Goal: Task Accomplishment & Management: Use online tool/utility

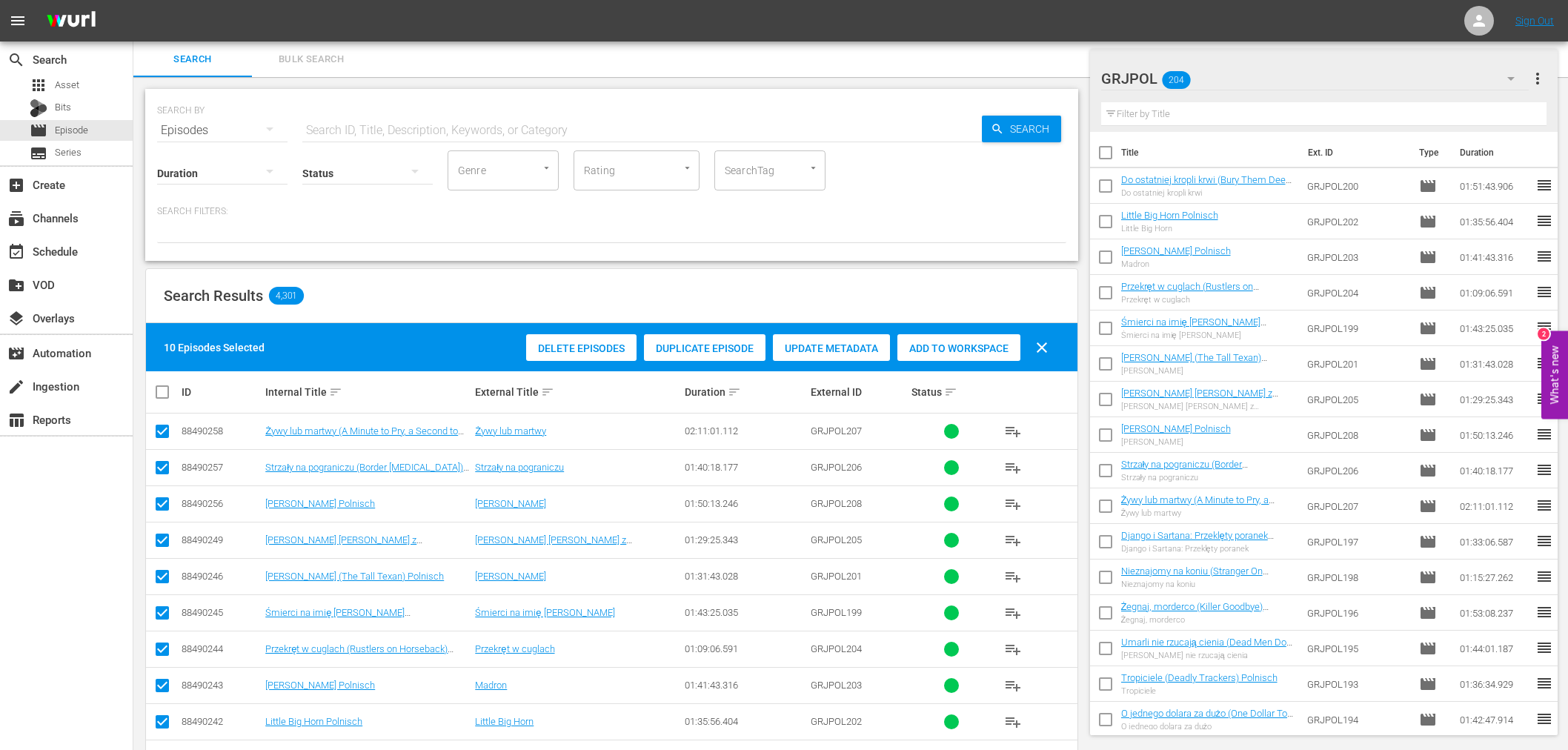
scroll to position [247, 0]
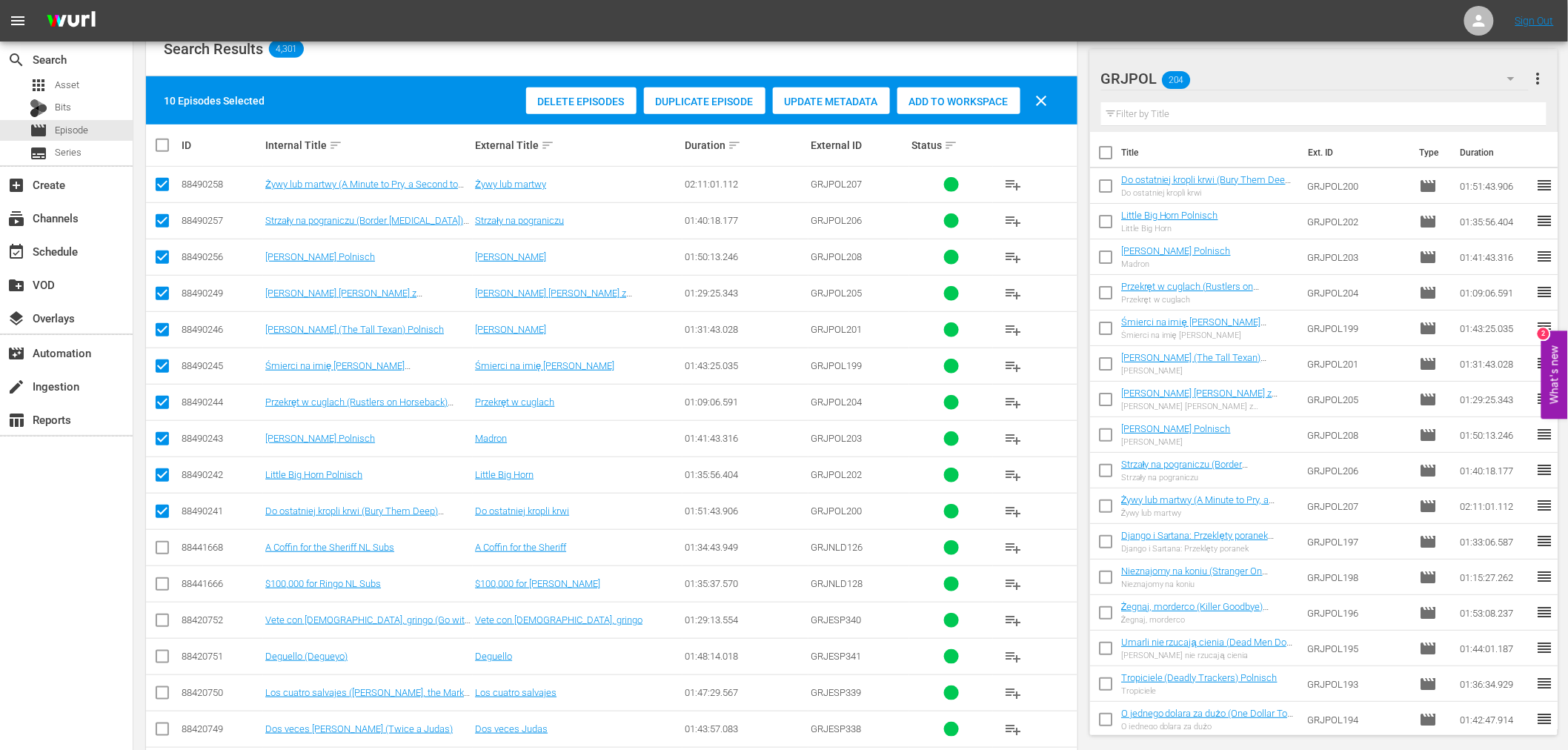
click at [65, 540] on div "search Search apps Asset Bits movie Episode subtitles Series add_box Create sub…" at bounding box center [67, 417] width 133 height 750
click at [159, 136] on input "checkbox" at bounding box center [168, 145] width 29 height 18
checkbox input "true"
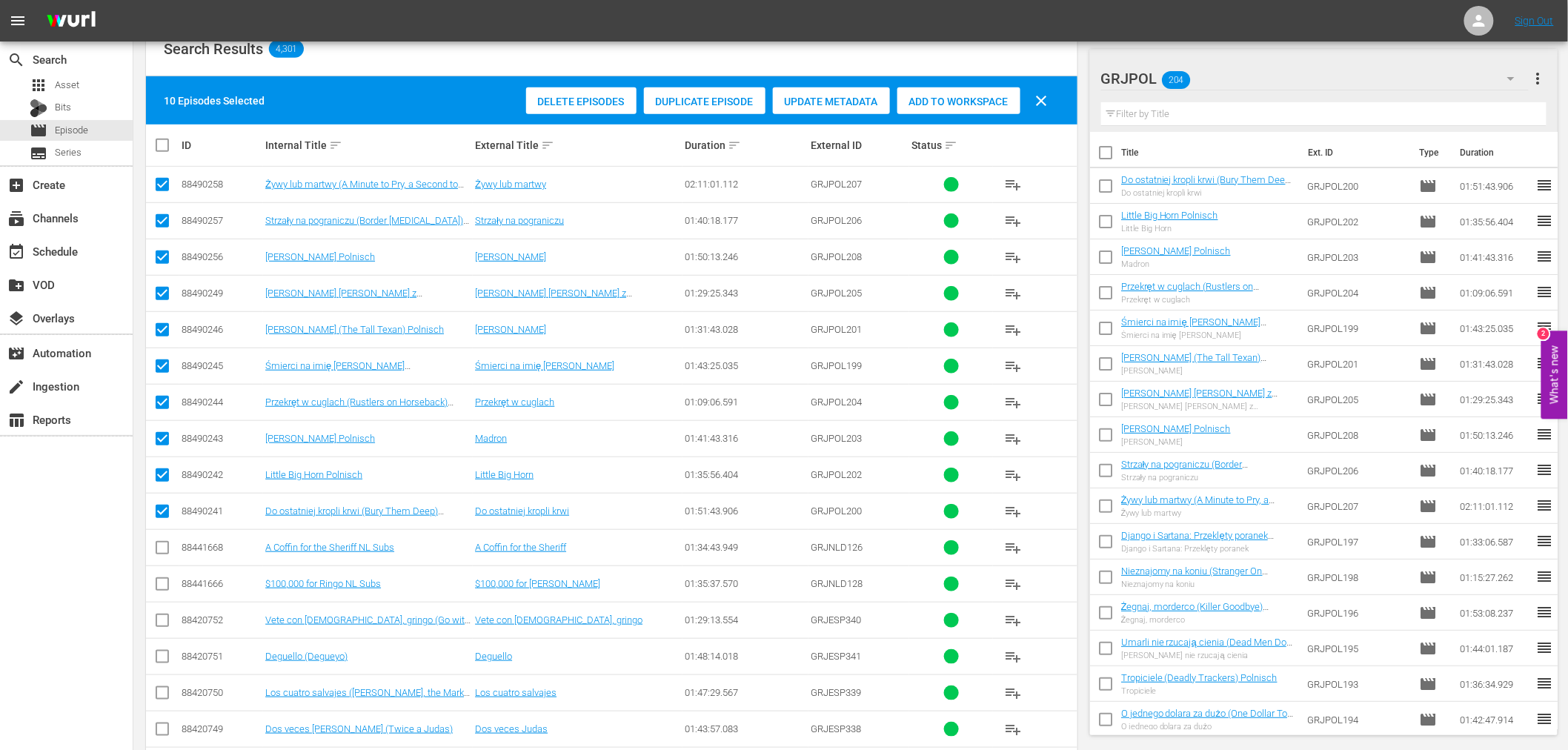
checkbox input "true"
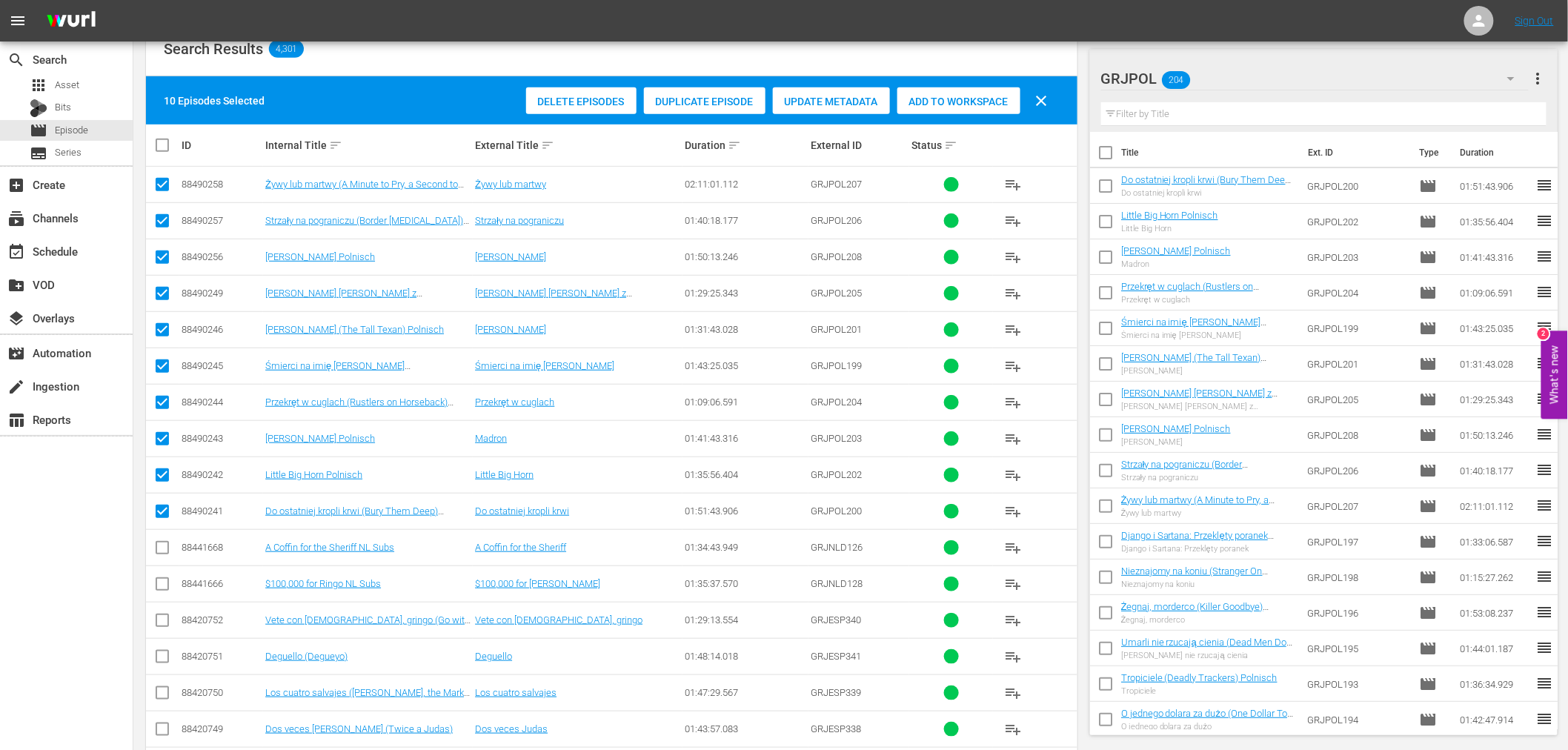
checkbox input "true"
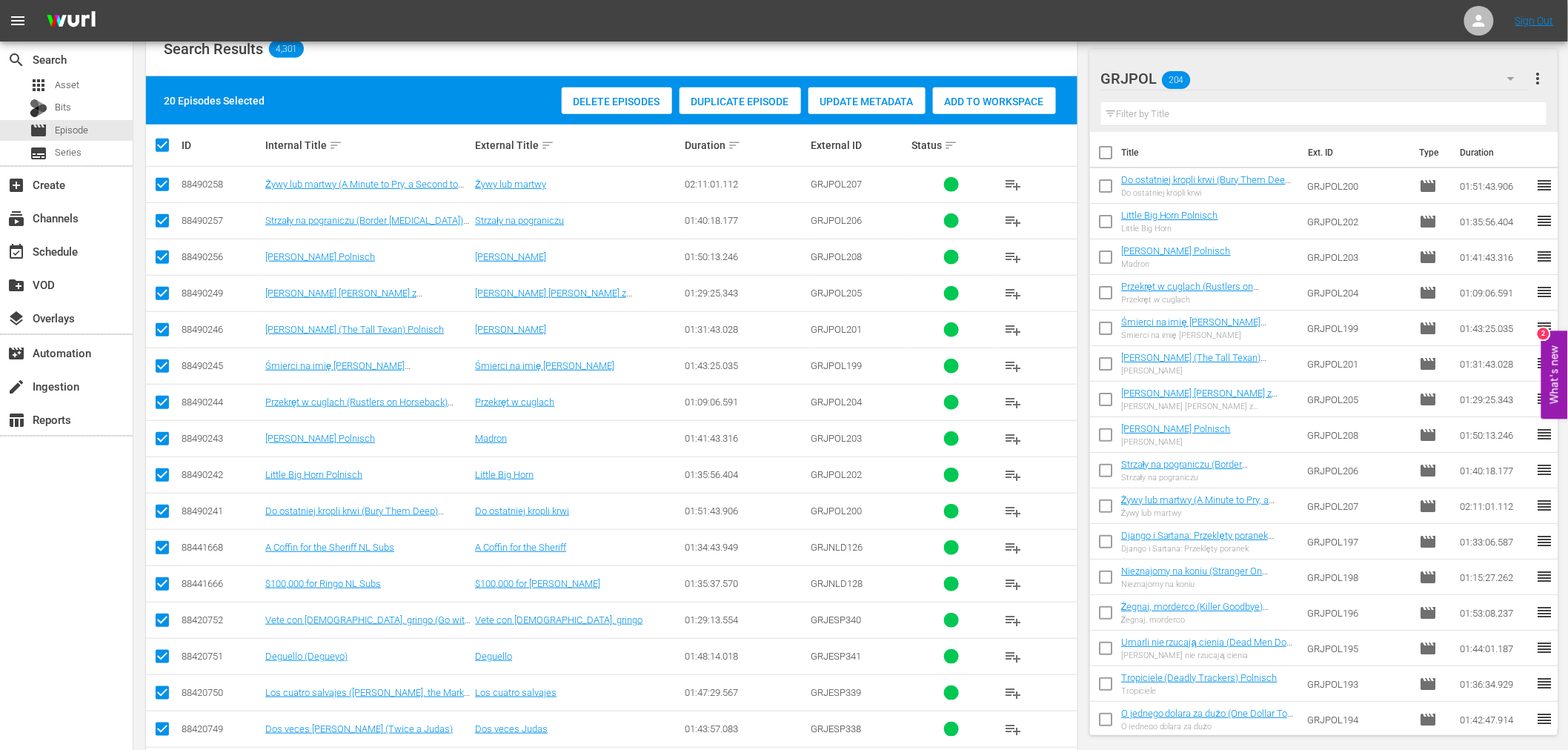
click at [159, 144] on input "checkbox" at bounding box center [168, 145] width 29 height 18
checkbox input "false"
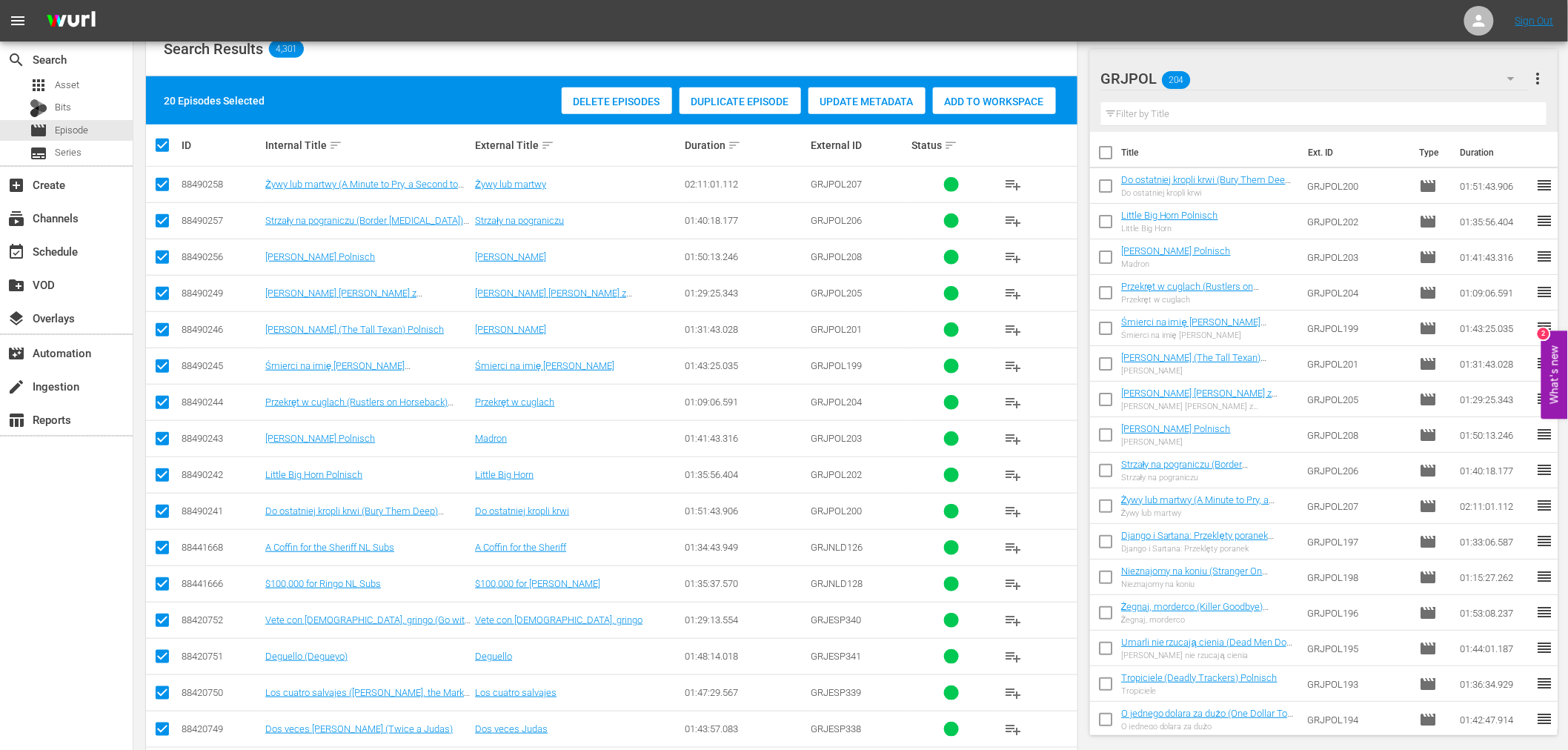
checkbox input "false"
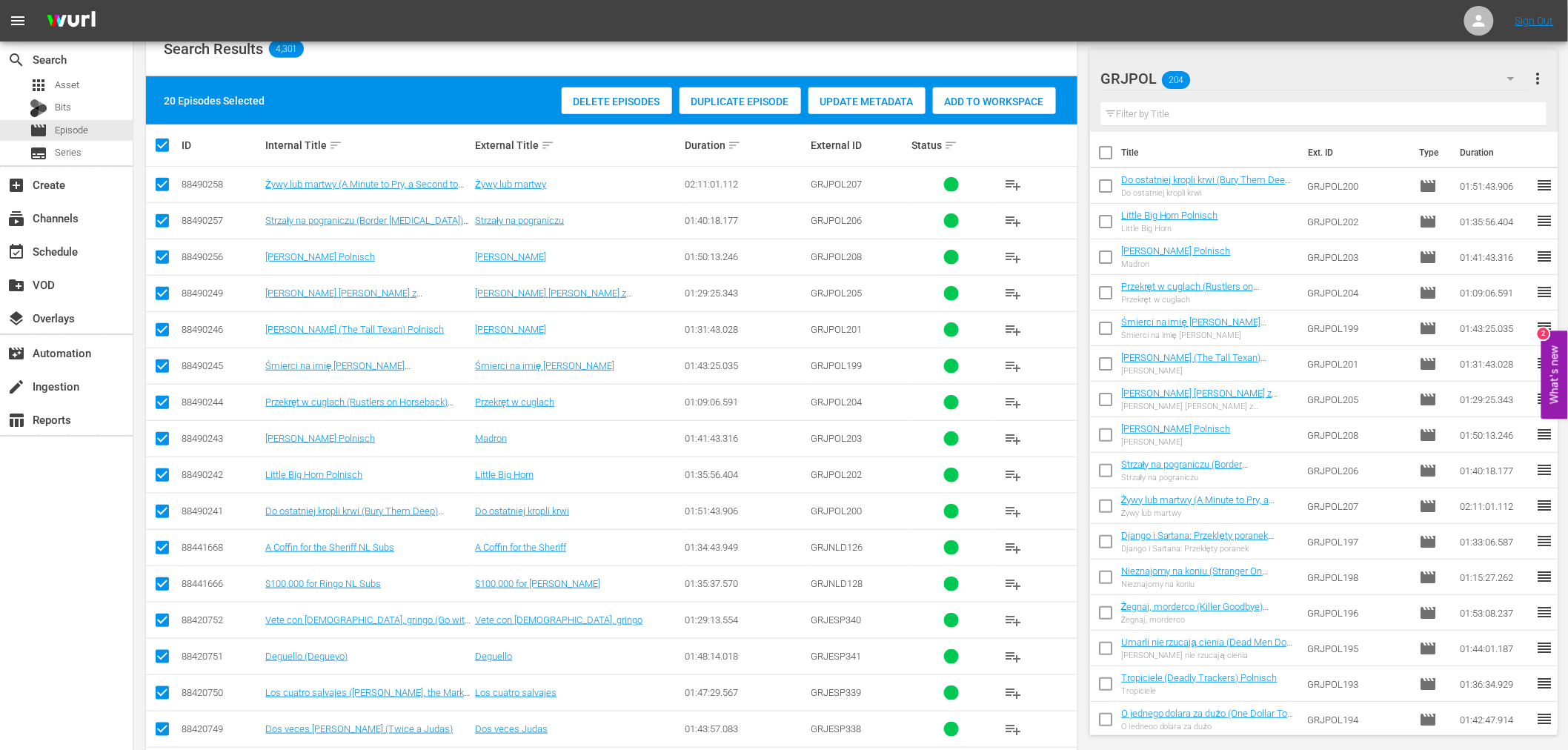
checkbox input "false"
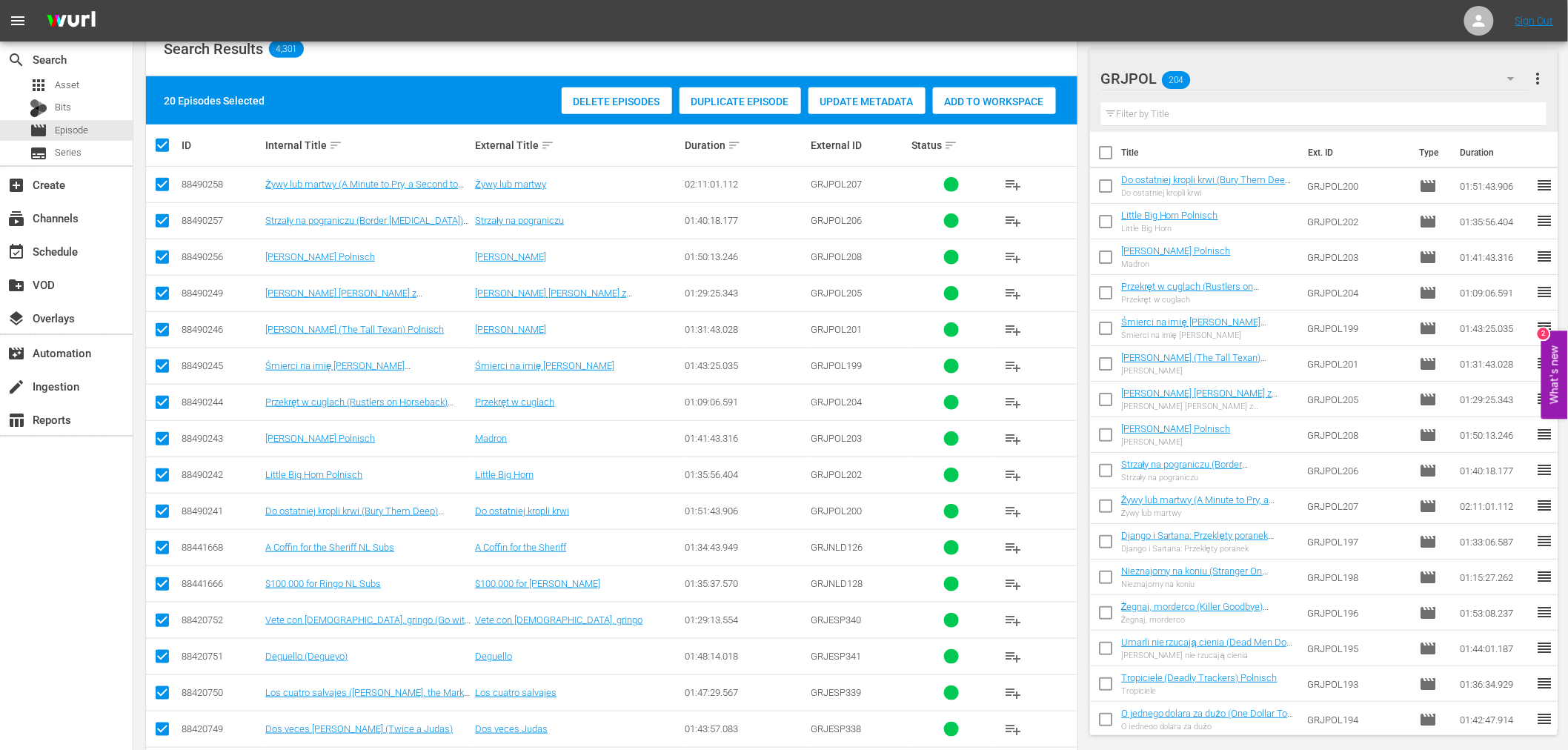
checkbox input "false"
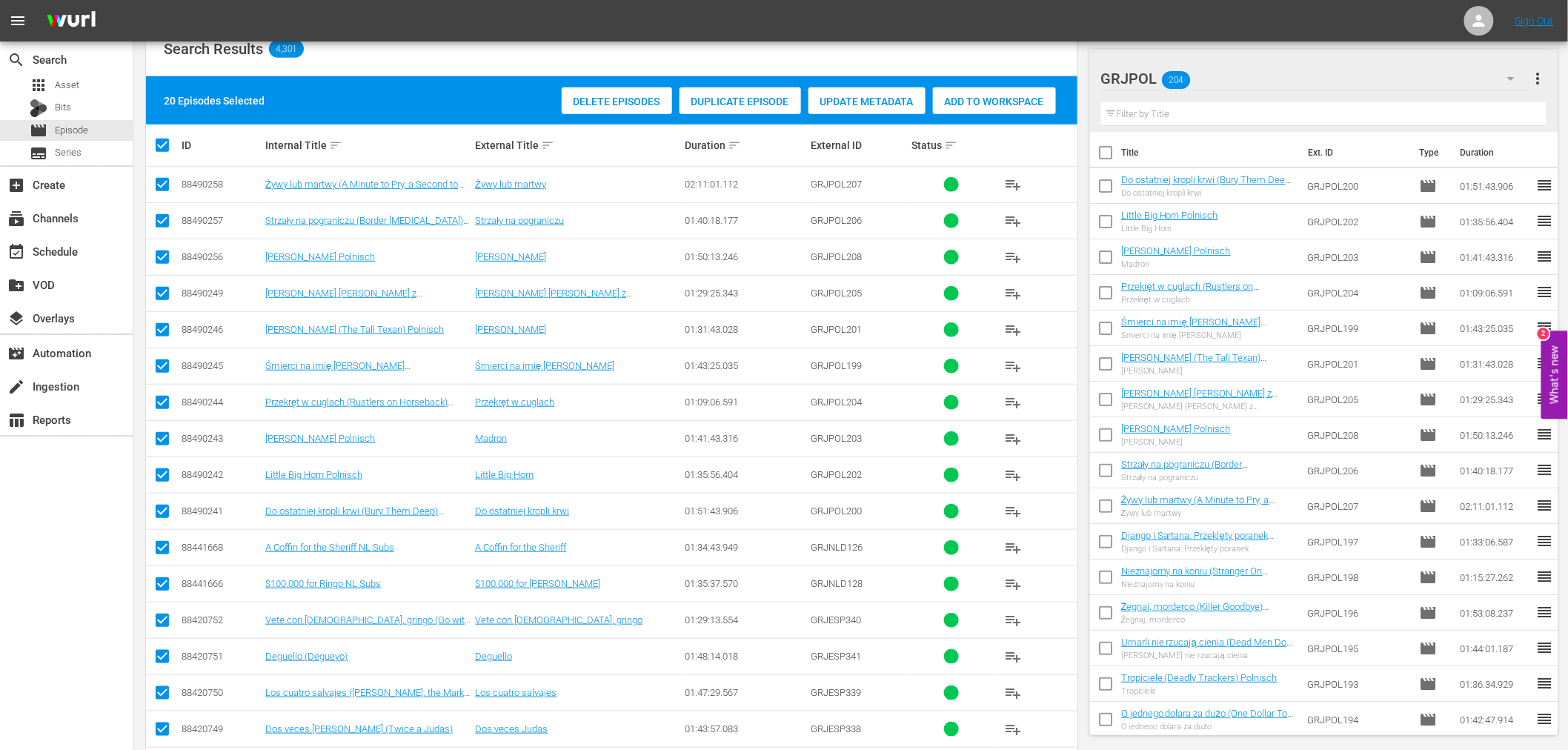
checkbox input "false"
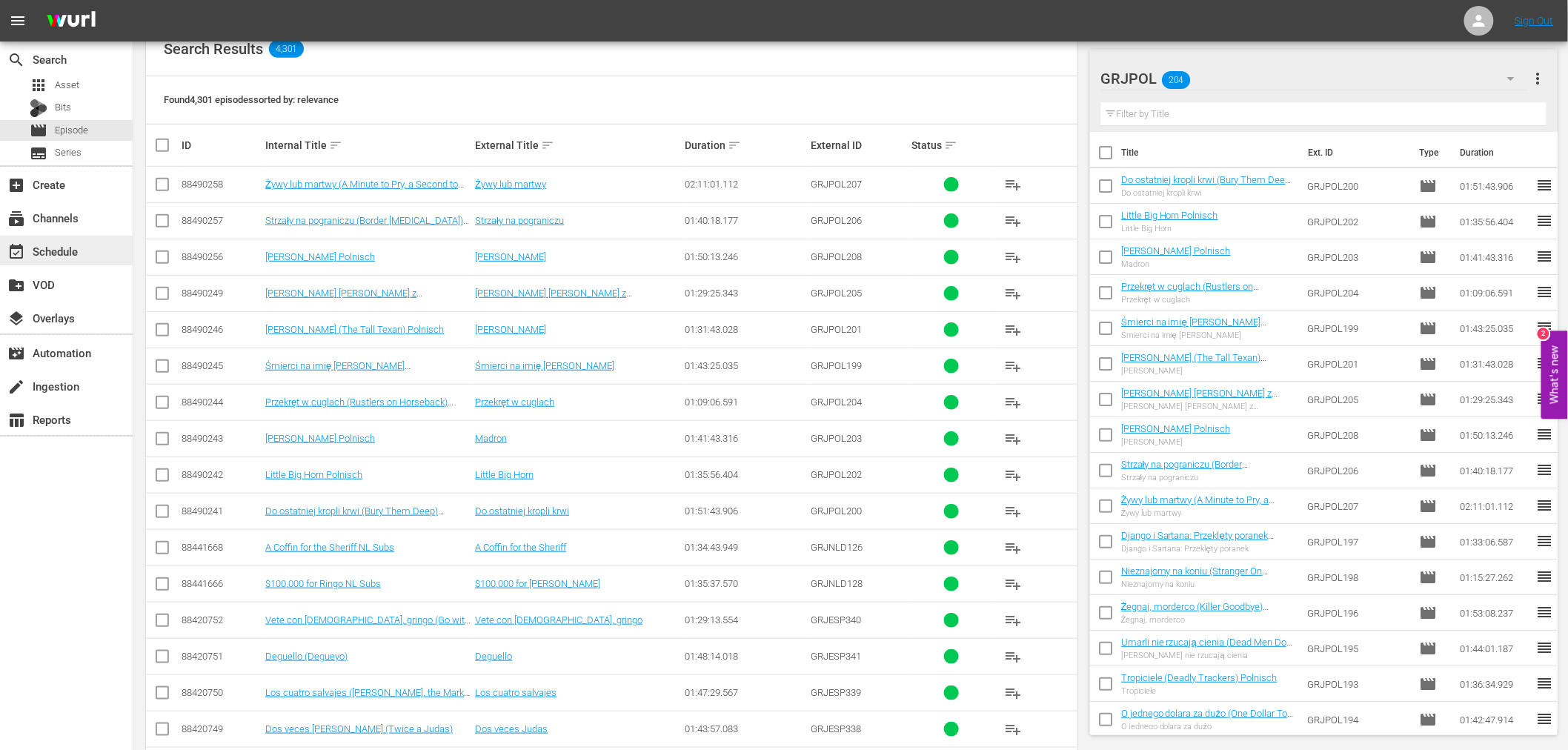
click at [73, 248] on div "event_available Schedule" at bounding box center [41, 249] width 83 height 13
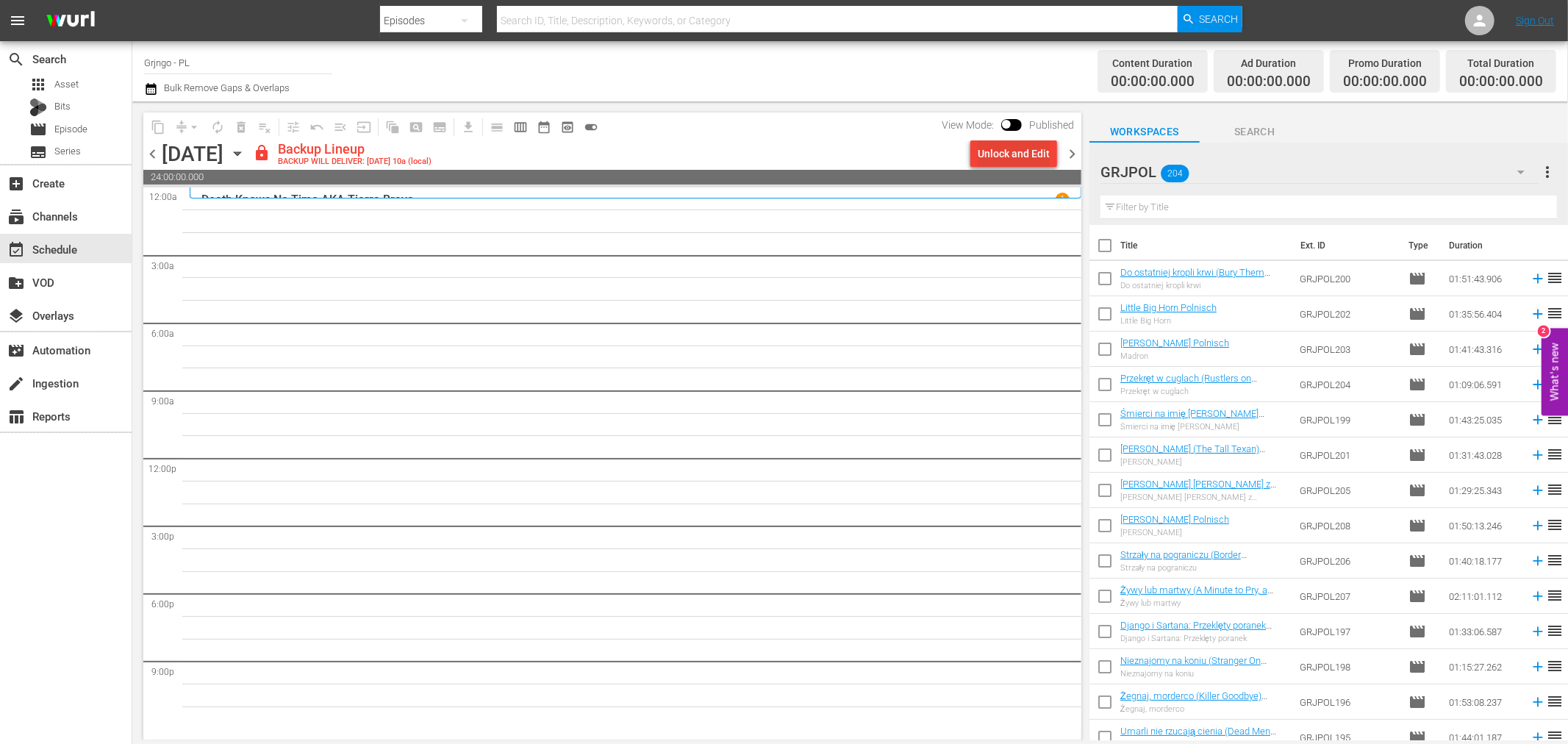
click at [1007, 148] on div "Unlock and Edit" at bounding box center [1014, 154] width 72 height 26
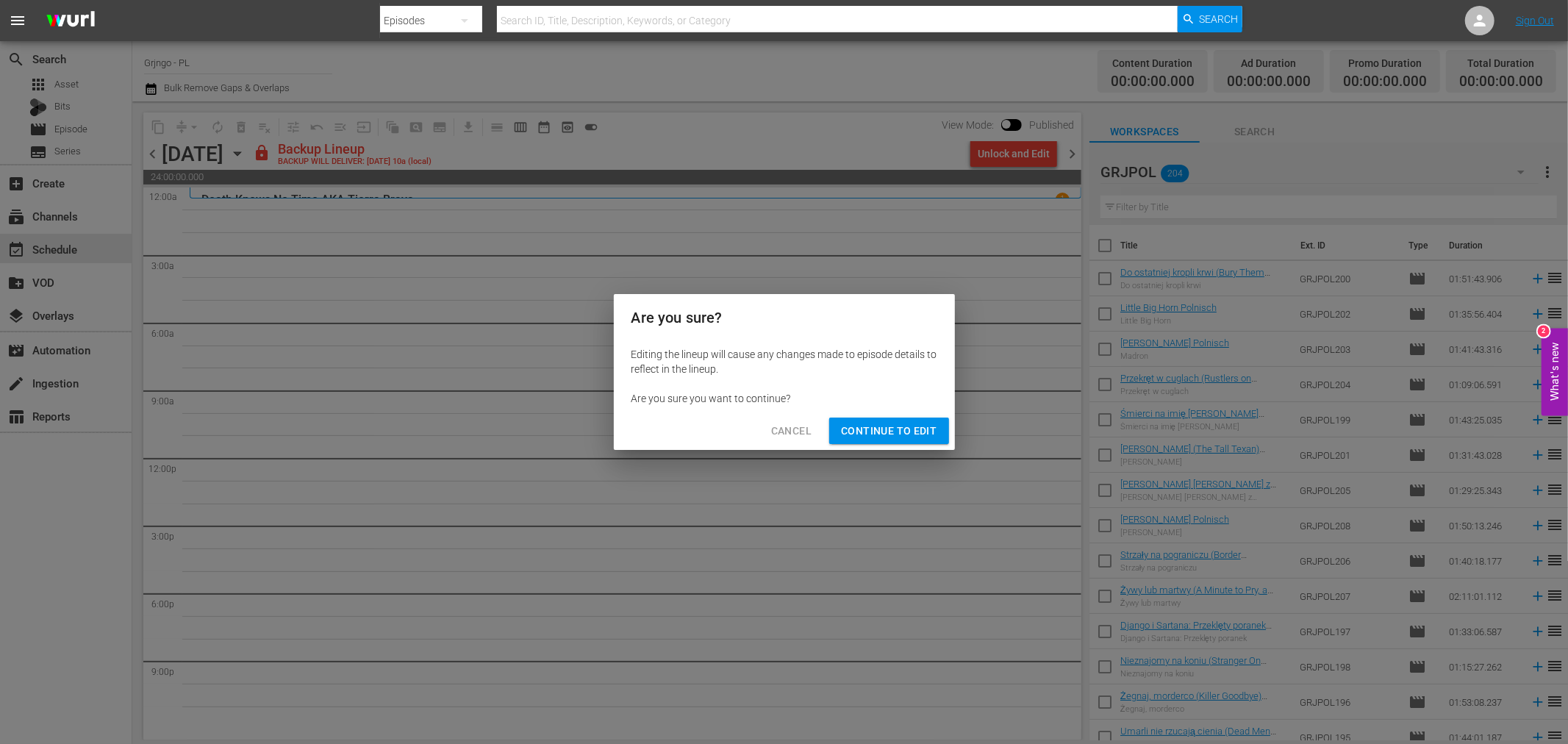
click at [906, 437] on span "Continue to Edit" at bounding box center [889, 431] width 95 height 18
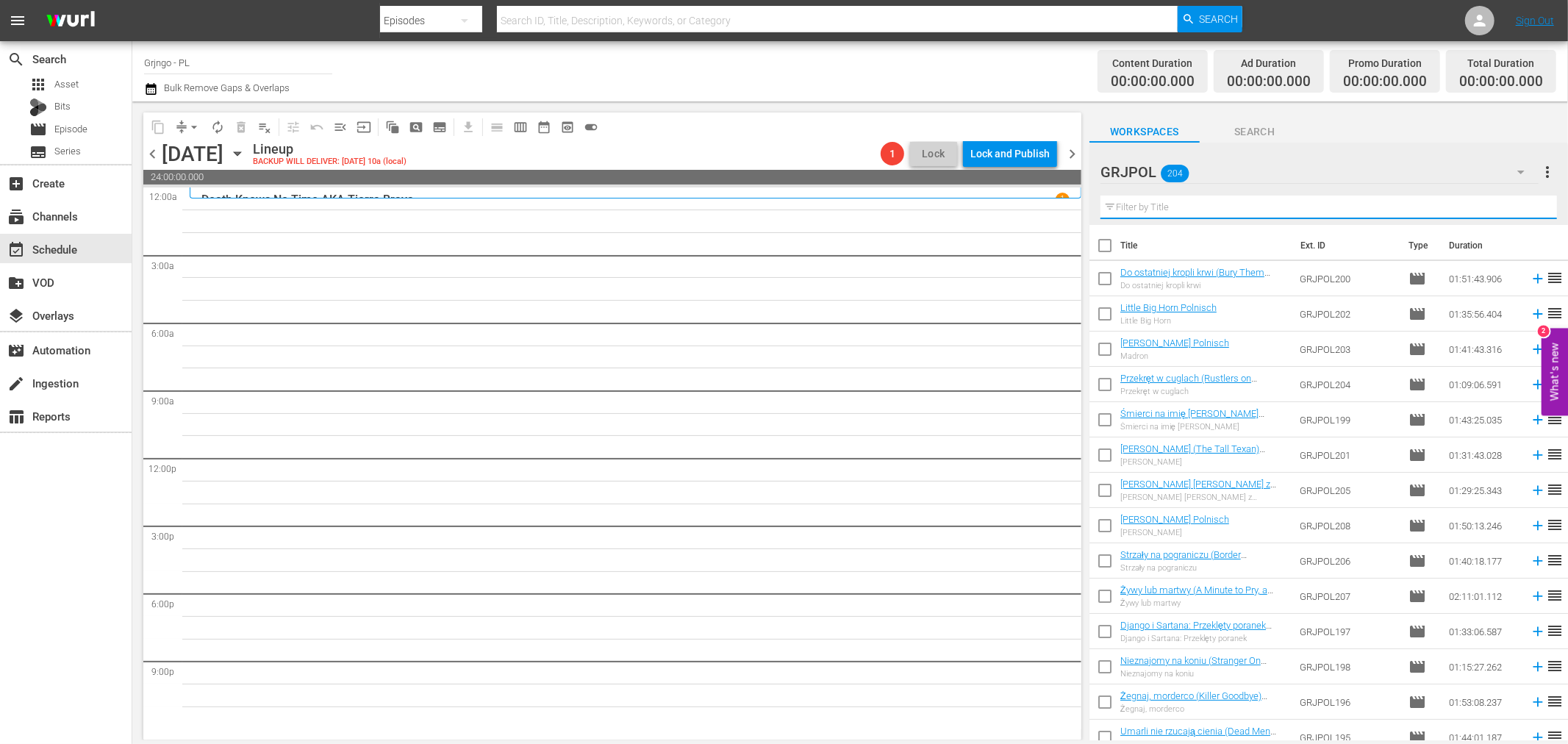
click at [1179, 204] on input "text" at bounding box center [1329, 208] width 456 height 24
paste input "Rojo AKA El Rojo"
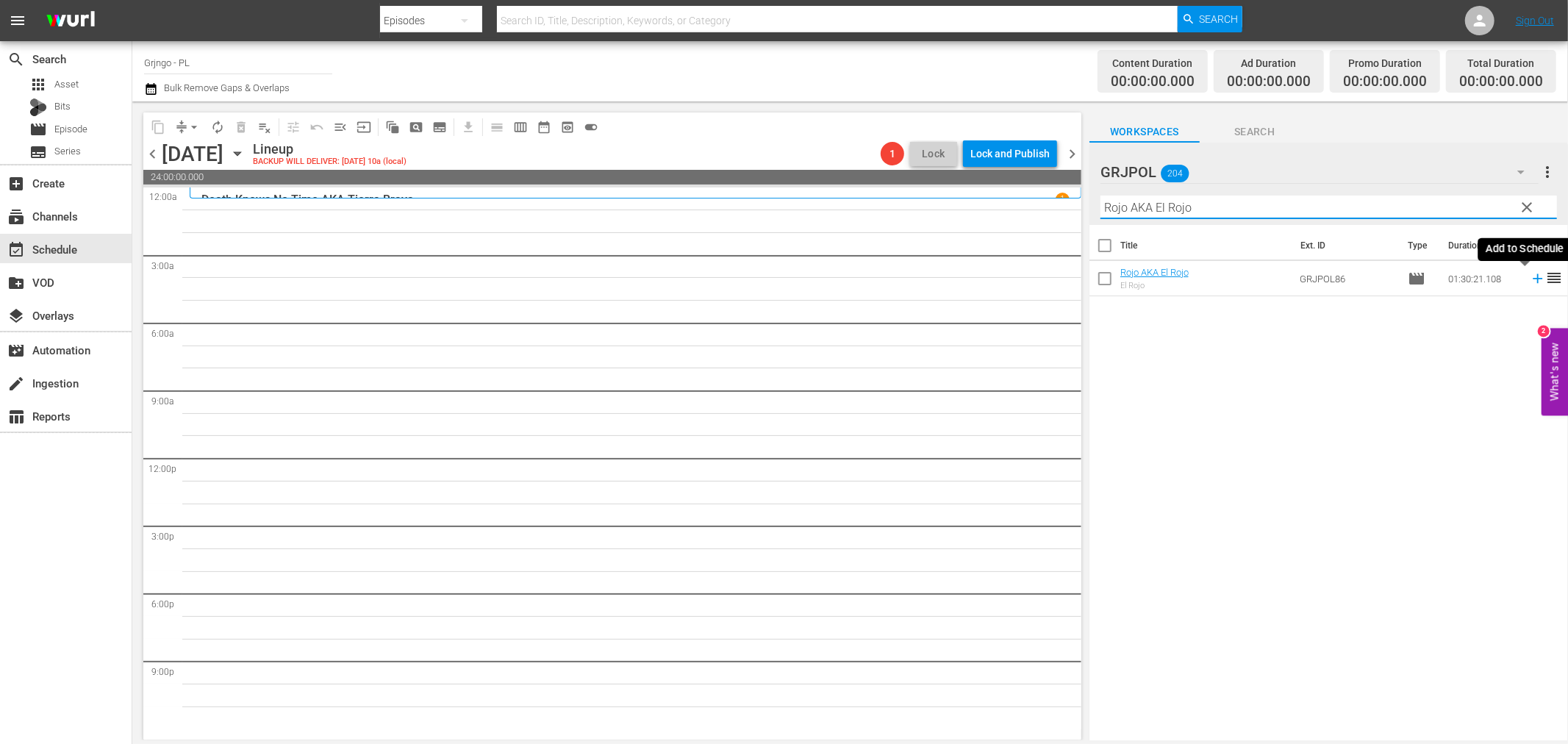
type input "Rojo AKA El Rojo"
click at [1530, 276] on icon at bounding box center [1537, 278] width 16 height 16
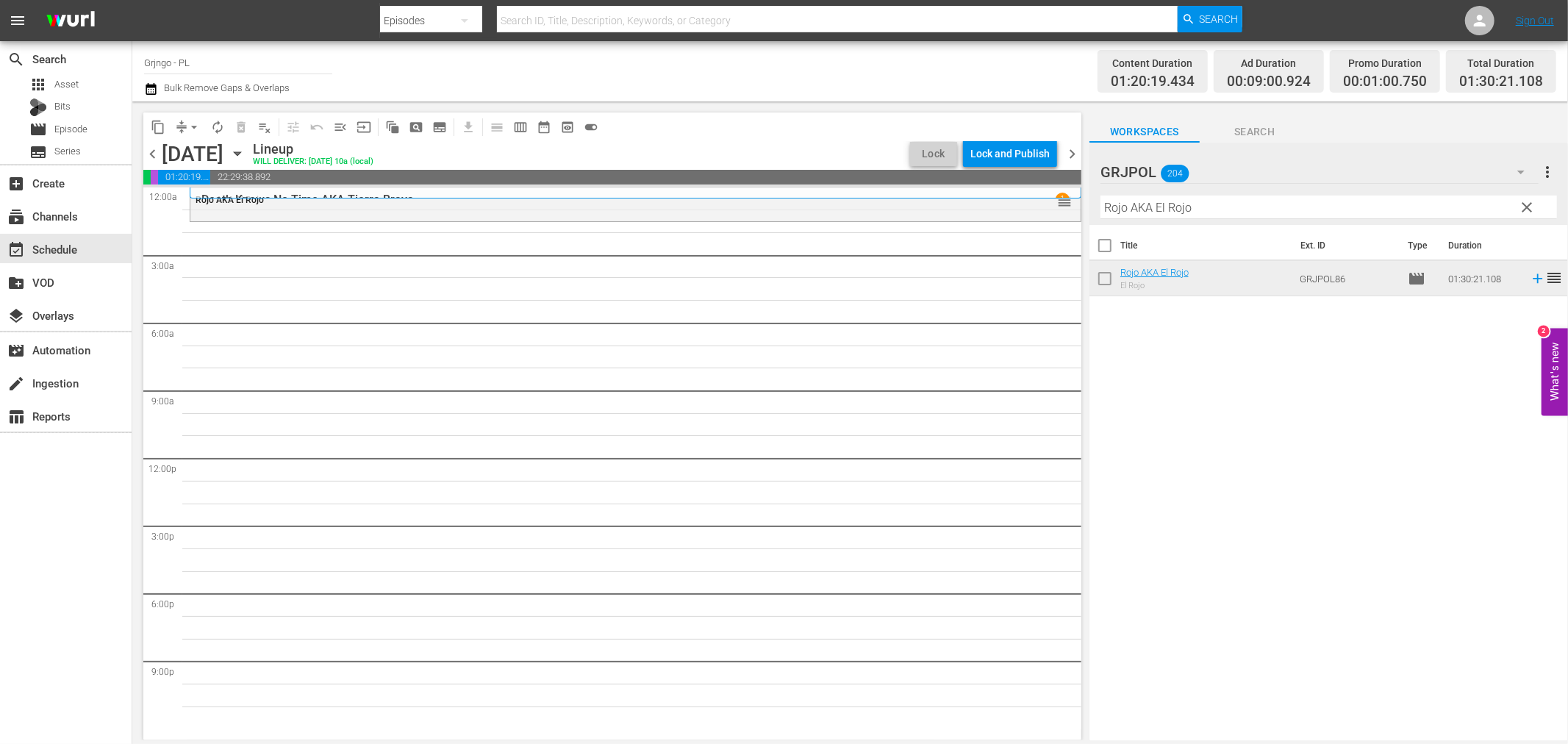
drag, startPoint x: 1523, startPoint y: 204, endPoint x: 1267, endPoint y: 221, distance: 256.6
click at [1523, 204] on span "clear" at bounding box center [1527, 207] width 18 height 18
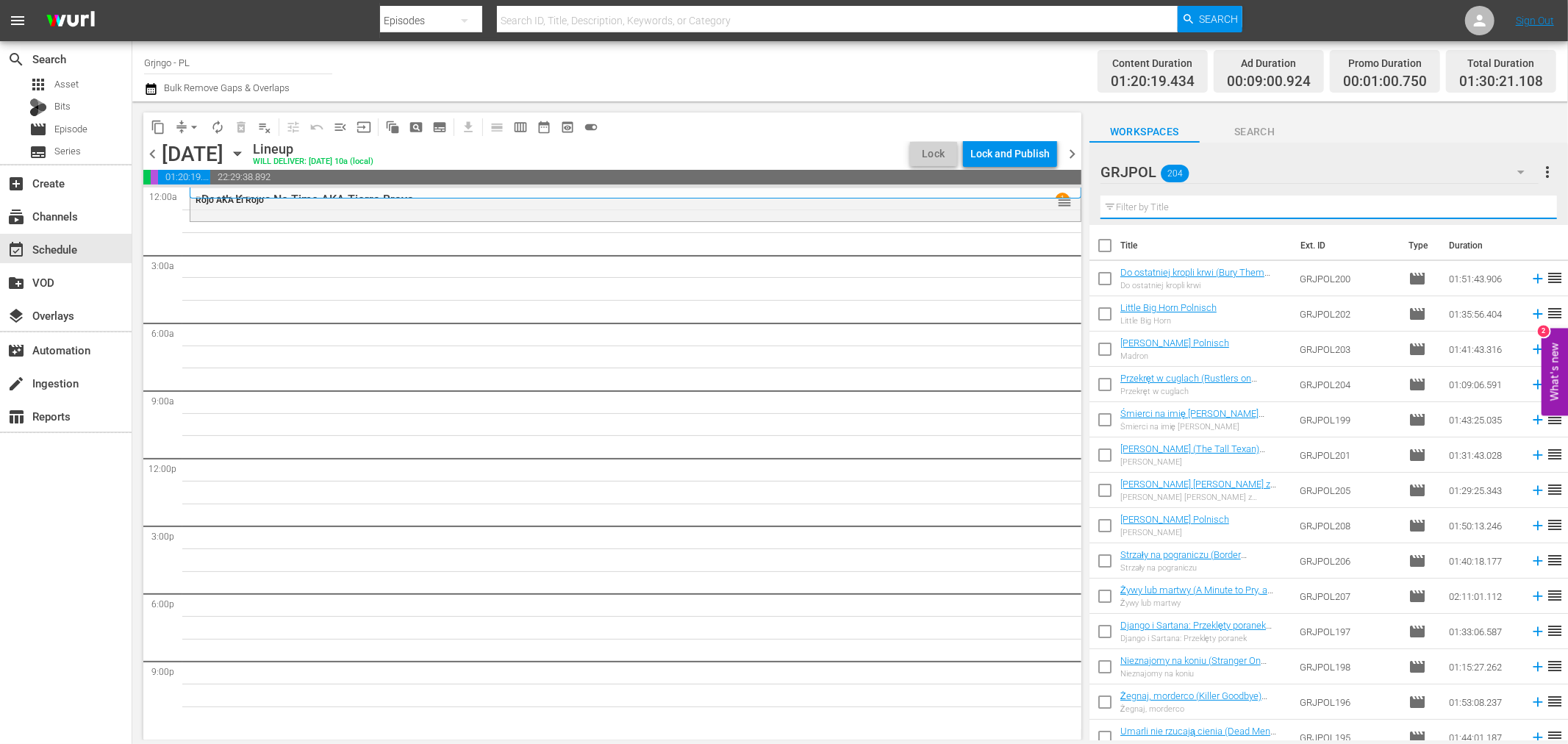
paste input "Damned Pistols of [GEOGRAPHIC_DATA]"
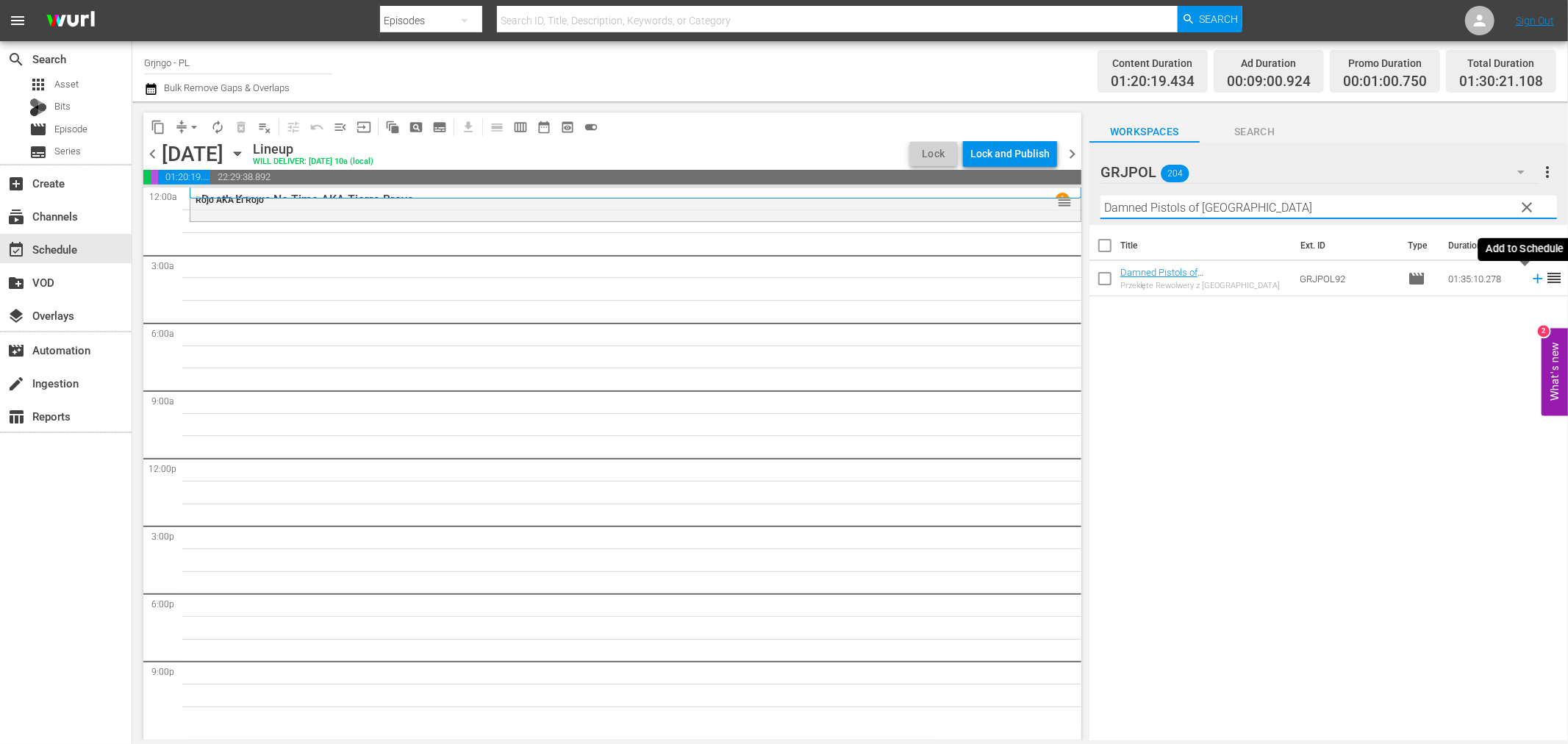
type input "Damned Pistols of [GEOGRAPHIC_DATA]"
click at [1530, 277] on icon at bounding box center [1537, 278] width 16 height 16
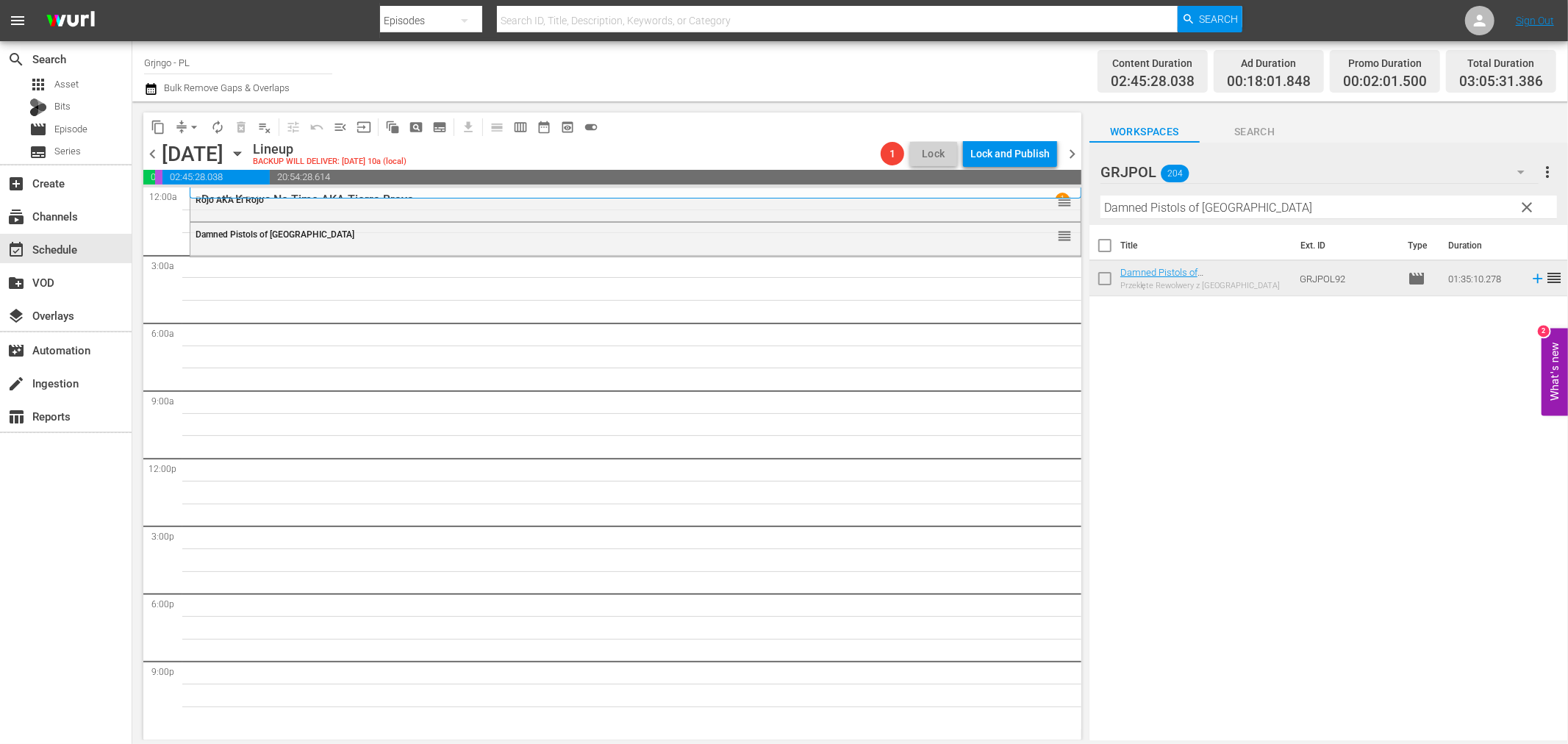
drag, startPoint x: 1530, startPoint y: 204, endPoint x: 1218, endPoint y: 202, distance: 312.0
click at [1530, 204] on span "clear" at bounding box center [1527, 207] width 18 height 18
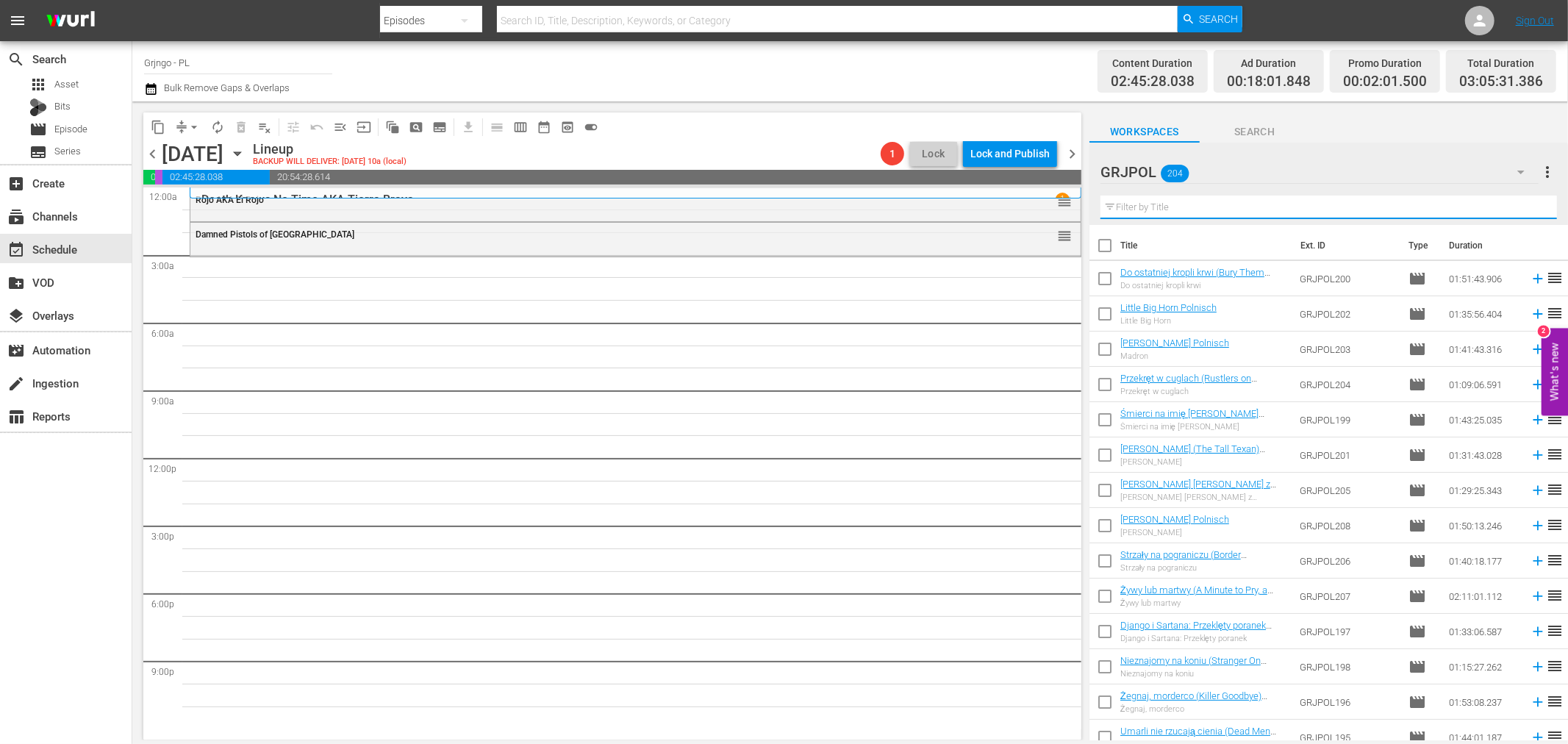
paste input "Find a Place to Die"
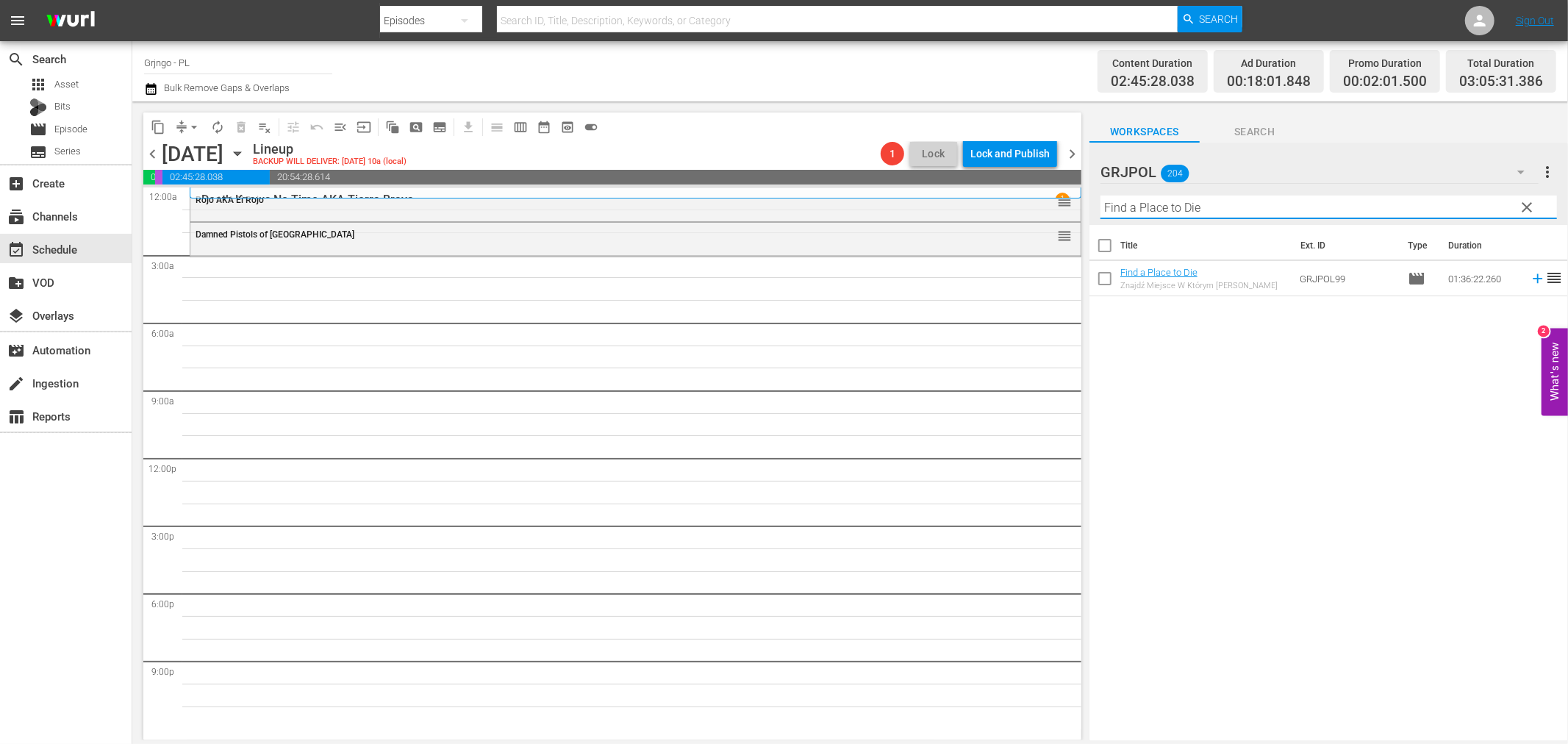
type input "Find a Place to Die"
click at [1530, 282] on icon at bounding box center [1537, 278] width 16 height 16
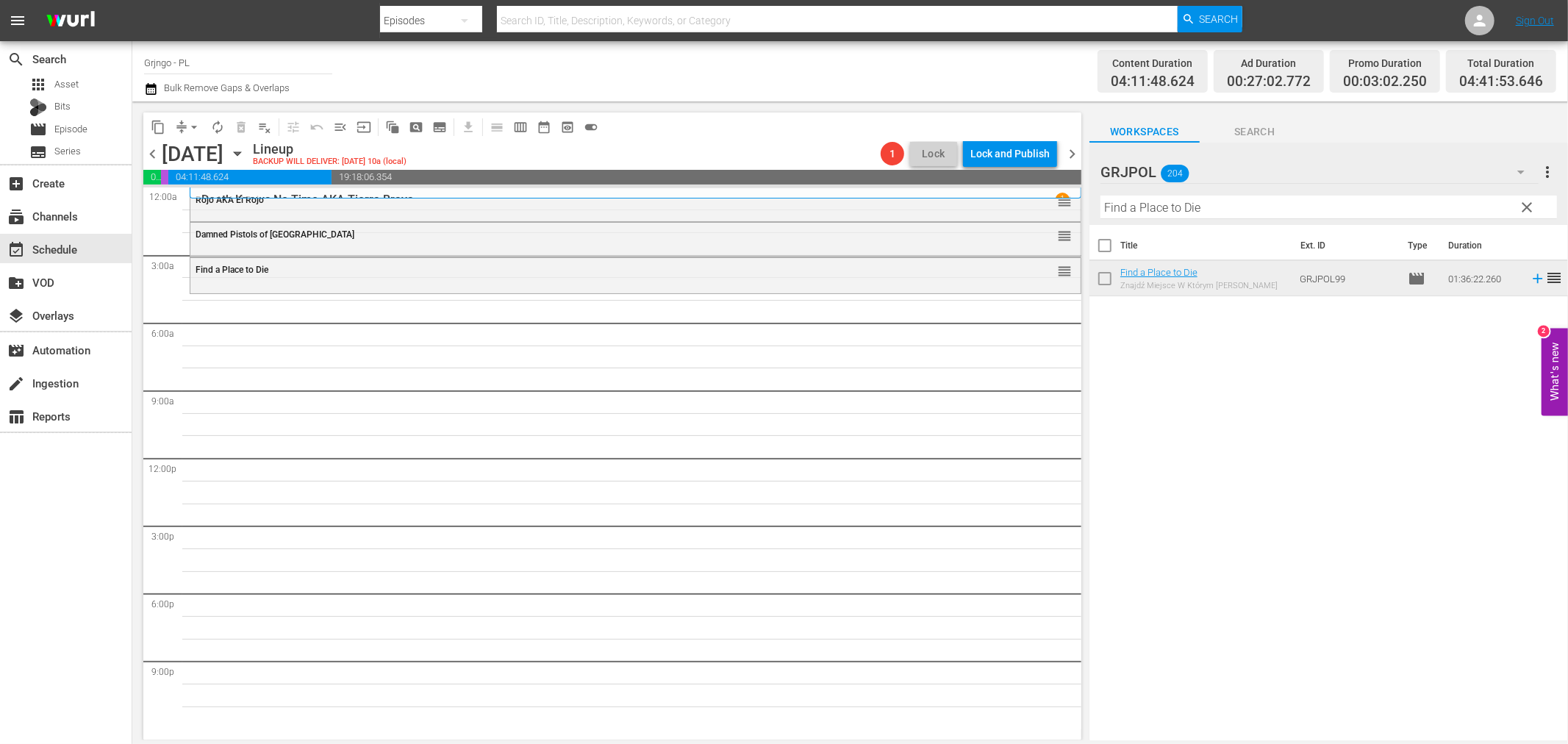
drag, startPoint x: 1523, startPoint y: 201, endPoint x: 1193, endPoint y: 209, distance: 330.1
click at [1523, 201] on span "clear" at bounding box center [1527, 207] width 18 height 18
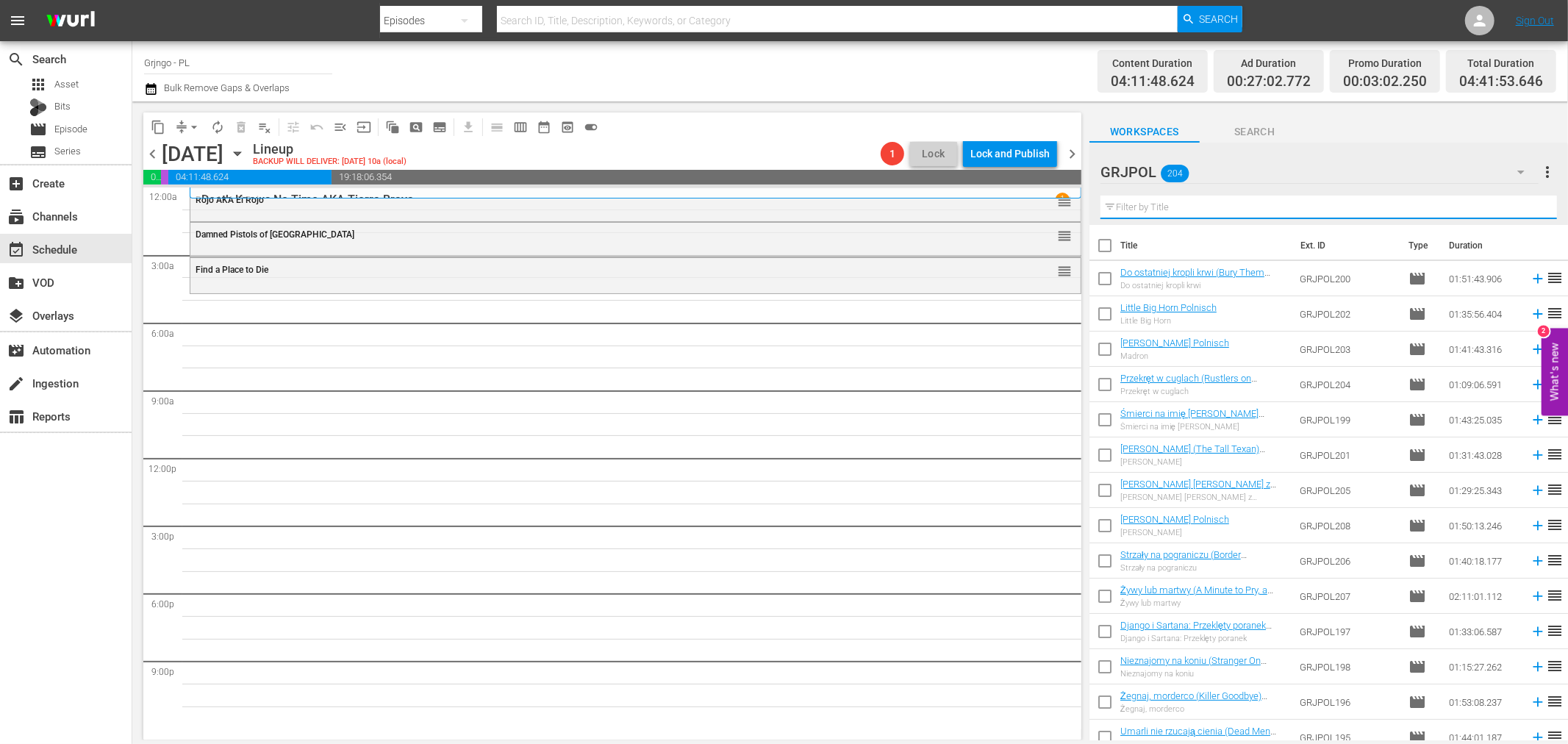
paste input "Einladung zum Totentanz"
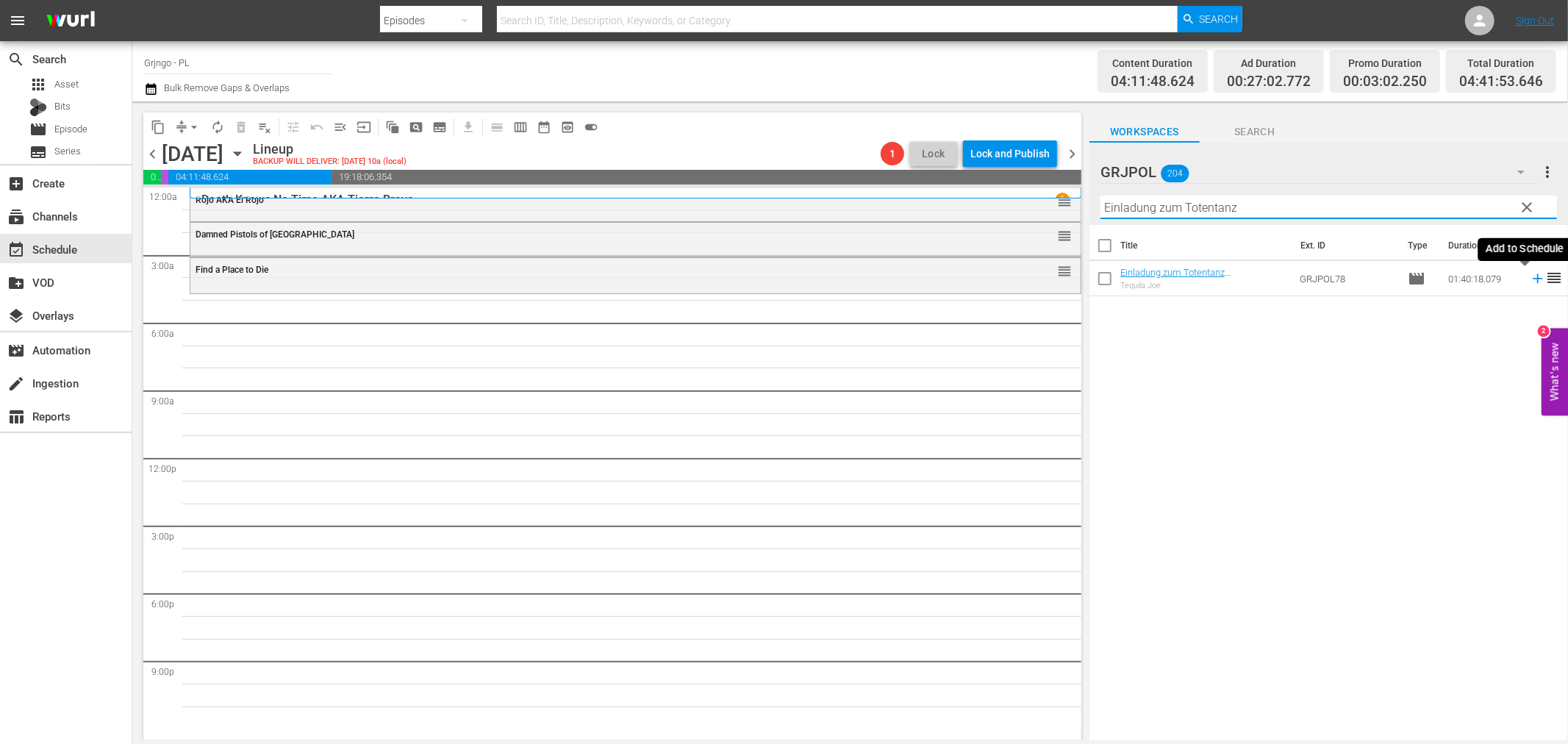
type input "Einladung zum Totentanz"
click at [1533, 276] on icon at bounding box center [1537, 279] width 9 height 9
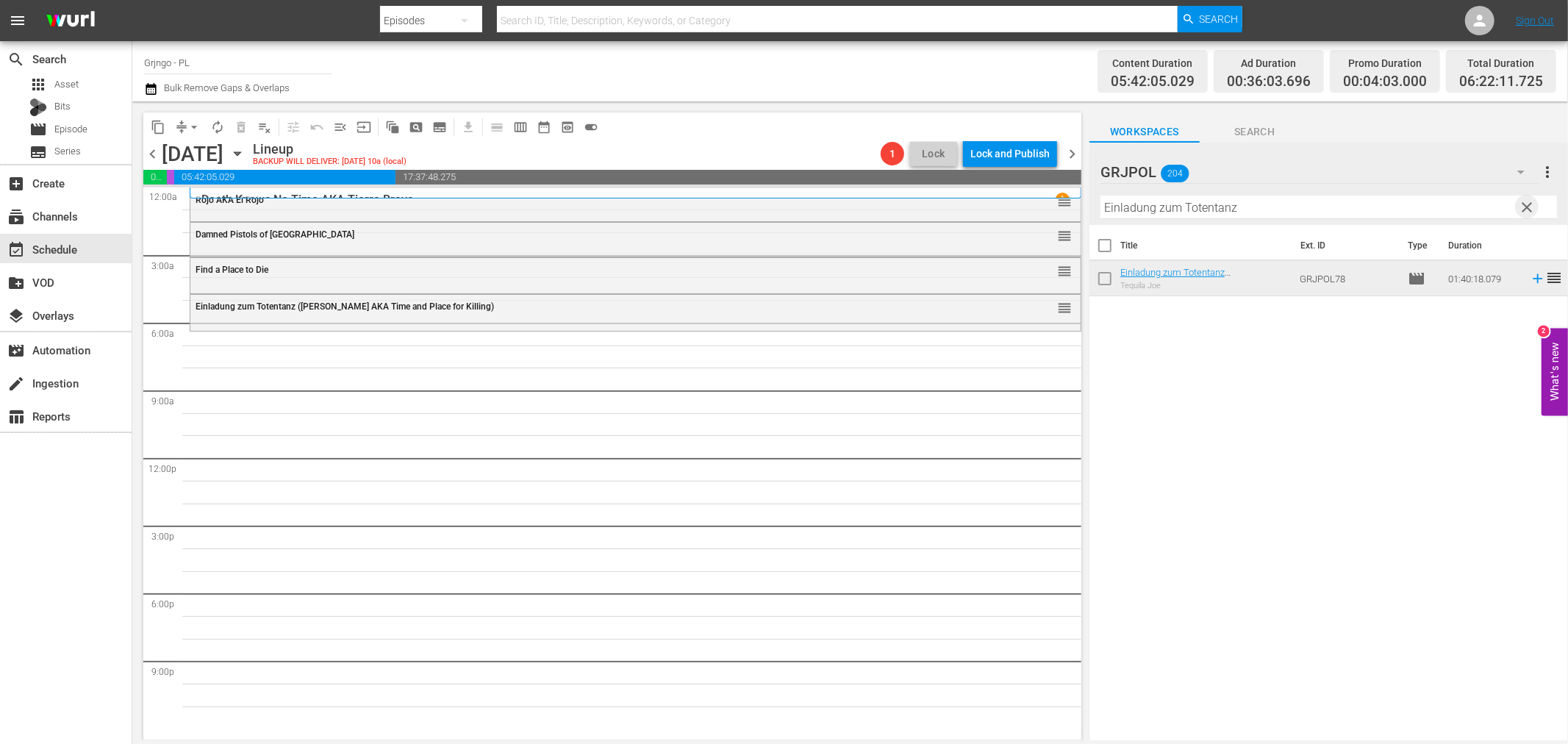
click at [1527, 208] on span "clear" at bounding box center [1527, 207] width 18 height 18
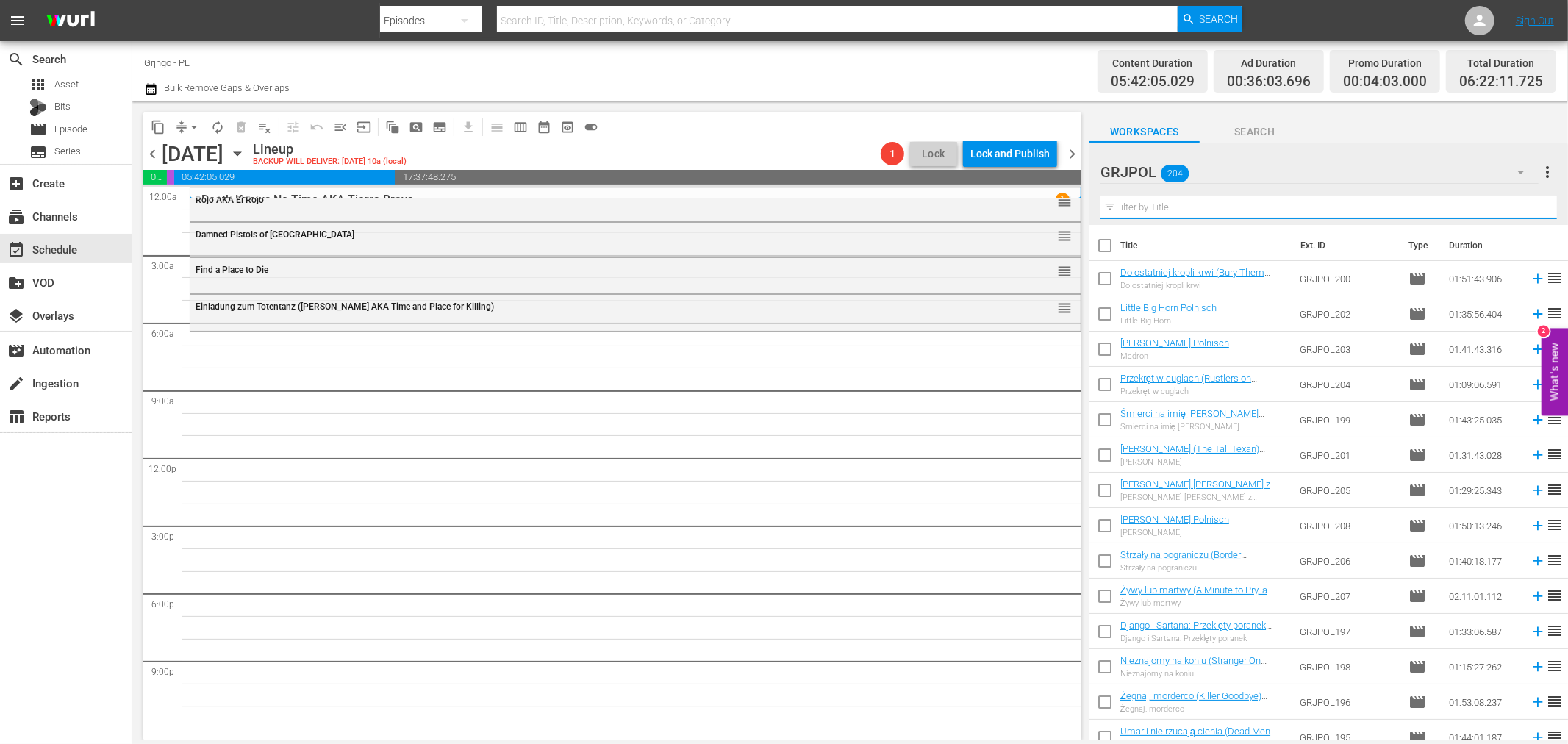
paste input "Stranger On Horseback"
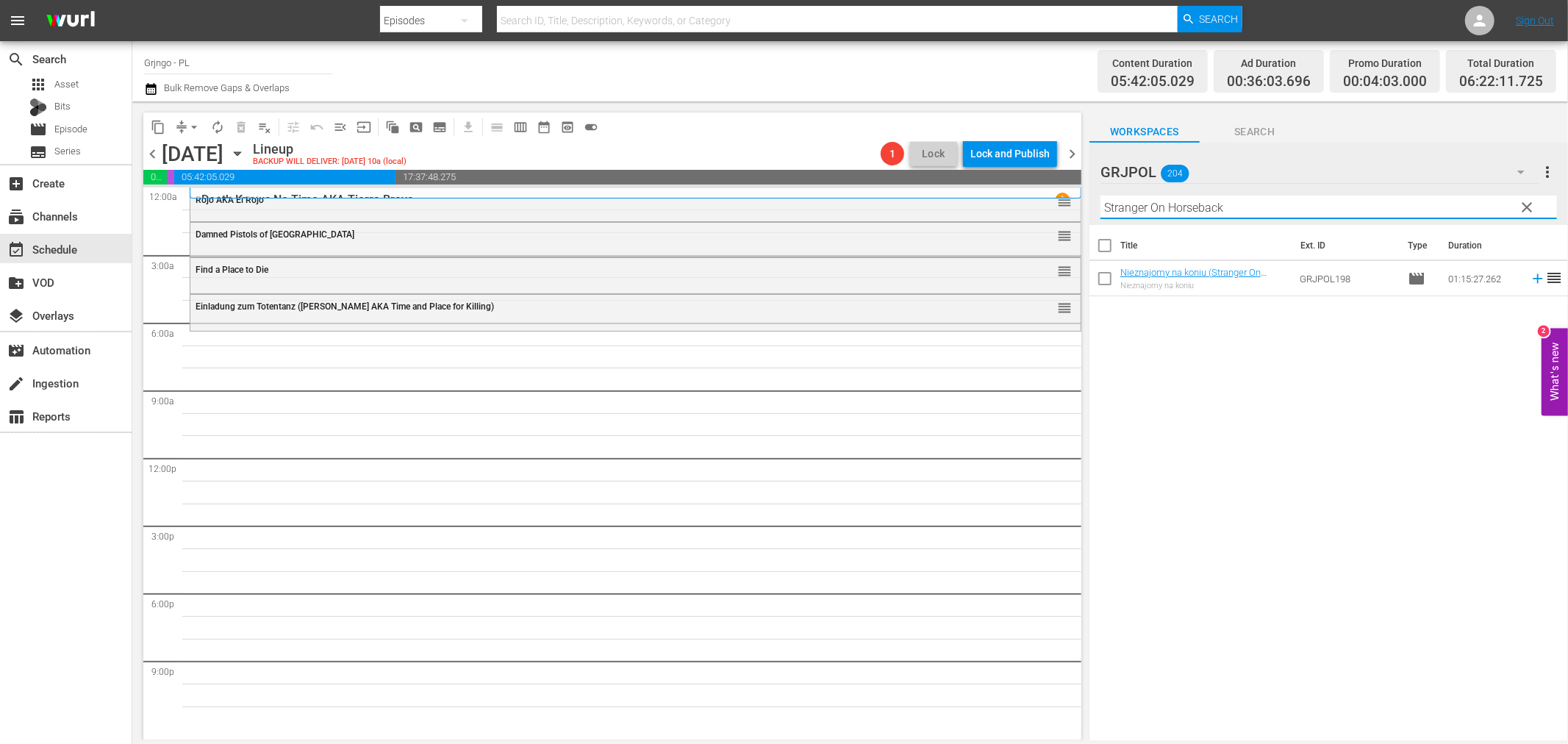
type input "Stranger On Horseback"
click at [1533, 280] on icon at bounding box center [1537, 279] width 9 height 9
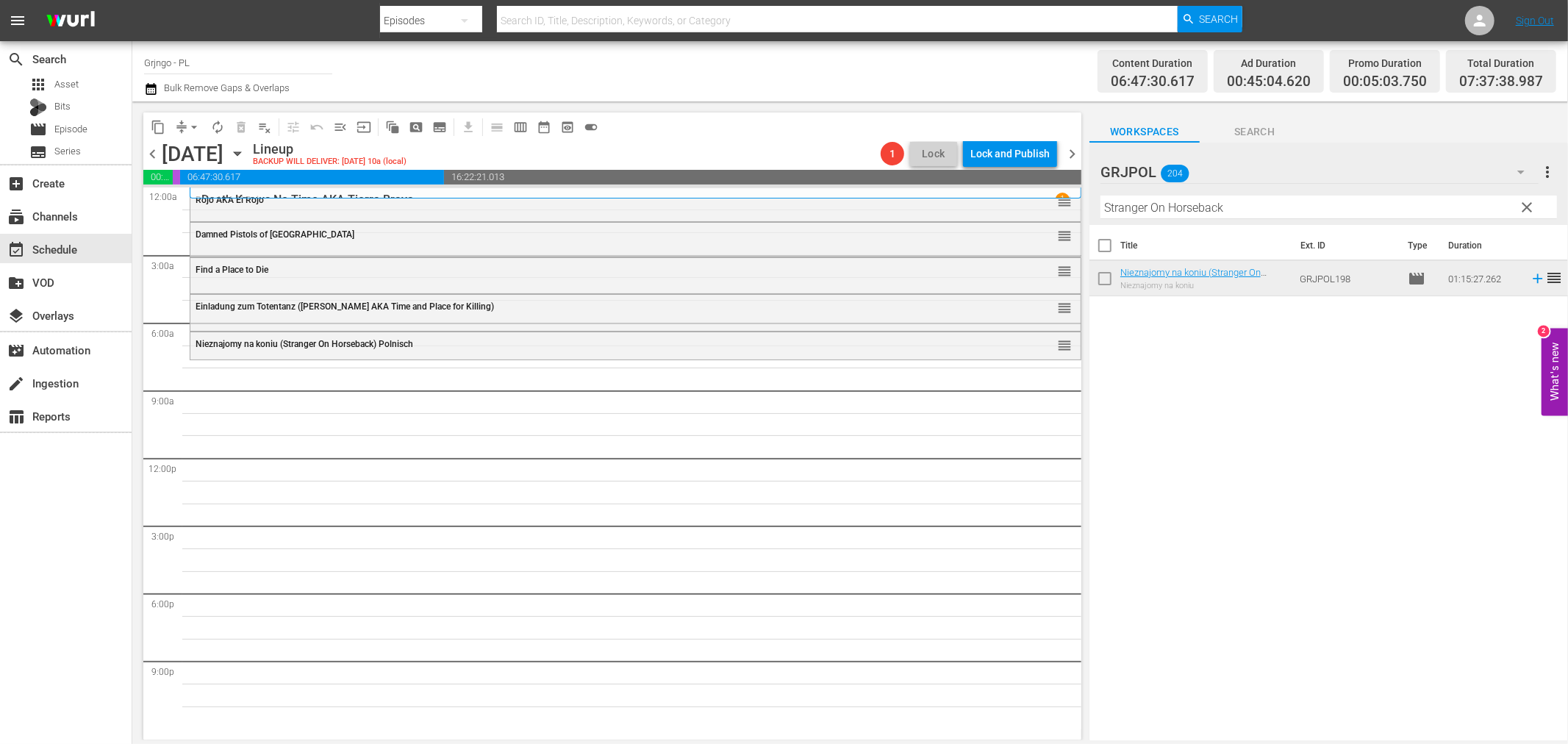
click at [1523, 204] on span "clear" at bounding box center [1527, 207] width 18 height 18
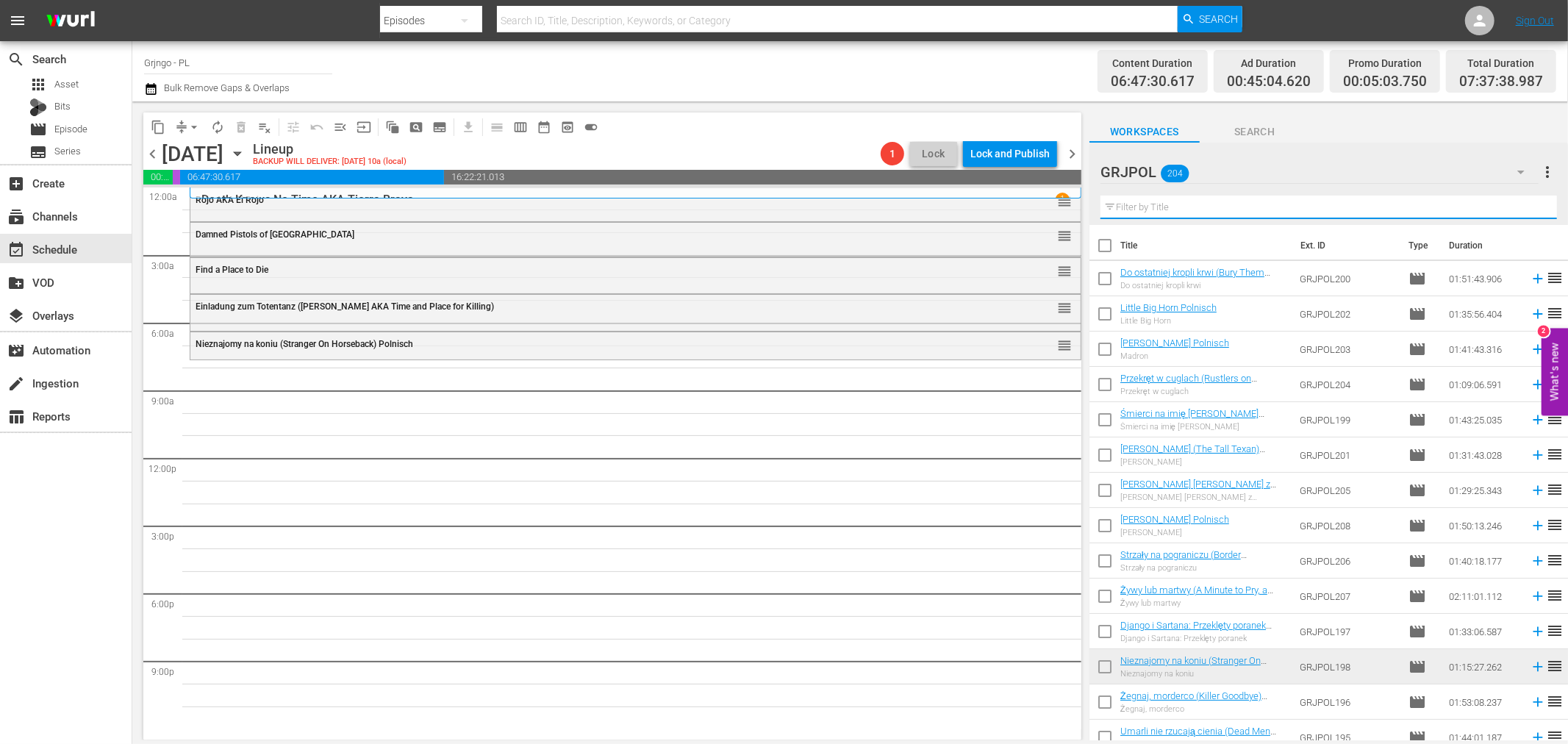
paste input "Bonanza Kompilacja - Odcinki 19, 20, 21"
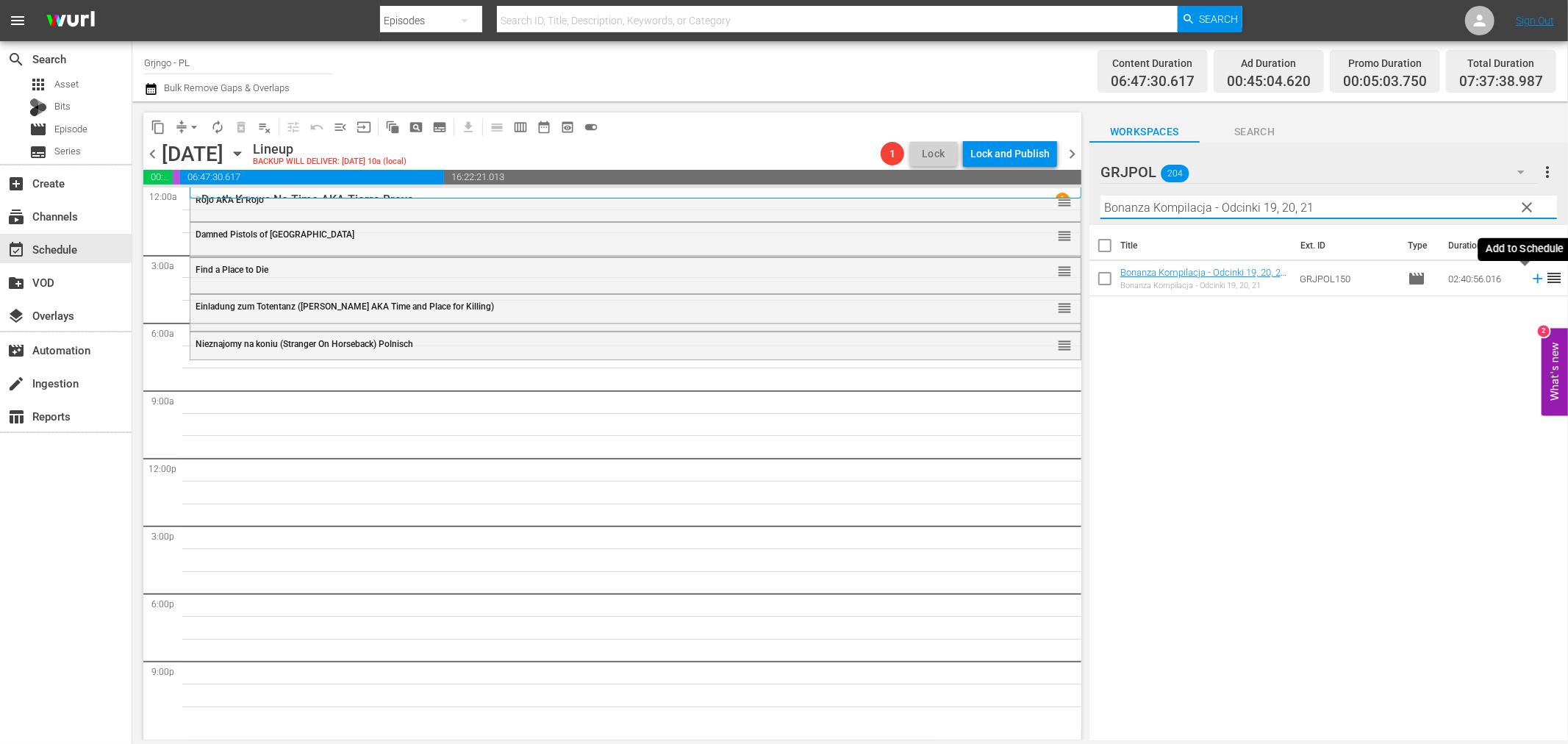
type input "Bonanza Kompilacja - Odcinki 19, 20, 21"
click at [1533, 280] on icon at bounding box center [1537, 279] width 9 height 9
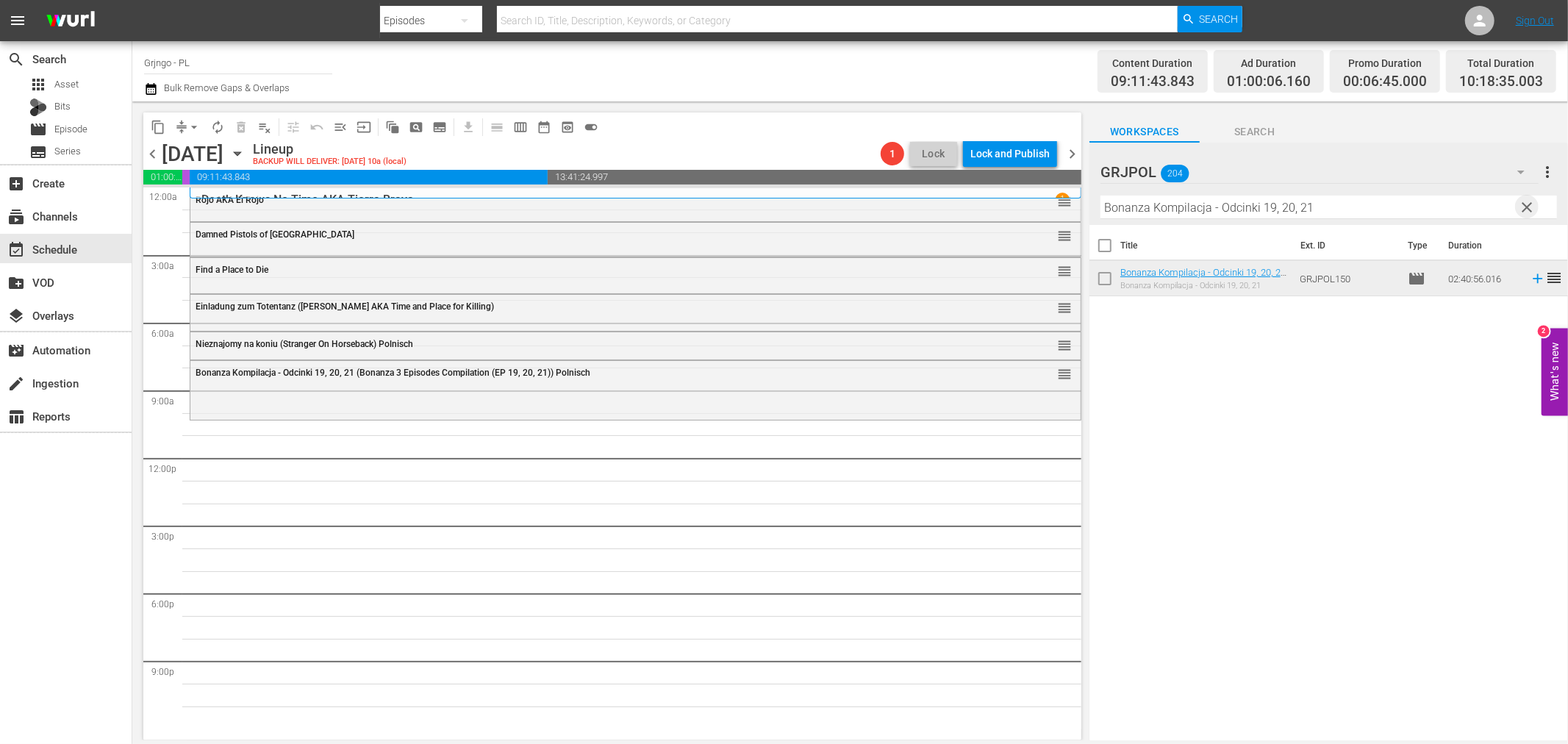
click at [1520, 211] on span "clear" at bounding box center [1527, 207] width 18 height 18
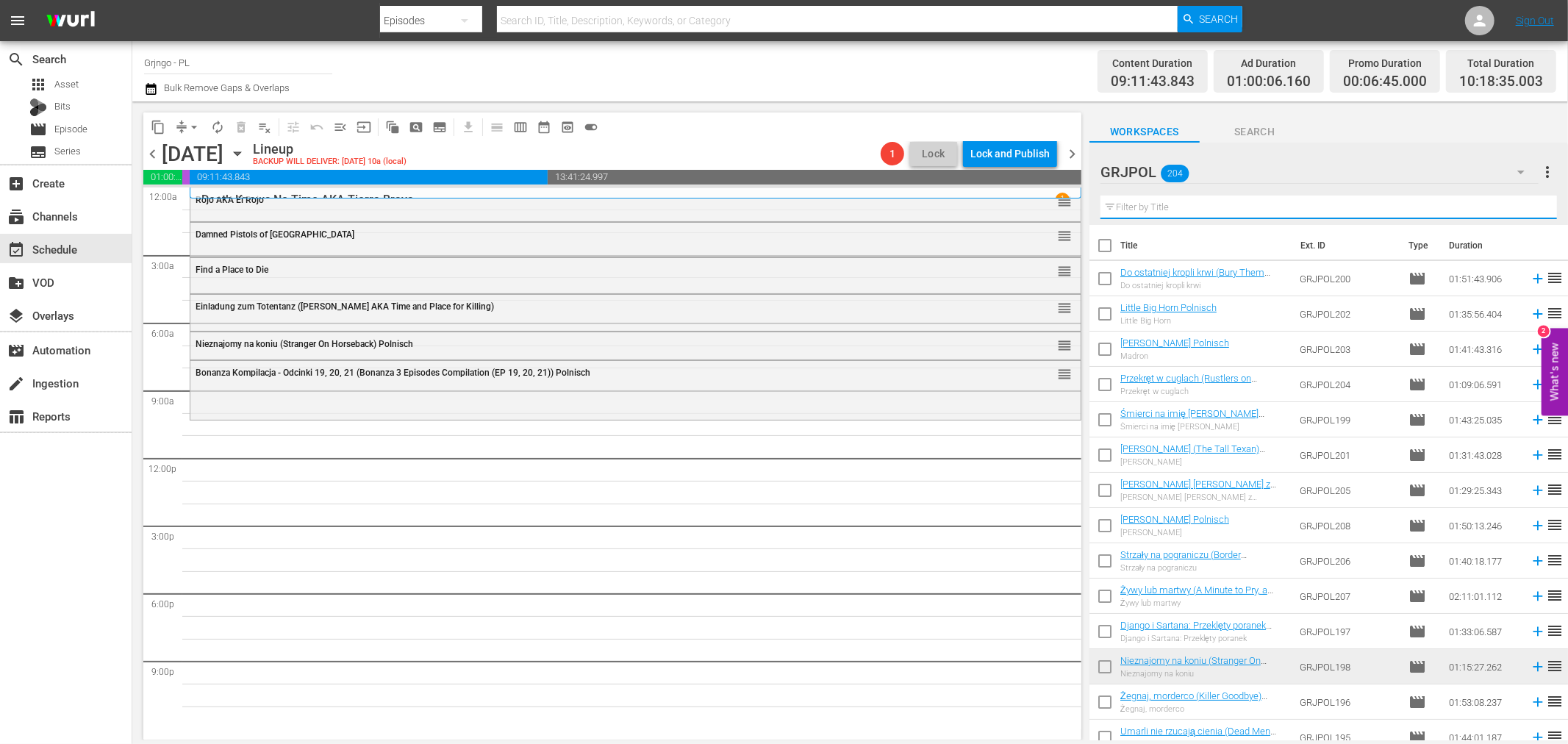
paste input "Anything for a Friend"
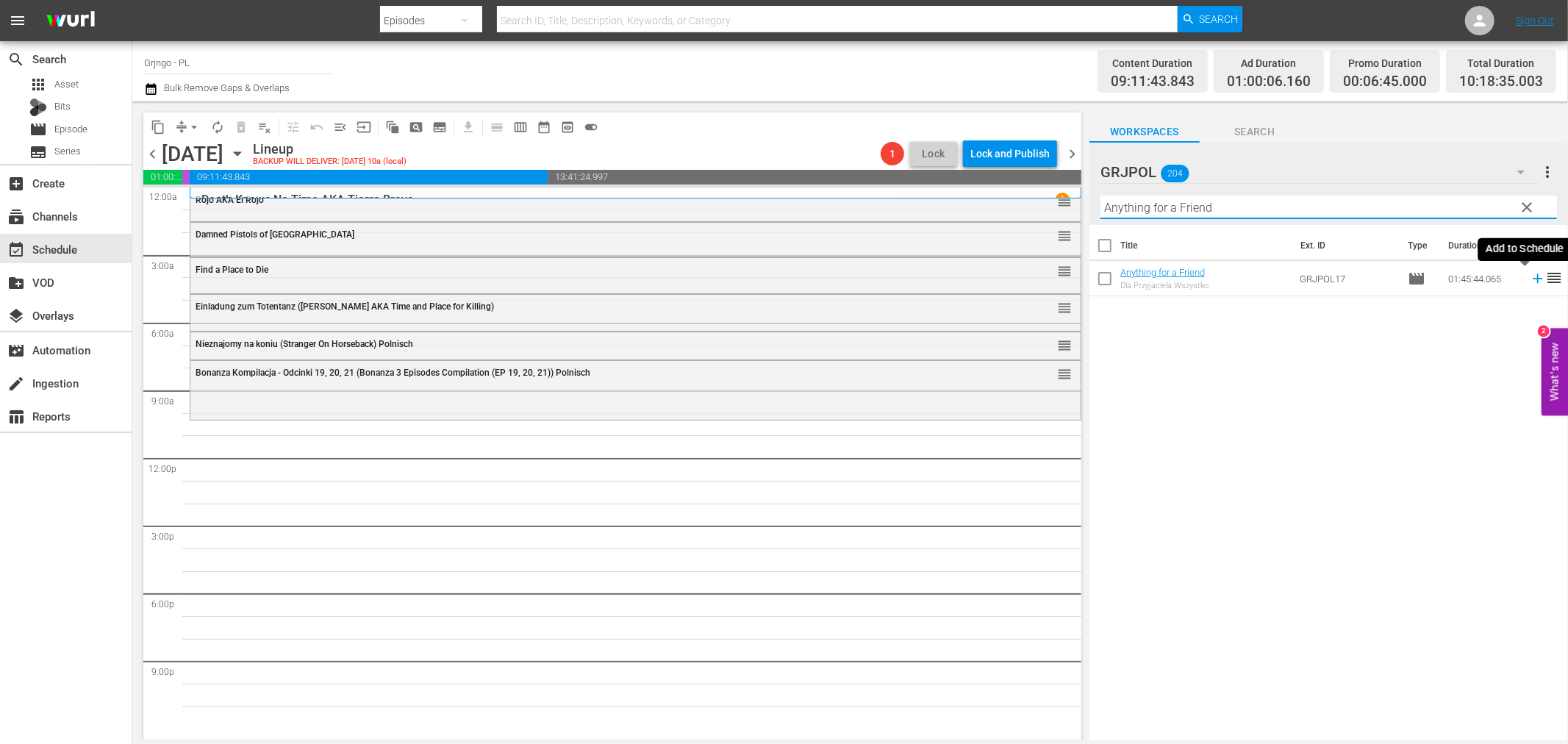
type input "Anything for a Friend"
click at [1530, 277] on icon at bounding box center [1537, 278] width 16 height 16
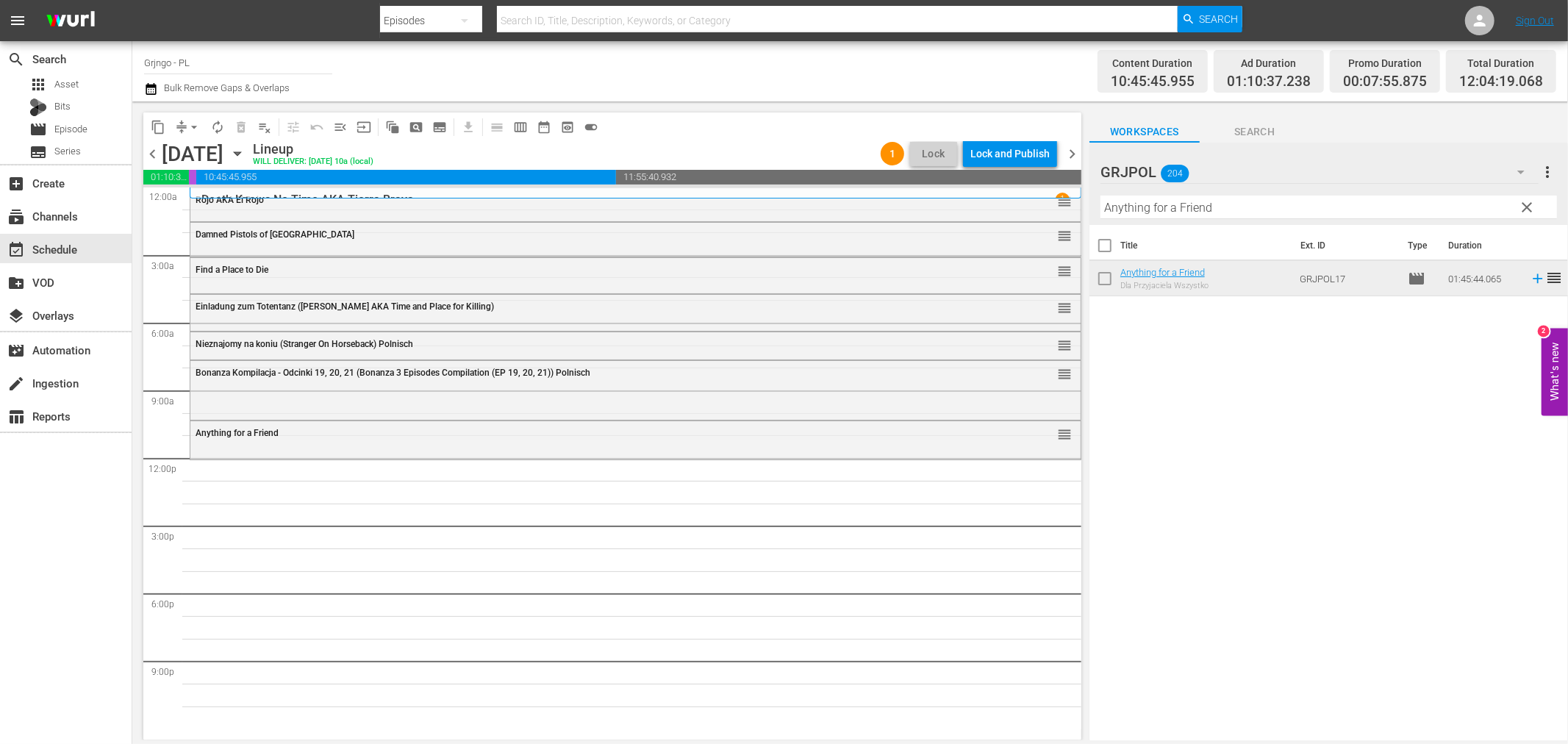
drag, startPoint x: 1530, startPoint y: 199, endPoint x: 1116, endPoint y: 216, distance: 414.3
click at [1530, 199] on span "clear" at bounding box center [1527, 207] width 18 height 18
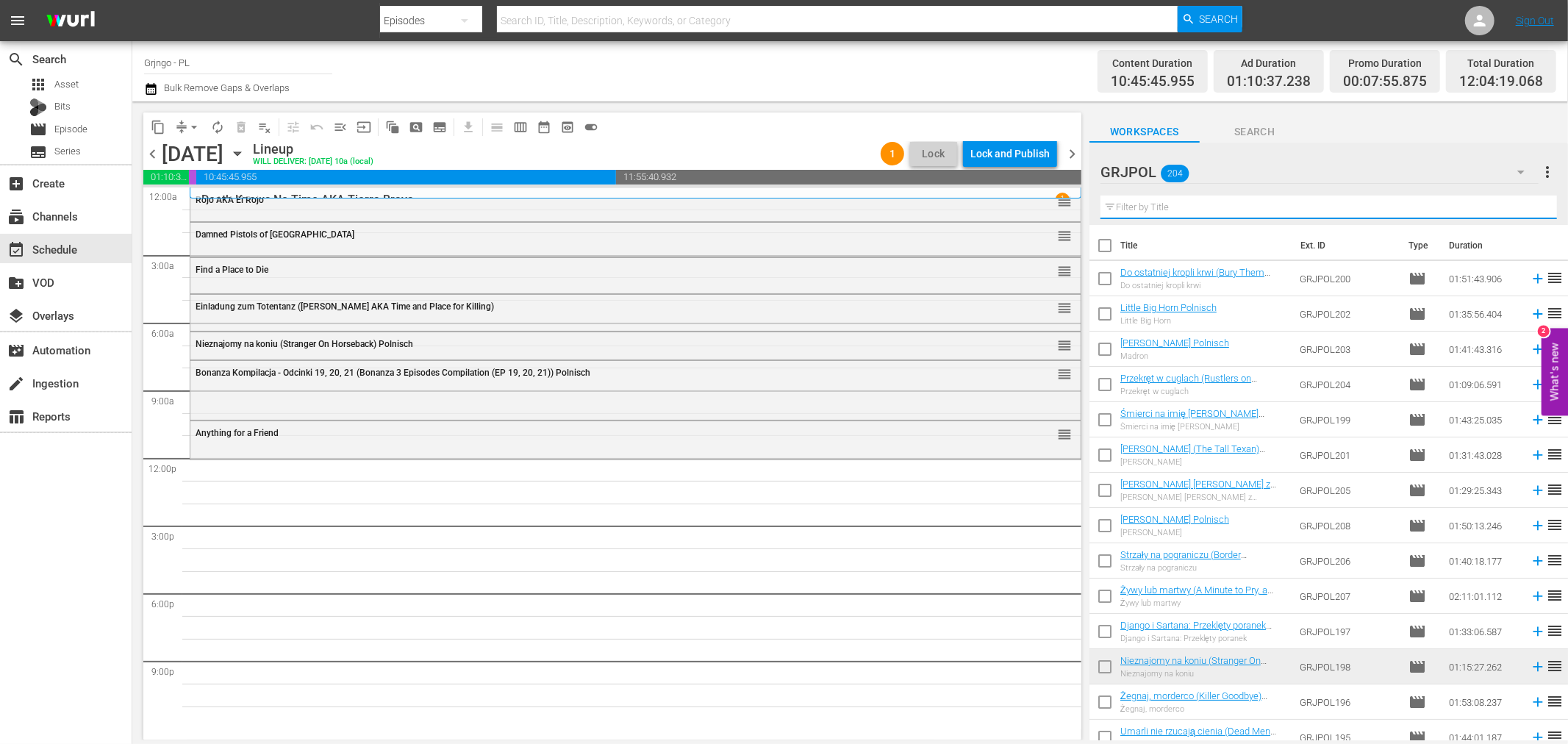
paste input "Beyond Hatred"
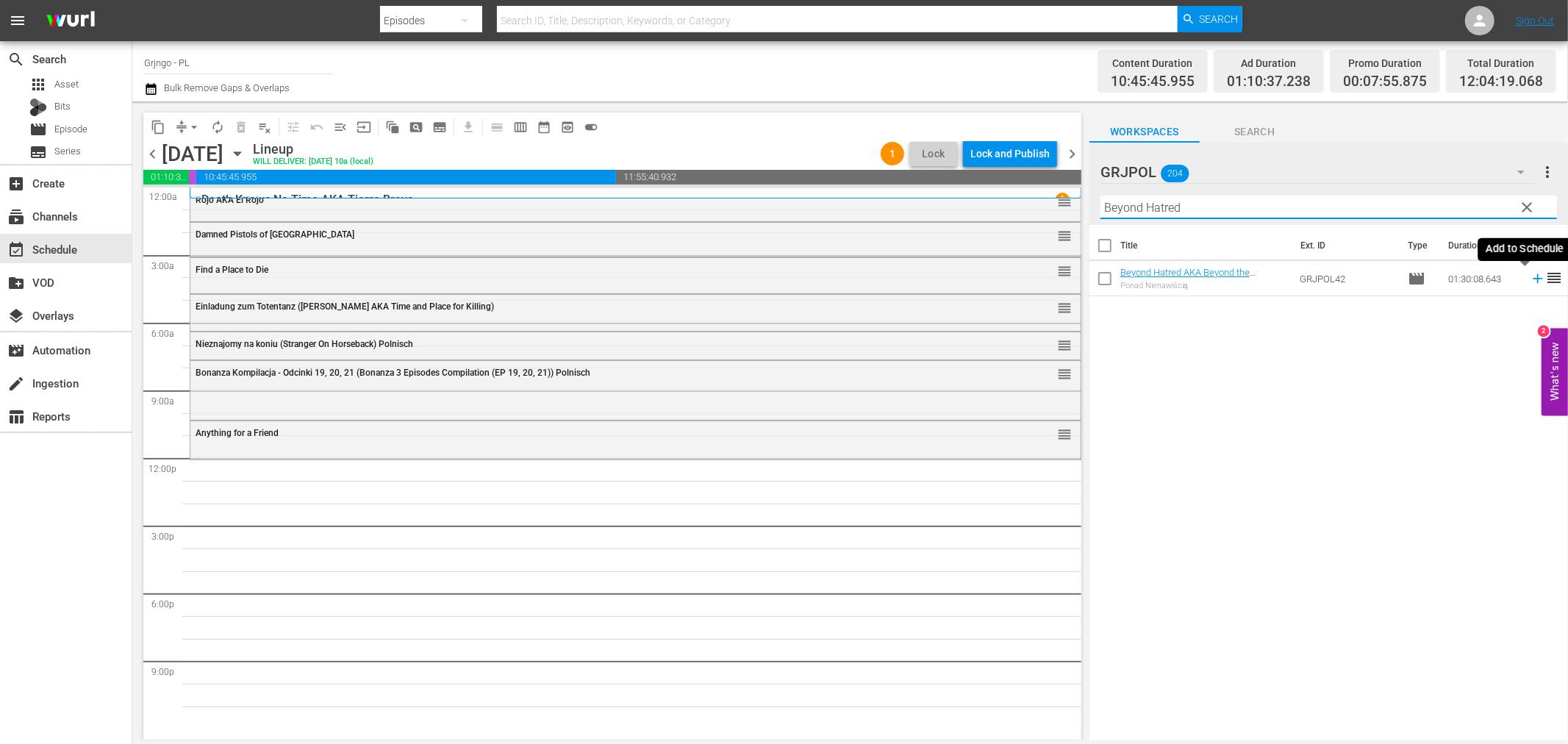
type input "Beyond Hatred"
click at [1530, 283] on icon at bounding box center [1537, 278] width 16 height 16
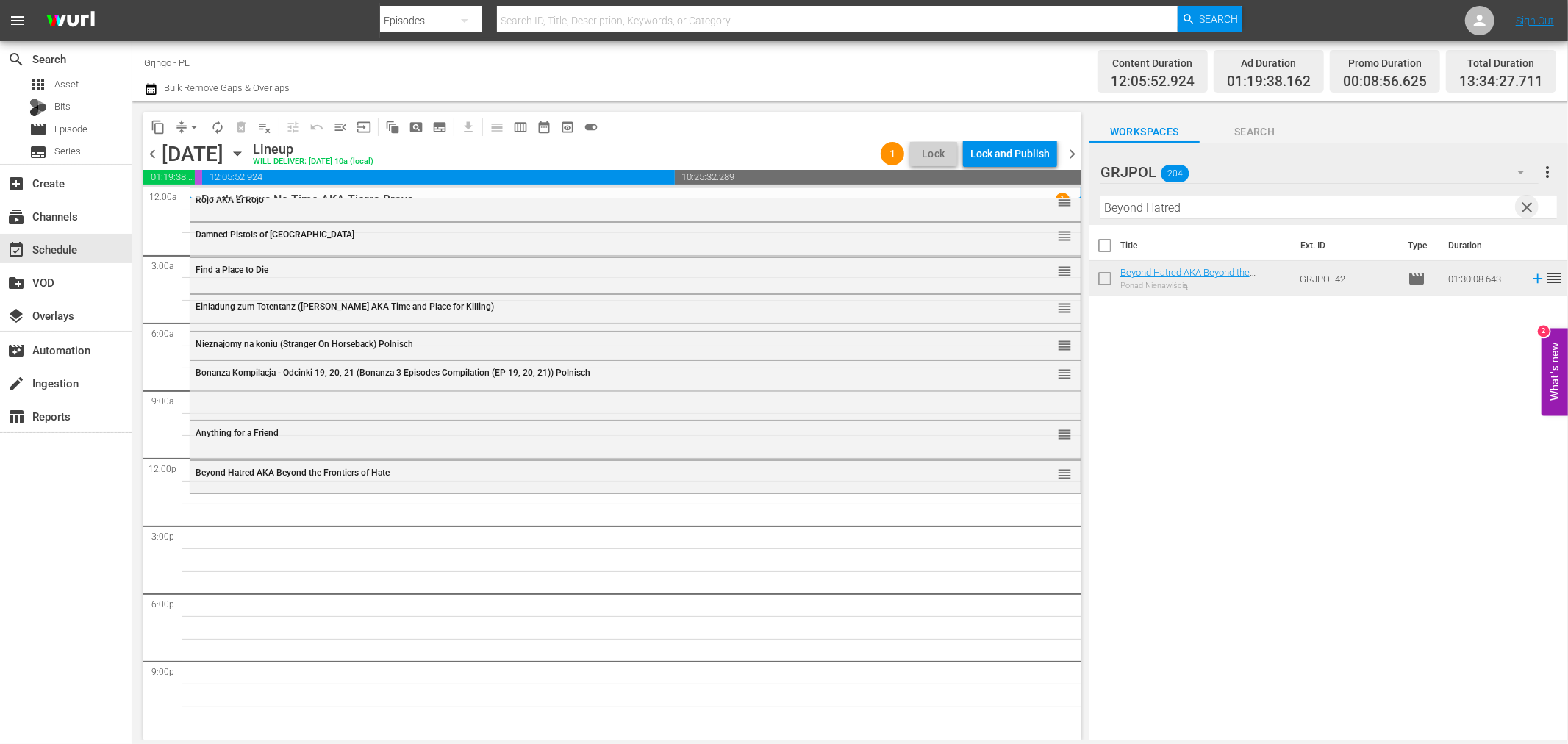
click at [1527, 202] on span "clear" at bounding box center [1527, 207] width 18 height 18
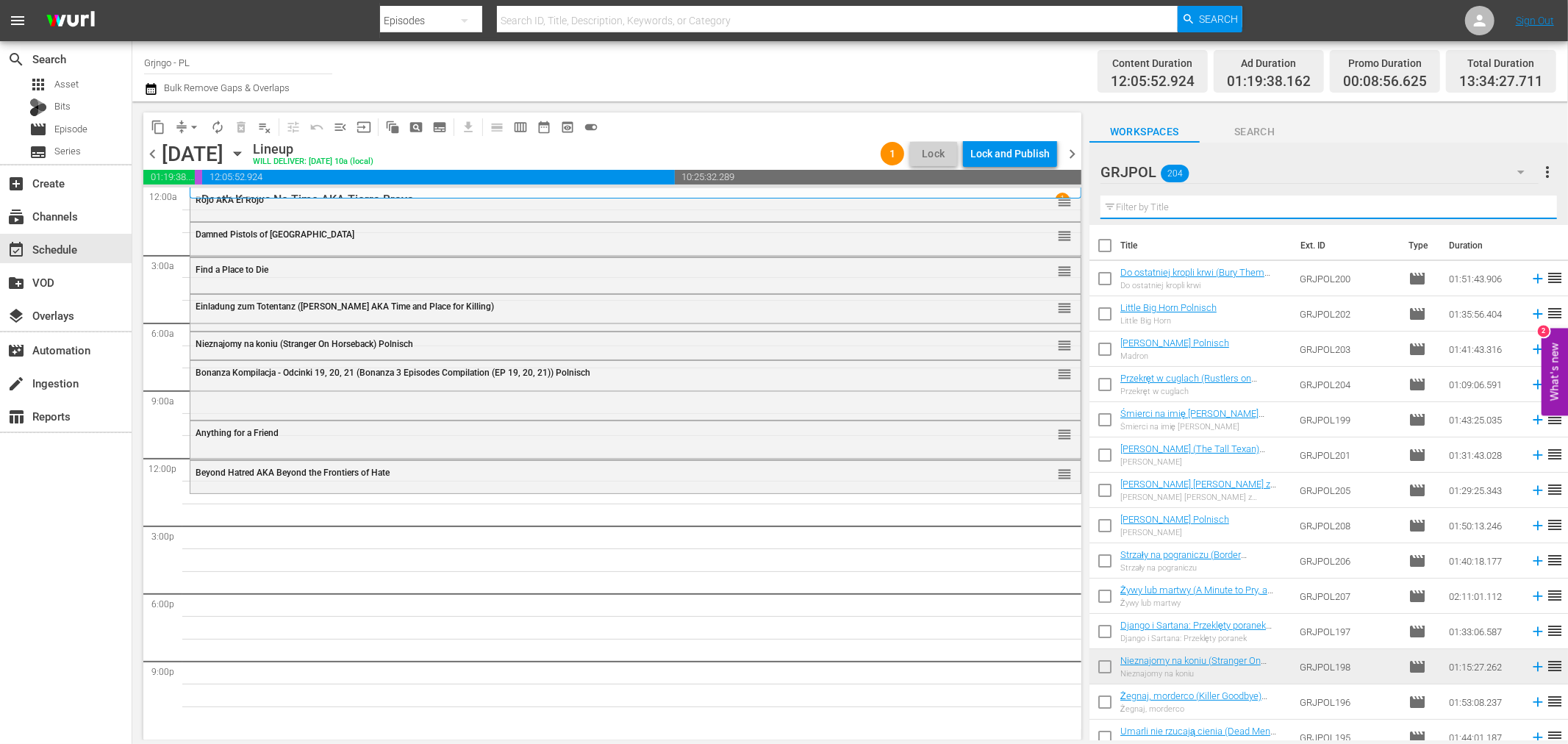
paste input "Madron"
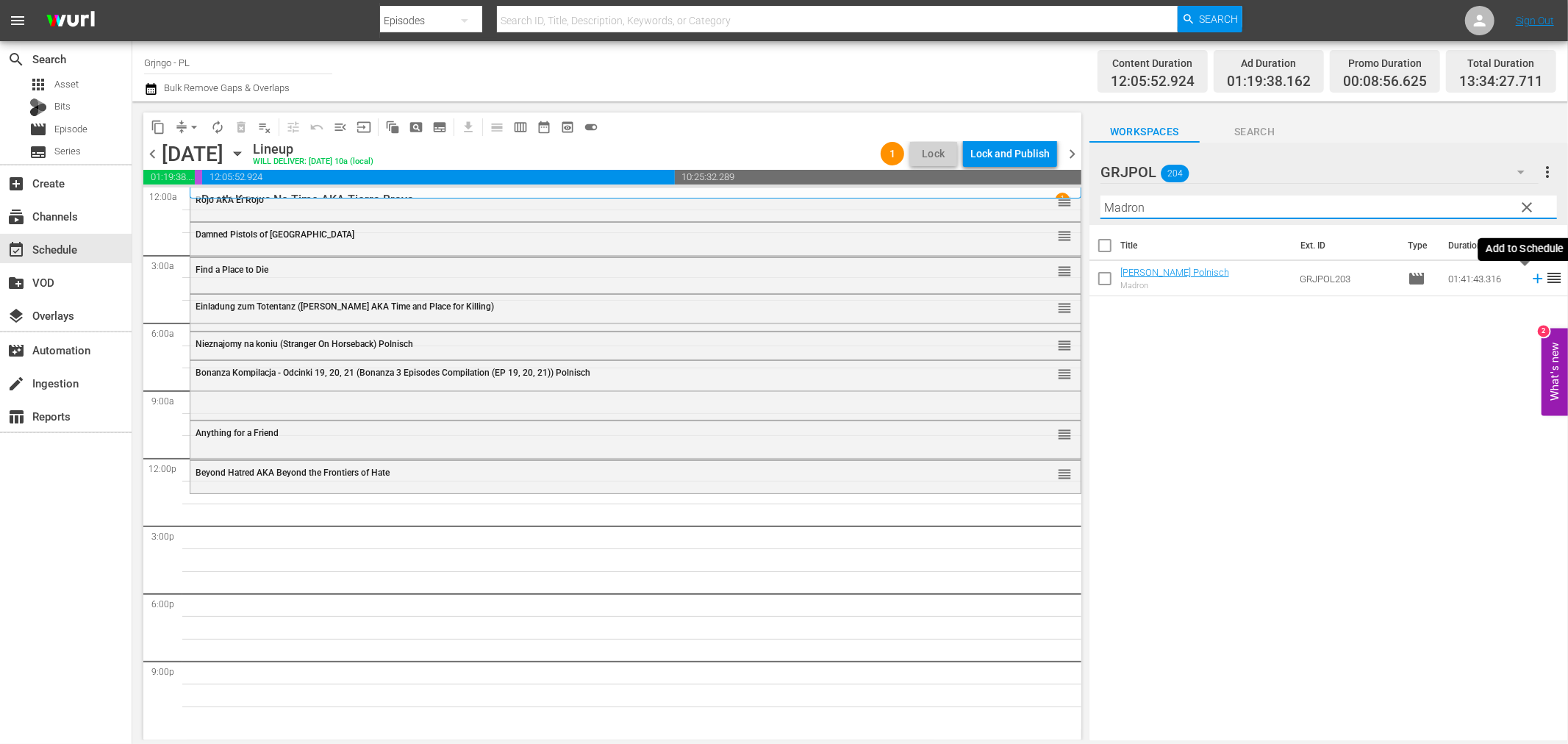
type input "Madron"
click at [1530, 277] on icon at bounding box center [1537, 278] width 16 height 16
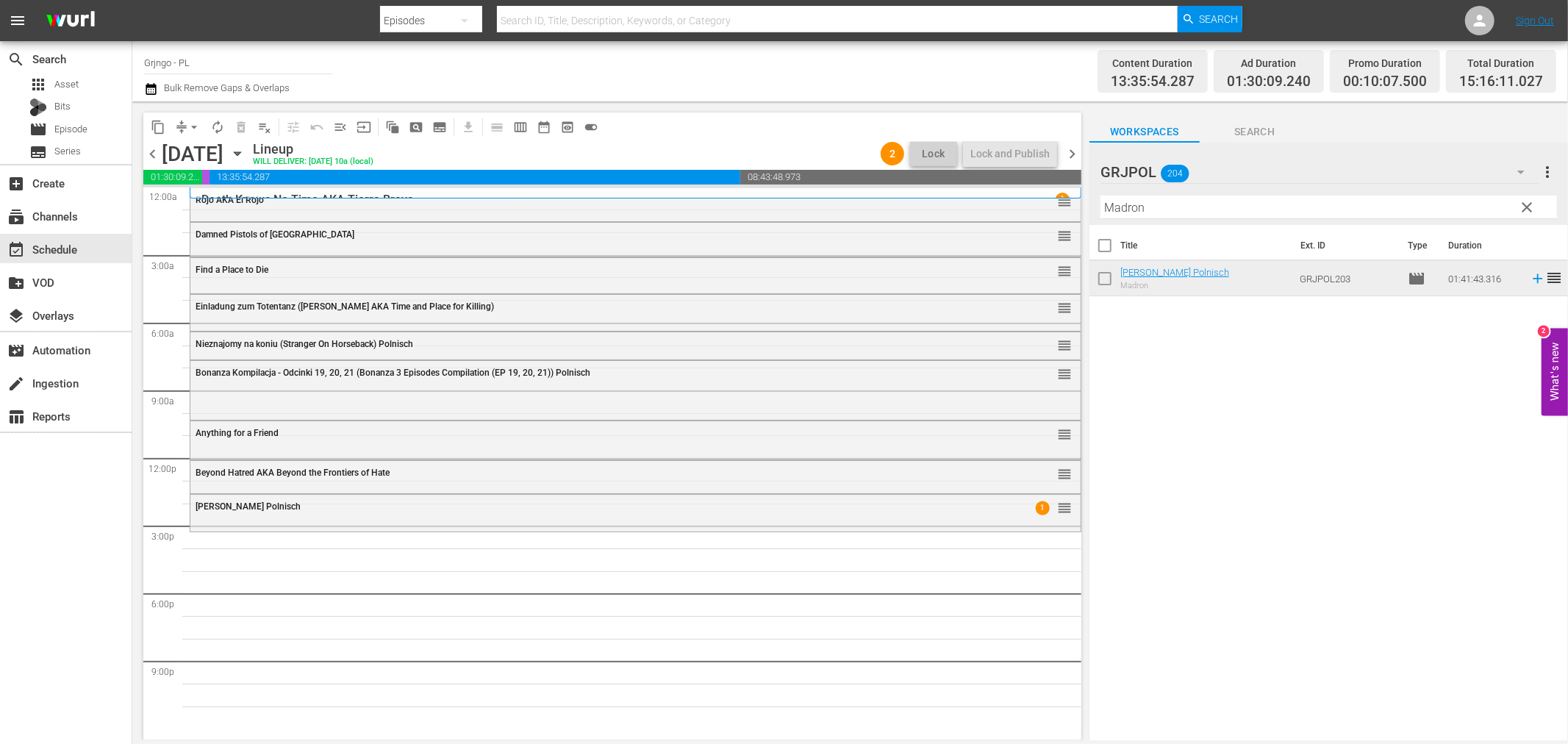
click at [1522, 206] on span "clear" at bounding box center [1527, 207] width 18 height 18
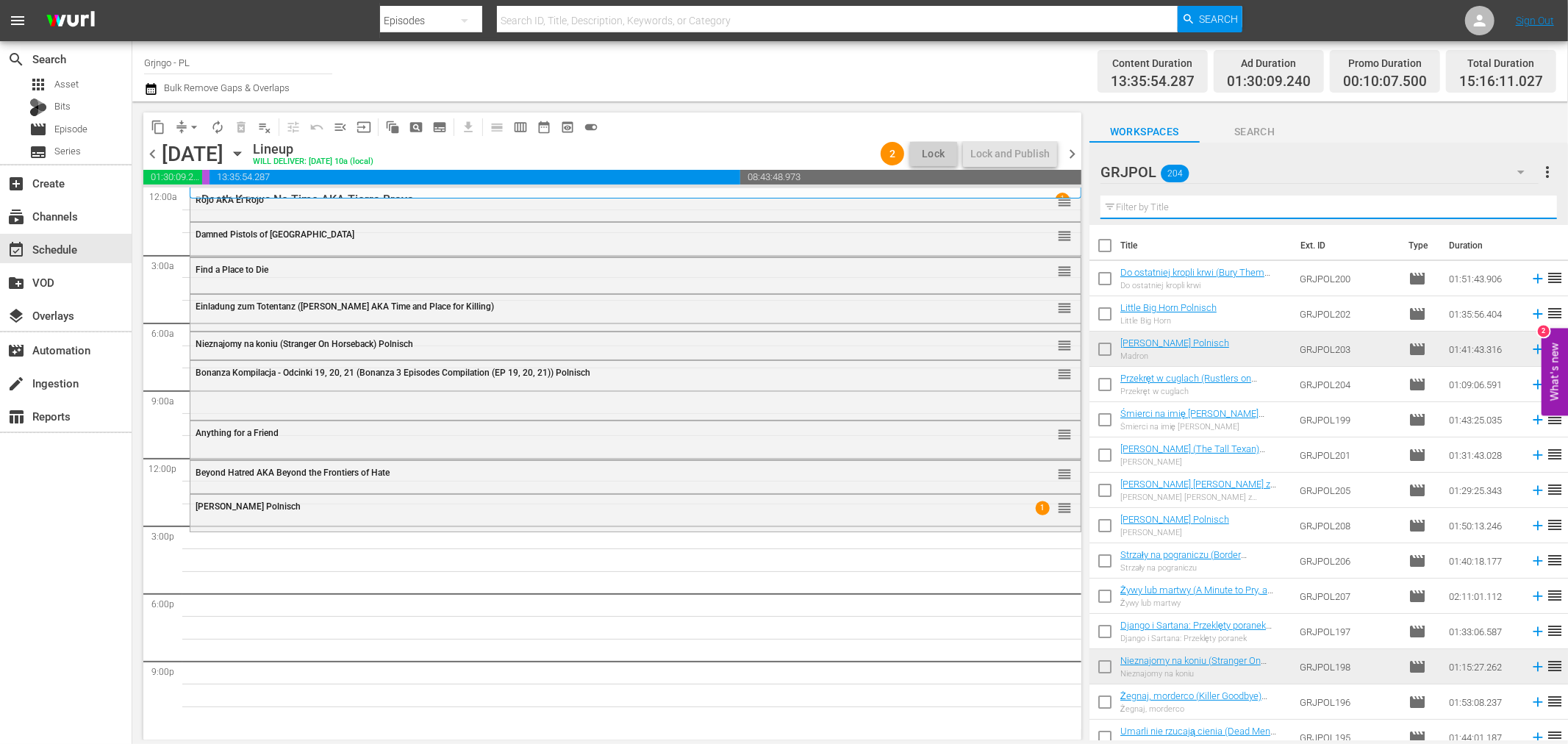
paste input "[PERSON_NAME]"
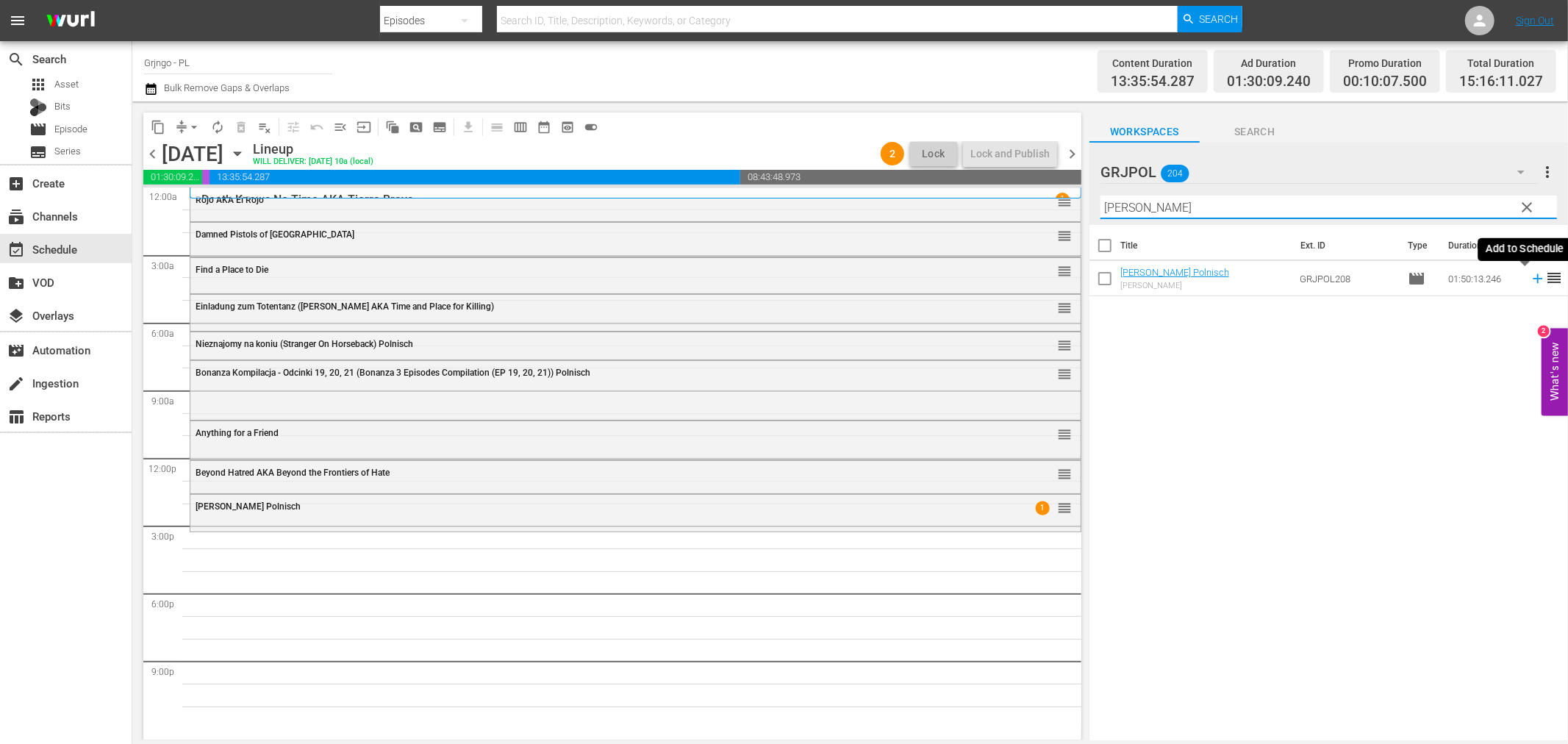
type input "[PERSON_NAME]"
click at [1533, 280] on icon at bounding box center [1537, 279] width 9 height 9
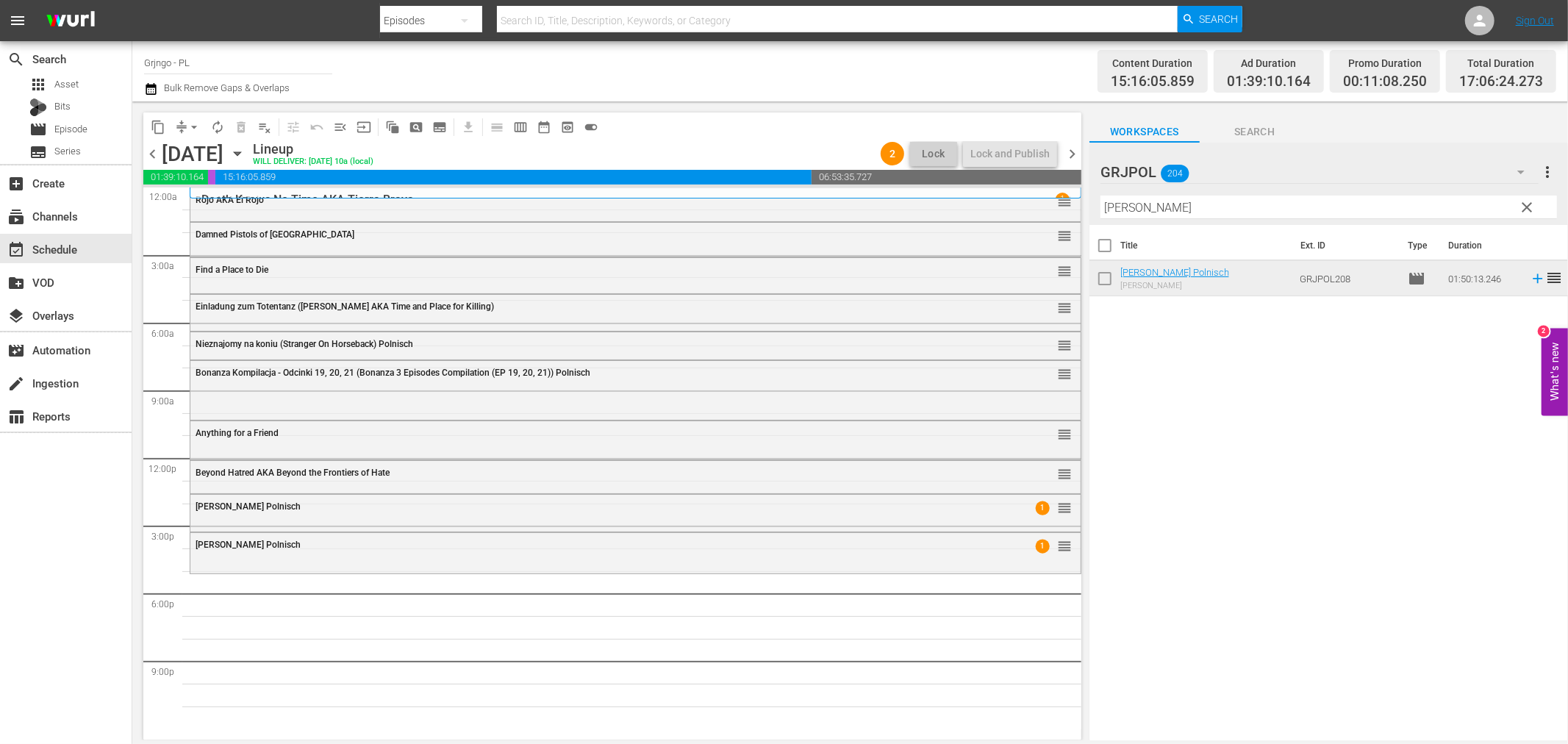
click at [1523, 204] on span "clear" at bounding box center [1527, 207] width 18 height 18
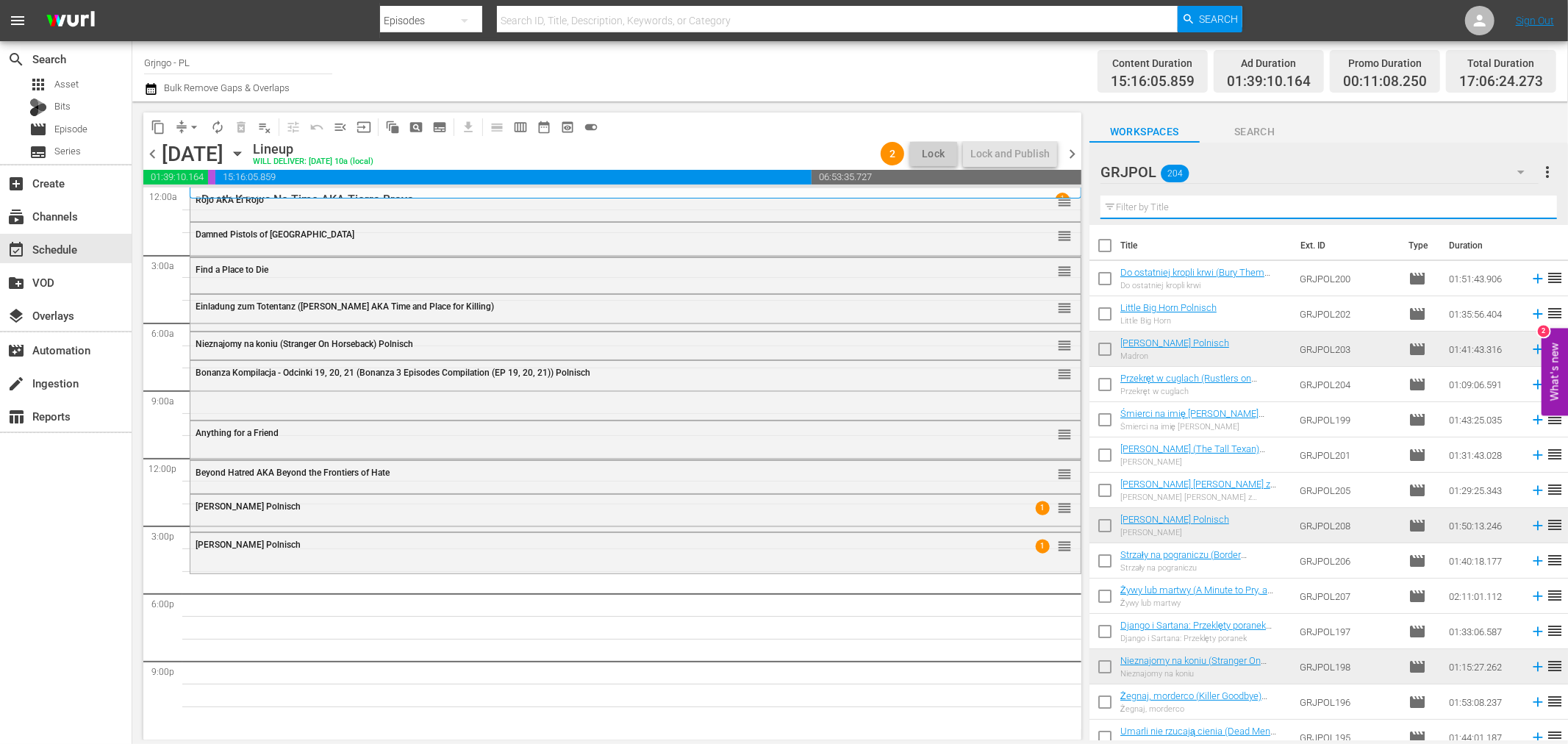
paste input "$100,000 for a Killing"
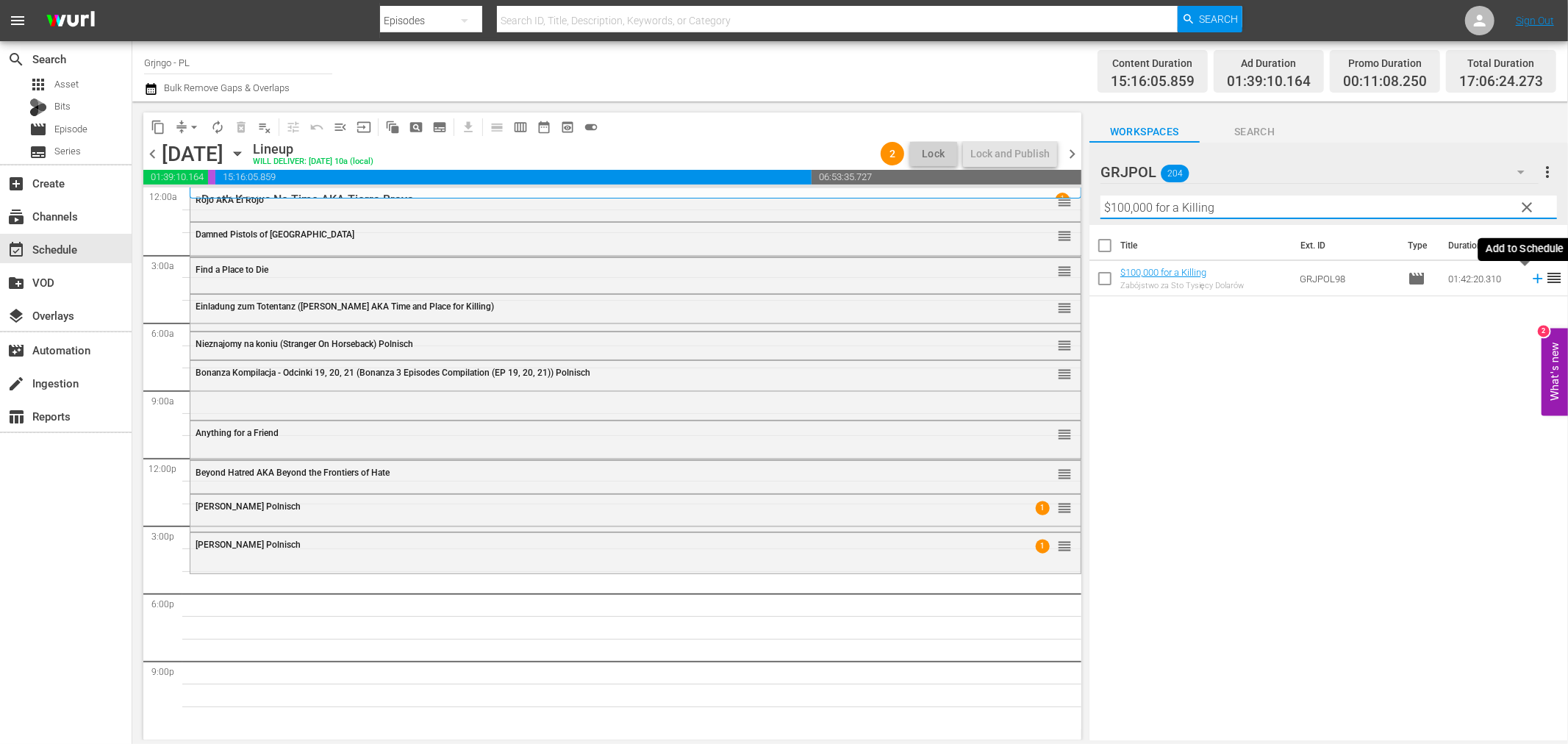
type input "$100,000 for a Killing"
click at [1530, 274] on icon at bounding box center [1537, 278] width 16 height 16
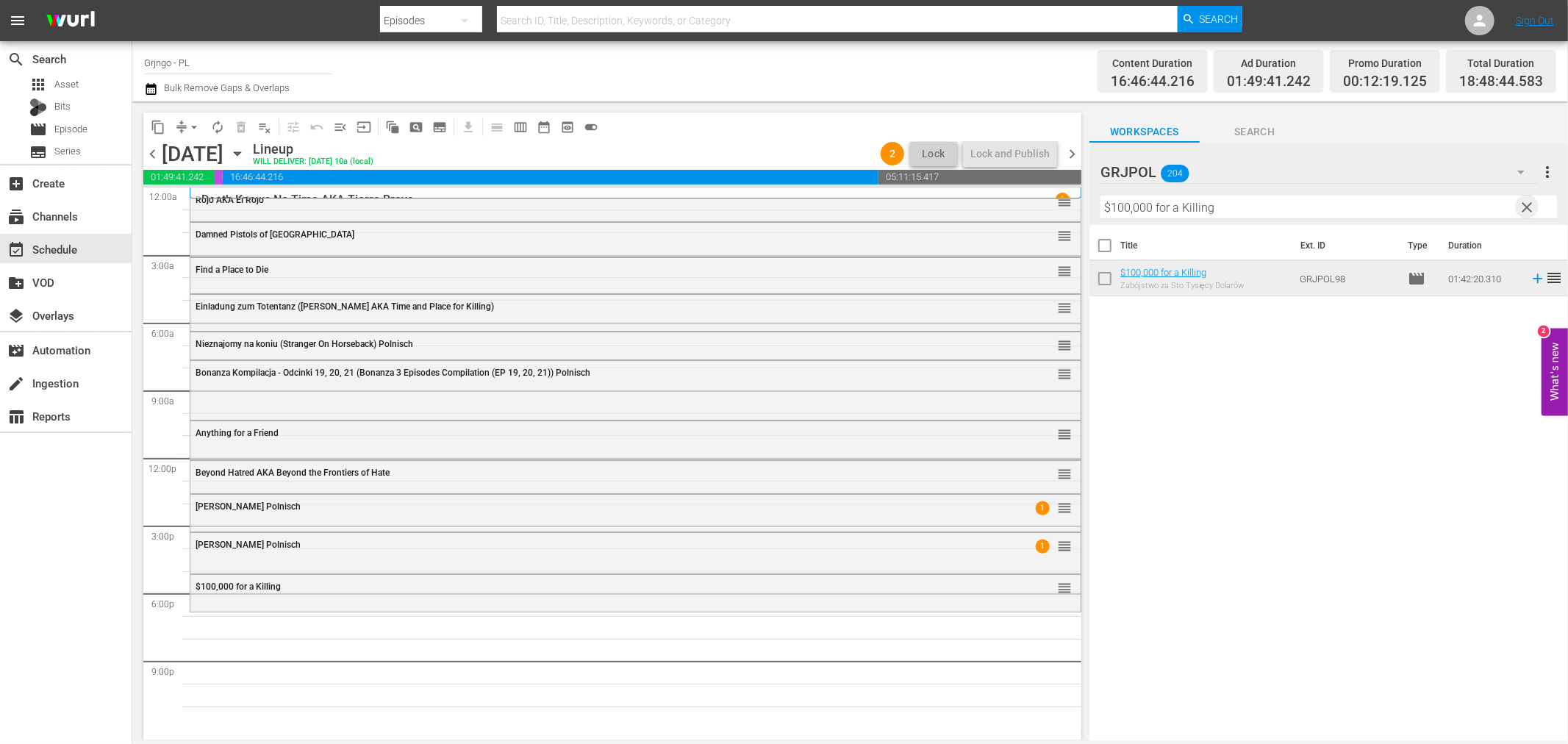
click at [1533, 206] on span "clear" at bounding box center [1527, 207] width 18 height 18
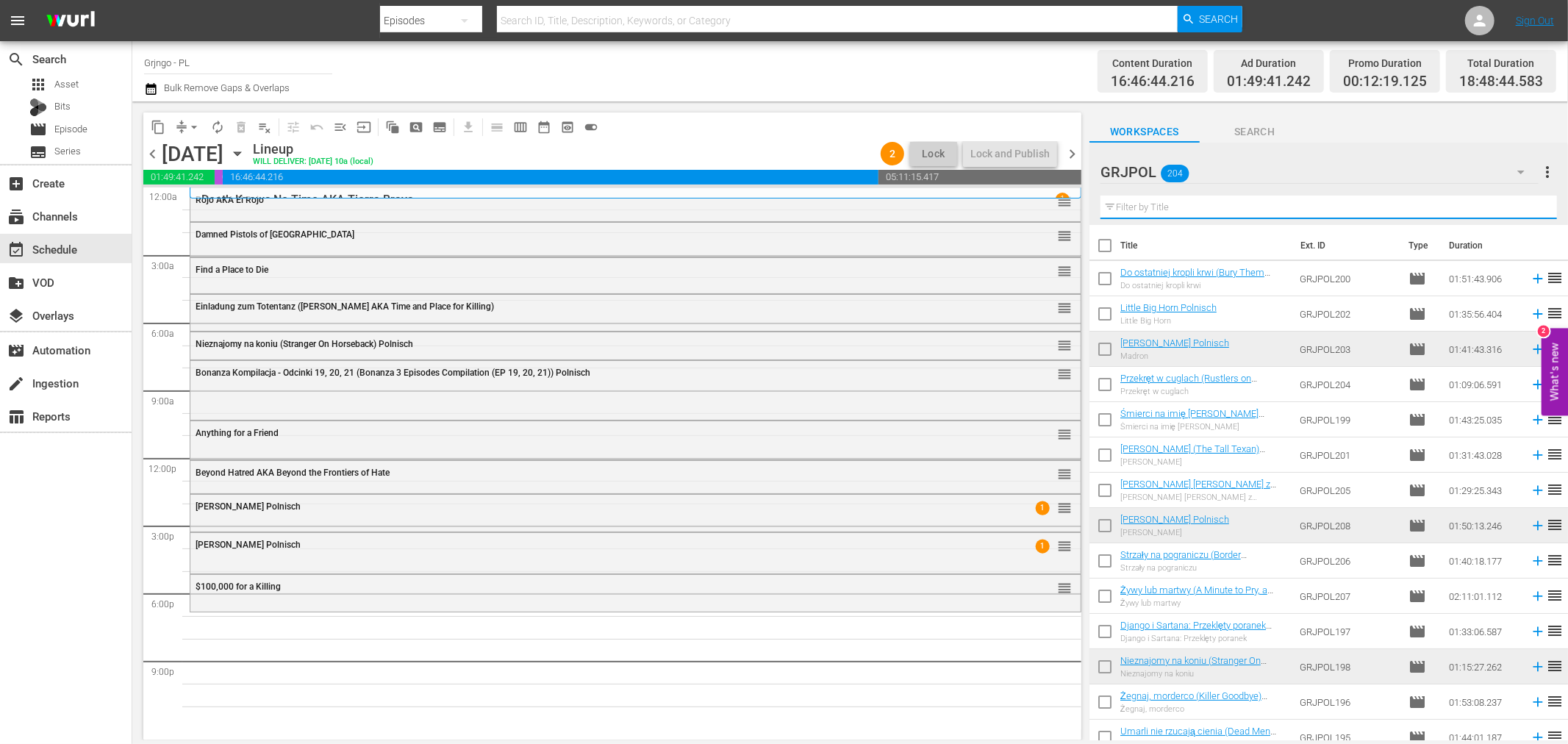
click at [1148, 199] on input "text" at bounding box center [1329, 208] width 456 height 24
paste input "Keoma"
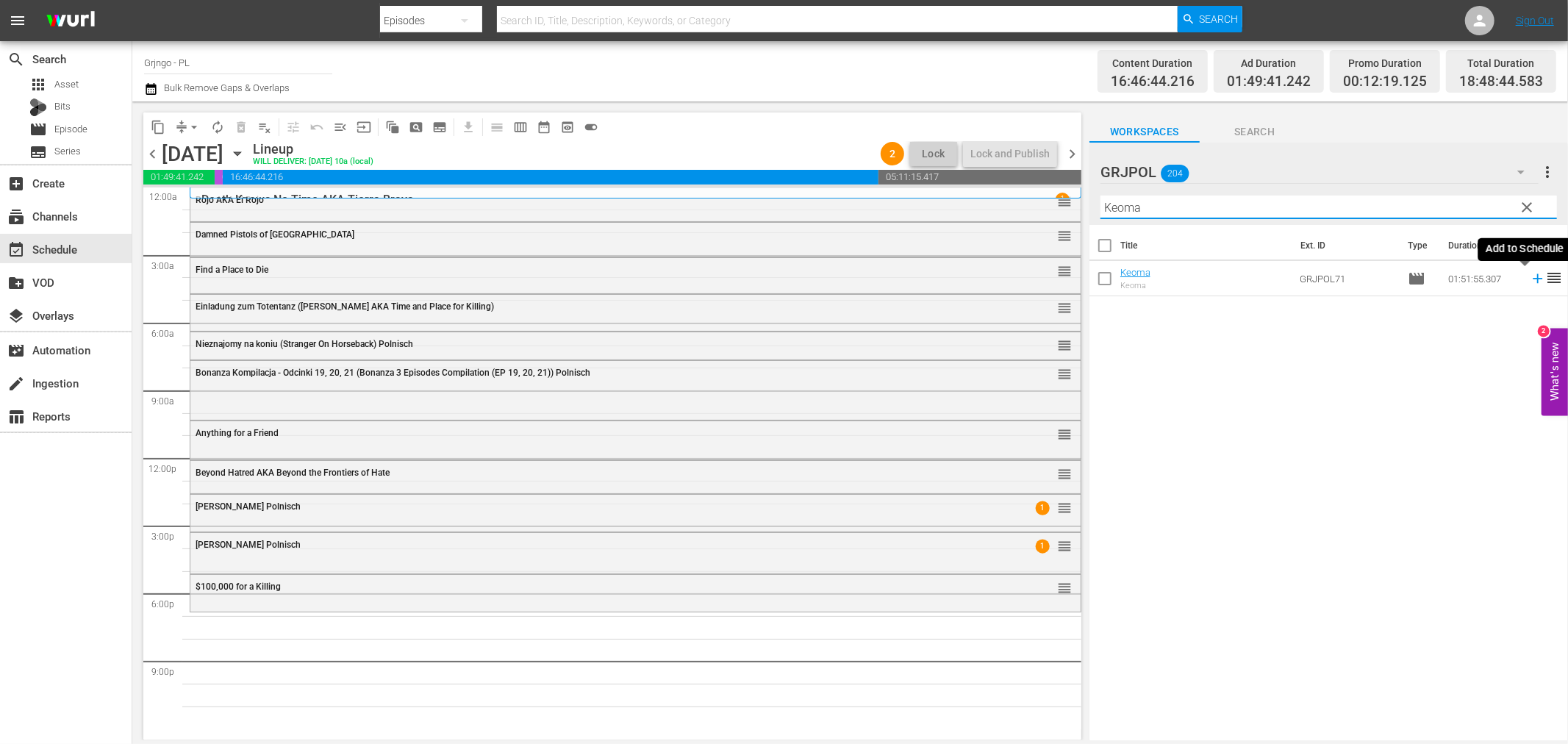
type input "Keoma"
click at [1530, 277] on icon at bounding box center [1537, 278] width 16 height 16
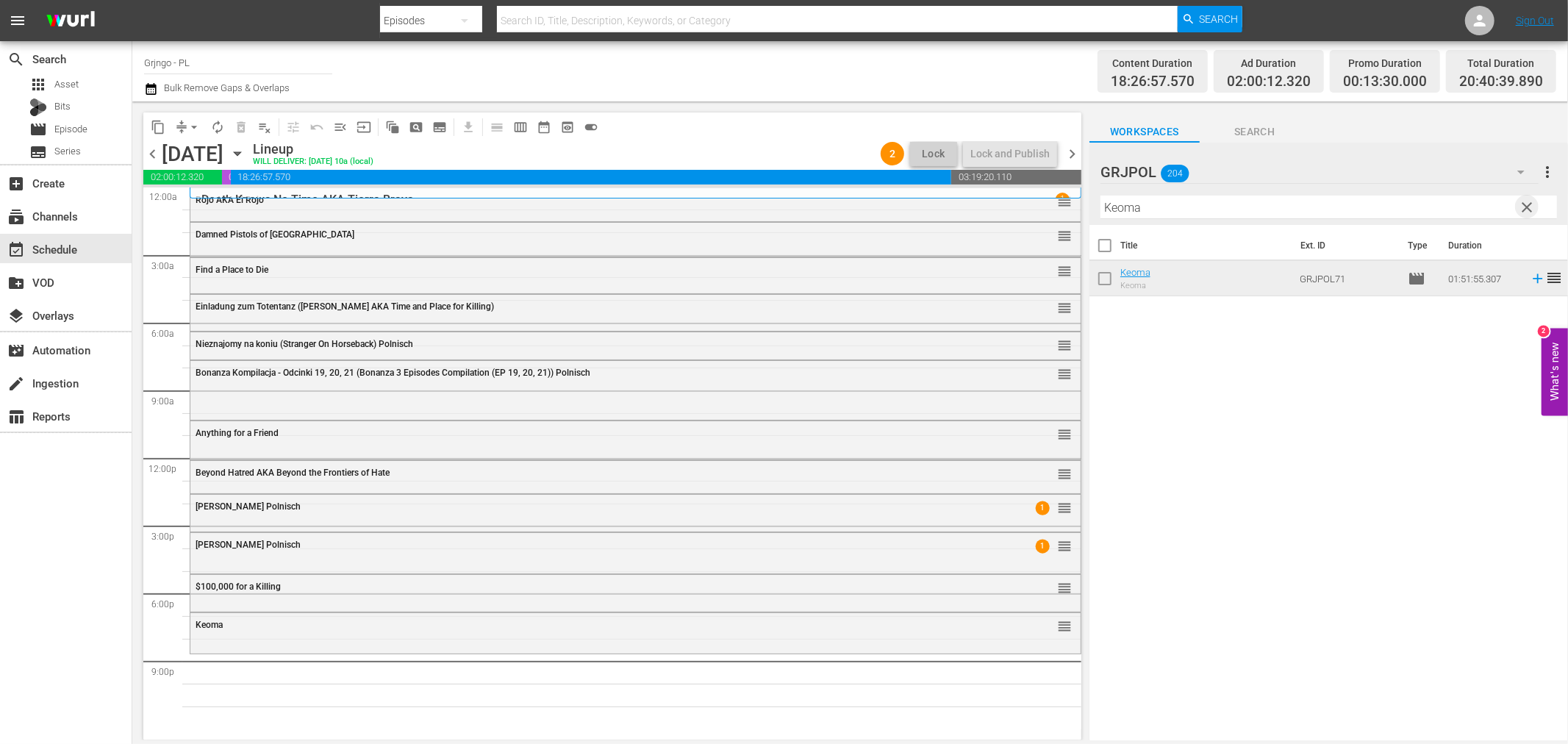
click at [1527, 202] on span "clear" at bounding box center [1527, 207] width 18 height 18
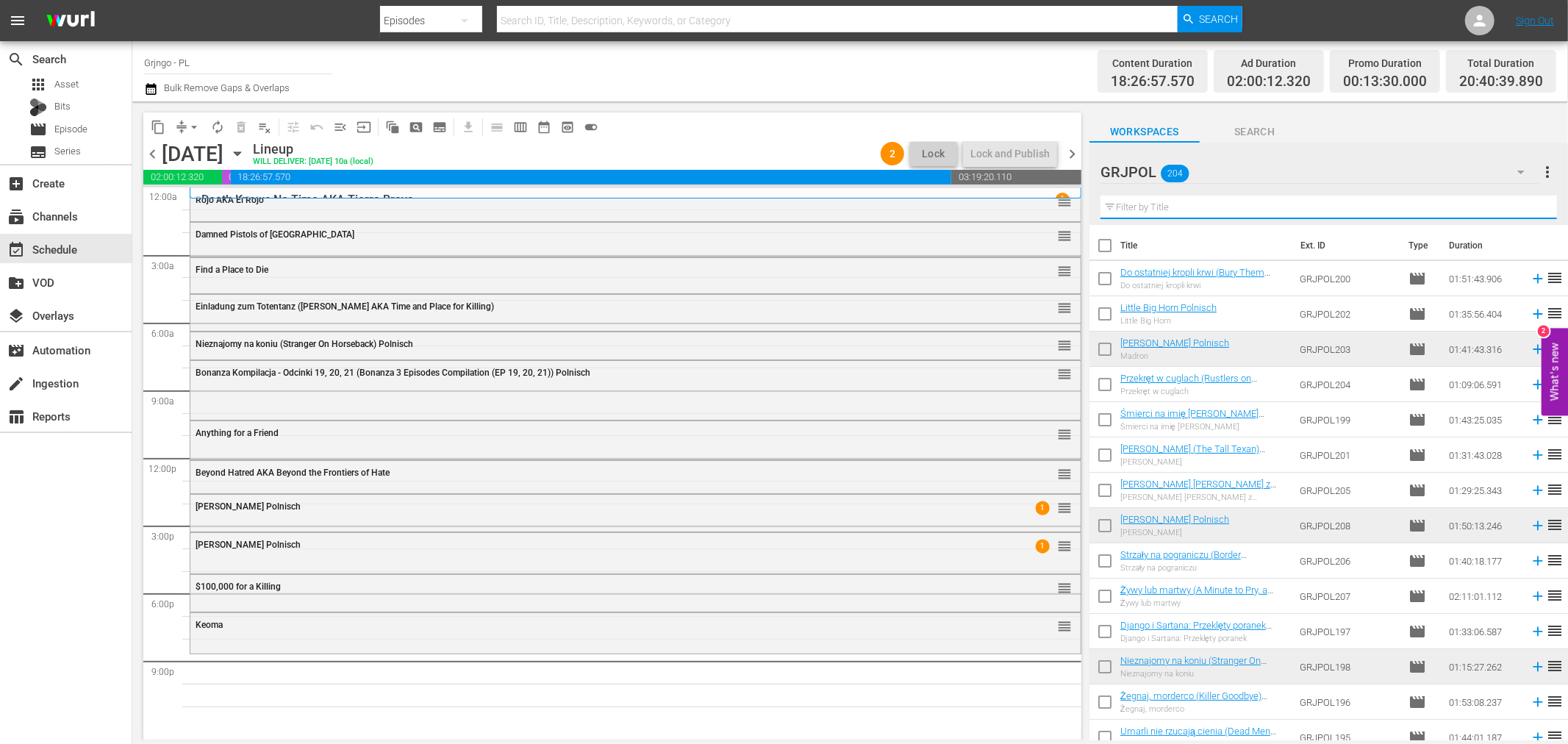
paste input "Garden Of Evil"
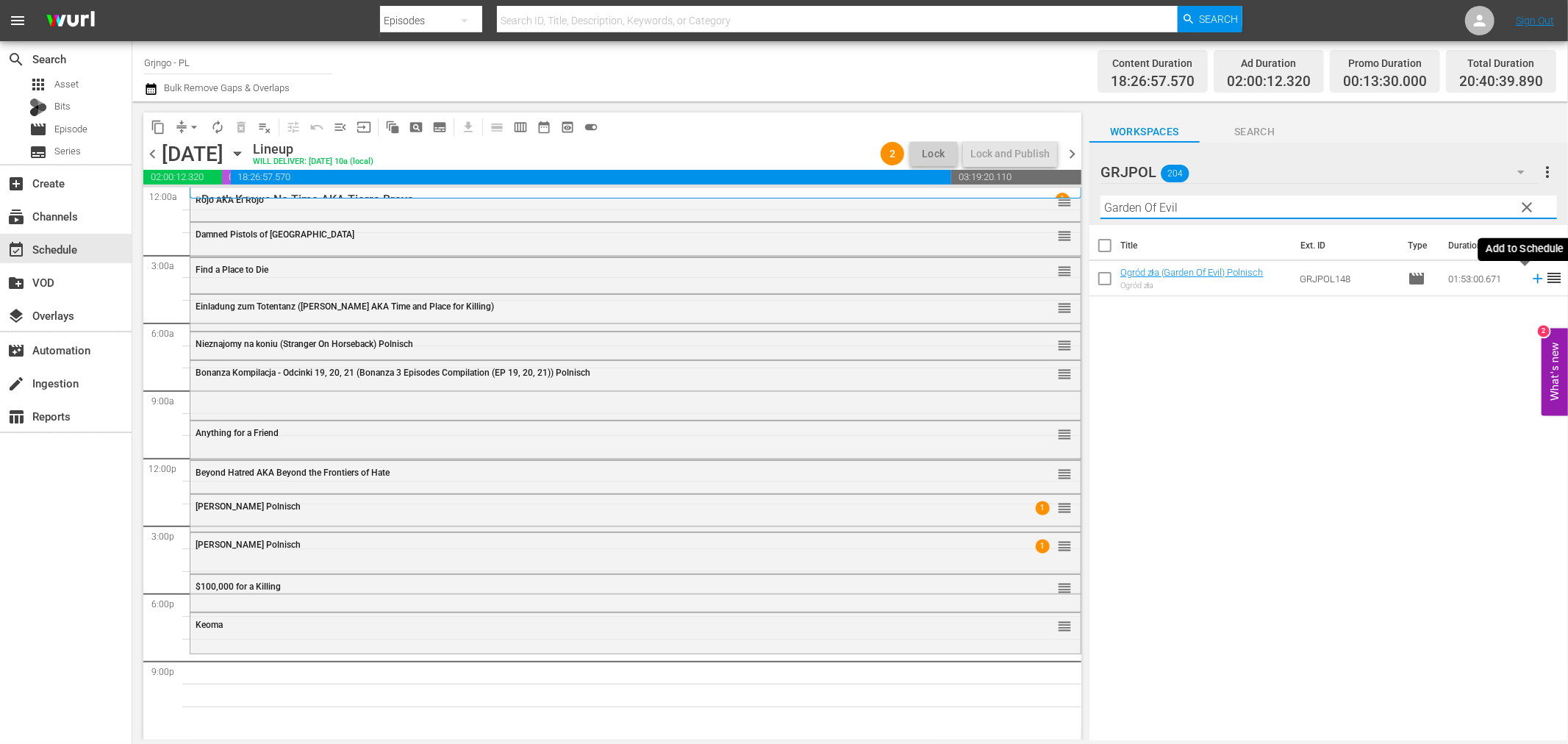
type input "Garden Of Evil"
click at [1530, 283] on icon at bounding box center [1537, 278] width 16 height 16
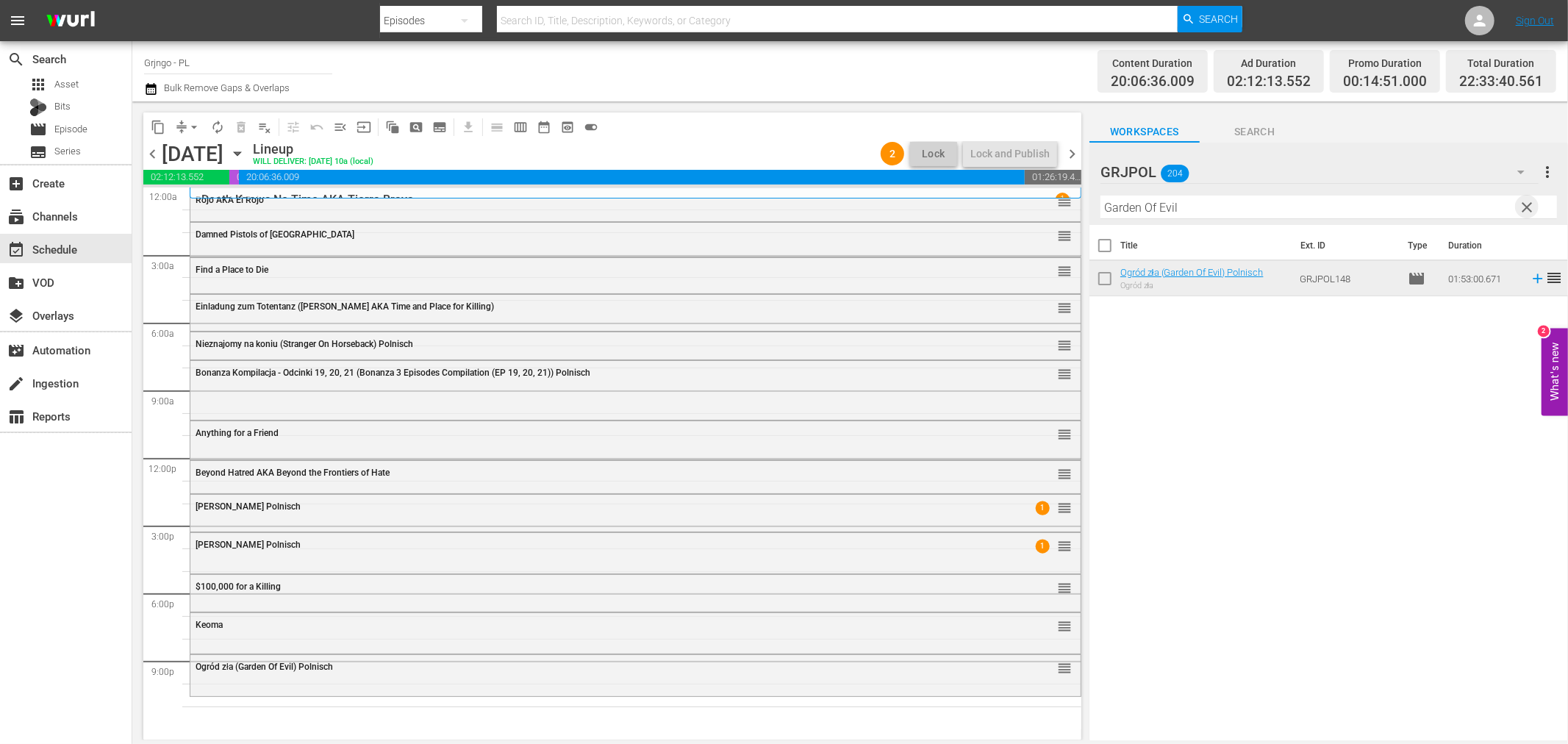
click at [1533, 204] on span "clear" at bounding box center [1527, 207] width 18 height 18
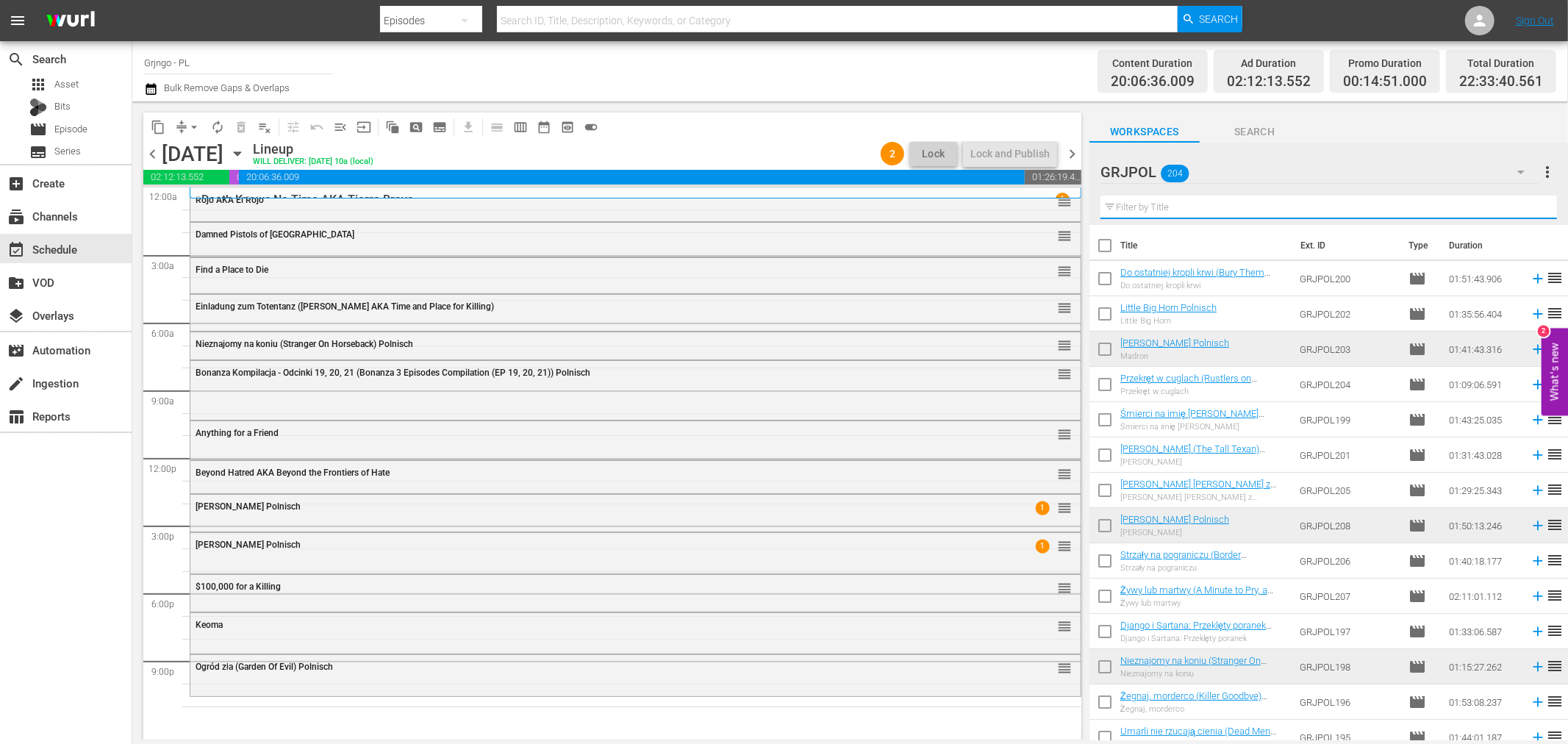
paste input "Angel and the Badman"
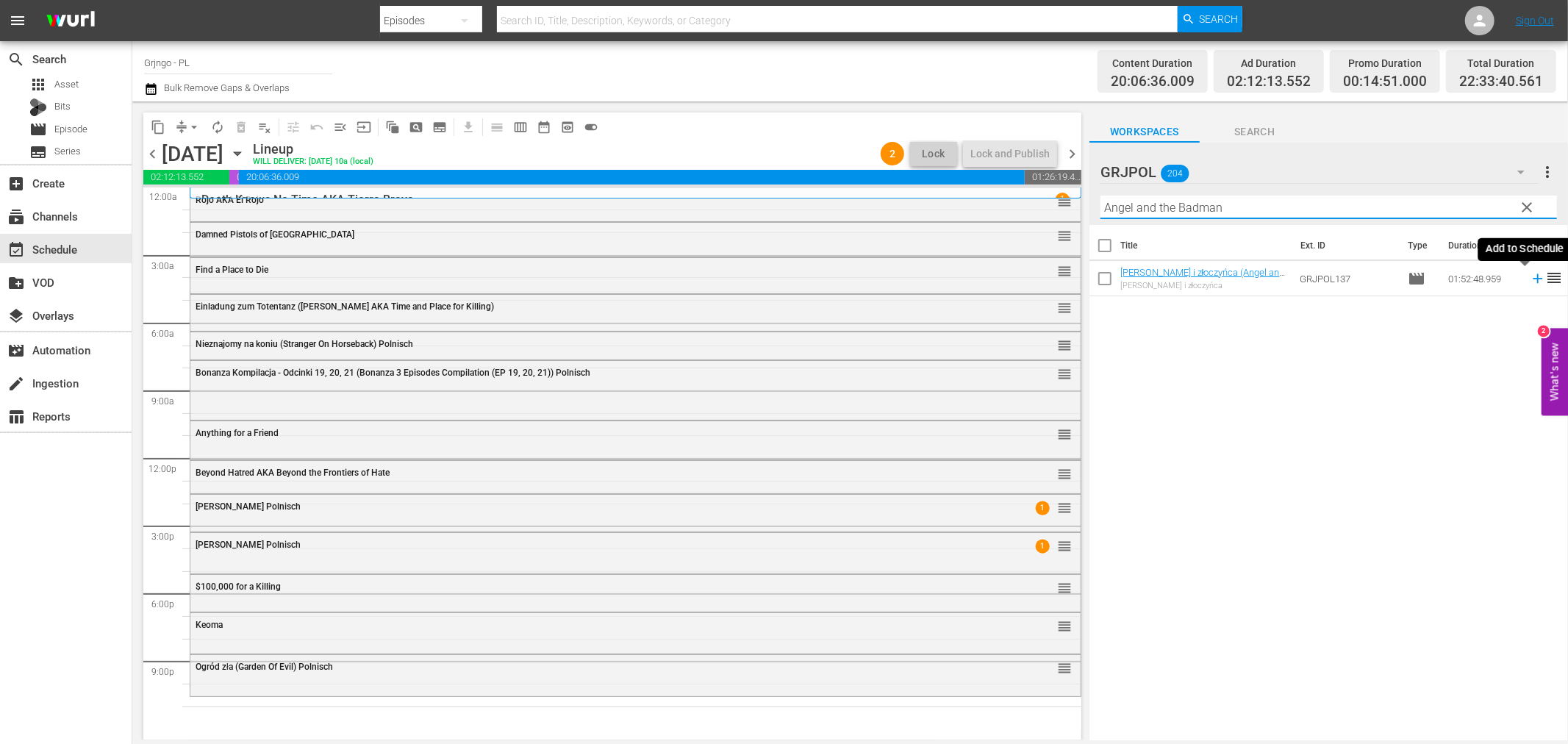
type input "Angel and the Badman"
click at [1530, 277] on icon at bounding box center [1537, 278] width 16 height 16
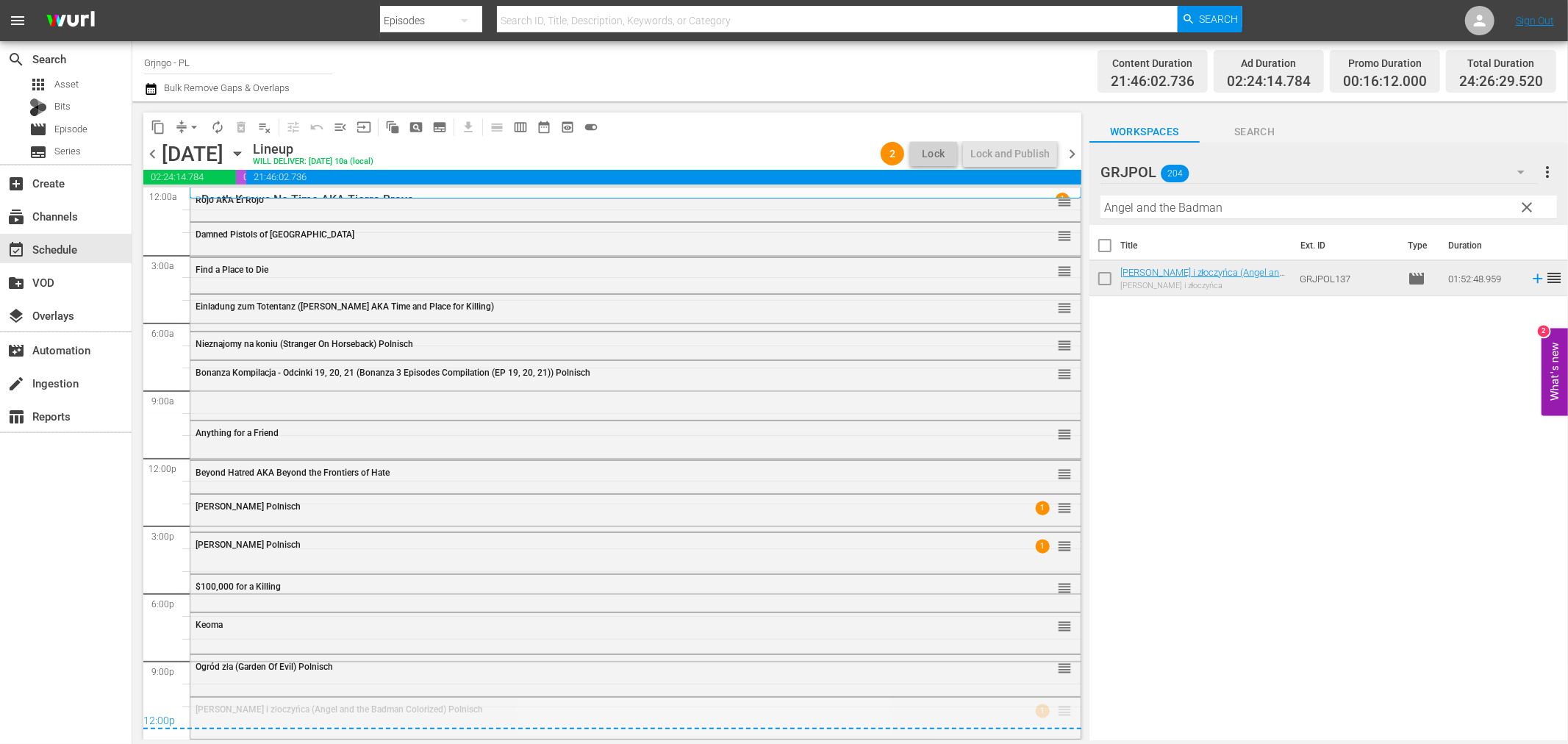
drag, startPoint x: 1056, startPoint y: 709, endPoint x: 600, endPoint y: 542, distance: 485.6
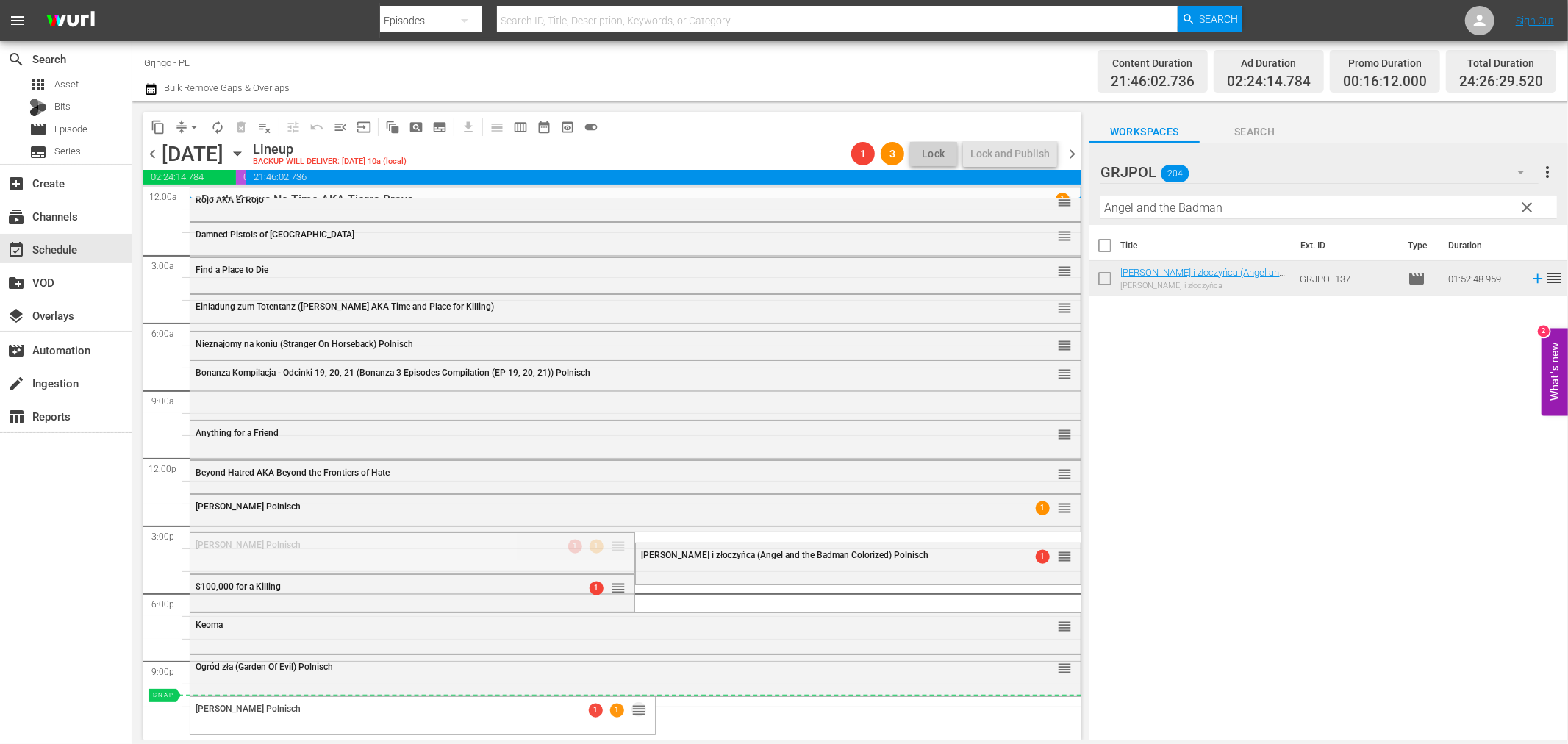
drag, startPoint x: 612, startPoint y: 548, endPoint x: 576, endPoint y: 695, distance: 151.3
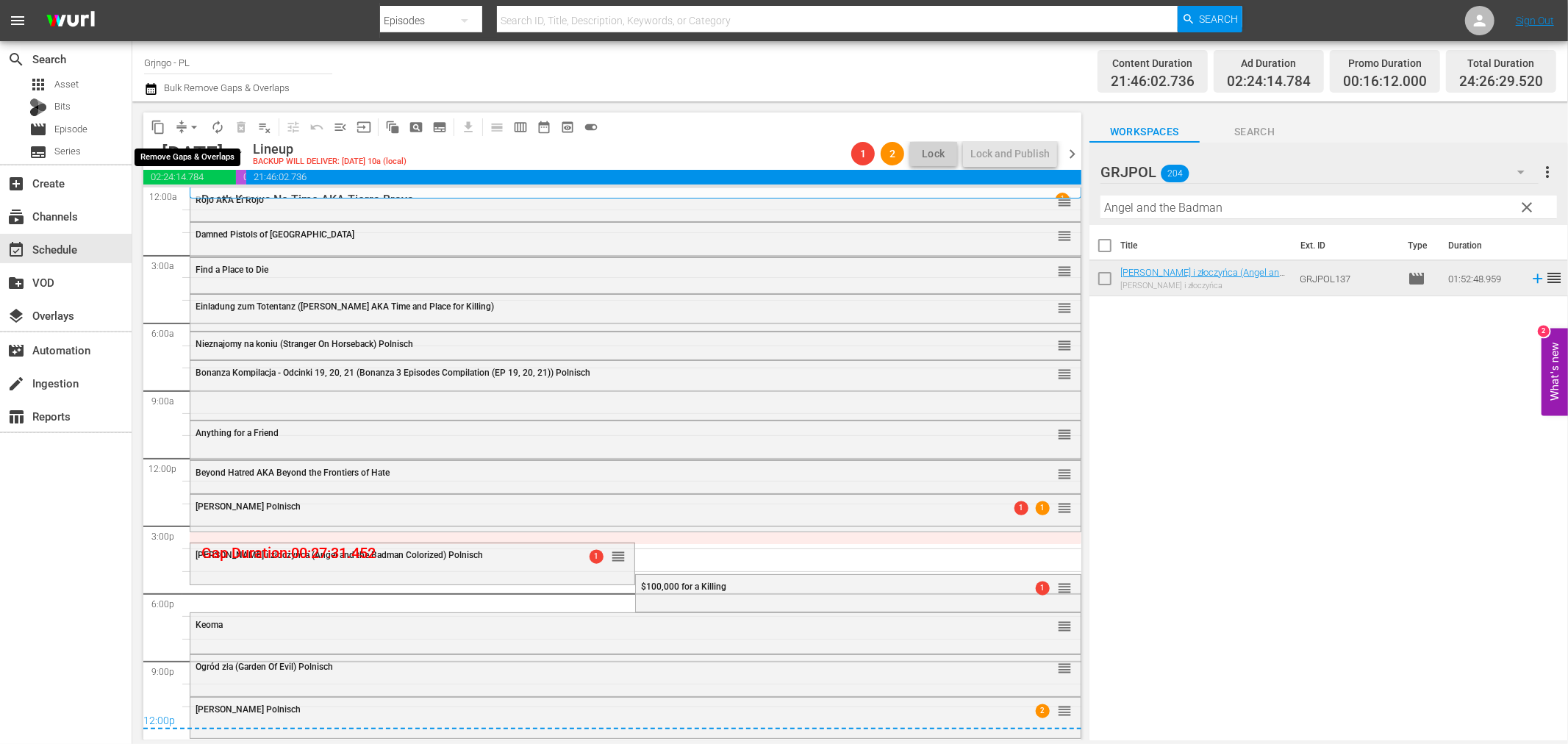
click at [192, 125] on span "arrow_drop_down" at bounding box center [194, 127] width 15 height 15
click at [234, 211] on li "Align to End of Previous Day" at bounding box center [194, 205] width 154 height 25
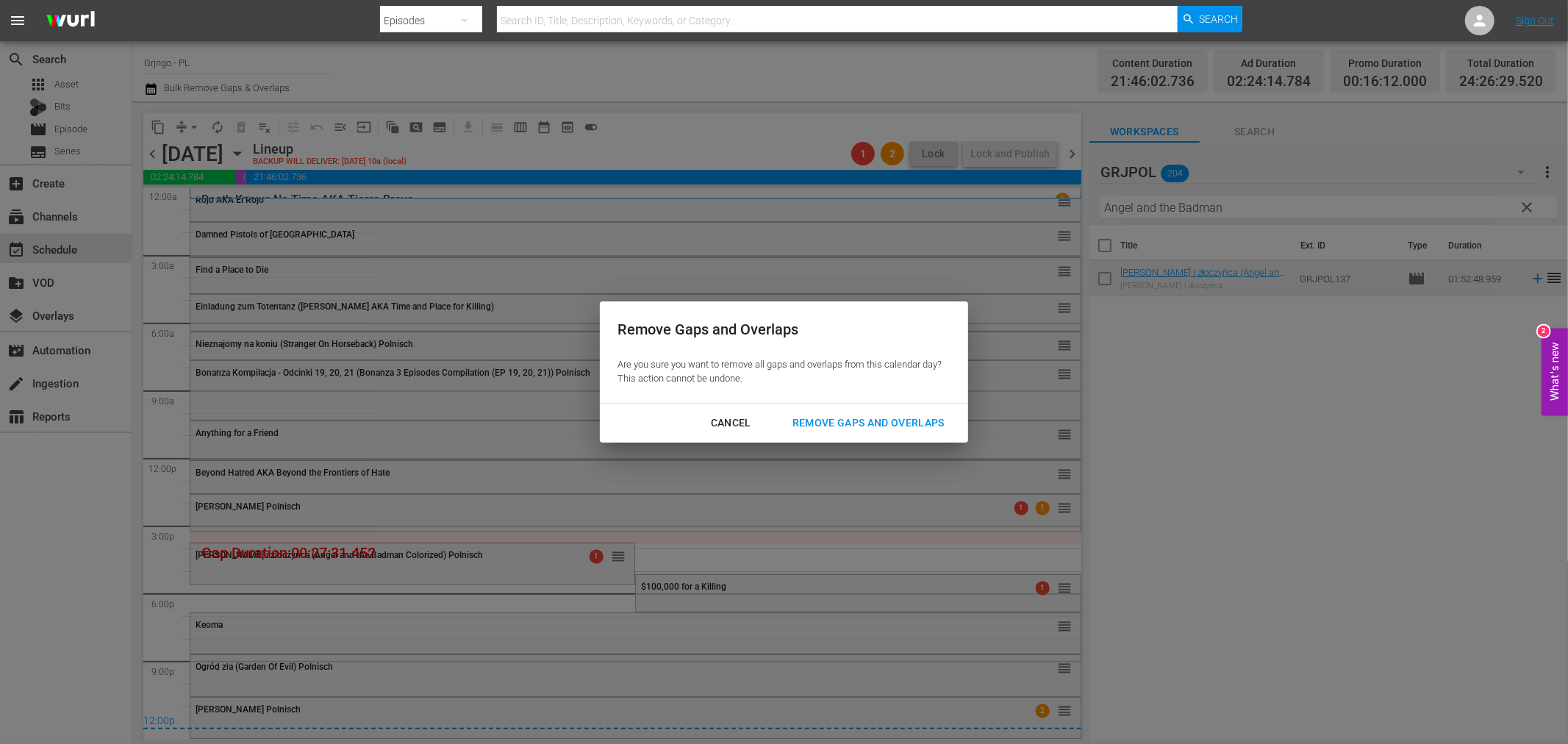
click at [920, 423] on div "Remove Gaps and Overlaps" at bounding box center [868, 423] width 176 height 18
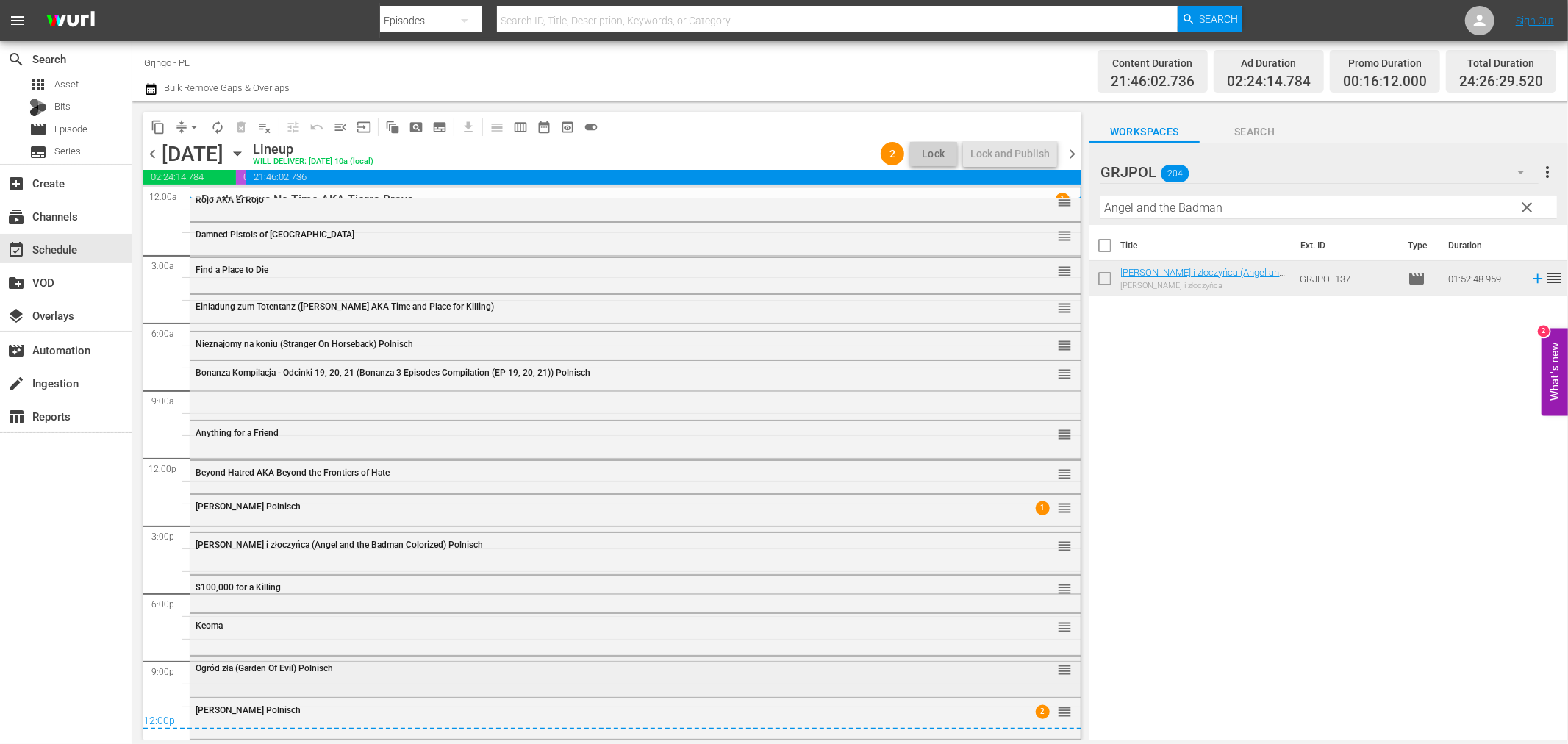
click at [373, 682] on div "Ogród zła (Garden Of Evil) Polnisch reorder" at bounding box center [635, 676] width 890 height 38
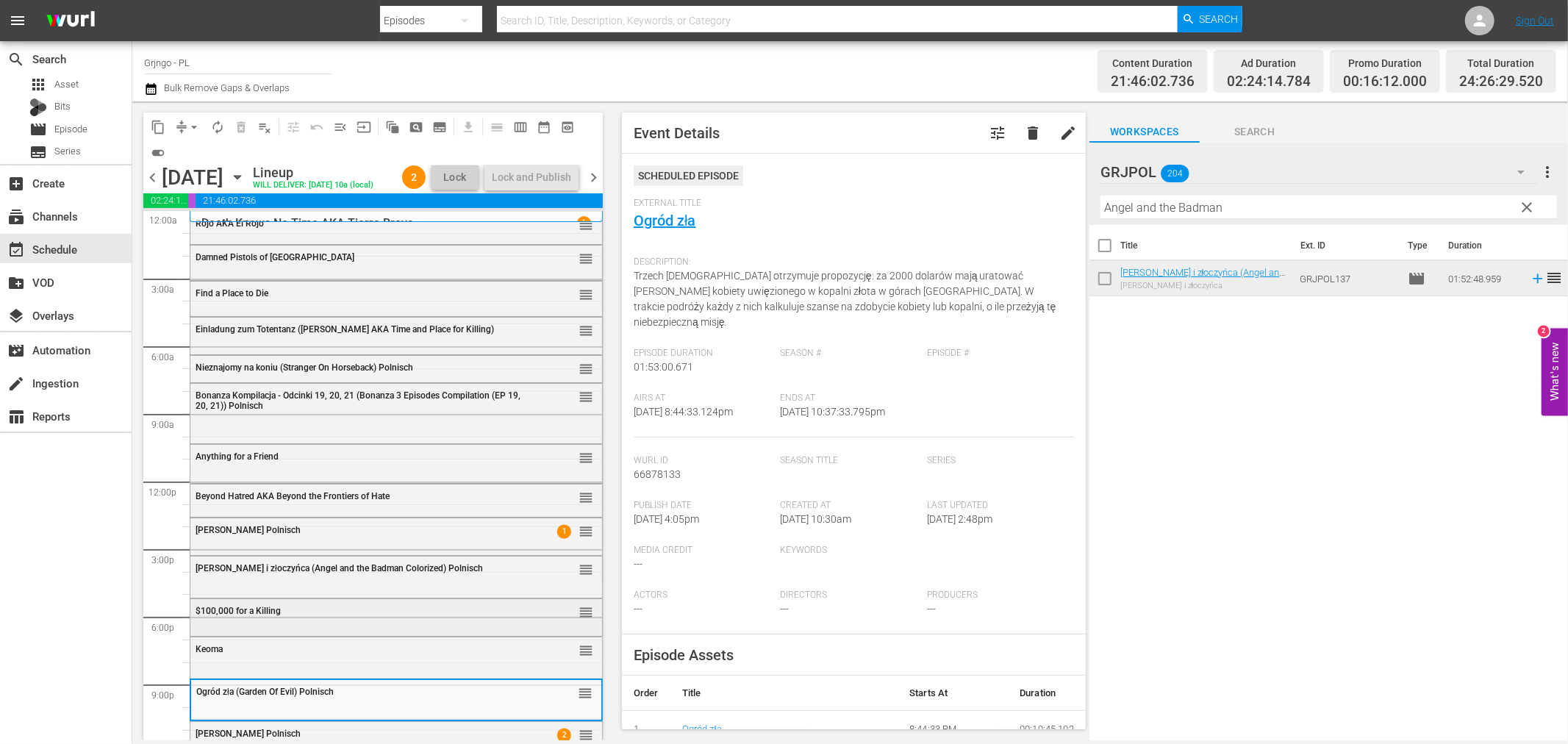
click at [232, 607] on span "$100,000 for a Killing" at bounding box center [238, 611] width 85 height 10
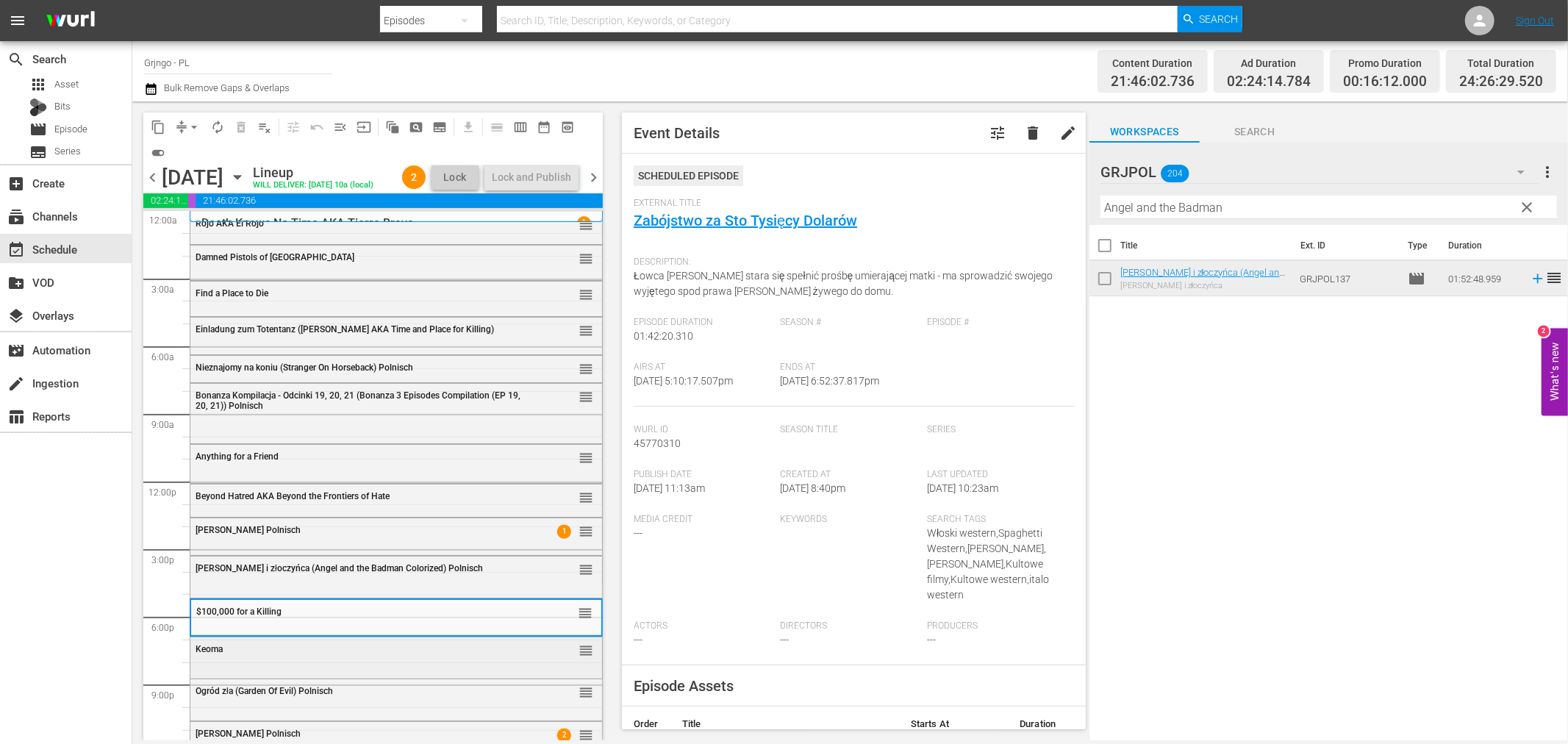
click at [274, 646] on div "Keoma" at bounding box center [360, 649] width 327 height 10
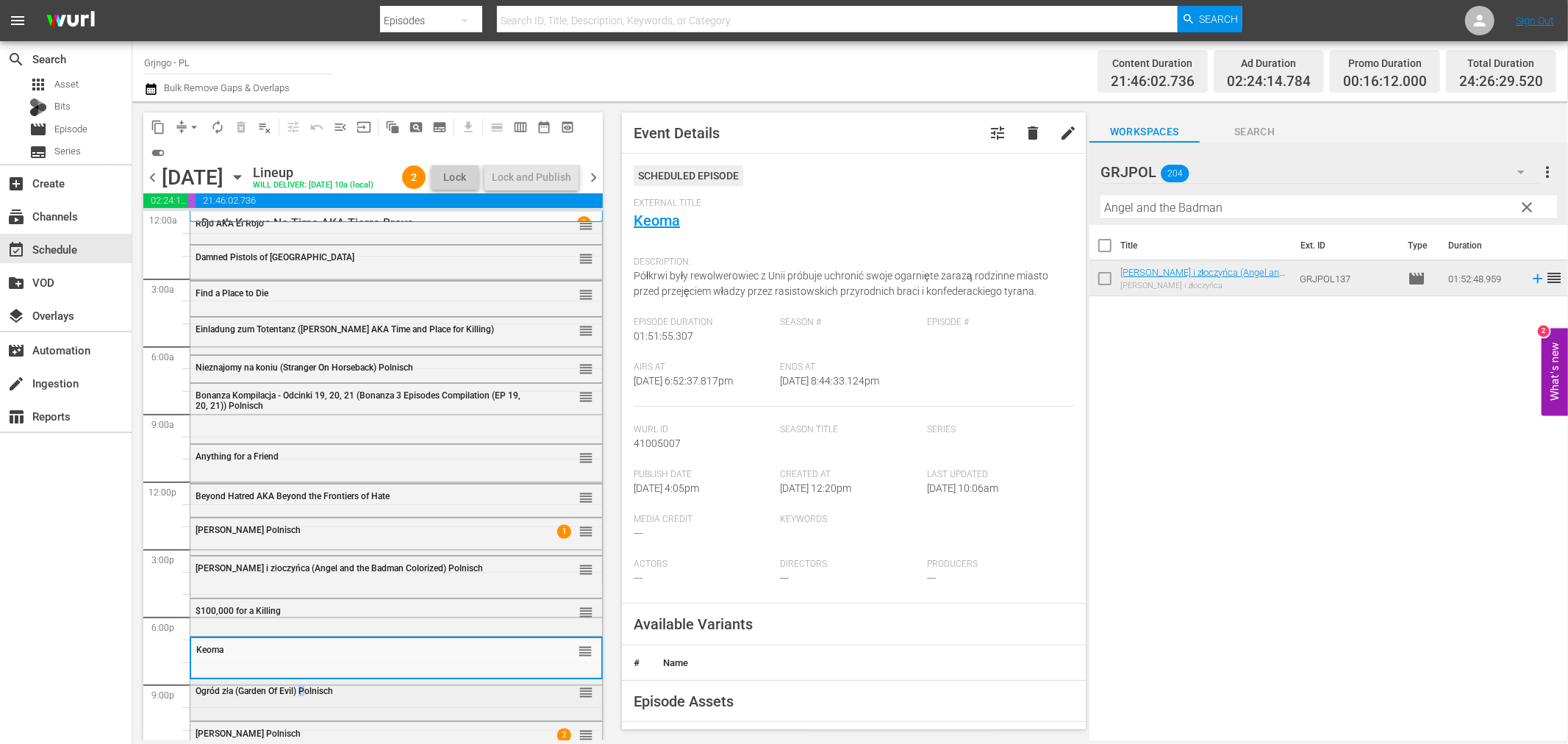
click at [303, 688] on span "Ogród zła (Garden Of Evil) Polnisch" at bounding box center [264, 691] width 138 height 10
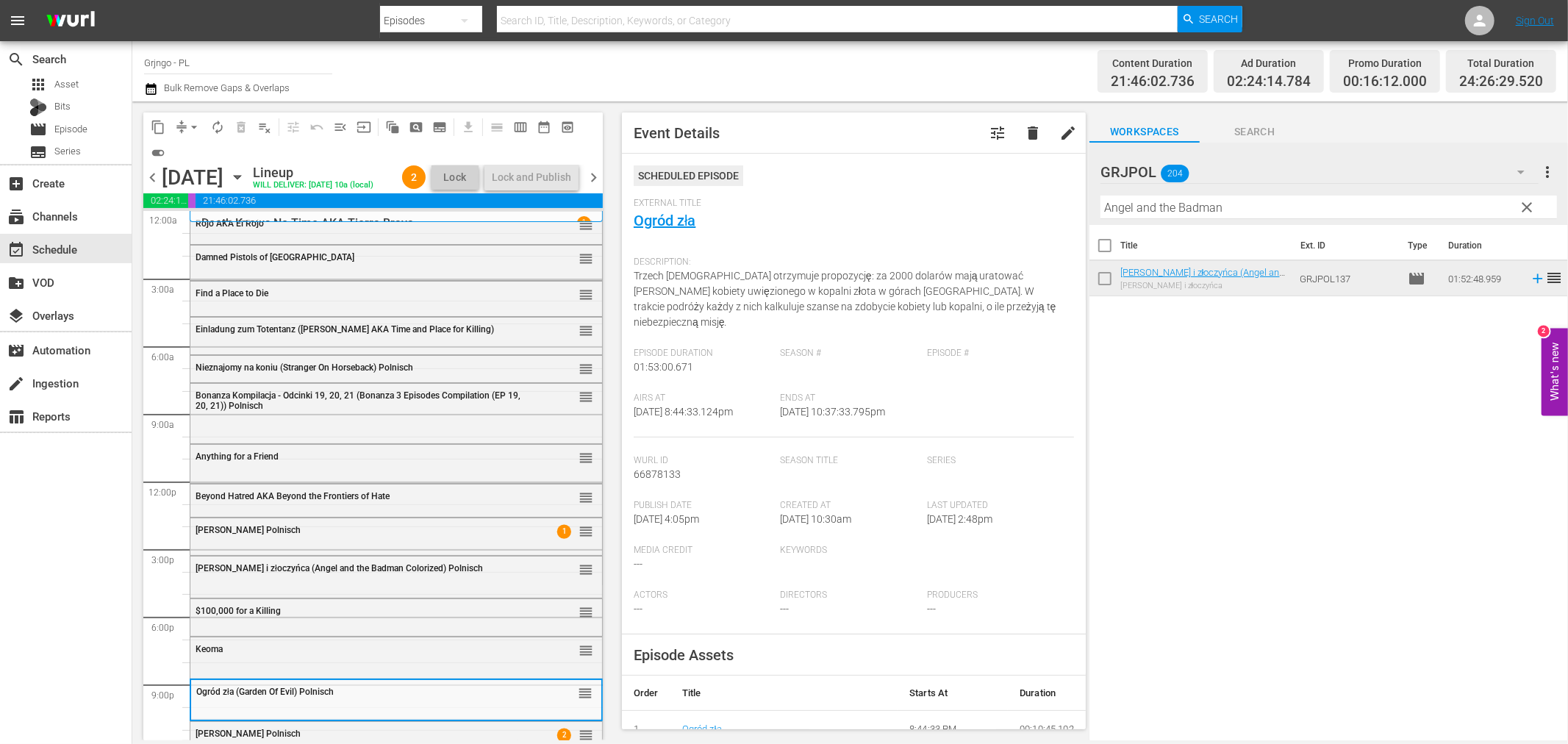
drag, startPoint x: 592, startPoint y: 174, endPoint x: 602, endPoint y: 184, distance: 14.1
click at [592, 174] on span "chevron_right" at bounding box center [594, 178] width 18 height 18
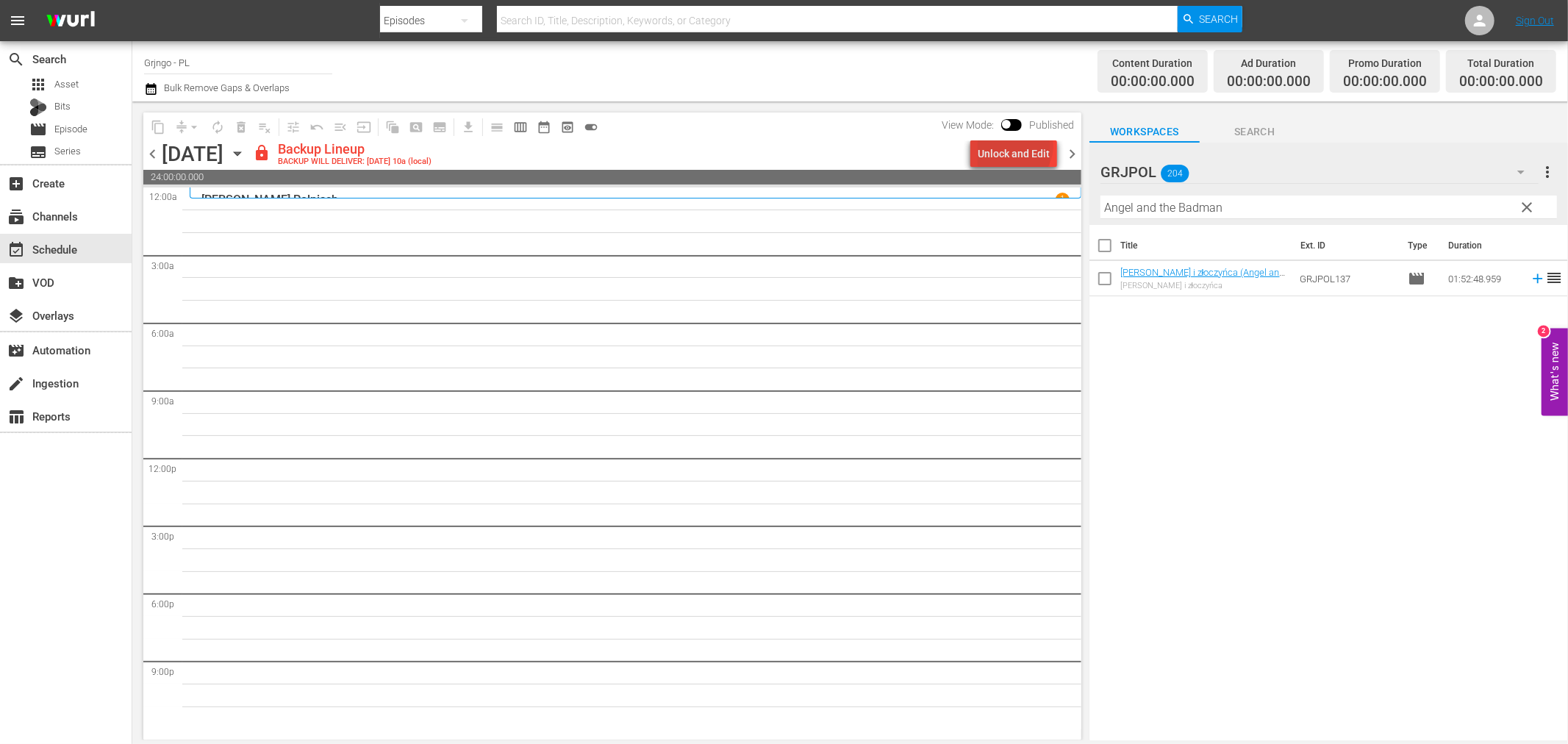
click at [1017, 145] on div "Unlock and Edit" at bounding box center [1014, 154] width 72 height 26
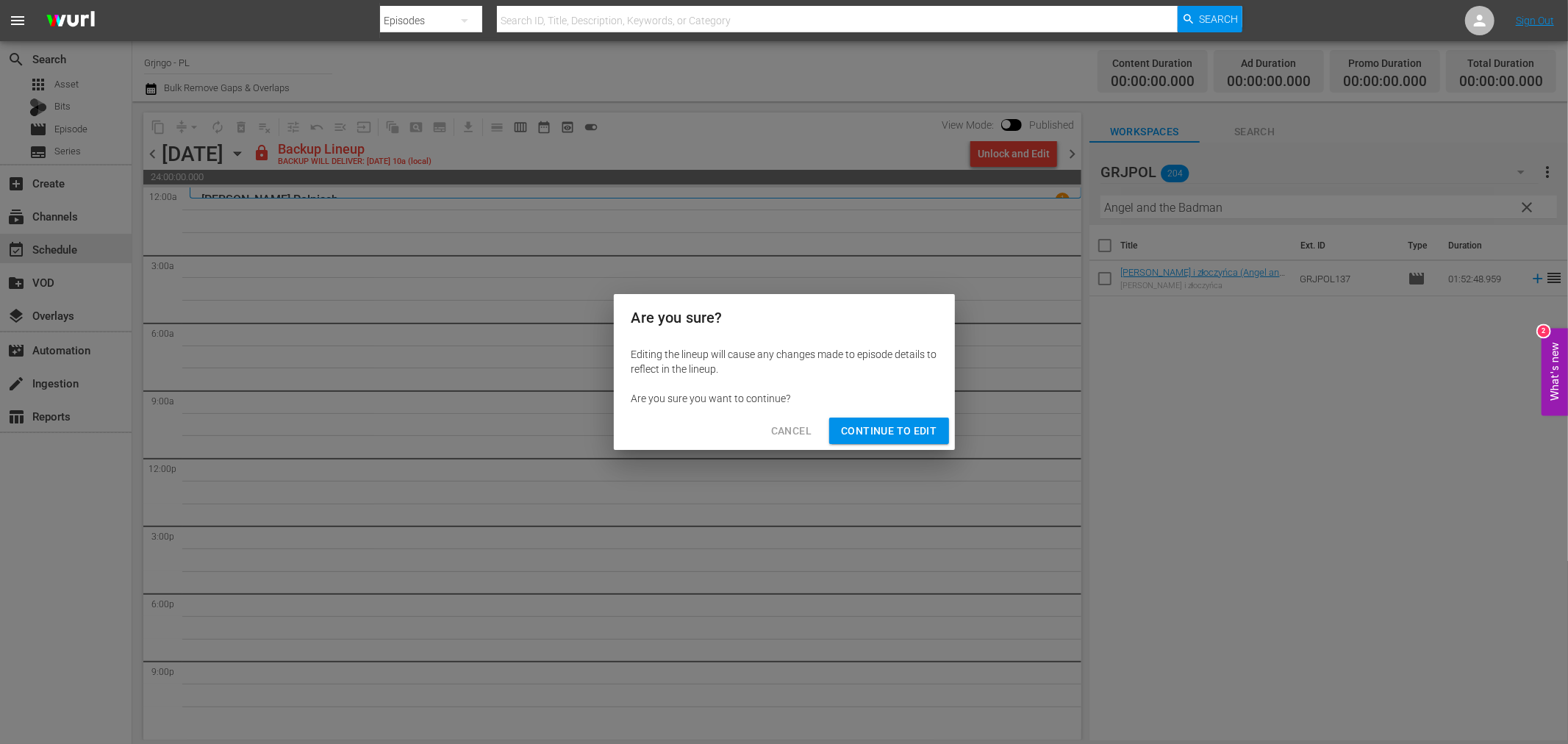
drag, startPoint x: 883, startPoint y: 437, endPoint x: 897, endPoint y: 433, distance: 14.6
click at [891, 437] on span "Continue to Edit" at bounding box center [889, 431] width 95 height 18
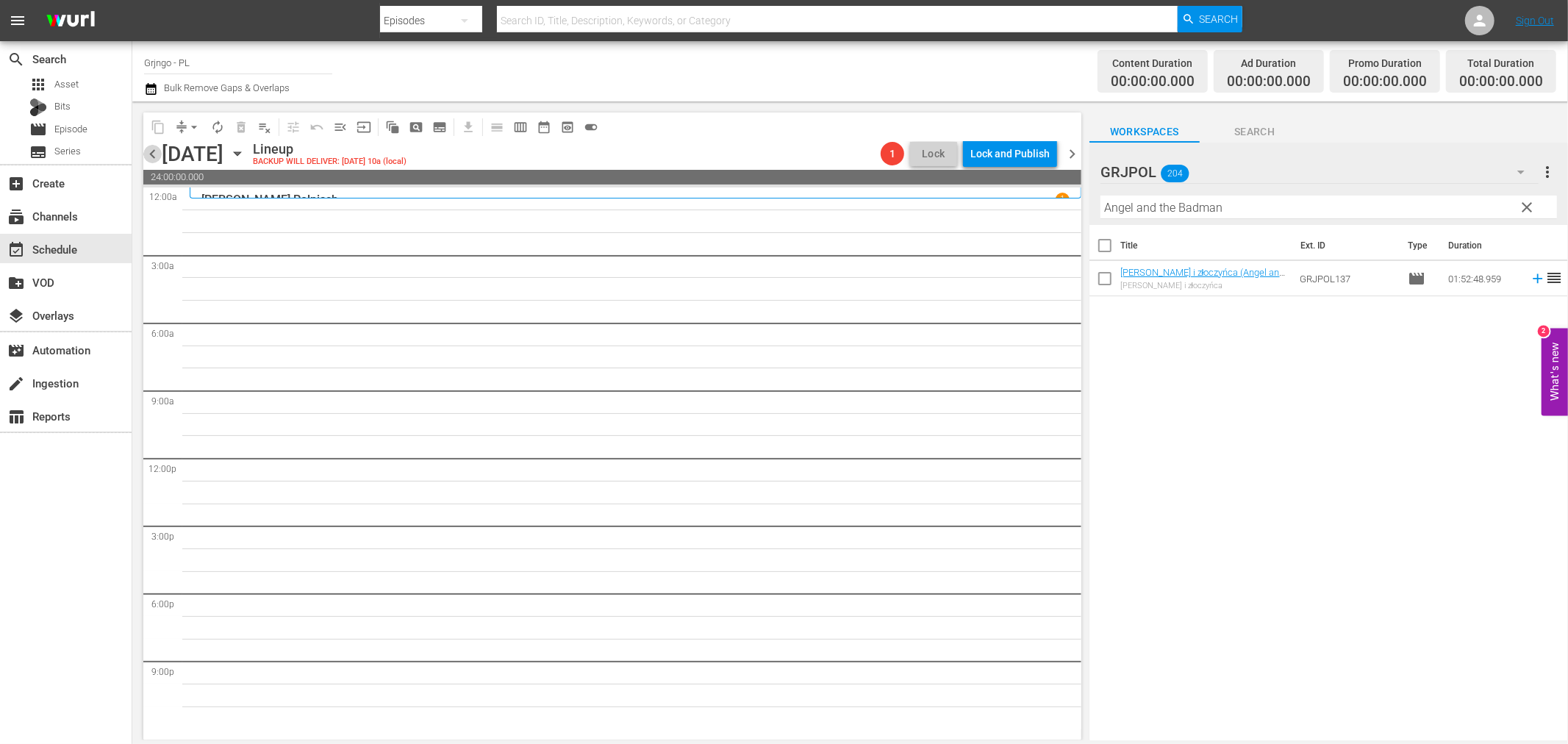
click at [159, 149] on span "chevron_left" at bounding box center [153, 154] width 18 height 18
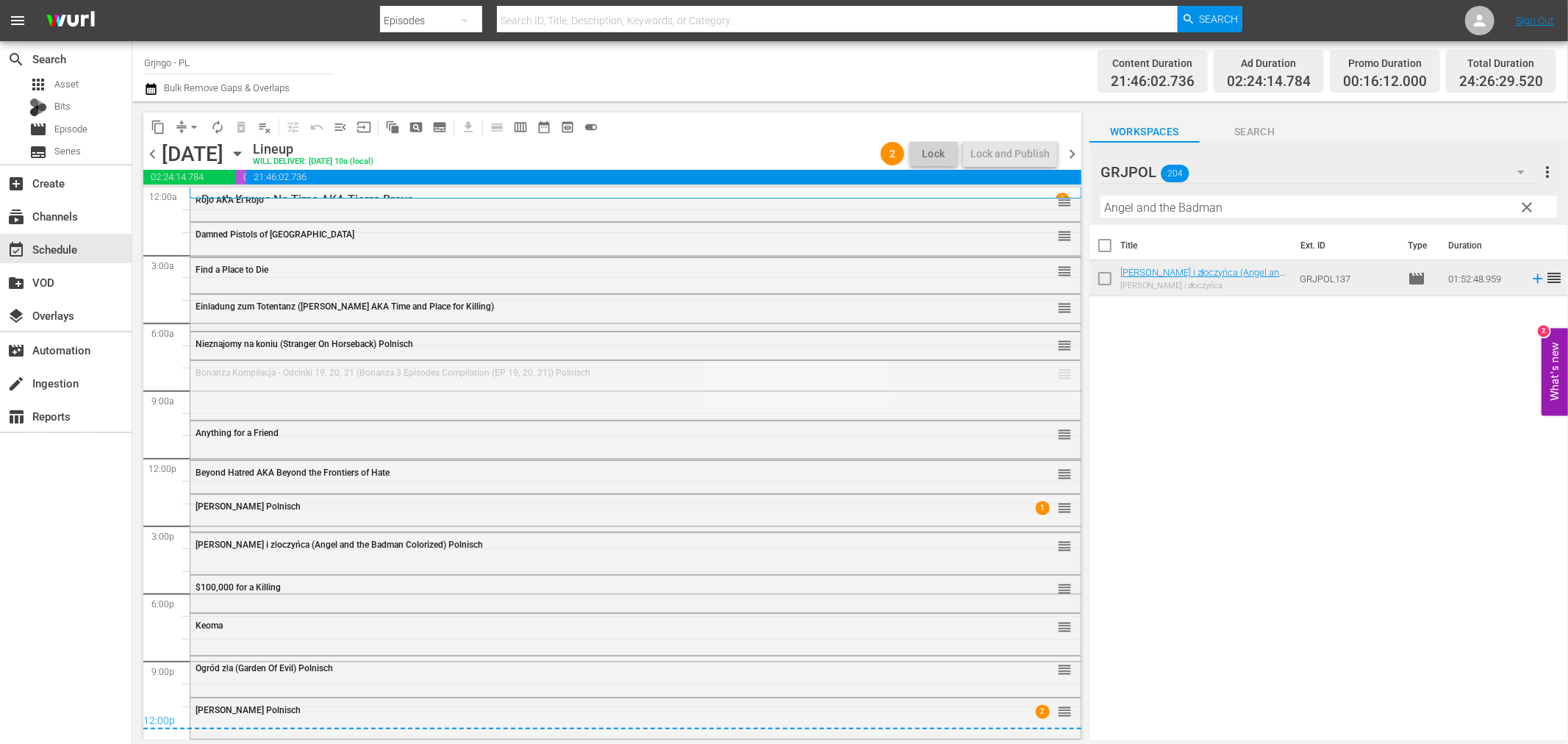
drag, startPoint x: 1053, startPoint y: 374, endPoint x: 1028, endPoint y: 433, distance: 64.1
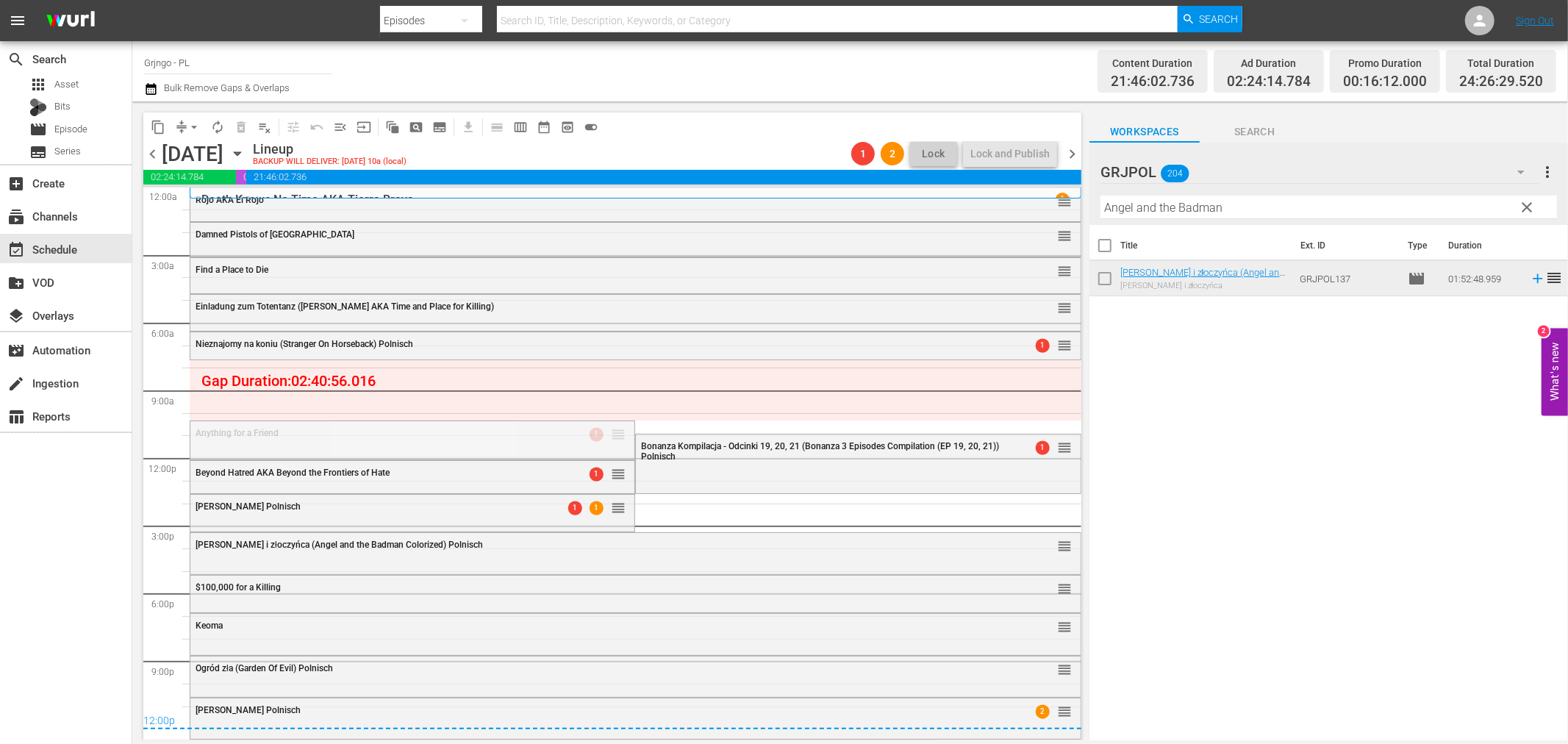
drag, startPoint x: 607, startPoint y: 432, endPoint x: 607, endPoint y: 359, distance: 73.0
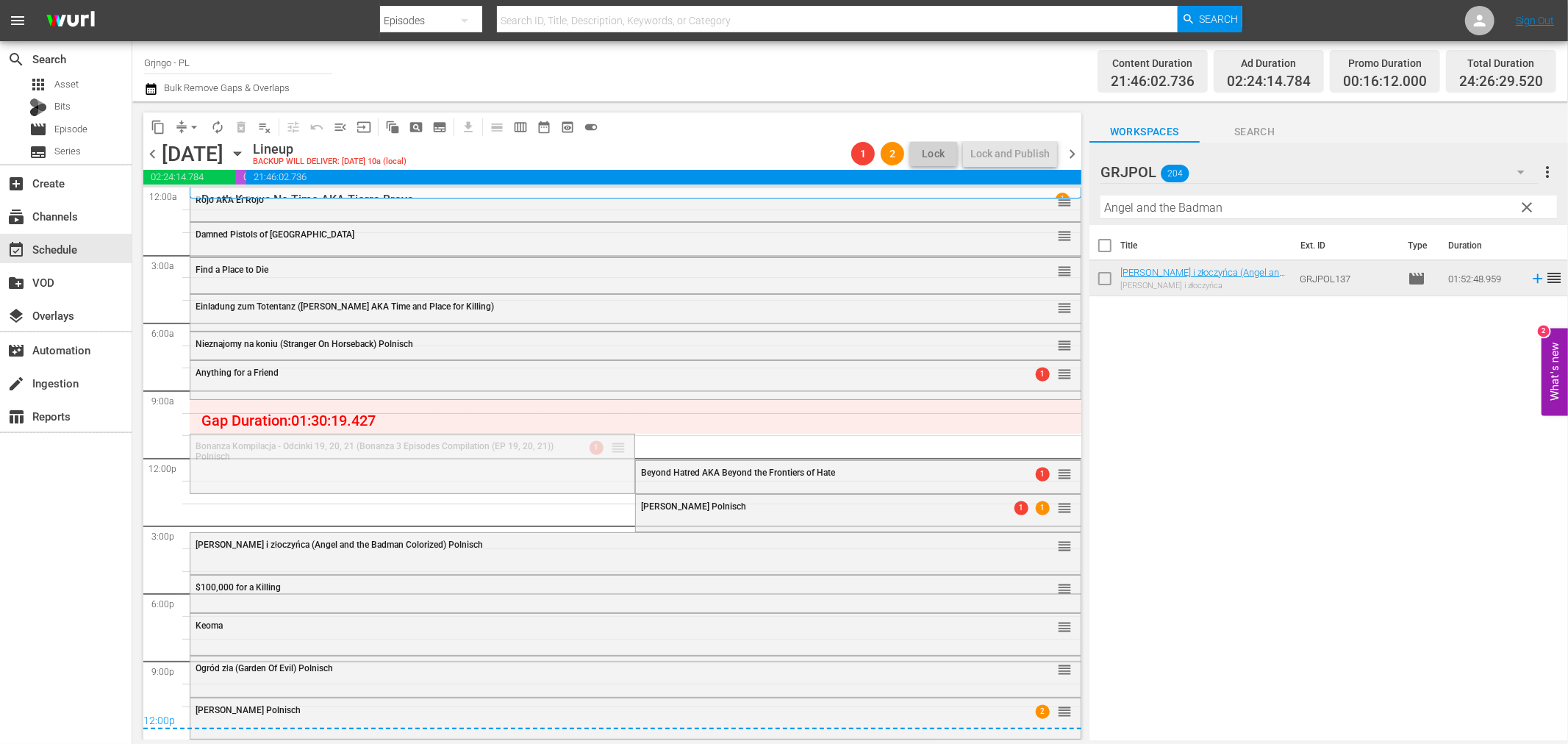
drag, startPoint x: 608, startPoint y: 450, endPoint x: 607, endPoint y: 400, distance: 50.0
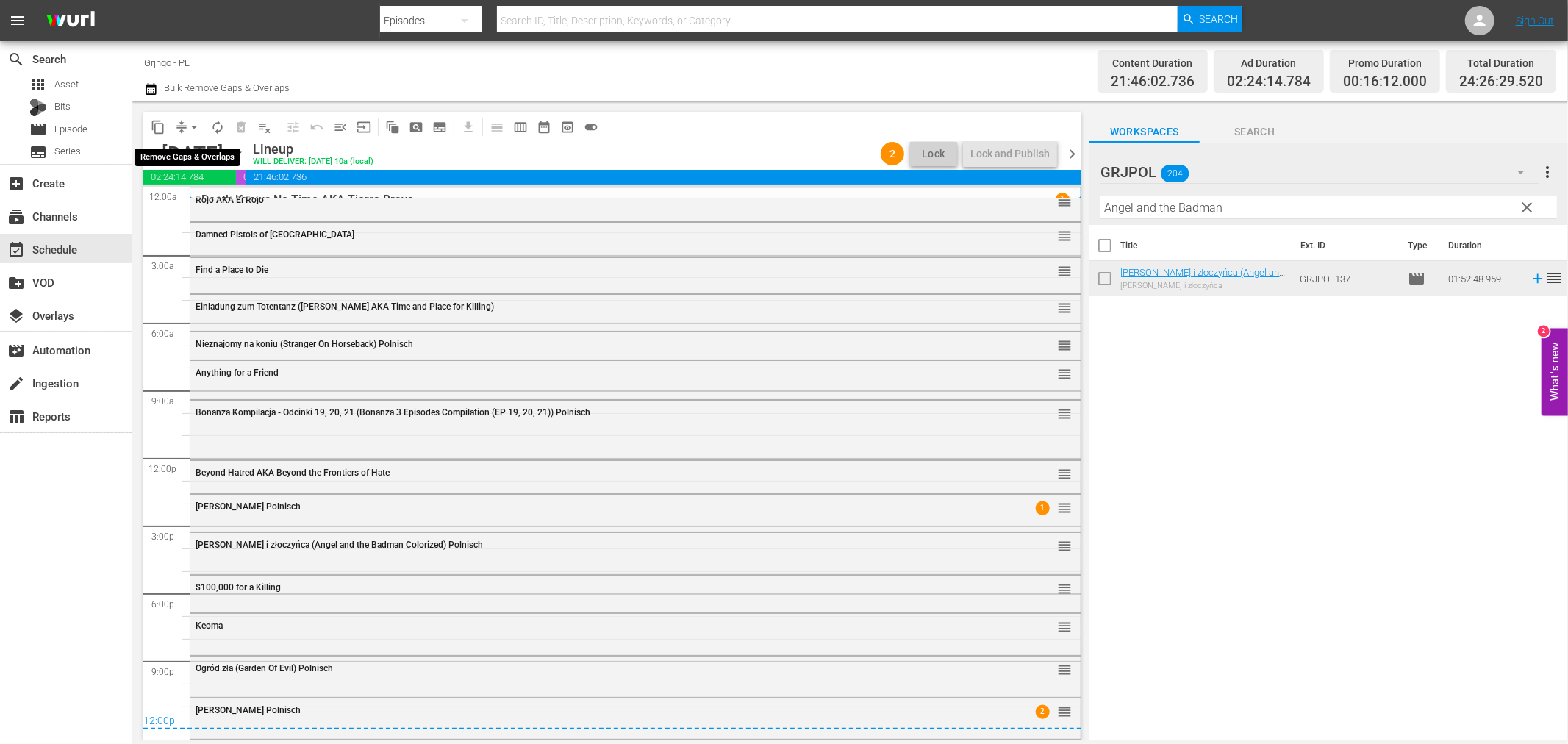
click at [190, 128] on span "arrow_drop_down" at bounding box center [194, 127] width 15 height 15
click at [211, 214] on li "Align to End of Previous Day" at bounding box center [194, 205] width 154 height 25
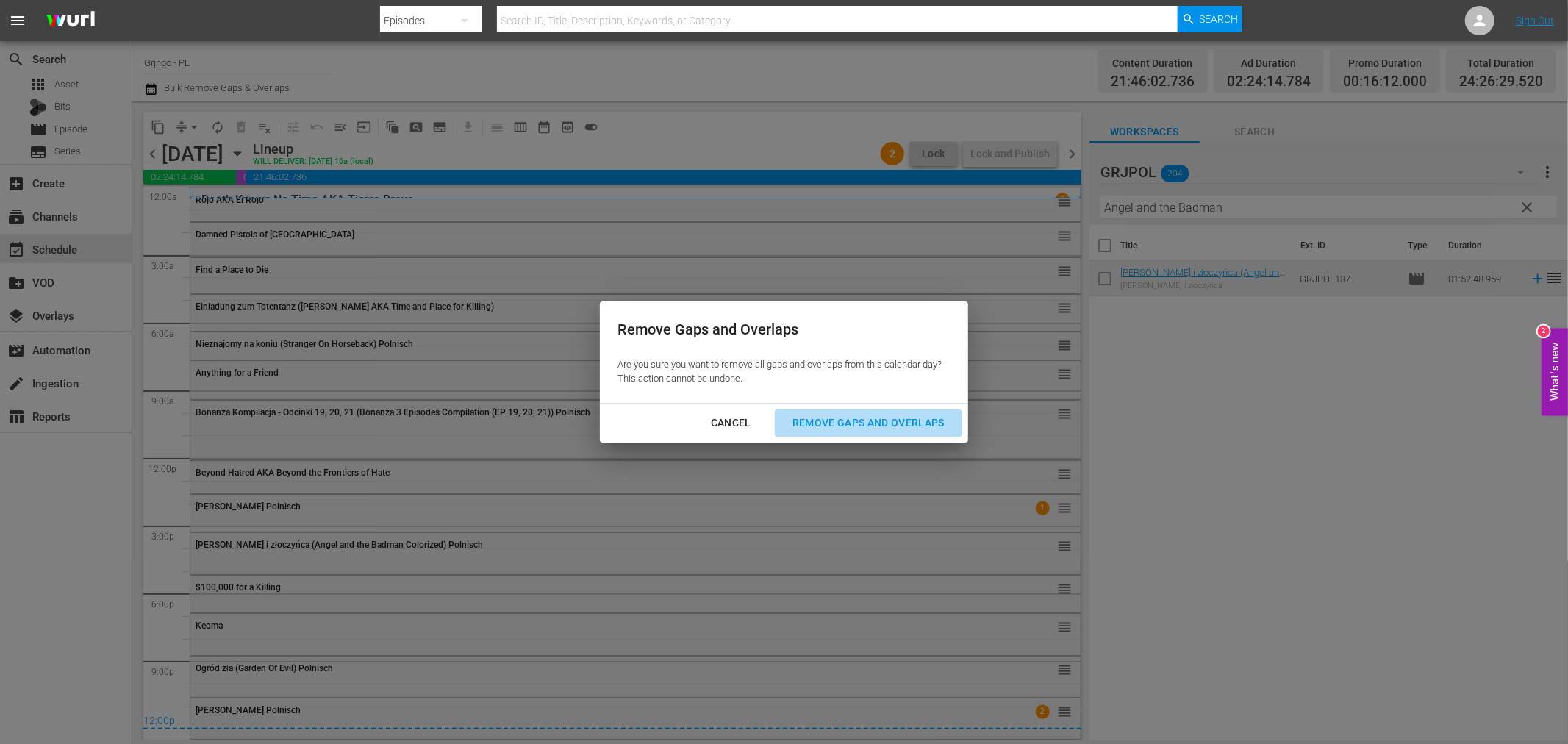
click at [837, 431] on div "Remove Gaps and Overlaps" at bounding box center [868, 423] width 176 height 18
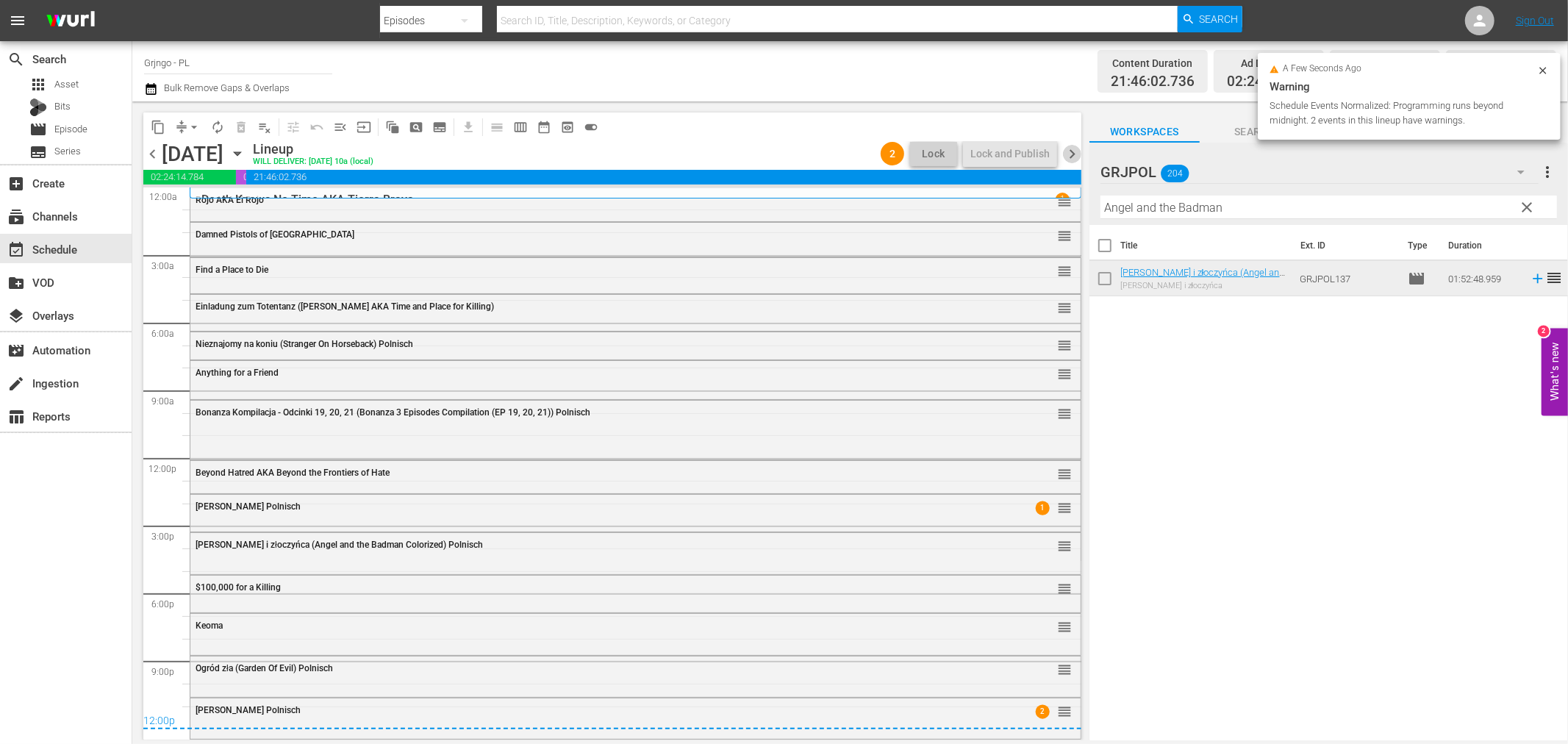
click at [1076, 149] on span "chevron_right" at bounding box center [1072, 154] width 18 height 18
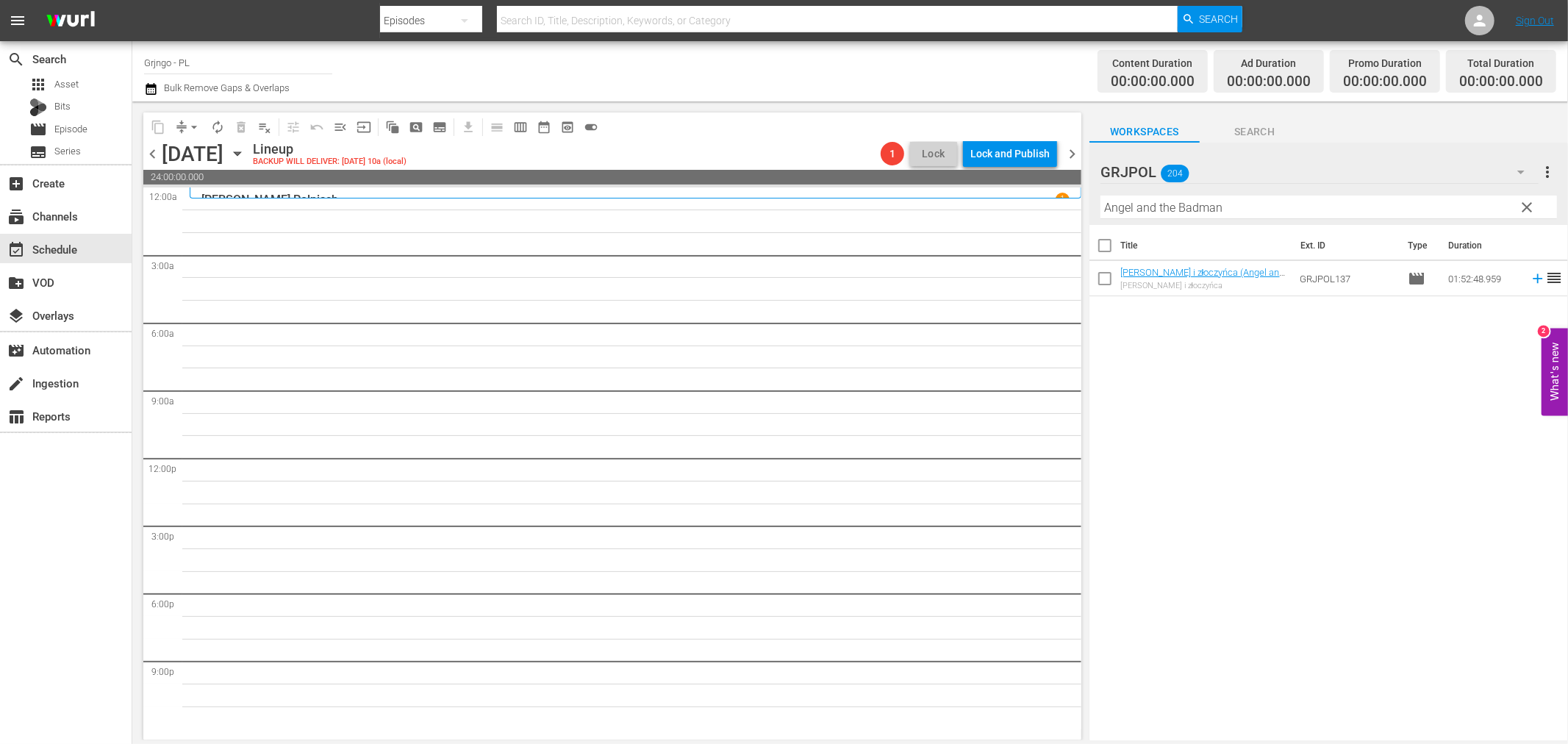
drag, startPoint x: 1523, startPoint y: 198, endPoint x: 1232, endPoint y: 217, distance: 291.6
click at [1523, 198] on span "clear" at bounding box center [1527, 207] width 18 height 18
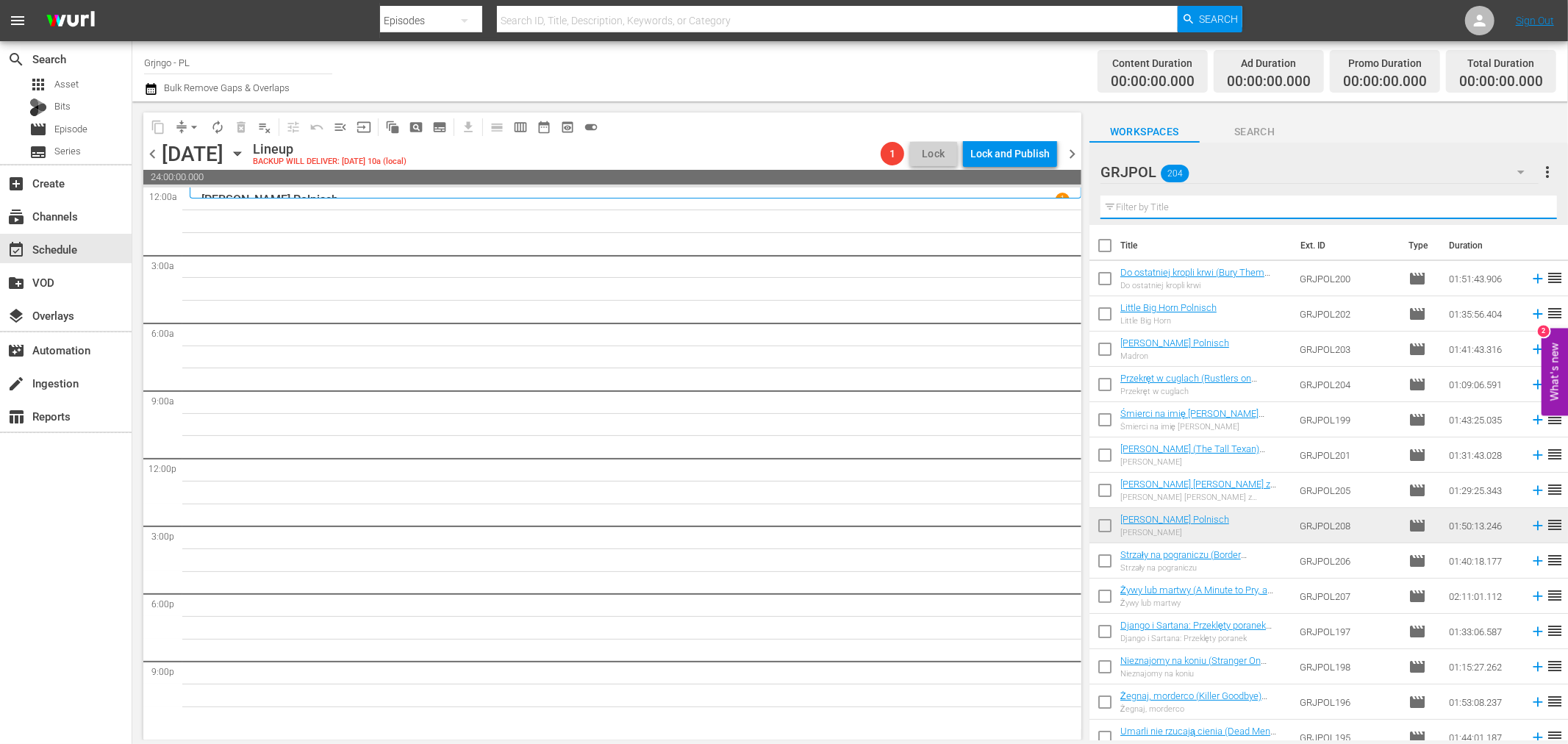
click at [1218, 208] on input "text" at bounding box center [1329, 208] width 456 height 24
paste input "[DEMOGRAPHIC_DATA]"
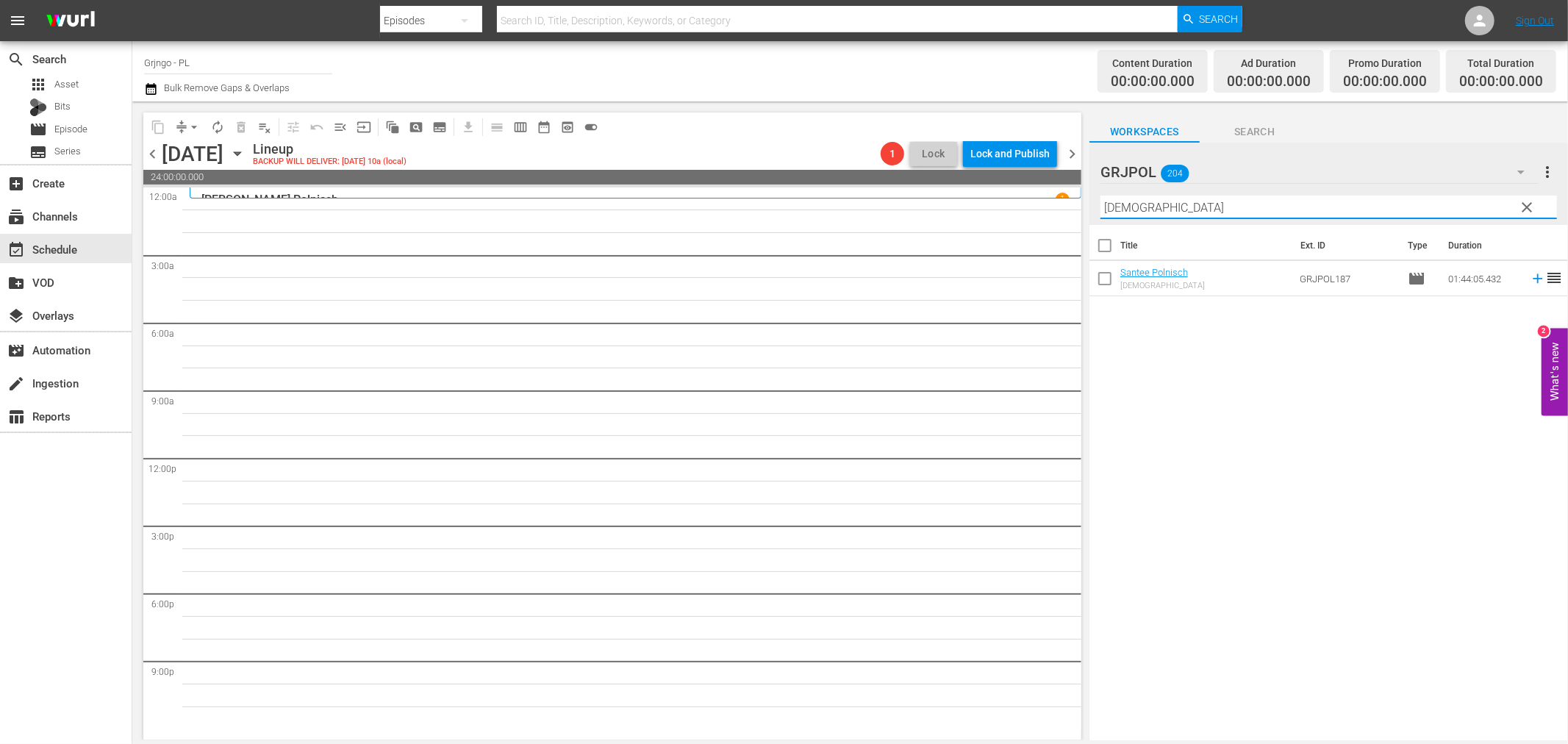
type input "[DEMOGRAPHIC_DATA]"
click at [1533, 280] on icon at bounding box center [1537, 279] width 9 height 9
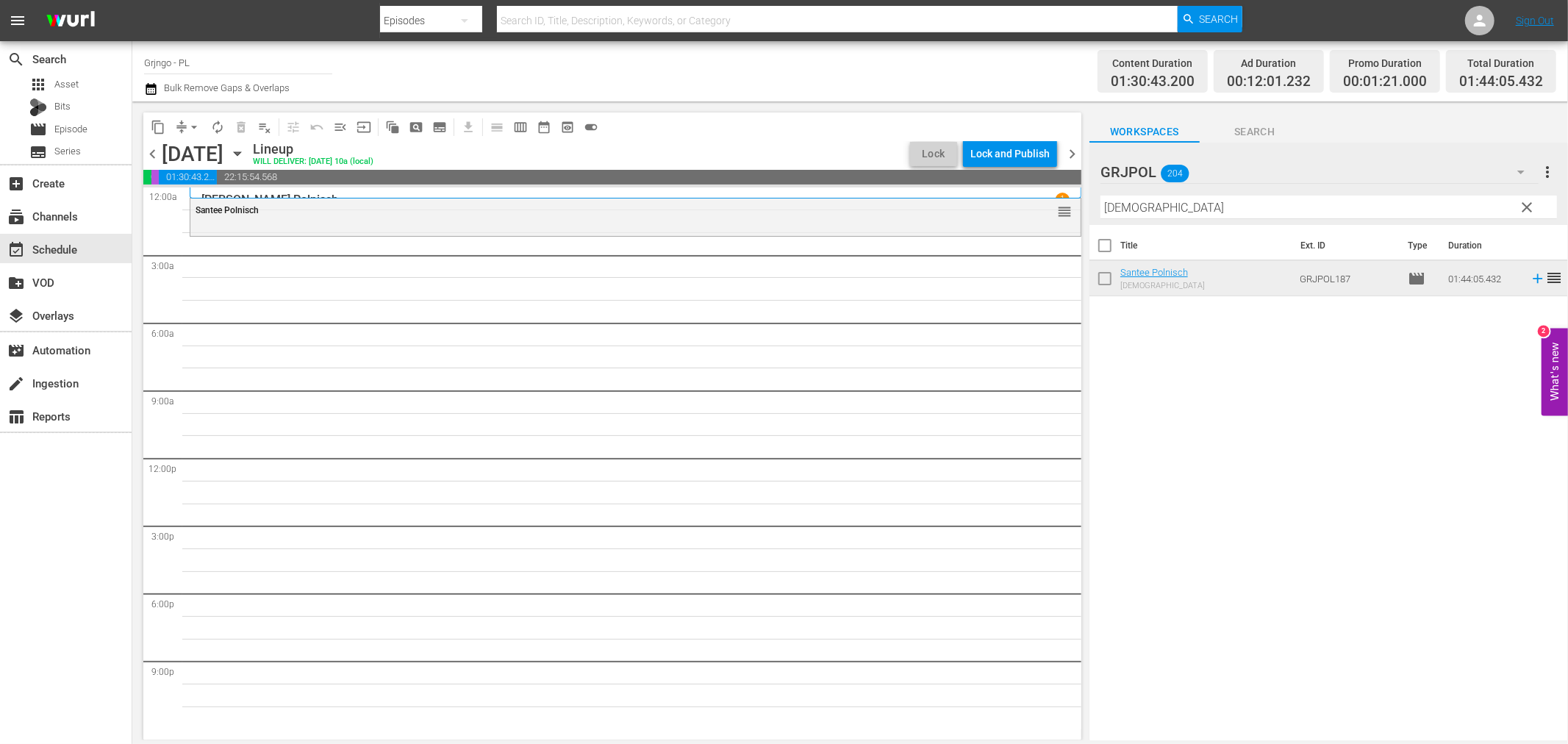
drag, startPoint x: 1531, startPoint y: 202, endPoint x: 1160, endPoint y: 229, distance: 372.0
click at [1531, 202] on span "clear" at bounding box center [1527, 207] width 18 height 18
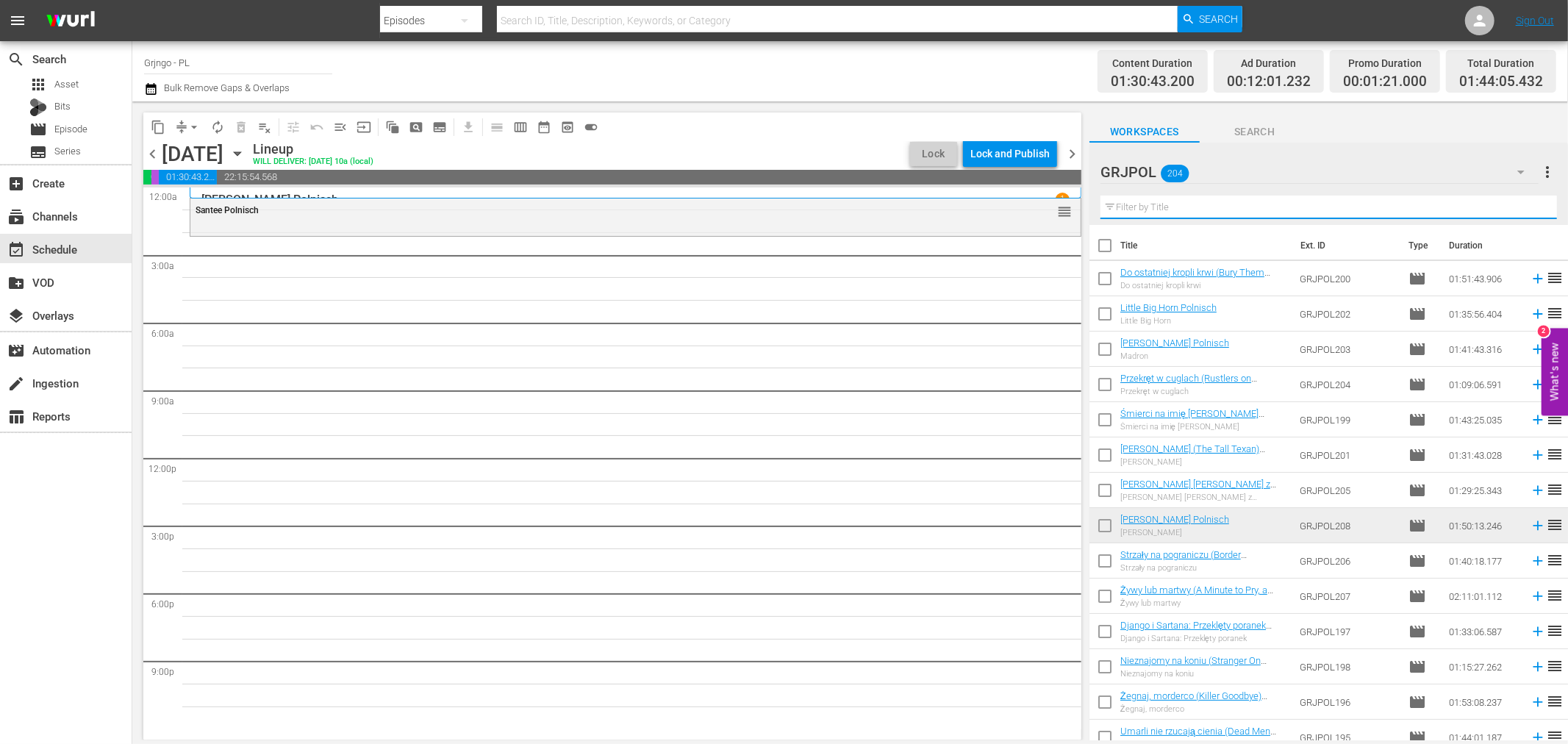
paste input "Yuma"
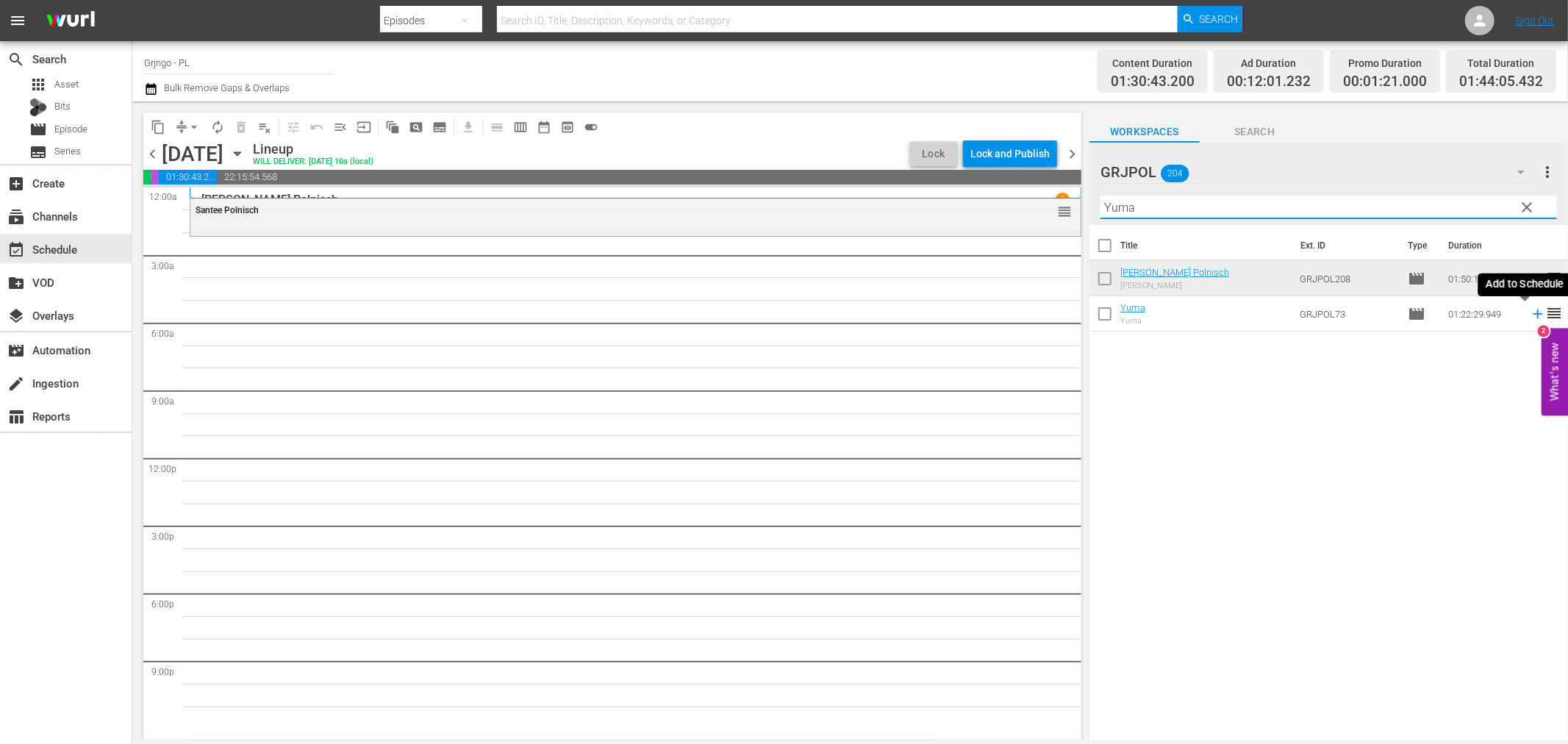
type input "Yuma"
click at [1530, 313] on icon at bounding box center [1537, 314] width 16 height 16
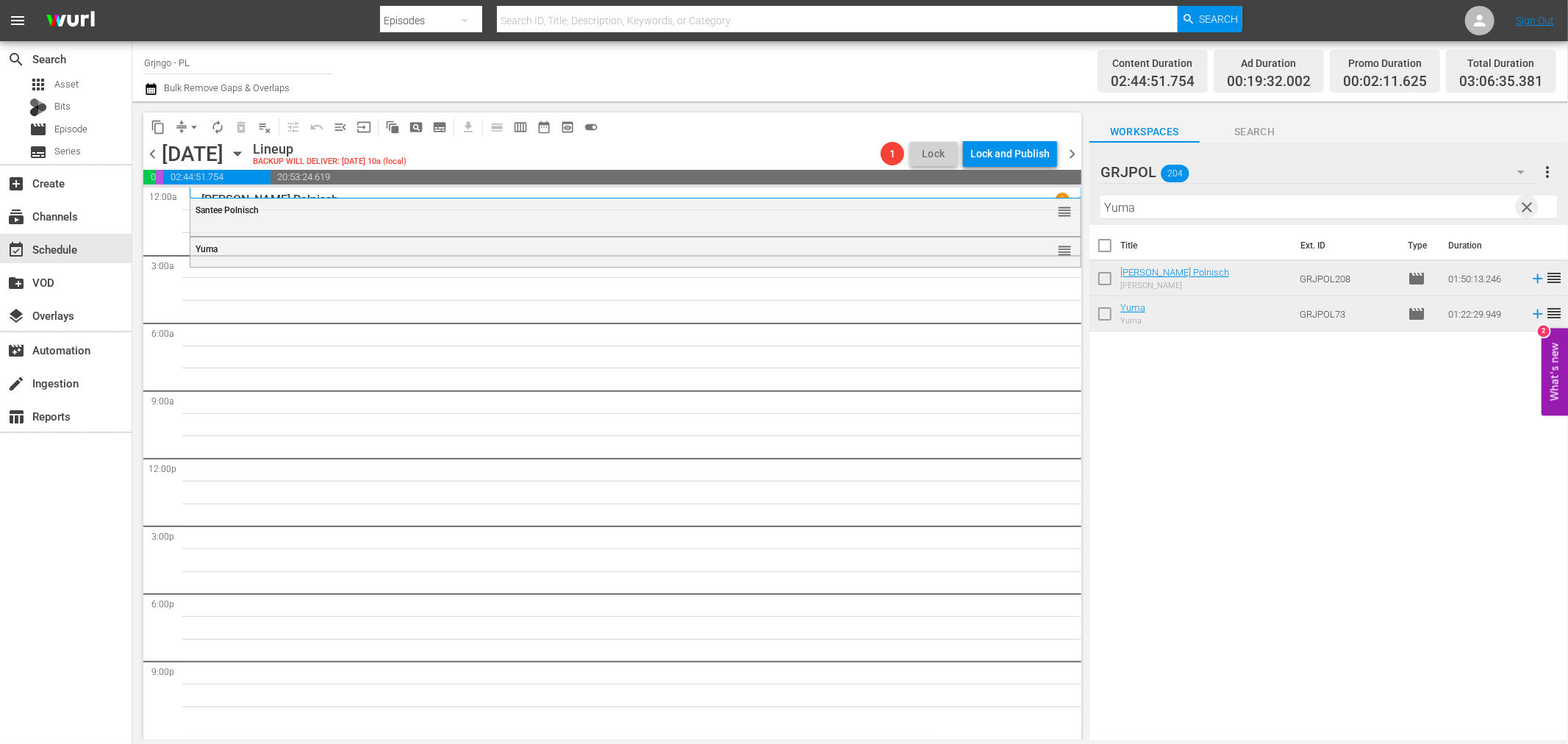
drag, startPoint x: 1523, startPoint y: 203, endPoint x: 1206, endPoint y: 219, distance: 317.4
click at [1523, 203] on span "clear" at bounding box center [1527, 207] width 18 height 18
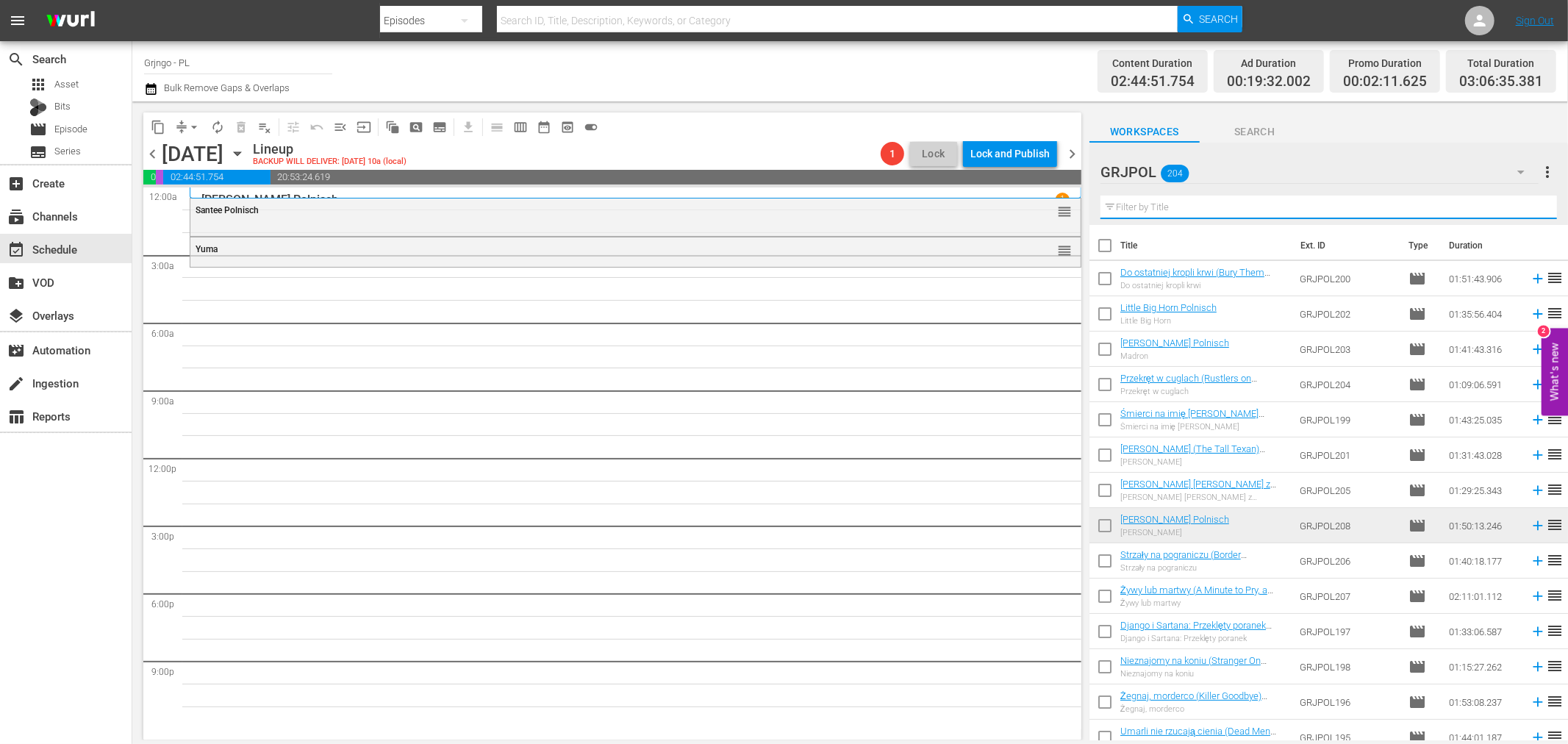
click at [1171, 204] on input "text" at bounding box center [1329, 208] width 456 height 24
paste input "Kill the Wicked"
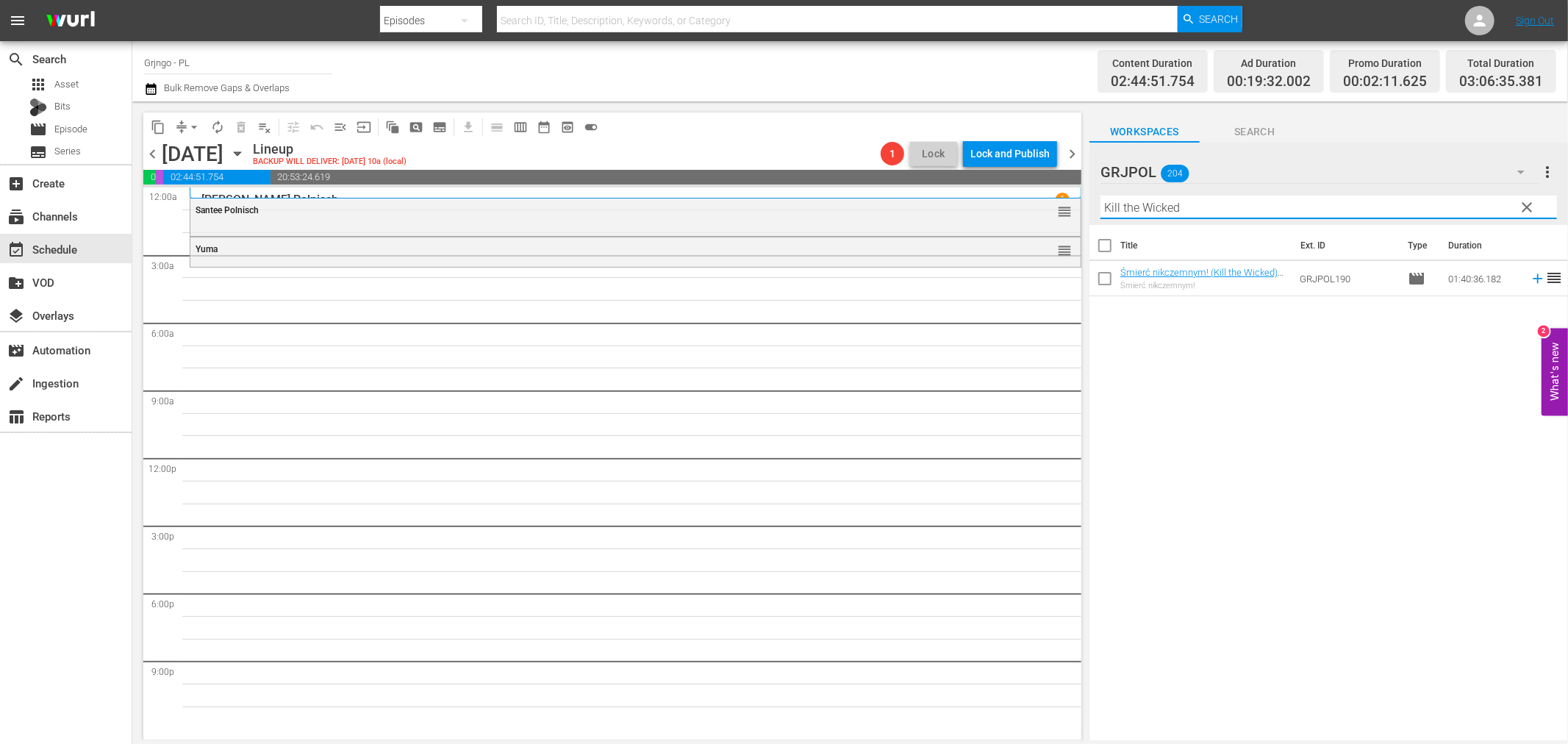
type input "Kill the Wicked"
click at [1533, 280] on icon at bounding box center [1537, 279] width 9 height 9
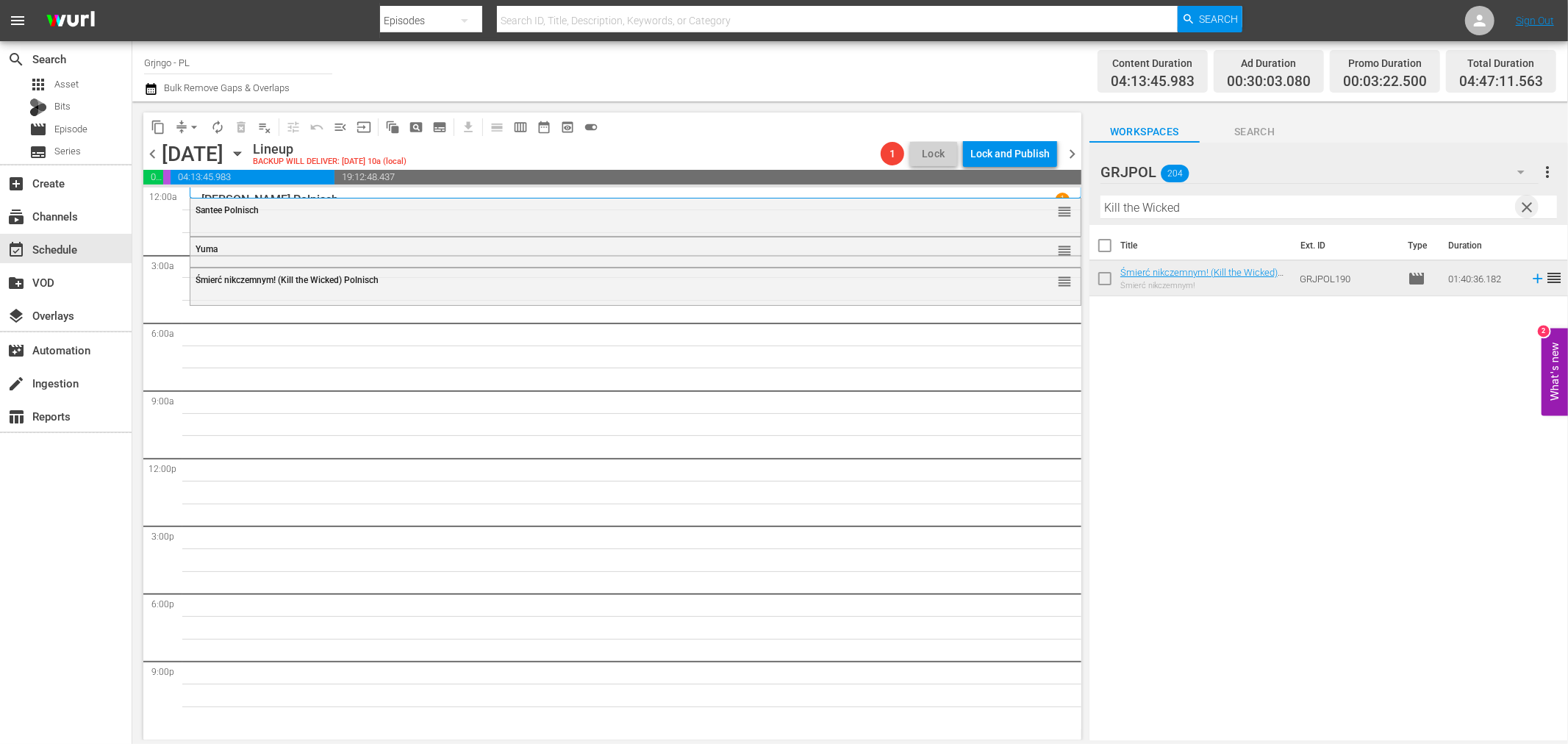
click at [1520, 204] on span "clear" at bounding box center [1527, 207] width 18 height 18
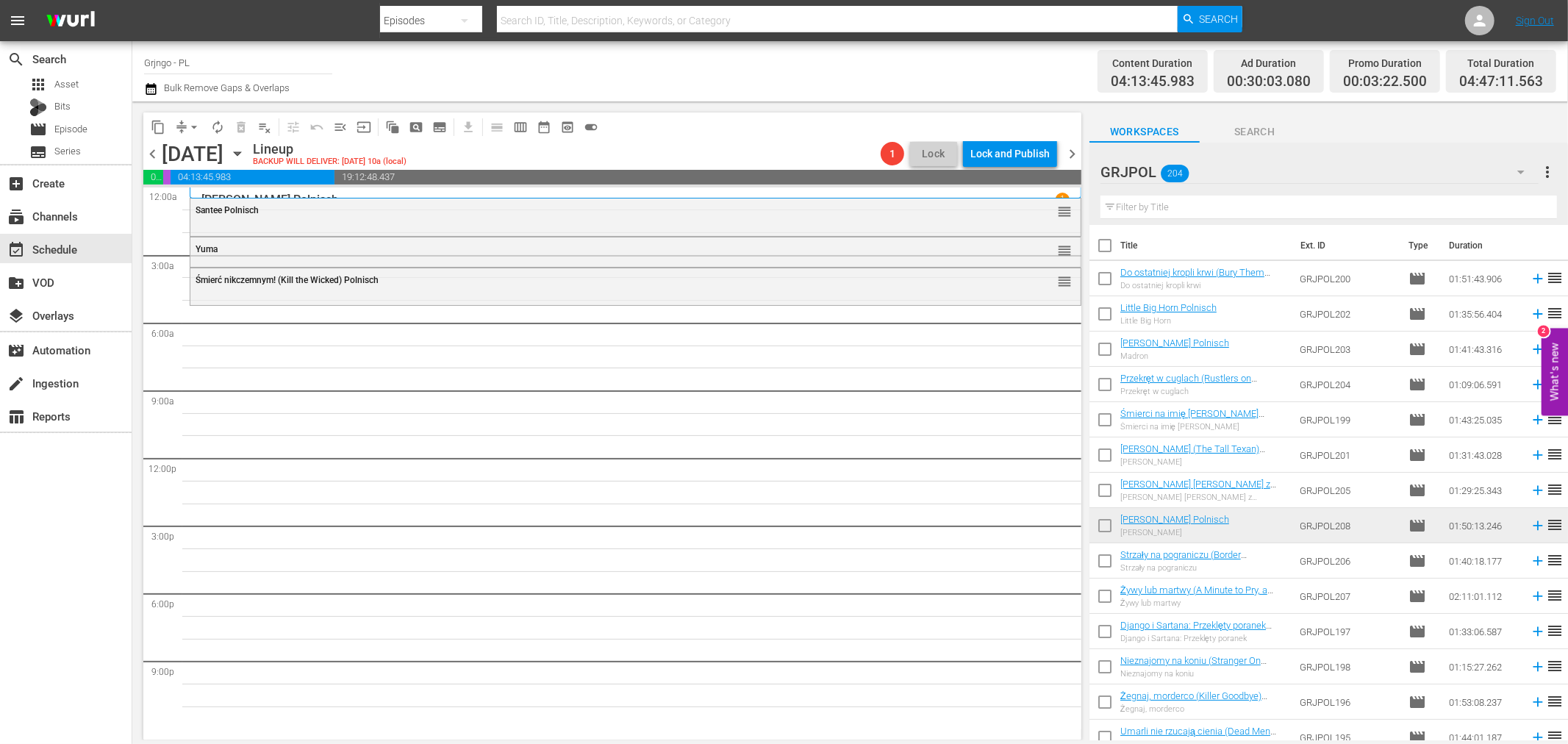
click at [1225, 194] on div "Filter by Title" at bounding box center [1329, 208] width 456 height 35
drag, startPoint x: 1225, startPoint y: 194, endPoint x: 1149, endPoint y: 203, distance: 76.5
click at [1149, 204] on input "text" at bounding box center [1329, 208] width 456 height 24
paste input "Seven Alone"
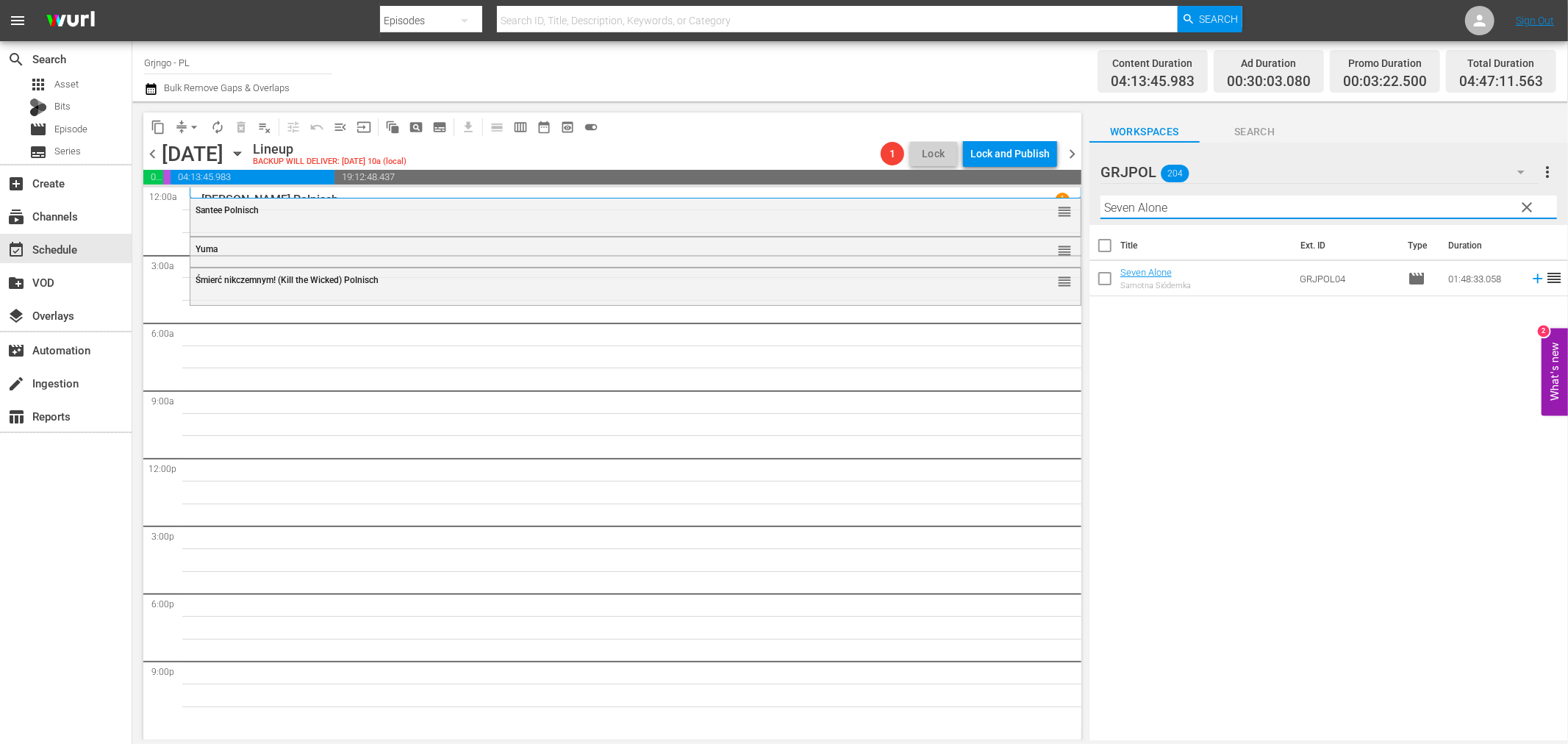
type input "Seven Alone"
click at [1530, 269] on td at bounding box center [1535, 279] width 22 height 35
click at [1530, 282] on icon at bounding box center [1537, 278] width 16 height 16
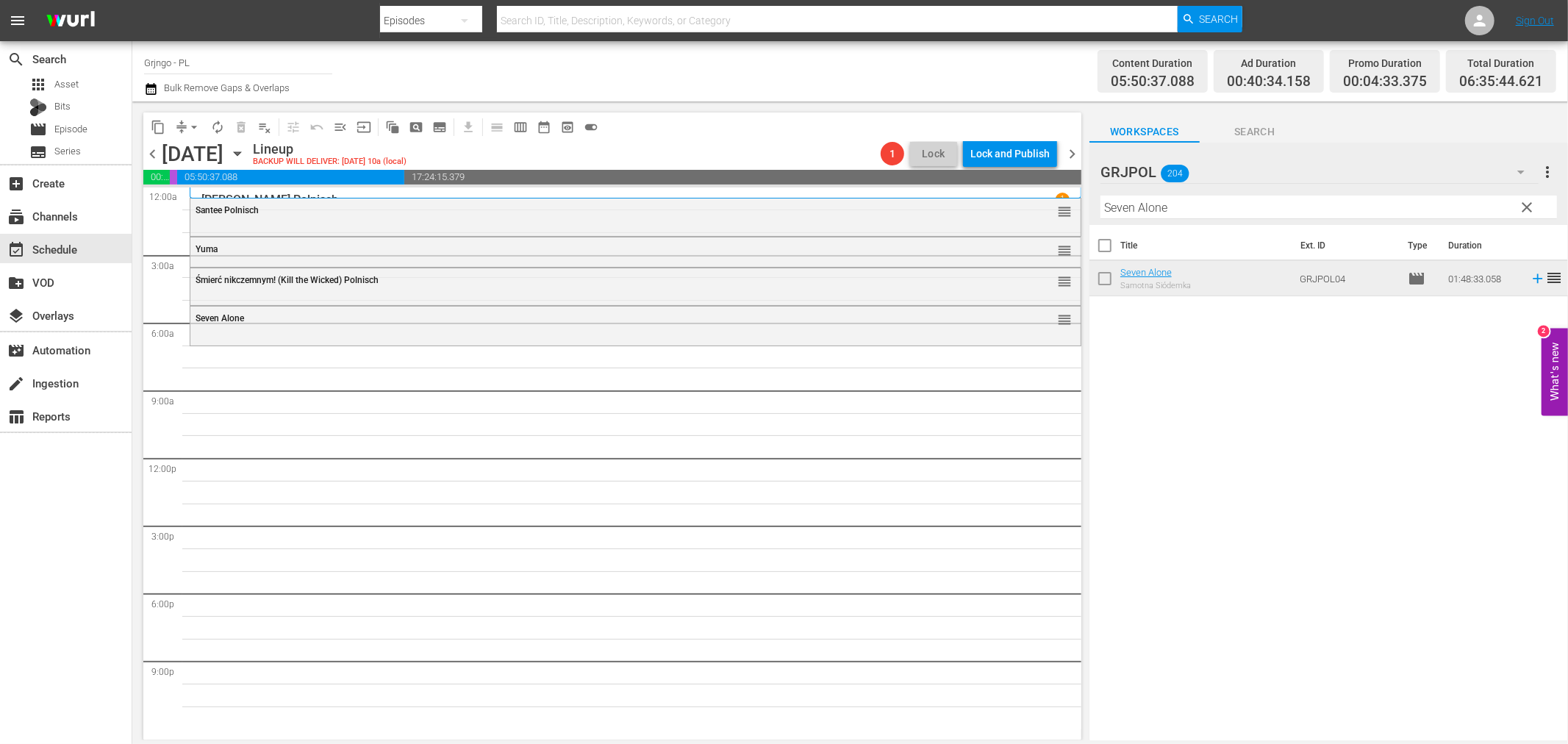
drag, startPoint x: 1526, startPoint y: 207, endPoint x: 1205, endPoint y: 216, distance: 321.1
click at [1526, 207] on span "clear" at bounding box center [1527, 207] width 18 height 18
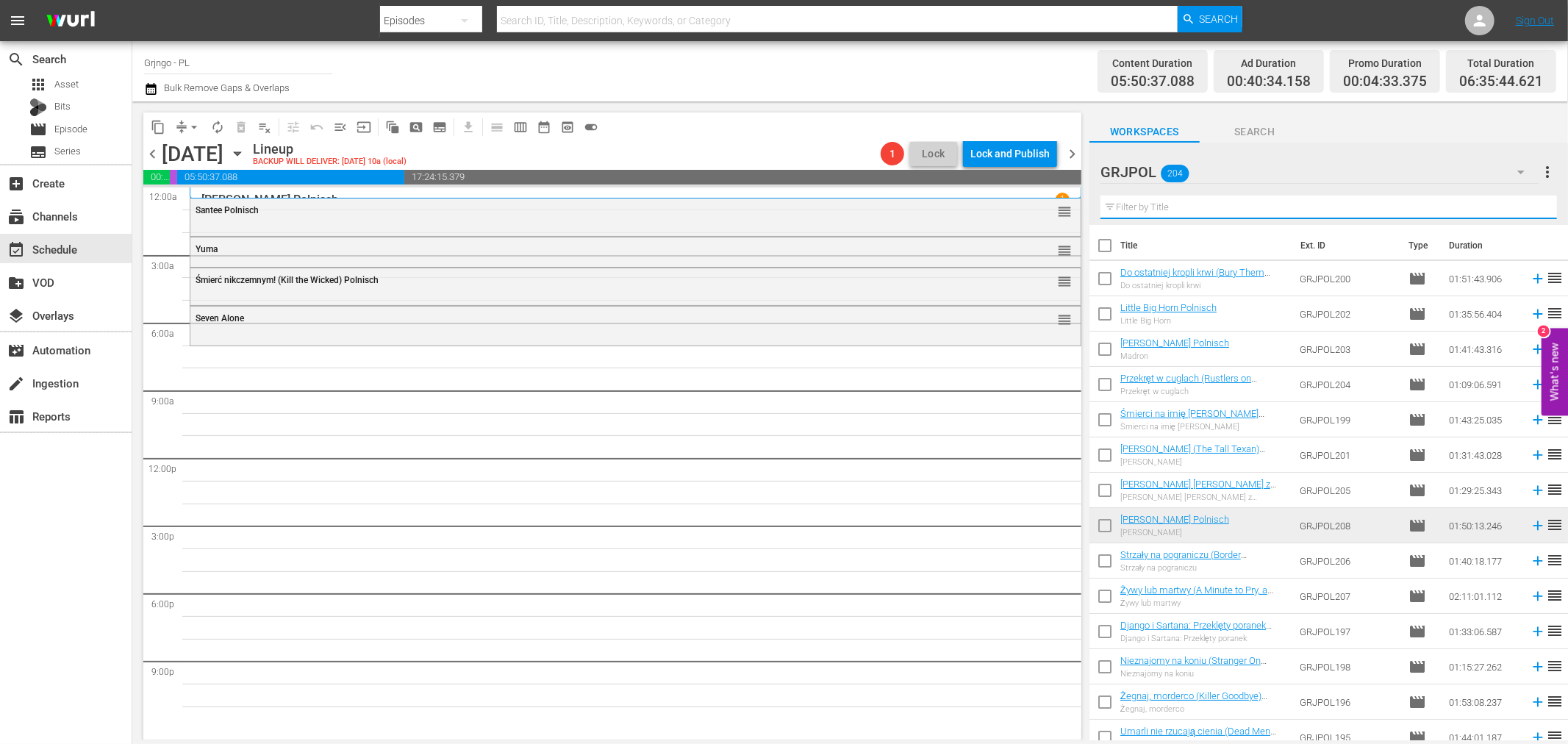
click at [1188, 208] on input "text" at bounding box center [1329, 208] width 456 height 24
paste input "Renegade Girl"
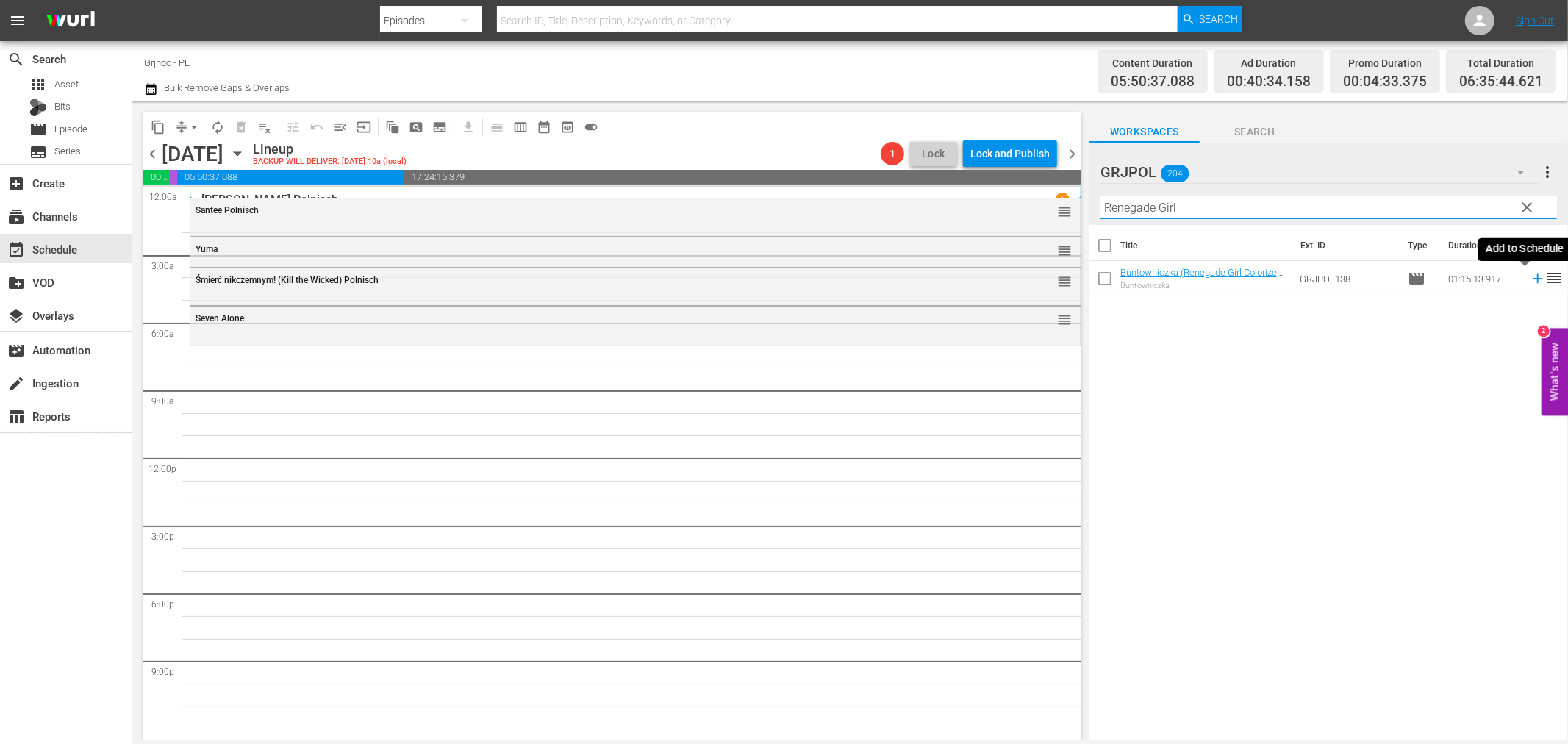
type input "Renegade Girl"
click at [1533, 277] on icon at bounding box center [1537, 279] width 9 height 9
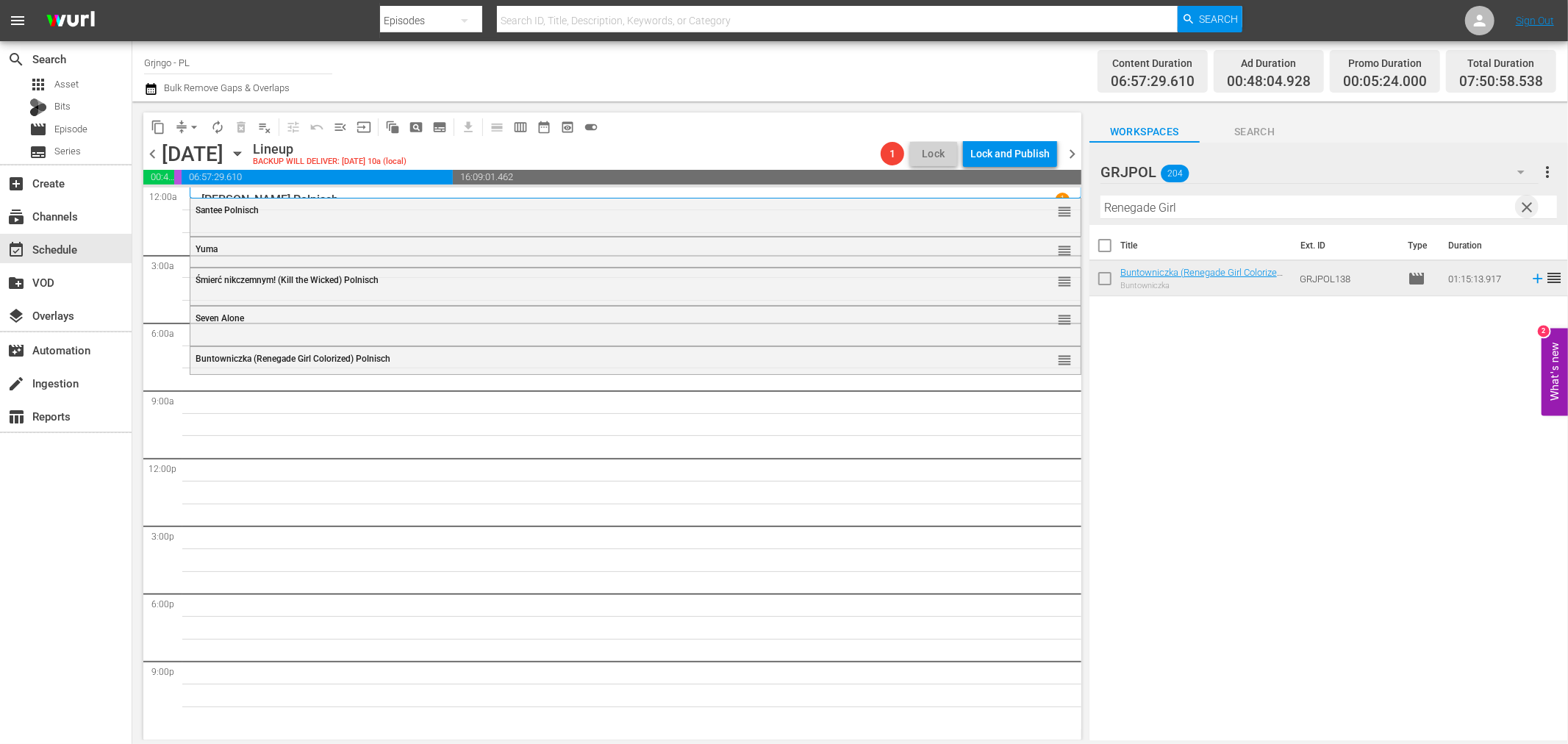
click at [1530, 208] on span "clear" at bounding box center [1527, 207] width 18 height 18
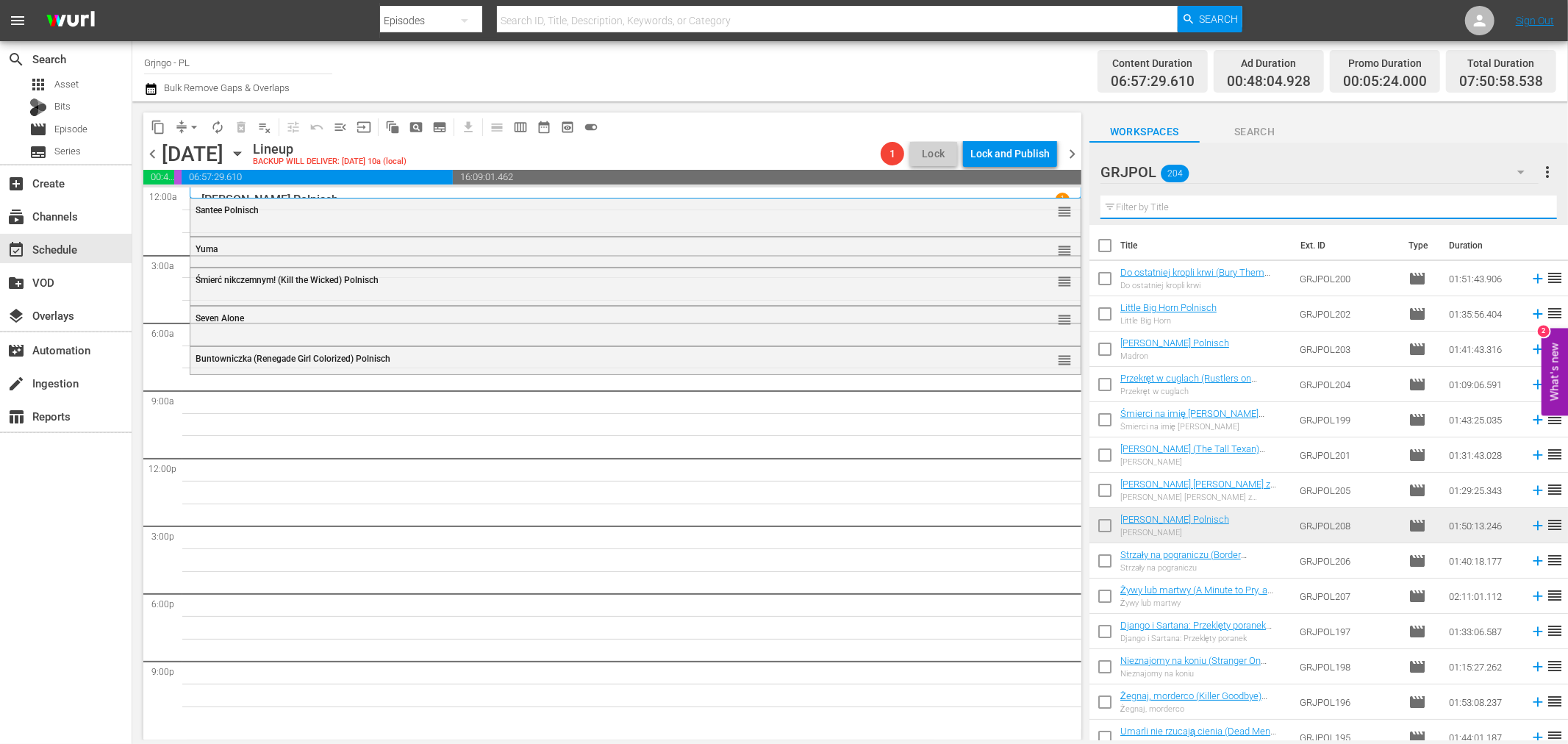
paste input "[DEMOGRAPHIC_DATA] Is My Colt"
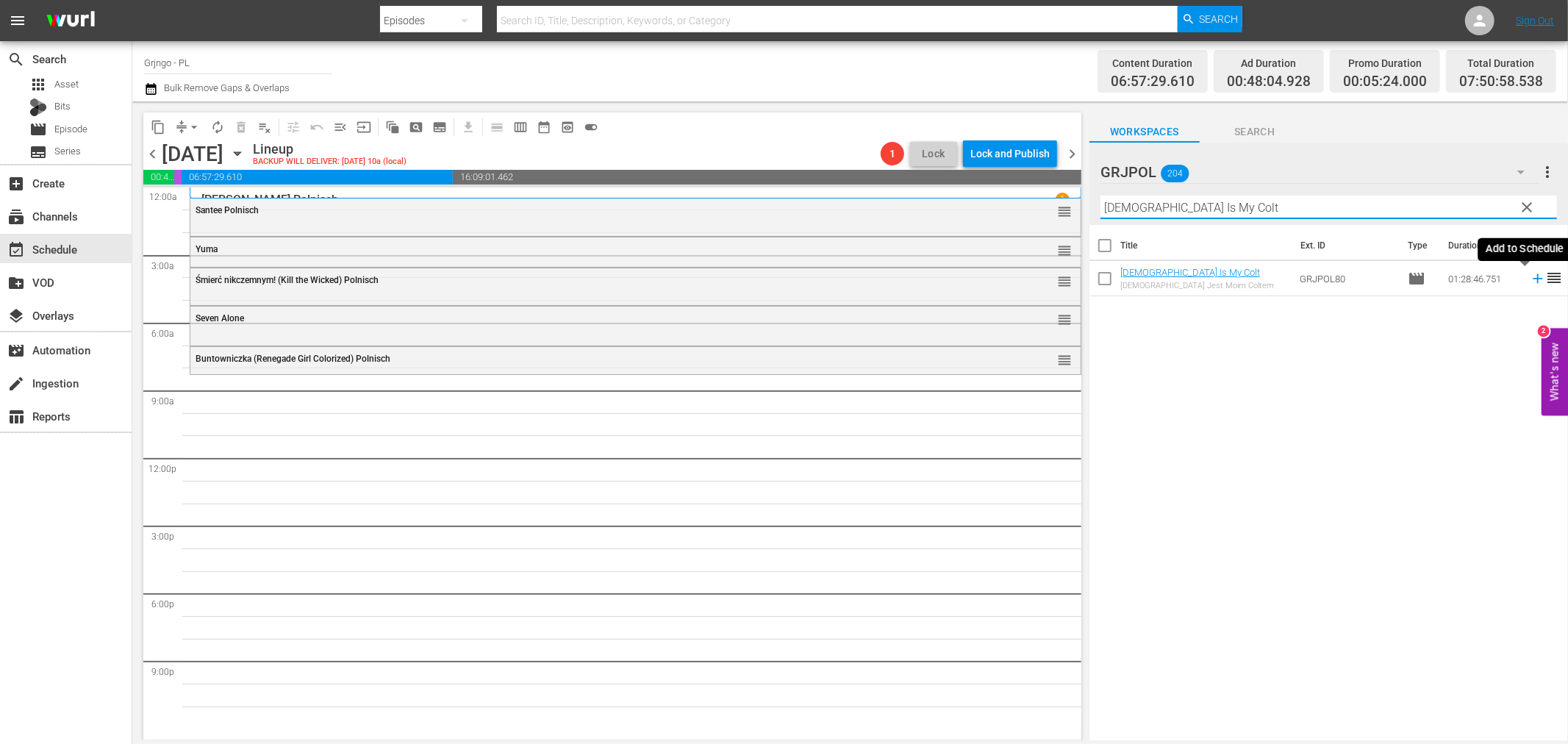
type input "[DEMOGRAPHIC_DATA] Is My Colt"
click at [1533, 278] on icon at bounding box center [1537, 279] width 9 height 9
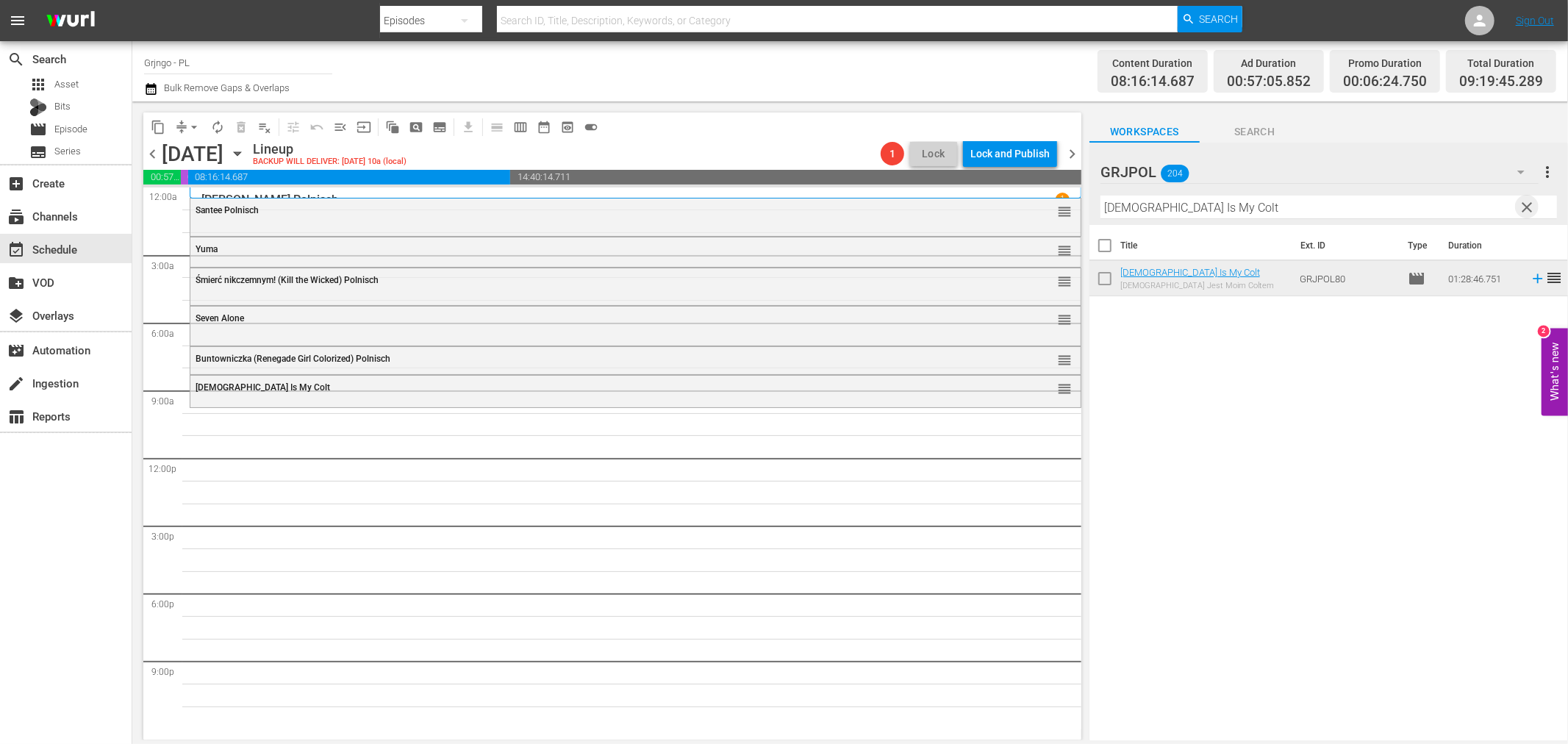
click at [1519, 204] on span "clear" at bounding box center [1527, 207] width 18 height 18
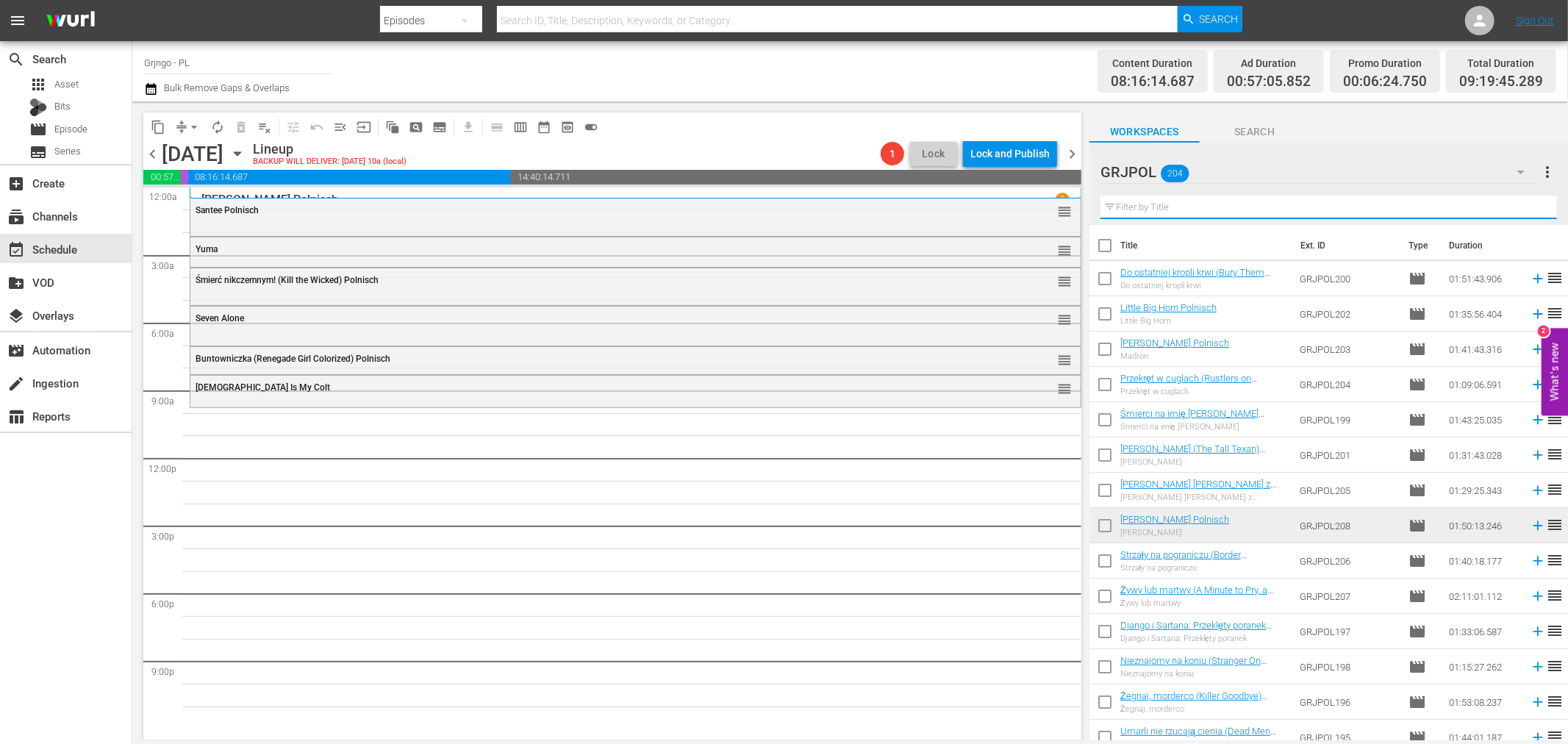
paste input "Bonanza Kompilacja - Odcinki 22, 23, 24"
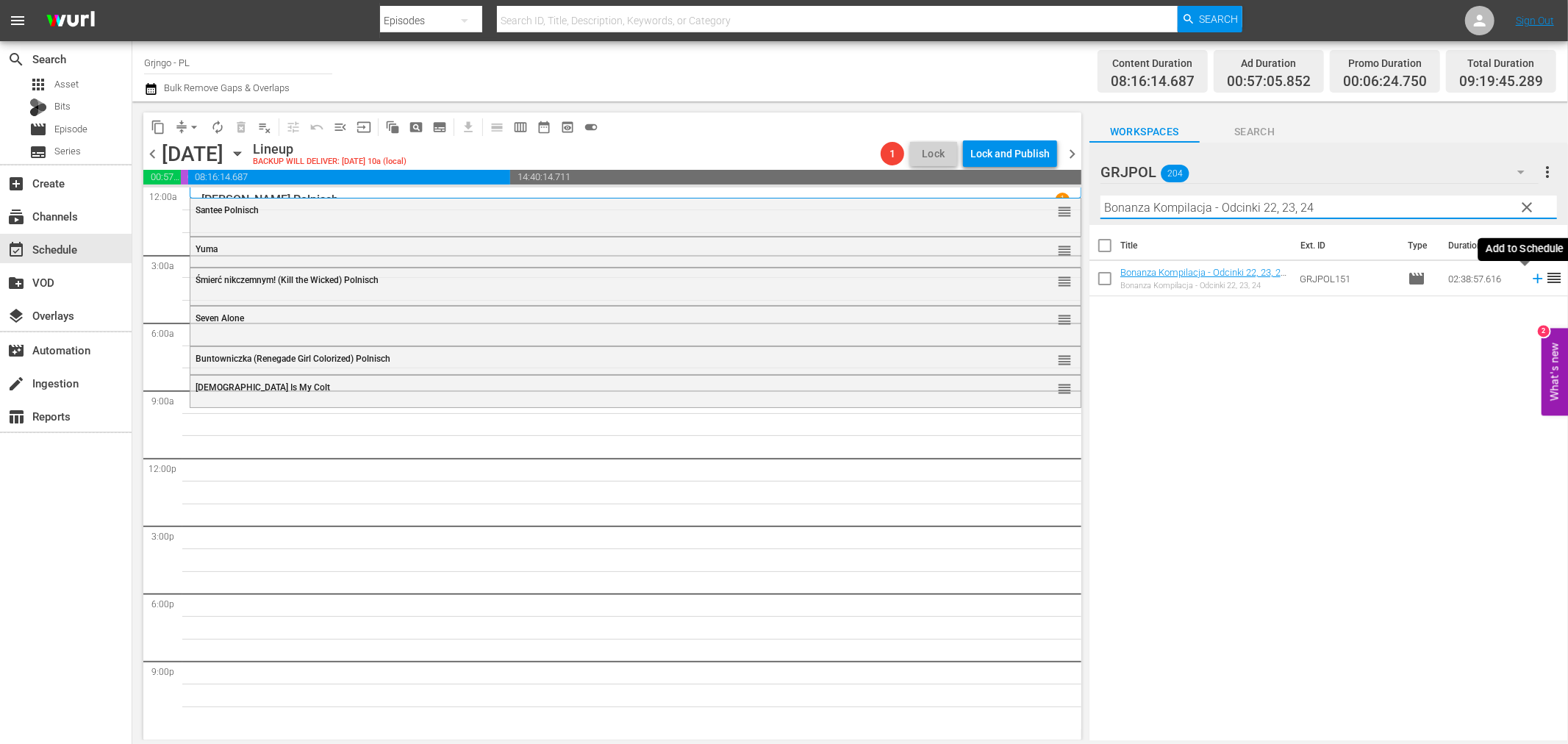
type input "Bonanza Kompilacja - Odcinki 22, 23, 24"
click at [1530, 280] on icon at bounding box center [1537, 278] width 16 height 16
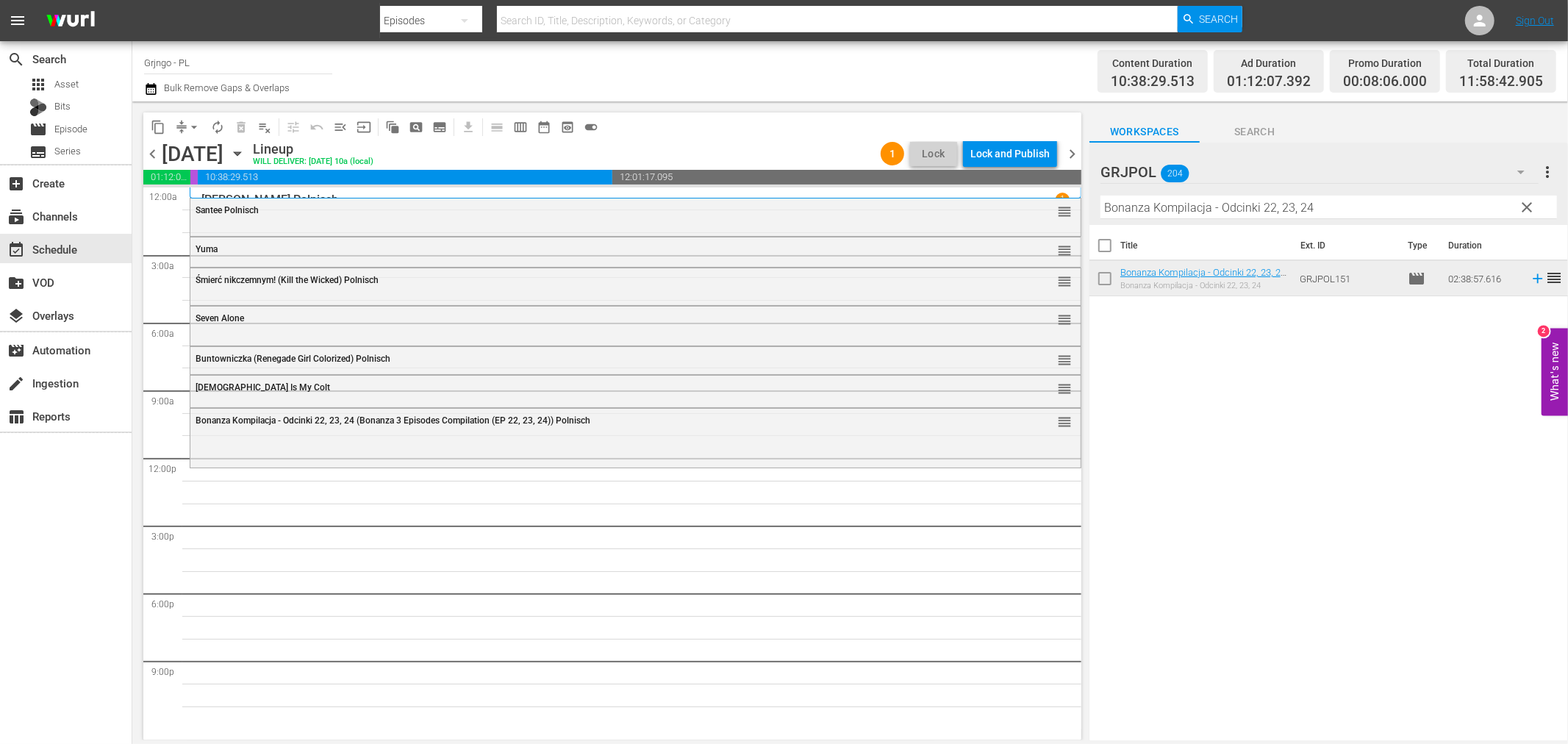
drag, startPoint x: 1527, startPoint y: 204, endPoint x: 1493, endPoint y: 194, distance: 35.4
click at [1527, 204] on span "clear" at bounding box center [1527, 207] width 18 height 18
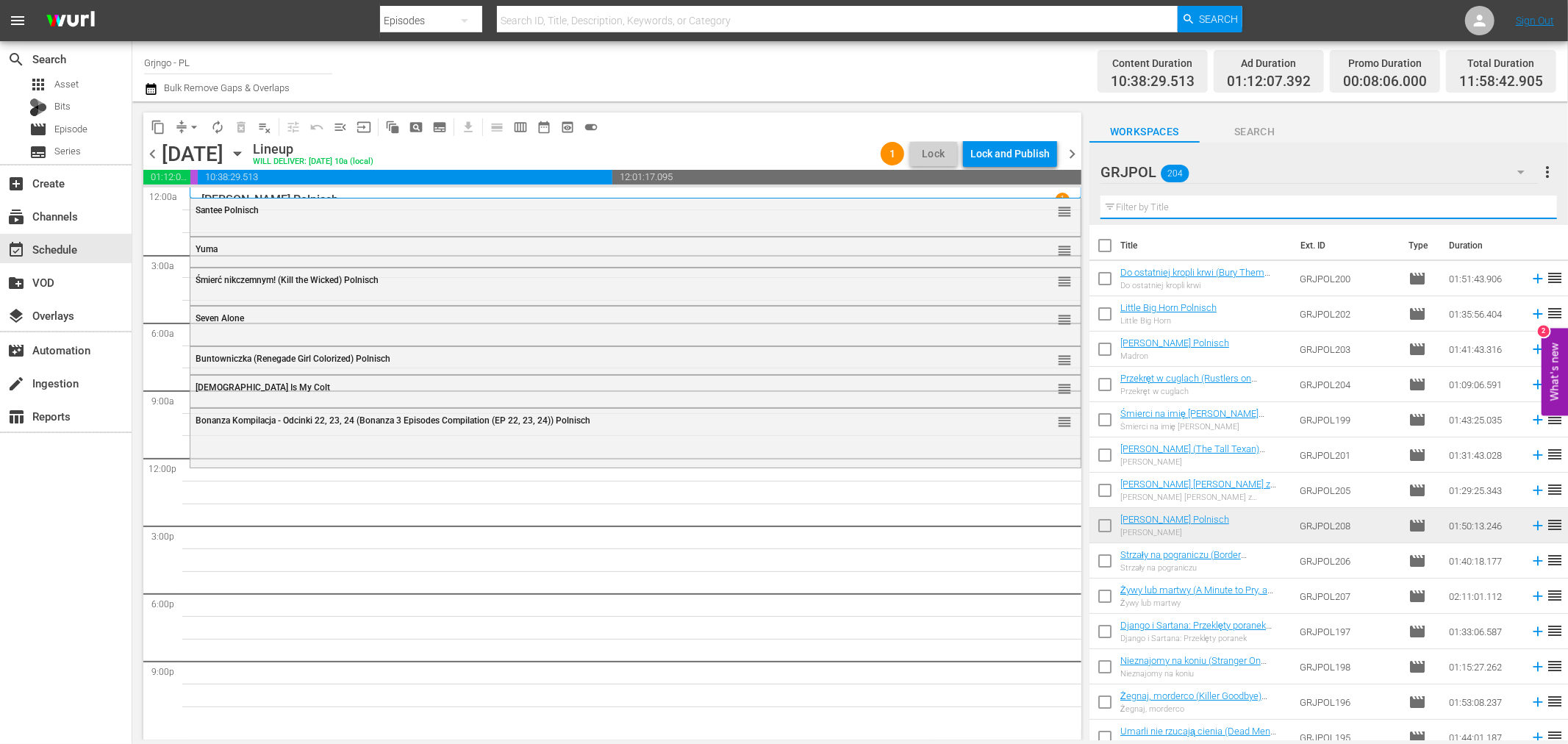
click at [1194, 204] on input "text" at bounding box center [1329, 208] width 456 height 24
paste input "Dragoon [PERSON_NAME] Massacre"
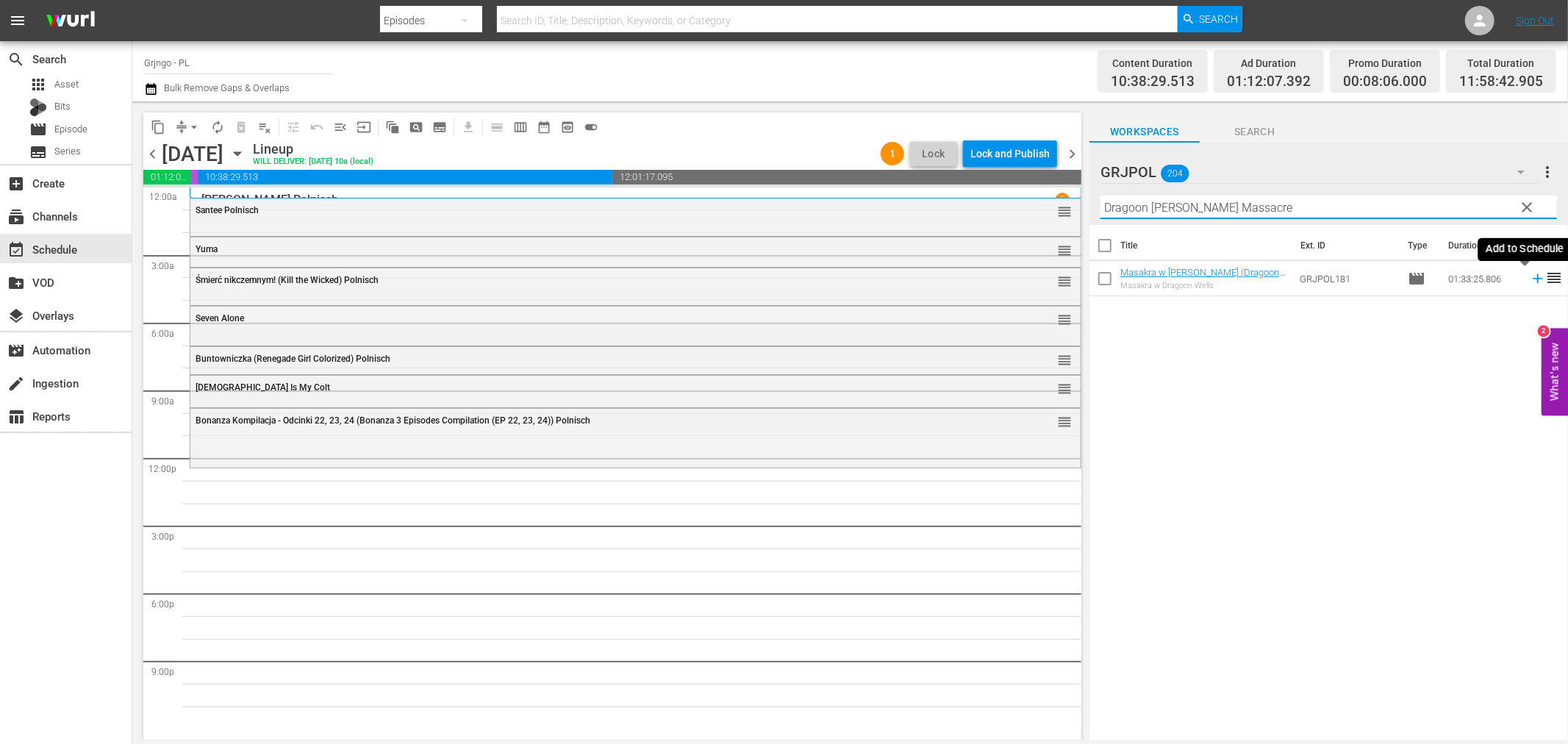
type input "Dragoon [PERSON_NAME] Massacre"
click at [1533, 278] on icon at bounding box center [1537, 279] width 9 height 9
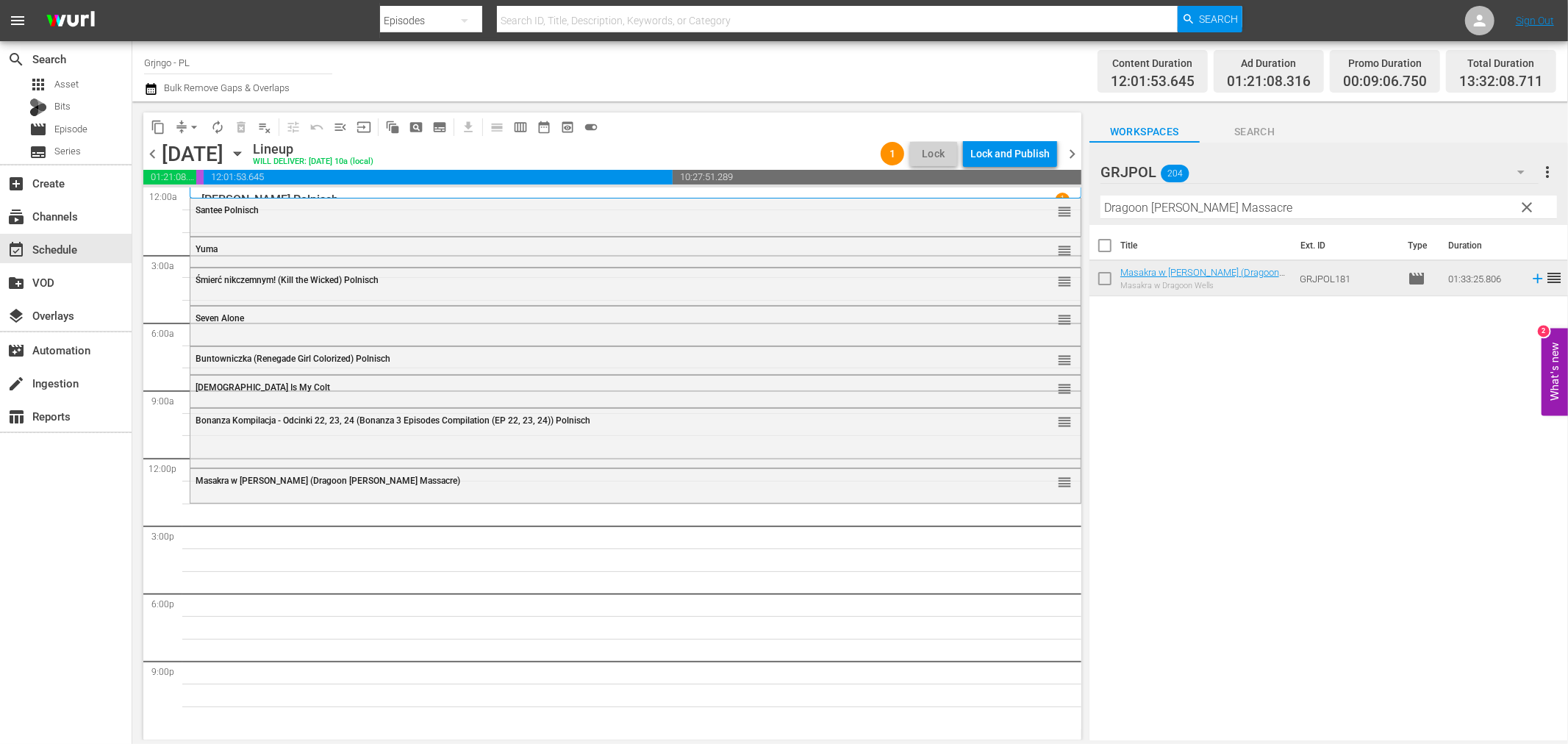
drag, startPoint x: 1524, startPoint y: 201, endPoint x: 1165, endPoint y: 216, distance: 359.3
click at [1524, 201] on span "clear" at bounding box center [1527, 207] width 18 height 18
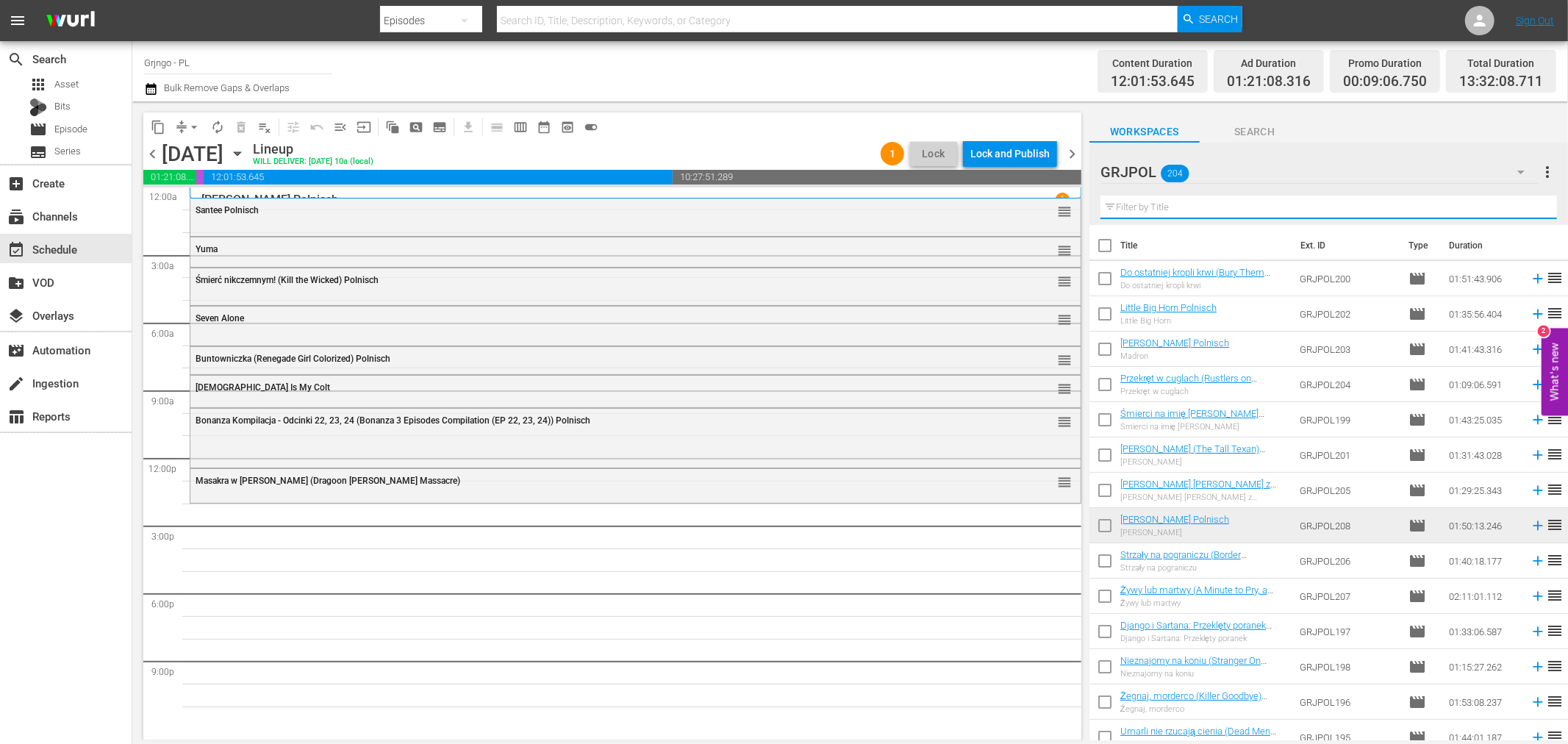
paste input "Western Kid"
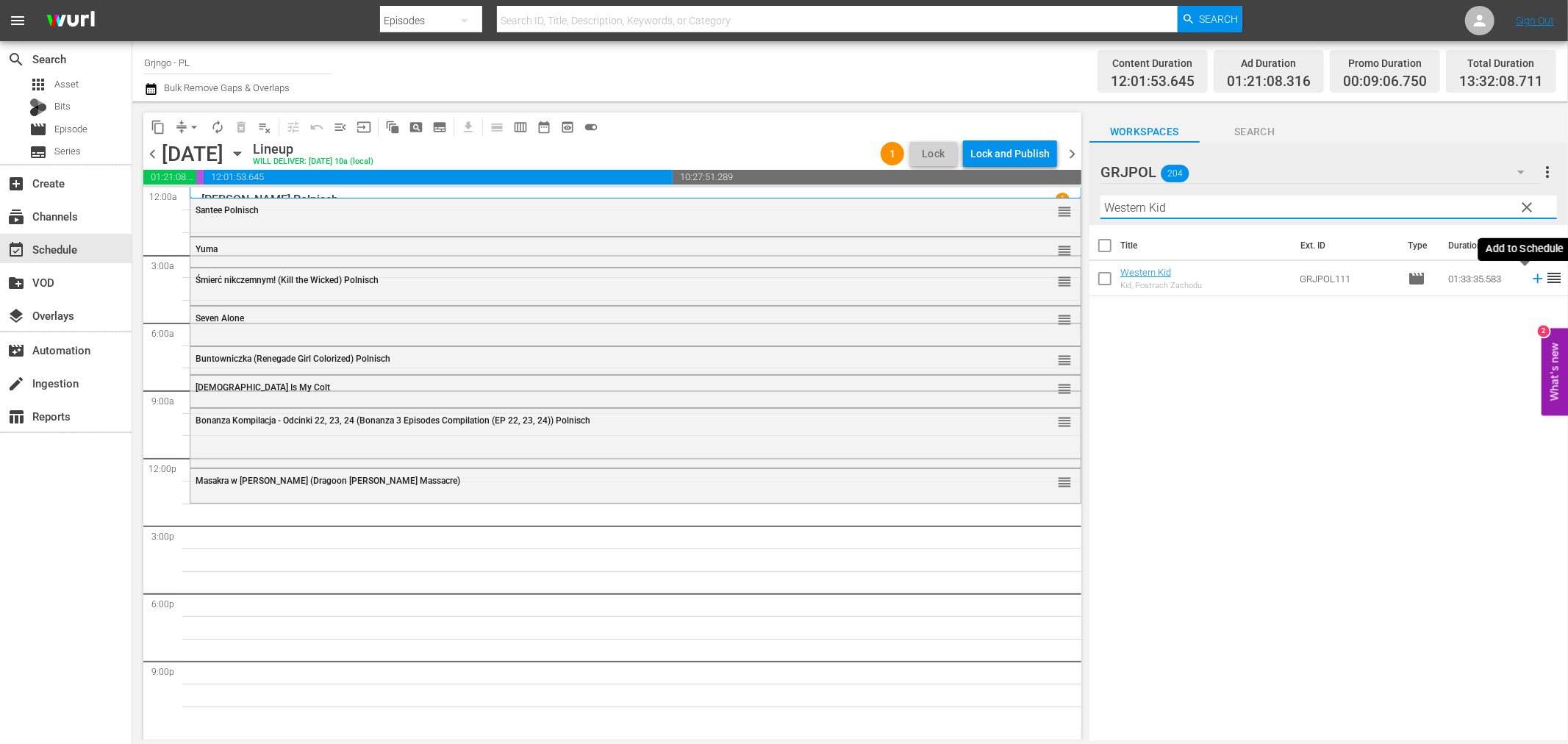
type input "Western Kid"
click at [1533, 280] on icon at bounding box center [1537, 279] width 9 height 9
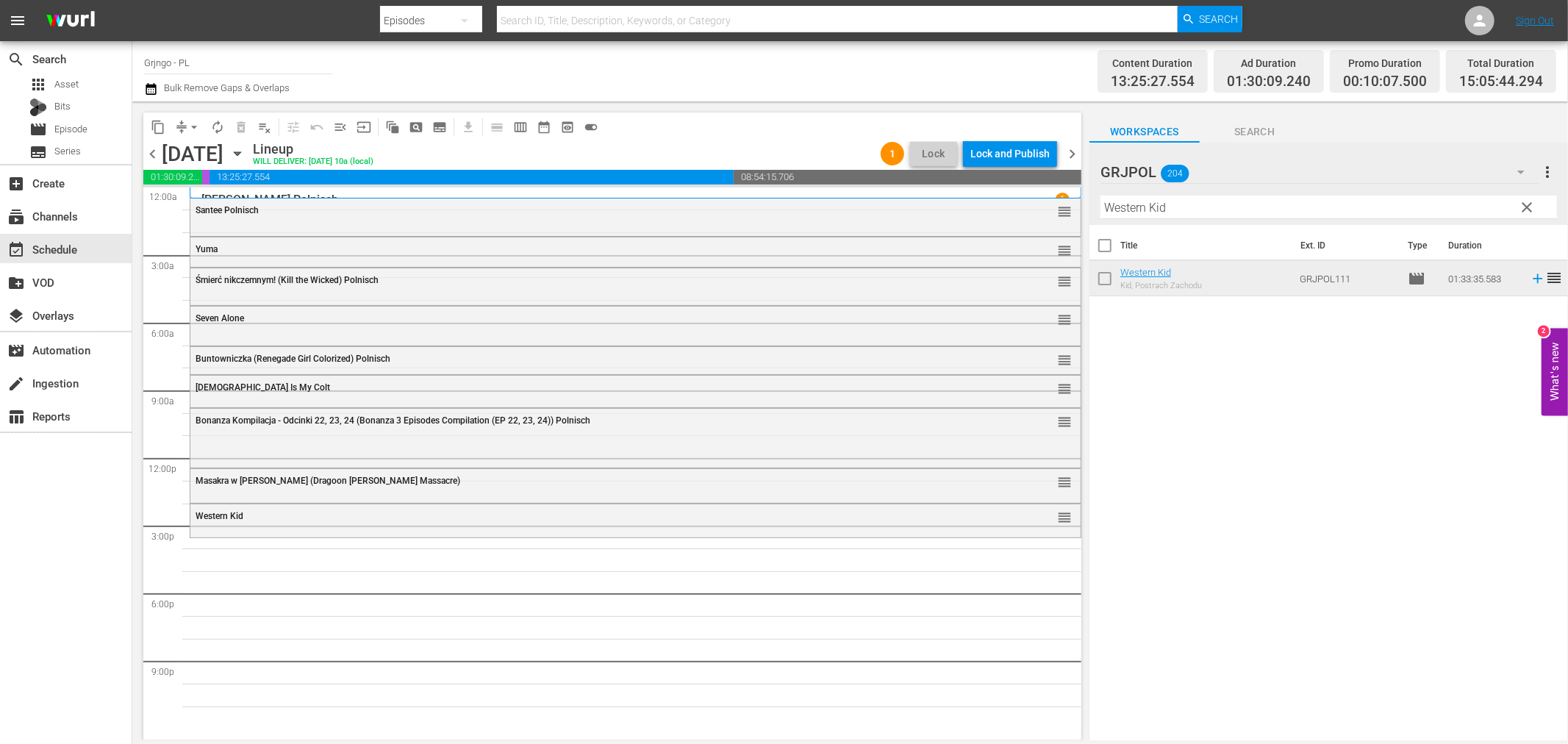
drag, startPoint x: 1520, startPoint y: 203, endPoint x: 1291, endPoint y: 210, distance: 229.1
click at [1520, 203] on span "clear" at bounding box center [1527, 207] width 18 height 18
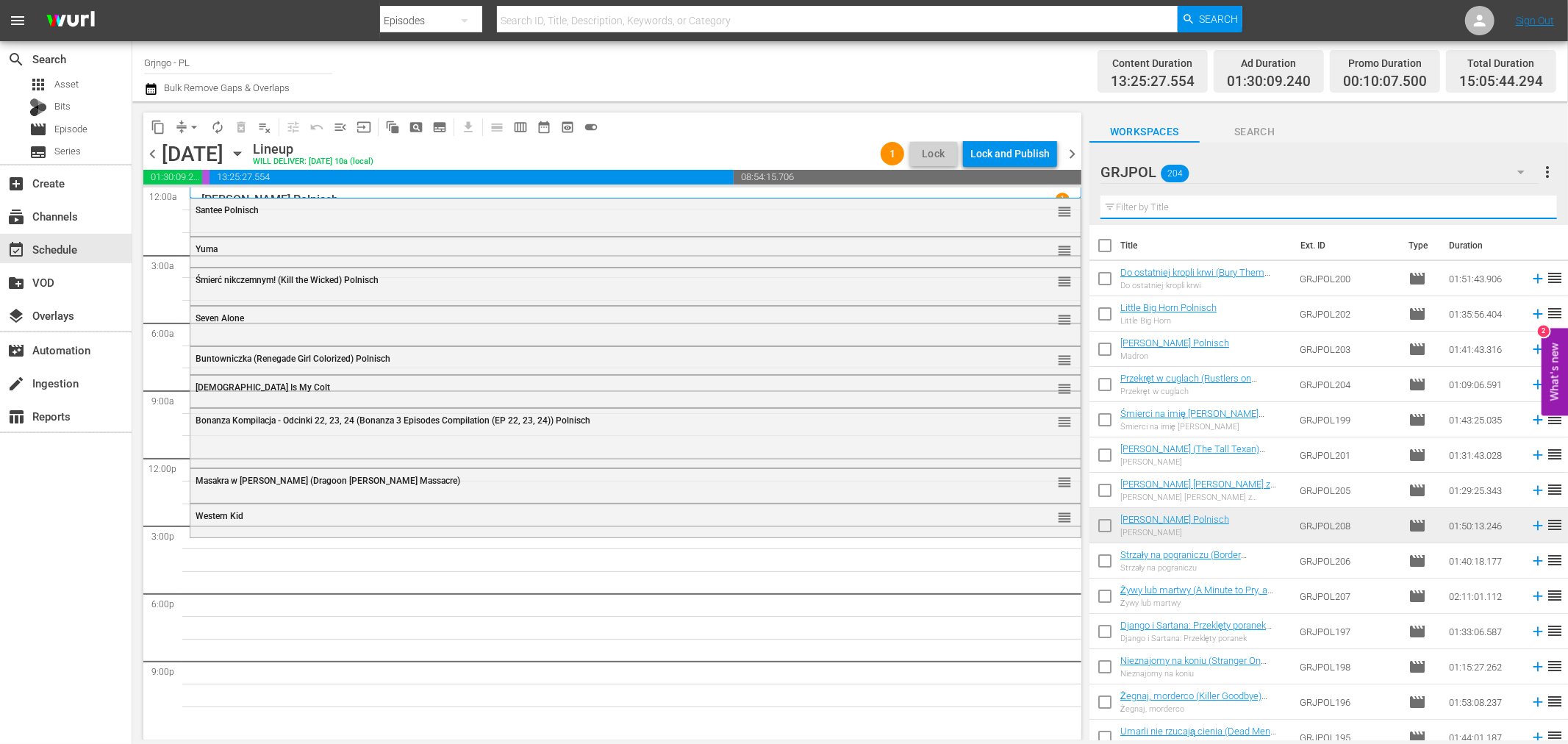
paste input "Stagecoach (1939)"
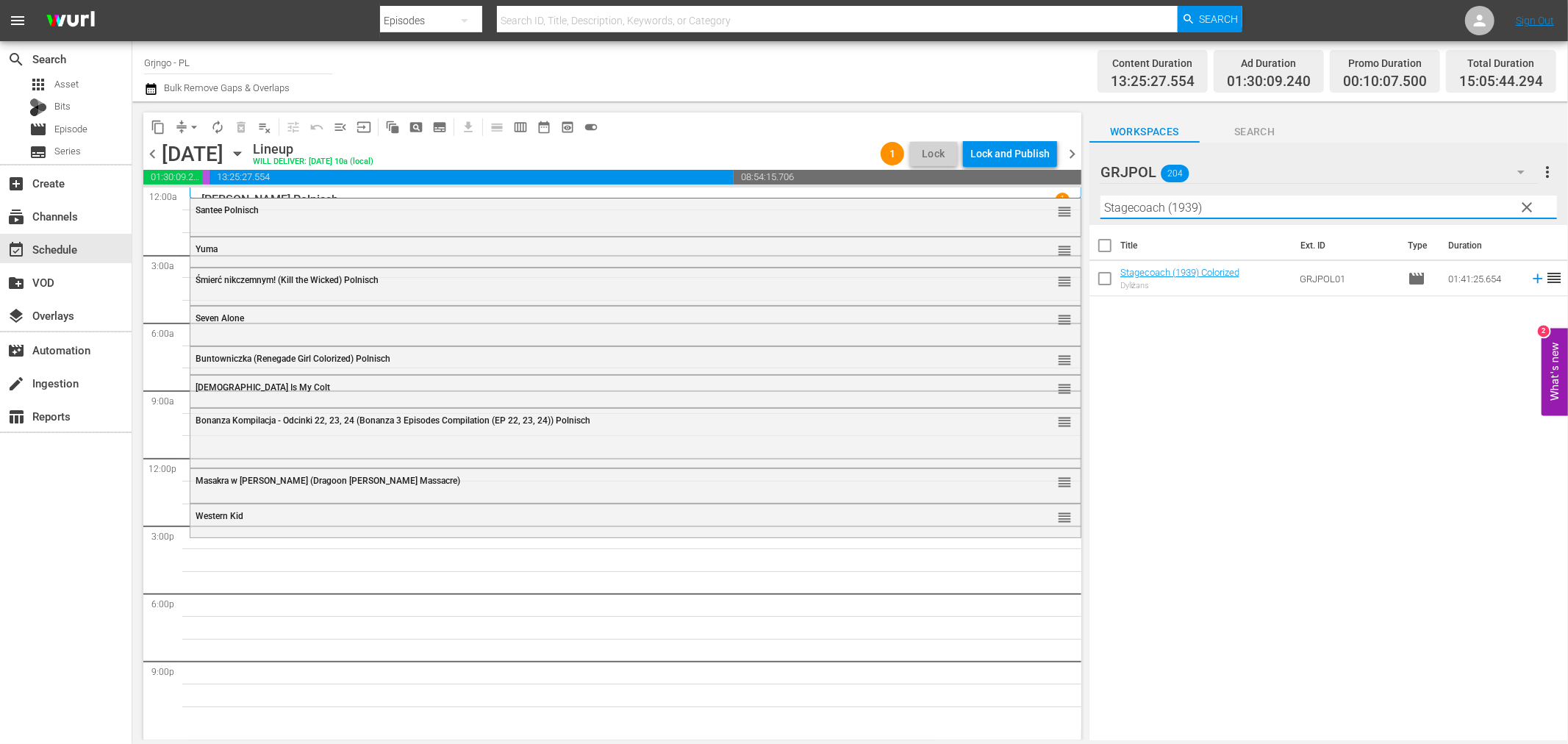
type input "Stagecoach (1939)"
click at [1530, 275] on icon at bounding box center [1537, 278] width 16 height 16
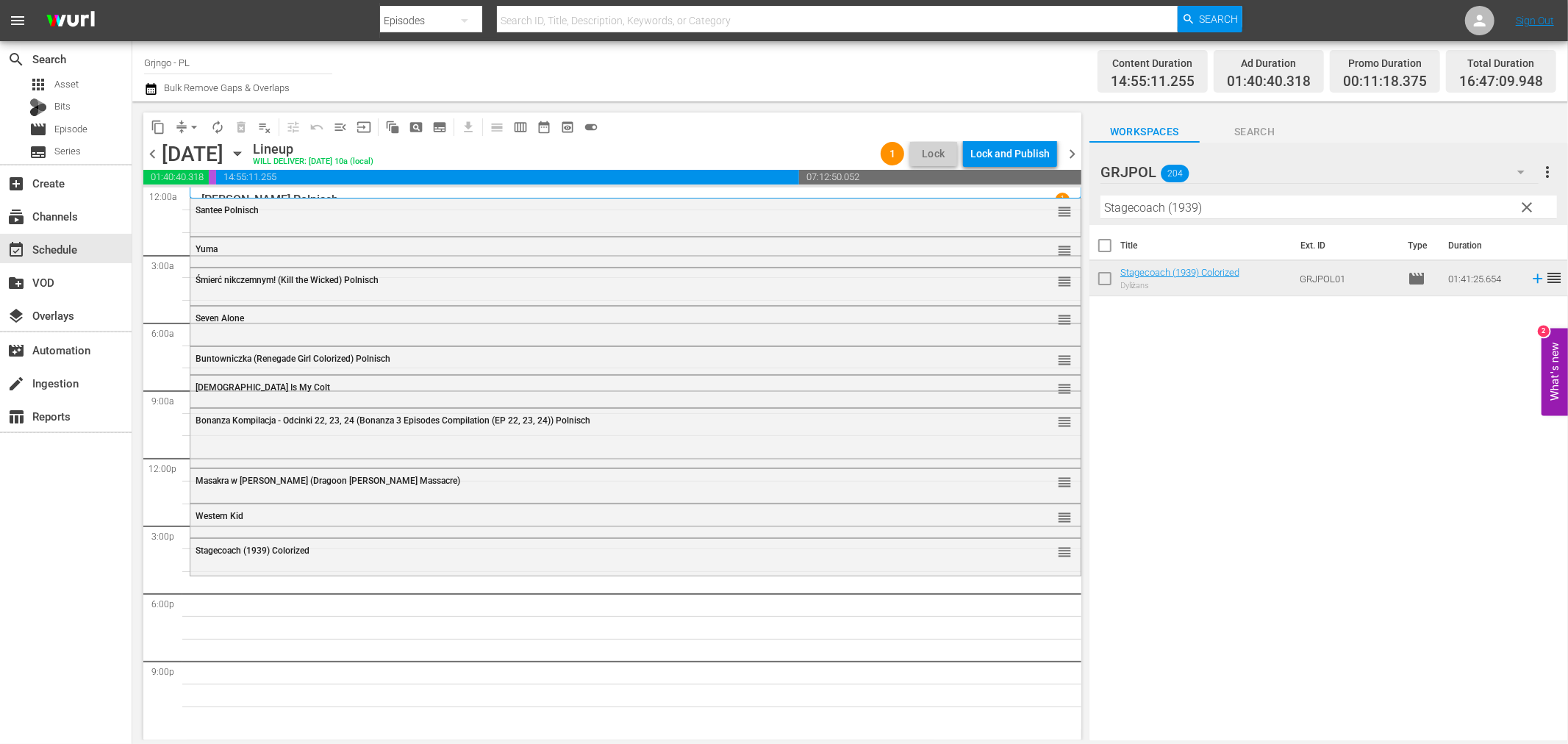
click at [1527, 197] on button "clear" at bounding box center [1527, 207] width 24 height 24
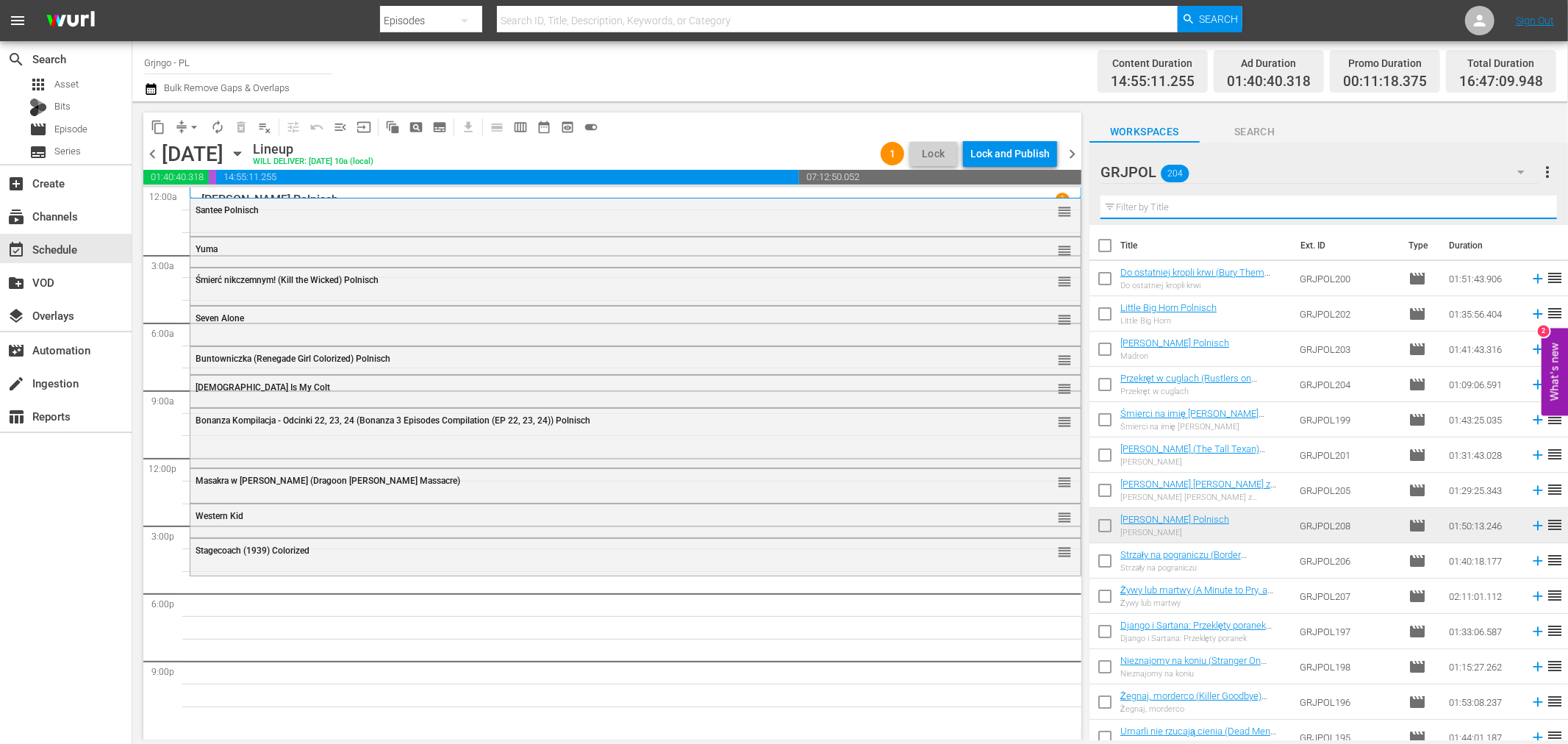
paste input "Gunsight Ridge"
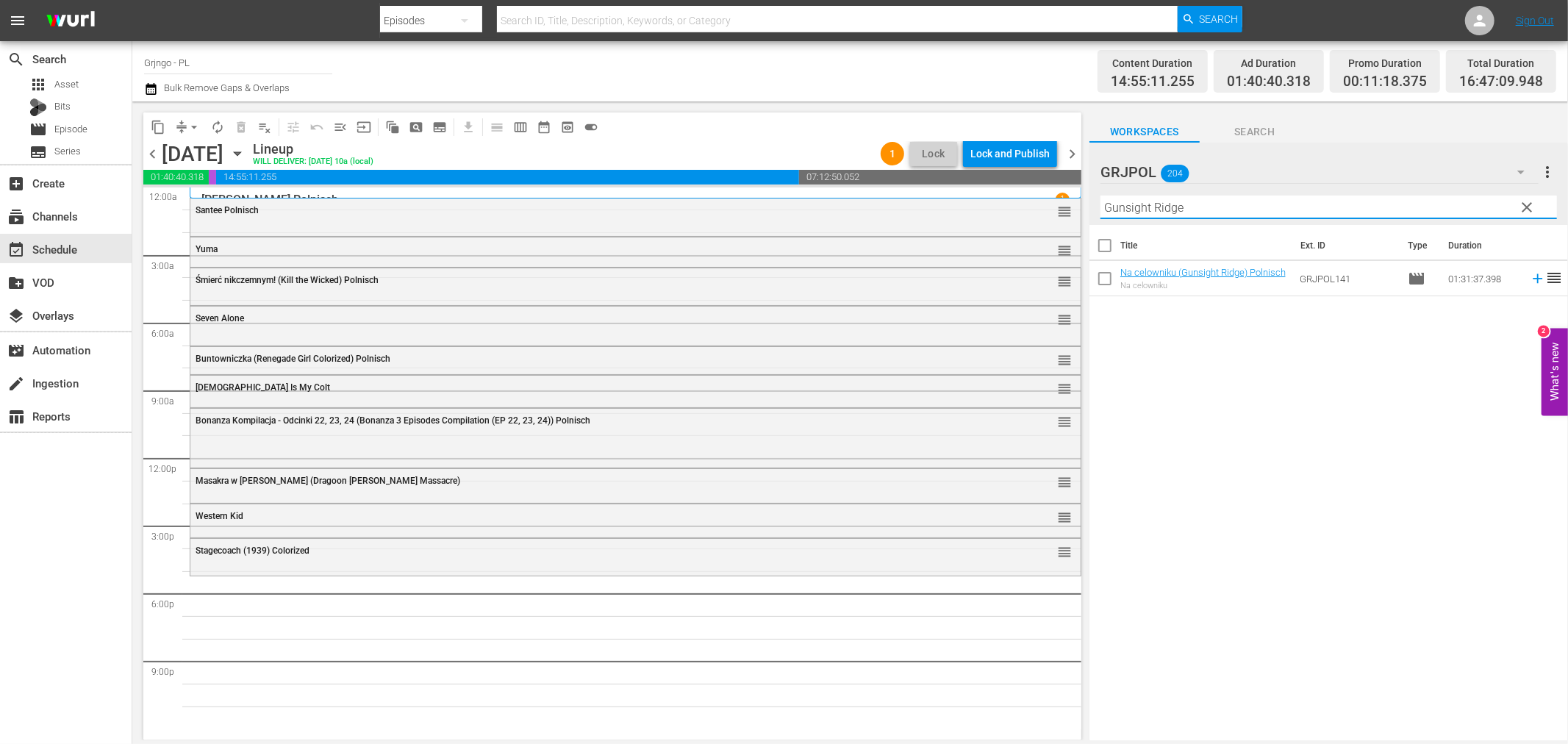
type input "Gunsight Ridge"
click at [1530, 277] on icon at bounding box center [1537, 278] width 16 height 16
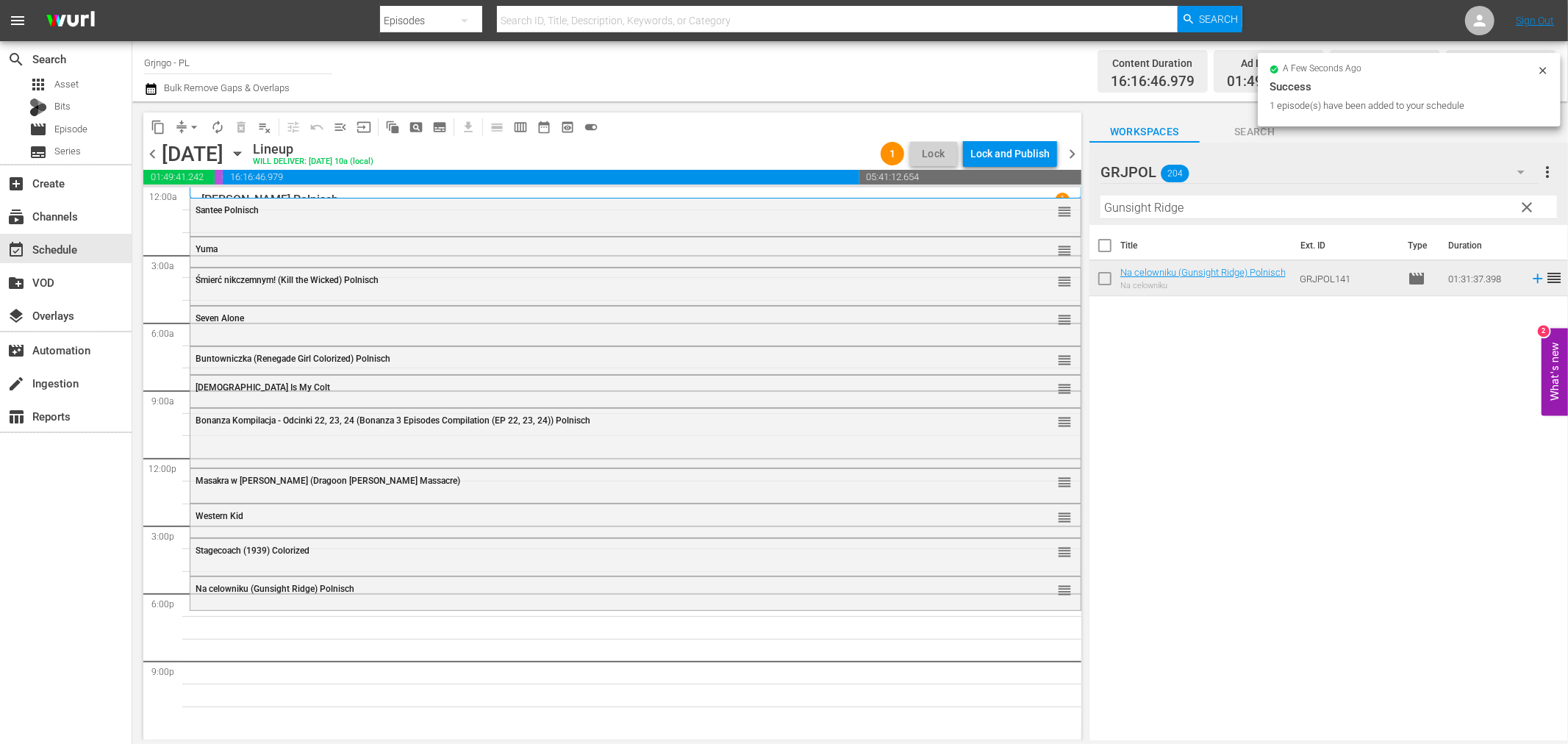
drag, startPoint x: 1524, startPoint y: 201, endPoint x: 1175, endPoint y: 207, distance: 349.1
click at [1525, 201] on span "clear" at bounding box center [1527, 207] width 18 height 18
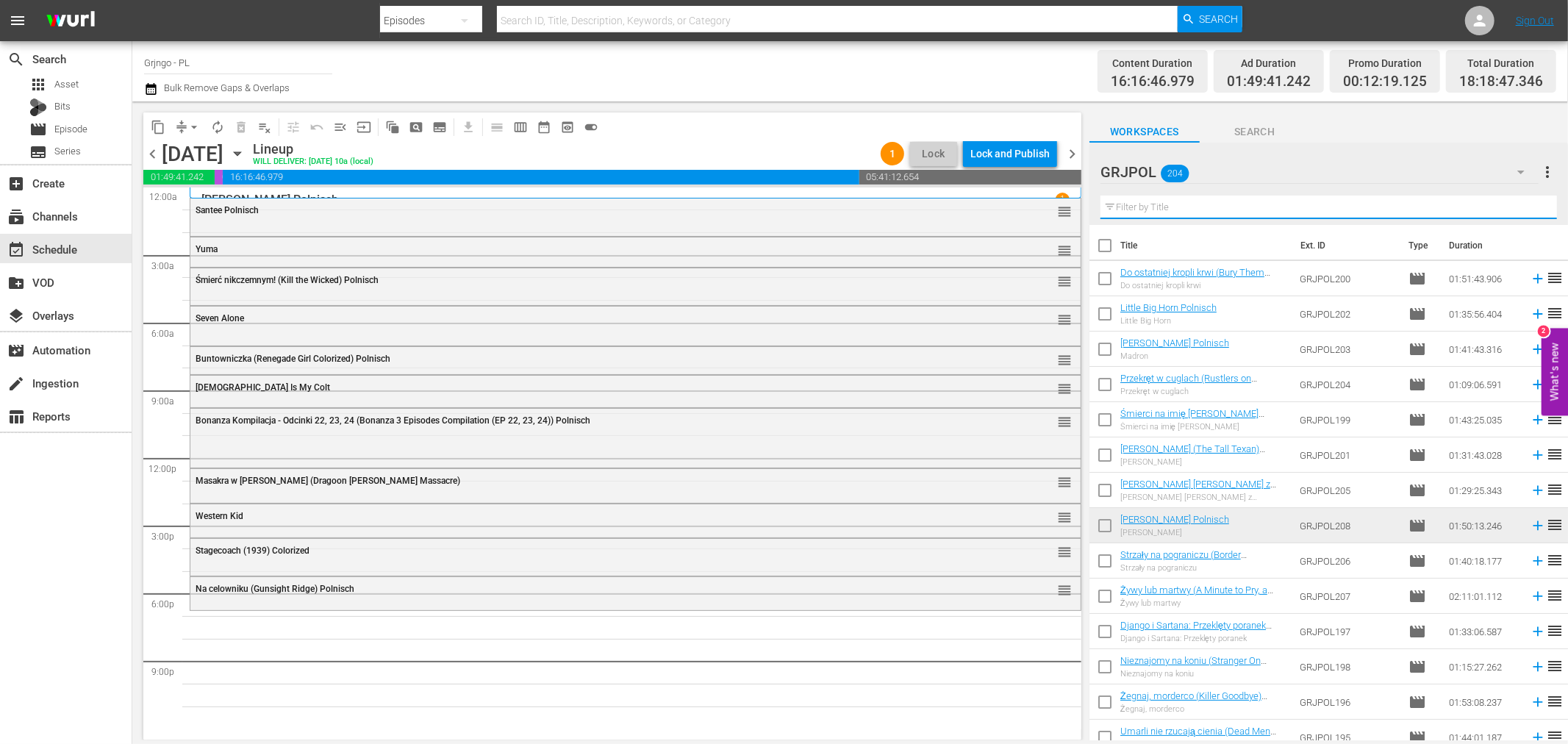
paste input "Abilene Town"
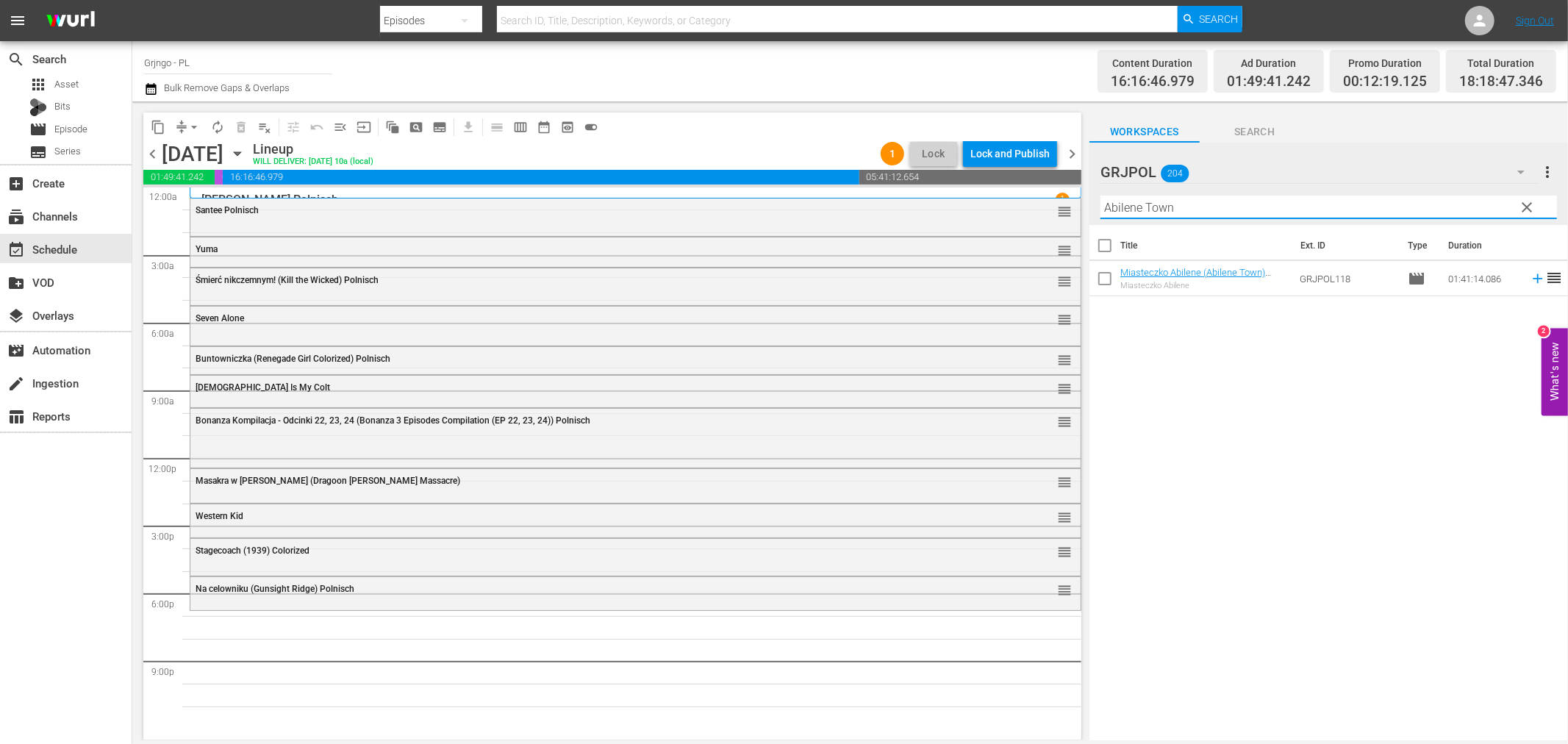
type input "Abilene Town"
click at [1530, 277] on icon at bounding box center [1537, 278] width 16 height 16
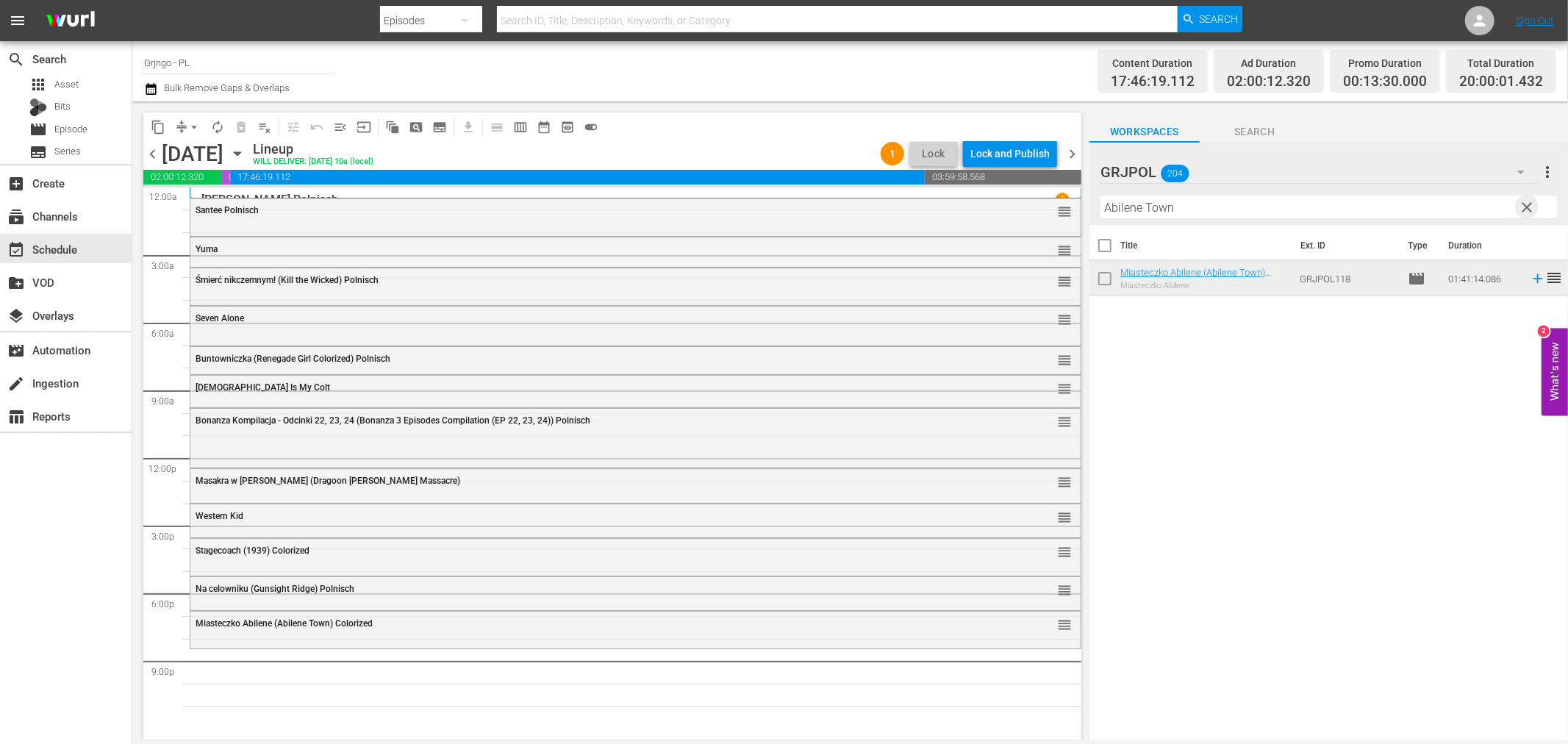
click at [1524, 203] on span "clear" at bounding box center [1527, 207] width 18 height 18
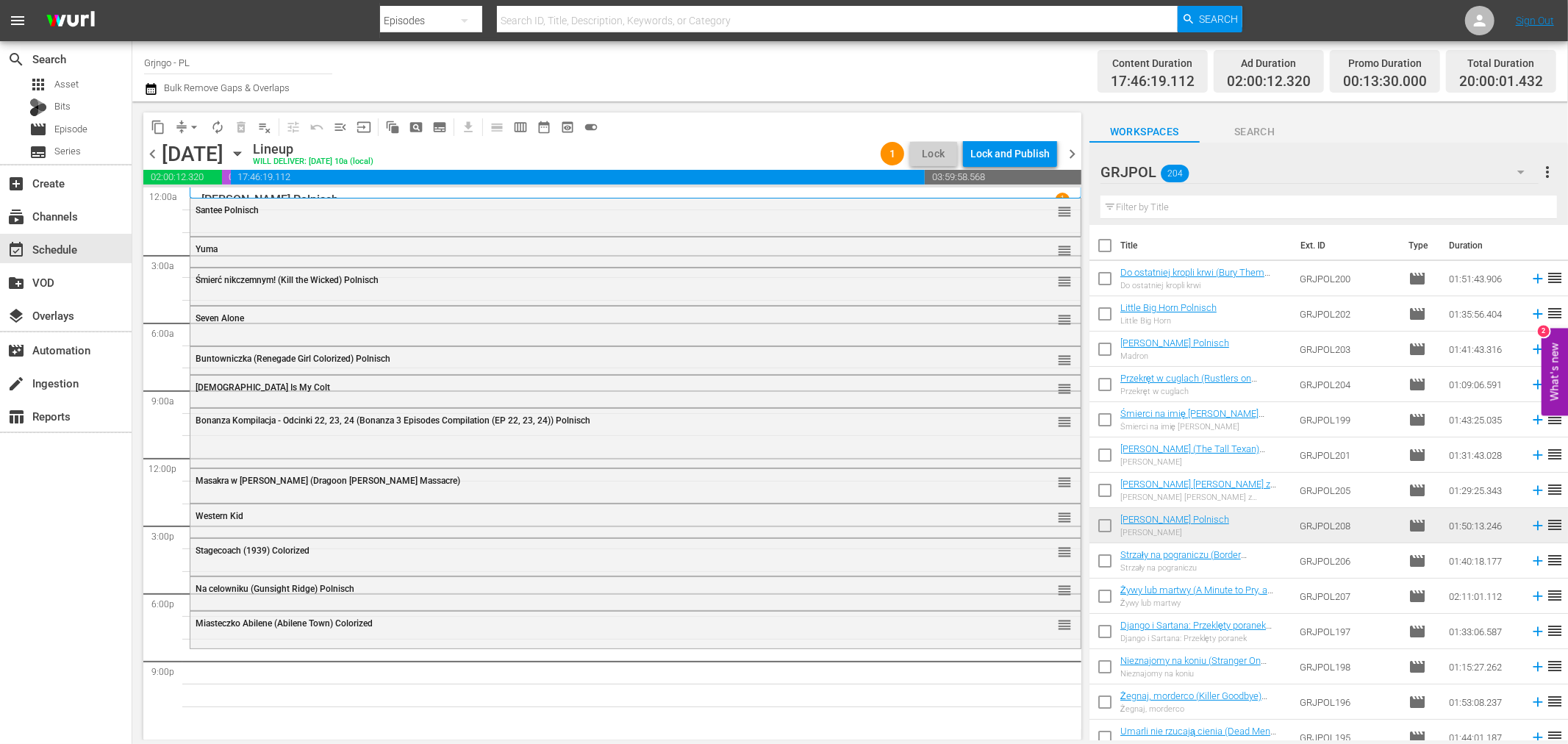
click at [1232, 211] on input "text" at bounding box center [1329, 208] width 456 height 24
paste input "Santa Fe Trail"
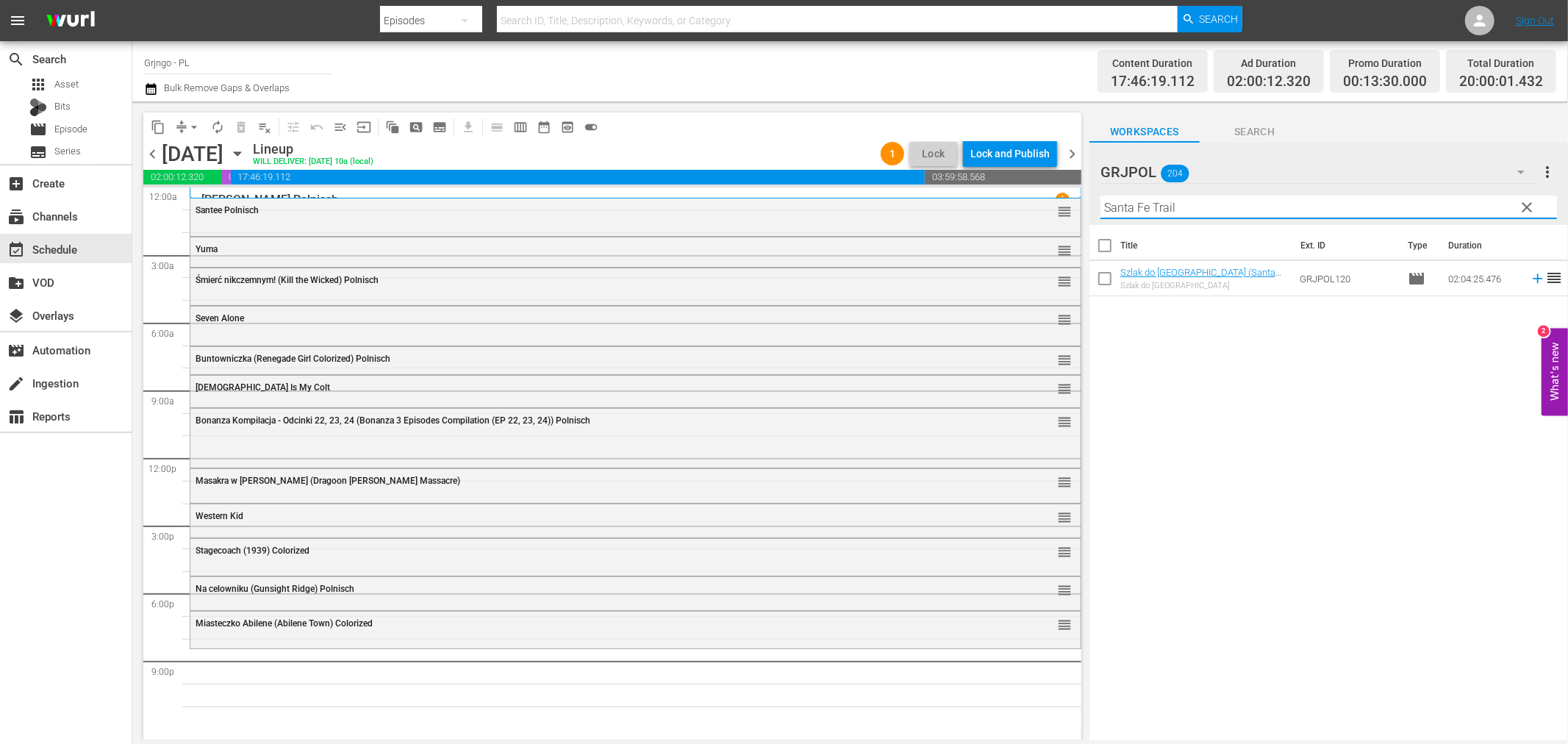
type input "Santa Fe Trail"
click at [1530, 282] on icon at bounding box center [1537, 278] width 16 height 16
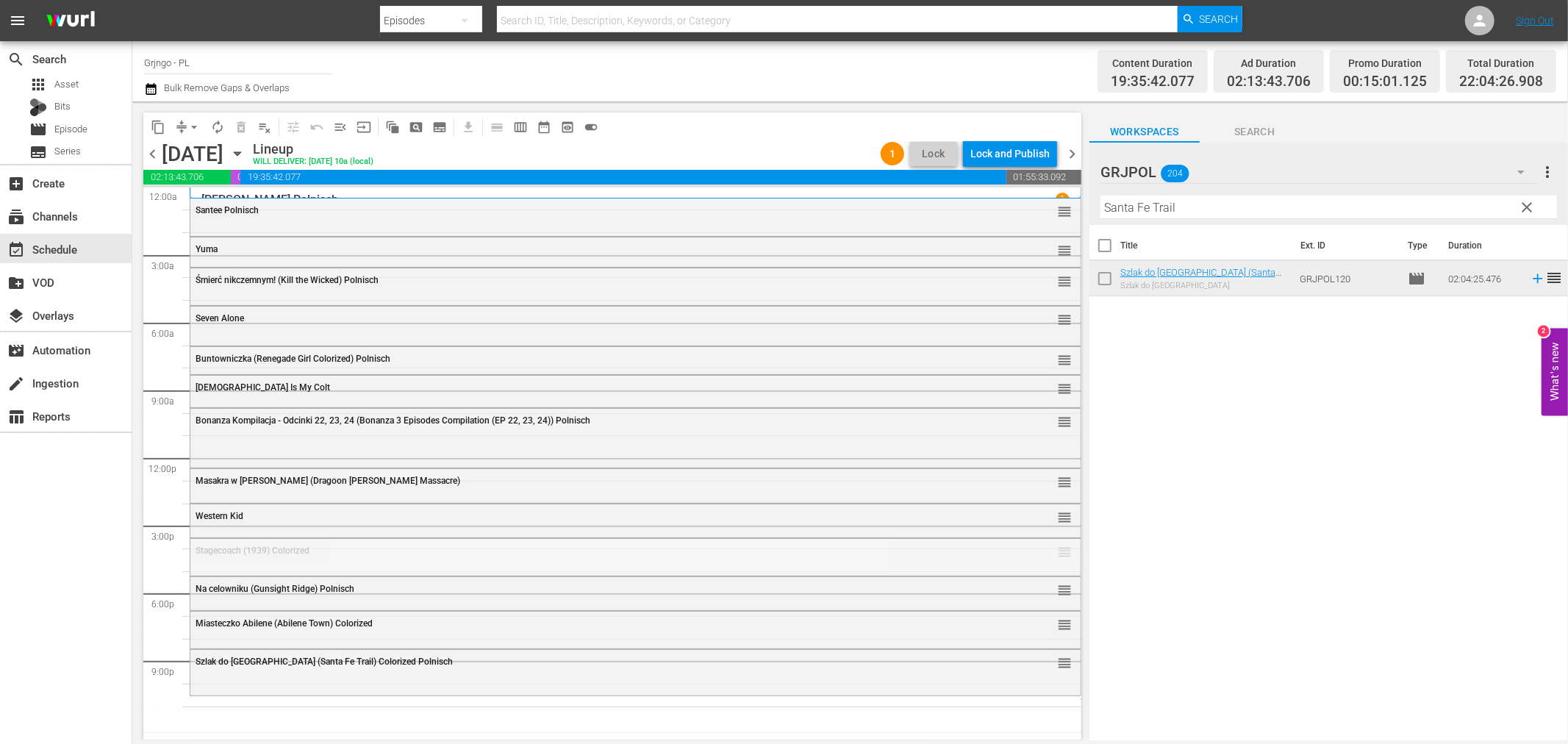
drag, startPoint x: 1056, startPoint y: 550, endPoint x: 714, endPoint y: 699, distance: 373.0
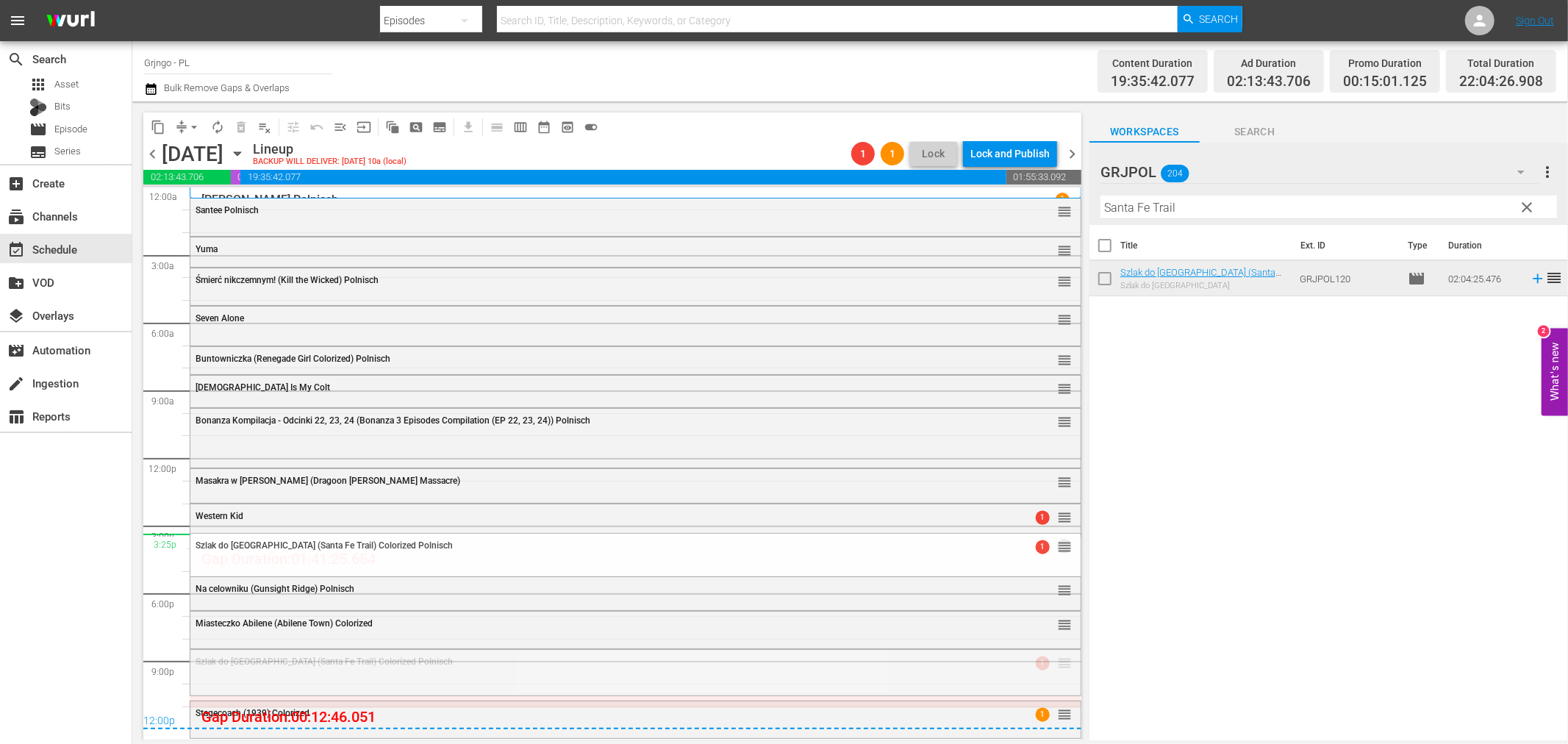
drag, startPoint x: 1051, startPoint y: 665, endPoint x: 1044, endPoint y: 536, distance: 129.2
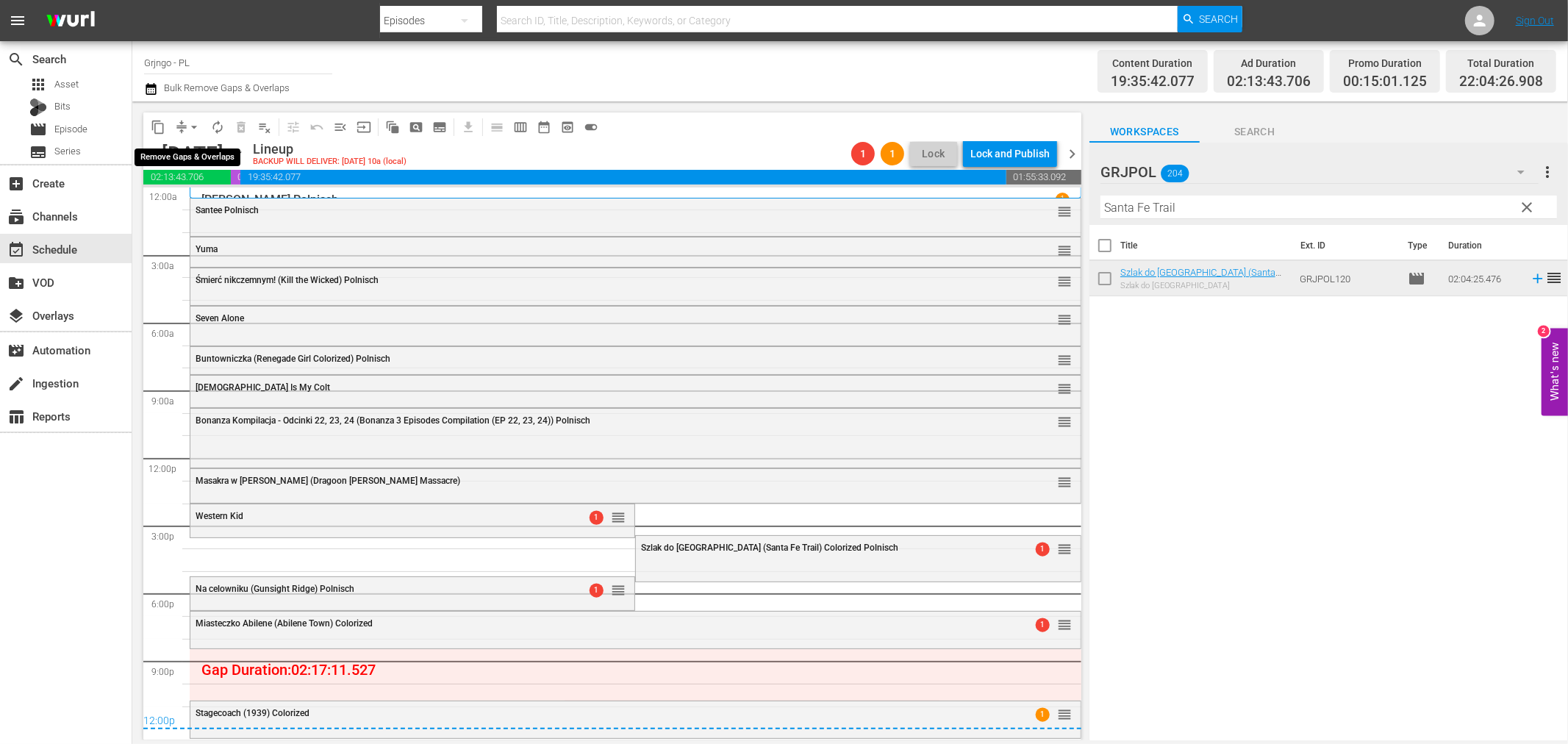
click at [196, 121] on span "arrow_drop_down" at bounding box center [194, 127] width 15 height 15
click at [209, 199] on li "Align to End of Previous Day" at bounding box center [194, 205] width 154 height 25
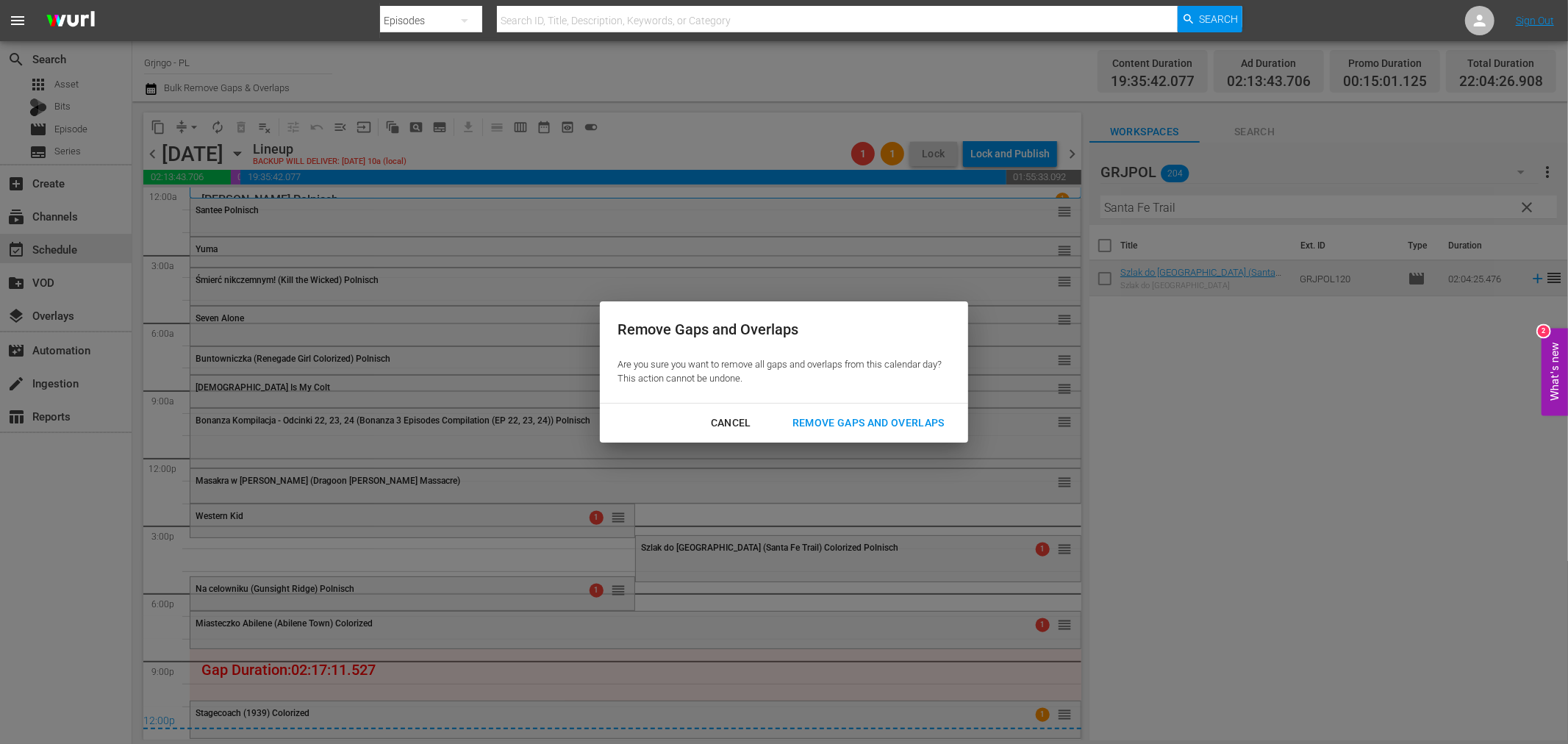
click at [863, 407] on div "Cancel Remove Gaps and Overlaps" at bounding box center [784, 423] width 368 height 39
click at [866, 421] on div "Remove Gaps and Overlaps" at bounding box center [868, 423] width 176 height 18
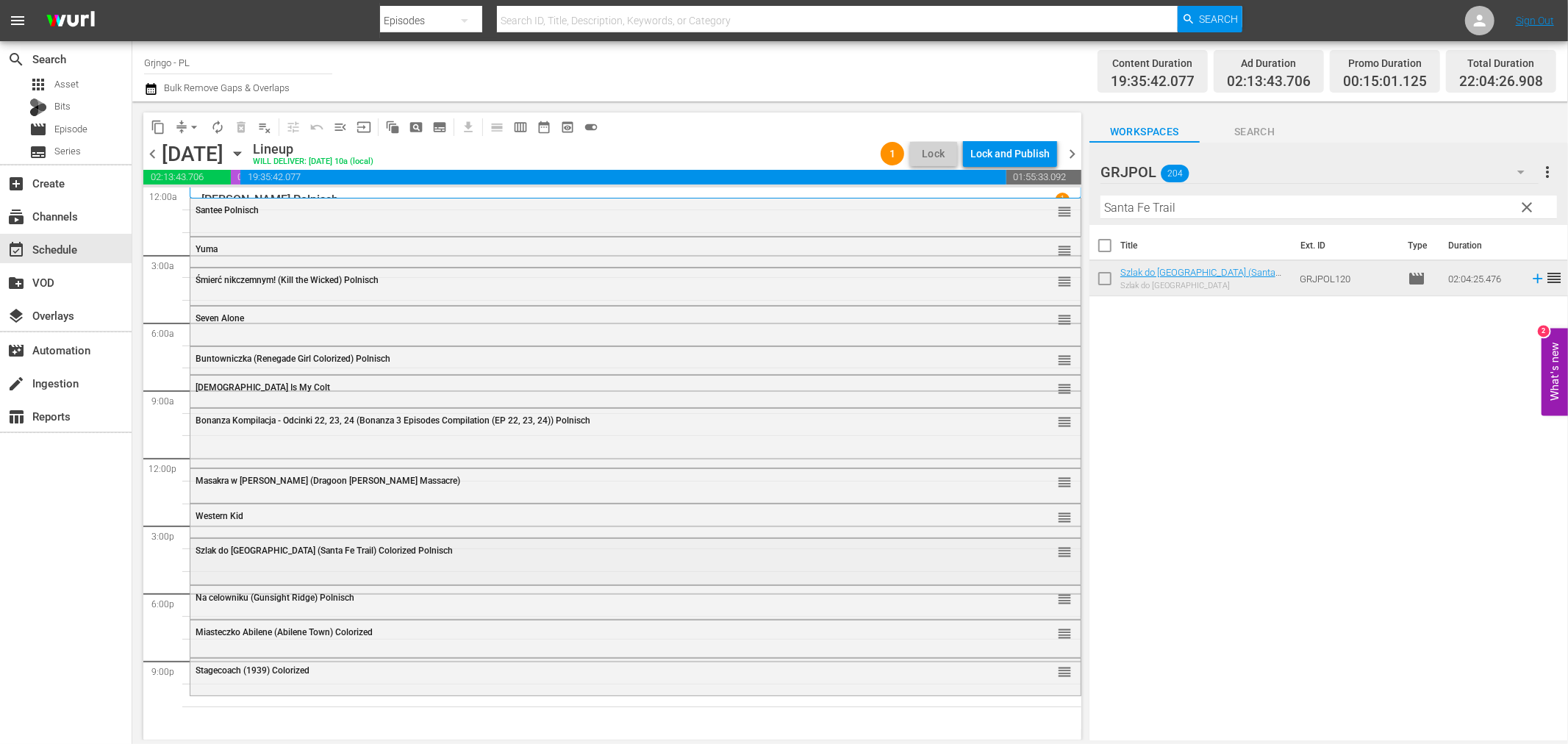
click at [227, 568] on div "Szlak do Santa Fe (Santa Fe Trail) Colorized Polnisch reorder" at bounding box center [635, 560] width 890 height 43
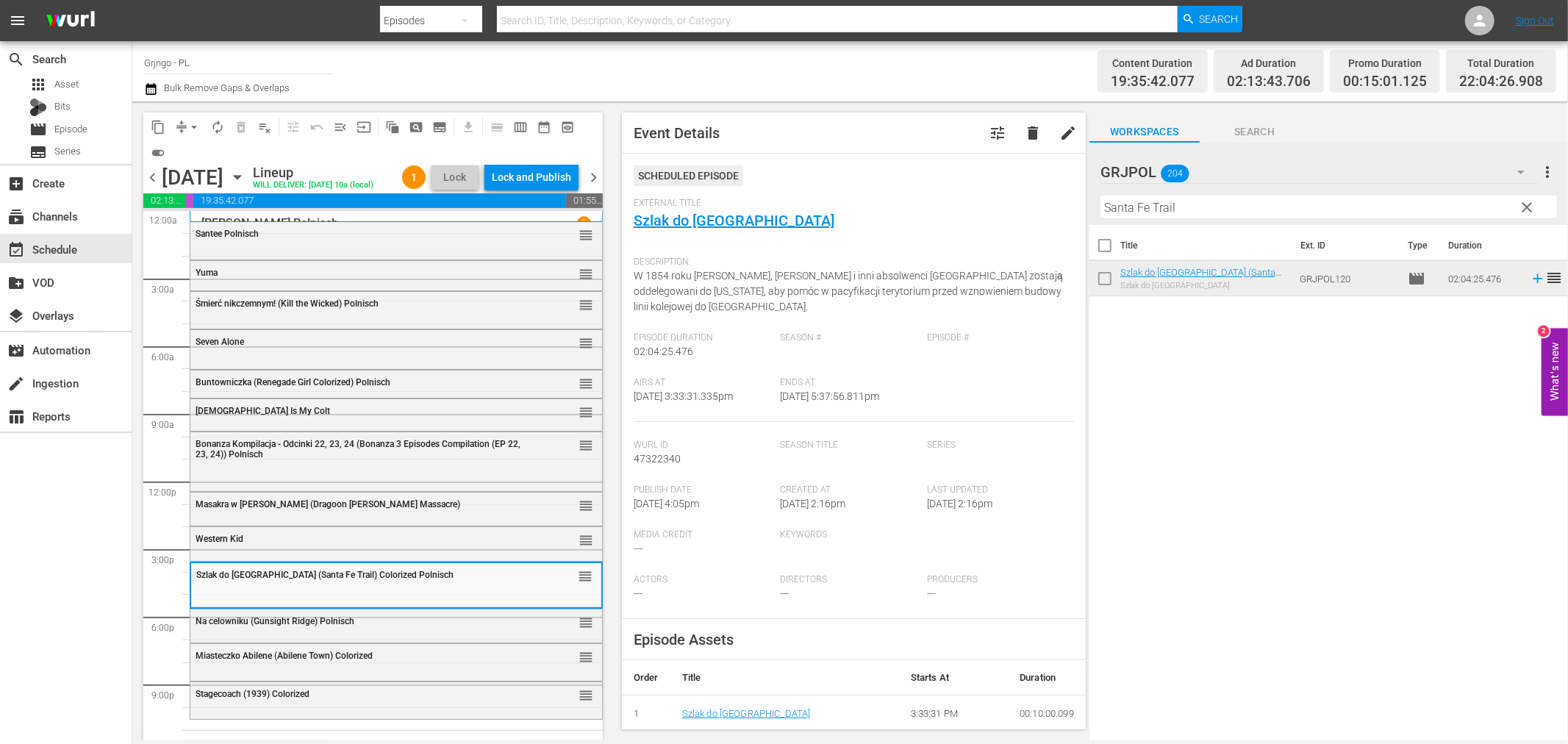
drag, startPoint x: 1528, startPoint y: 209, endPoint x: 1207, endPoint y: 204, distance: 321.0
click at [1527, 209] on span "clear" at bounding box center [1527, 207] width 18 height 18
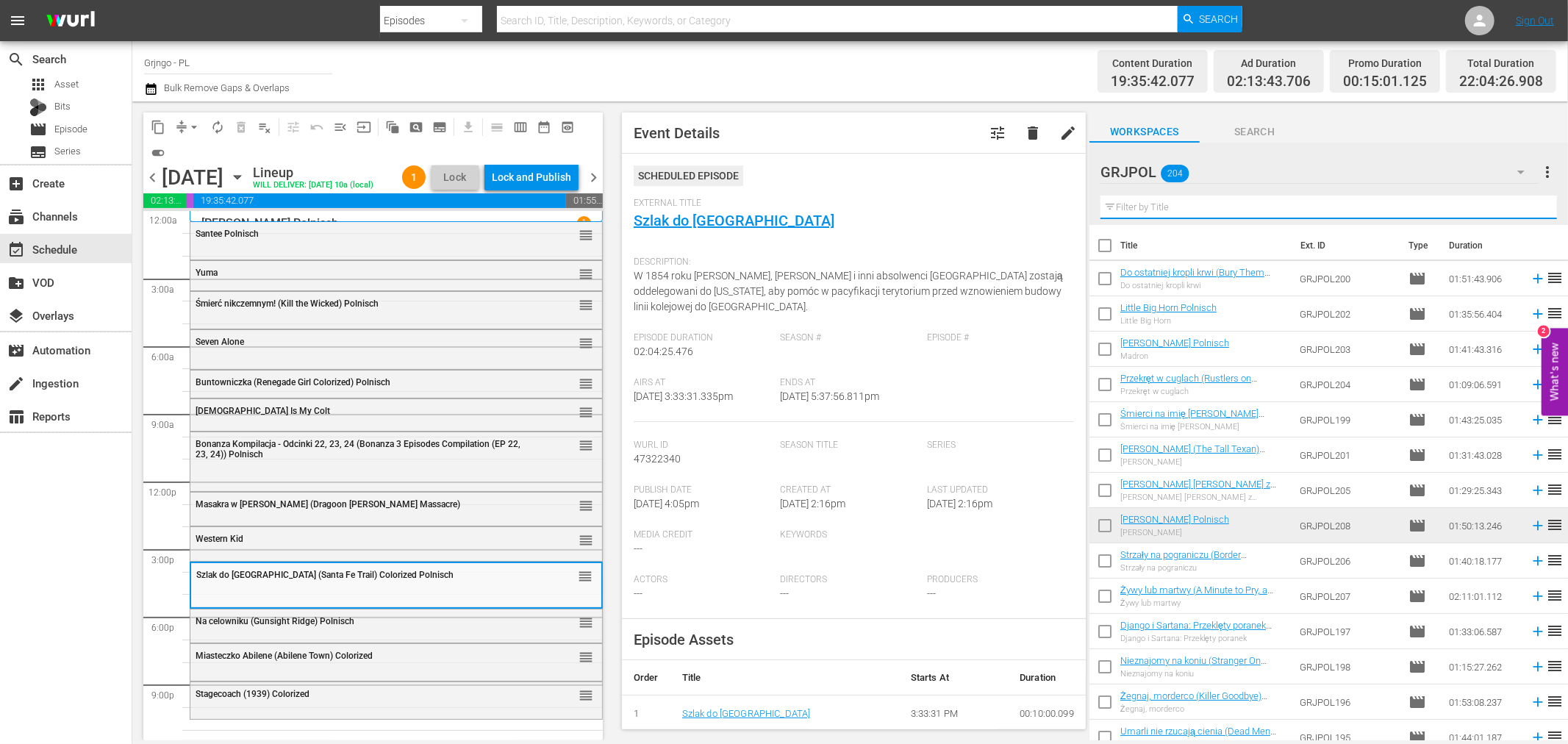
paste input "Tequila aka [PERSON_NAME] the Hero"
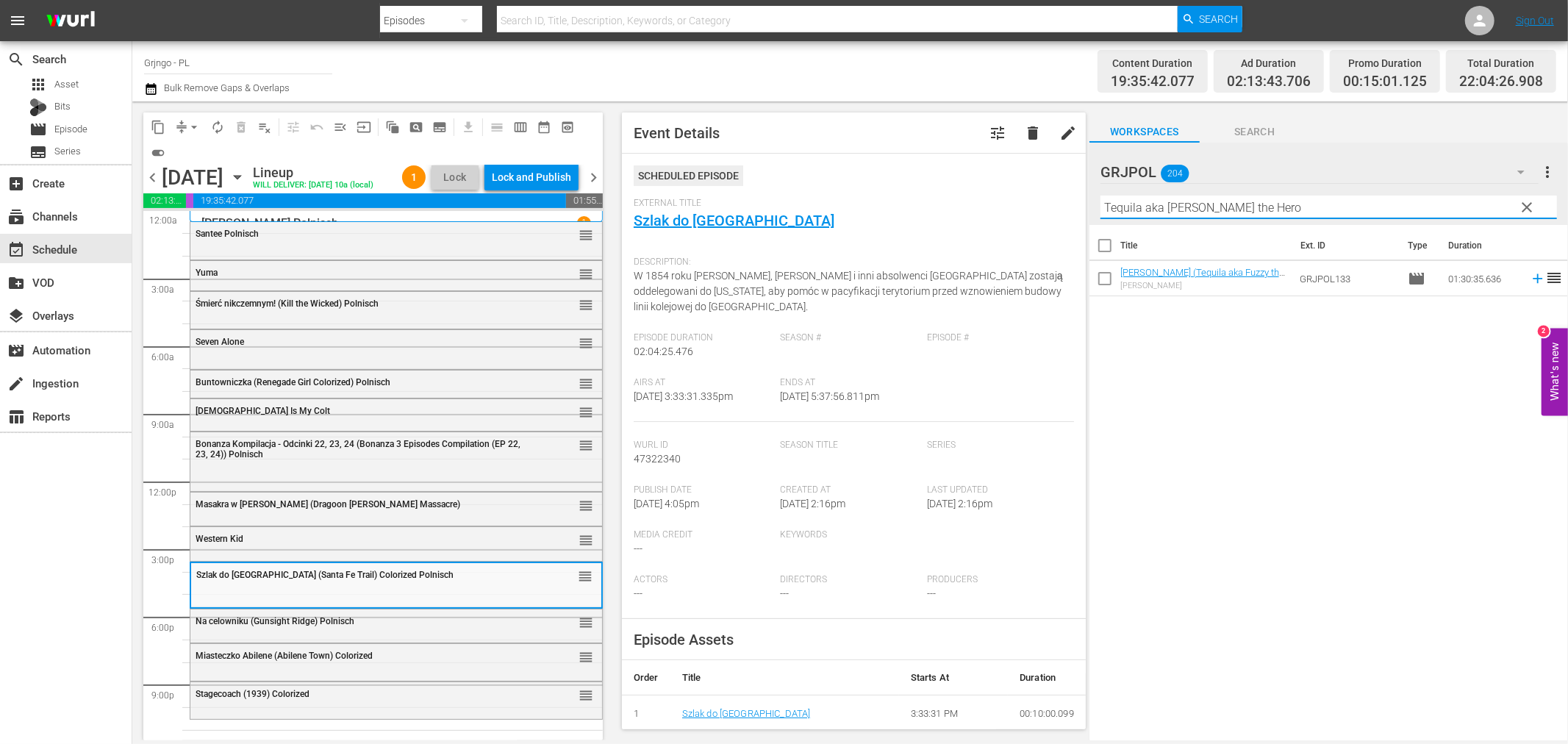
type input "Tequila aka [PERSON_NAME] the Hero"
click at [1527, 201] on span "clear" at bounding box center [1527, 207] width 18 height 18
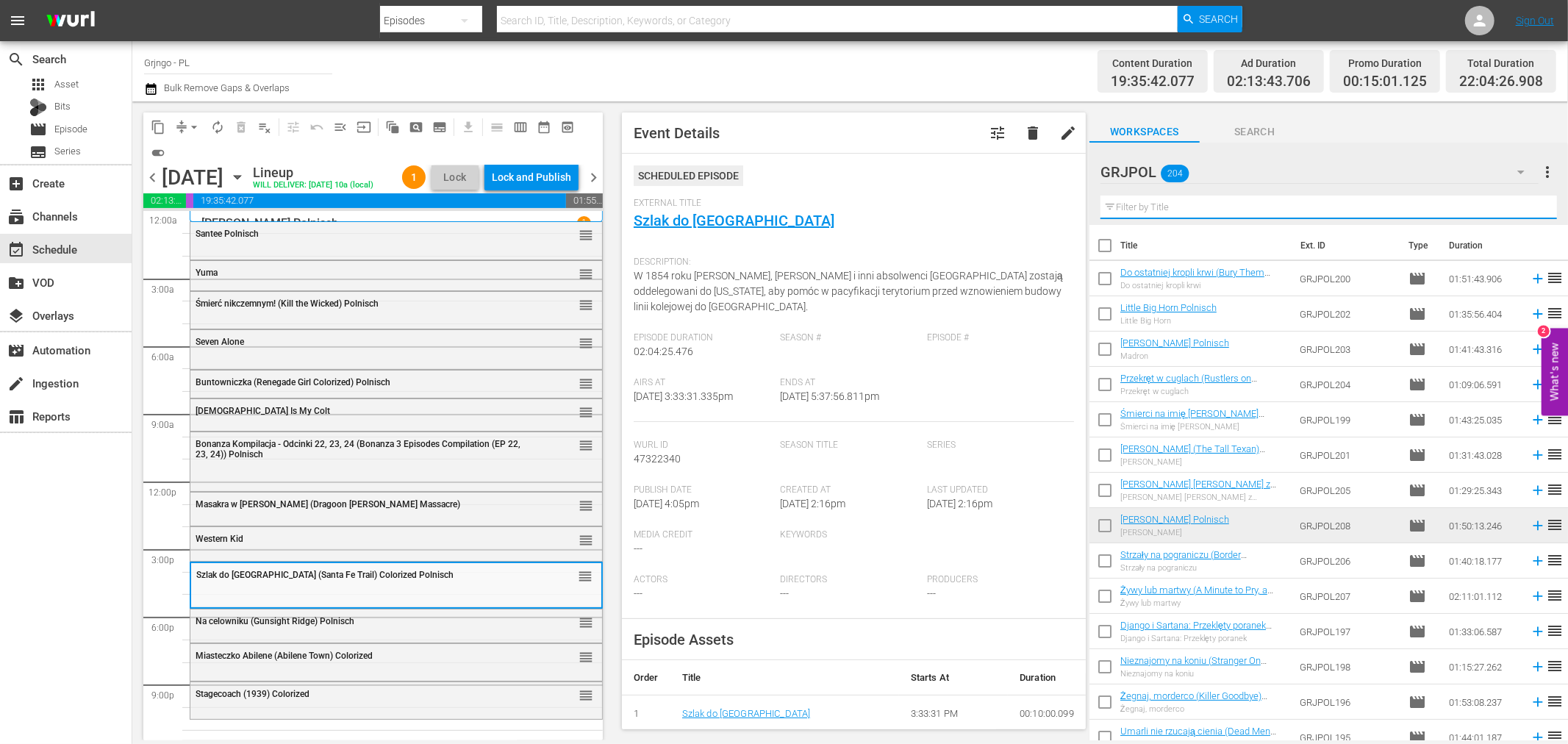
paste input "The General"
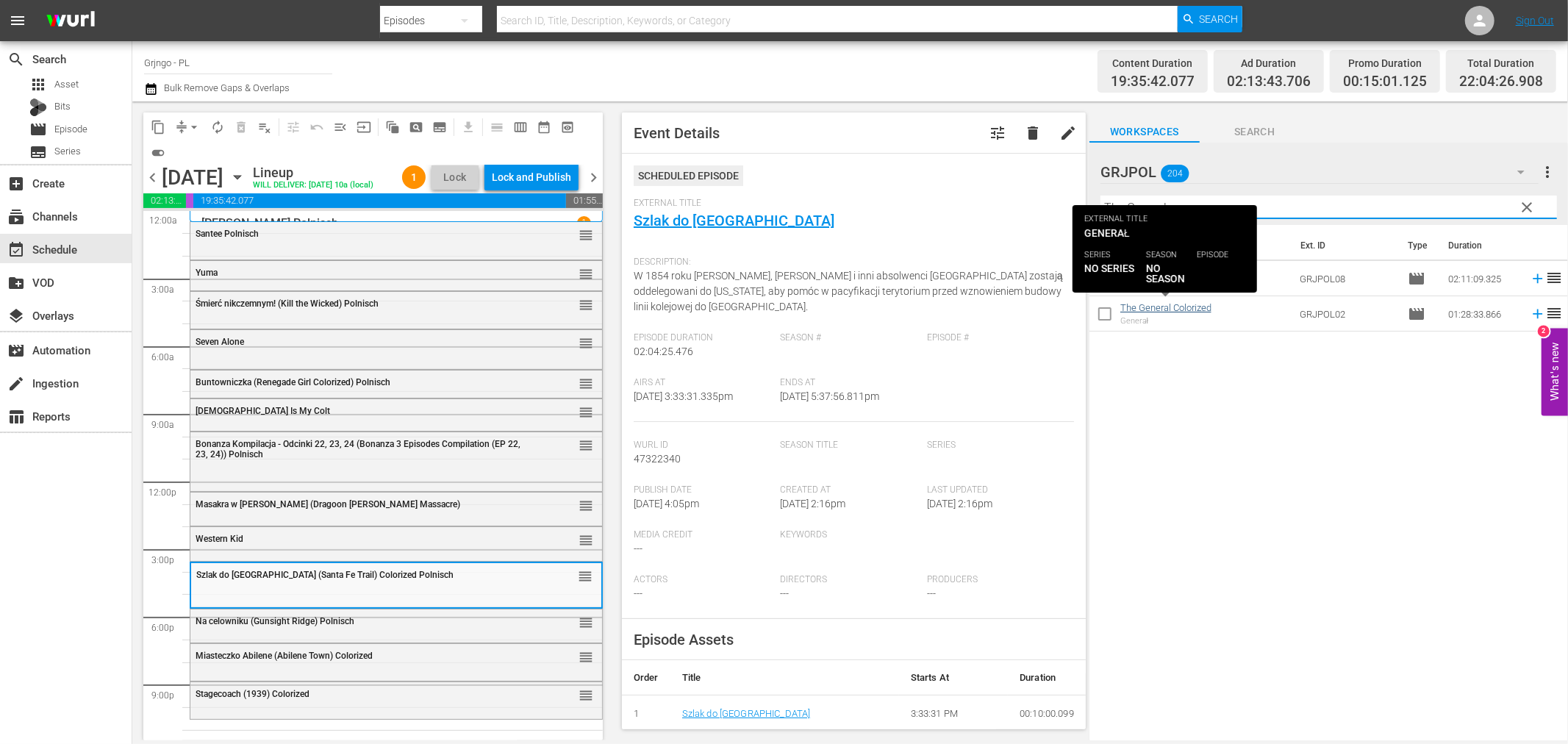
type input "The General"
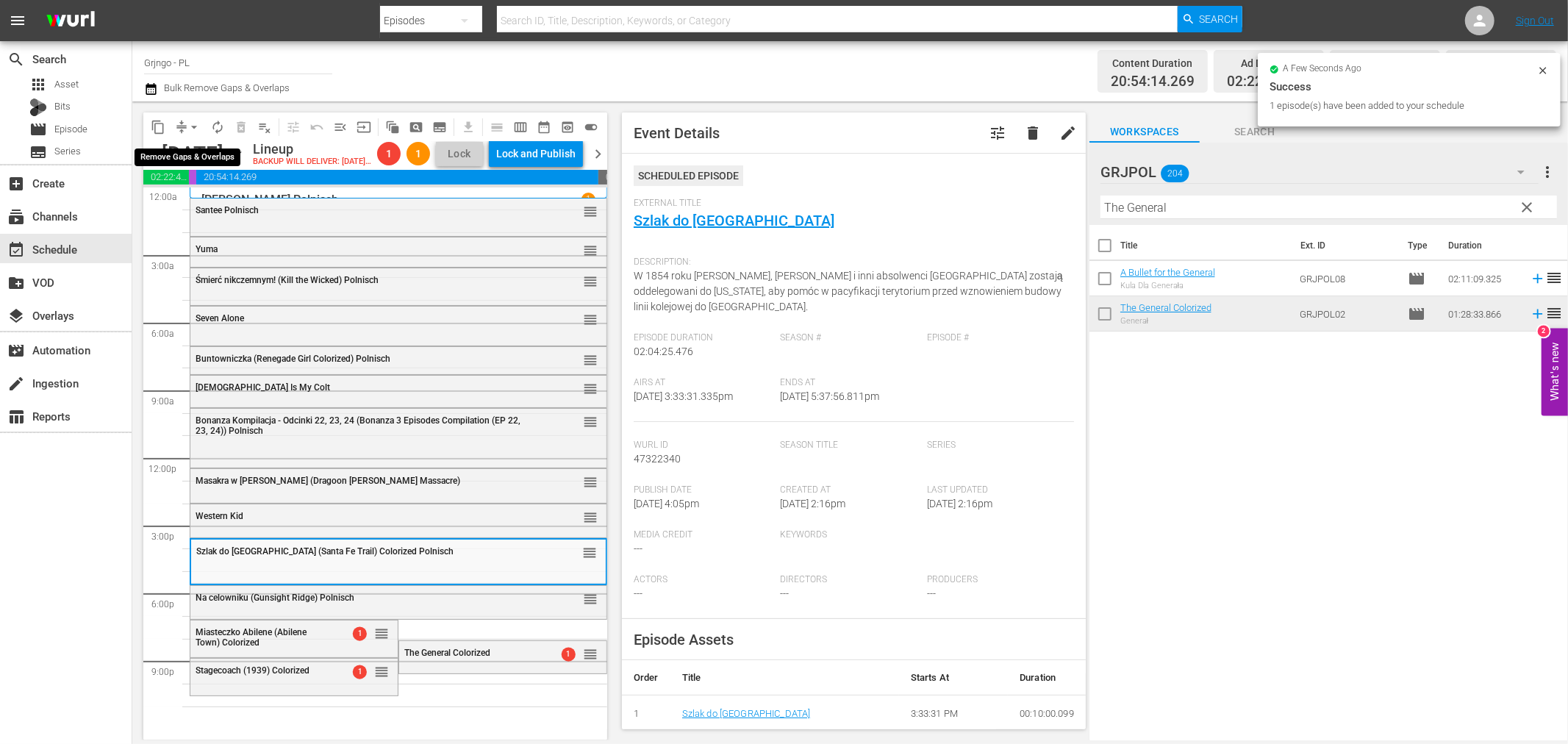
click at [193, 122] on span "arrow_drop_down" at bounding box center [194, 127] width 15 height 15
click at [211, 196] on li "Align to End of Previous Day" at bounding box center [194, 205] width 154 height 25
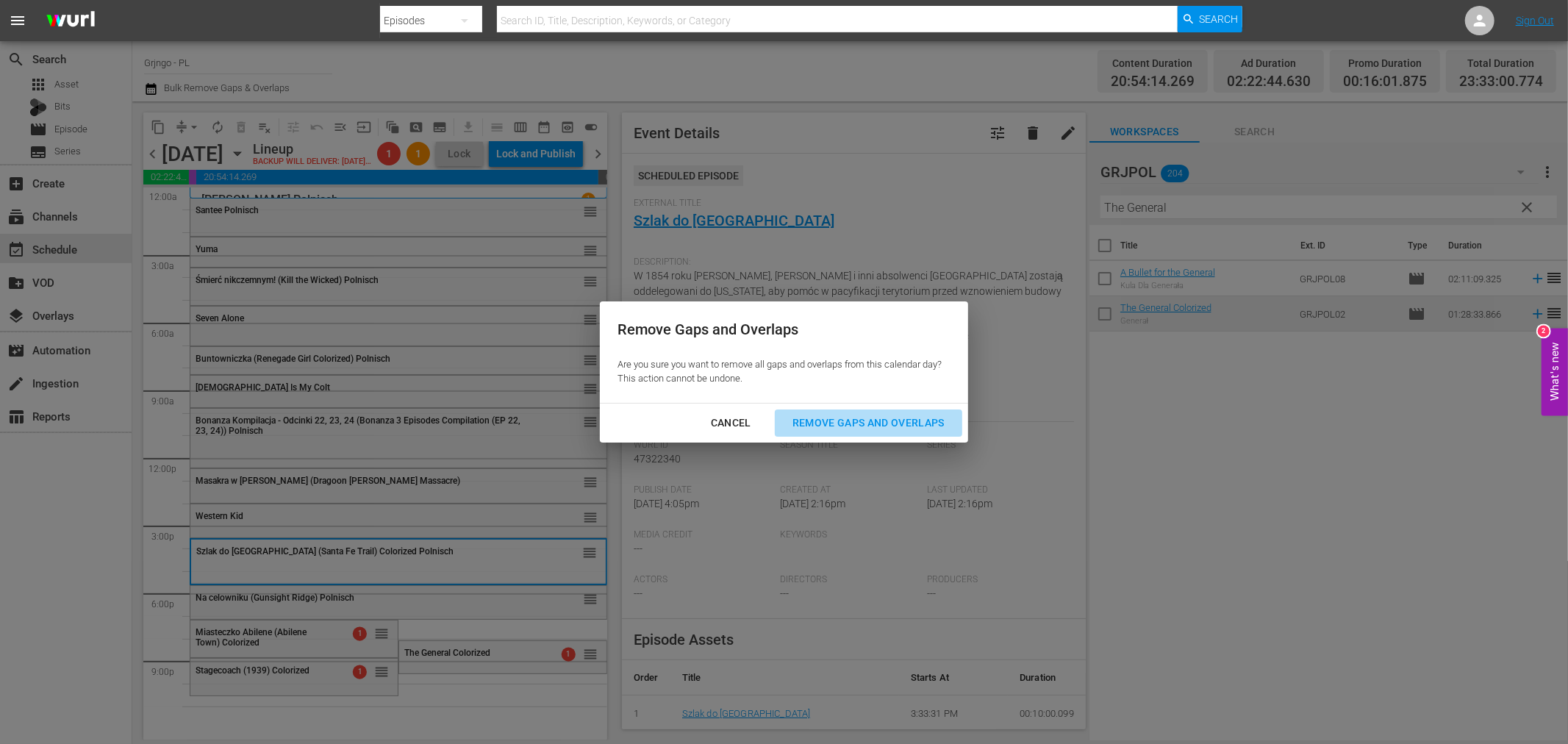
click at [844, 416] on div "Remove Gaps and Overlaps" at bounding box center [868, 423] width 176 height 18
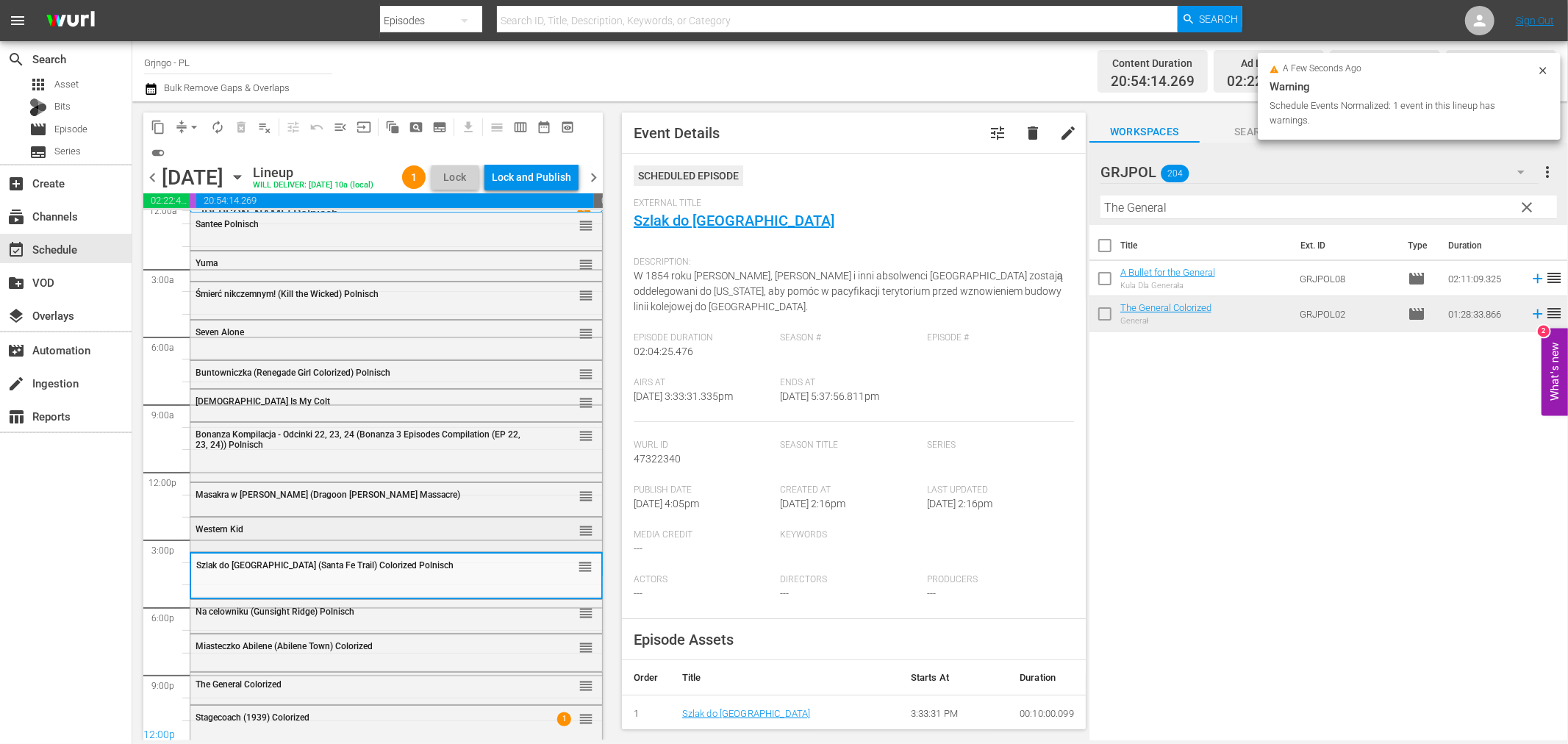
scroll to position [12, 0]
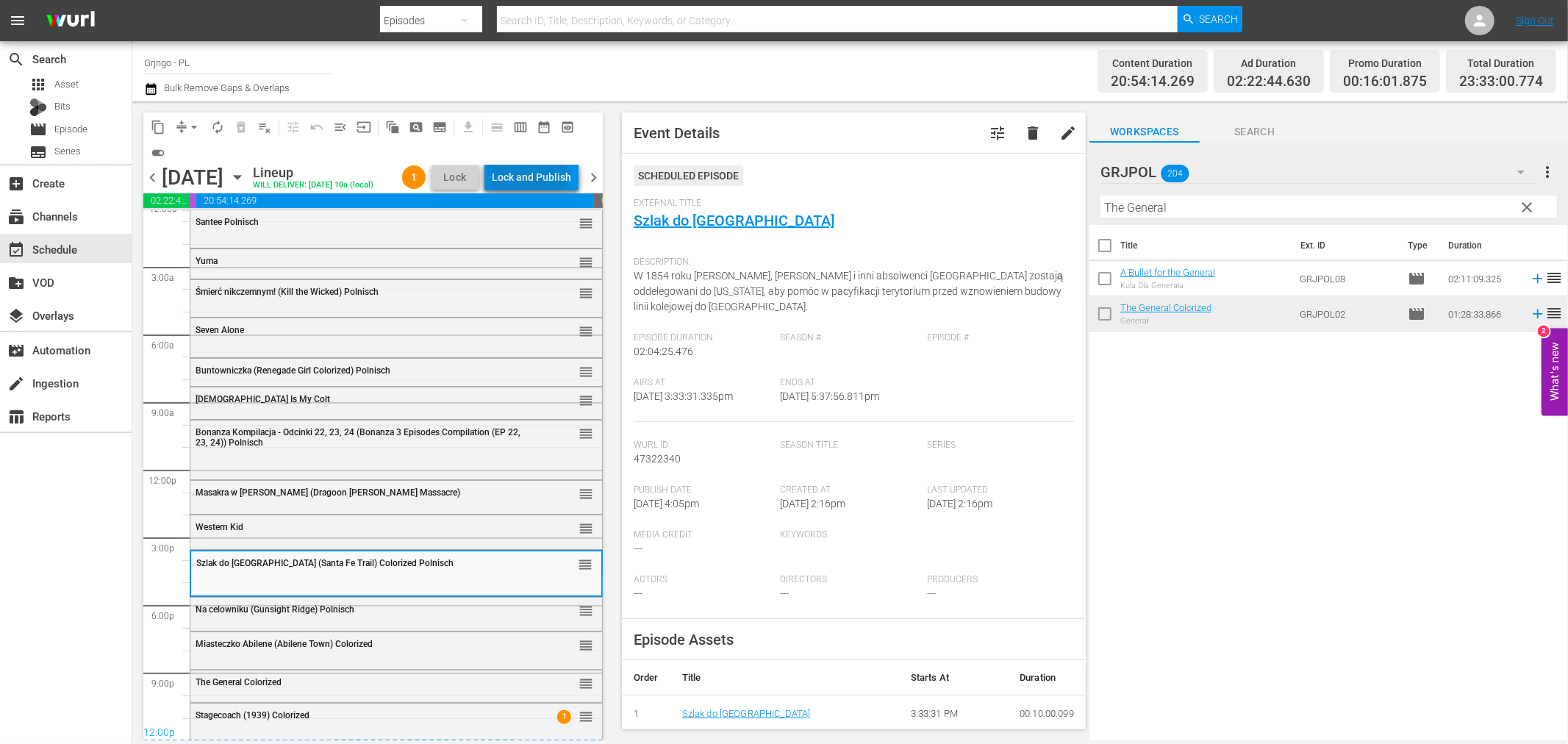
click at [502, 171] on div "Lock and Publish" at bounding box center [531, 177] width 79 height 26
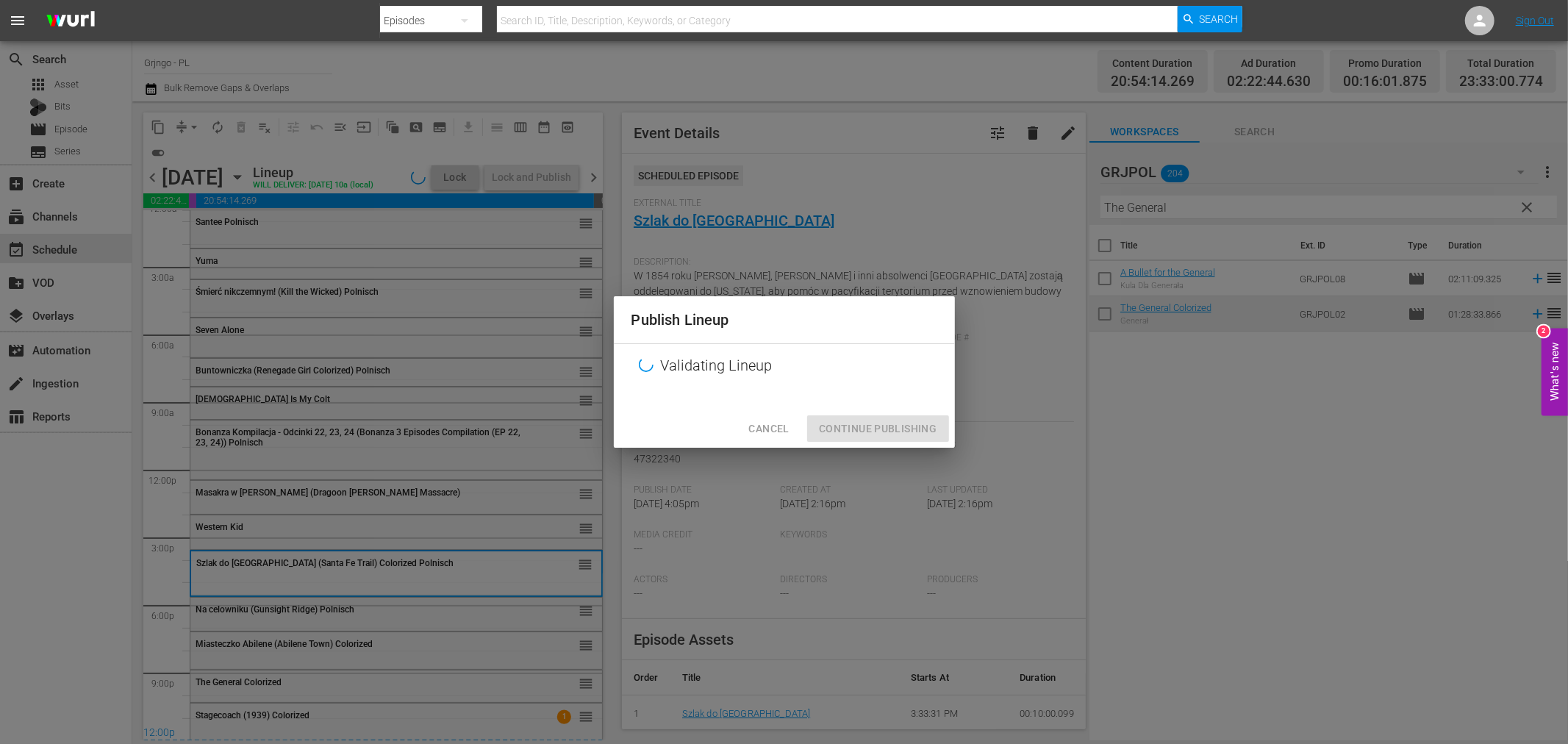
click at [873, 430] on div "Publish Lineup Validating Lineup Cancel Continue Publishing" at bounding box center [784, 372] width 341 height 151
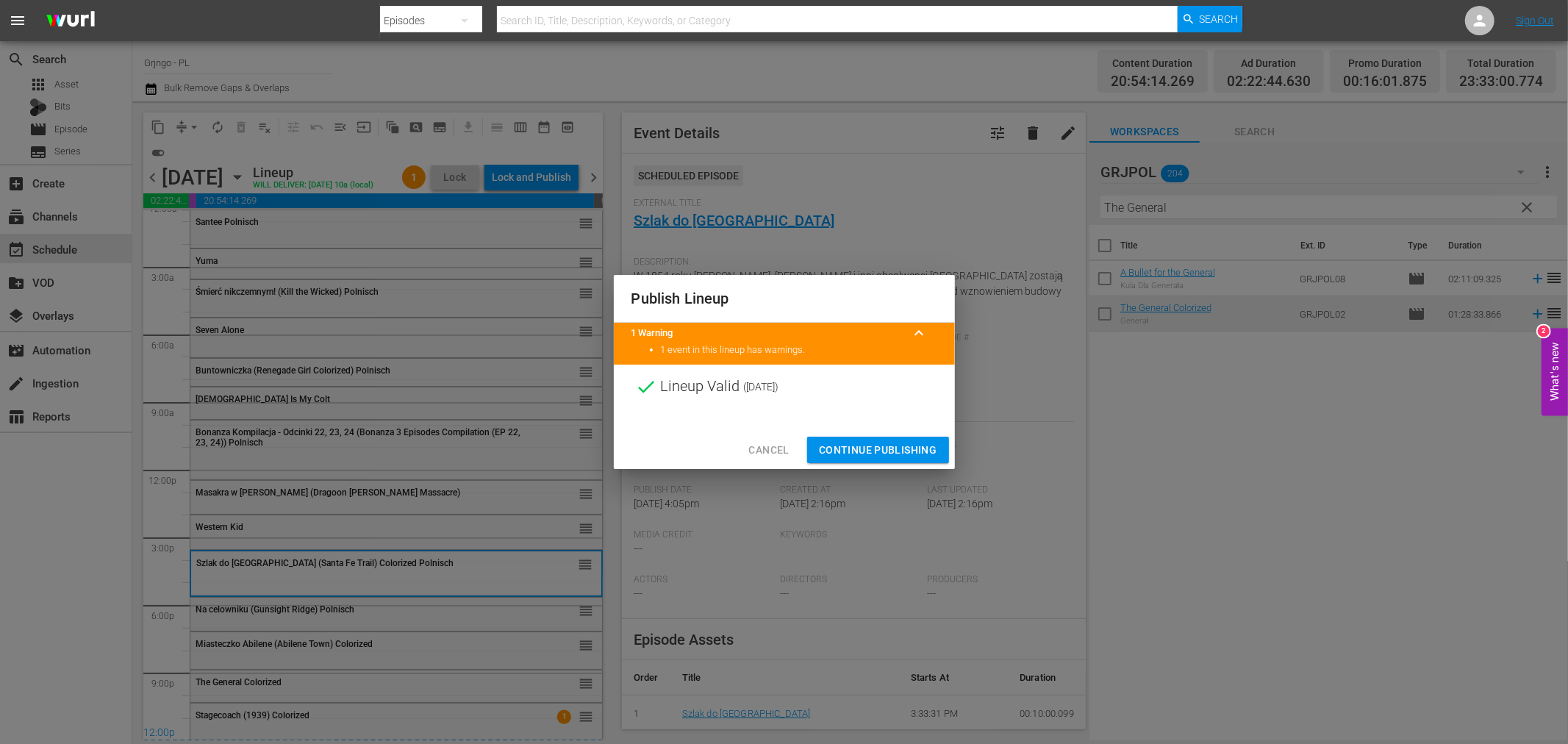
click at [917, 446] on span "Continue Publishing" at bounding box center [878, 450] width 118 height 18
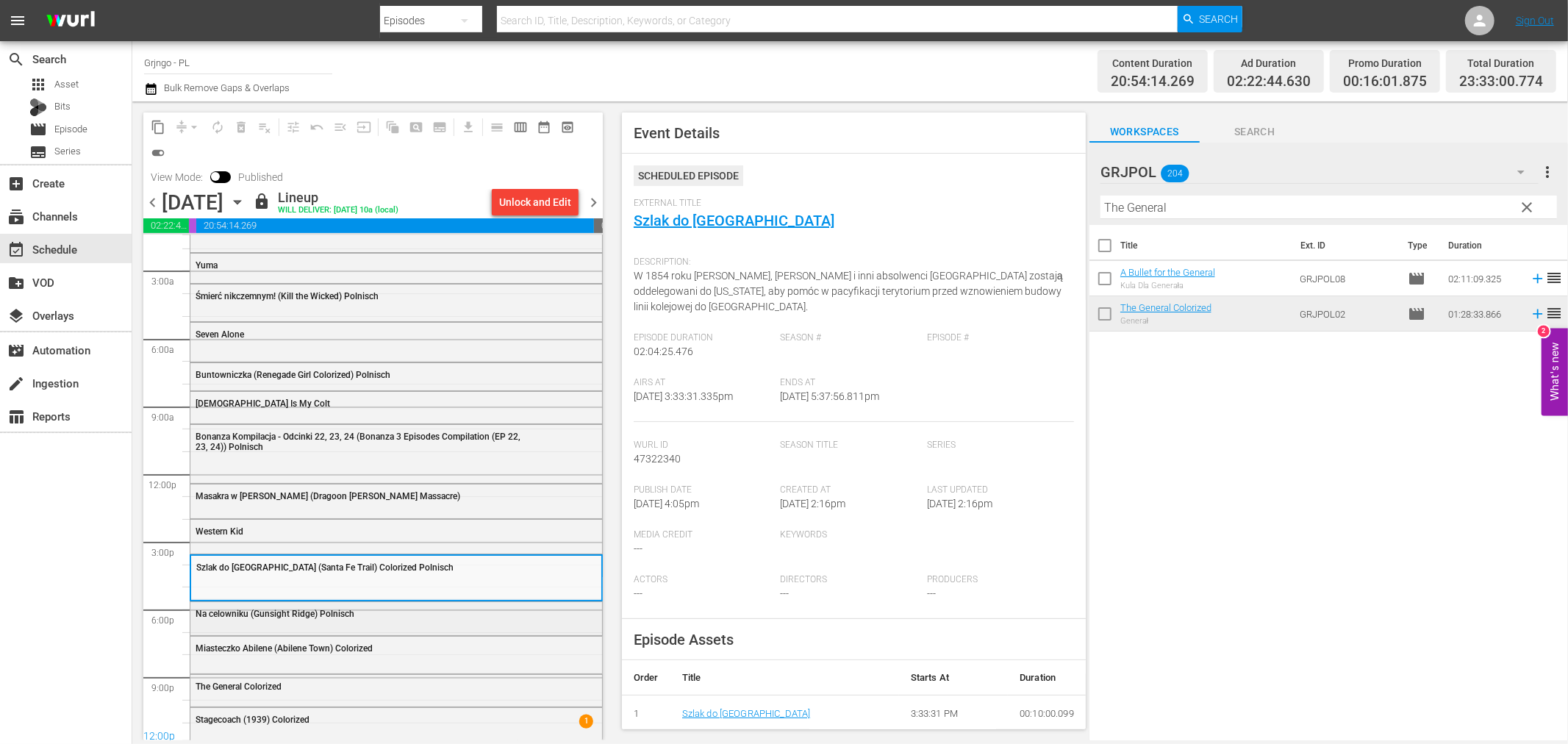
scroll to position [38, 0]
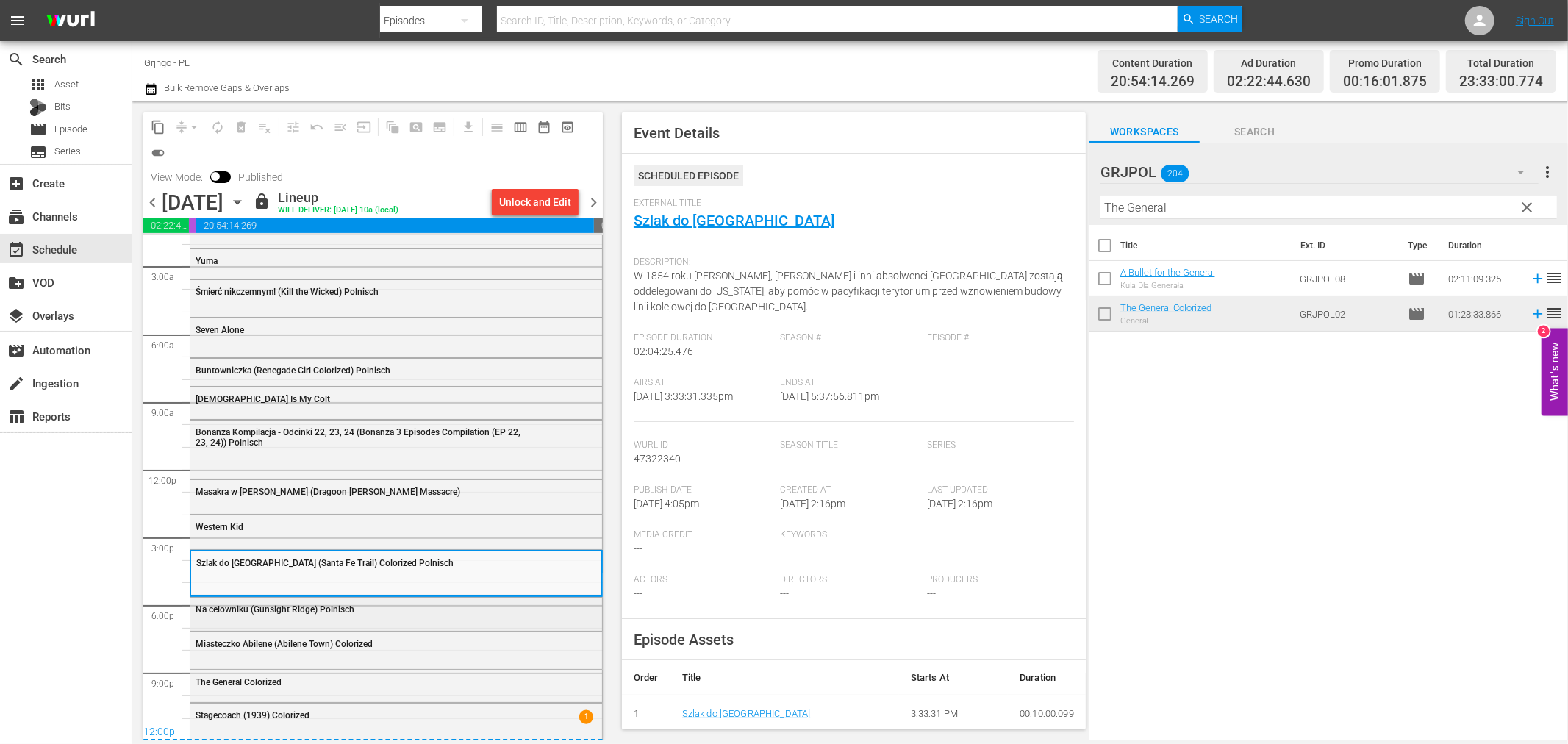
click at [327, 623] on div "Na celowniku (Gunsight Ridge) Polnisch" at bounding box center [396, 613] width 412 height 30
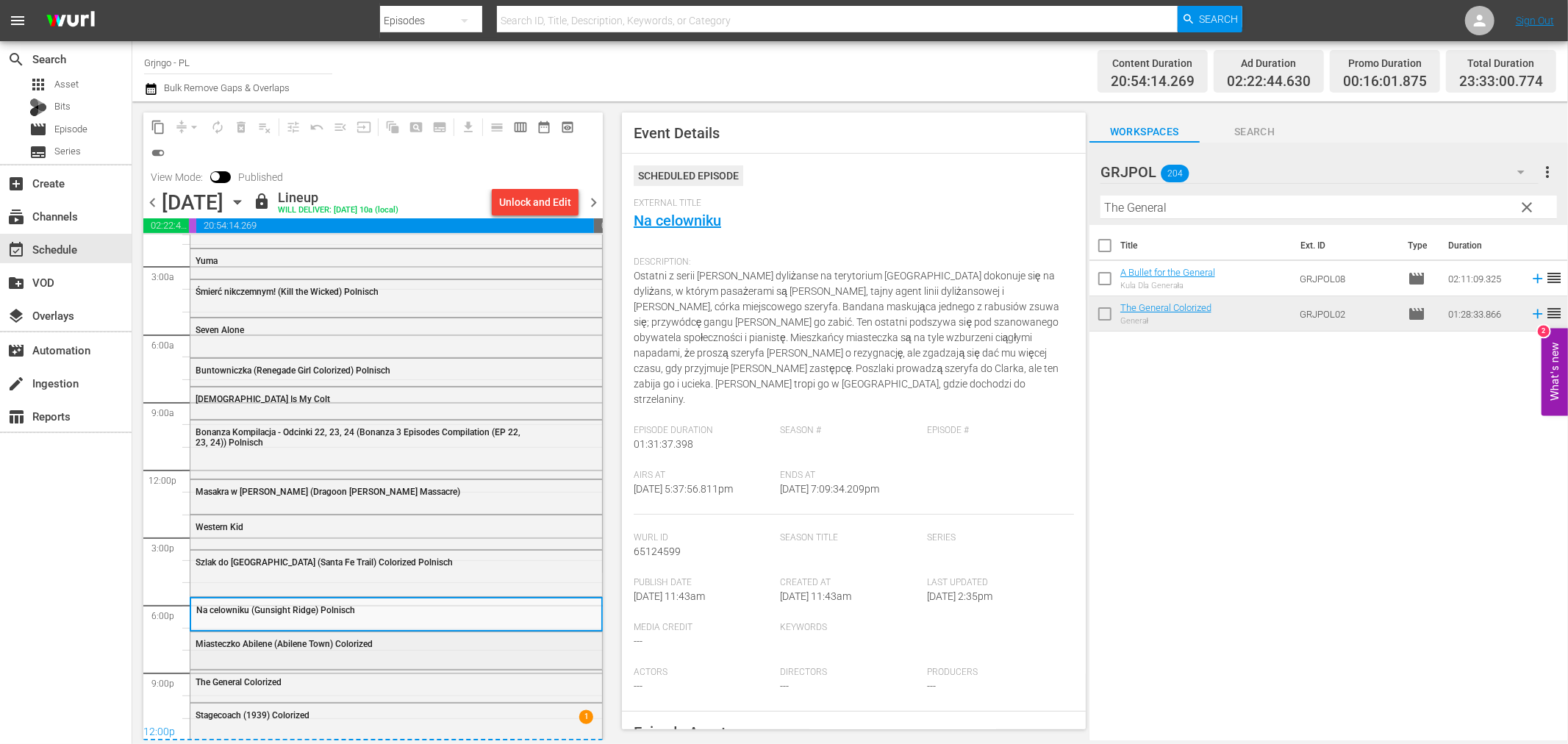
click at [310, 644] on span "Miasteczko Abilene (Abilene Town) Colorized" at bounding box center [284, 644] width 177 height 10
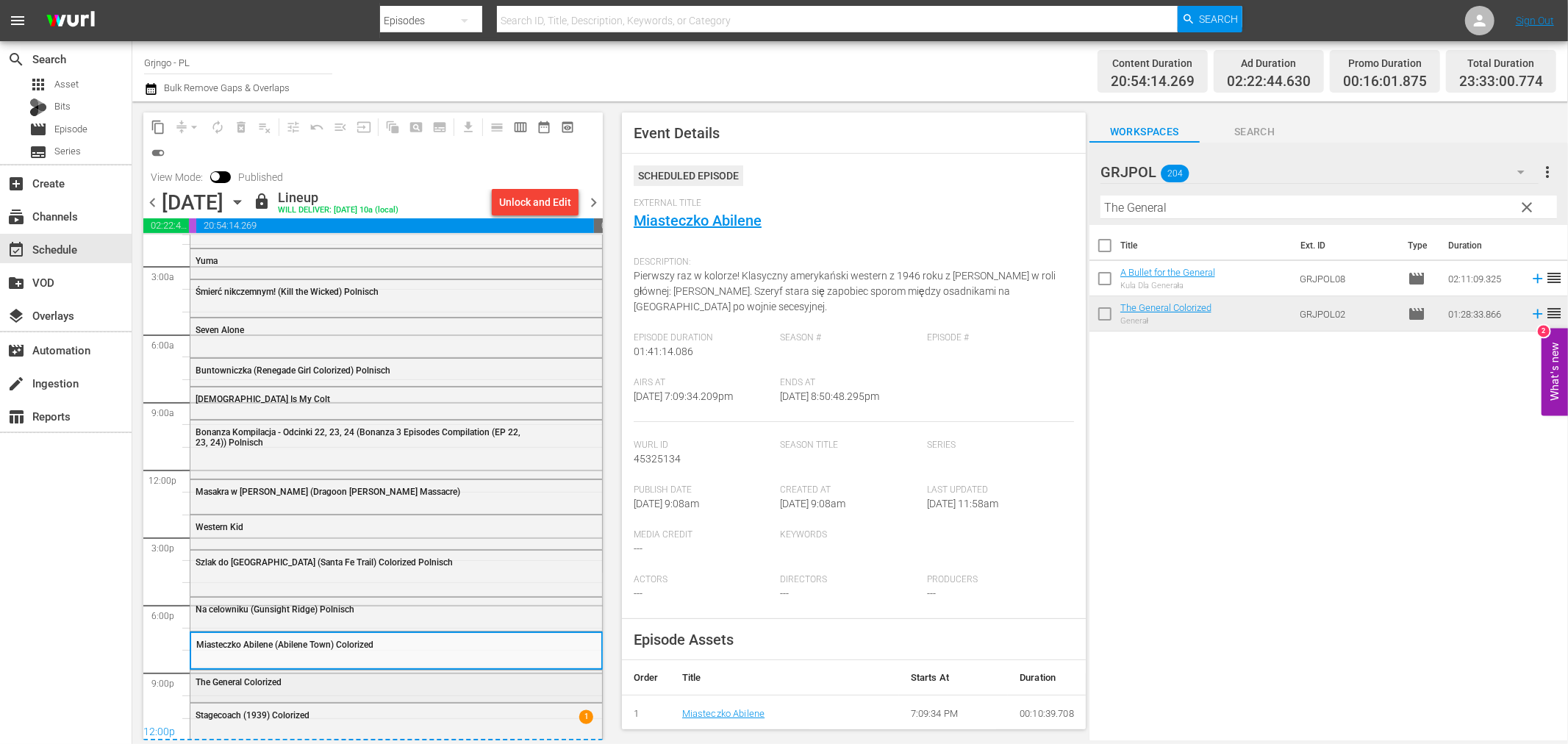
click at [296, 677] on div "The General Colorized" at bounding box center [360, 682] width 327 height 10
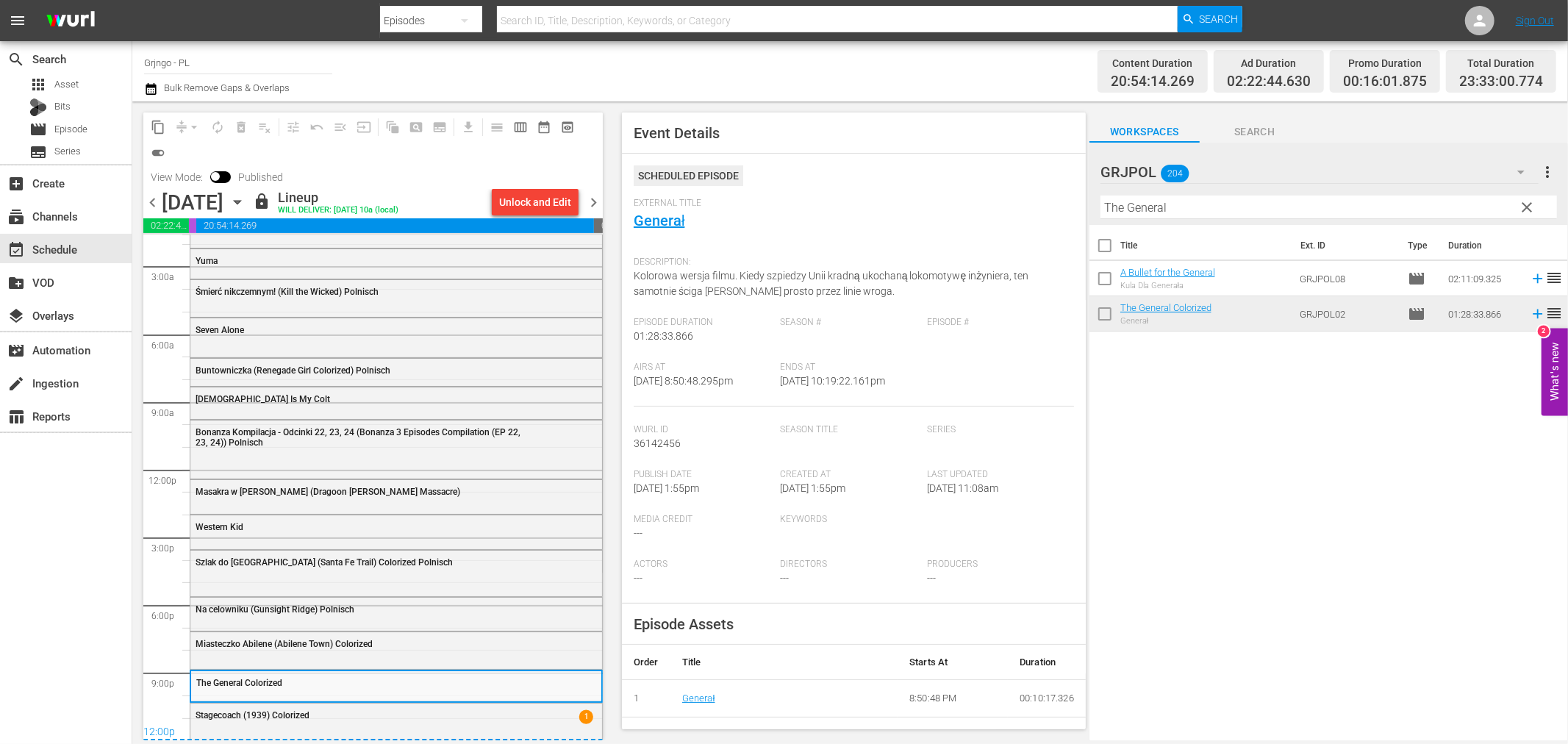
click at [588, 201] on span "chevron_right" at bounding box center [594, 203] width 18 height 18
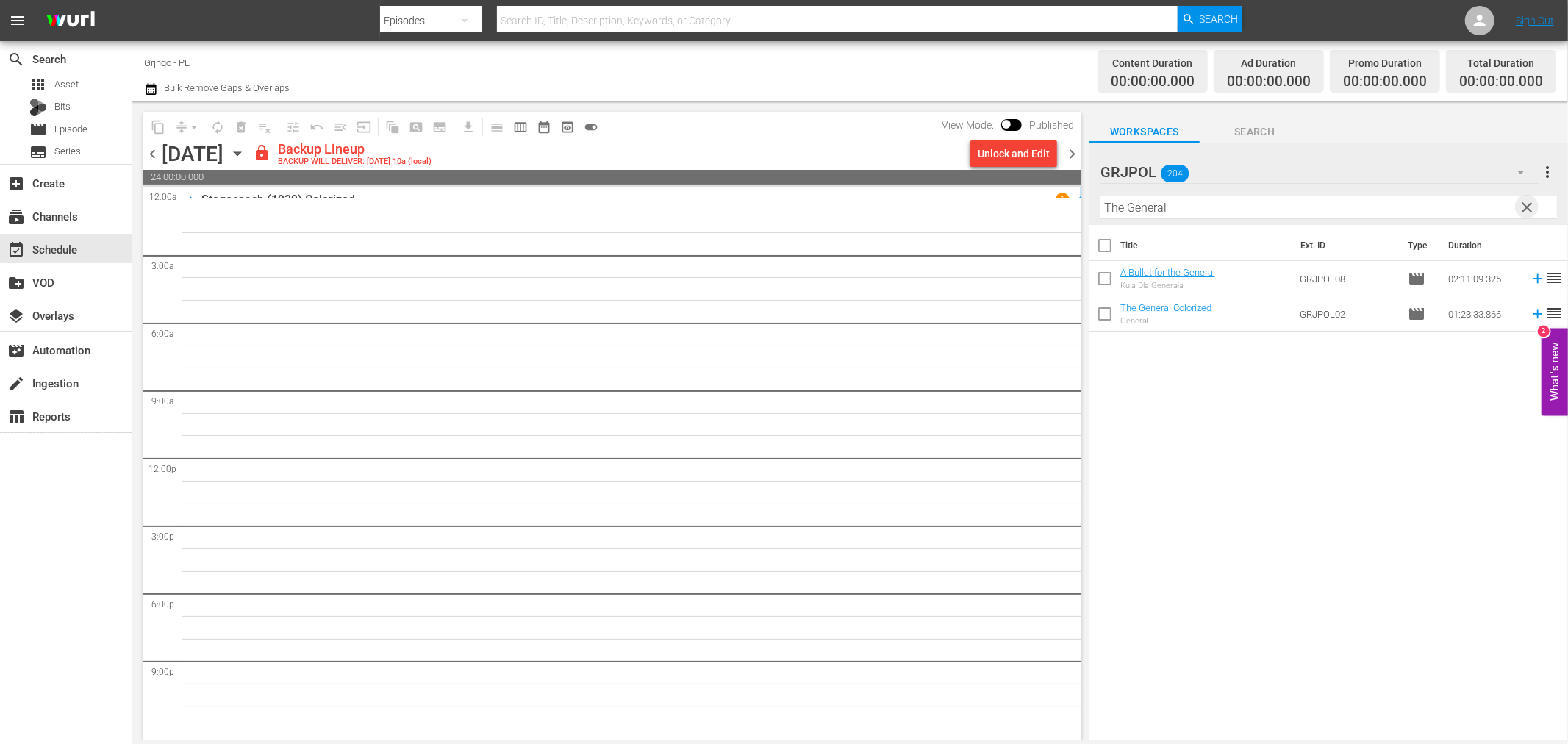
click at [1525, 206] on span "clear" at bounding box center [1527, 207] width 18 height 18
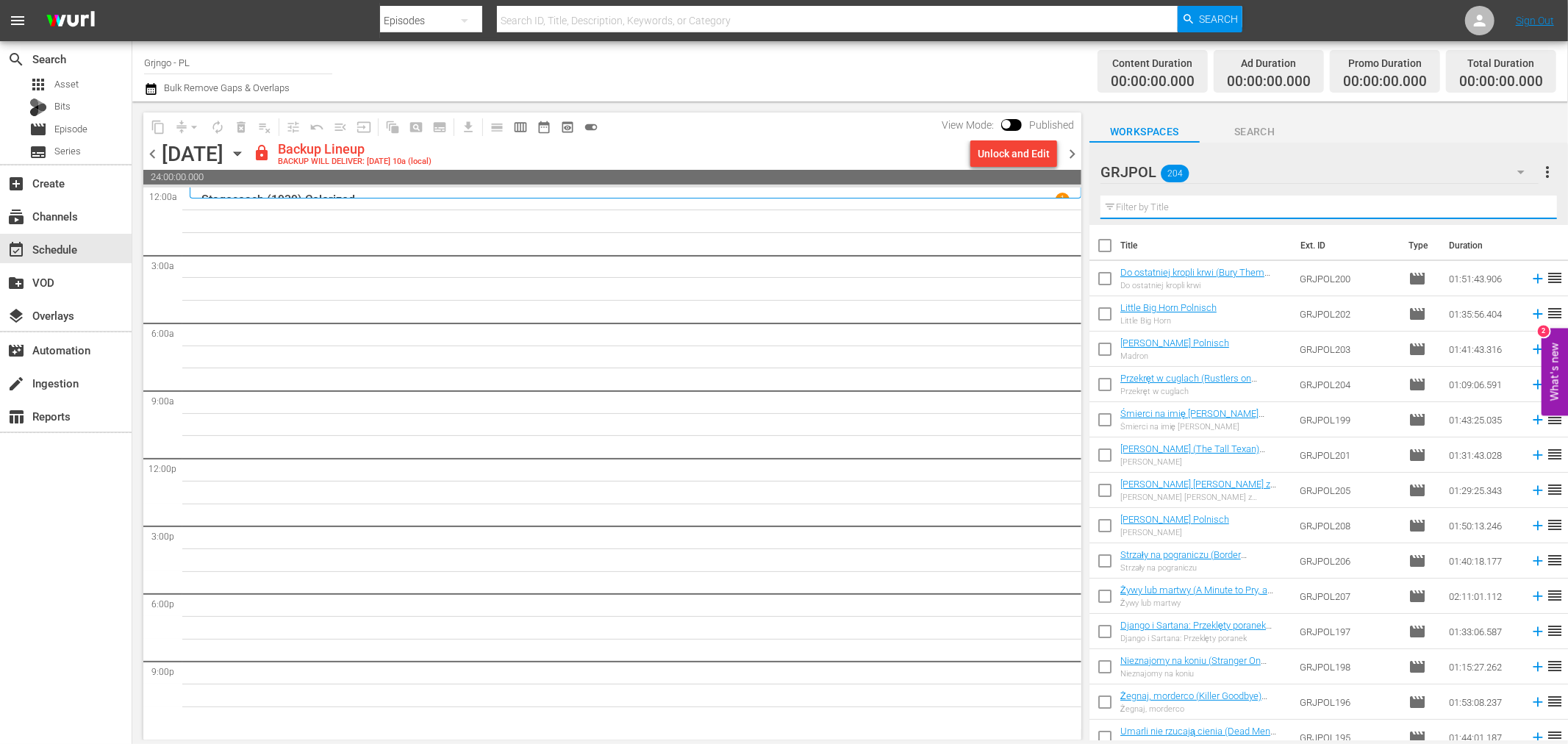
paste input "Scalps - Sie kämpft wie ein Mann"
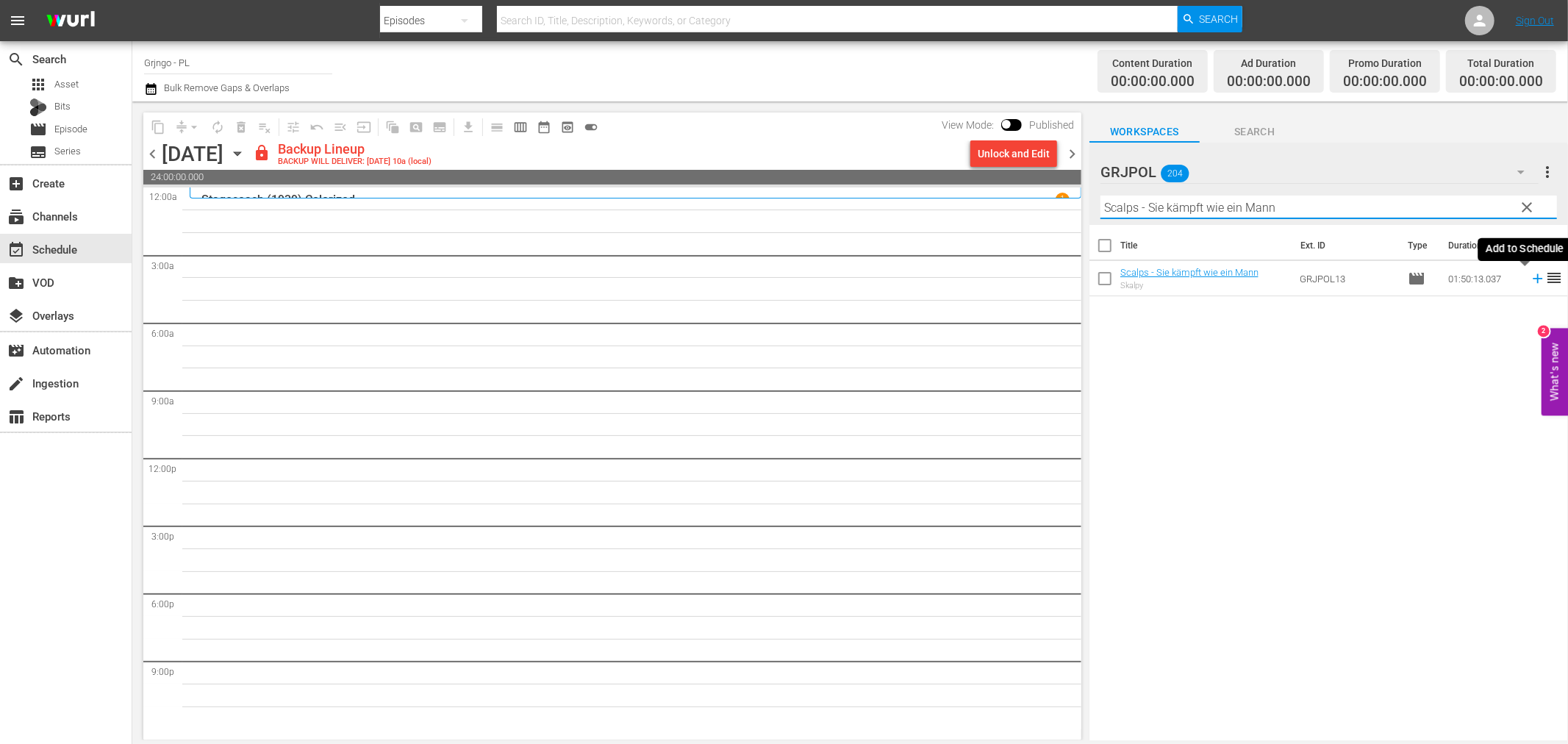
type input "Scalps - Sie kämpft wie ein Mann"
click at [1533, 282] on icon at bounding box center [1537, 279] width 9 height 9
click at [151, 149] on span "chevron_left" at bounding box center [153, 154] width 18 height 18
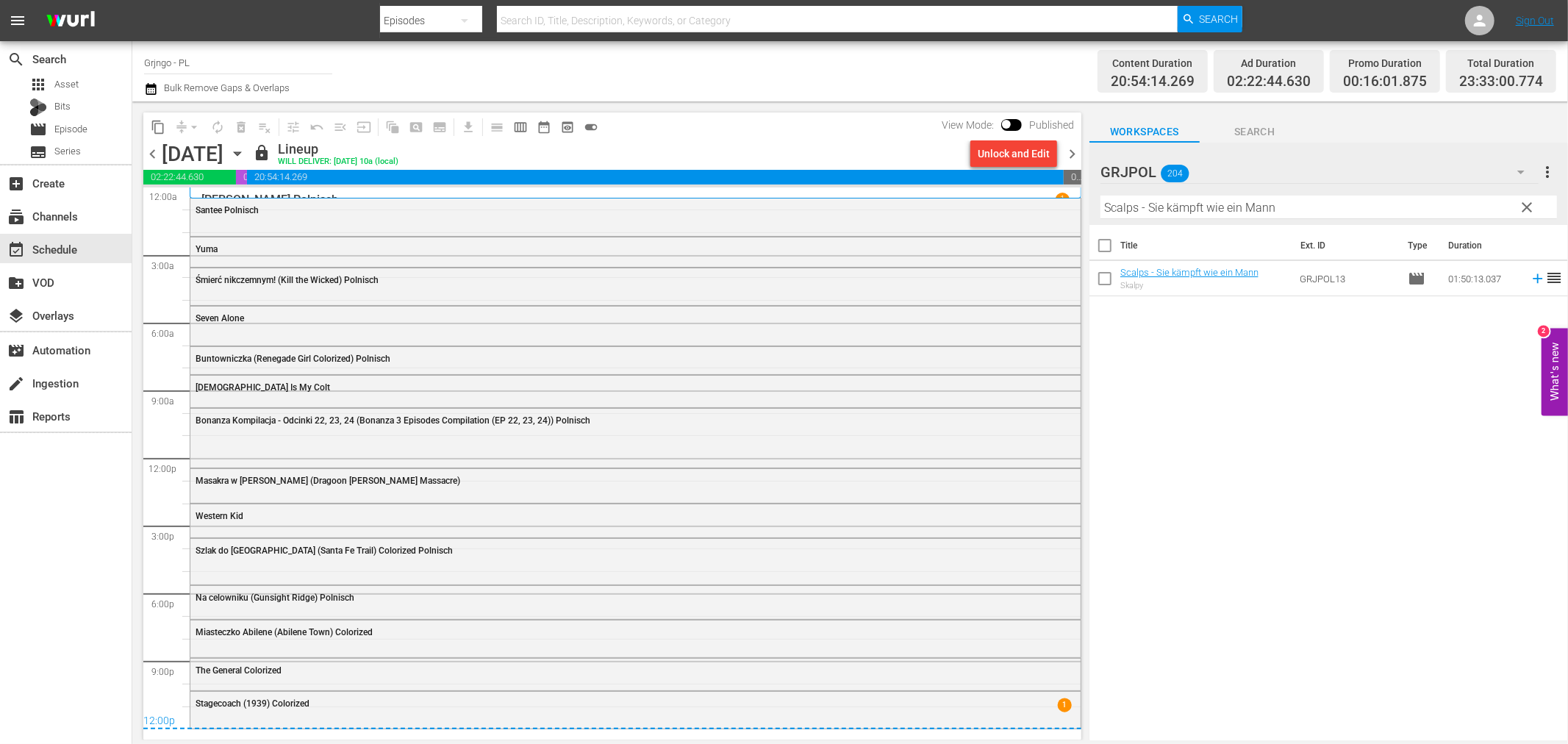
click at [1068, 145] on span "chevron_right" at bounding box center [1072, 154] width 18 height 18
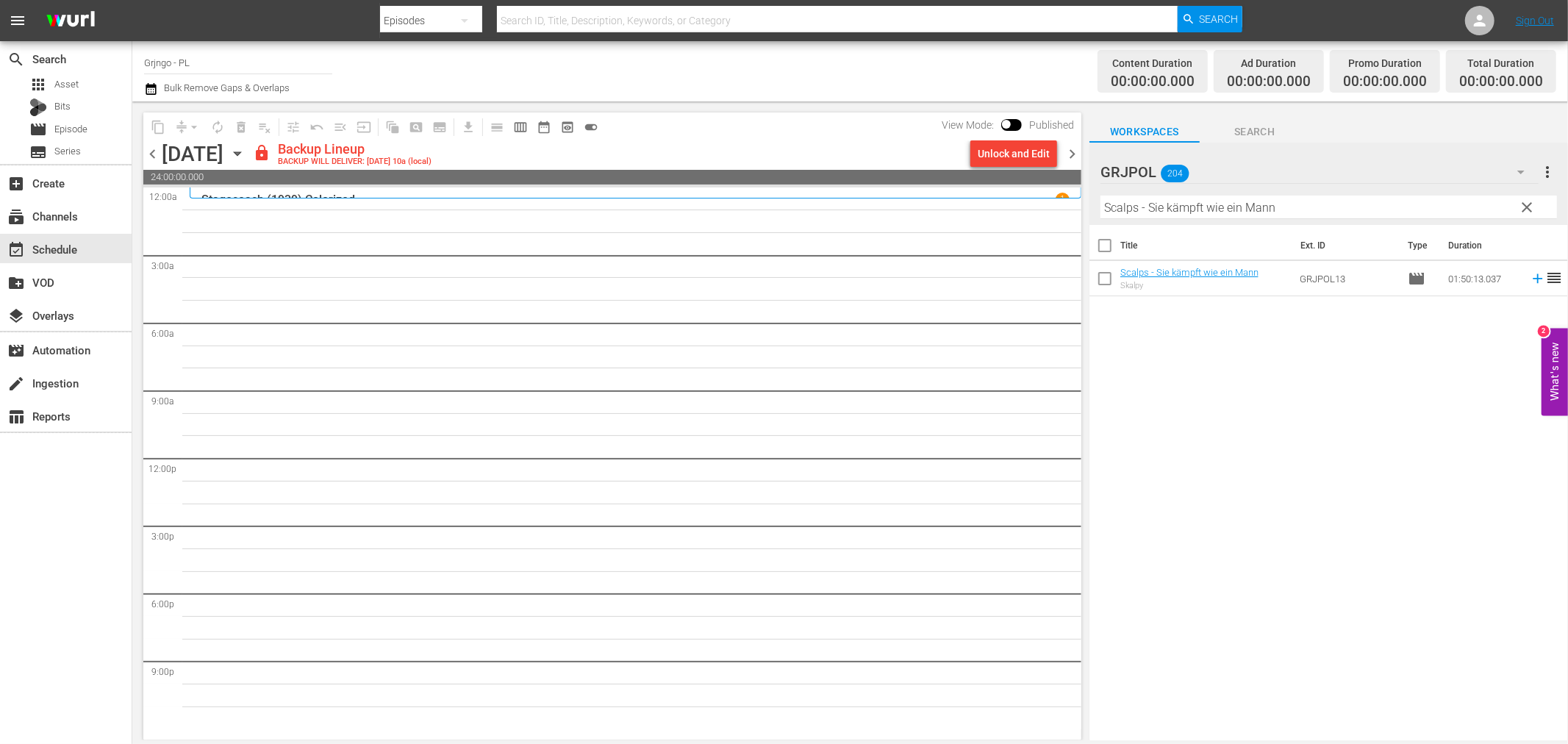
click at [997, 159] on div "Unlock and Edit" at bounding box center [1014, 154] width 72 height 26
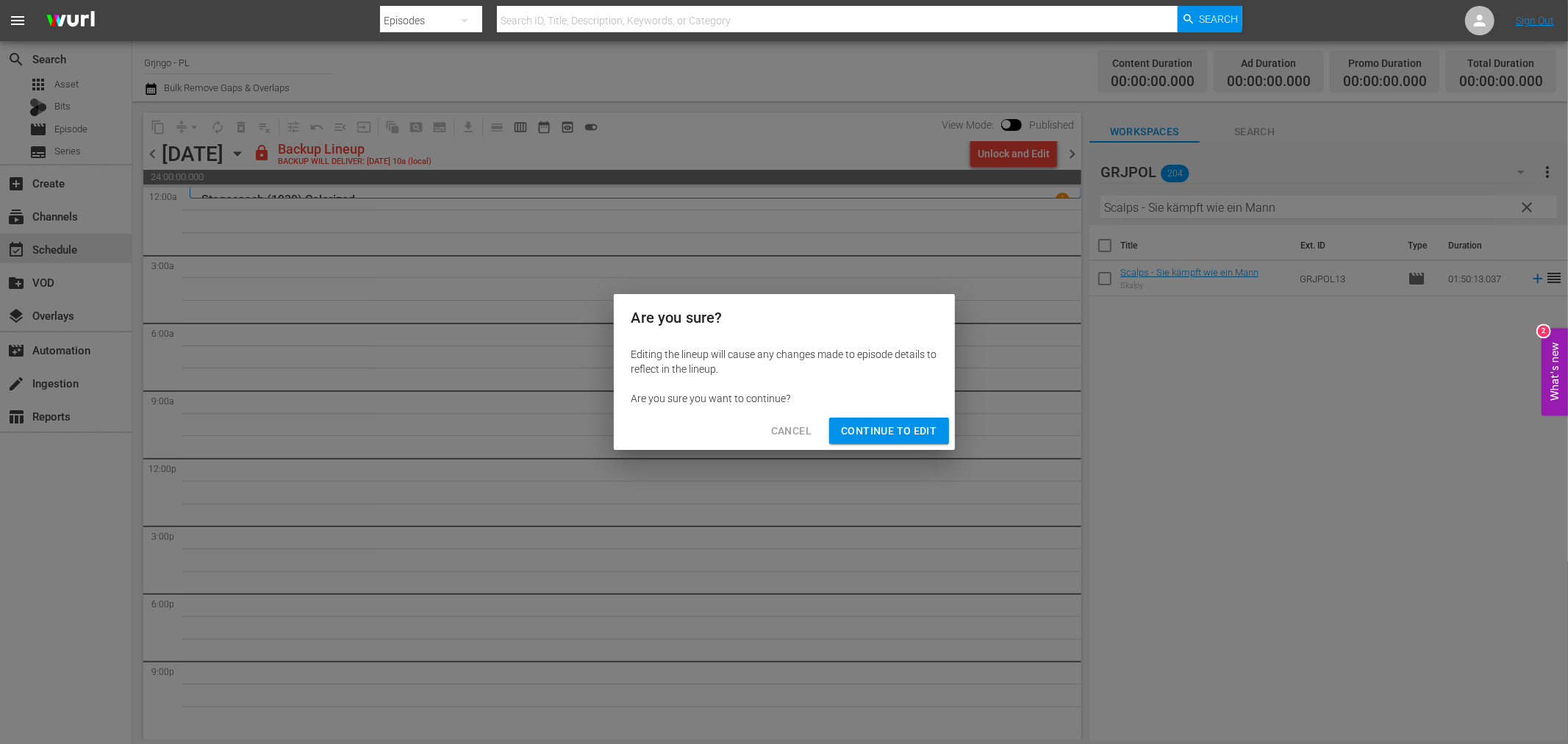
click at [927, 422] on span "Continue to Edit" at bounding box center [889, 431] width 95 height 18
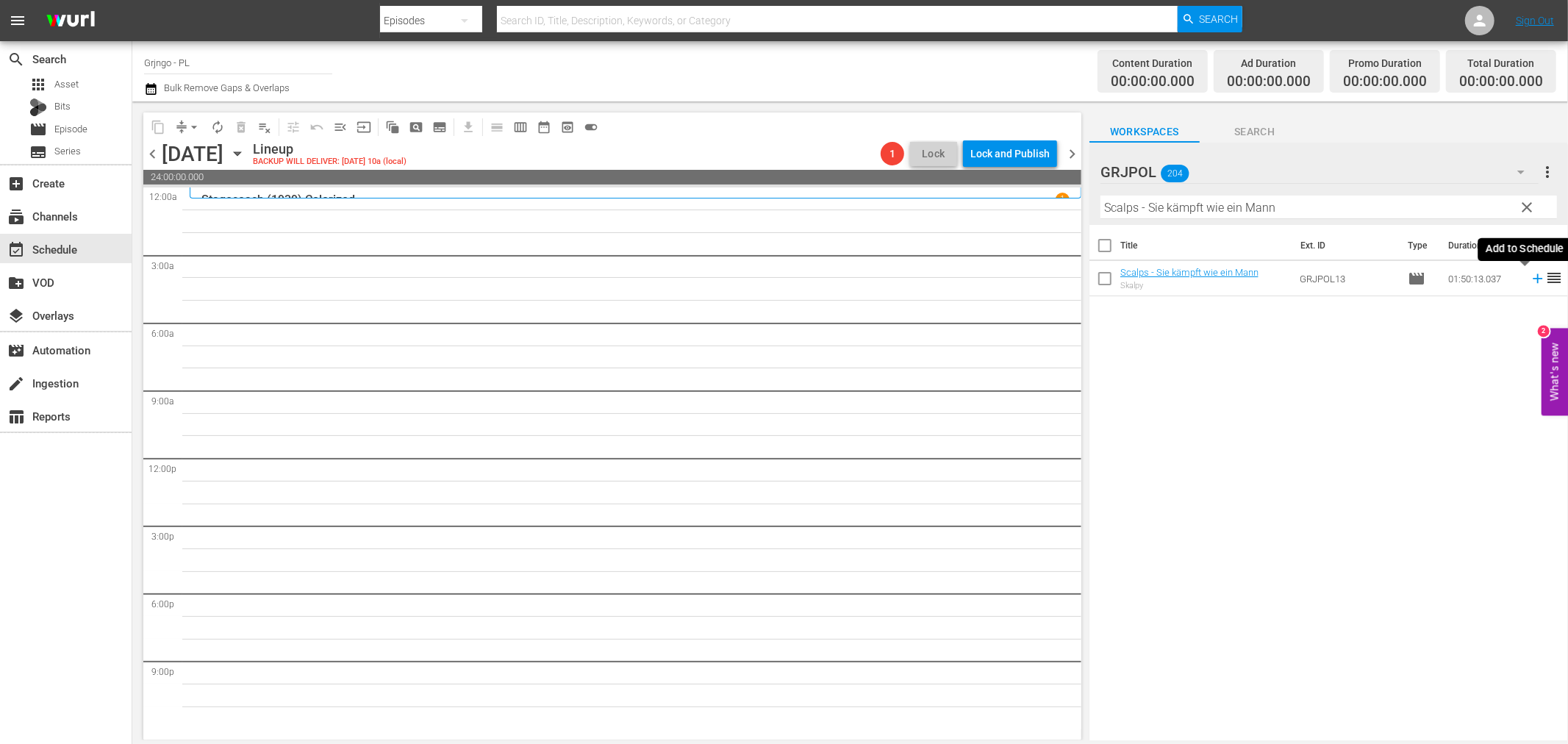
click at [1533, 280] on icon at bounding box center [1537, 279] width 9 height 9
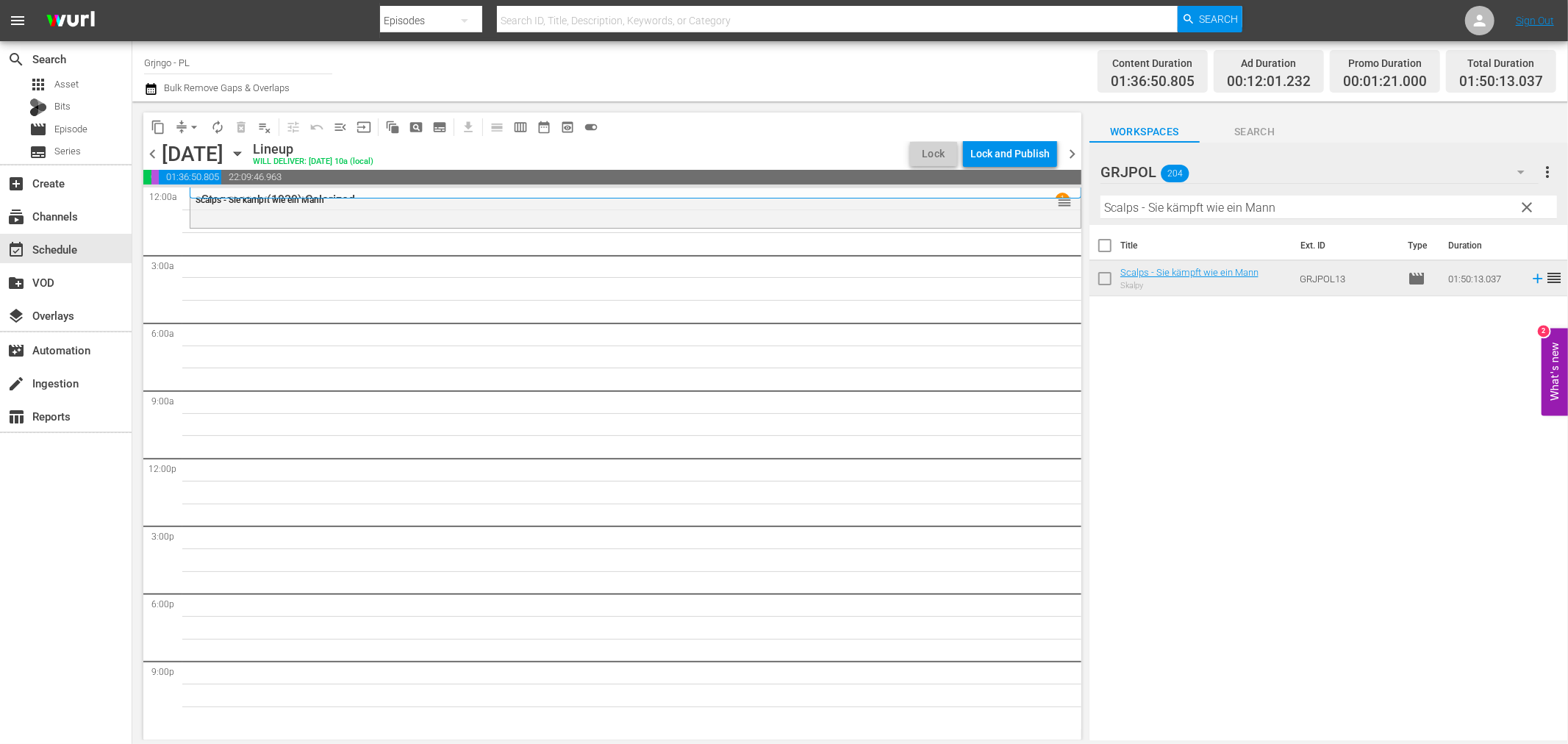
drag, startPoint x: 1527, startPoint y: 209, endPoint x: 1273, endPoint y: 221, distance: 254.3
click at [1527, 209] on span "clear" at bounding box center [1527, 207] width 18 height 18
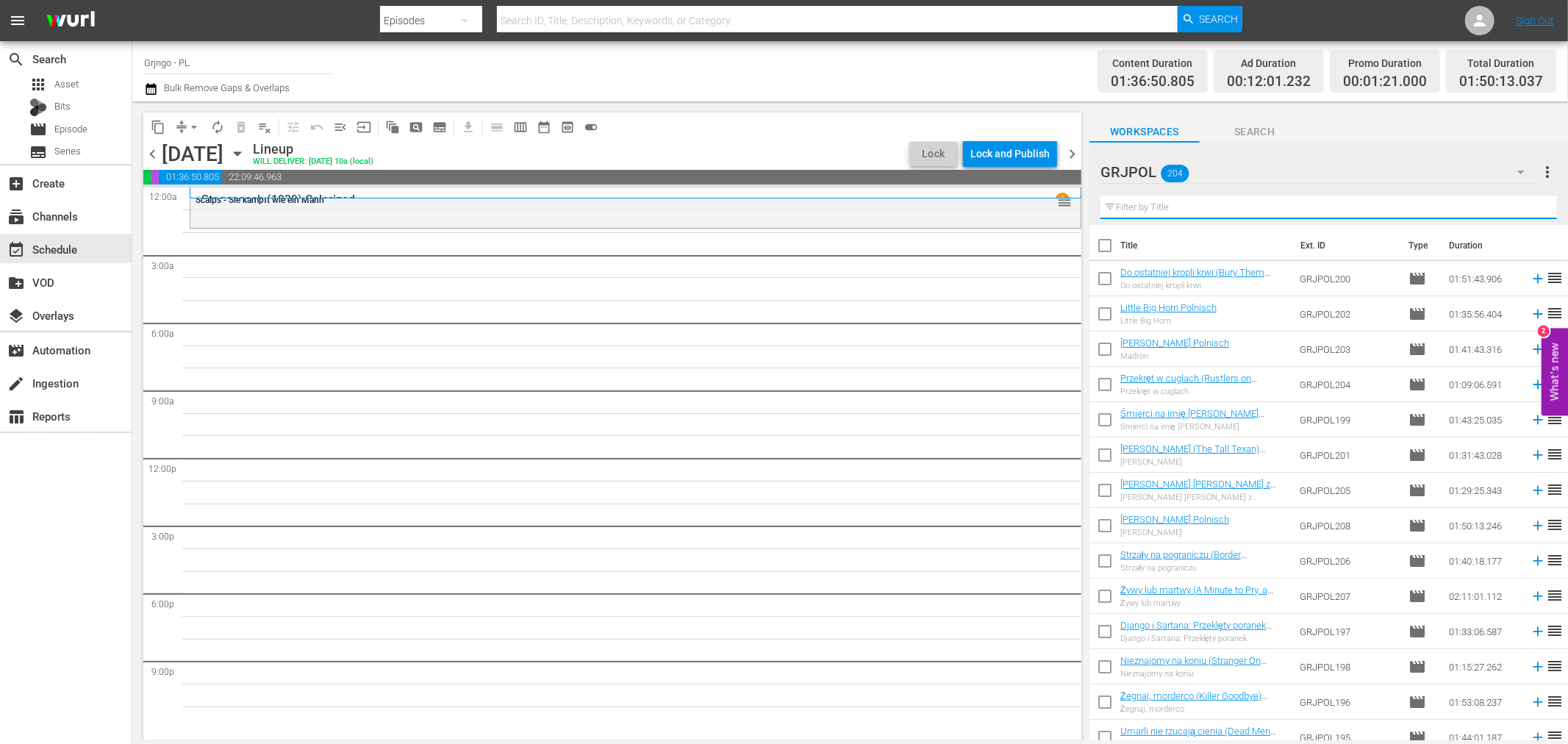
paste input "Outlaw Women"
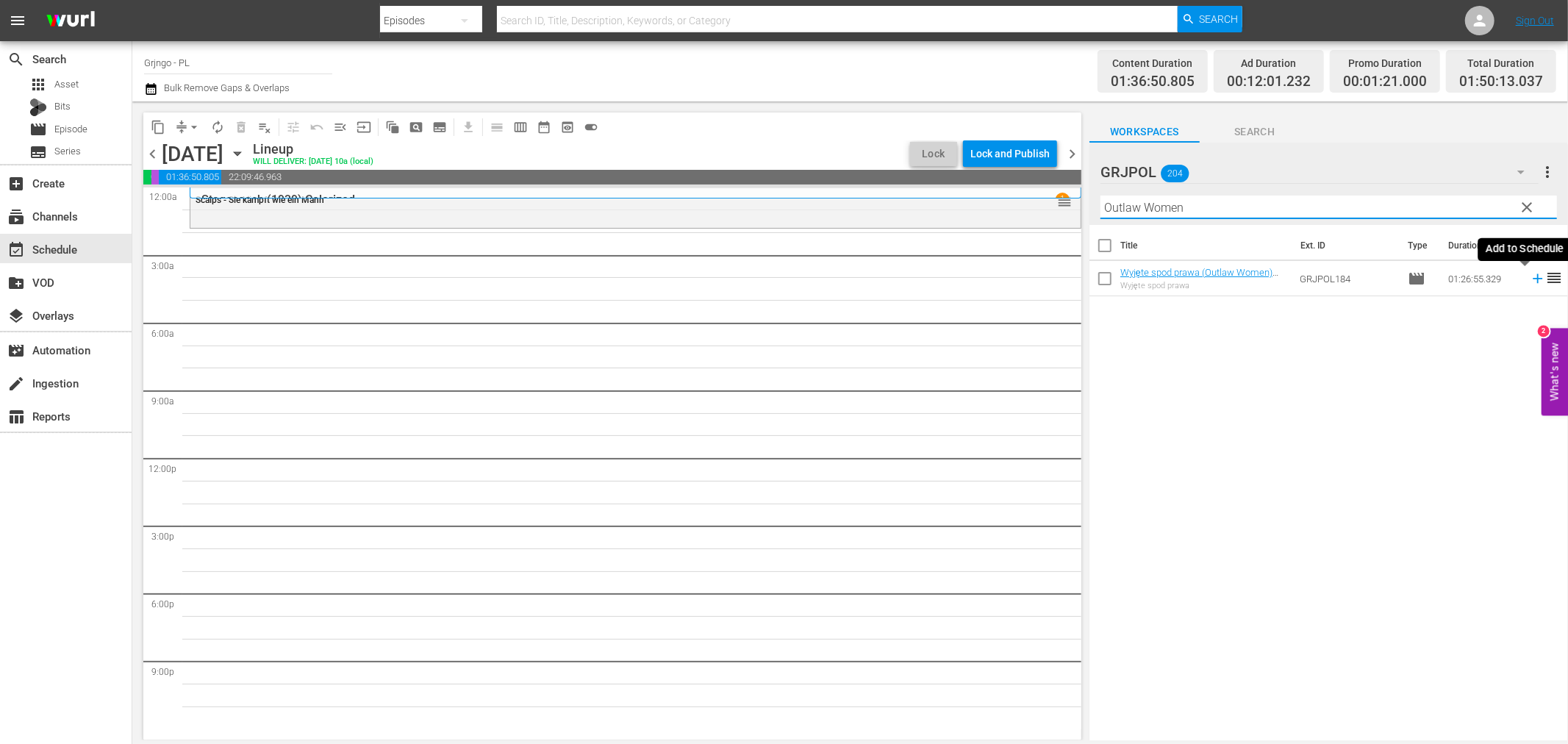
type input "Outlaw Women"
click at [1533, 278] on icon at bounding box center [1537, 279] width 9 height 9
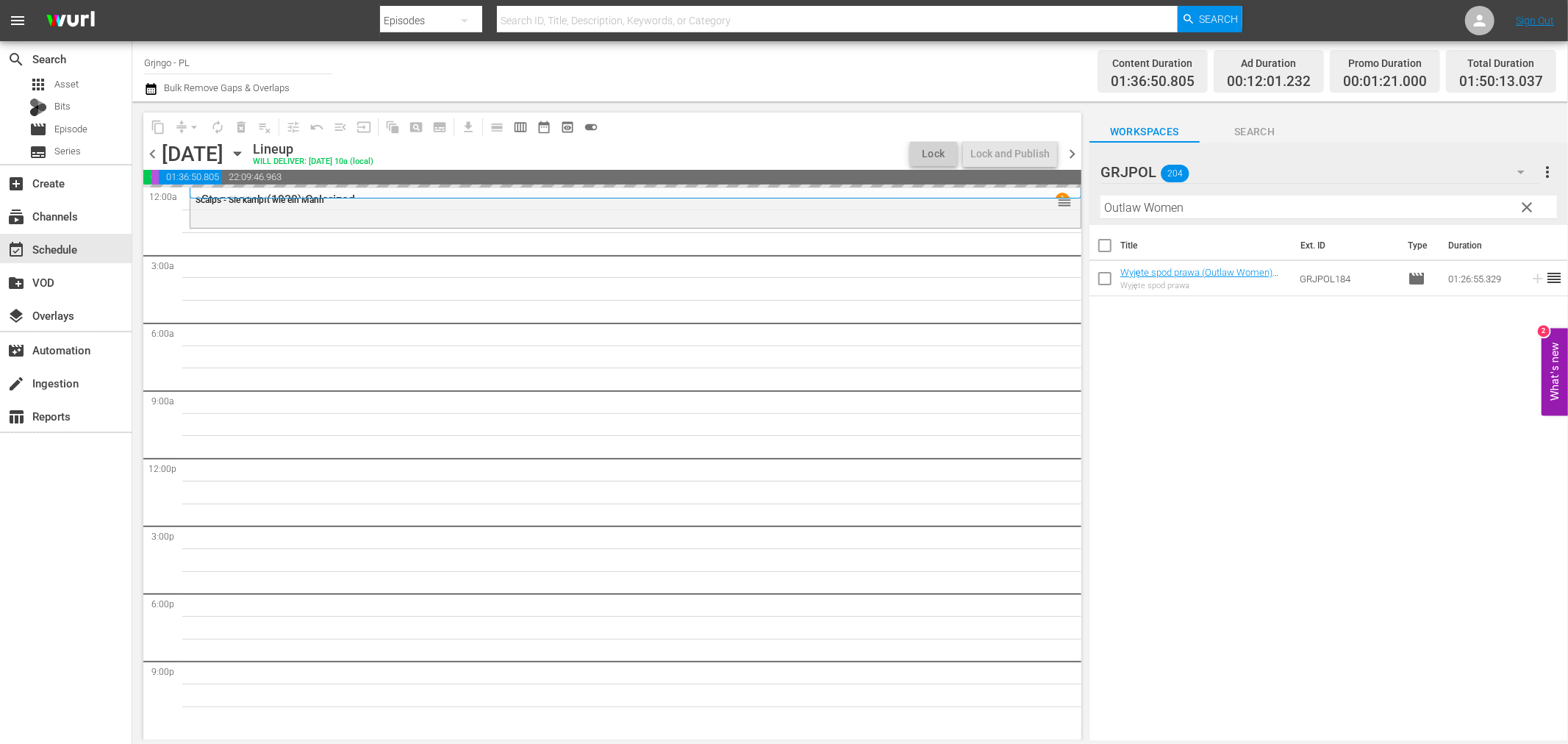
click at [153, 151] on span "chevron_left" at bounding box center [153, 154] width 18 height 18
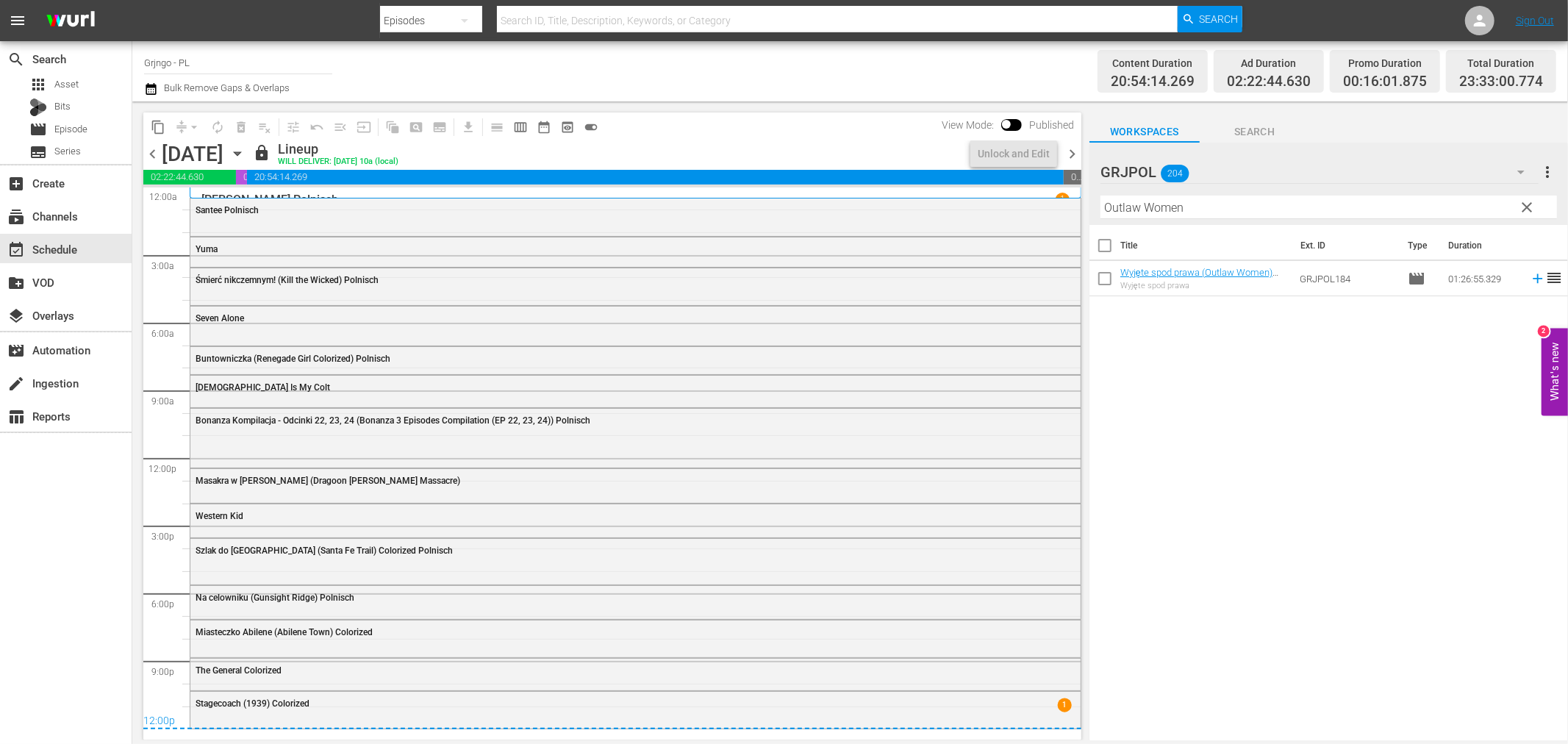
click at [1071, 151] on span "chevron_right" at bounding box center [1072, 154] width 18 height 18
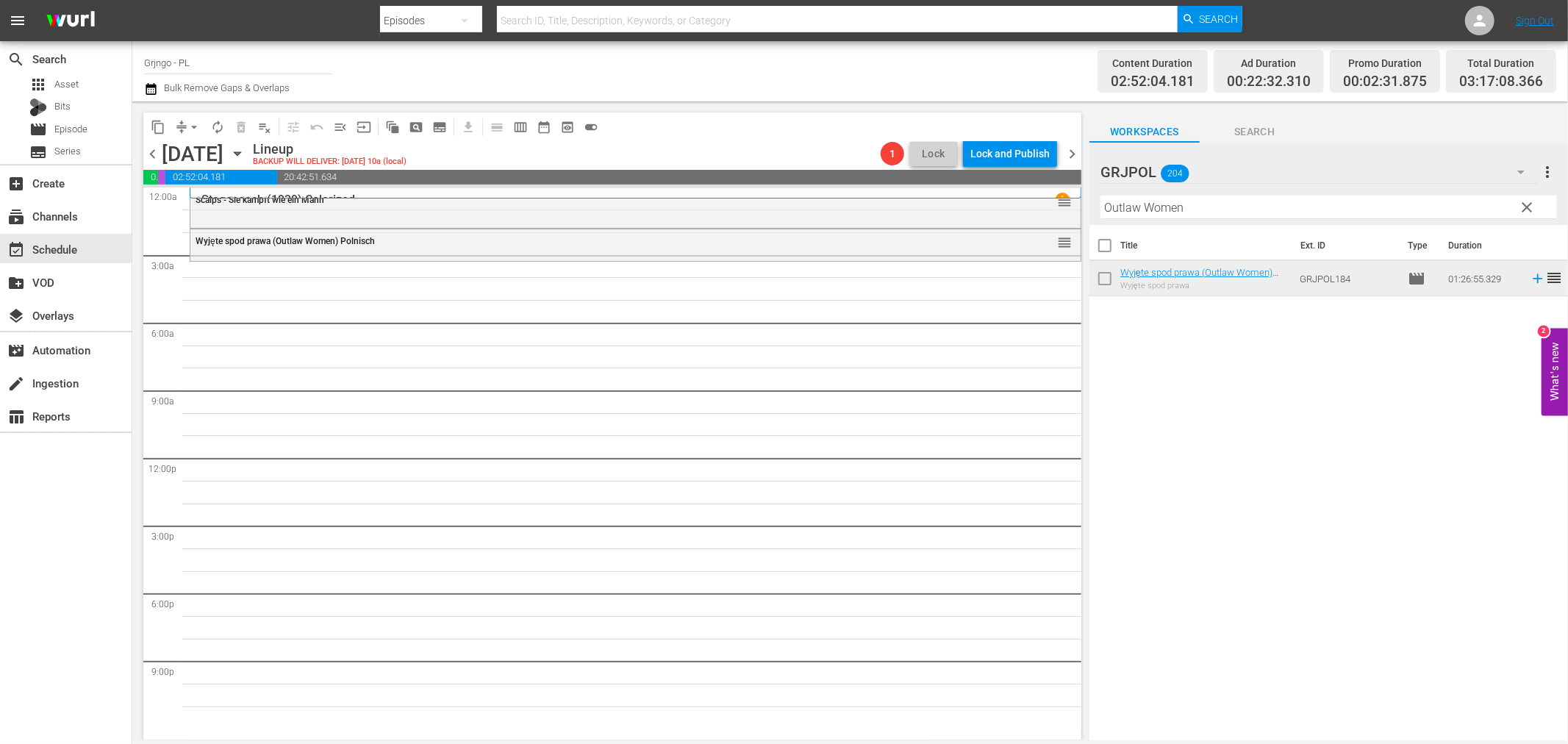
click at [1528, 204] on span "clear" at bounding box center [1527, 207] width 18 height 18
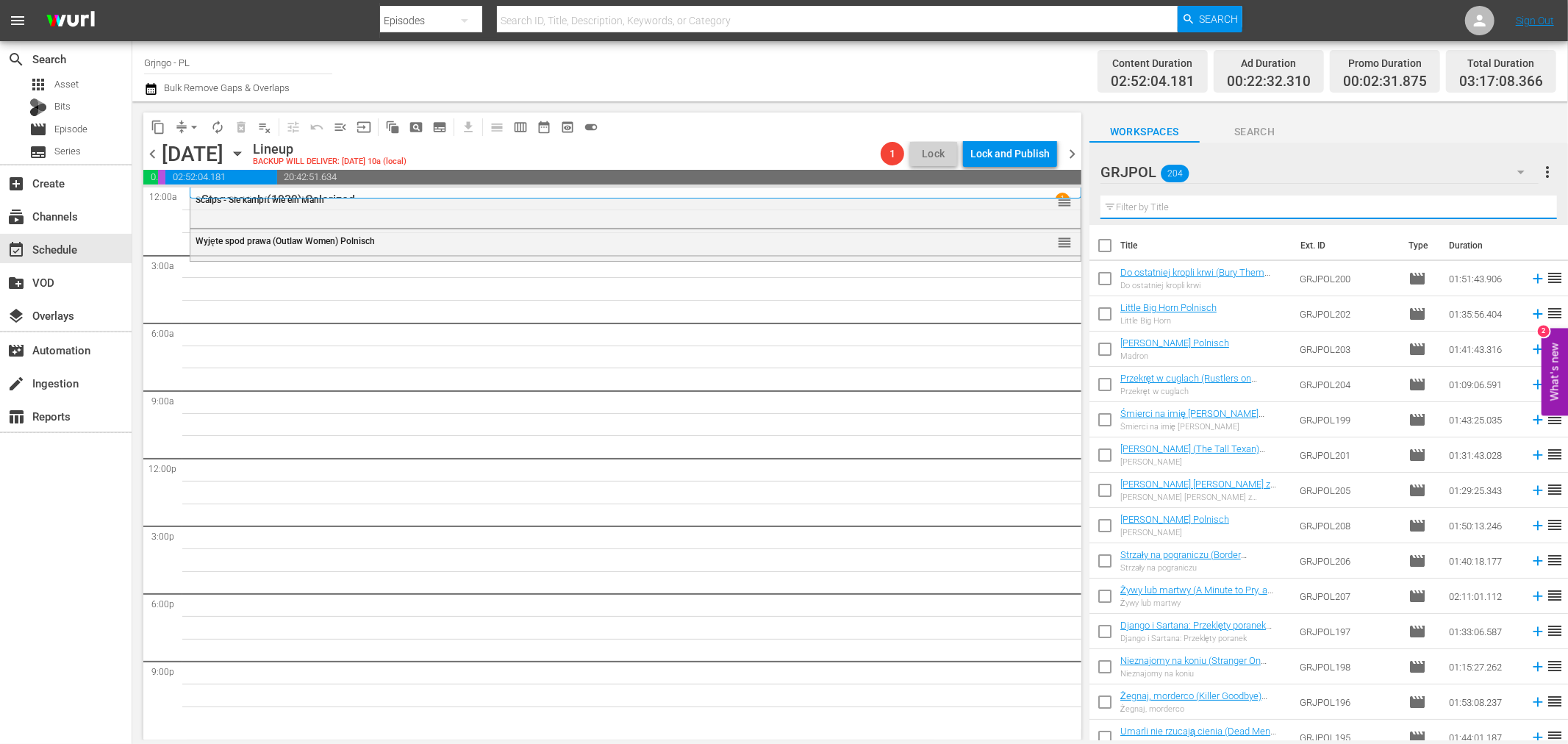
paste input "Against A Crooked Sky"
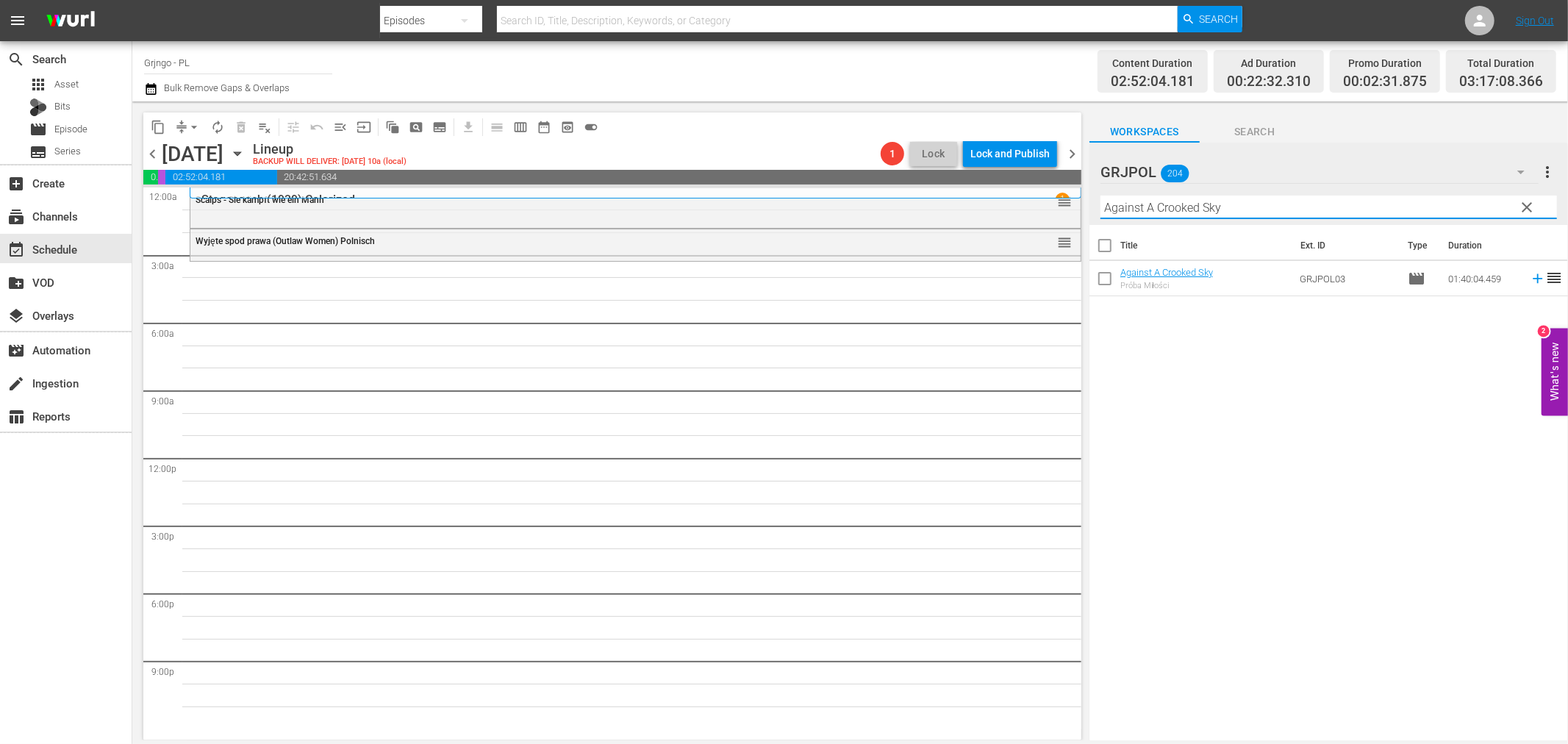
type input "Against A Crooked Sky"
click at [1530, 277] on icon at bounding box center [1537, 278] width 16 height 16
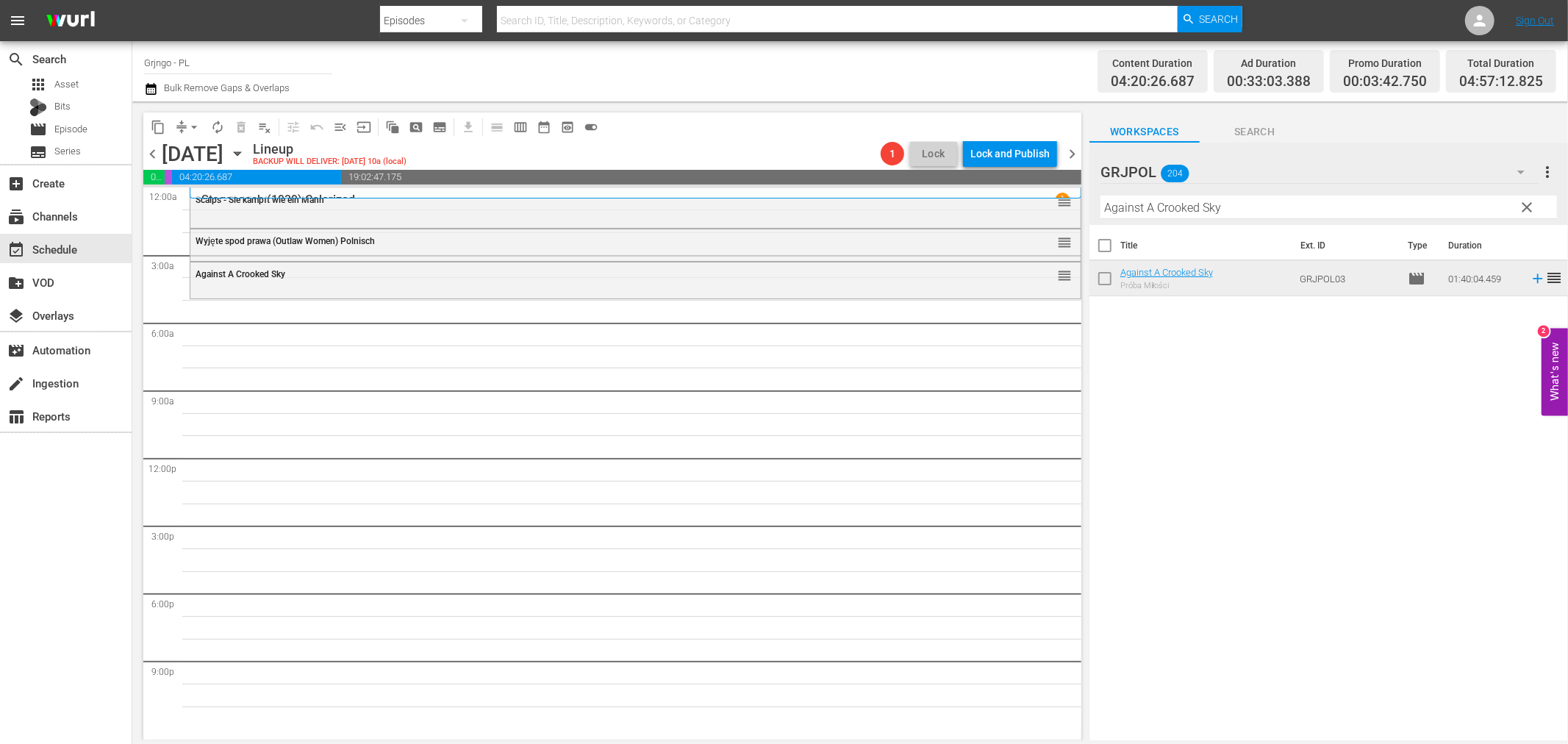
drag, startPoint x: 1527, startPoint y: 201, endPoint x: 1228, endPoint y: 191, distance: 299.2
click at [1527, 201] on span "clear" at bounding box center [1527, 207] width 18 height 18
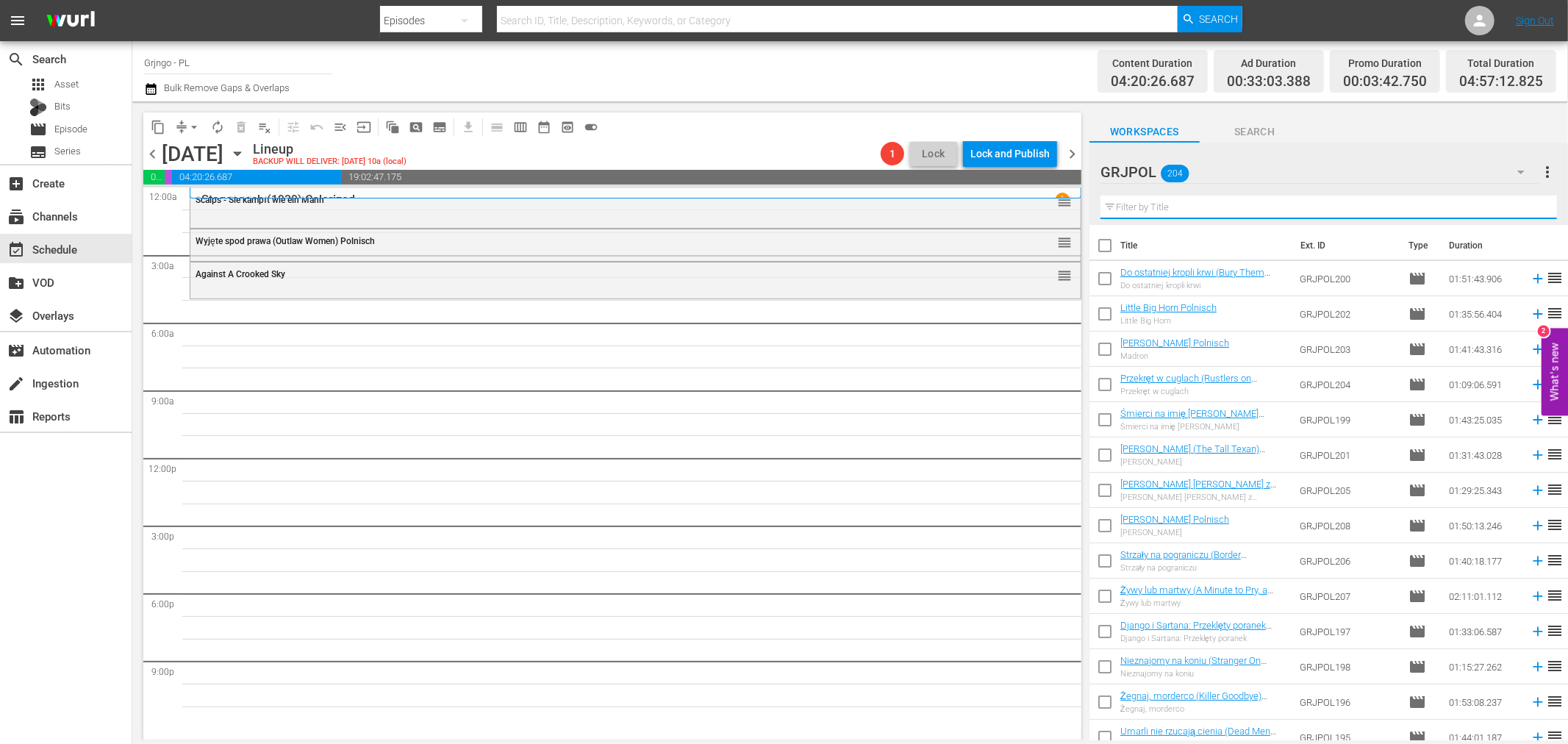
paste input "Ride Out for Revenge"
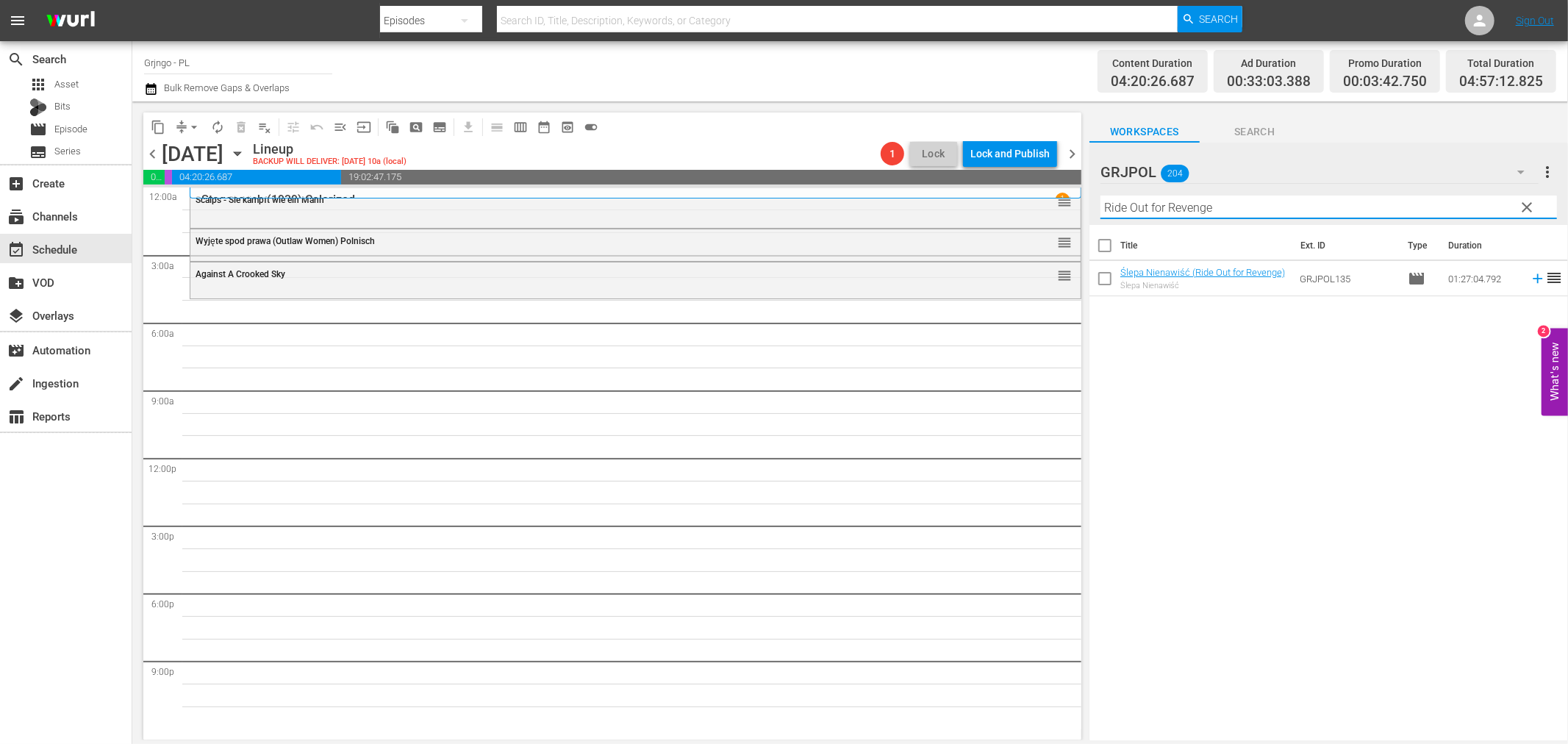
type input "Ride Out for Revenge"
click at [1530, 281] on icon at bounding box center [1537, 278] width 16 height 16
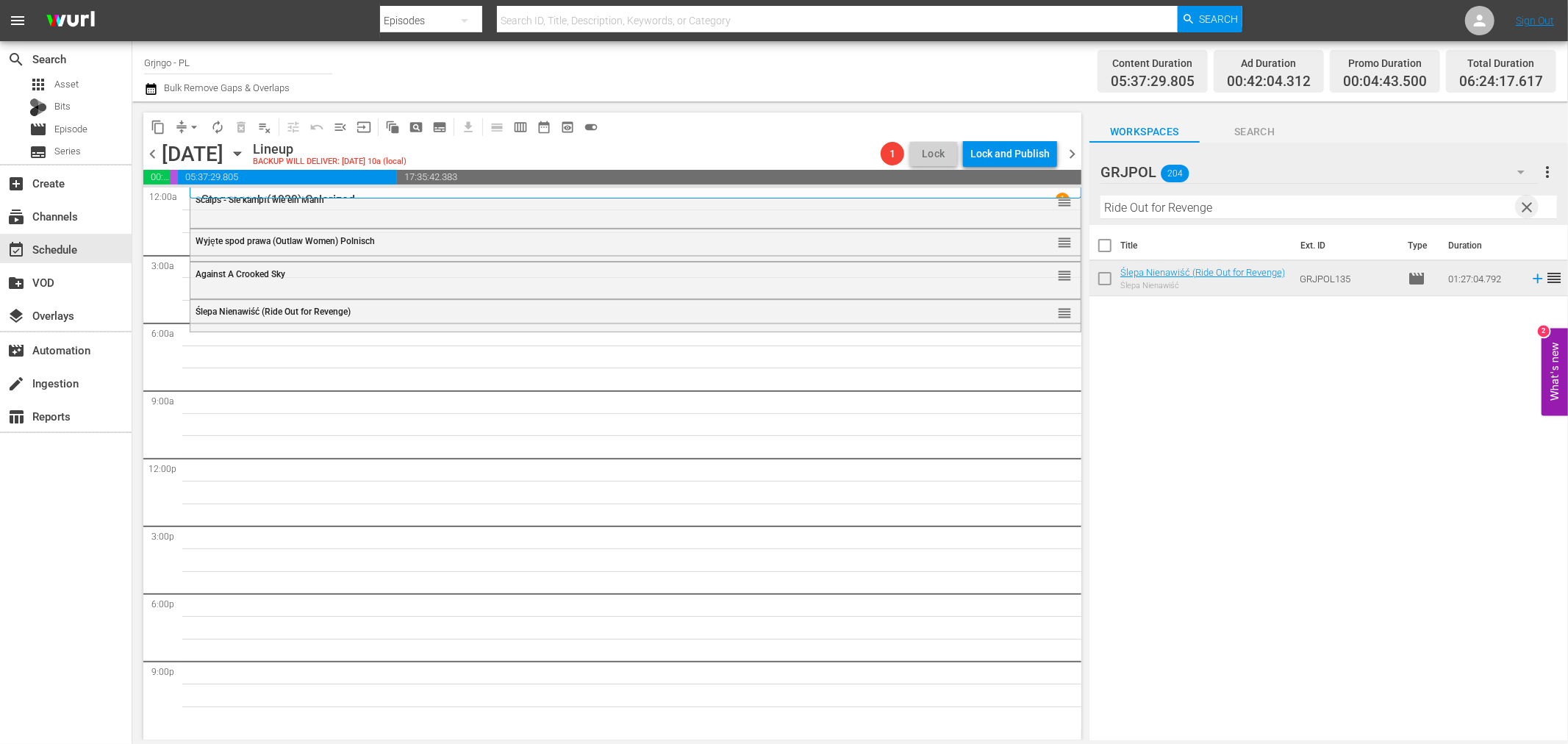
click at [1530, 206] on span "clear" at bounding box center [1527, 207] width 18 height 18
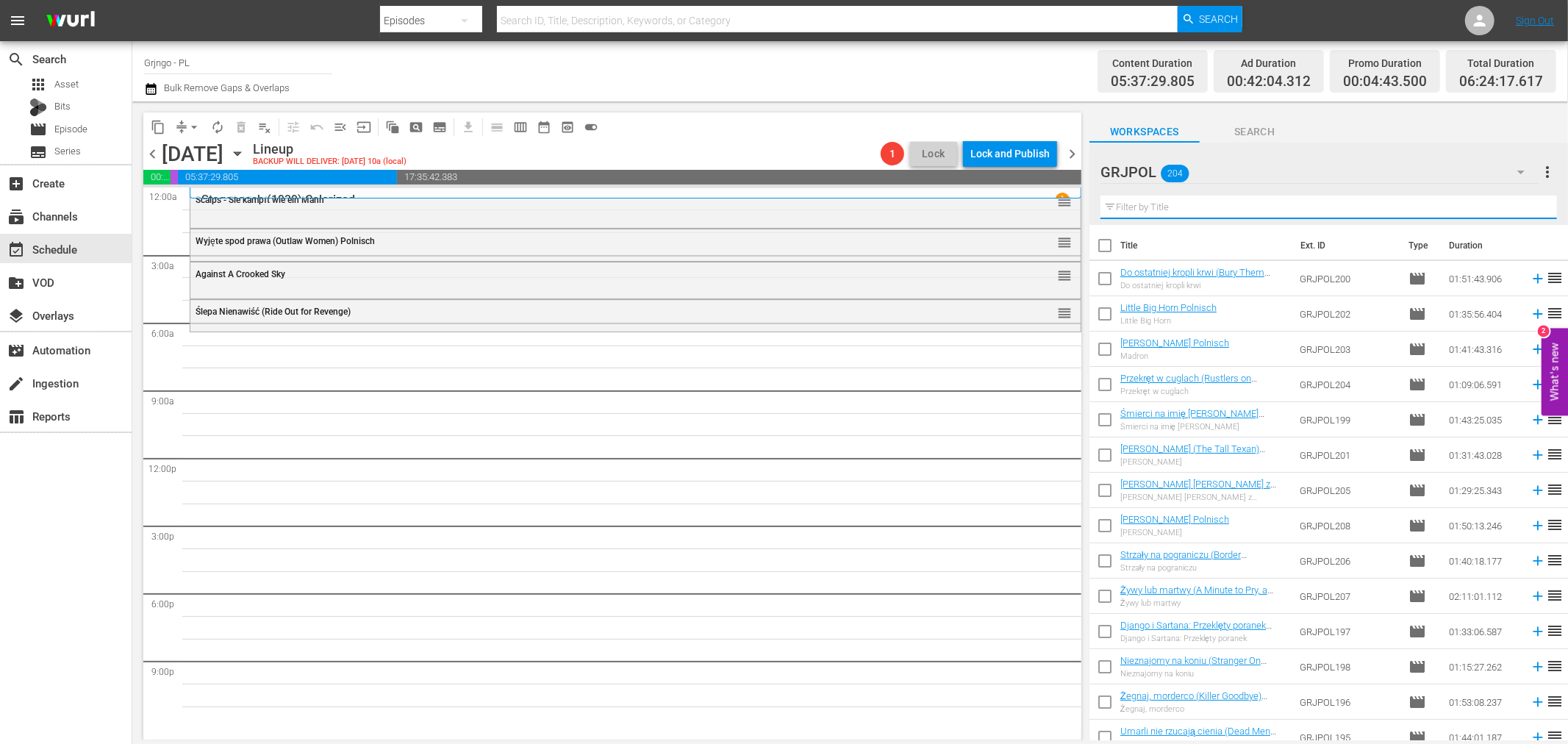
paste input "The Tall Texan"
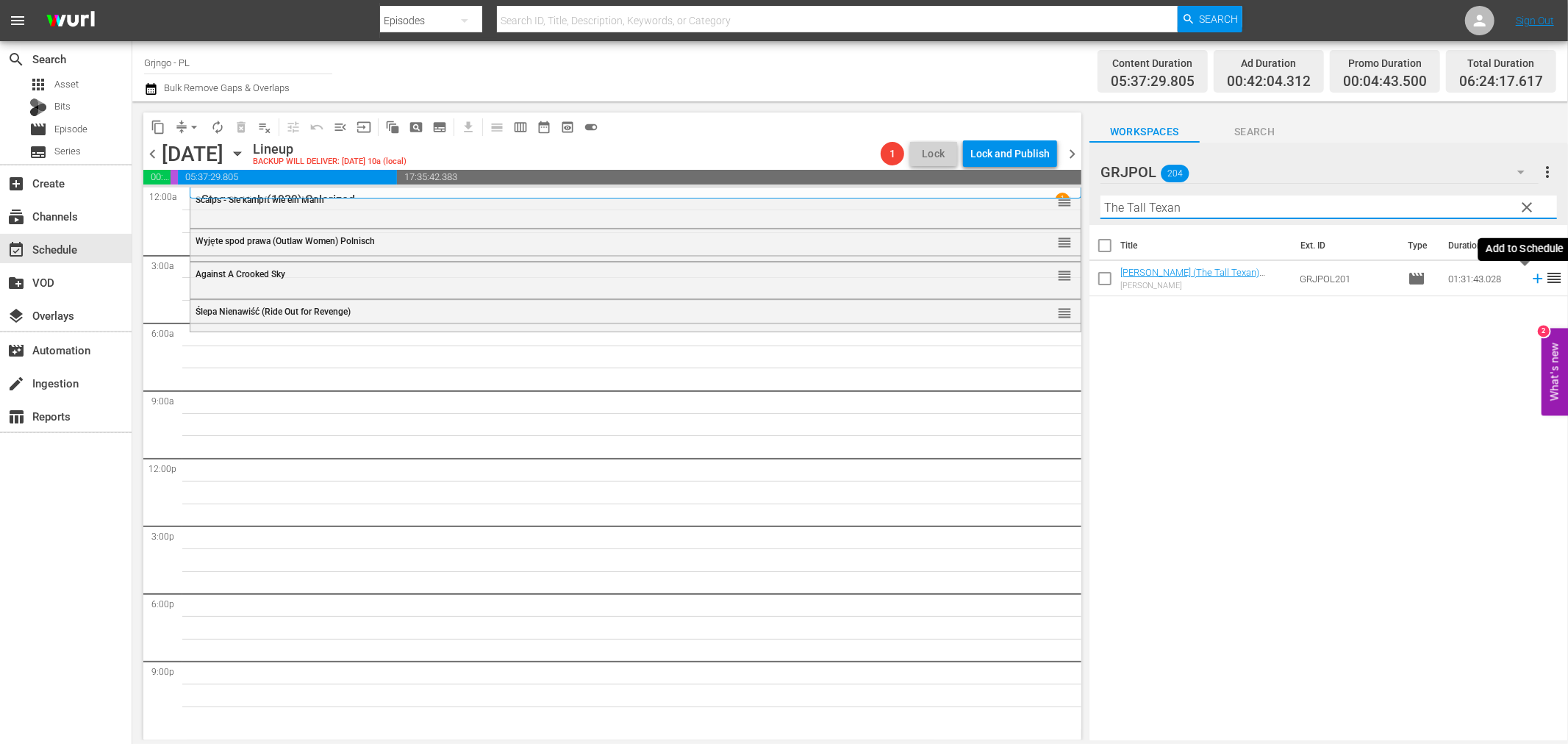
type input "The Tall Texan"
click at [1533, 280] on icon at bounding box center [1537, 279] width 9 height 9
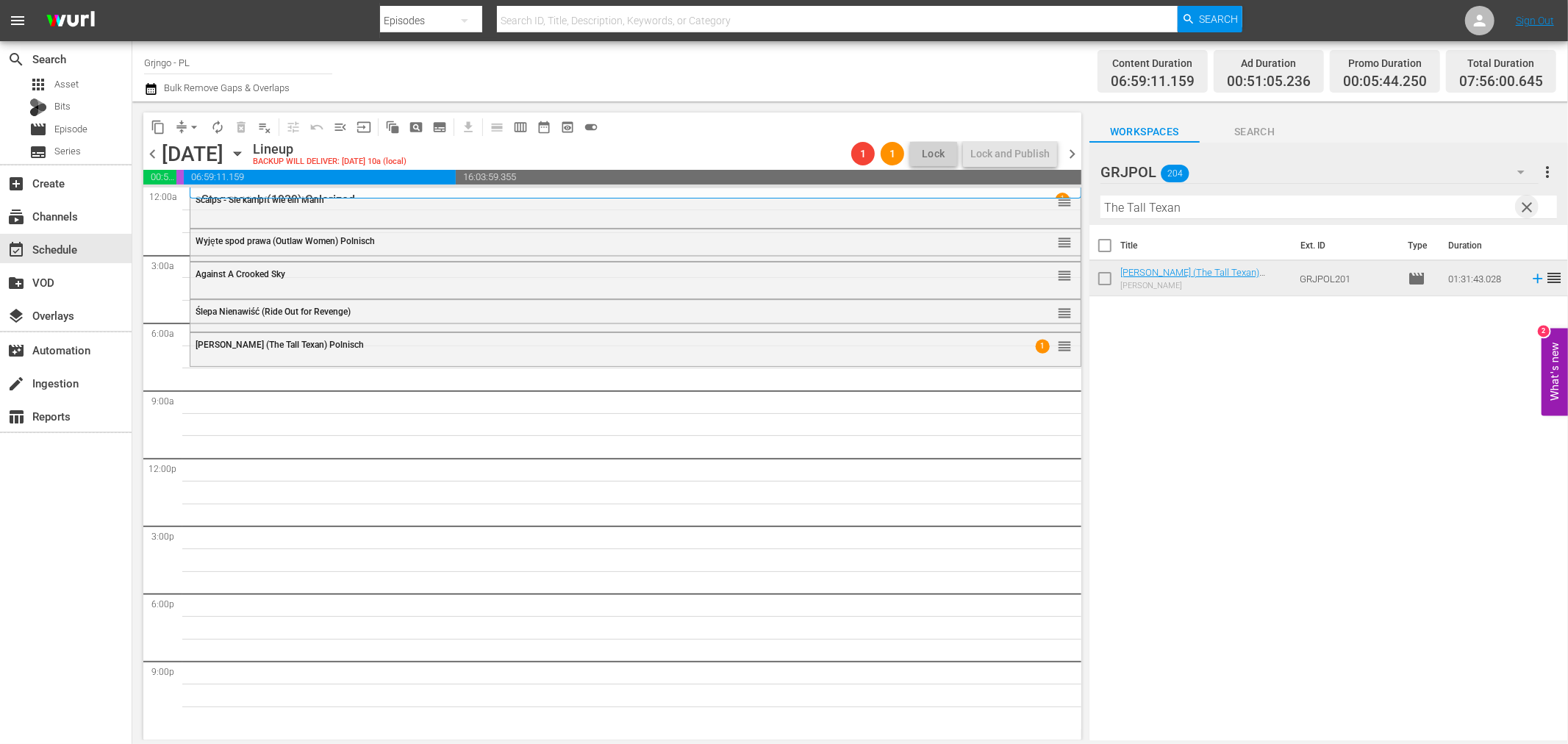
click at [1526, 206] on span "clear" at bounding box center [1527, 207] width 18 height 18
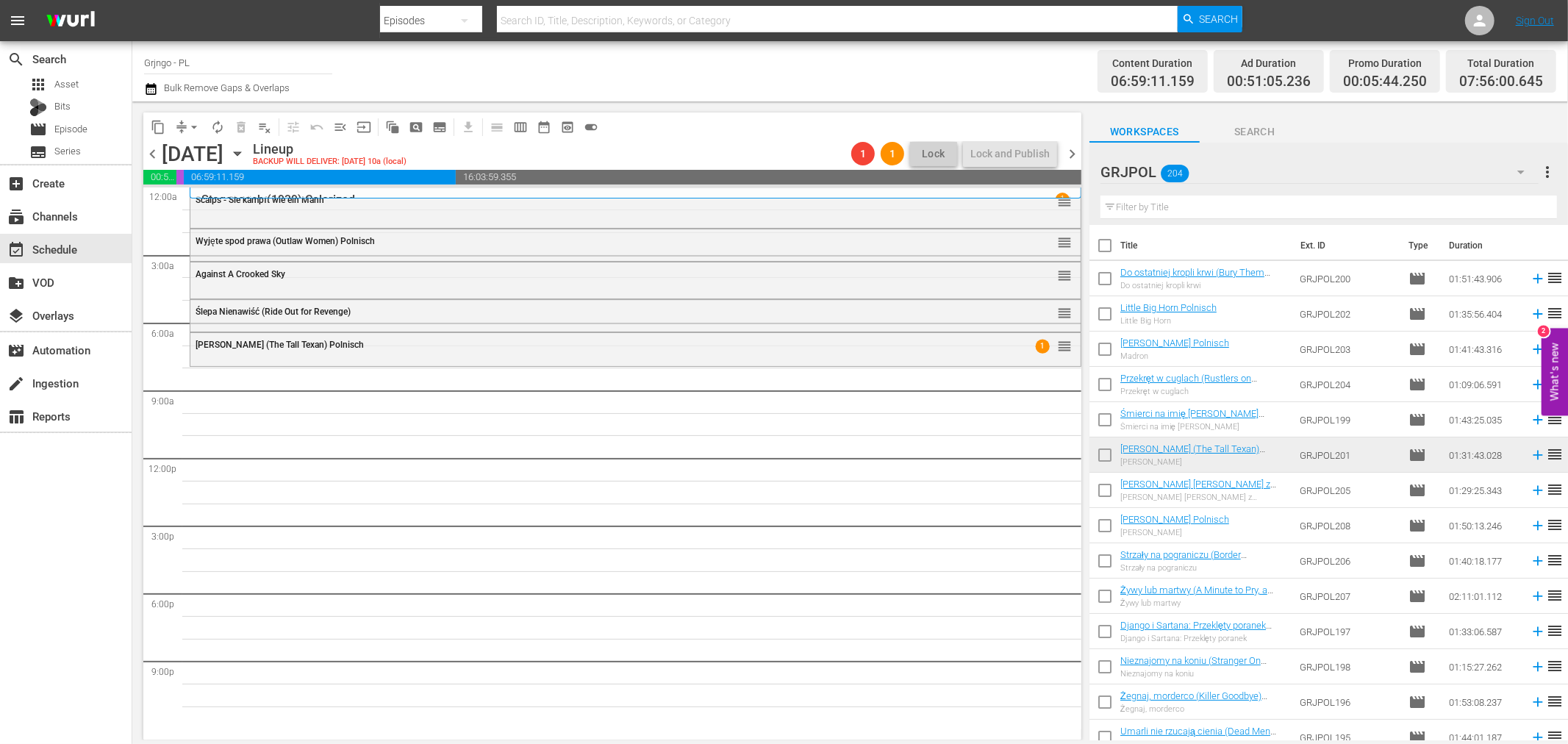
click at [1107, 208] on input "text" at bounding box center [1329, 208] width 456 height 24
paste input "Black Eagle of Santa Fe"
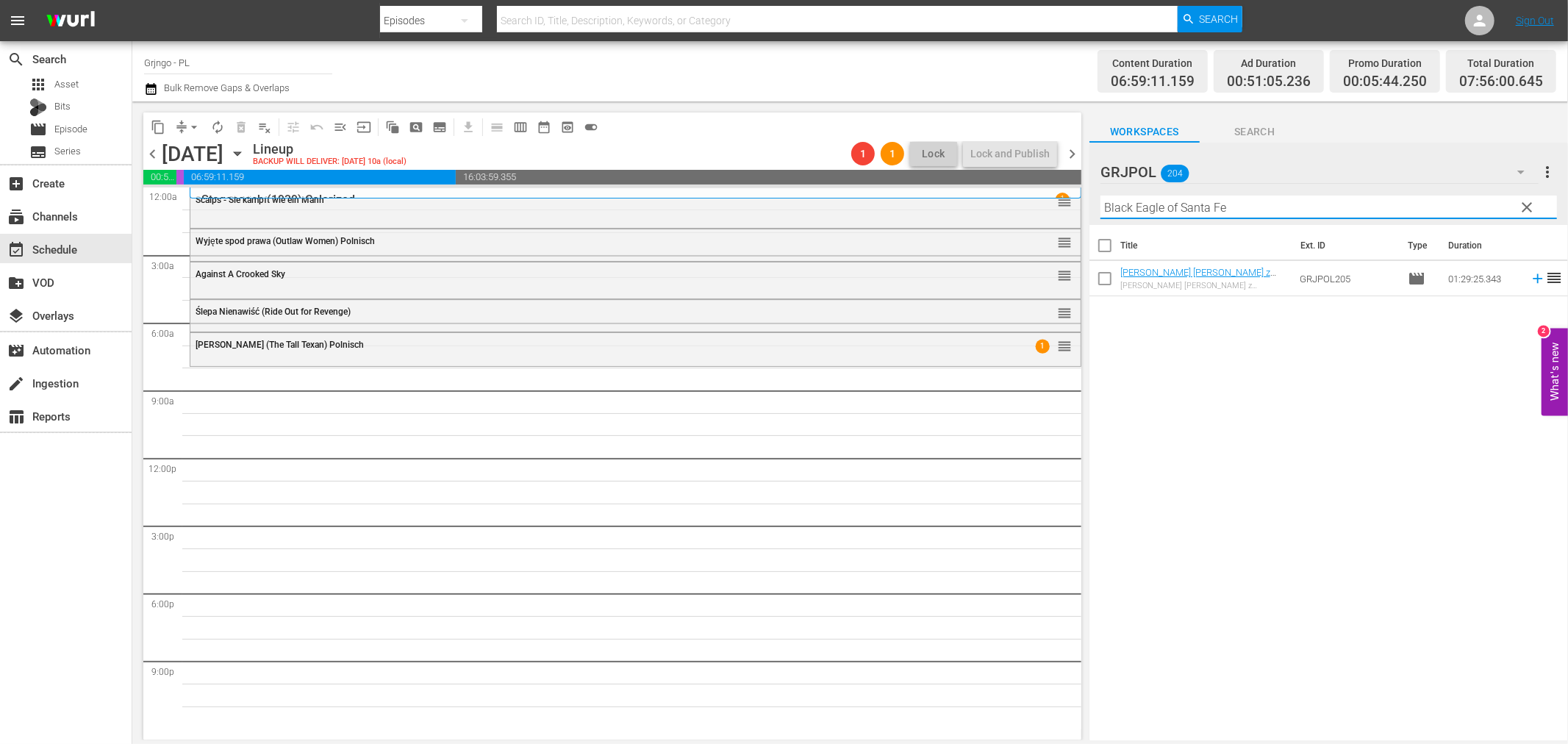
type input "Black Eagle of Santa Fe"
click at [1533, 278] on icon at bounding box center [1537, 279] width 9 height 9
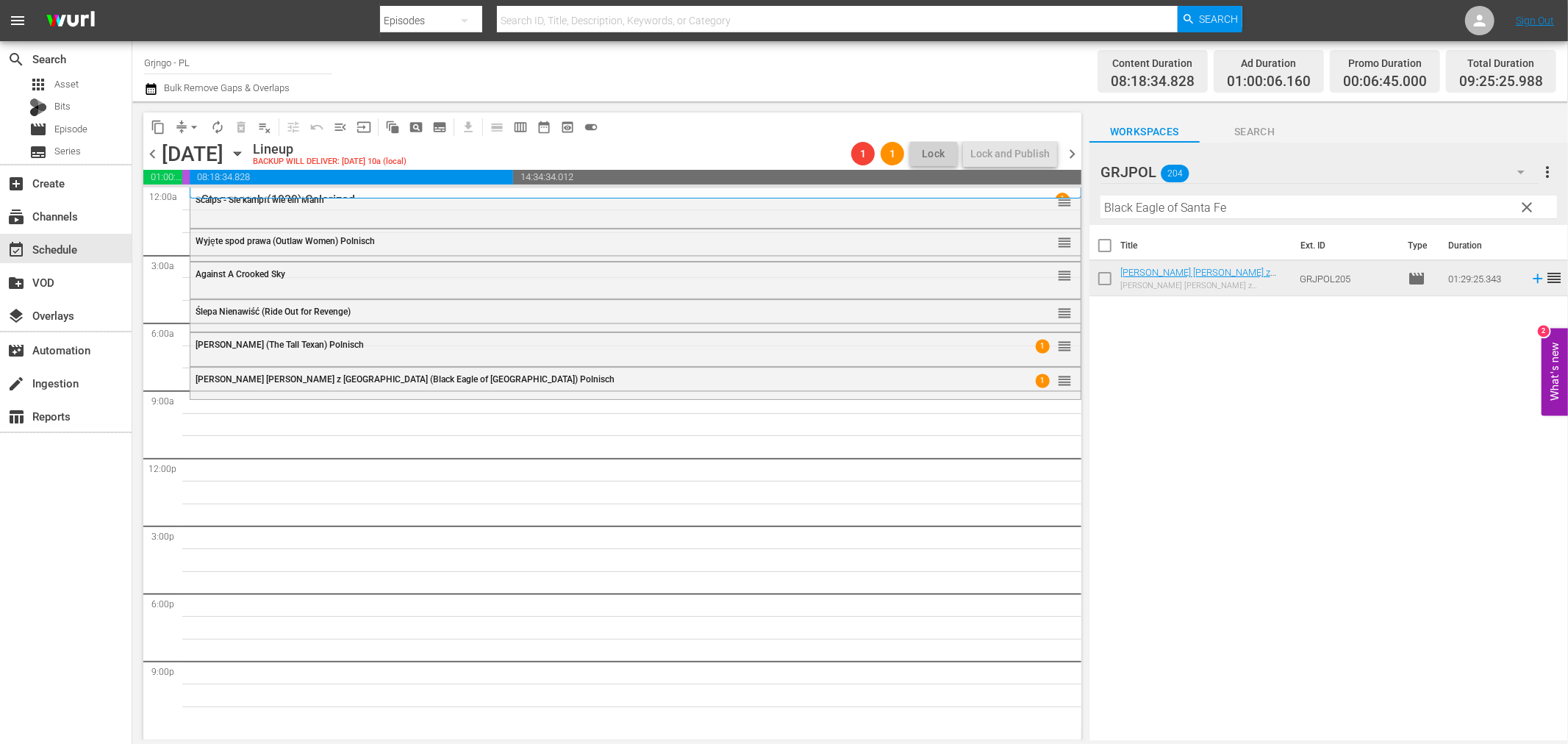
drag, startPoint x: 1526, startPoint y: 206, endPoint x: 1172, endPoint y: 214, distance: 354.1
click at [1526, 206] on span "clear" at bounding box center [1527, 207] width 18 height 18
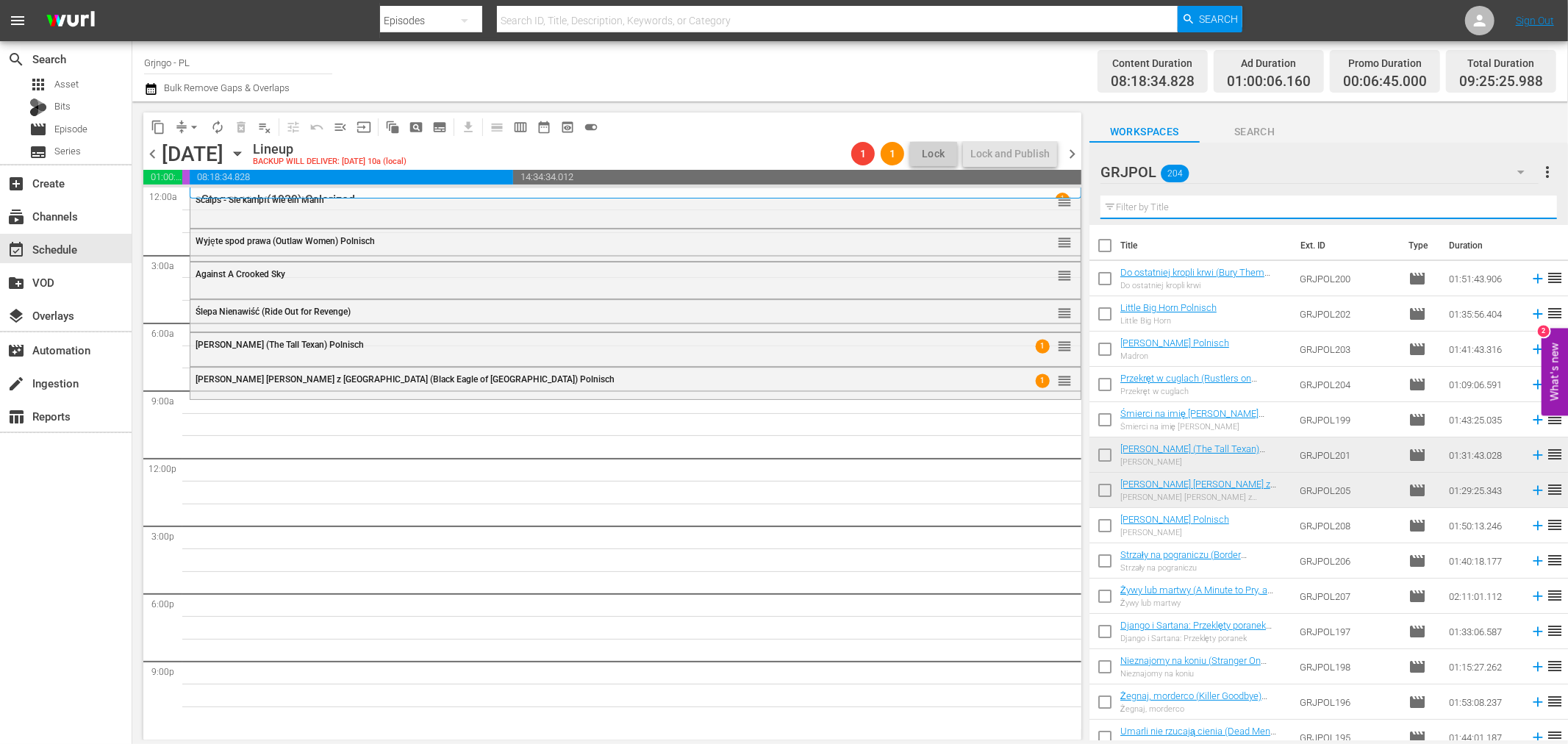
click at [1162, 204] on input "text" at bounding box center [1329, 208] width 456 height 24
paste input "Bonanza Kompilacja - Odcinki 25,26,27"
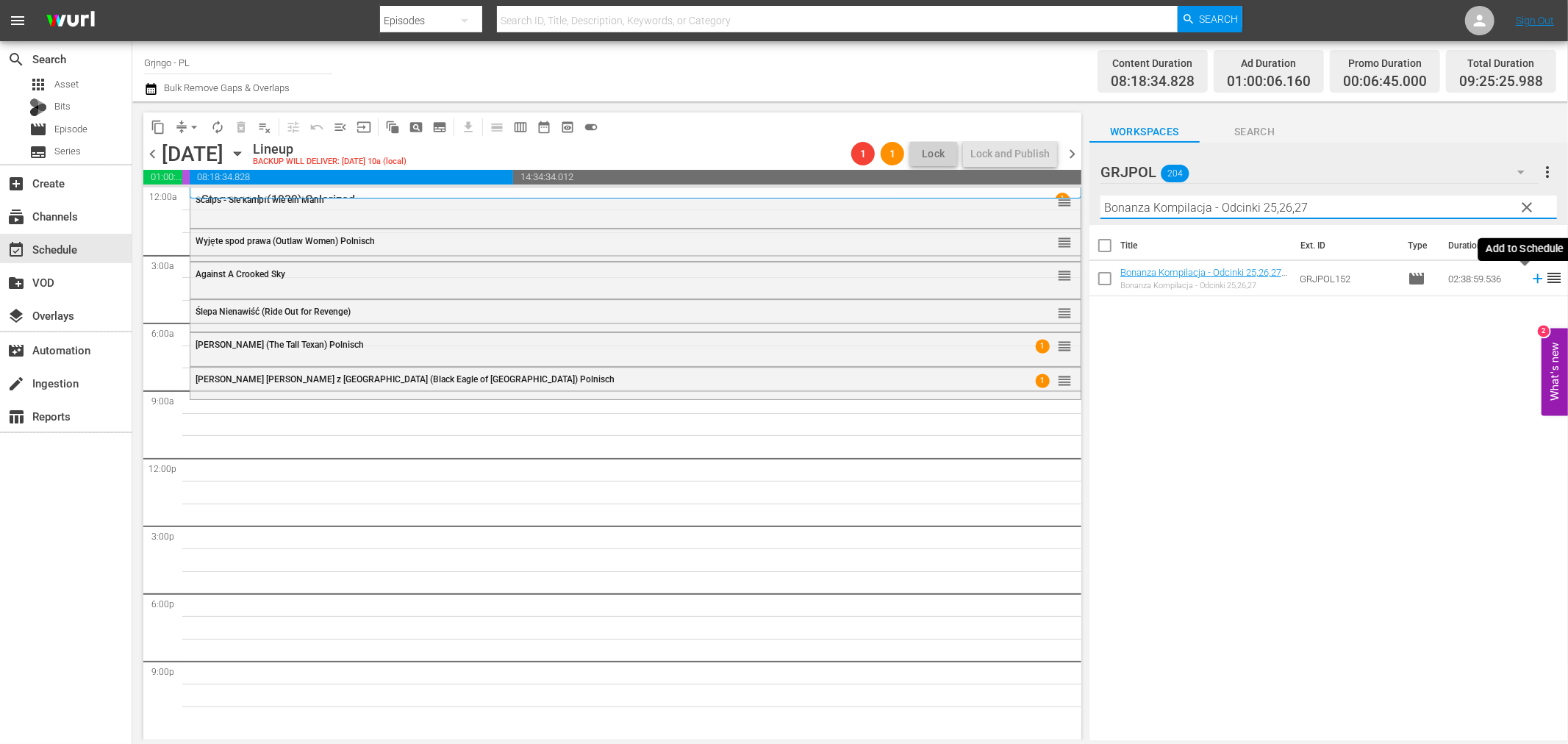
type input "Bonanza Kompilacja - Odcinki 25,26,27"
click at [1530, 274] on icon at bounding box center [1537, 278] width 16 height 16
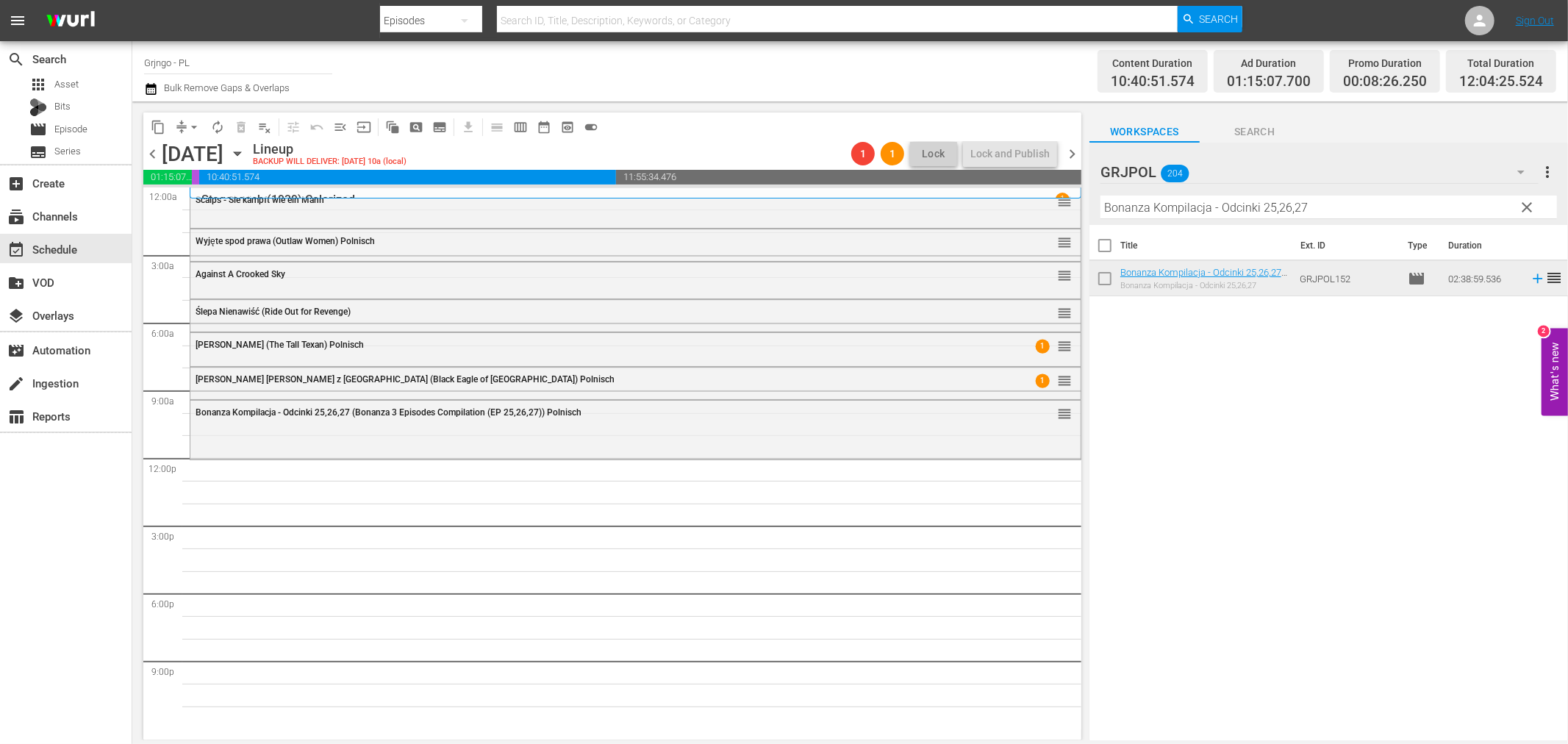
click at [1523, 204] on span "clear" at bounding box center [1527, 207] width 18 height 18
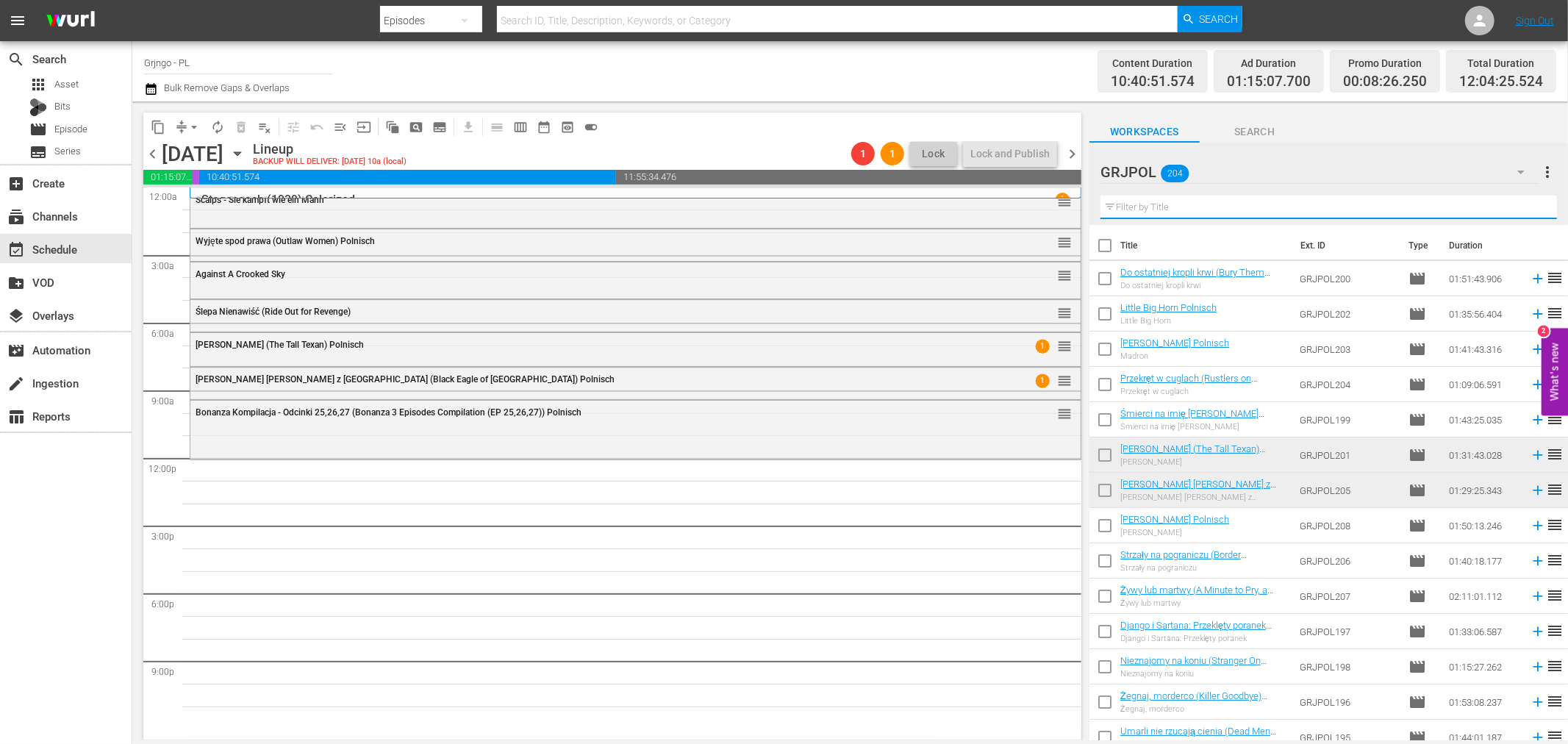
click at [1233, 204] on input "text" at bounding box center [1329, 208] width 456 height 24
paste input "Galgenvögel sterben einsam"
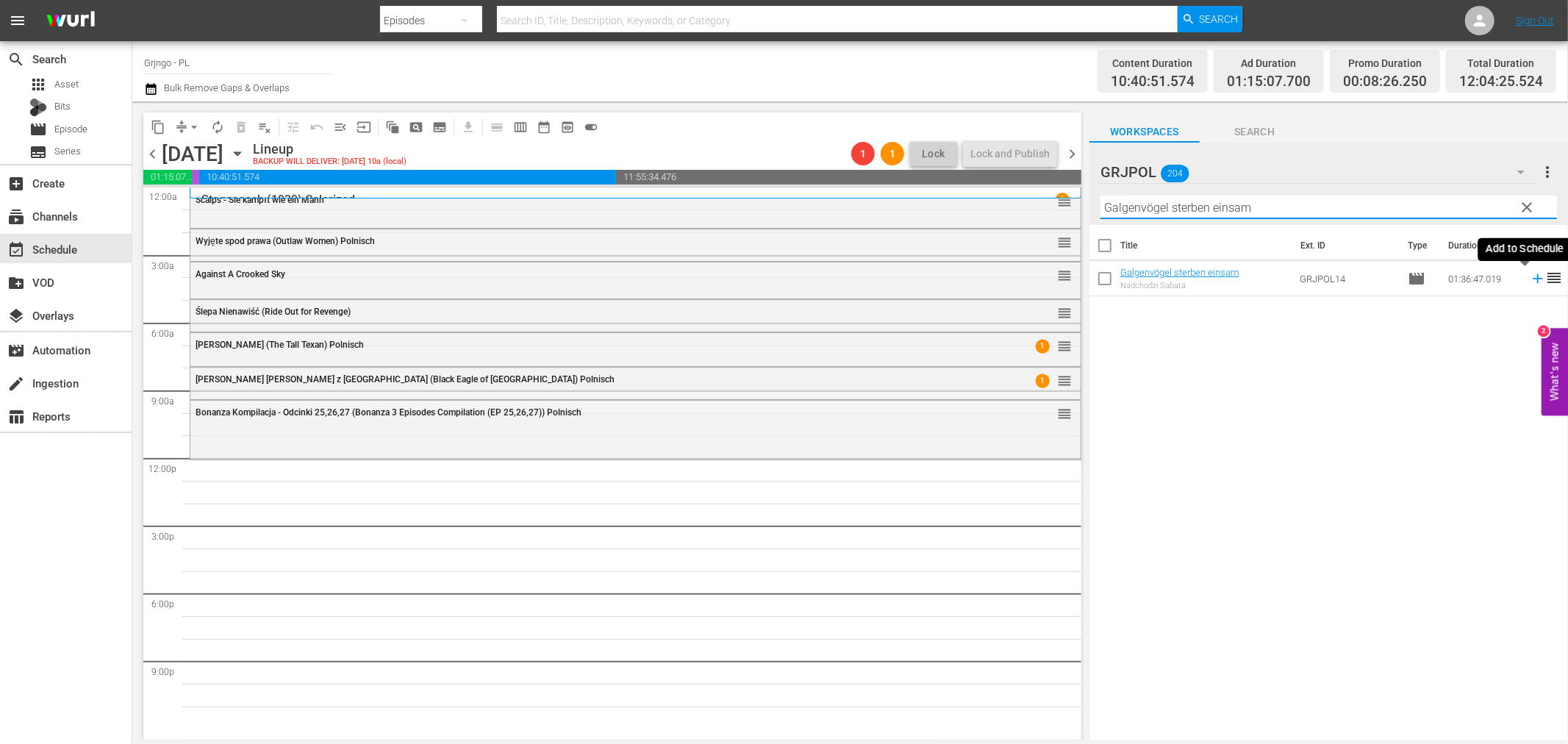
type input "Galgenvögel sterben einsam"
click at [1533, 278] on icon at bounding box center [1537, 279] width 9 height 9
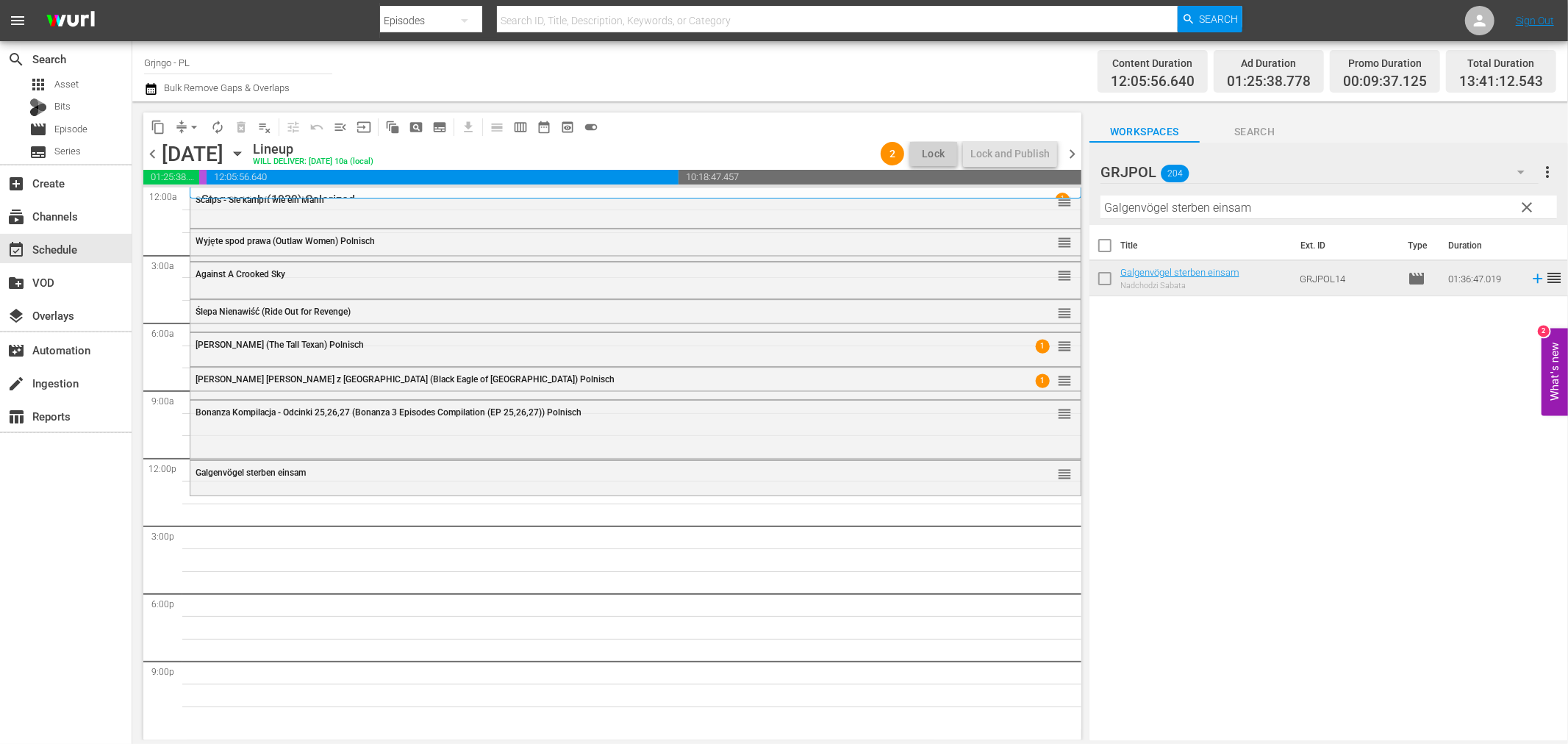
drag, startPoint x: 1527, startPoint y: 206, endPoint x: 1215, endPoint y: 210, distance: 312.0
click at [1527, 206] on span "clear" at bounding box center [1527, 207] width 18 height 18
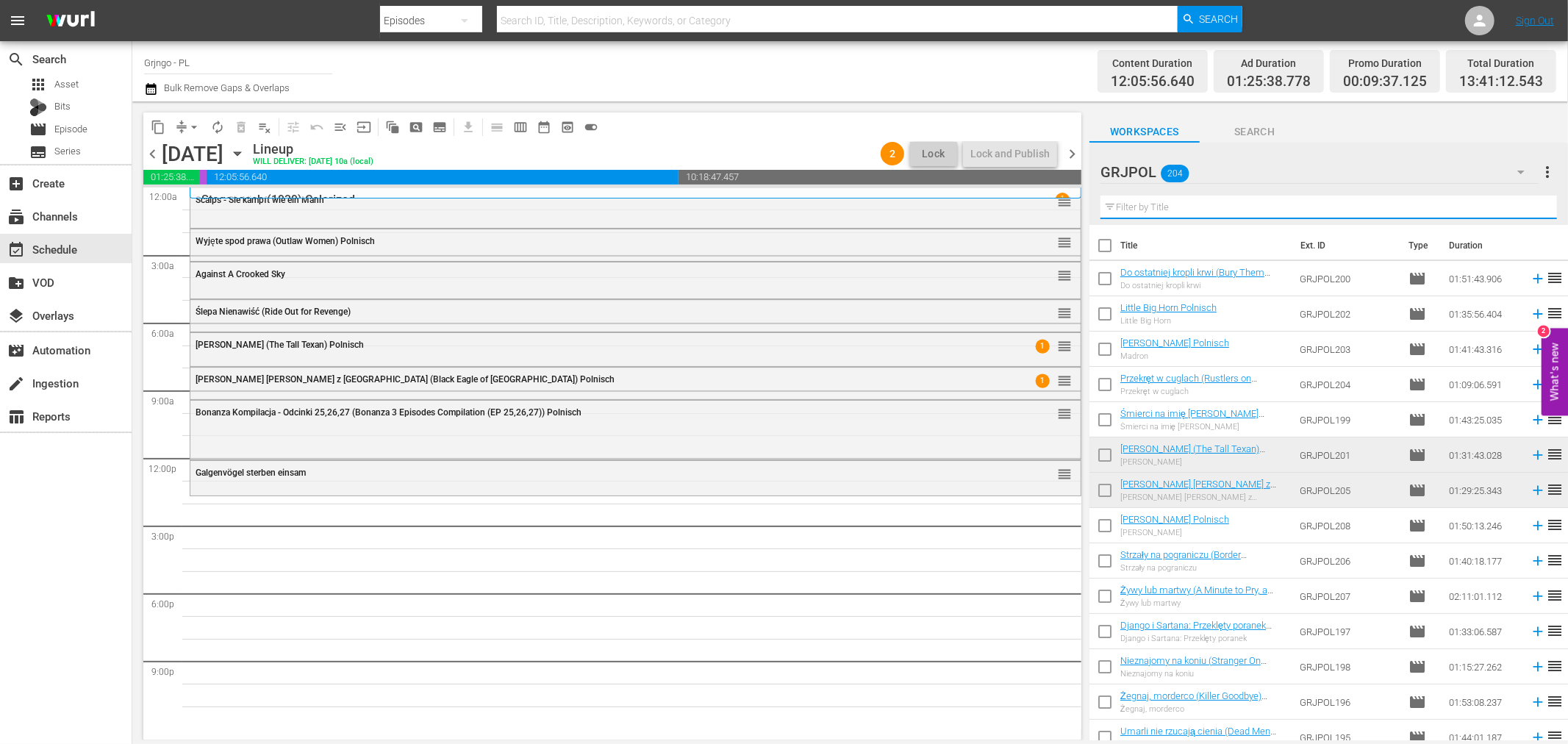
paste input "War of the Wildcats"
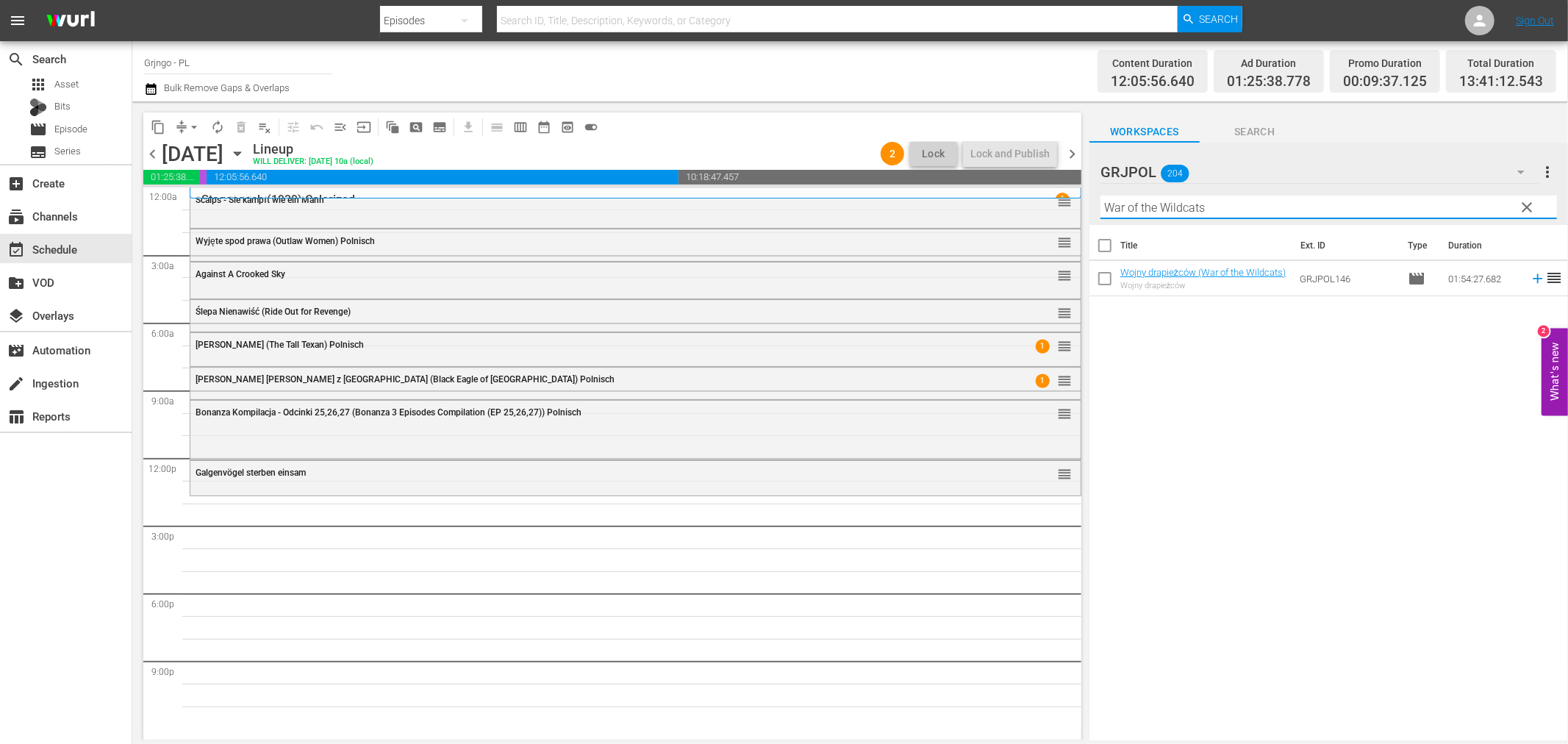
type input "War of the Wildcats"
click at [1530, 277] on icon at bounding box center [1537, 278] width 16 height 16
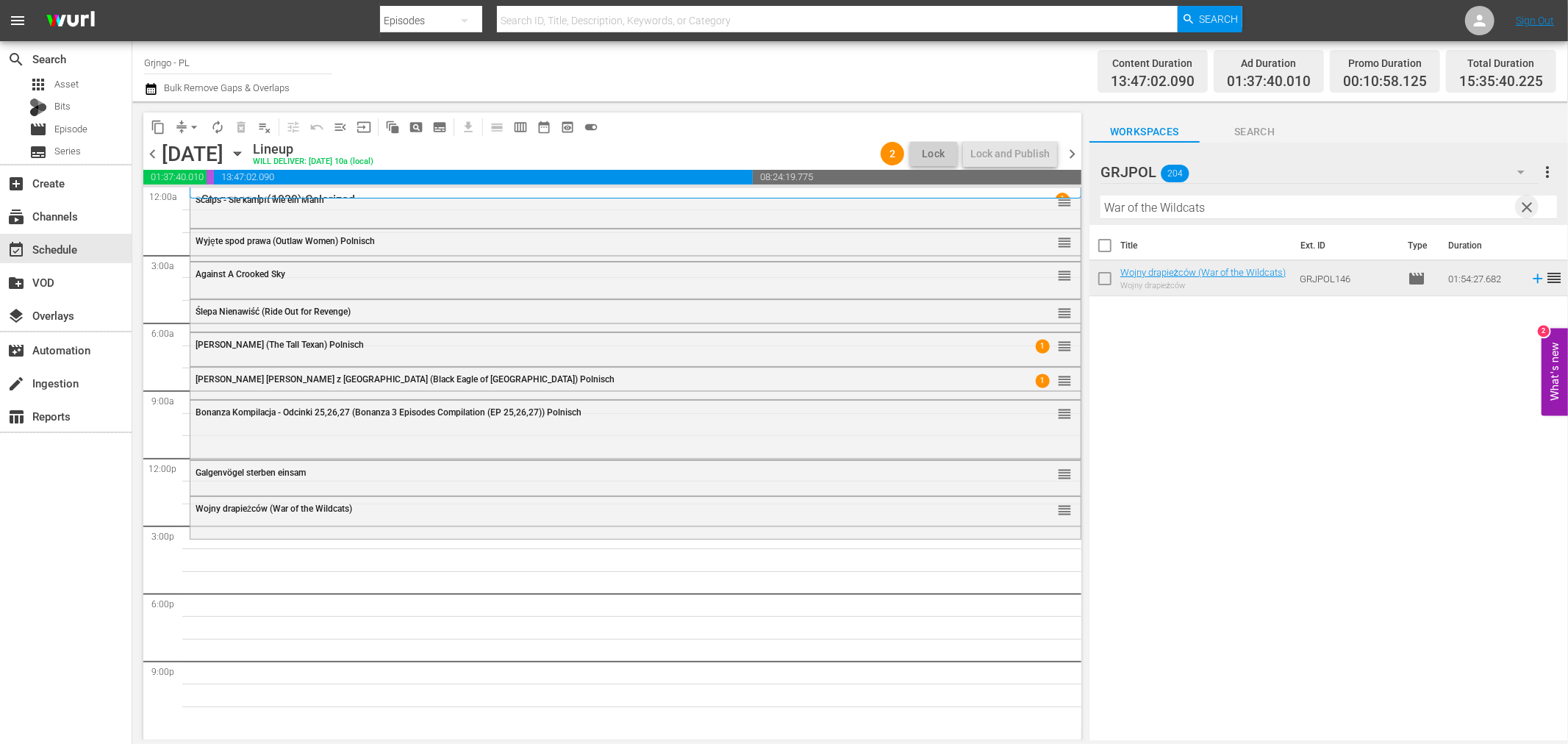
click at [1523, 206] on span "clear" at bounding box center [1527, 207] width 18 height 18
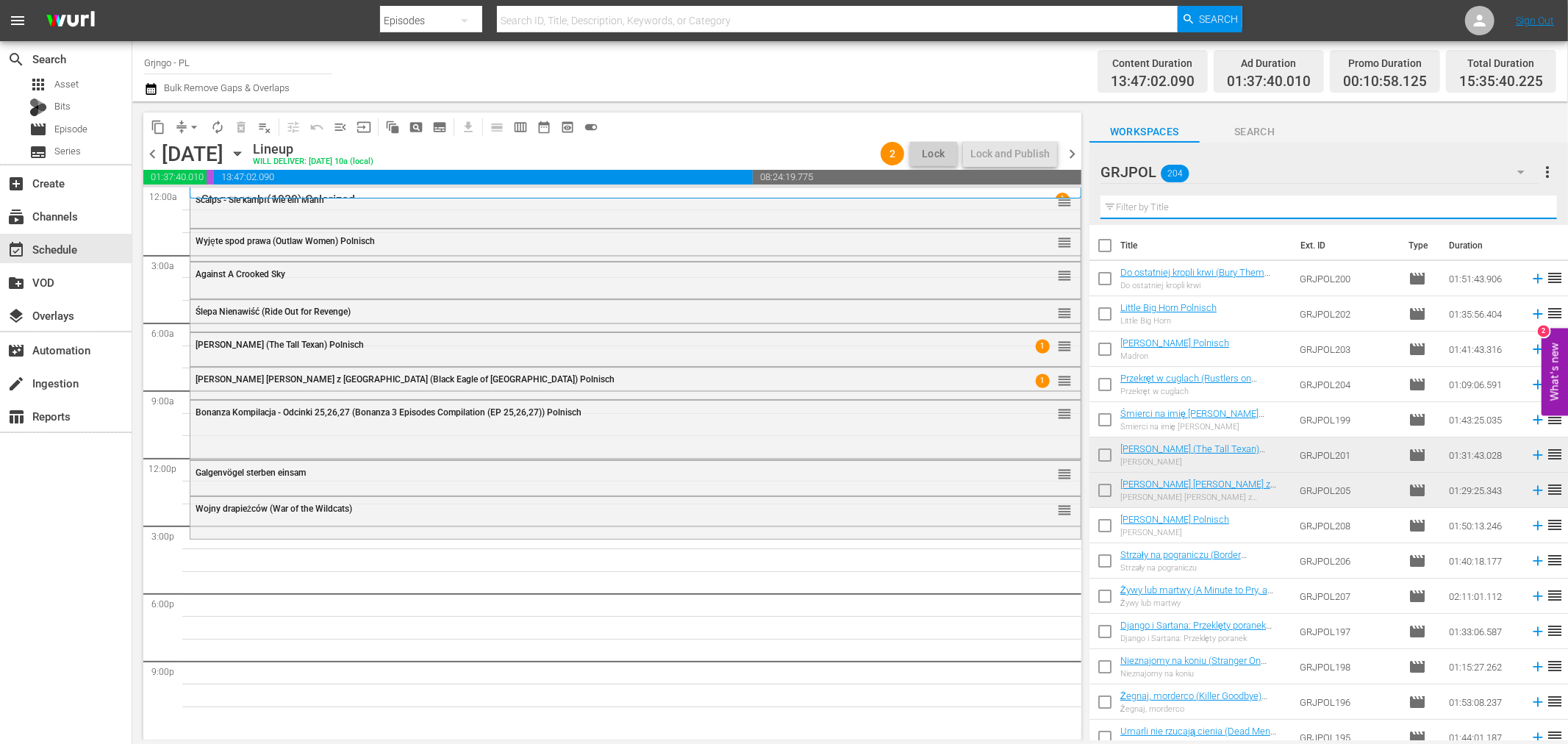
paste input "The Grand Duel aka The Big Showdown"
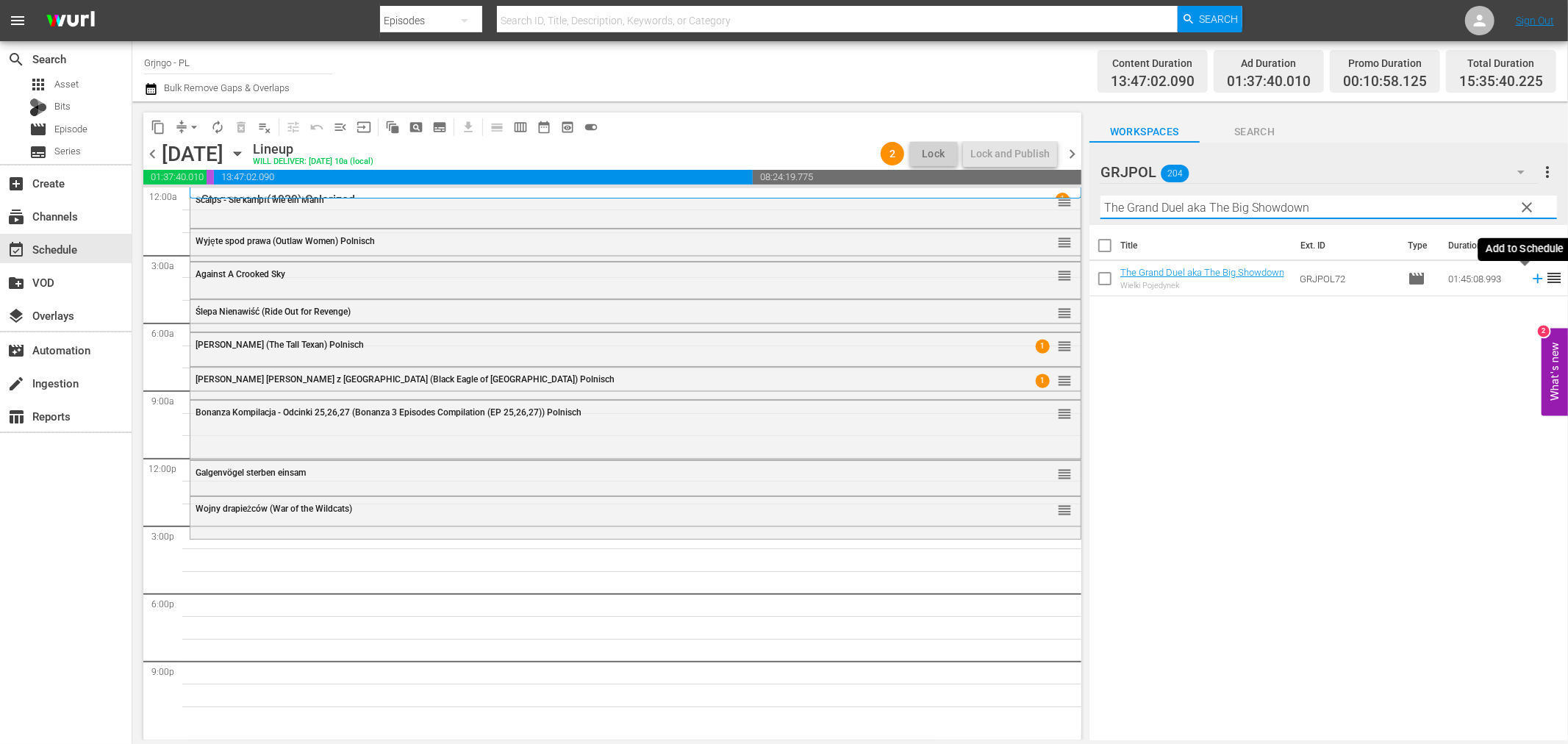
type input "The Grand Duel aka The Big Showdown"
click at [1533, 278] on icon at bounding box center [1537, 279] width 9 height 9
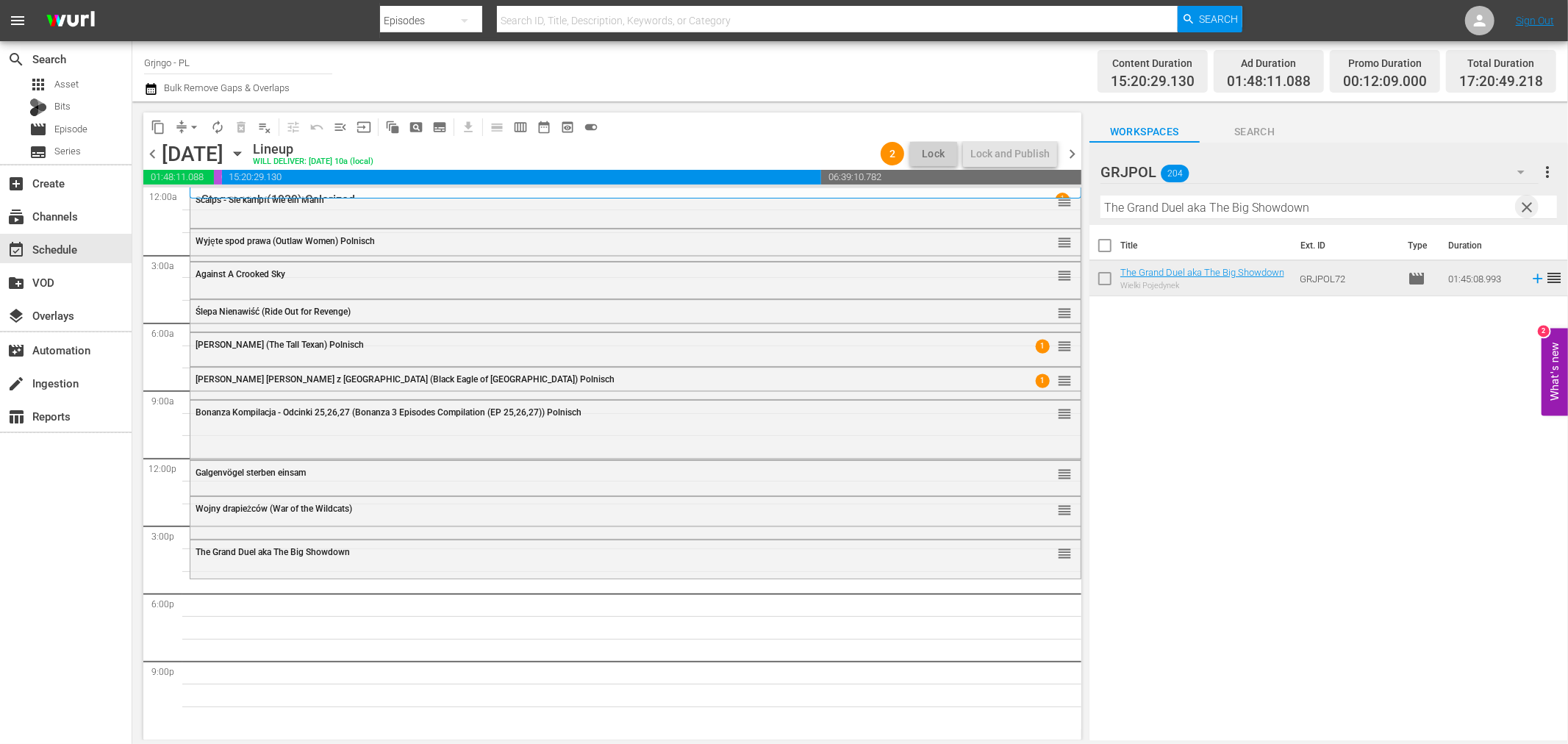
click at [1527, 206] on span "clear" at bounding box center [1527, 207] width 18 height 18
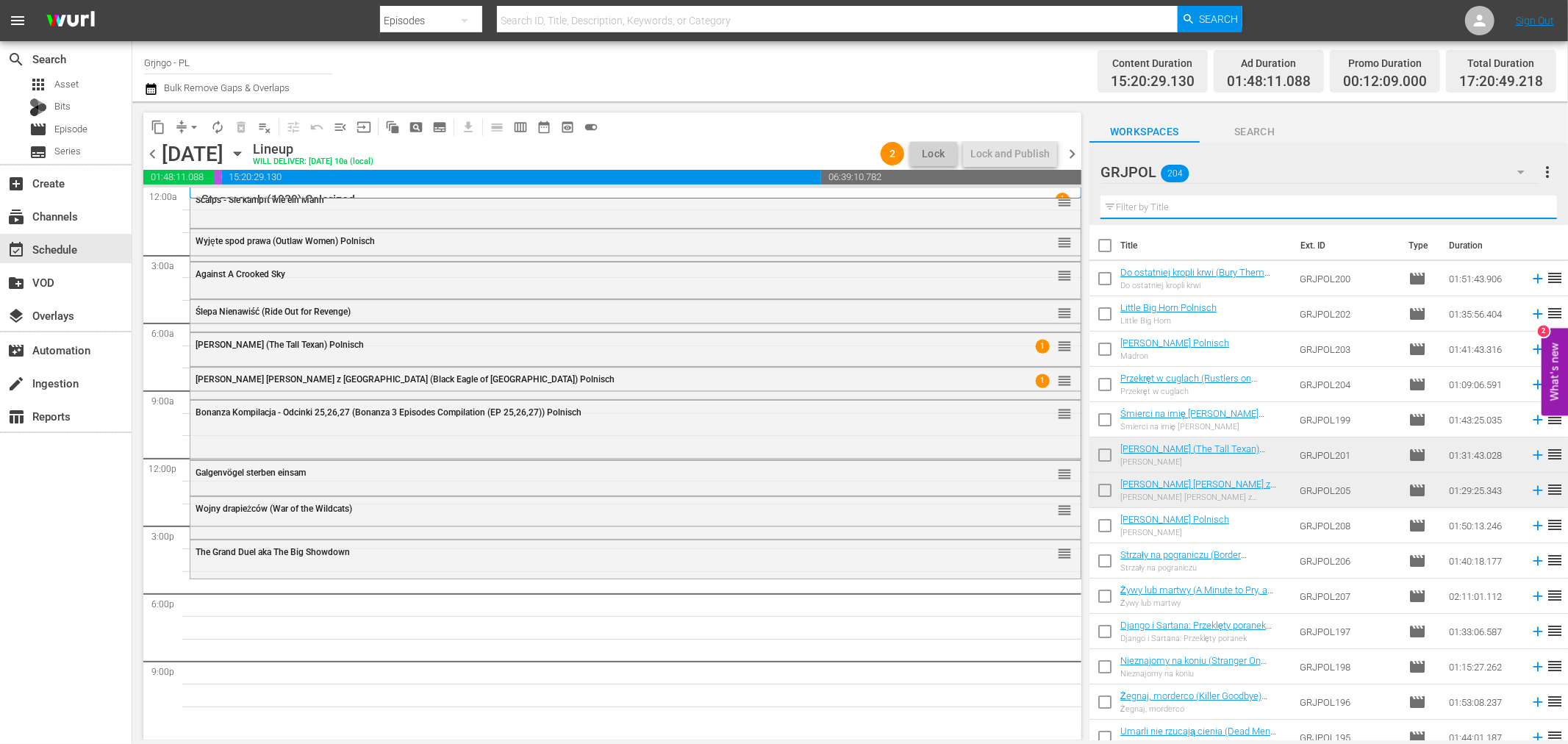
paste input "Zwei wilde Companeros"
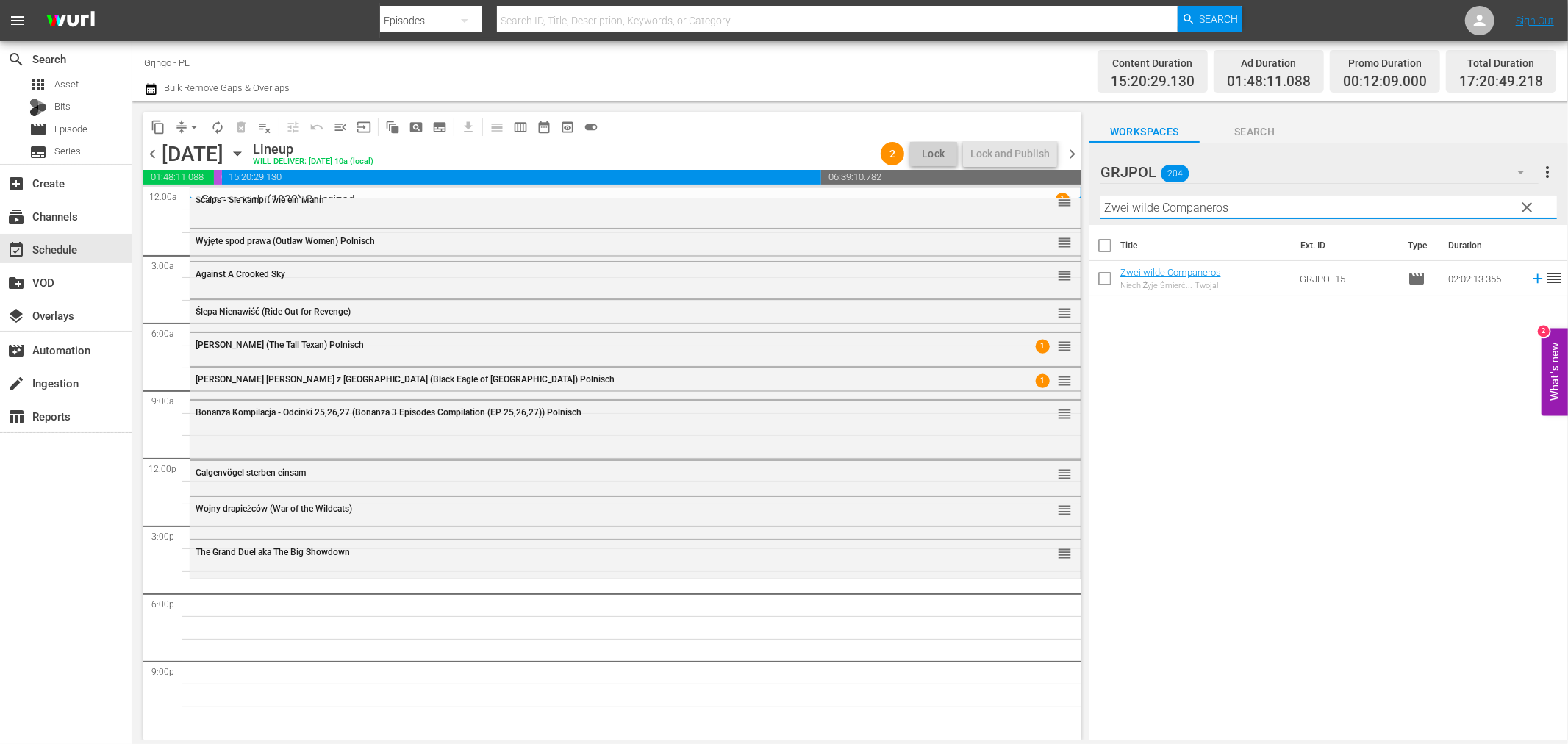
type input "Zwei wilde Companeros"
click at [1531, 274] on icon at bounding box center [1537, 278] width 16 height 16
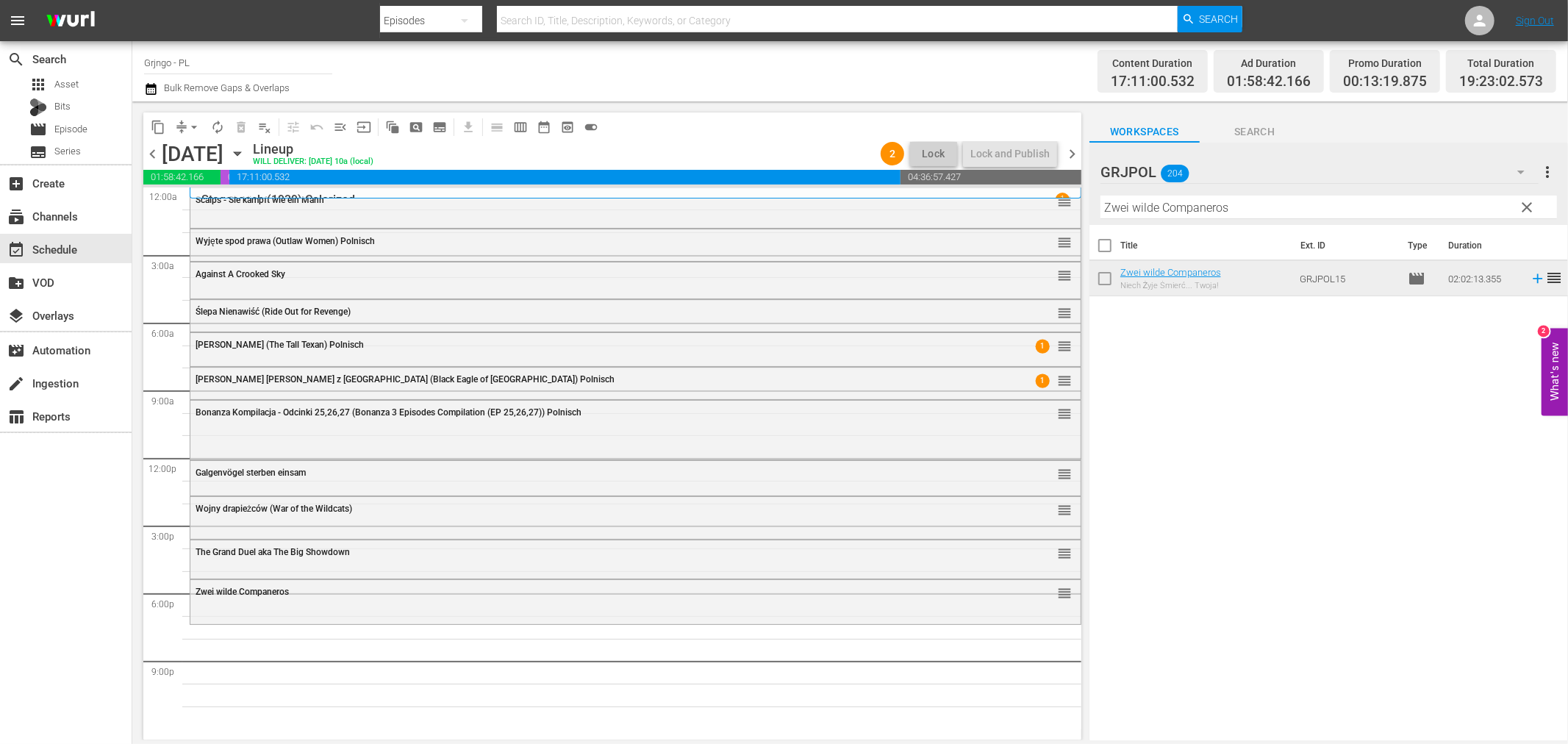
drag, startPoint x: 1524, startPoint y: 202, endPoint x: 1118, endPoint y: 214, distance: 406.2
click at [1526, 202] on span "clear" at bounding box center [1527, 207] width 18 height 18
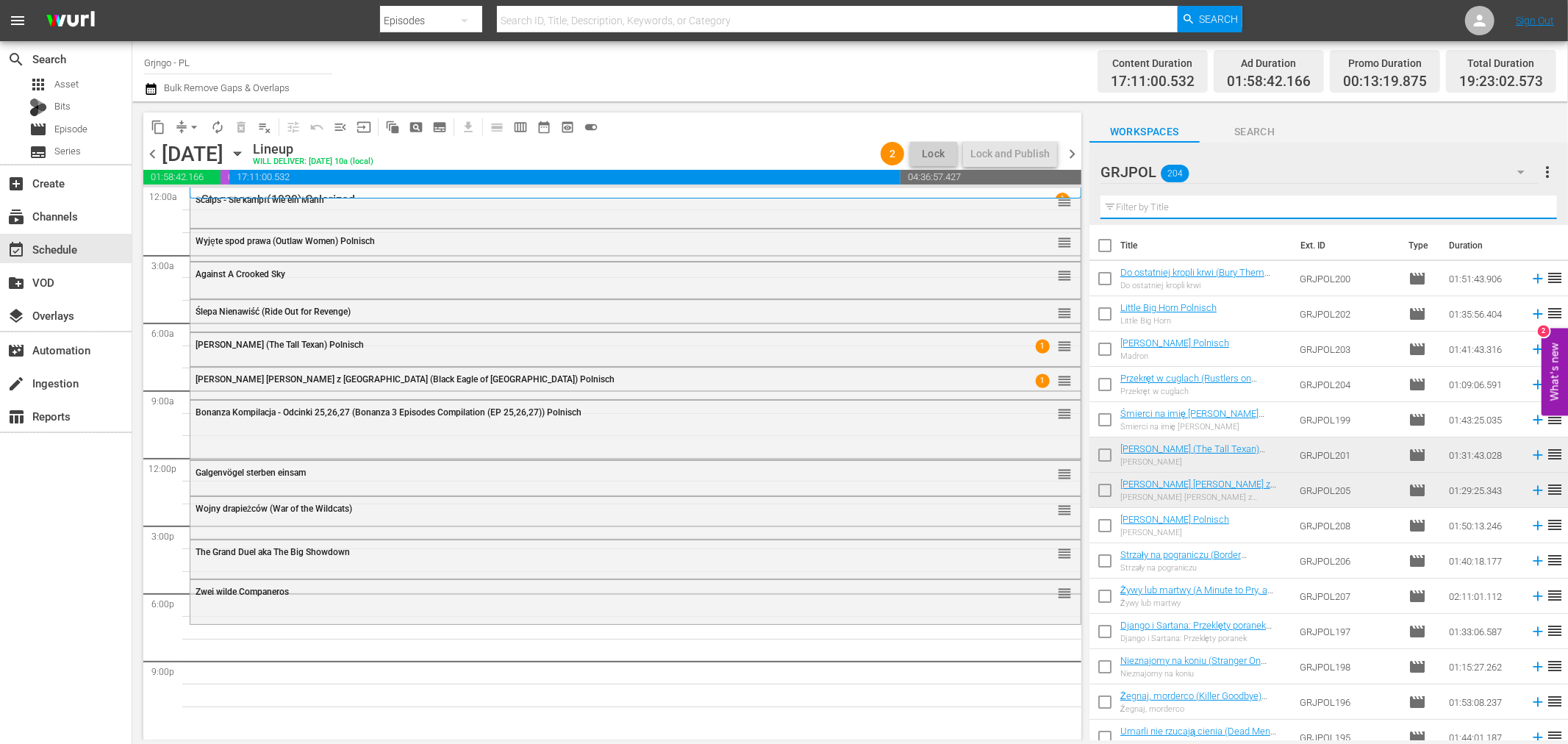
paste input "They Call [GEOGRAPHIC_DATA]"
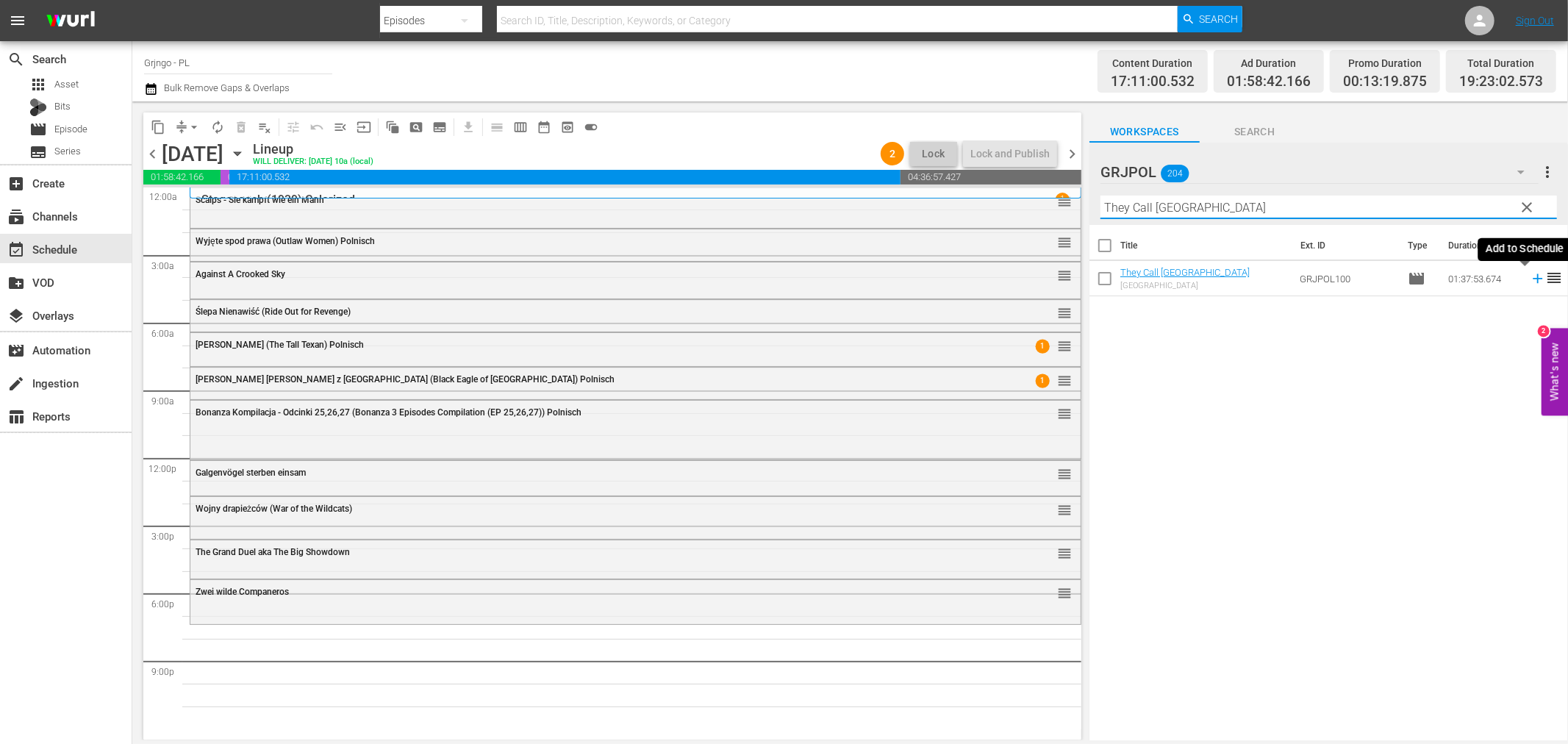
type input "They Call [GEOGRAPHIC_DATA]"
click at [1530, 281] on icon at bounding box center [1537, 278] width 16 height 16
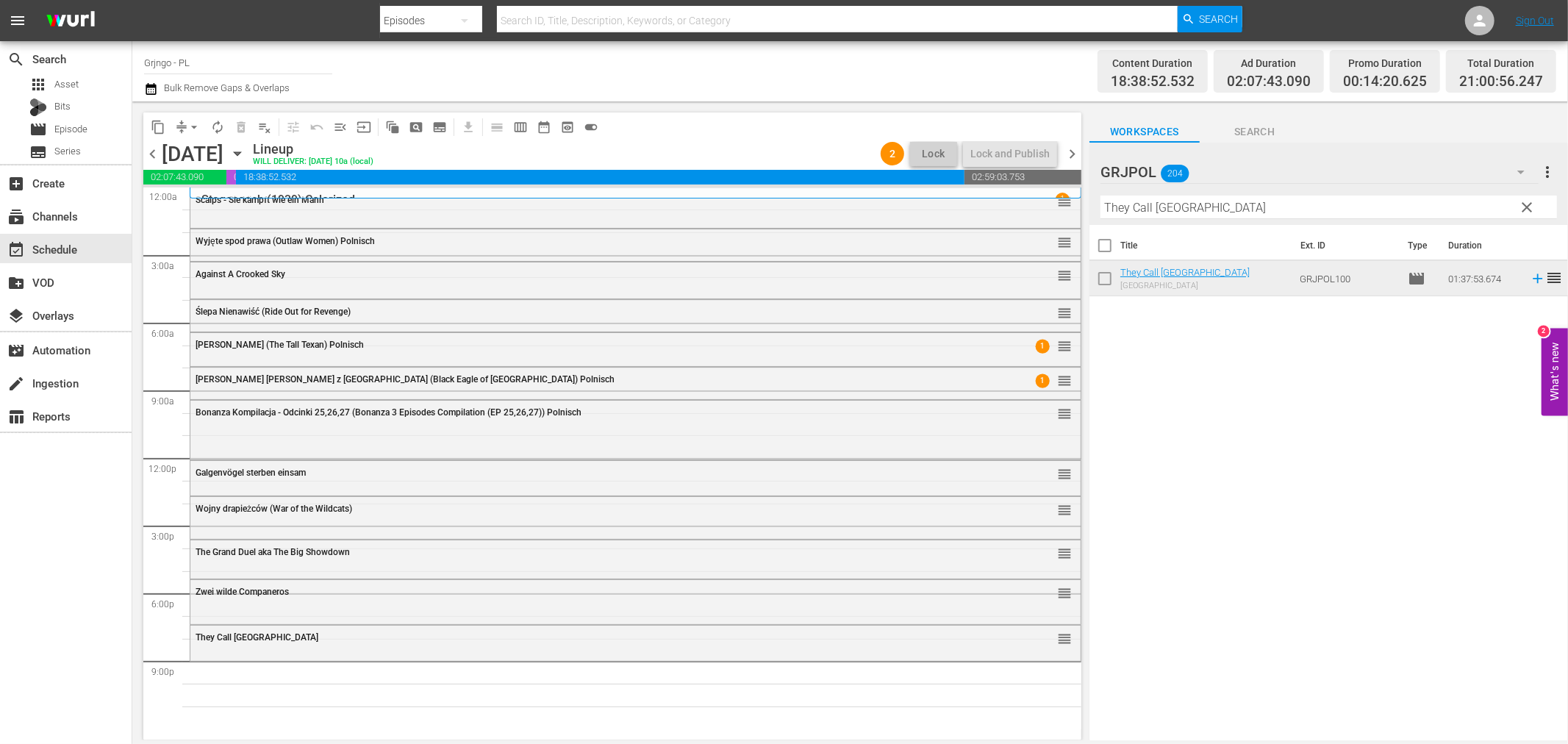
drag, startPoint x: 1527, startPoint y: 203, endPoint x: 1260, endPoint y: 201, distance: 267.0
click at [1527, 203] on span "clear" at bounding box center [1527, 207] width 18 height 18
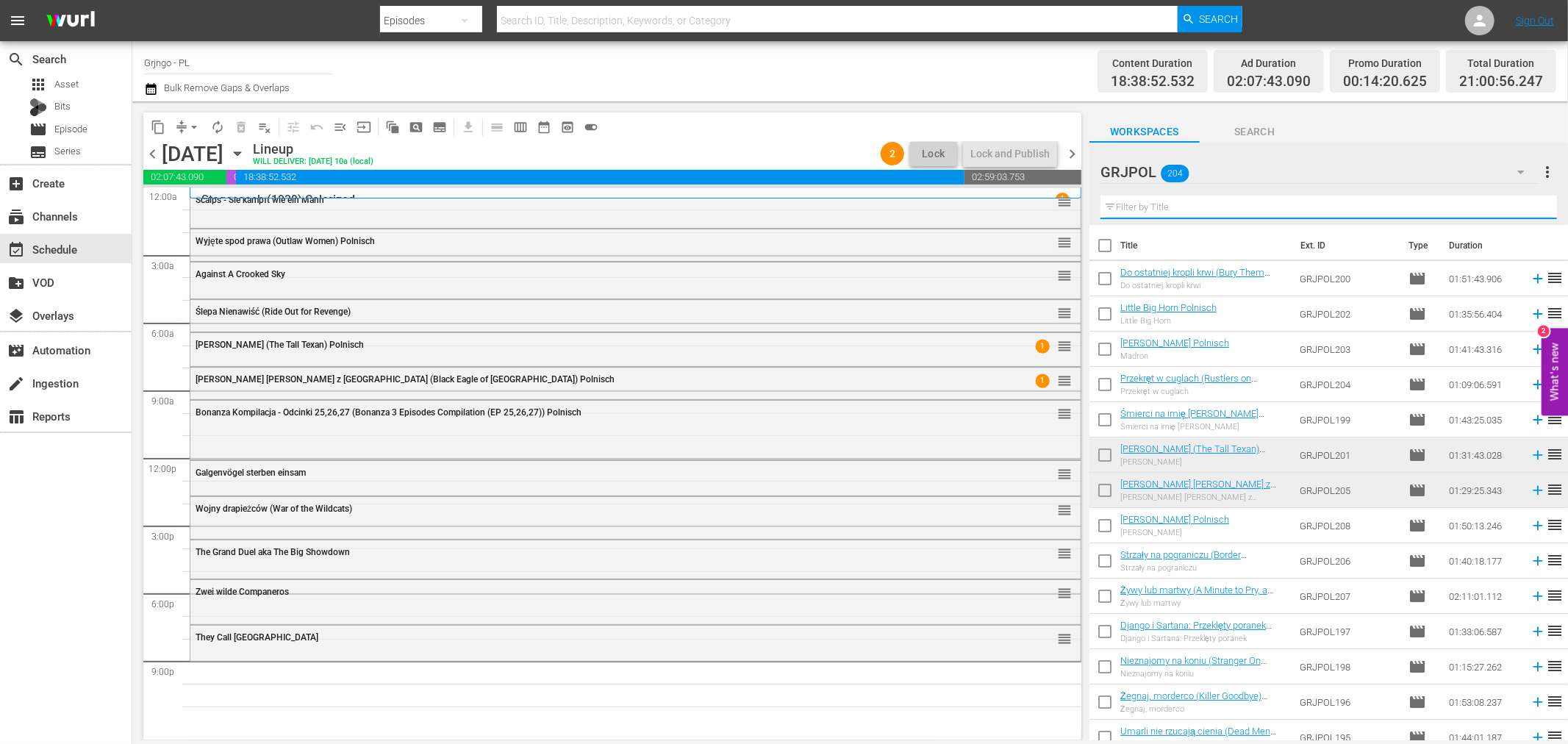
paste input "Twice a Judas"
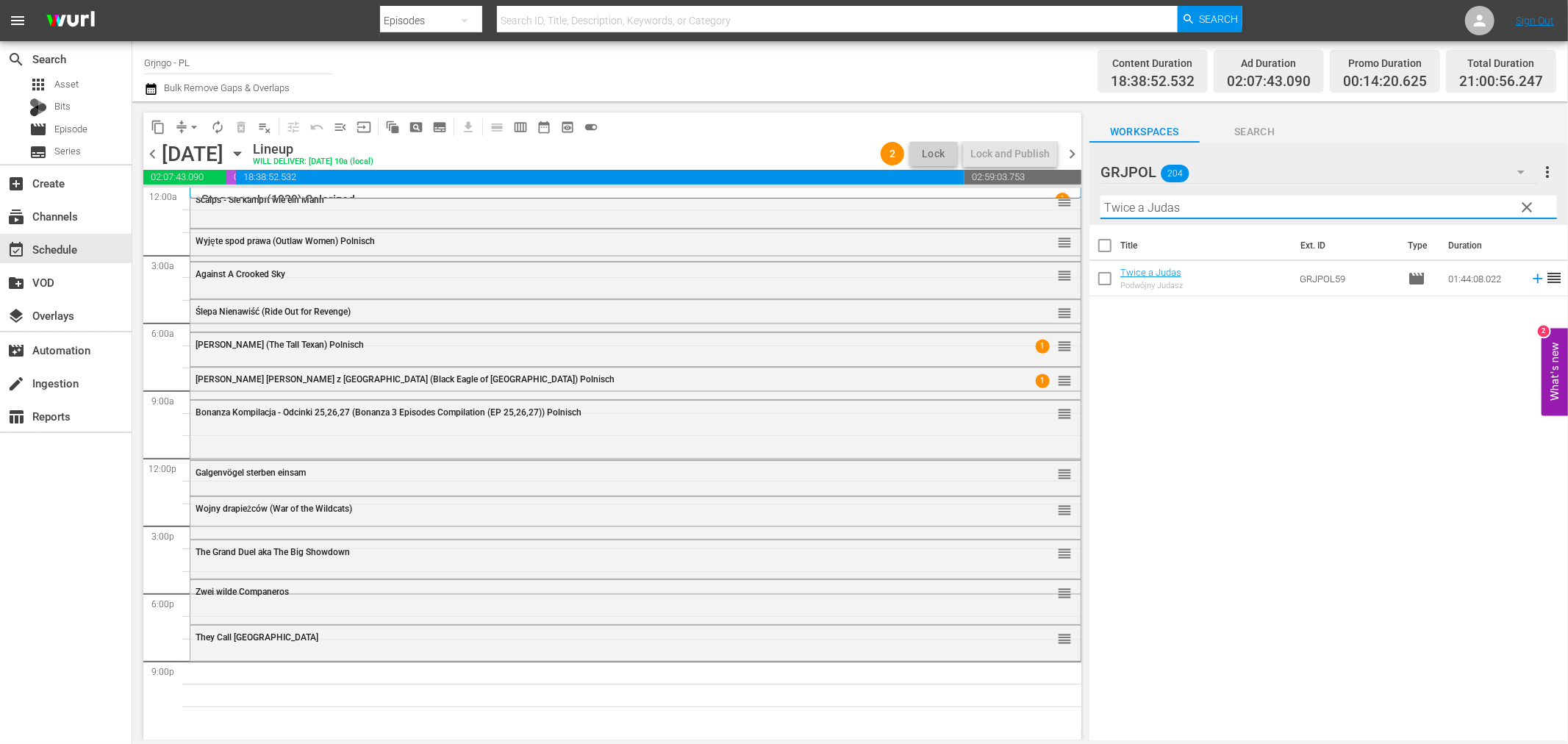
type input "Twice a Judas"
click at [1530, 281] on icon at bounding box center [1537, 278] width 16 height 16
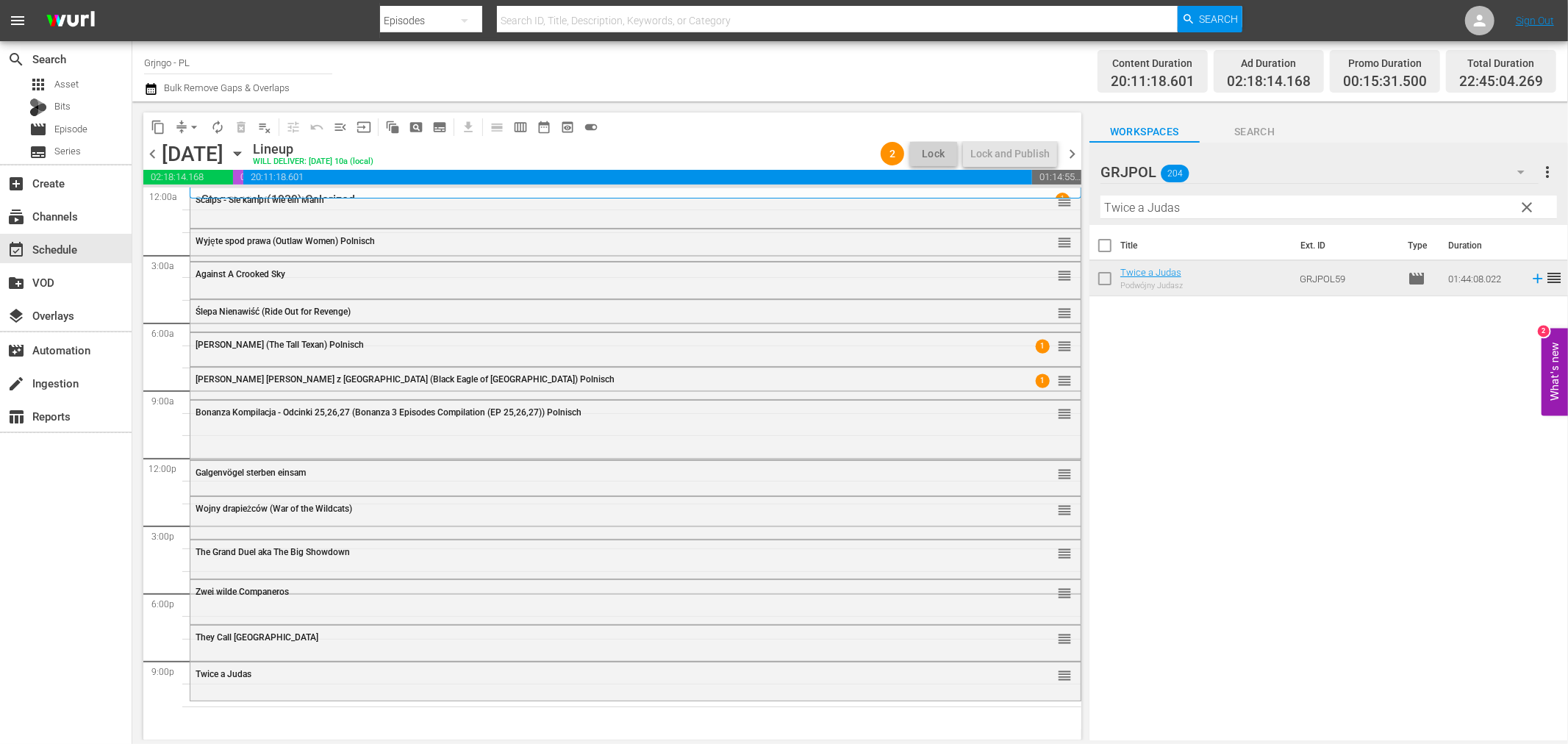
click at [1531, 202] on span "clear" at bounding box center [1527, 207] width 18 height 18
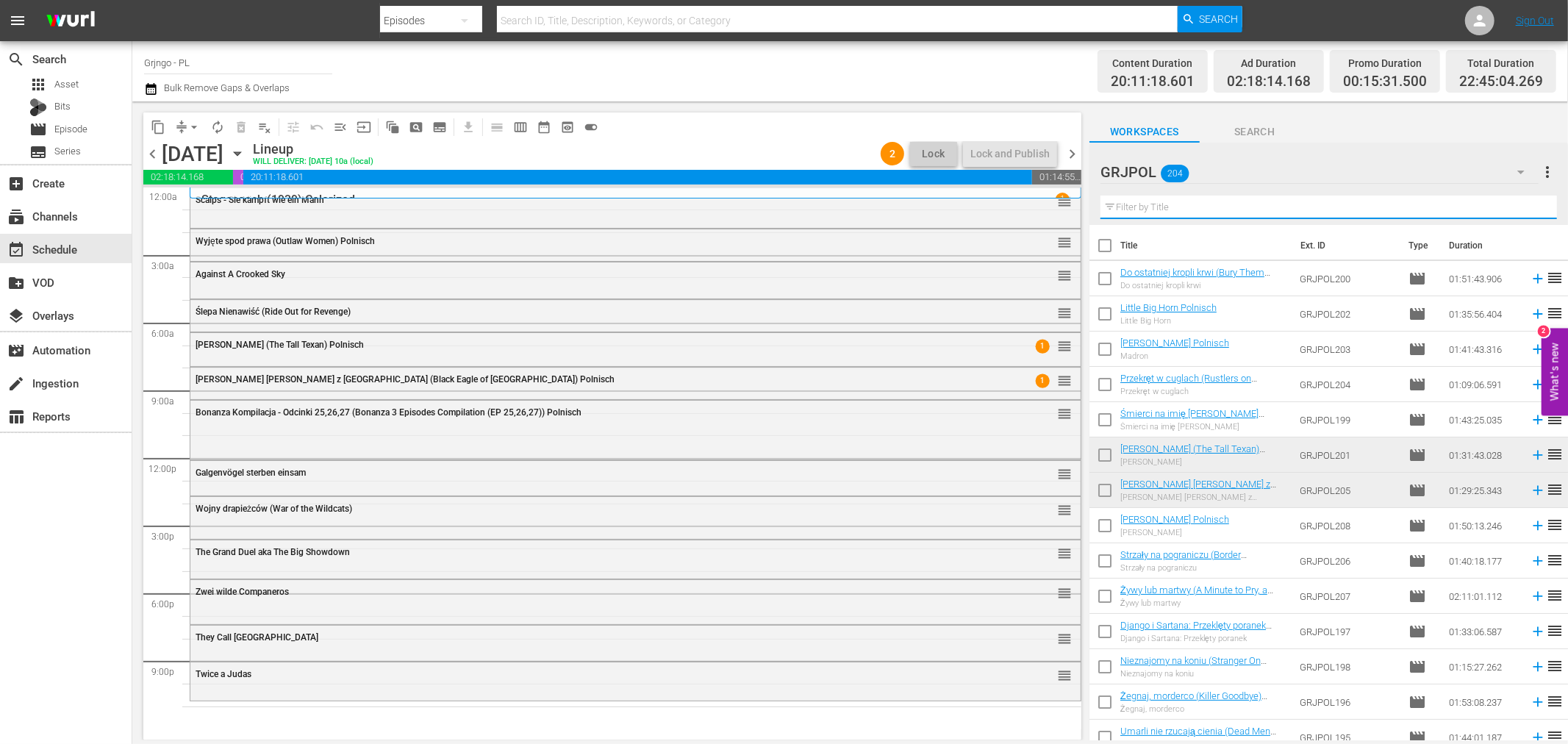
paste input "Zwei Himmelhunde im [PERSON_NAME]"
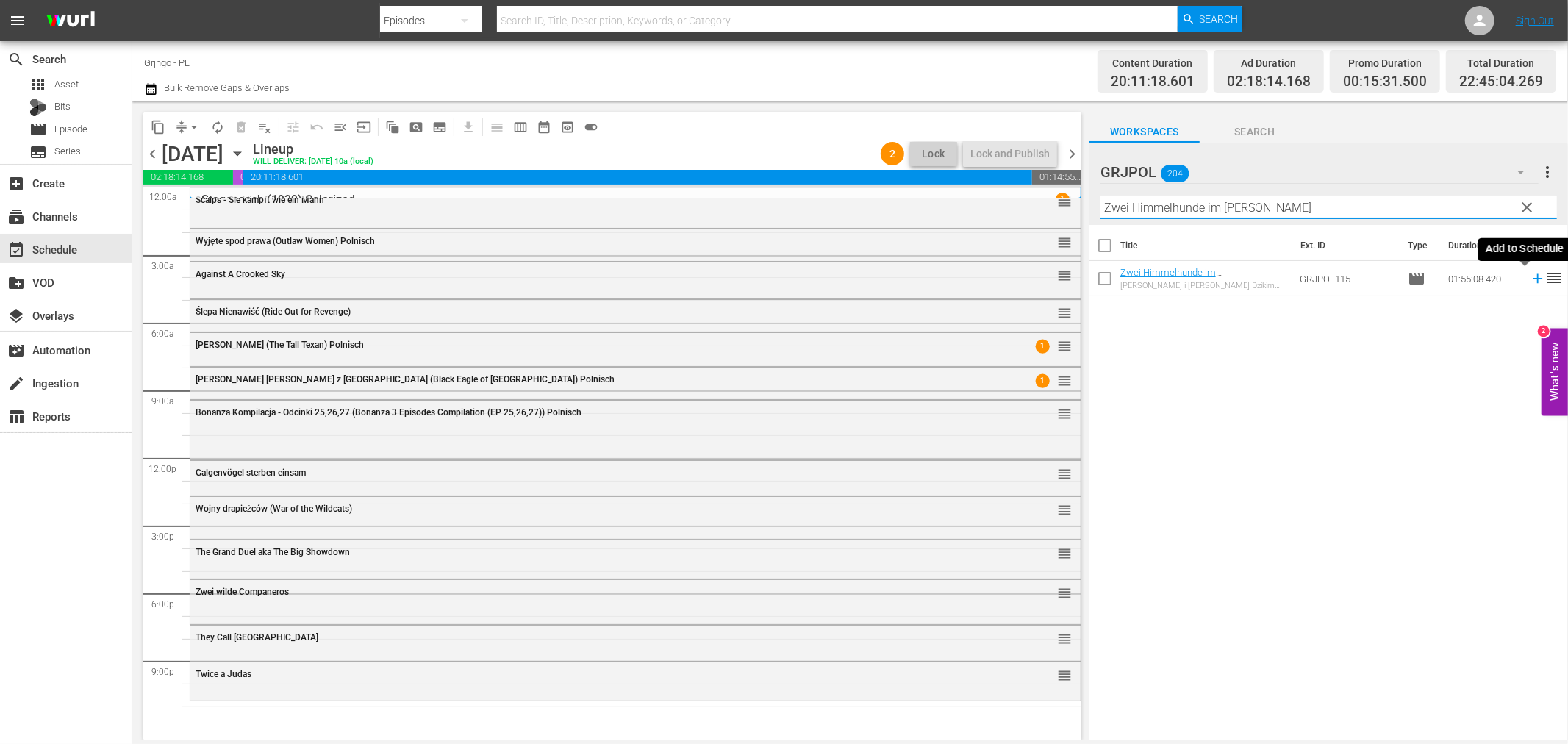
type input "Zwei Himmelhunde im [PERSON_NAME]"
click at [1530, 277] on icon at bounding box center [1537, 278] width 16 height 16
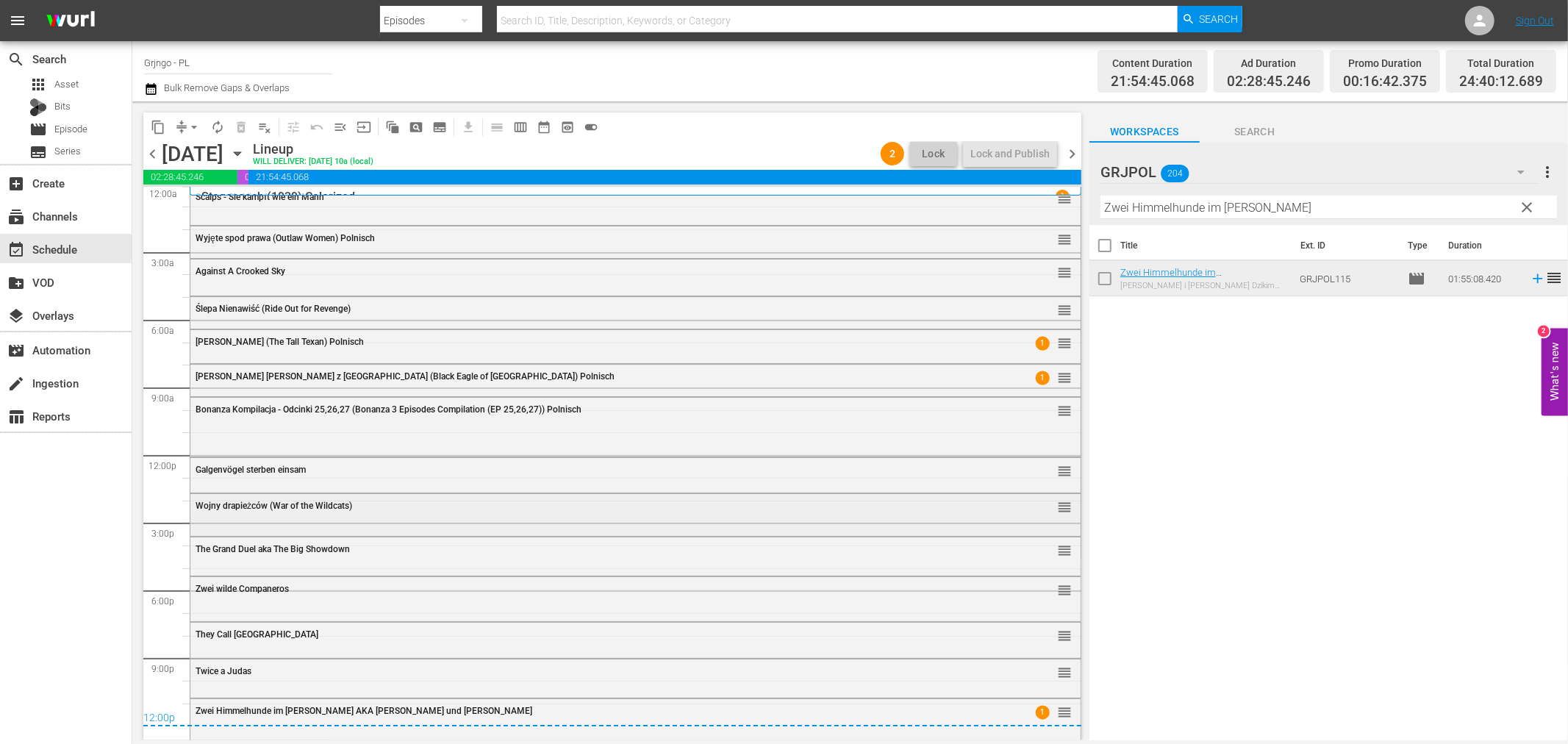
scroll to position [4, 0]
drag, startPoint x: 1066, startPoint y: 157, endPoint x: 1106, endPoint y: 179, distance: 45.7
click at [1066, 157] on span "chevron_right" at bounding box center [1072, 154] width 18 height 18
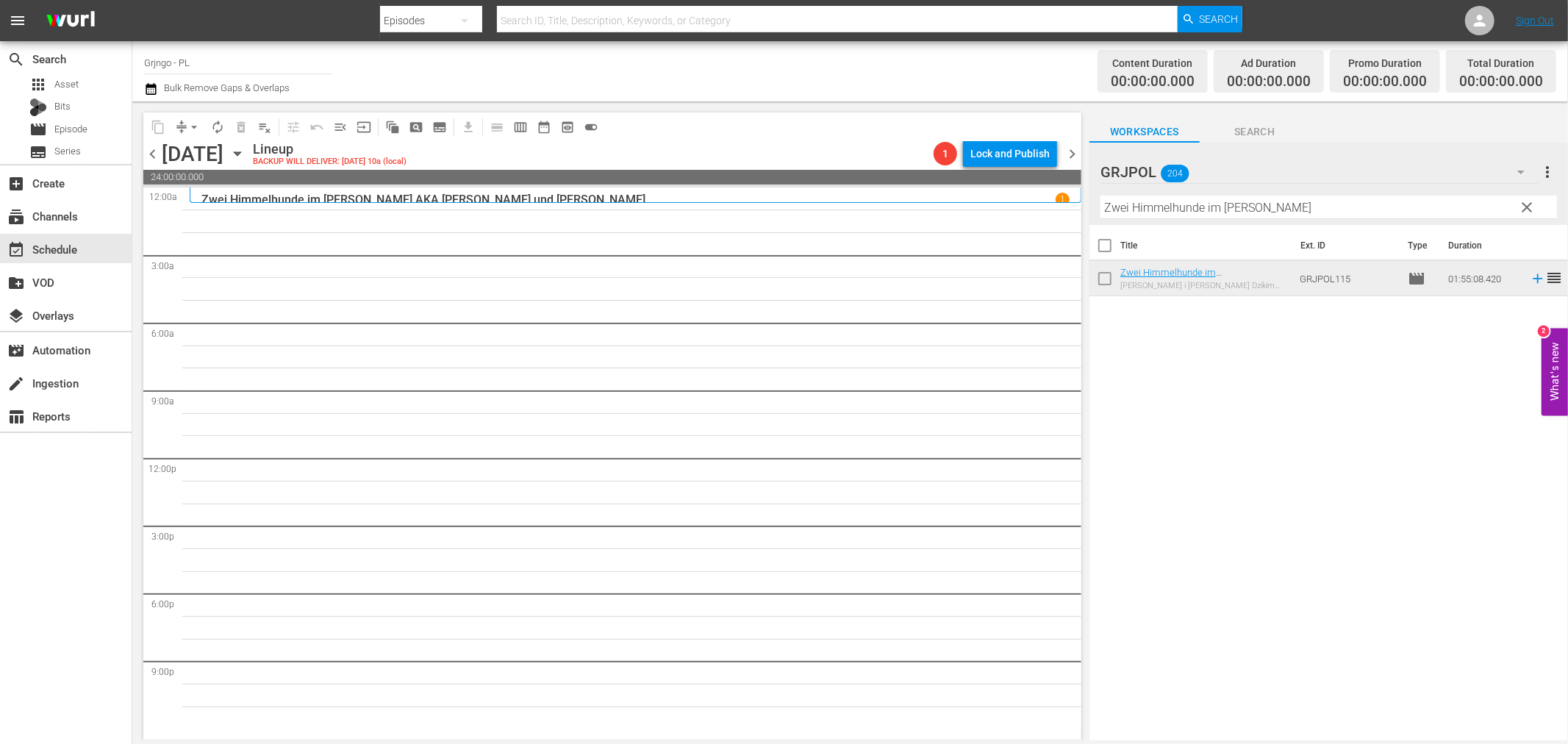
click at [1525, 199] on span "clear" at bounding box center [1527, 207] width 18 height 18
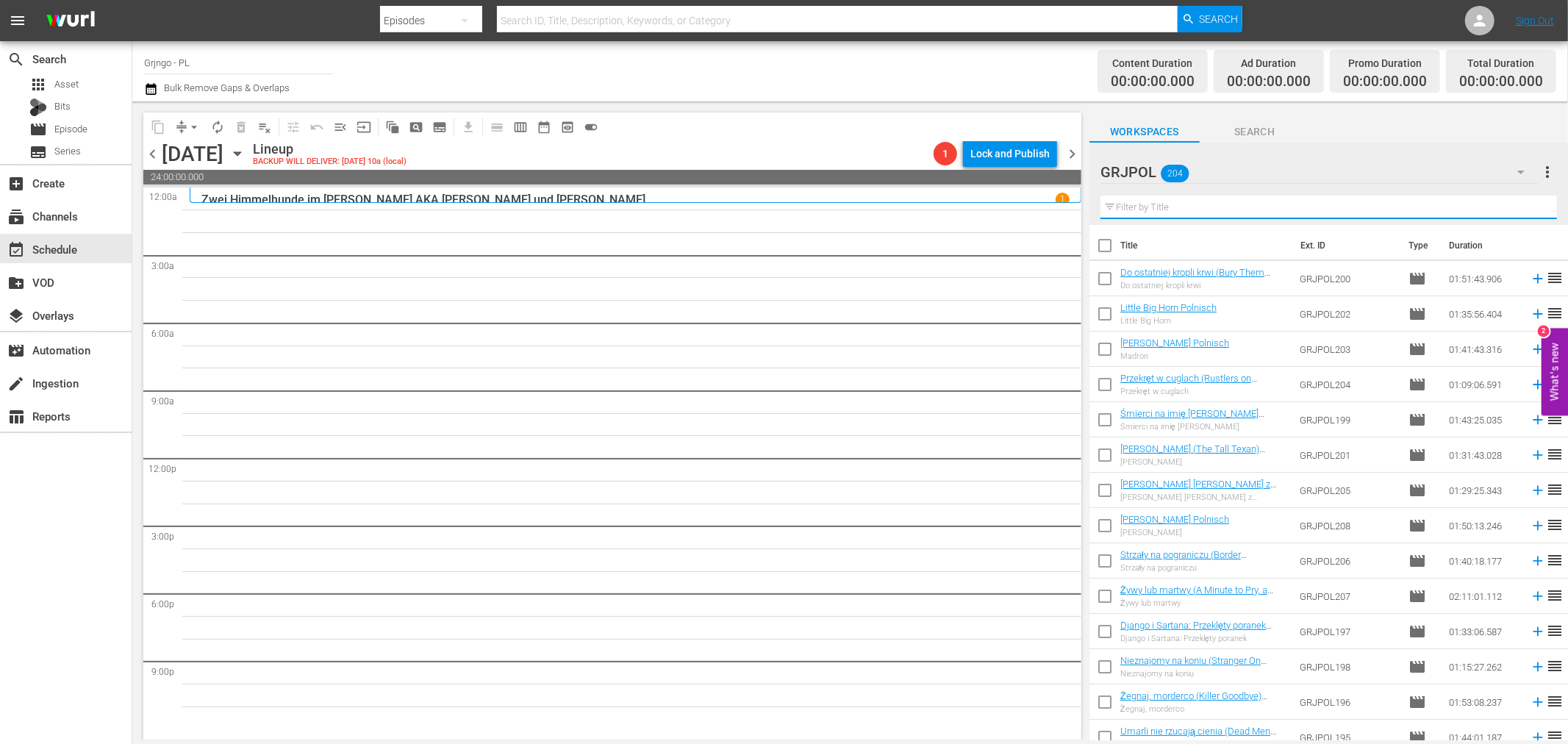
paste input "Hey [PERSON_NAME]! A Toast to Your Death"
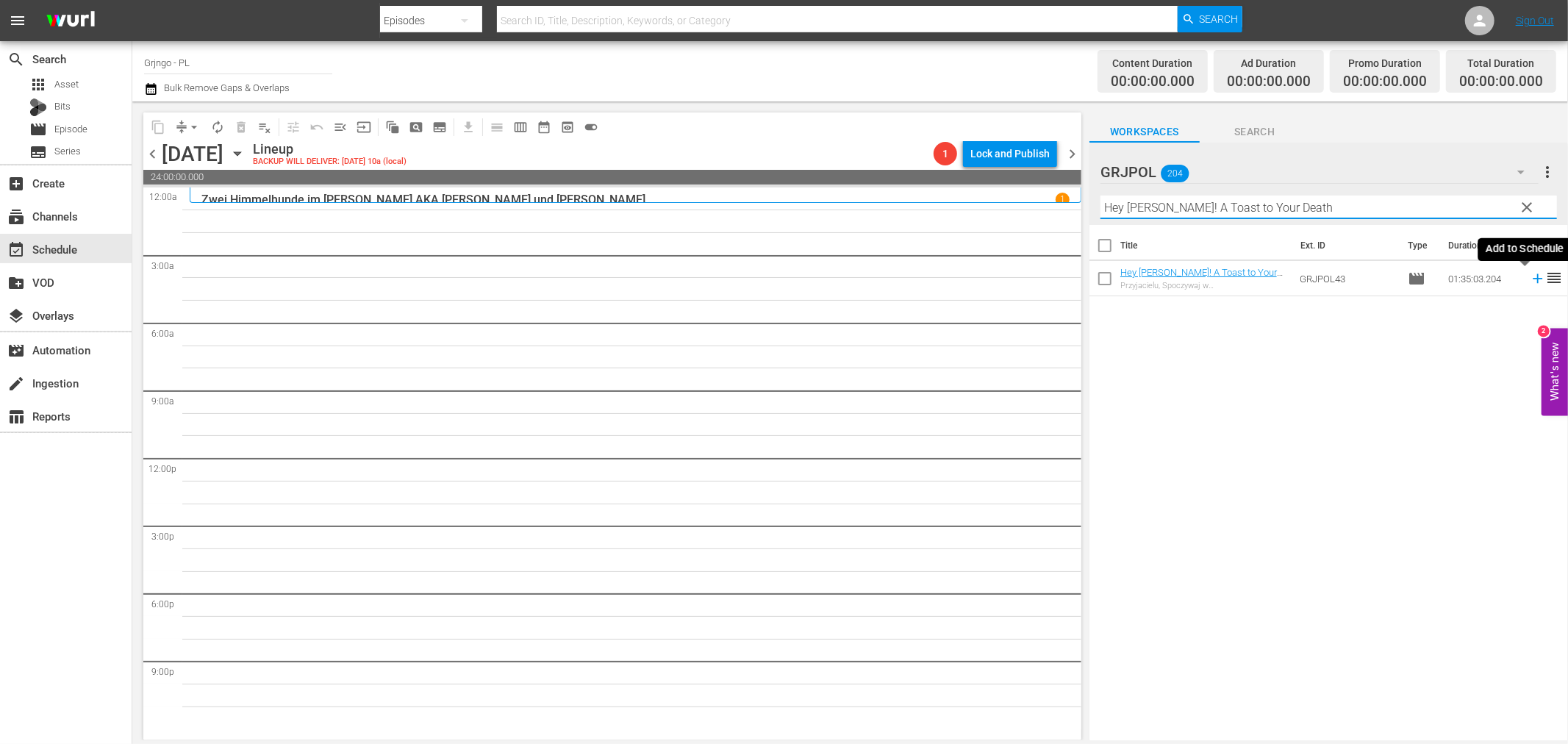
type input "Hey [PERSON_NAME]! A Toast to Your Death"
click at [1530, 277] on icon at bounding box center [1537, 278] width 16 height 16
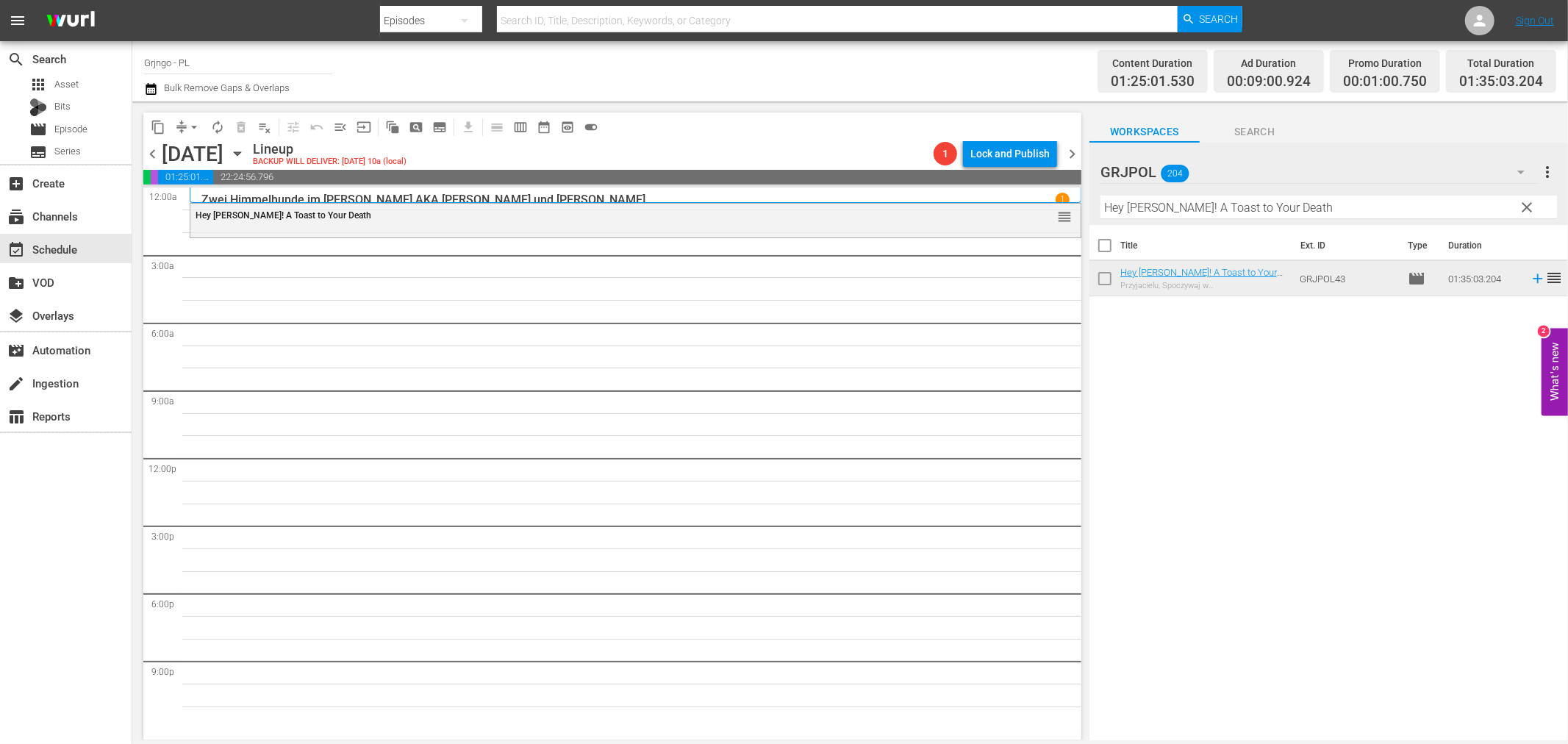
drag, startPoint x: 1527, startPoint y: 207, endPoint x: 1235, endPoint y: 201, distance: 292.1
click at [1527, 207] on span "clear" at bounding box center [1527, 207] width 18 height 18
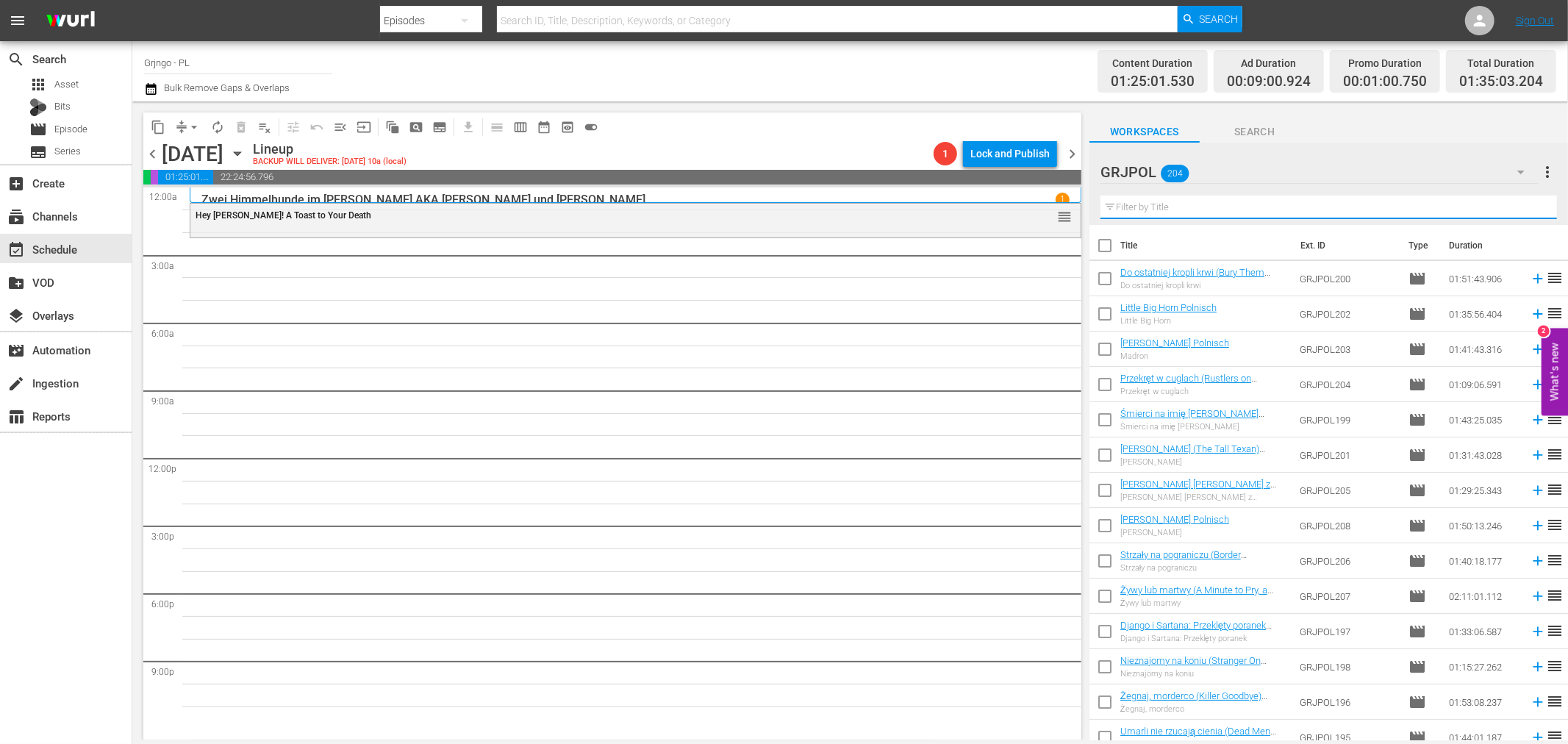
paste input "Renegade Gunfighter"
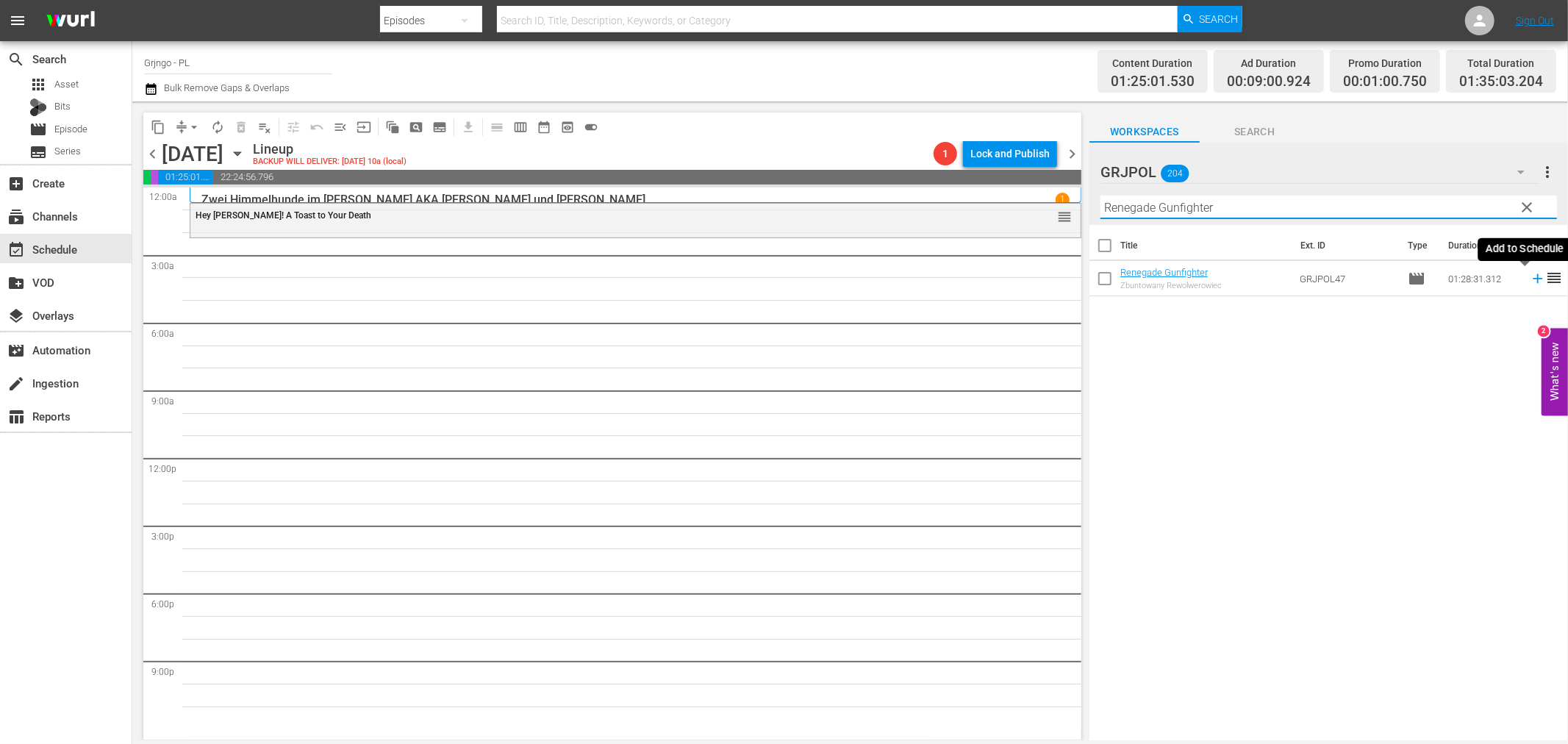
type input "Renegade Gunfighter"
click at [1533, 275] on icon at bounding box center [1537, 279] width 9 height 9
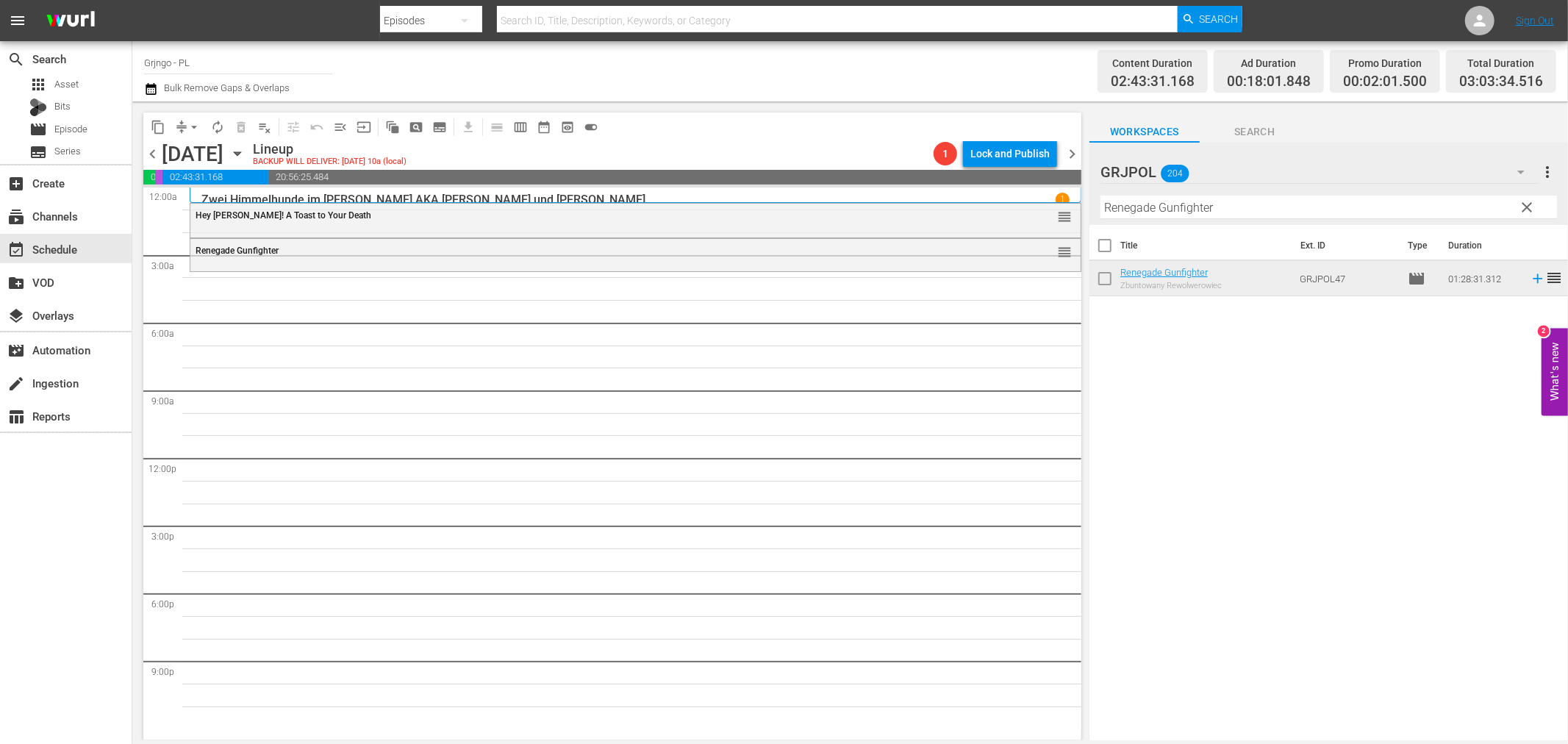
drag, startPoint x: 1526, startPoint y: 210, endPoint x: 1116, endPoint y: 221, distance: 410.1
click at [1526, 210] on span "clear" at bounding box center [1527, 207] width 18 height 18
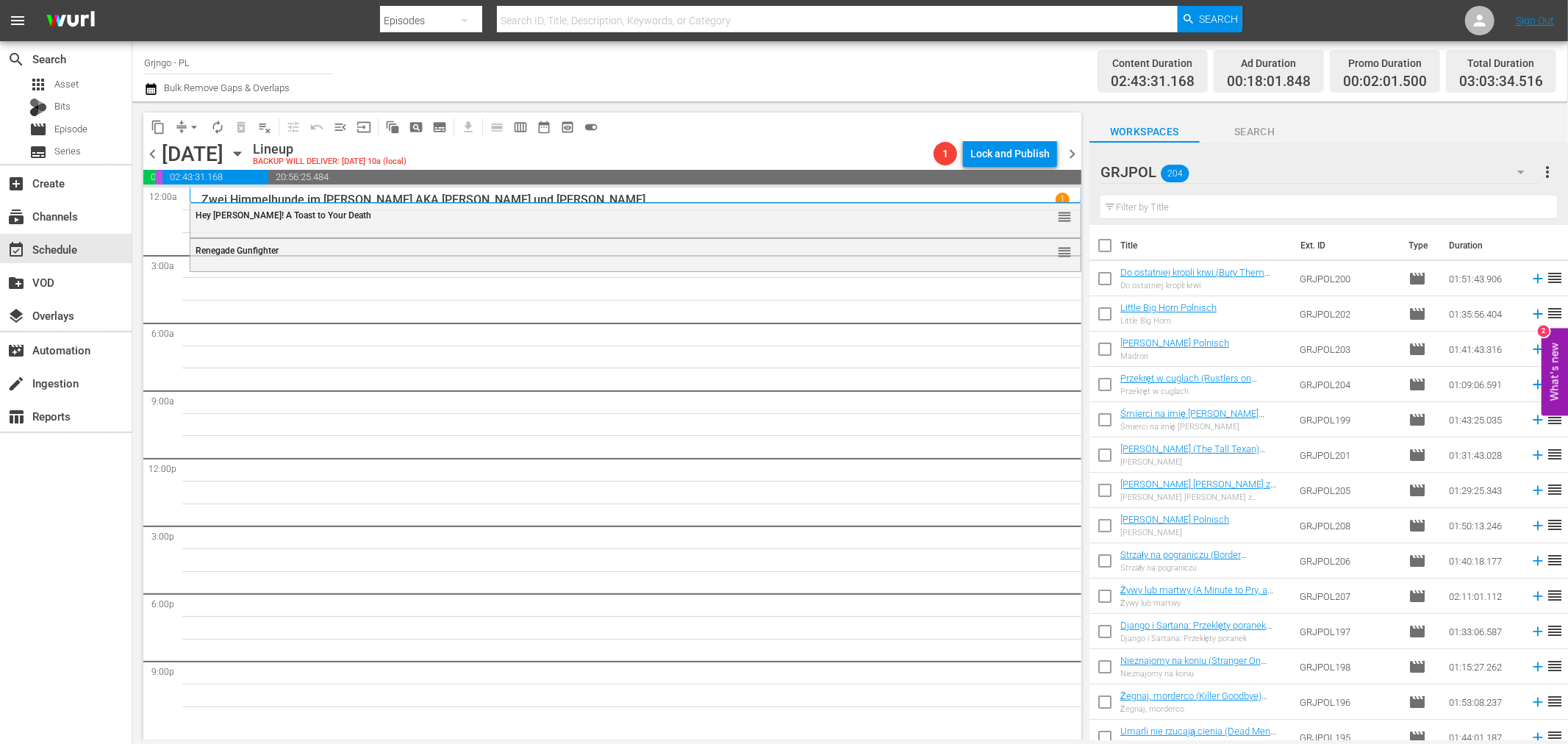
click at [1122, 211] on input "text" at bounding box center [1329, 208] width 456 height 24
paste input "I'll Die for Vengeance"
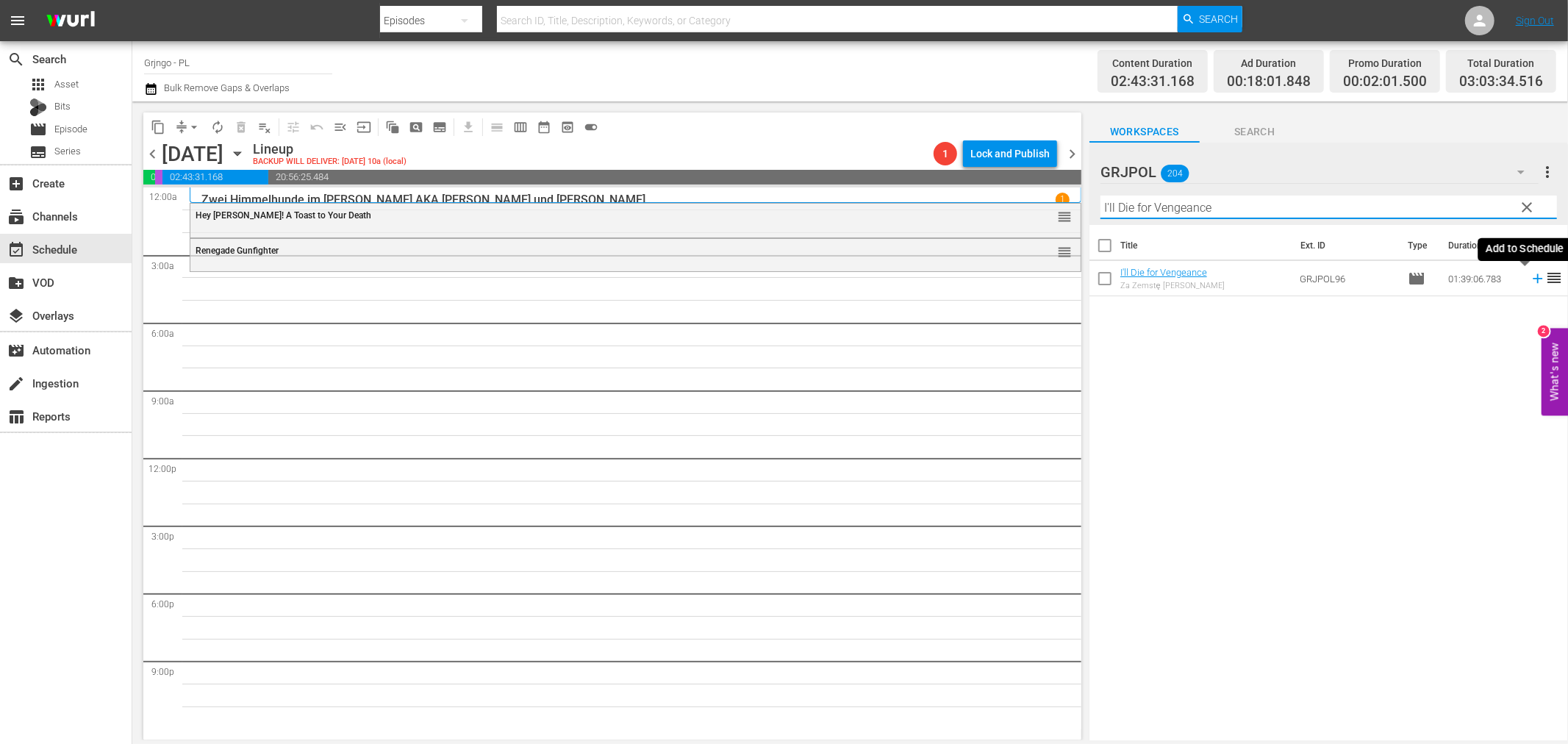
type input "I'll Die for Vengeance"
click at [1530, 277] on icon at bounding box center [1537, 278] width 16 height 16
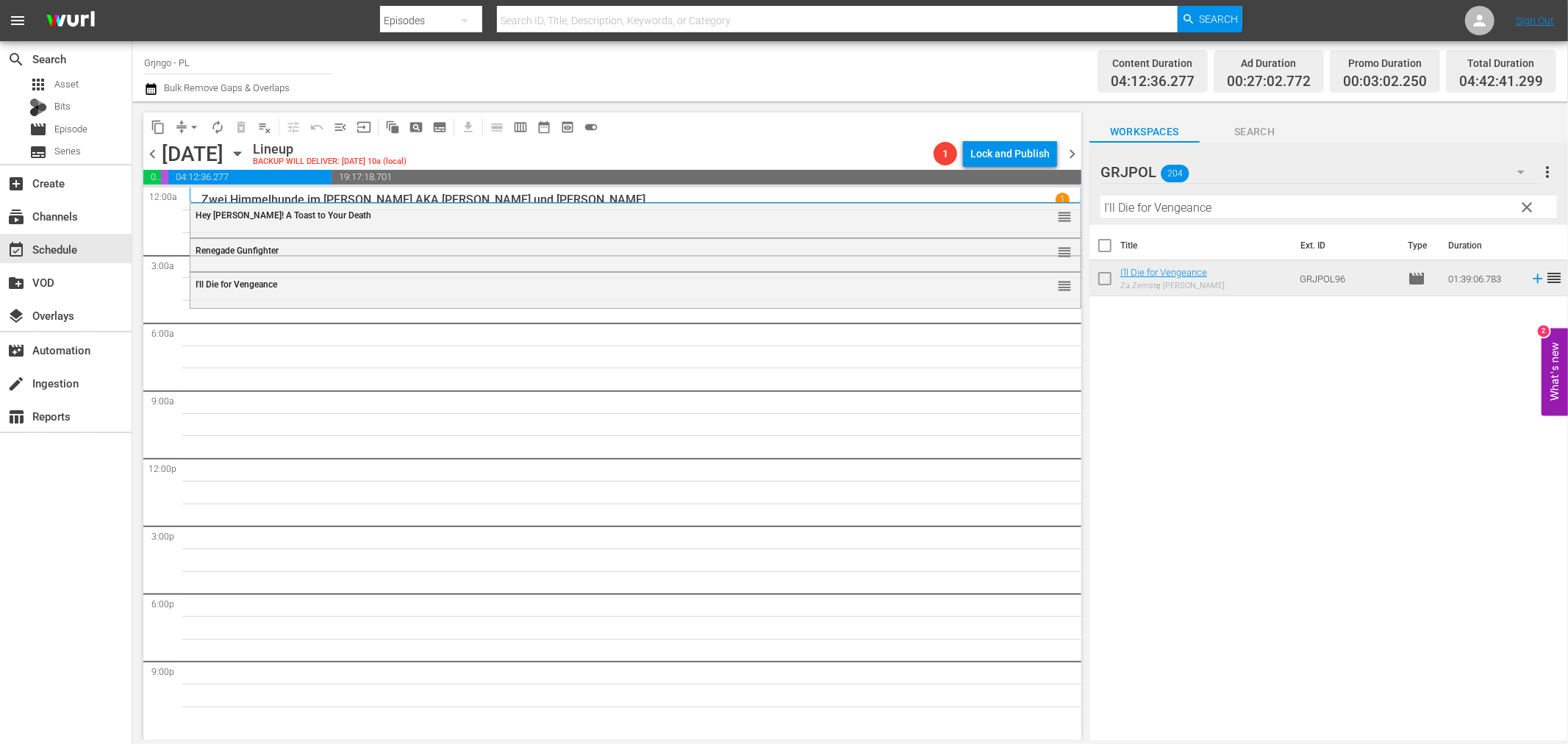
drag, startPoint x: 1530, startPoint y: 200, endPoint x: 1162, endPoint y: 238, distance: 370.0
click at [1530, 200] on span "clear" at bounding box center [1527, 207] width 18 height 18
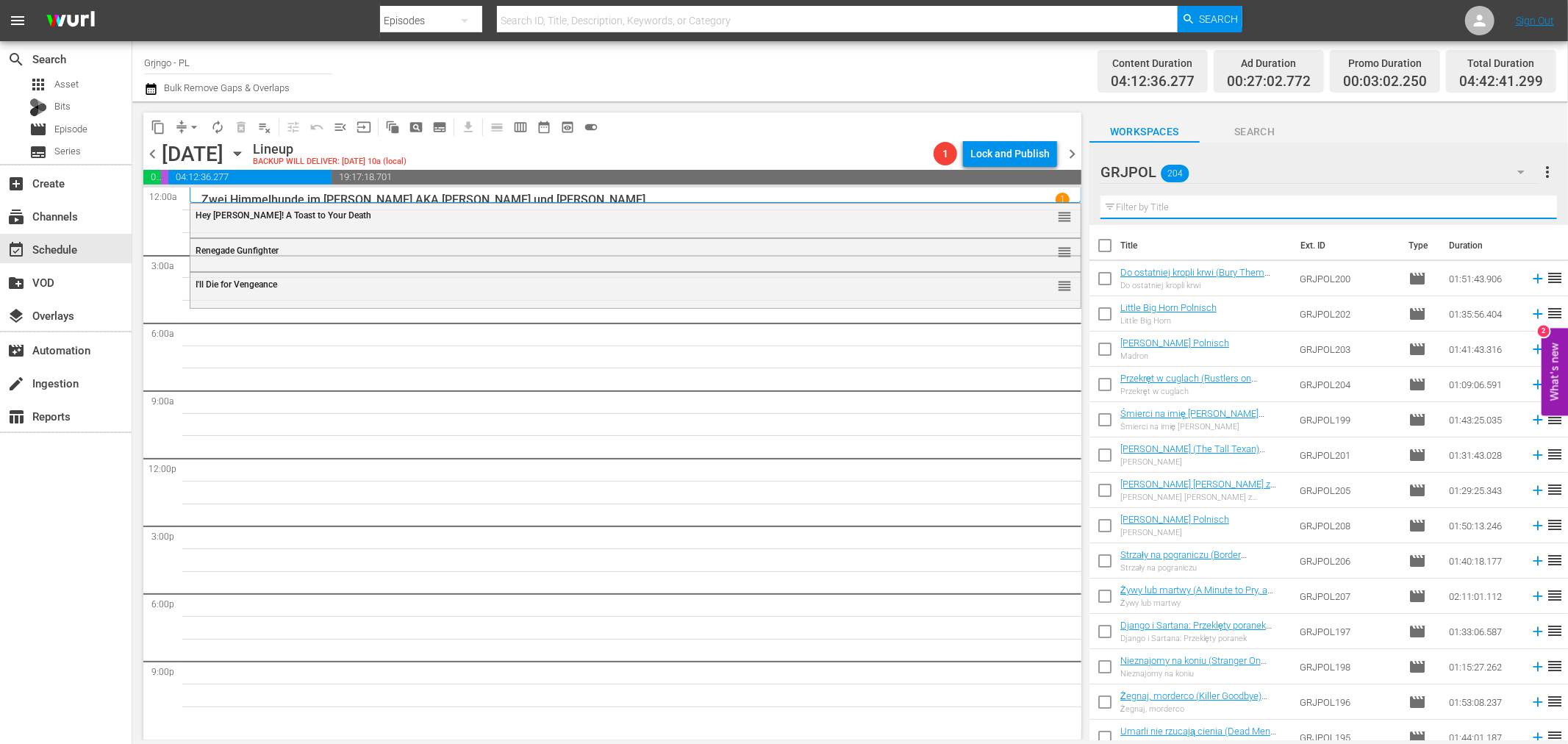
paste input "[PERSON_NAME]"
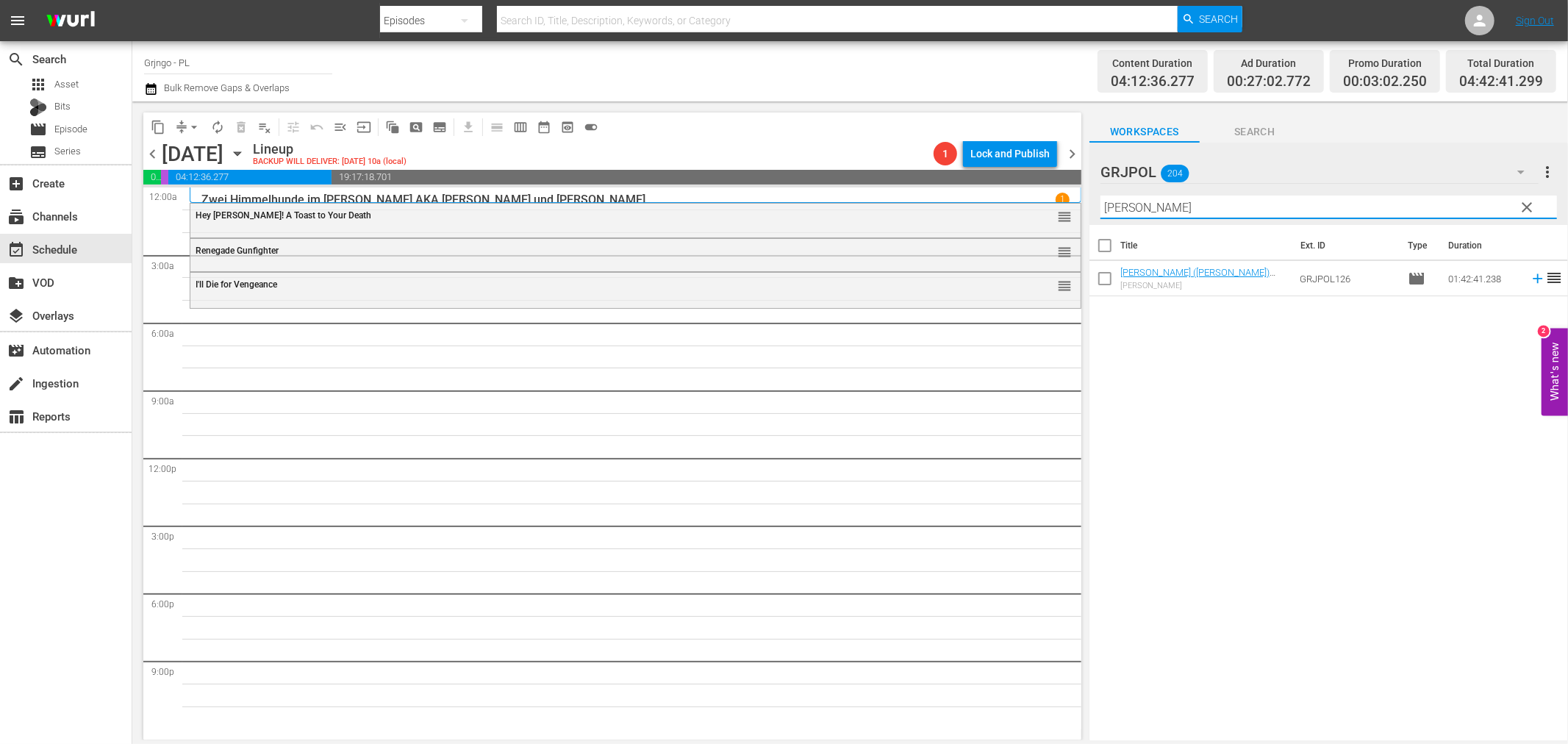
type input "[PERSON_NAME]"
click at [1533, 282] on icon at bounding box center [1537, 279] width 9 height 9
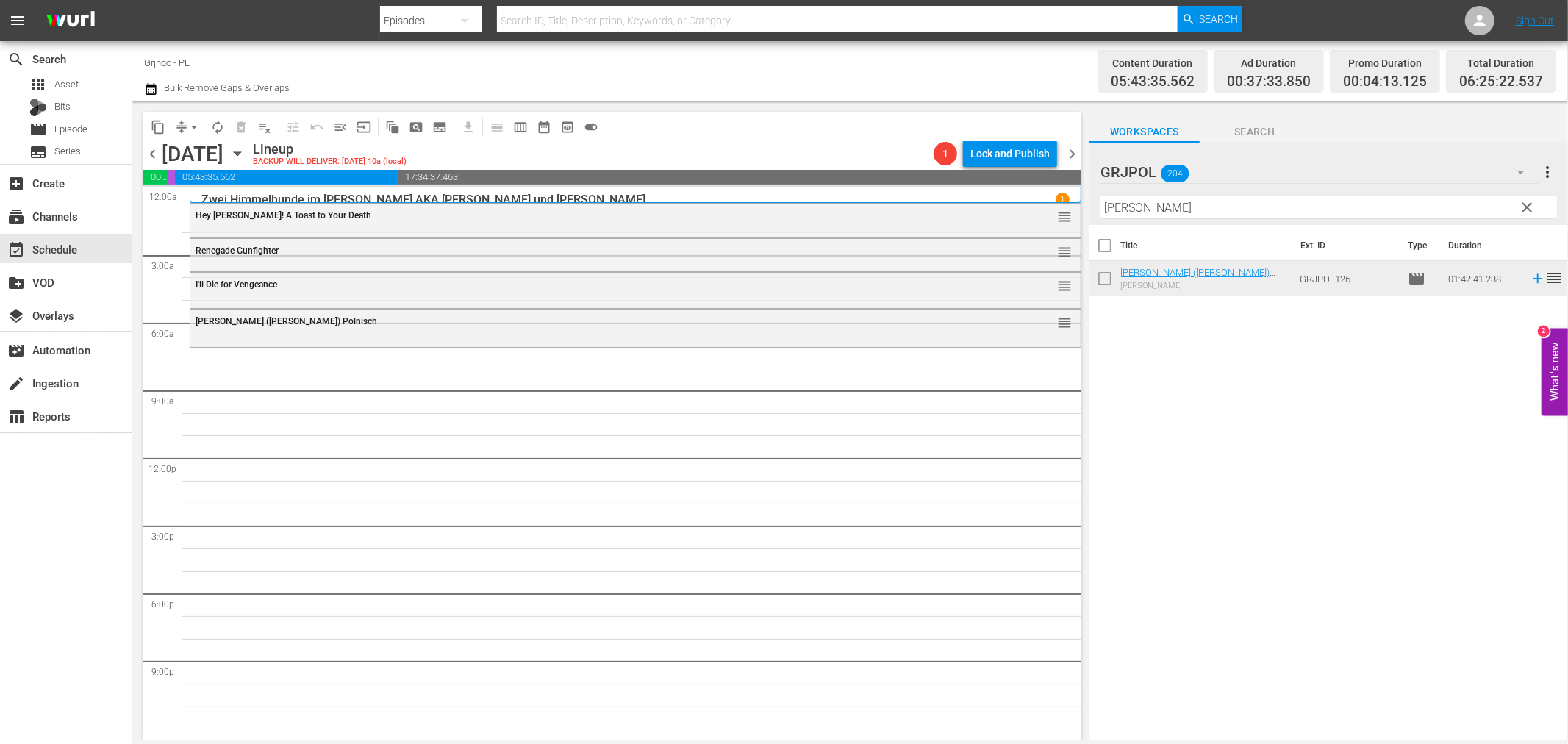
click at [1523, 204] on span "clear" at bounding box center [1527, 207] width 18 height 18
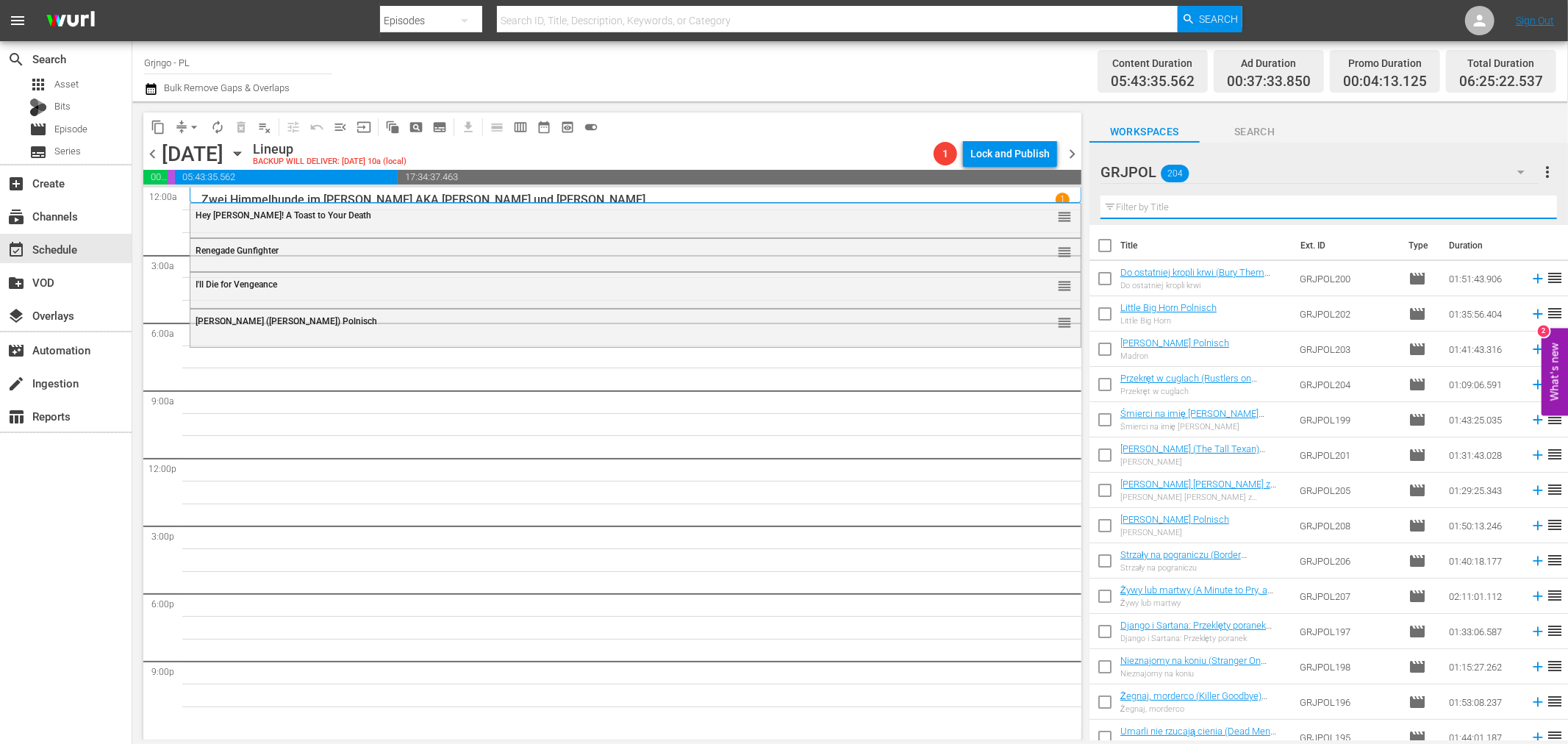
paste input "I Protect Myself Against My Enemies"
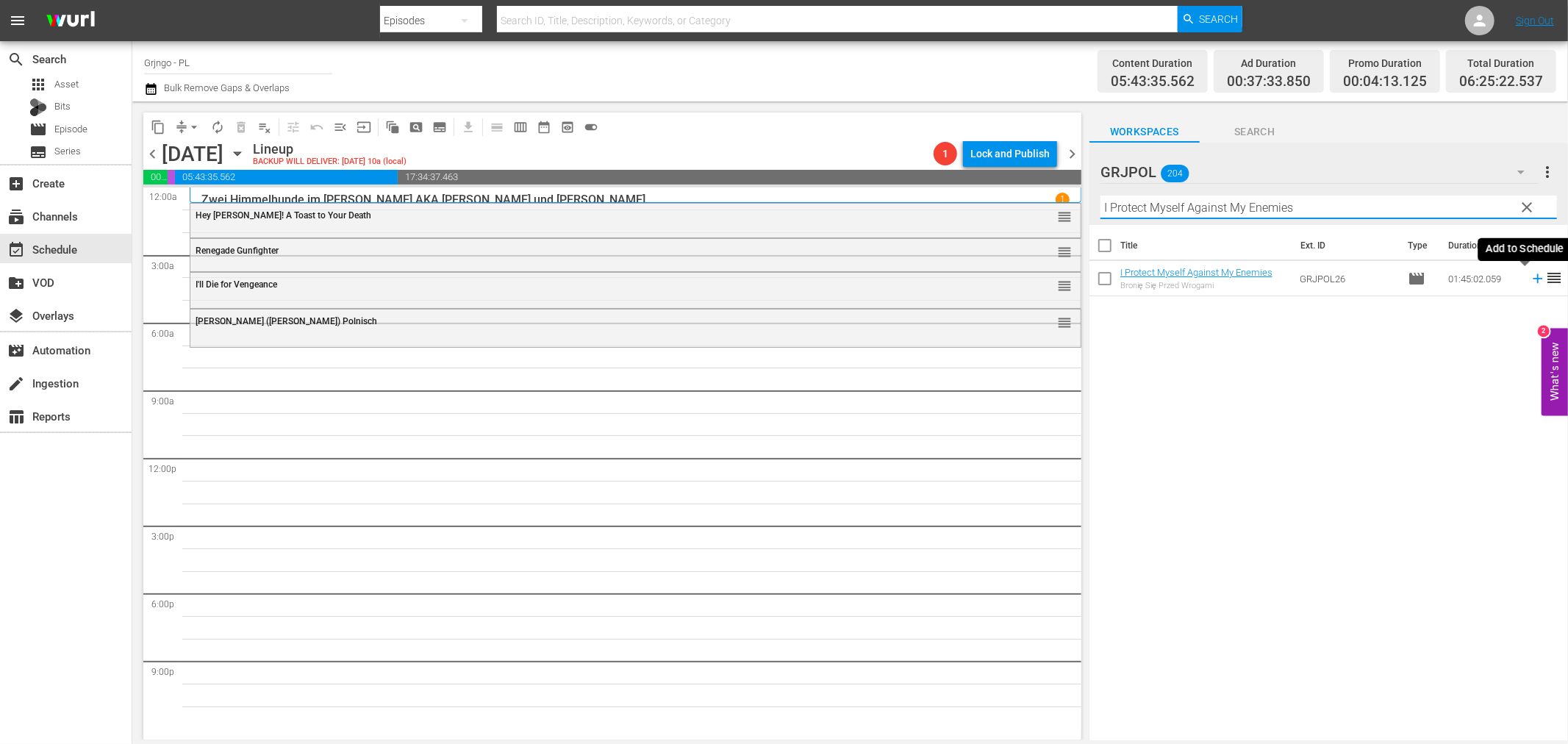
type input "I Protect Myself Against My Enemies"
click at [1530, 277] on icon at bounding box center [1537, 278] width 16 height 16
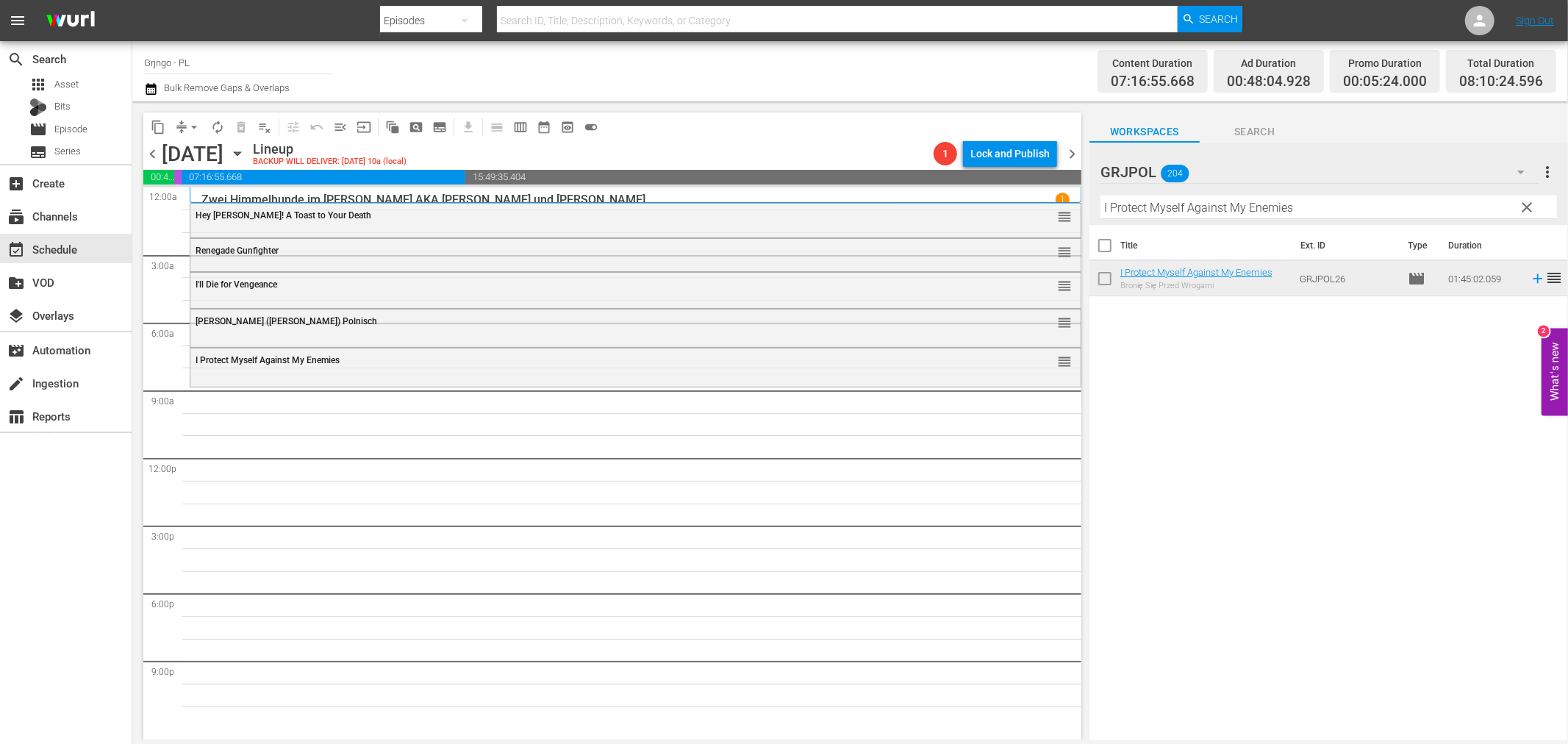
drag, startPoint x: 1534, startPoint y: 203, endPoint x: 1165, endPoint y: 215, distance: 369.2
click at [1534, 203] on span "clear" at bounding box center [1527, 207] width 18 height 18
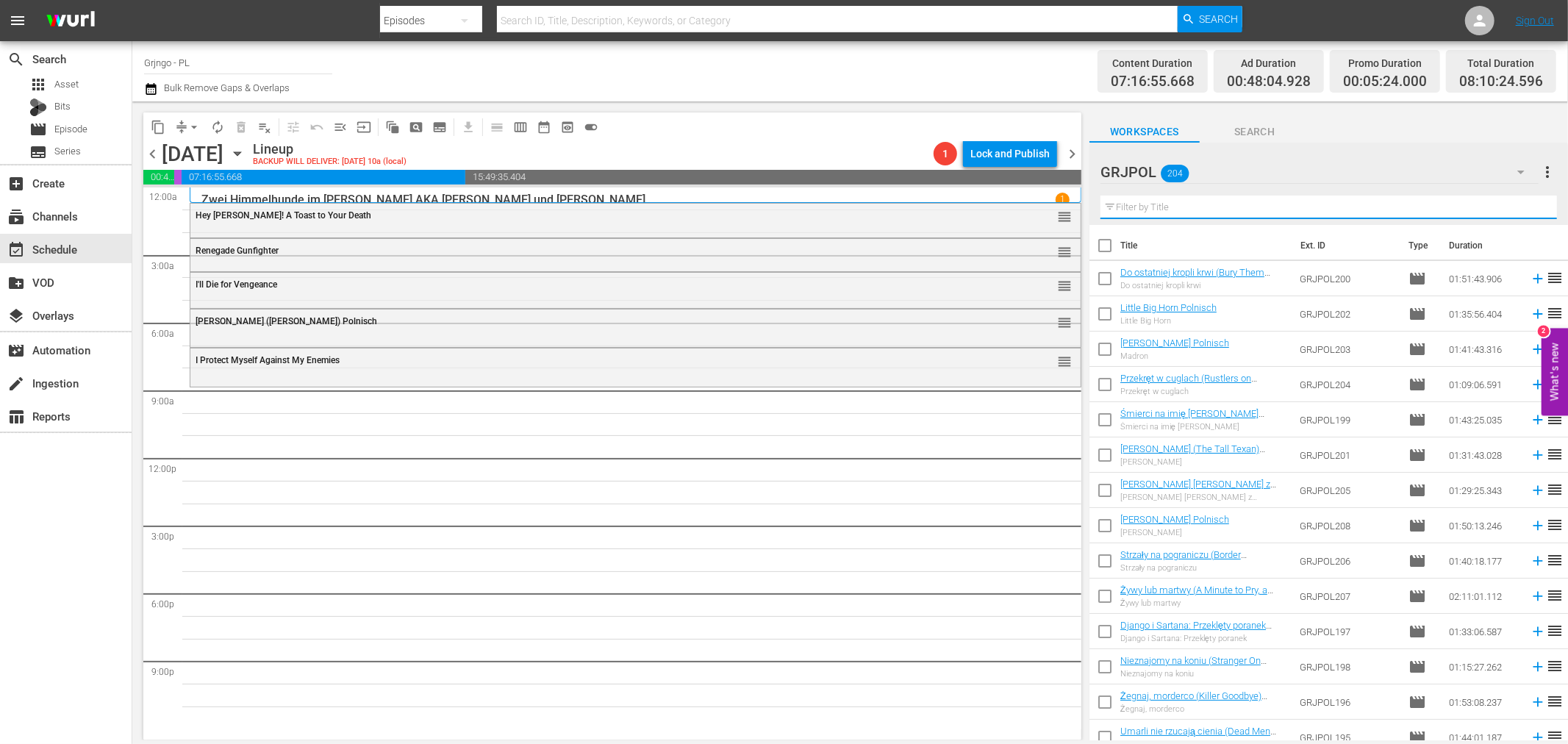
paste input "Bonanza Kompilacja - Odcinki 28,29,30"
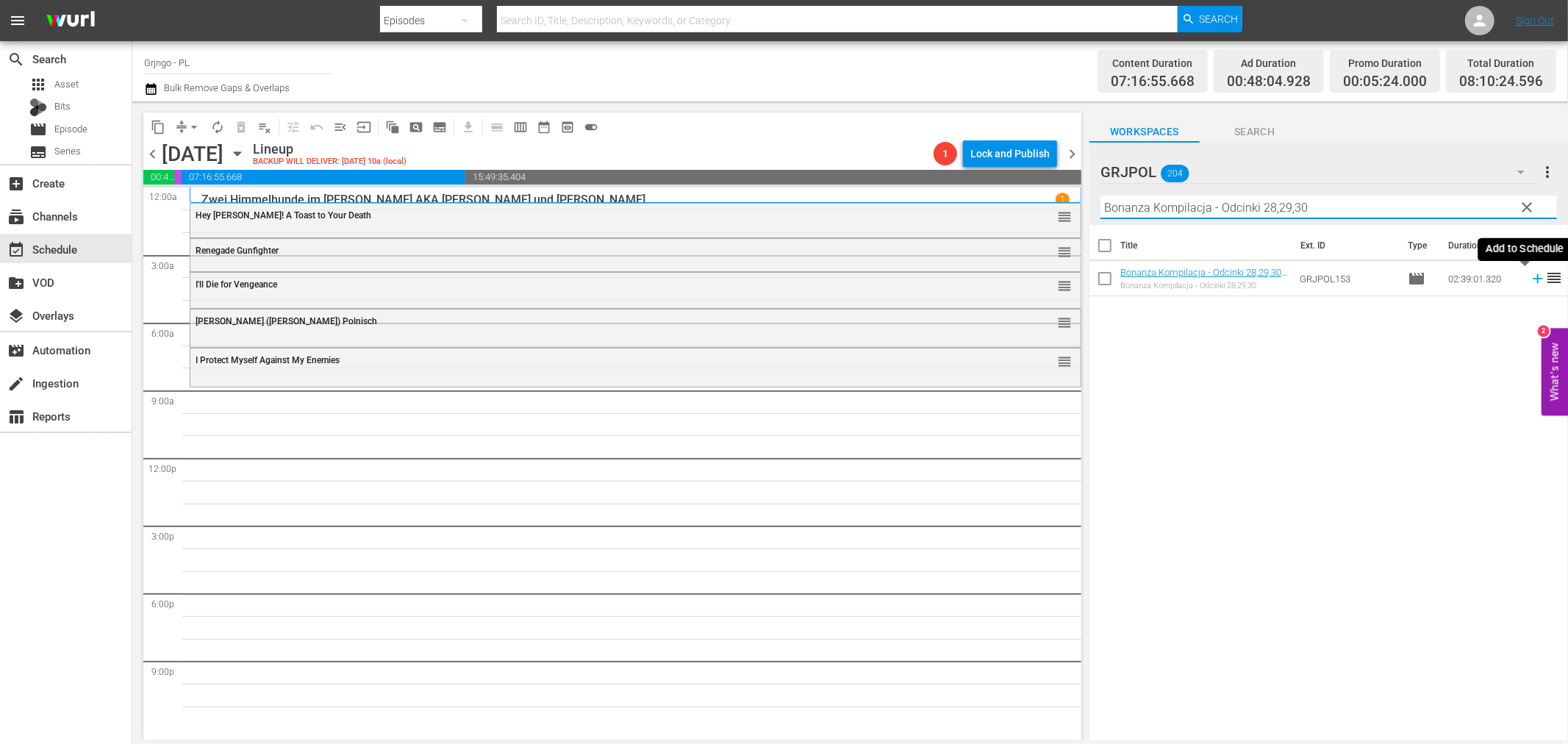
type input "Bonanza Kompilacja - Odcinki 28,29,30"
click at [1530, 277] on icon at bounding box center [1537, 278] width 16 height 16
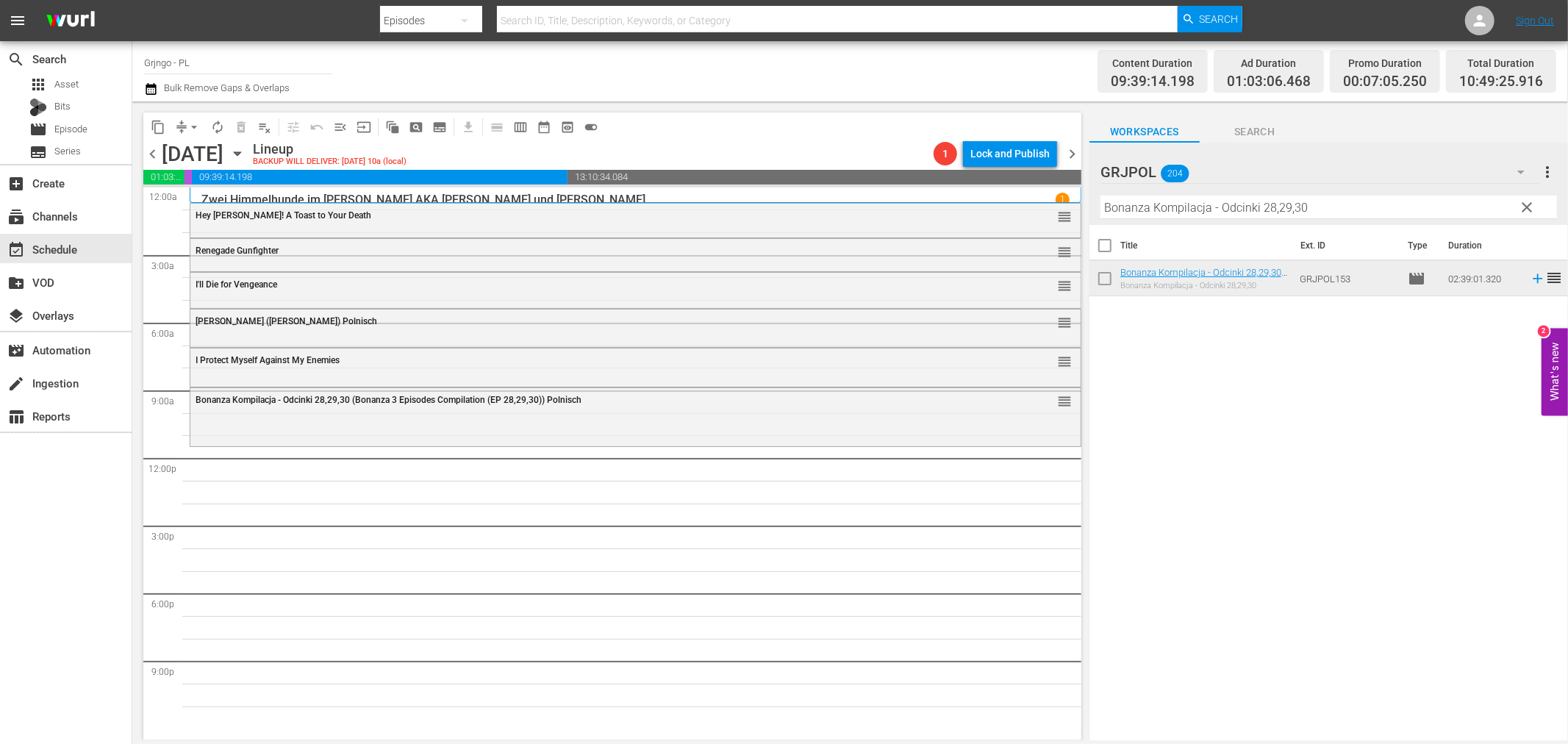
drag, startPoint x: 1530, startPoint y: 204, endPoint x: 1218, endPoint y: 208, distance: 312.0
click at [1530, 204] on span "clear" at bounding box center [1527, 207] width 18 height 18
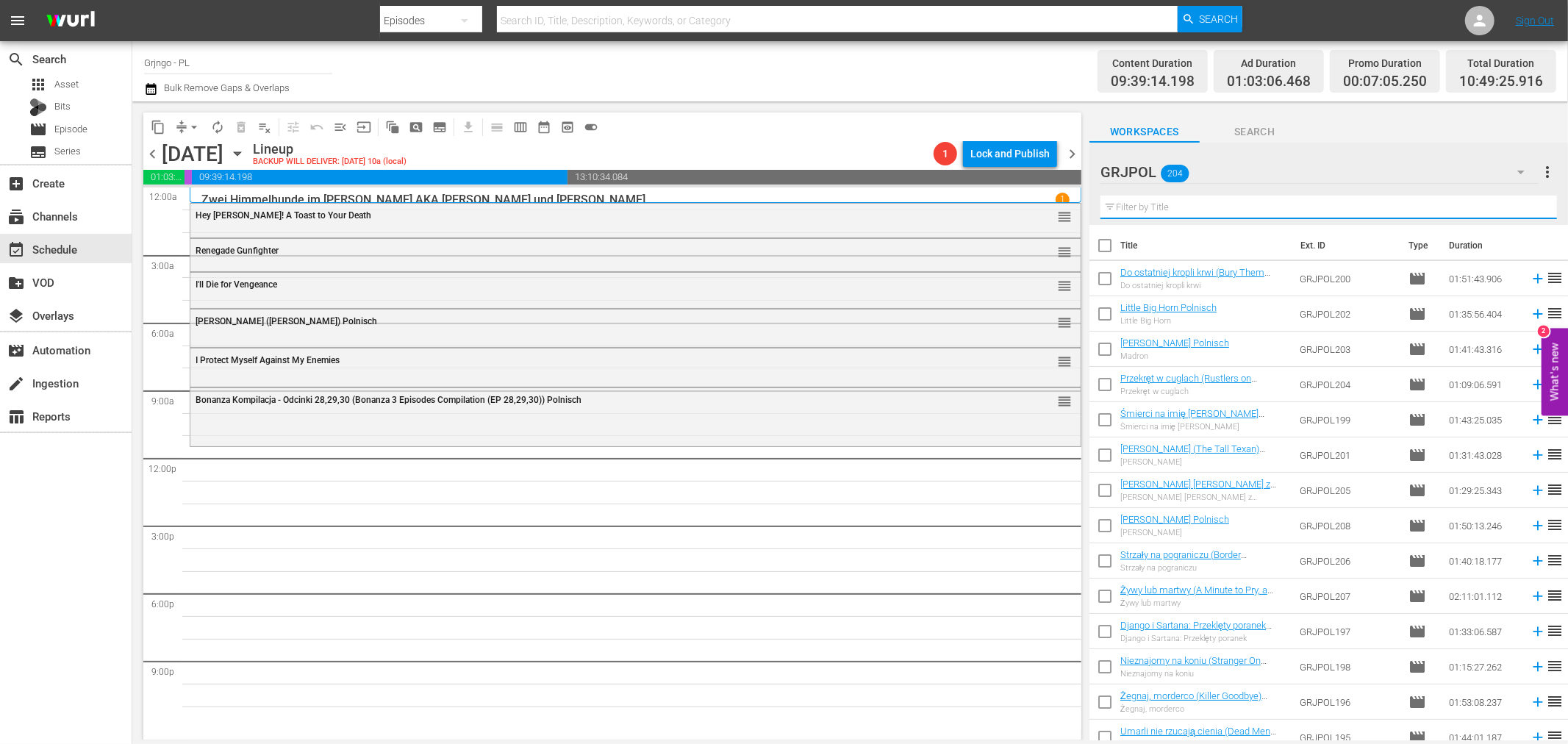
paste input "Adios Compañeros"
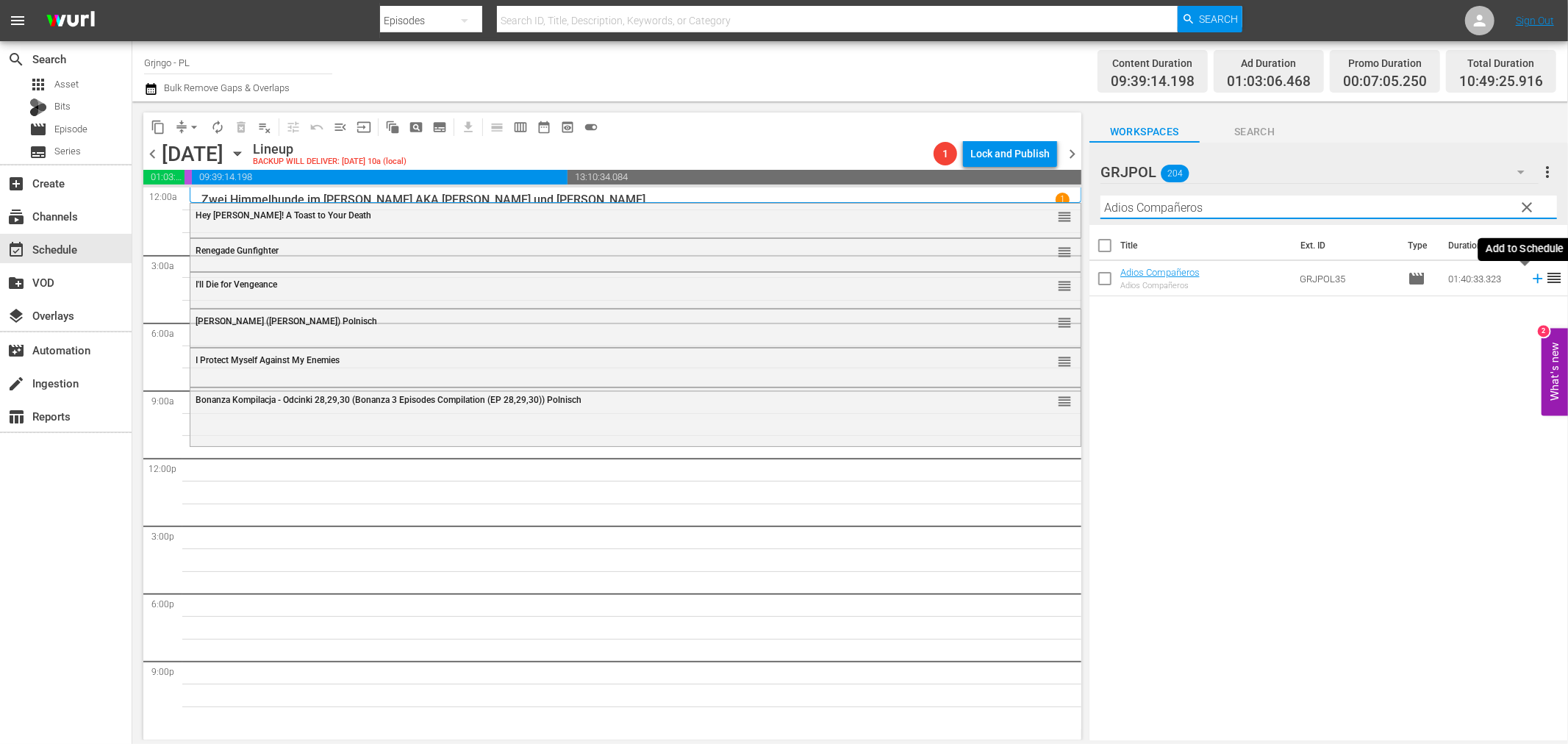
type input "Adios Compañeros"
click at [1530, 277] on icon at bounding box center [1537, 278] width 16 height 16
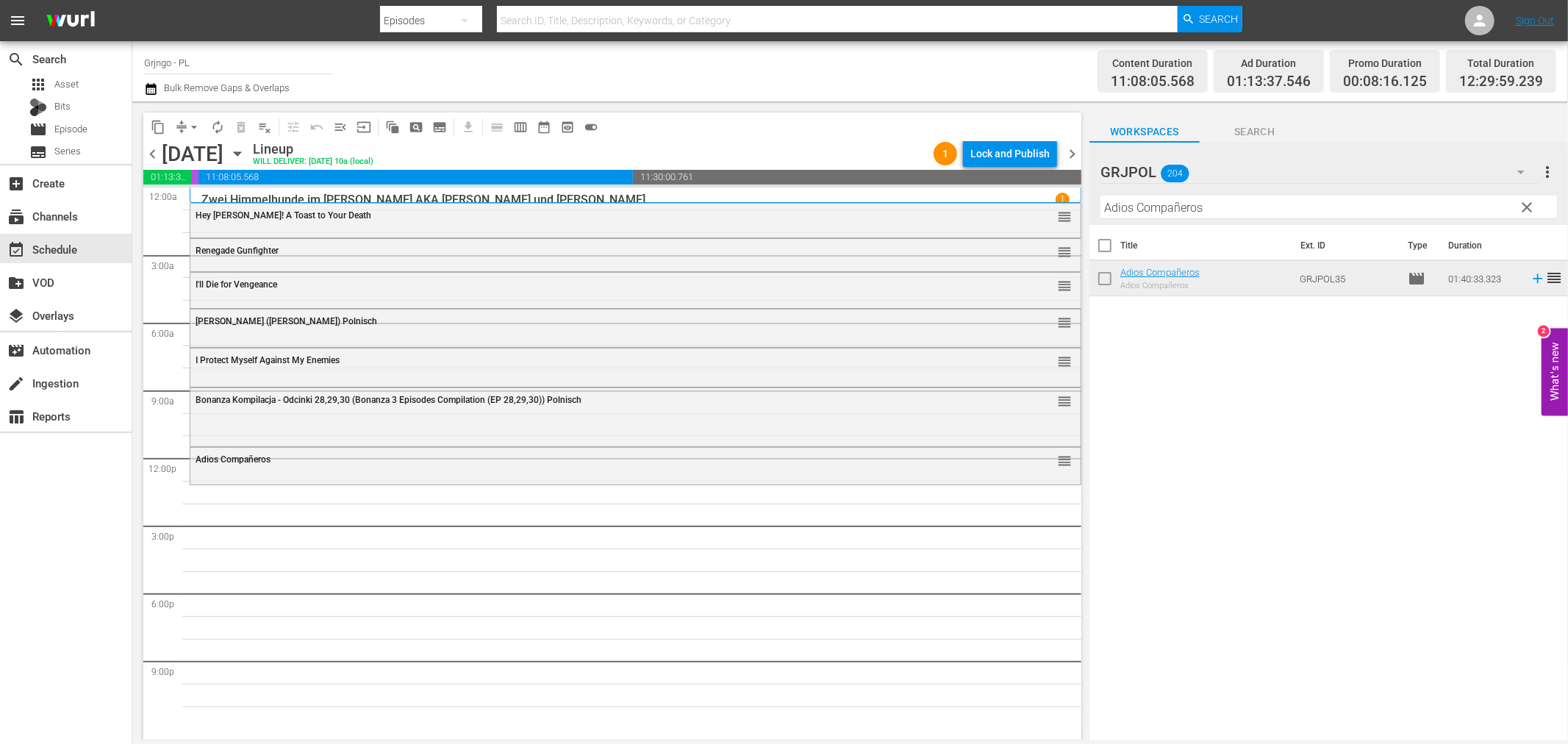
drag, startPoint x: 1527, startPoint y: 209, endPoint x: 1162, endPoint y: 224, distance: 365.3
click at [1527, 209] on span "clear" at bounding box center [1527, 207] width 18 height 18
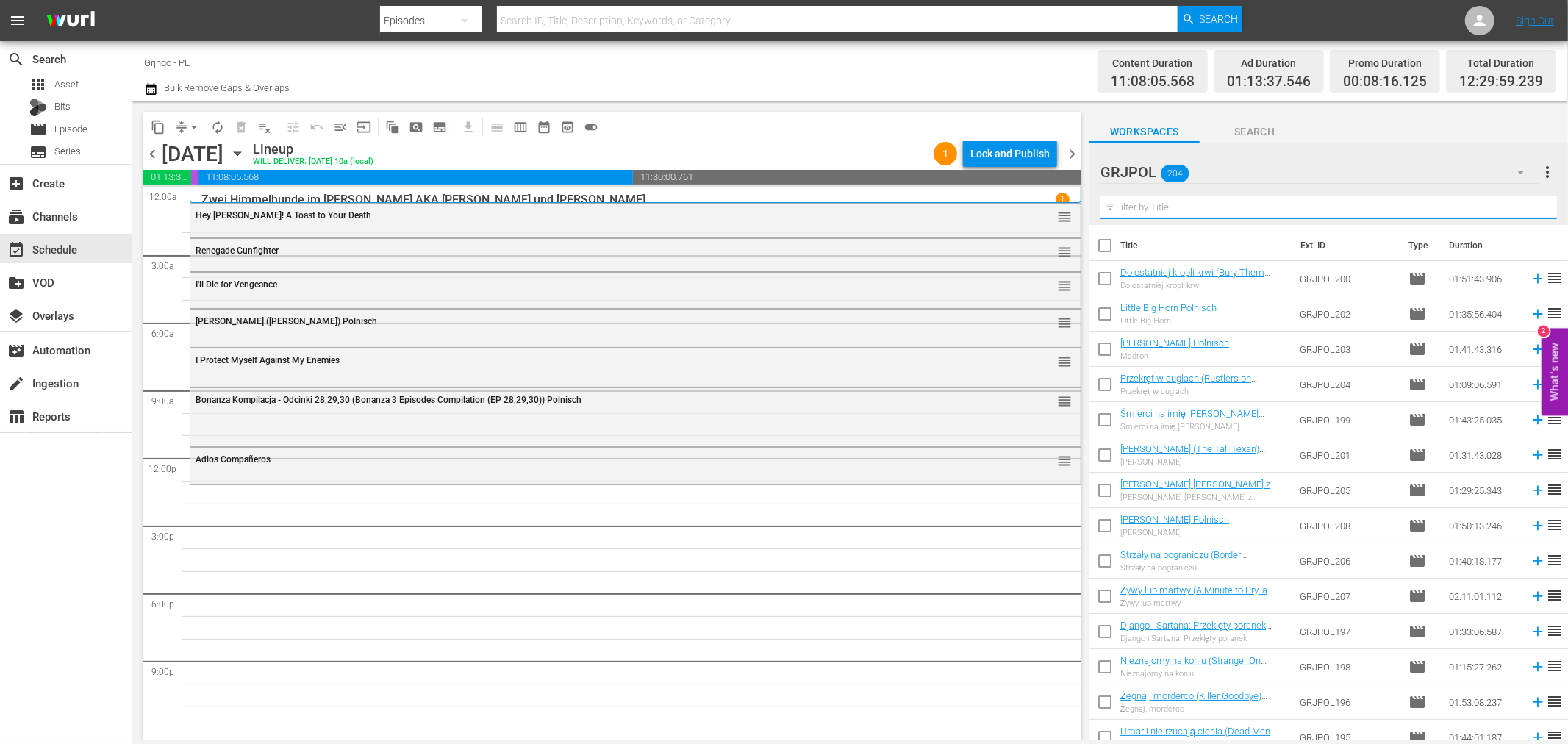
paste input "The Man from [US_STATE]"
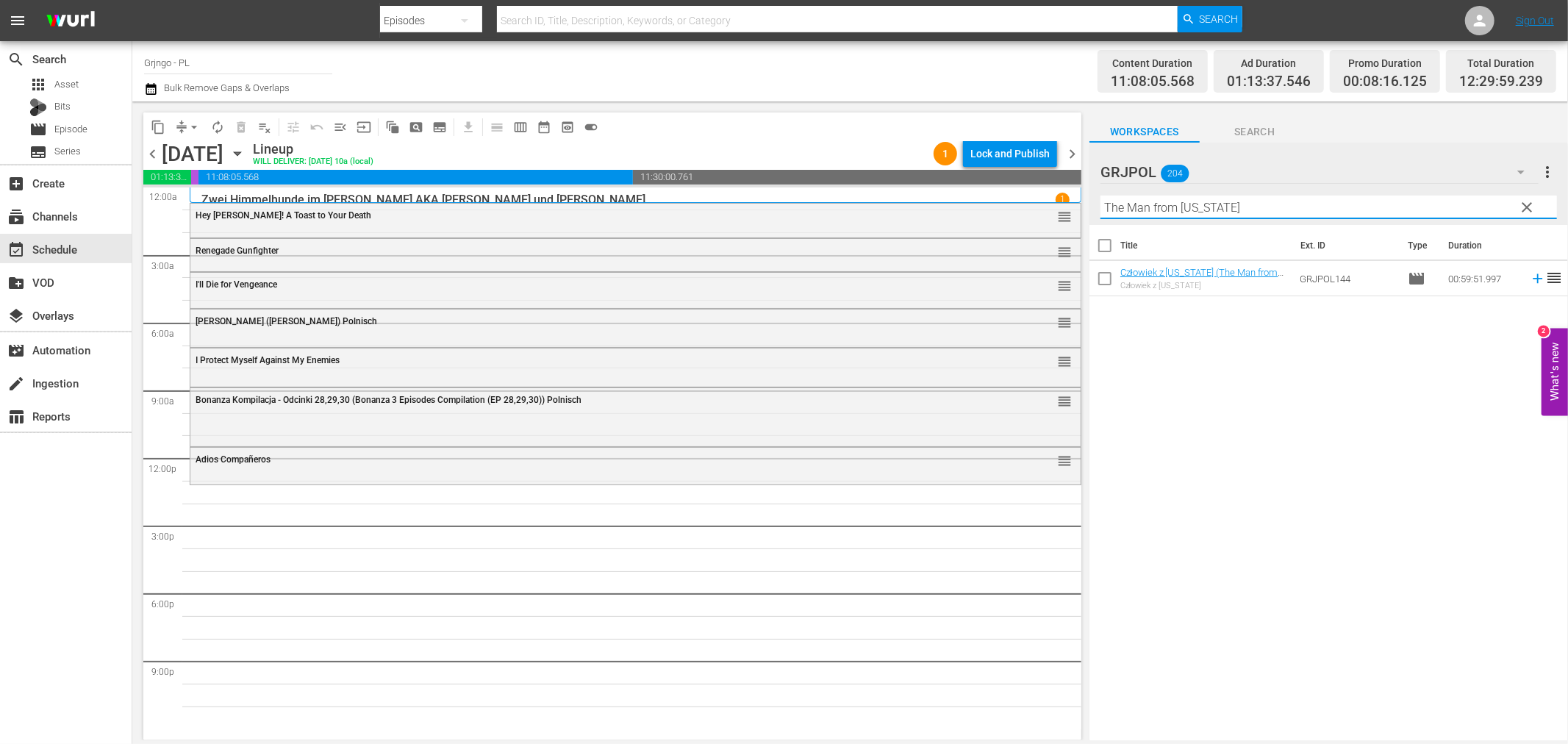
type input "The Man from [US_STATE]"
click at [1530, 281] on icon at bounding box center [1537, 278] width 16 height 16
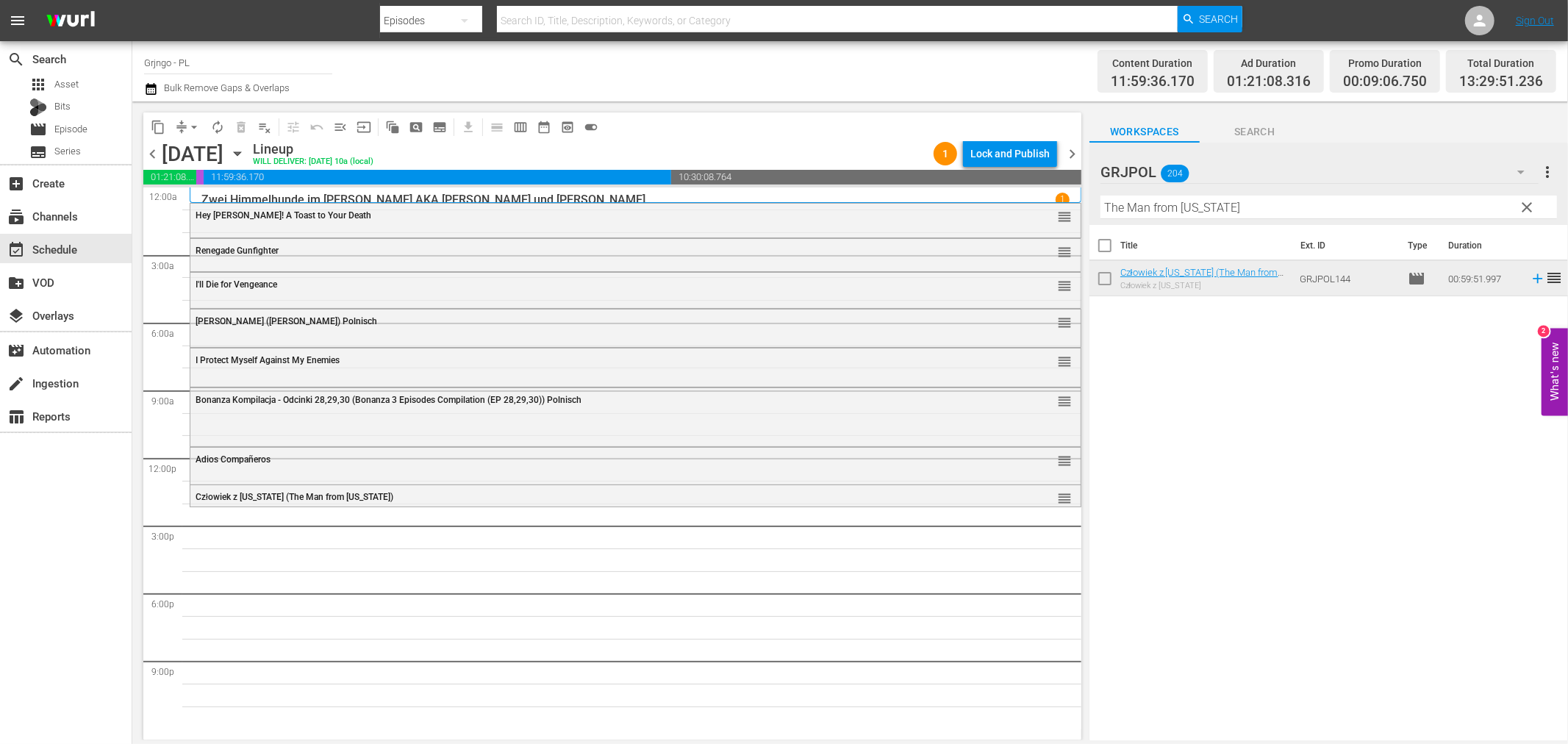
drag, startPoint x: 1530, startPoint y: 203, endPoint x: 1468, endPoint y: 203, distance: 62.0
click at [1530, 203] on span "clear" at bounding box center [1527, 207] width 18 height 18
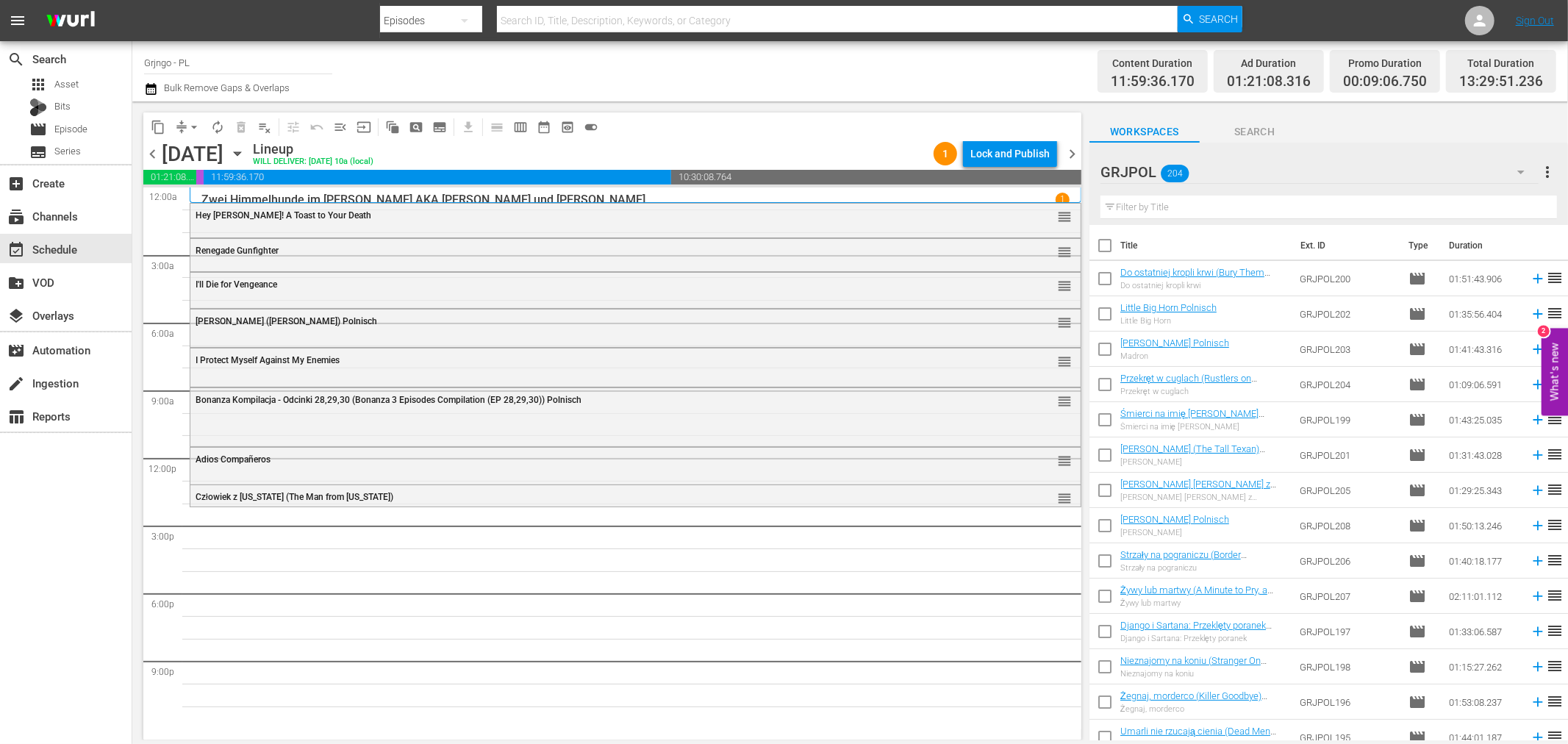
click at [1119, 207] on input "text" at bounding box center [1329, 208] width 456 height 24
paste input "Troublemakers"
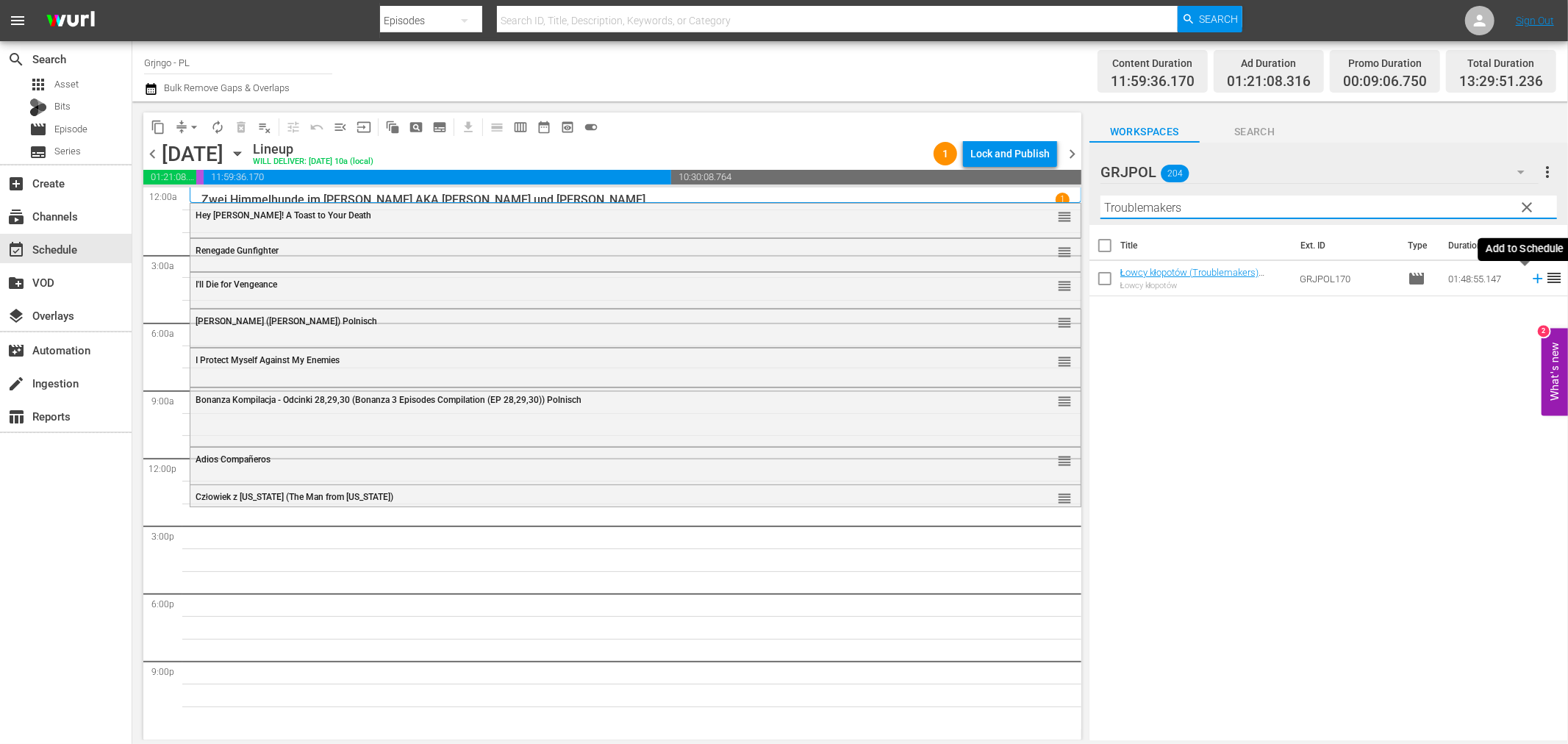
type input "Troublemakers"
click at [1533, 280] on icon at bounding box center [1537, 279] width 9 height 9
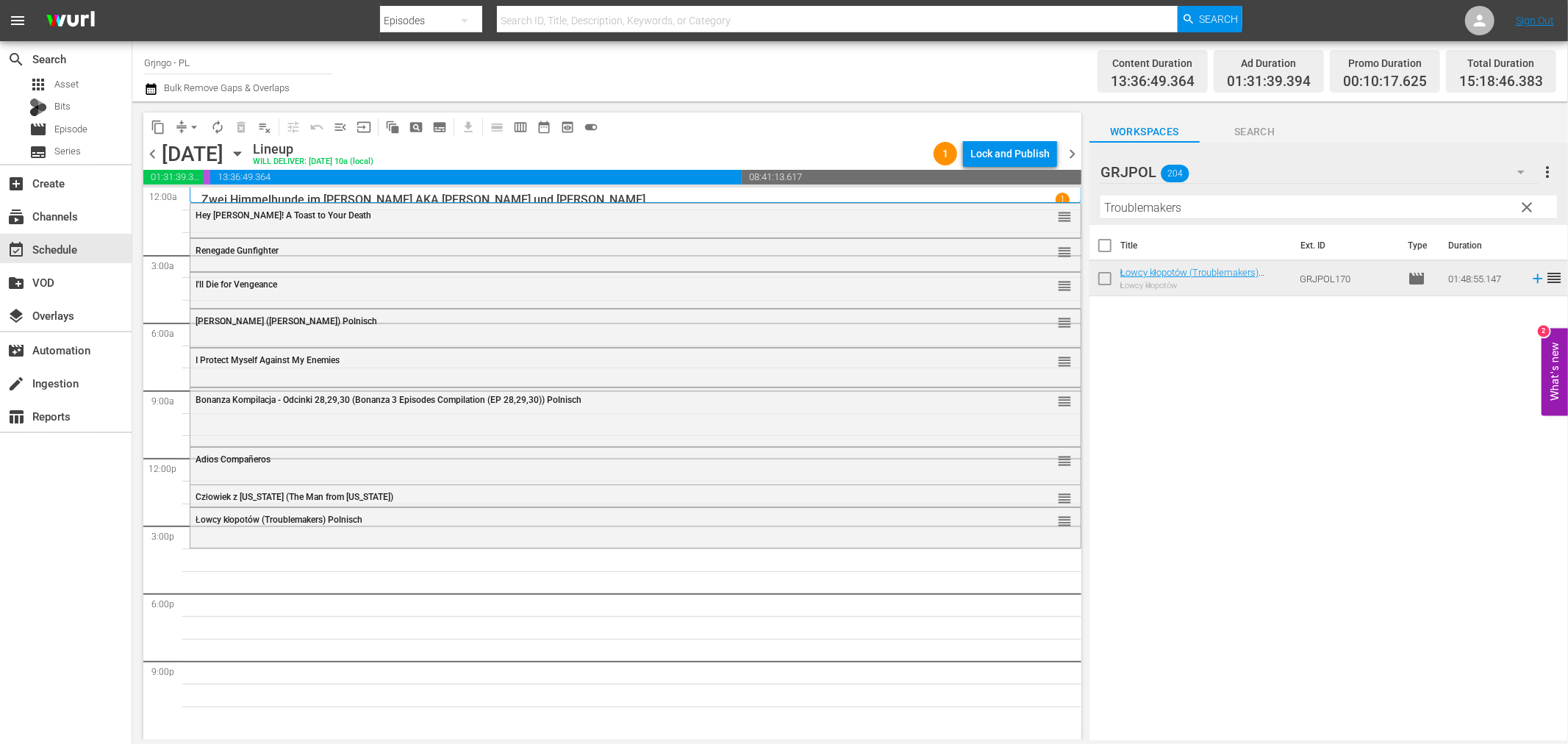
click at [1524, 196] on button "clear" at bounding box center [1527, 207] width 24 height 24
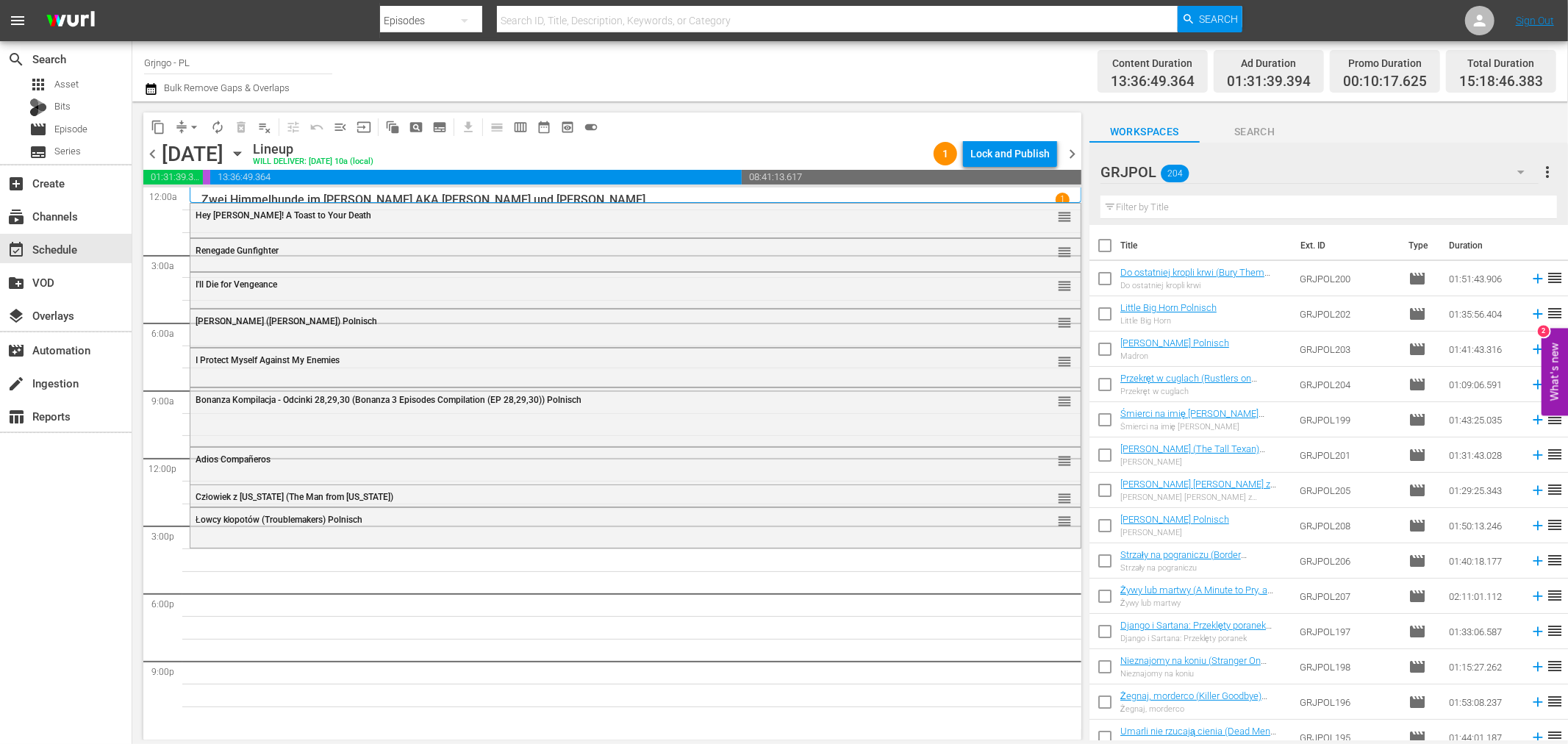
click at [1129, 204] on input "text" at bounding box center [1329, 208] width 456 height 24
paste input "Coffin Full of Dollars"
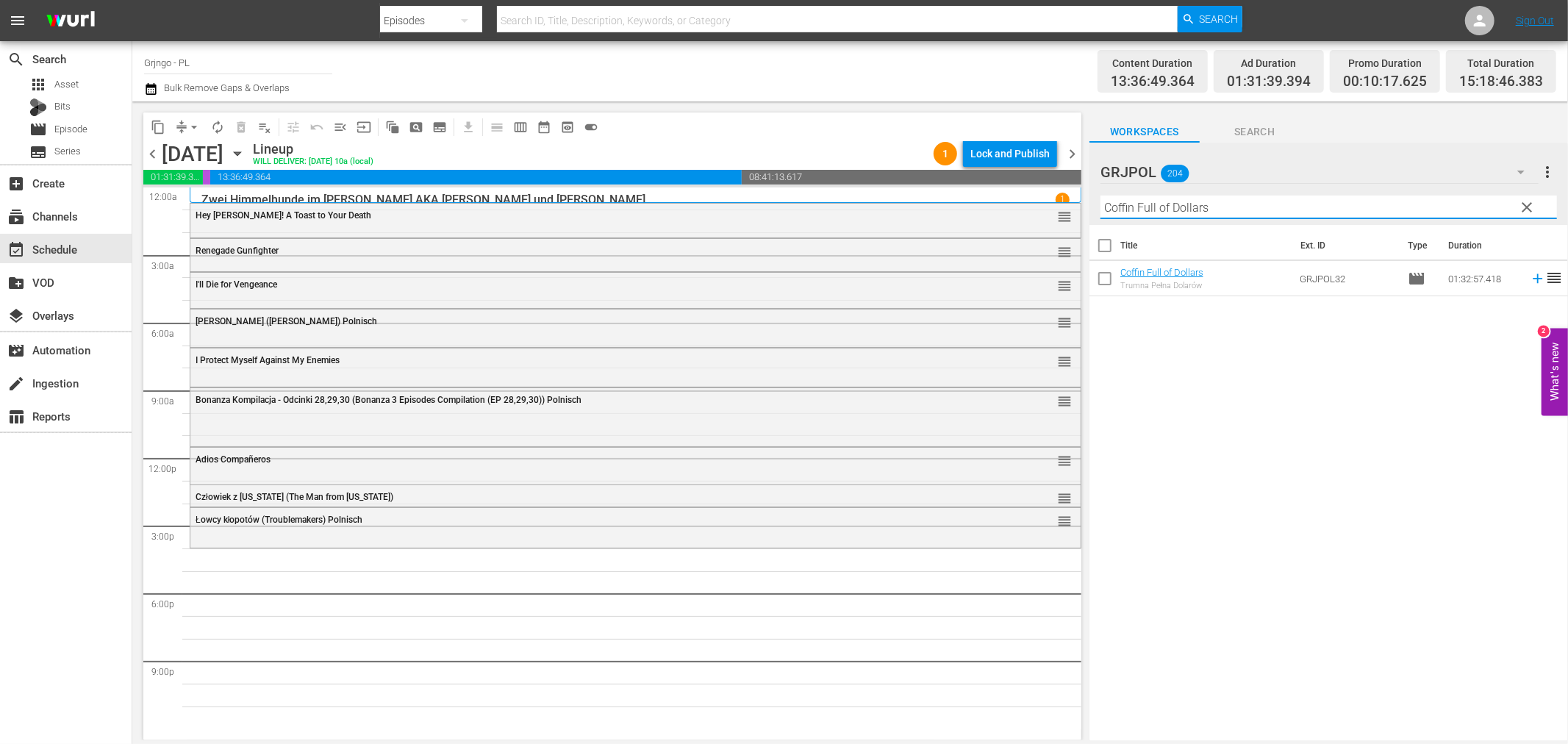
type input "Coffin Full of Dollars"
click at [1533, 278] on icon at bounding box center [1537, 279] width 9 height 9
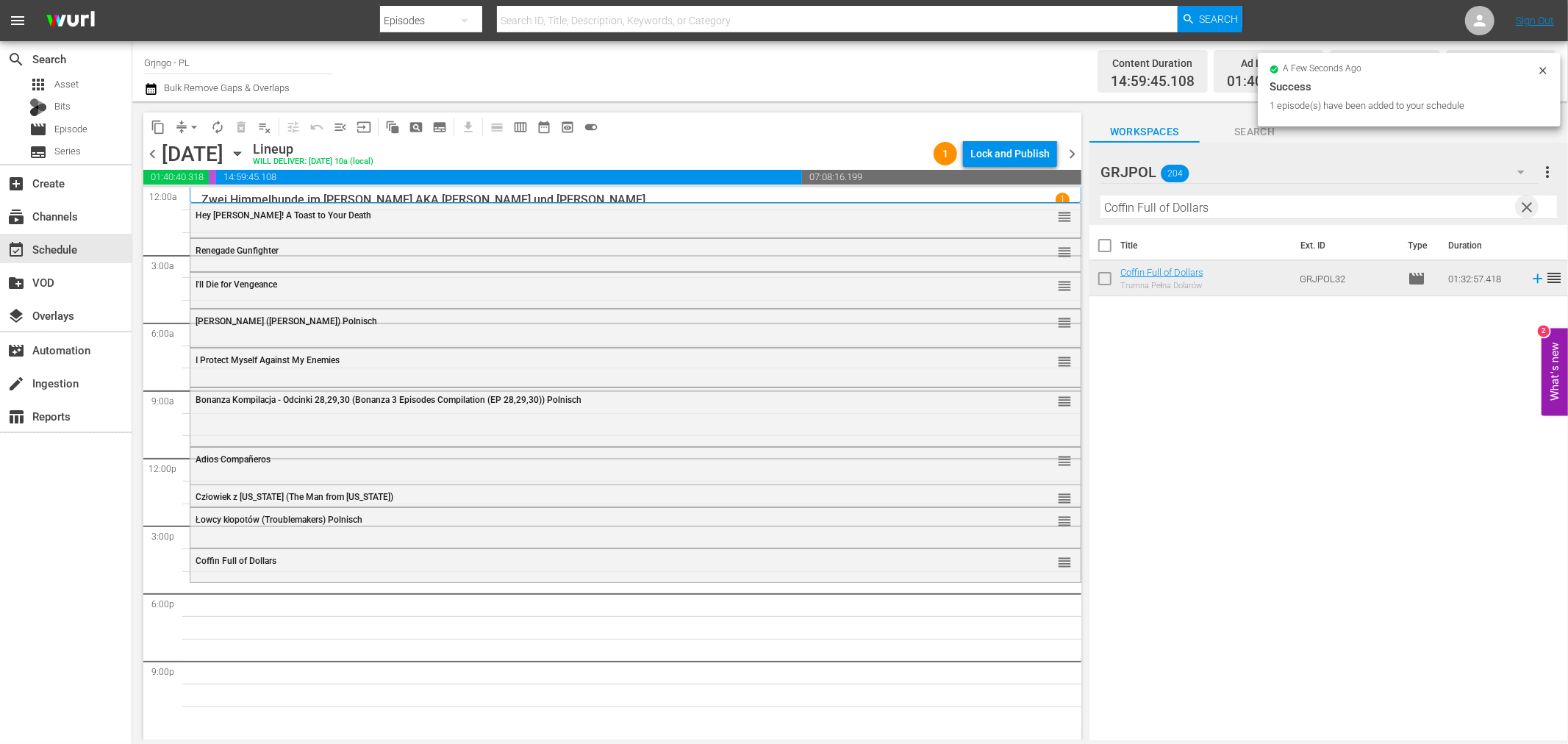
click at [1533, 207] on span "clear" at bounding box center [1527, 207] width 18 height 18
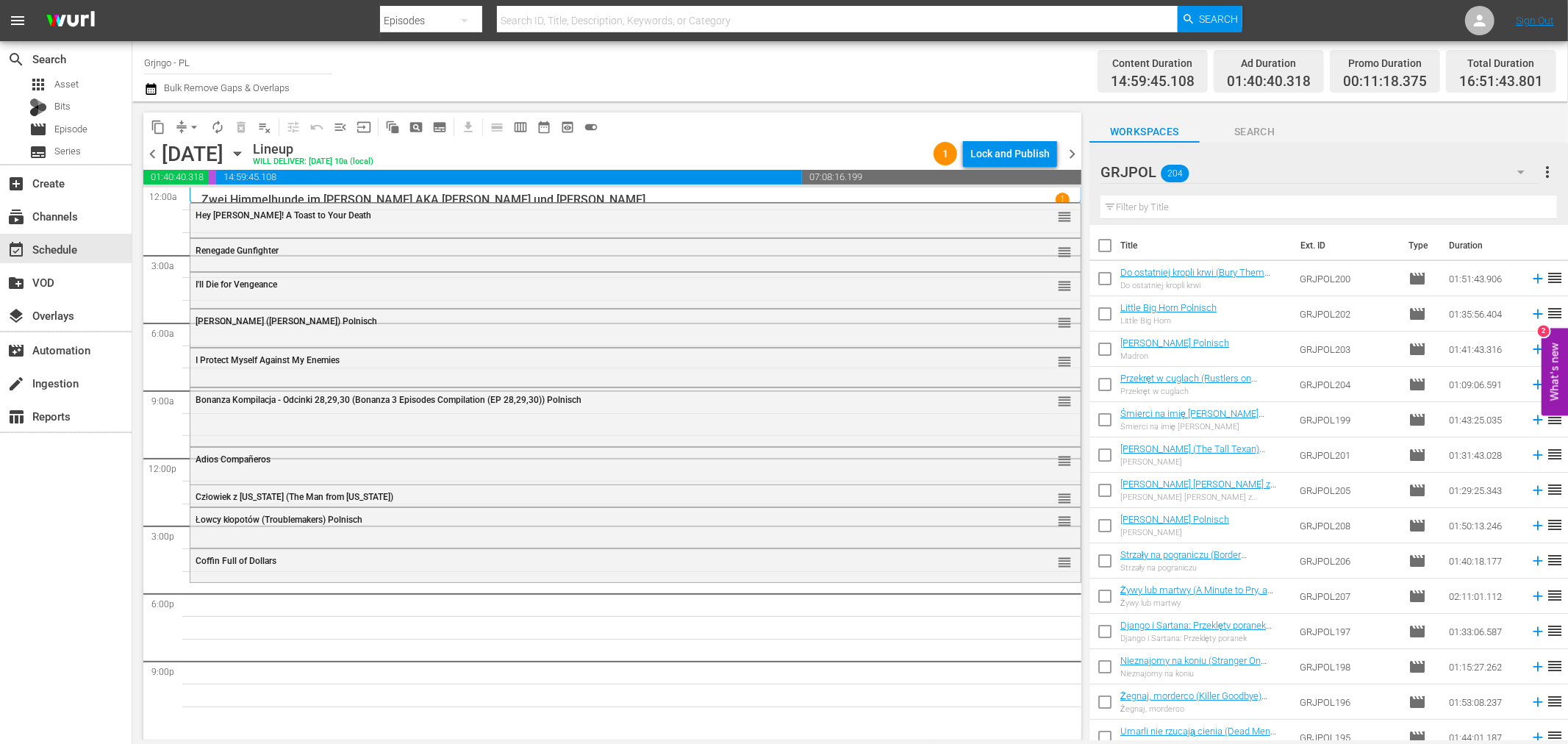
click at [1175, 209] on input "text" at bounding box center [1329, 208] width 456 height 24
paste input "[PERSON_NAME], Prepare a Coffin"
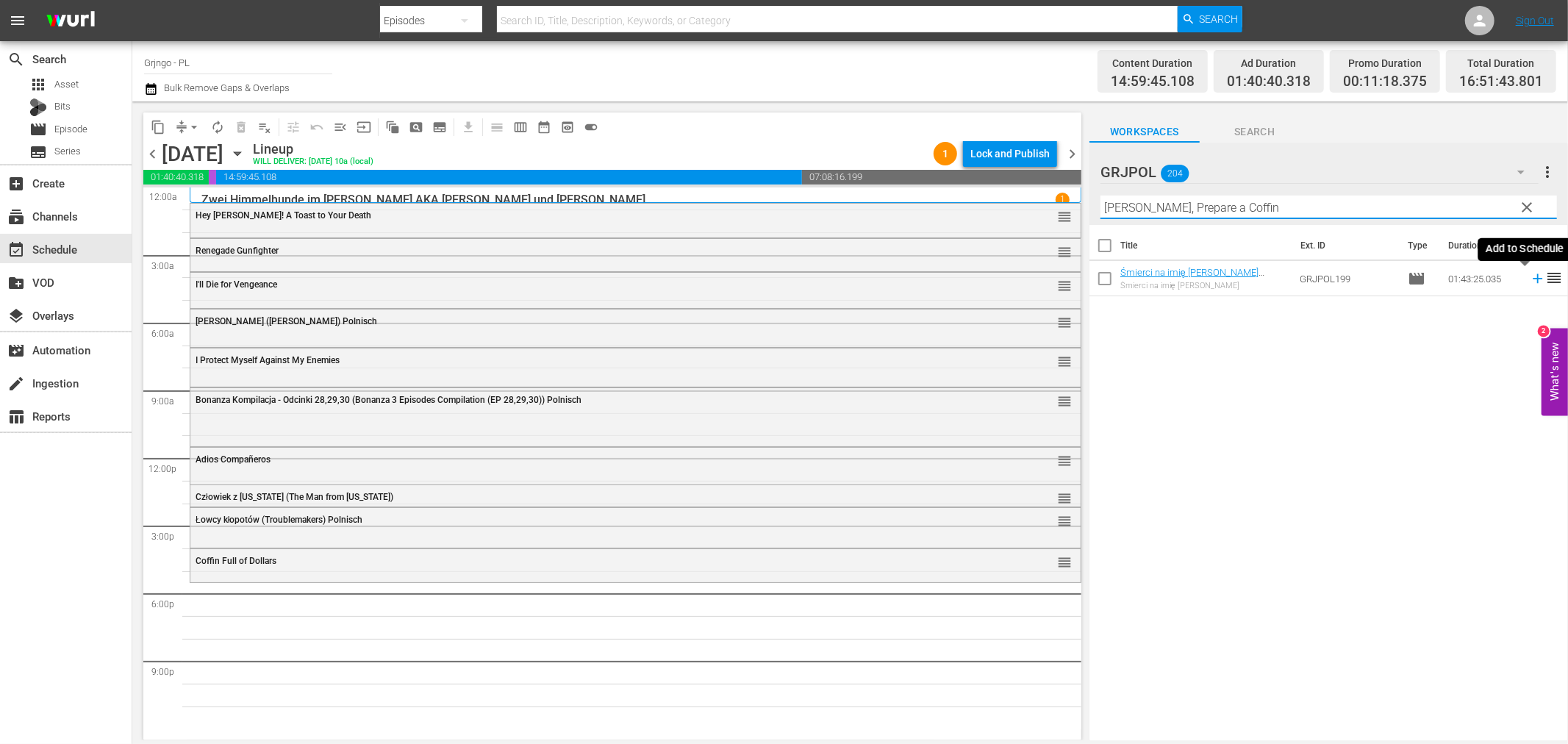
type input "[PERSON_NAME], Prepare a Coffin"
click at [1530, 277] on icon at bounding box center [1537, 278] width 16 height 16
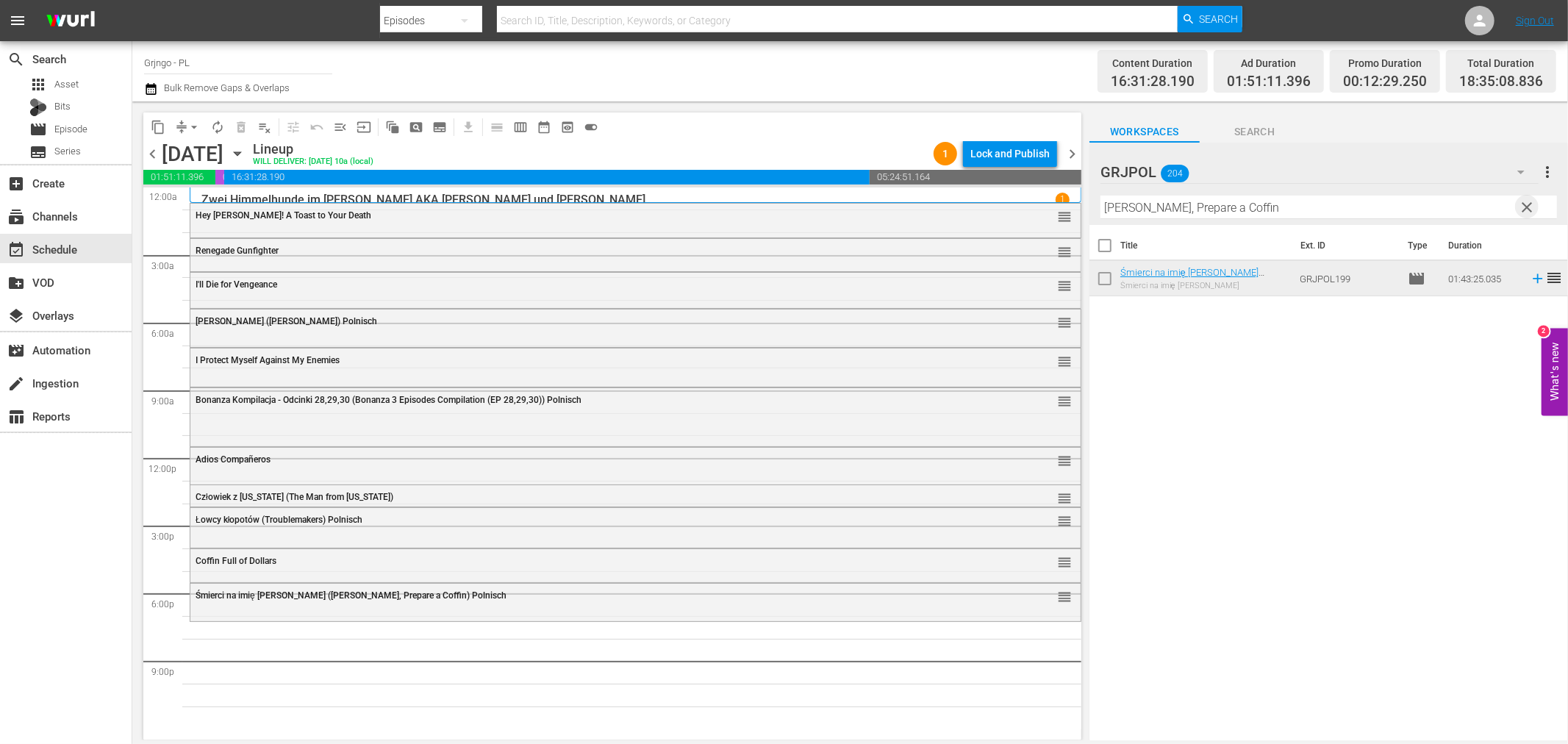
click at [1532, 198] on span "clear" at bounding box center [1527, 207] width 18 height 18
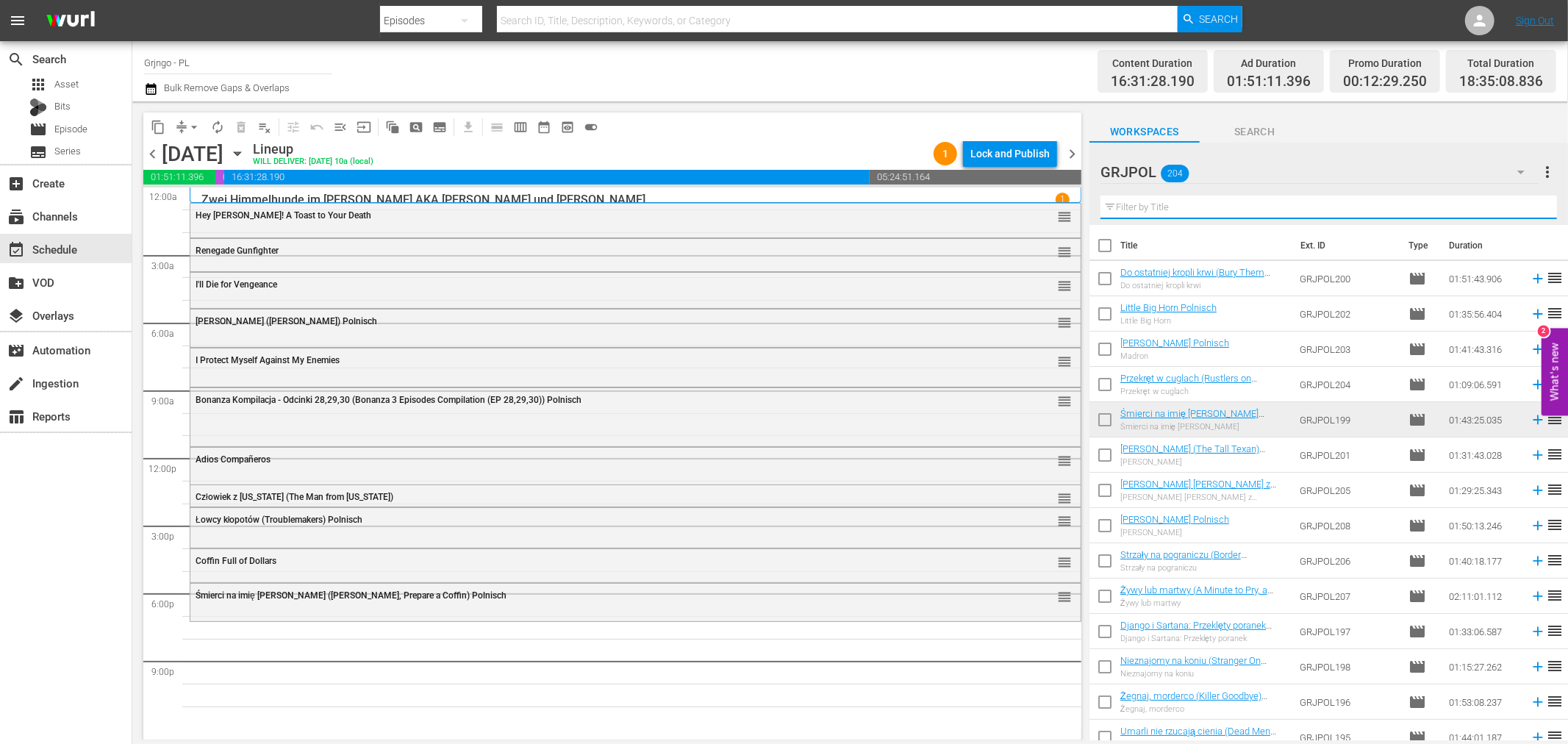
click at [1148, 210] on input "text" at bounding box center [1329, 208] width 456 height 24
paste input "Drei Halunken erster Klasse"
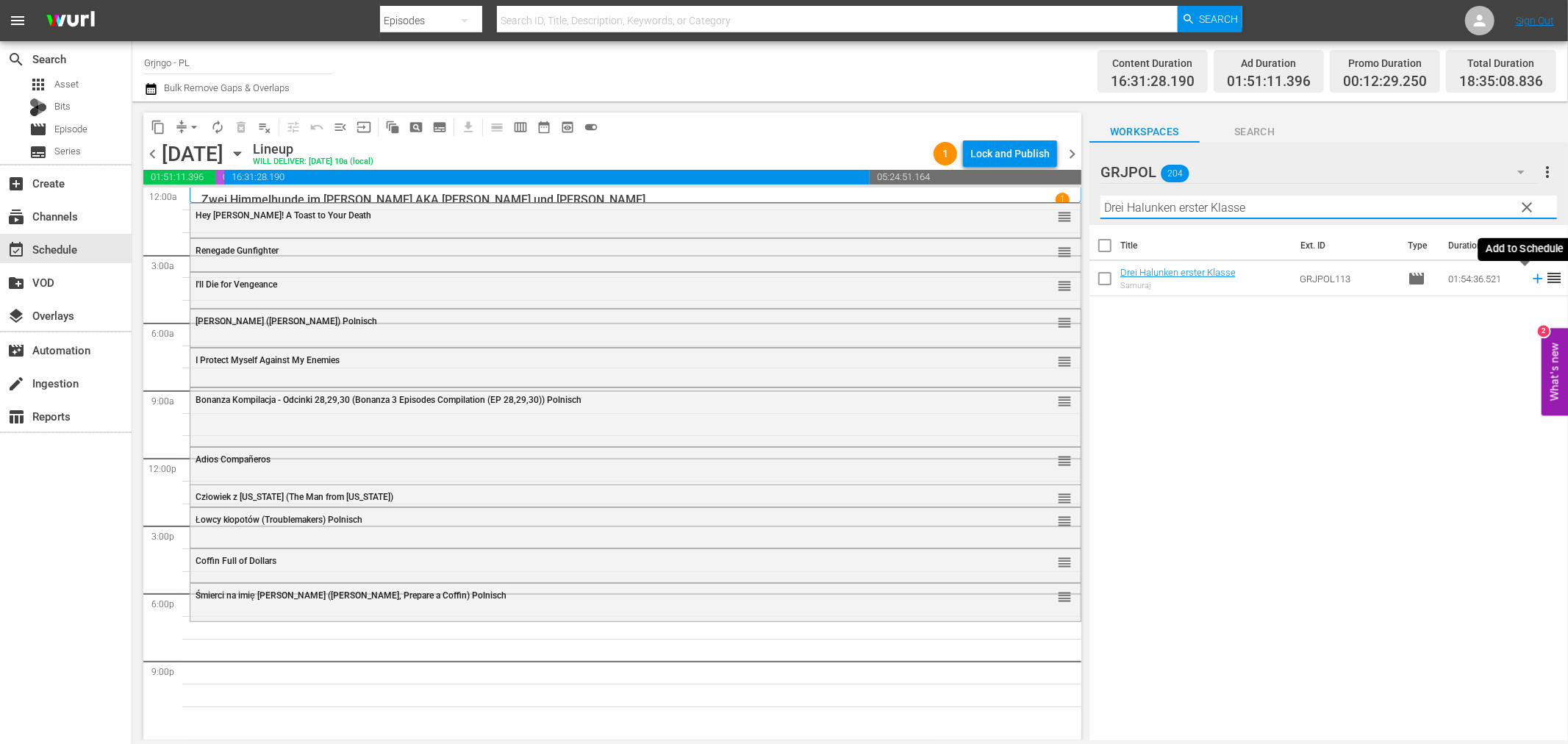
type input "Drei Halunken erster Klasse"
drag, startPoint x: 1523, startPoint y: 281, endPoint x: 1566, endPoint y: 288, distance: 43.6
click at [1530, 281] on icon at bounding box center [1537, 278] width 16 height 16
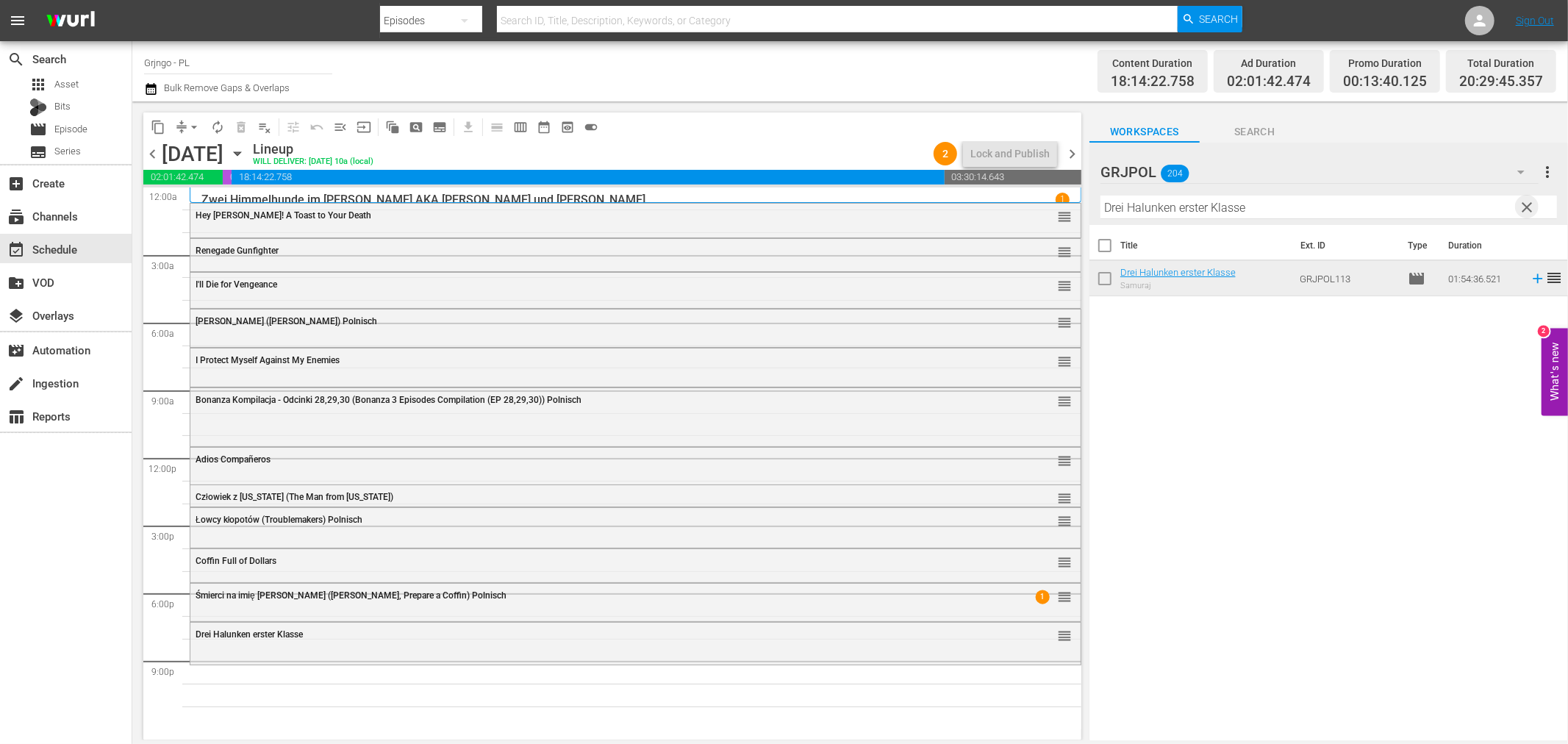
click at [1530, 204] on span "clear" at bounding box center [1527, 207] width 18 height 18
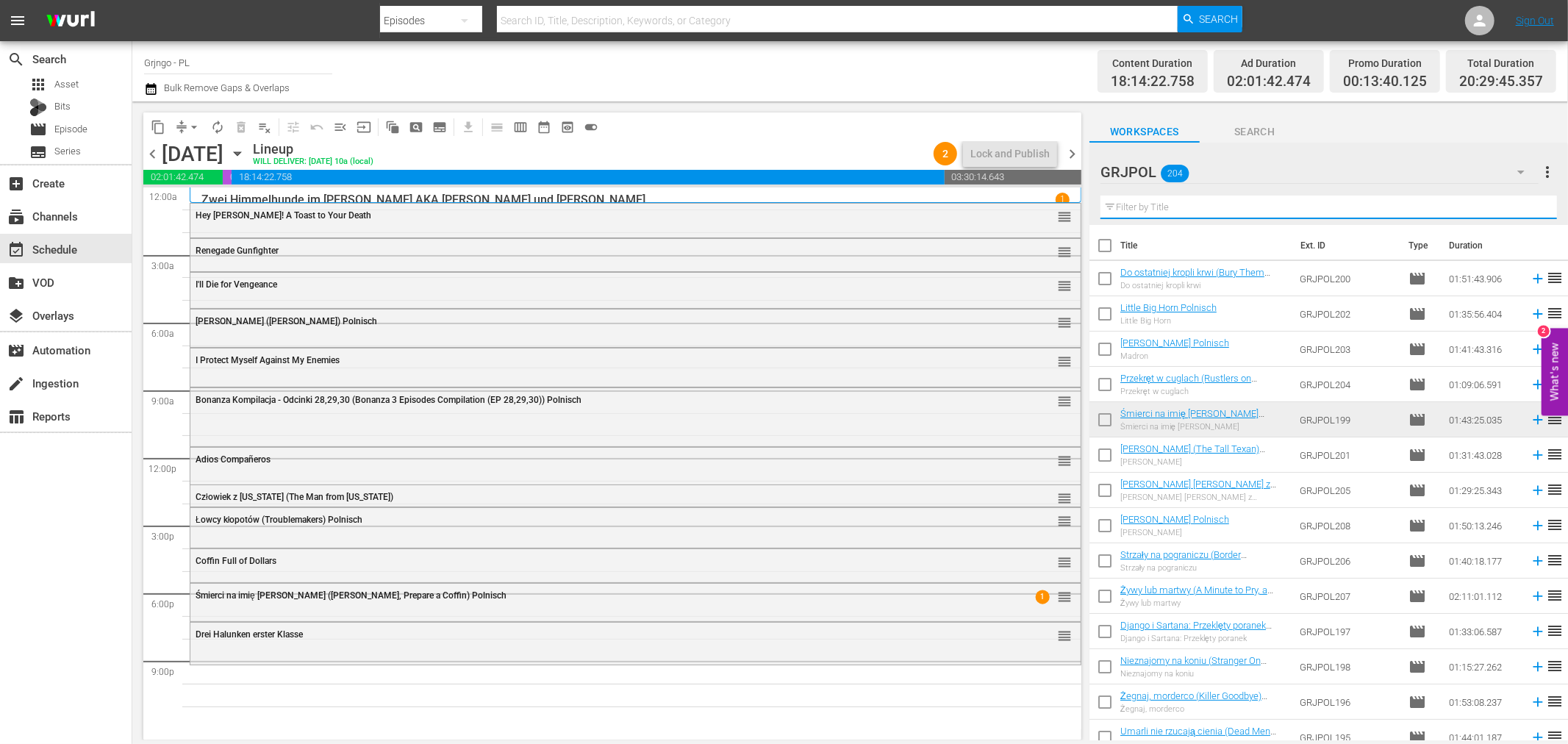
click at [1163, 203] on input "text" at bounding box center [1329, 208] width 456 height 24
paste input "His Name was [PERSON_NAME]"
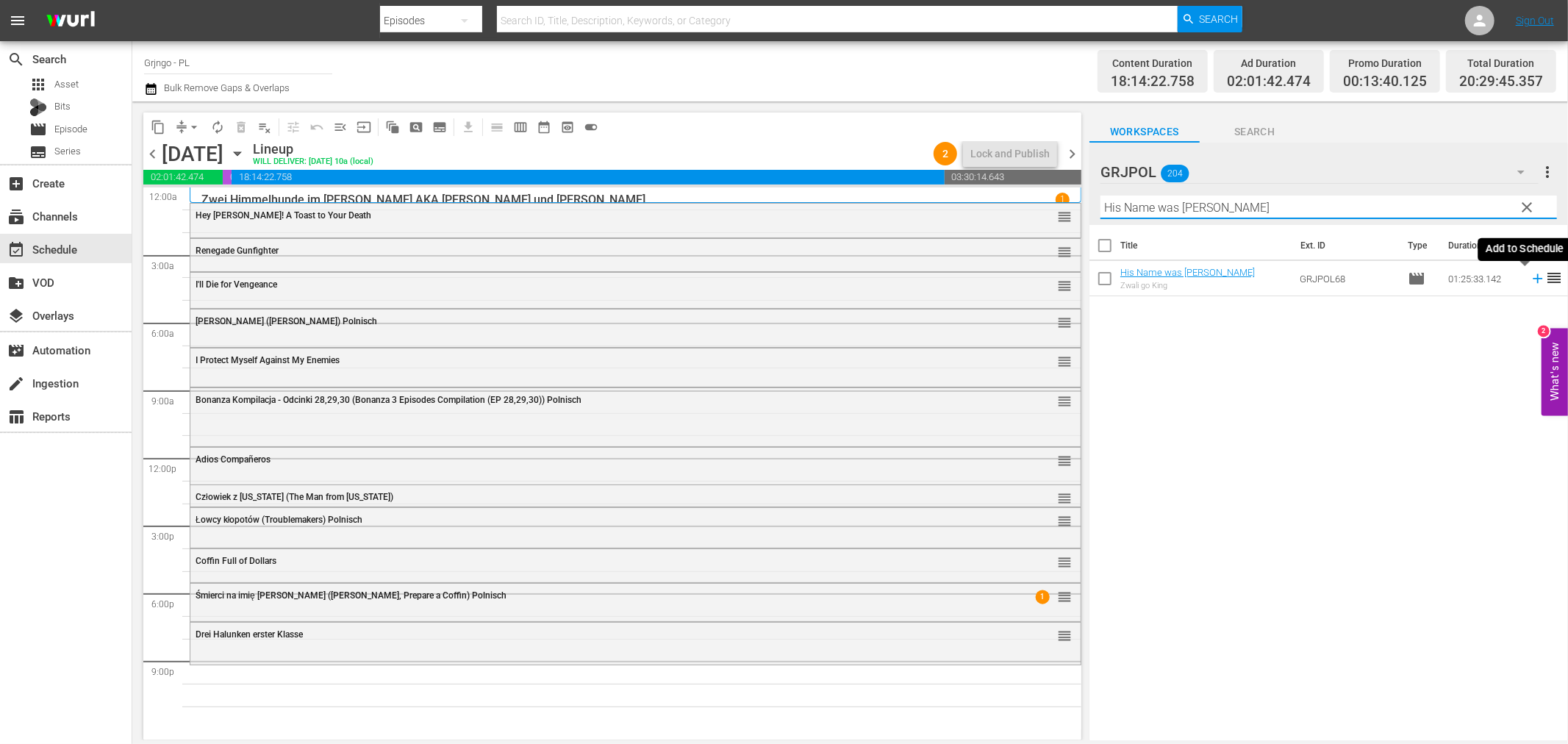
type input "His Name was [PERSON_NAME]"
click at [1530, 277] on icon at bounding box center [1537, 278] width 16 height 16
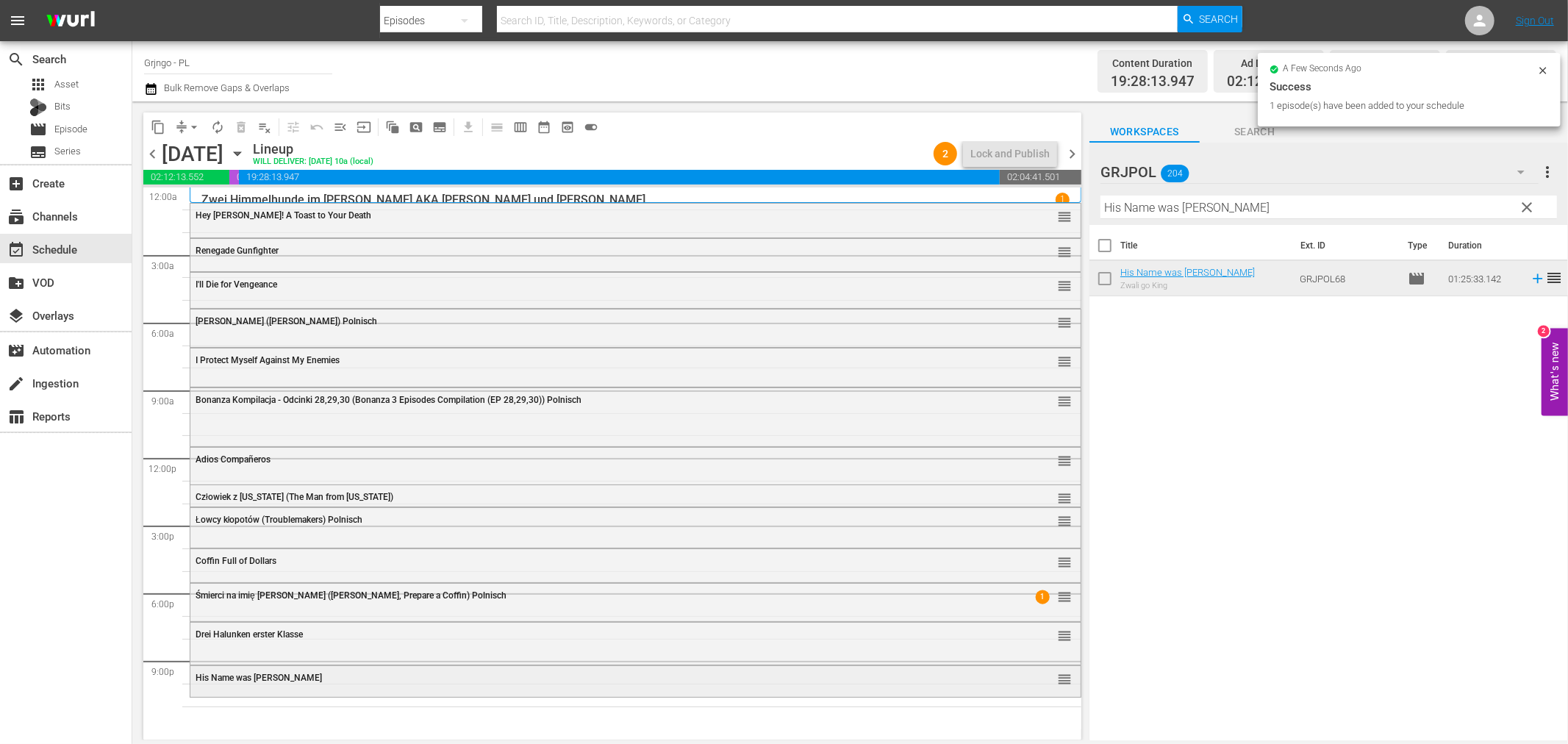
click at [385, 684] on div "His Name was [PERSON_NAME] reorder" at bounding box center [635, 679] width 890 height 25
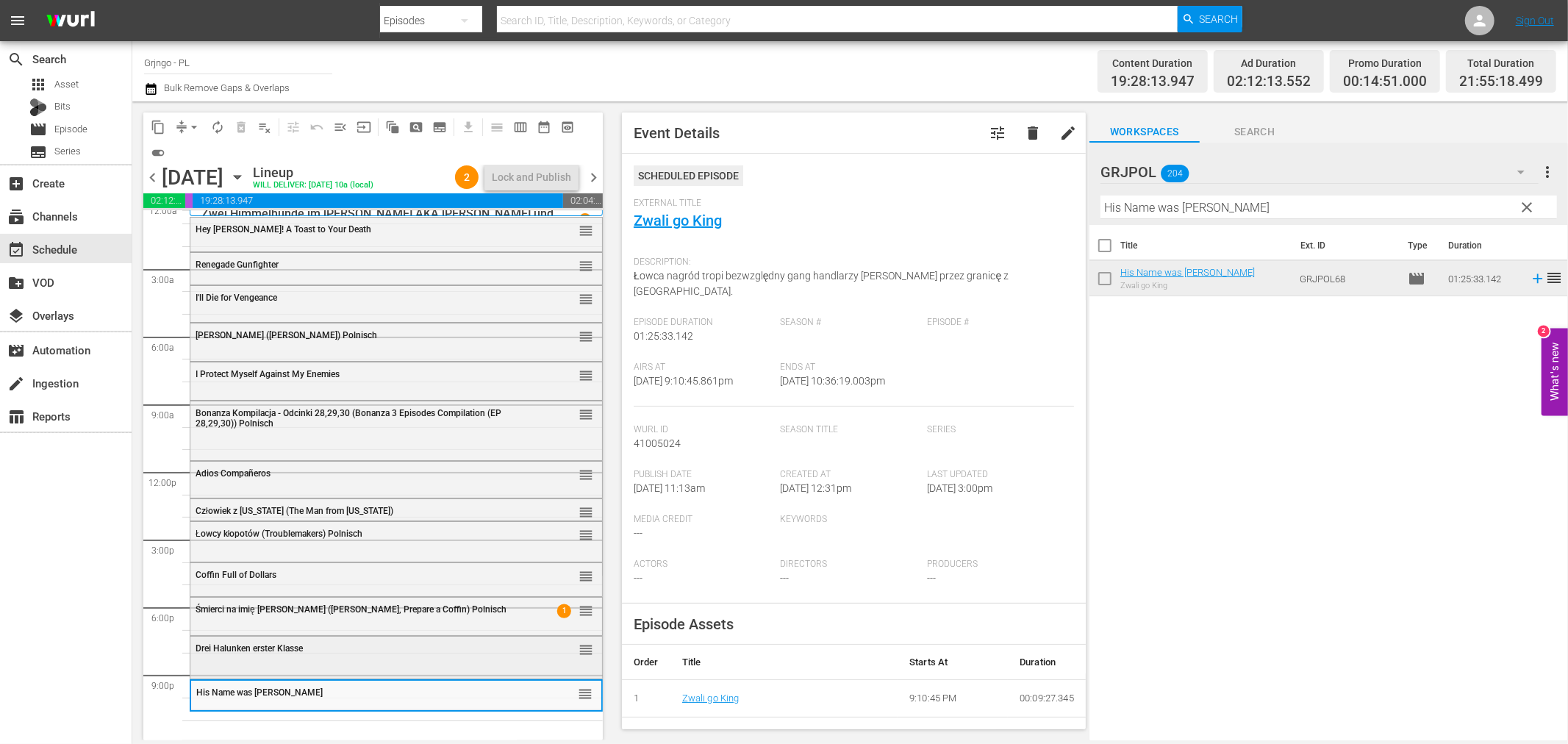
scroll to position [11, 0]
click at [1524, 207] on span "clear" at bounding box center [1527, 207] width 18 height 18
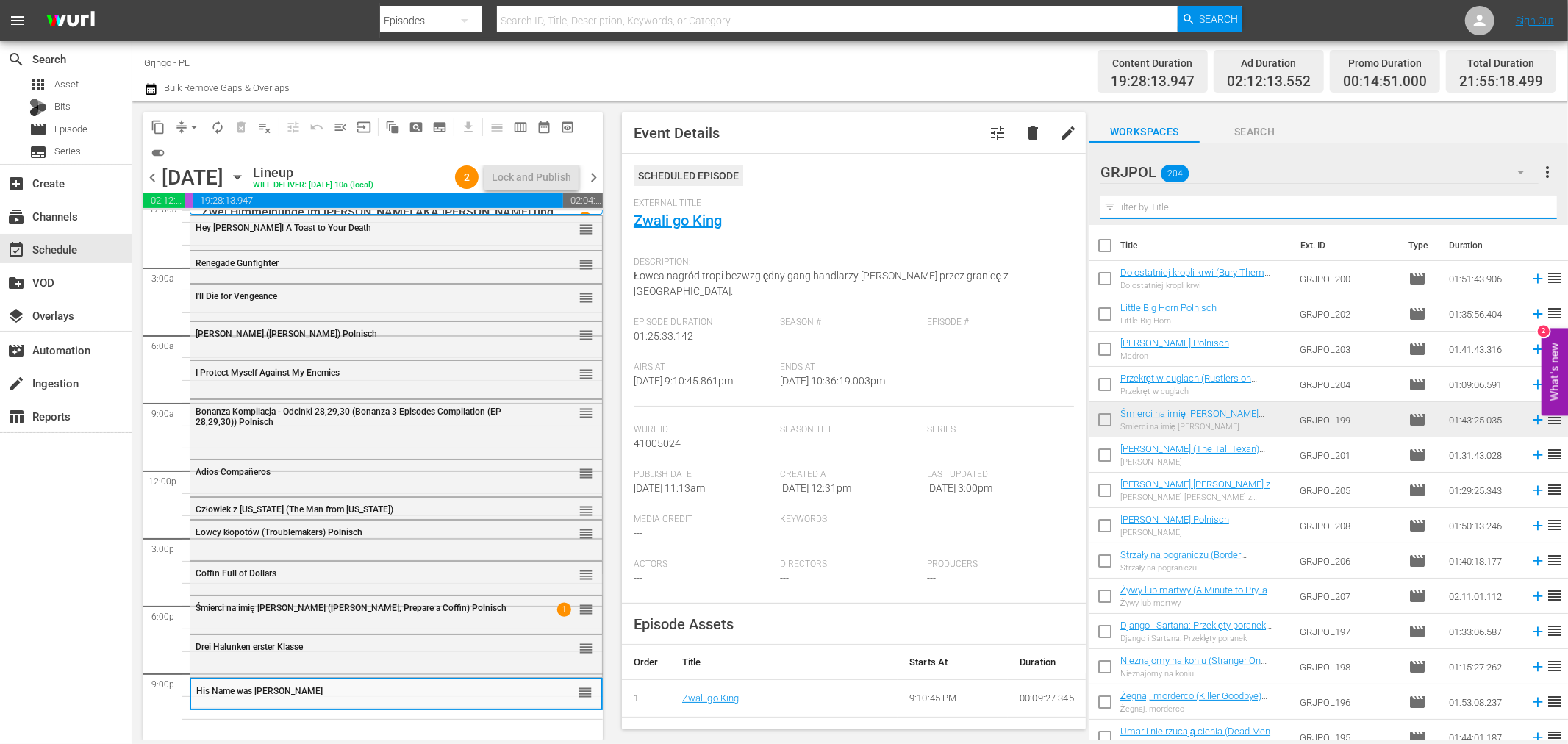
click at [1127, 200] on input "text" at bounding box center [1329, 208] width 456 height 24
paste input "Tequila aka [PERSON_NAME] the Hero"
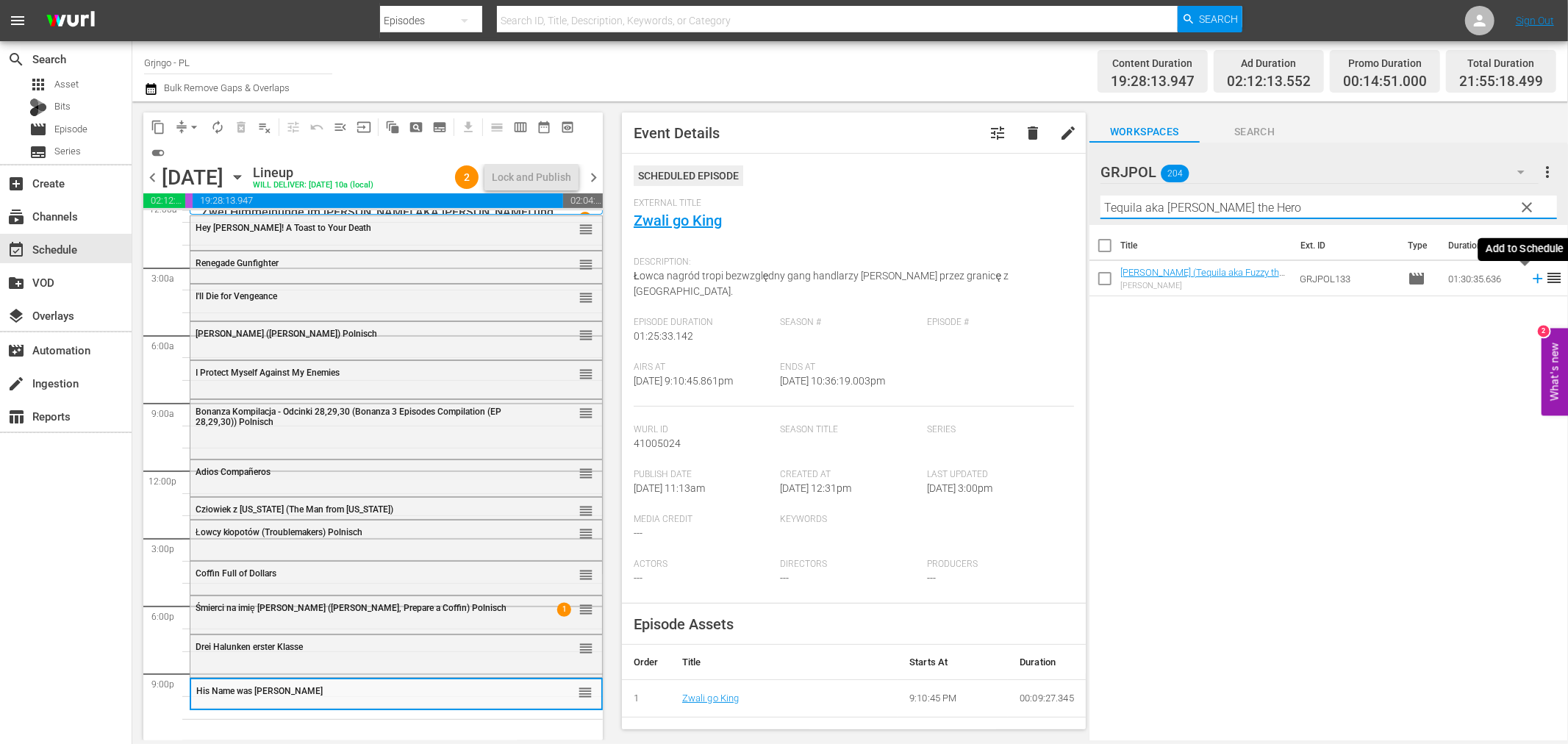
type input "Tequila aka [PERSON_NAME] the Hero"
click at [1530, 283] on icon at bounding box center [1537, 278] width 16 height 16
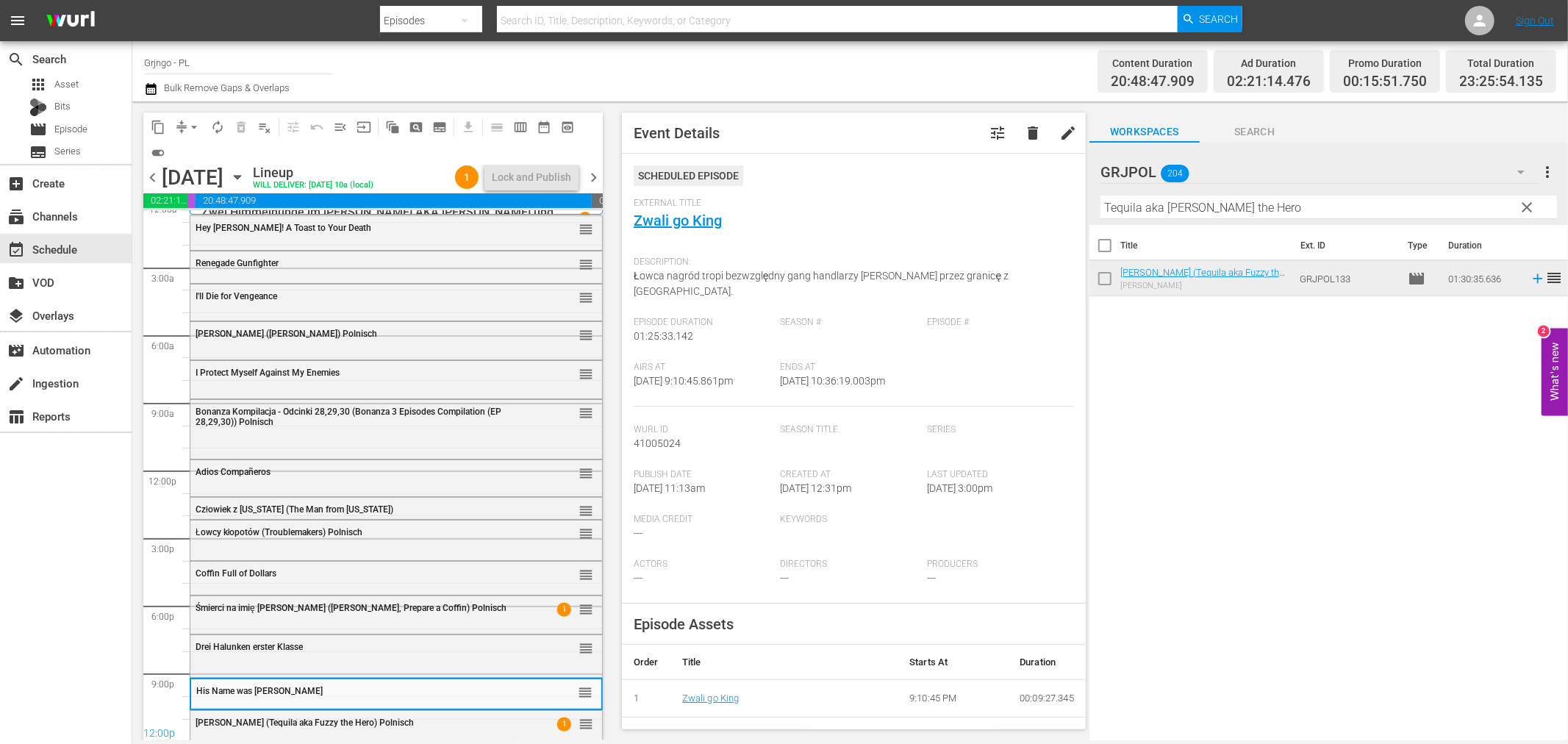
click at [590, 174] on span "chevron_right" at bounding box center [594, 178] width 18 height 18
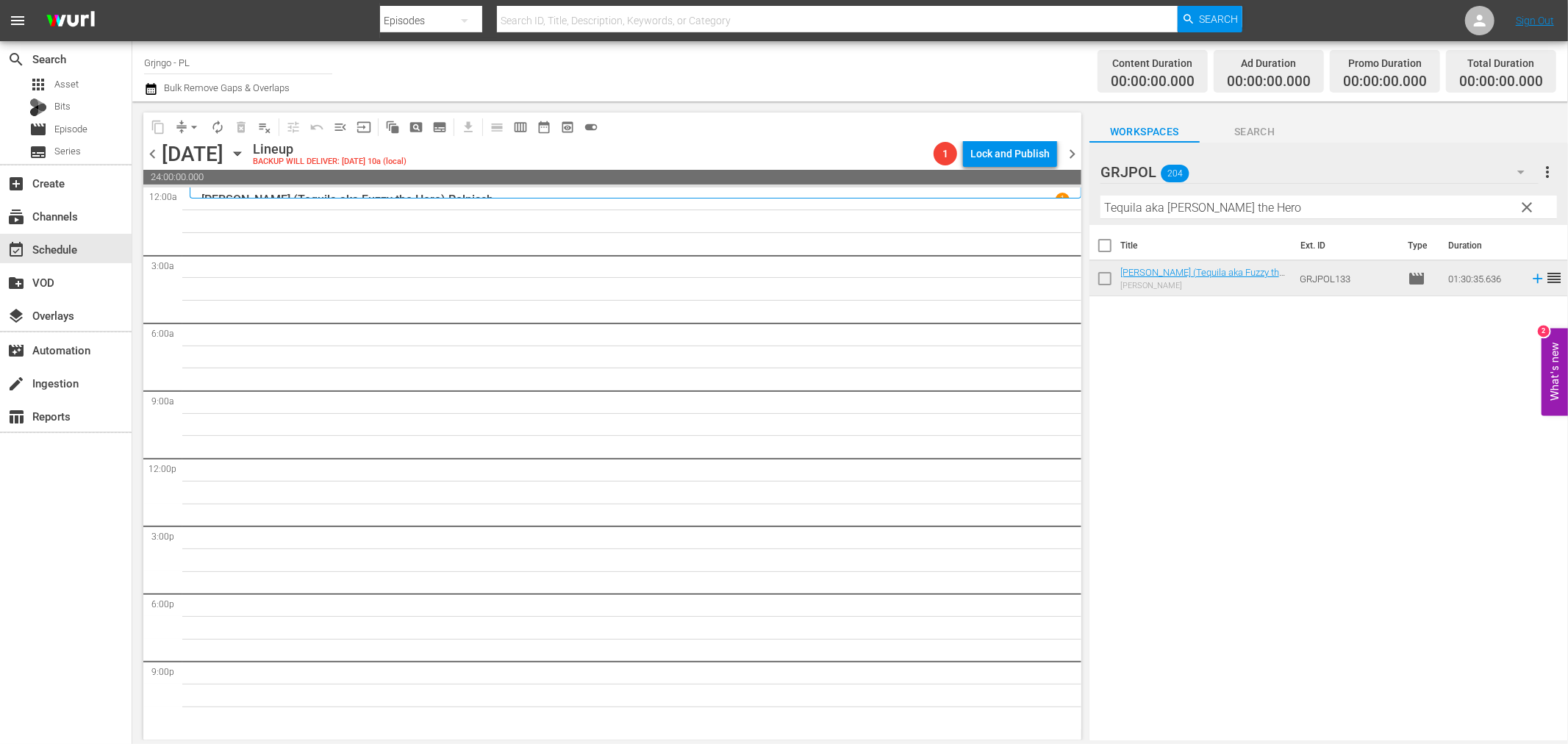
click at [1530, 203] on span "clear" at bounding box center [1527, 207] width 18 height 18
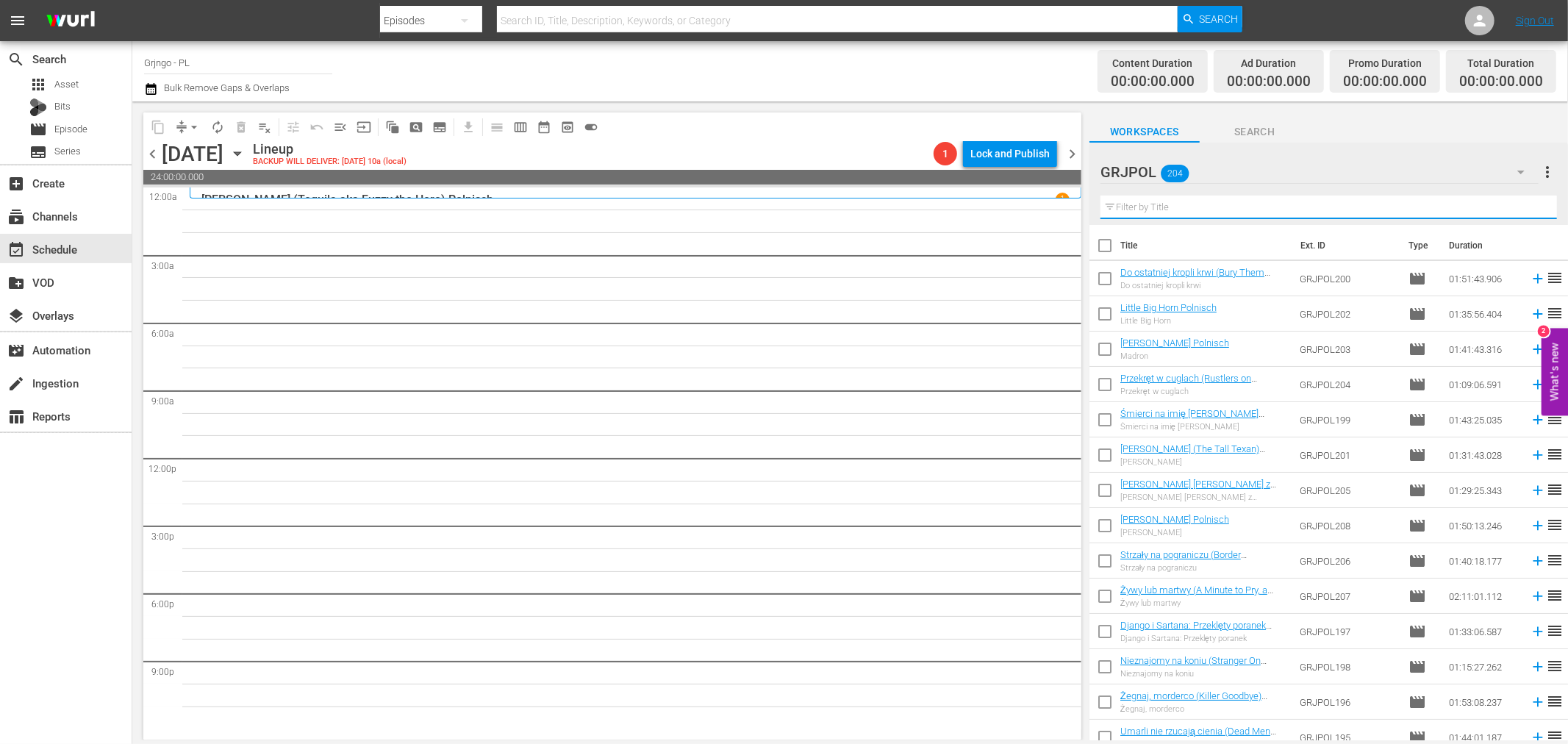
paste input "Rattler Kid"
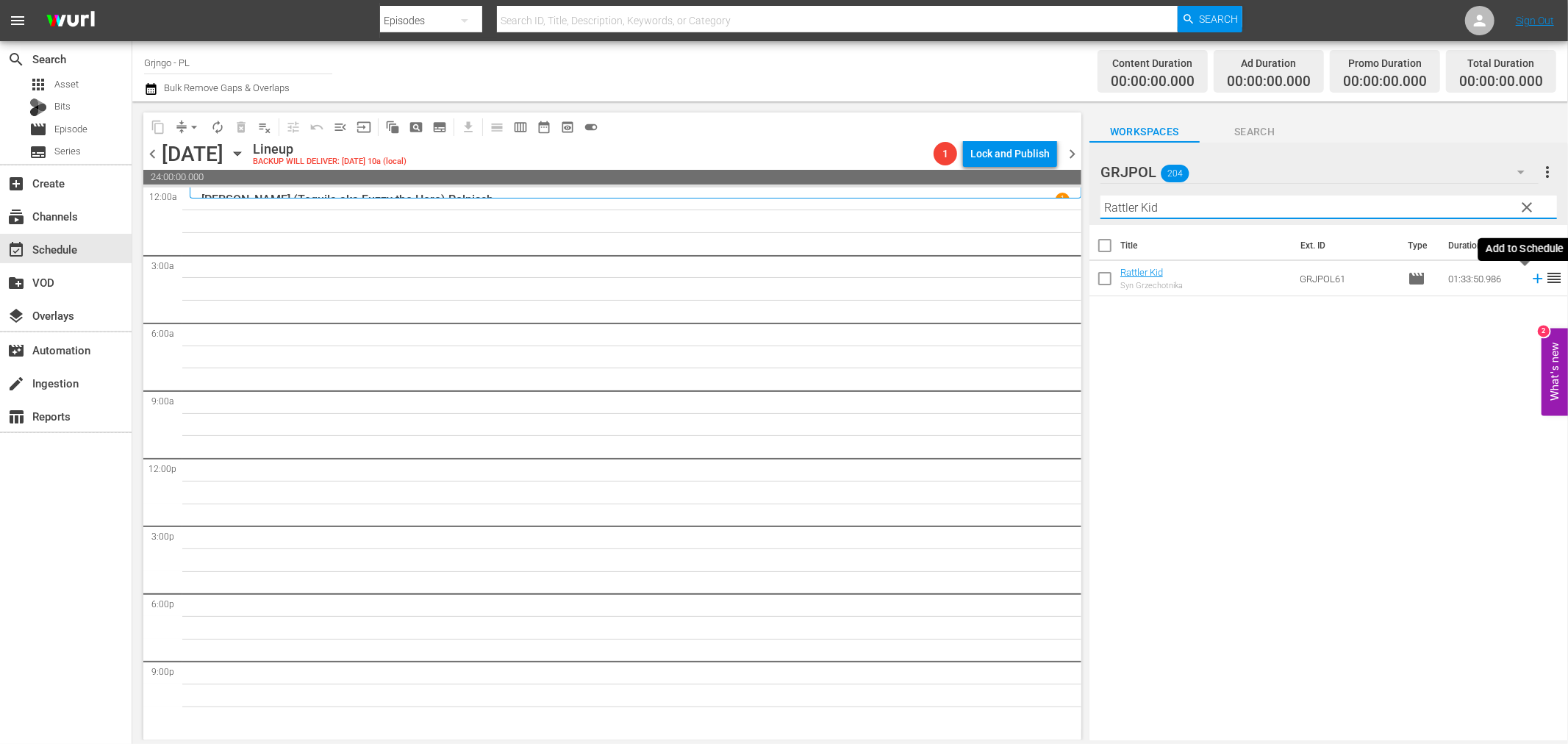
type input "Rattler Kid"
click at [1530, 277] on icon at bounding box center [1537, 278] width 16 height 16
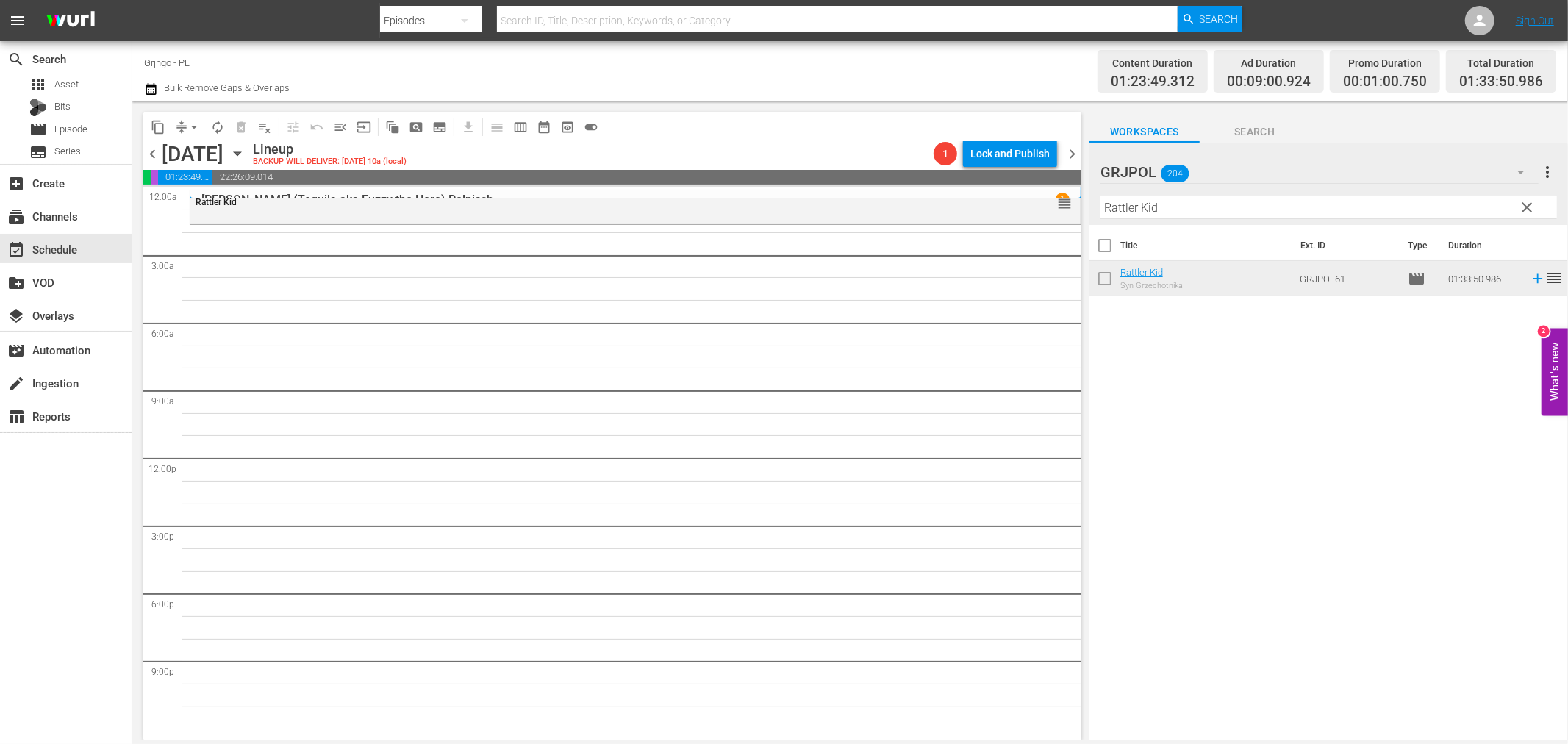
click at [1526, 206] on span "clear" at bounding box center [1527, 207] width 18 height 18
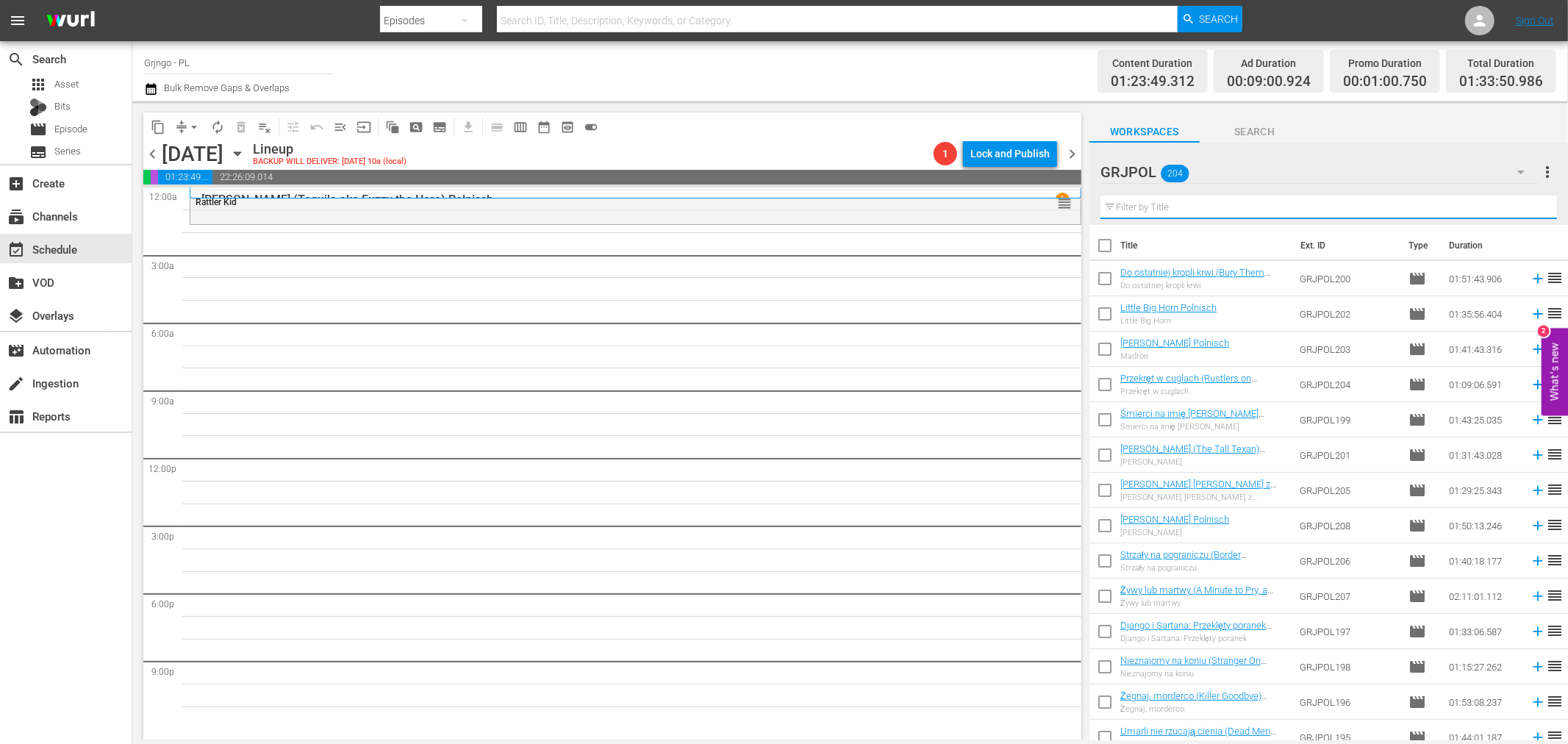
paste input "The [US_STATE] Traveler"
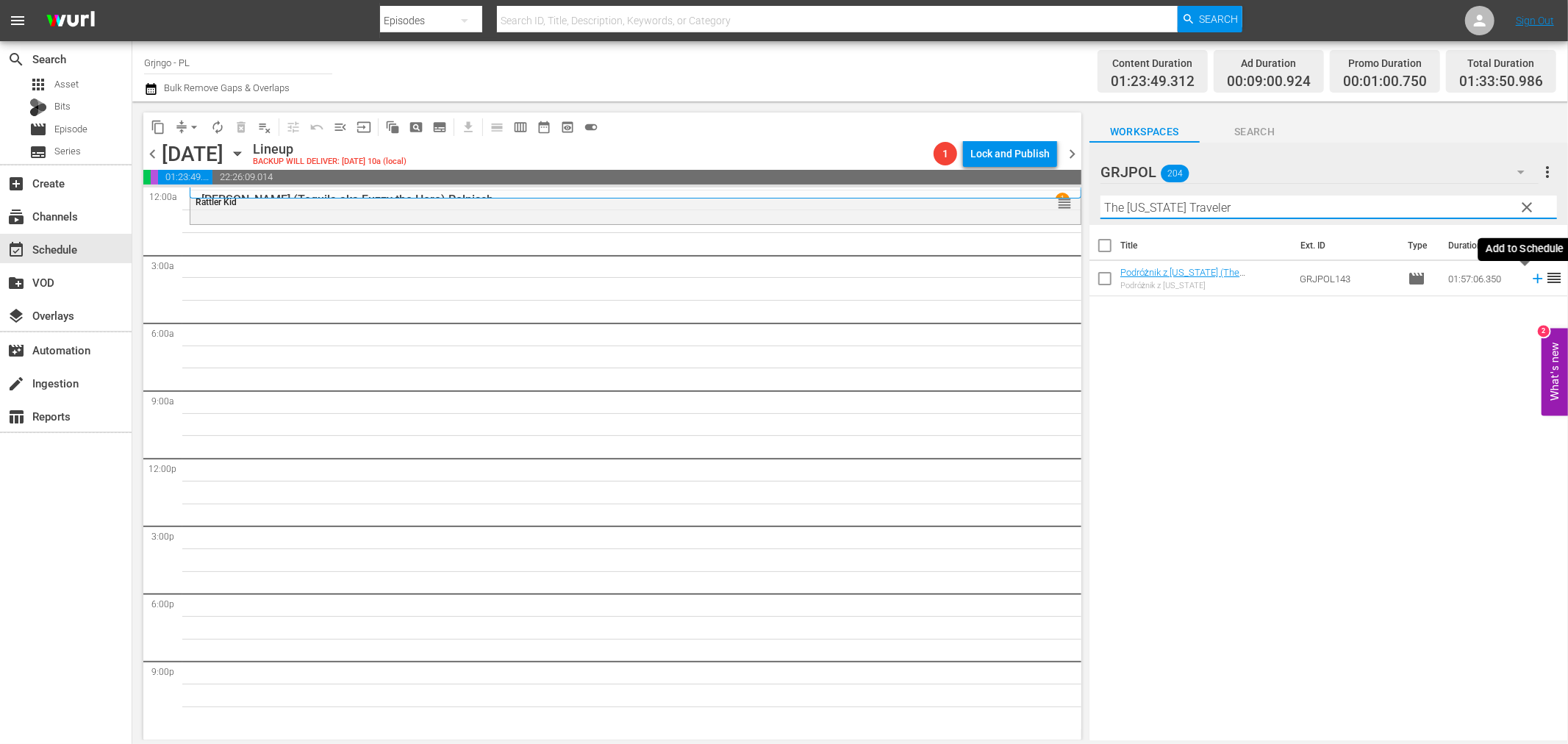
type input "The [US_STATE] Traveler"
click at [1530, 281] on icon at bounding box center [1537, 278] width 16 height 16
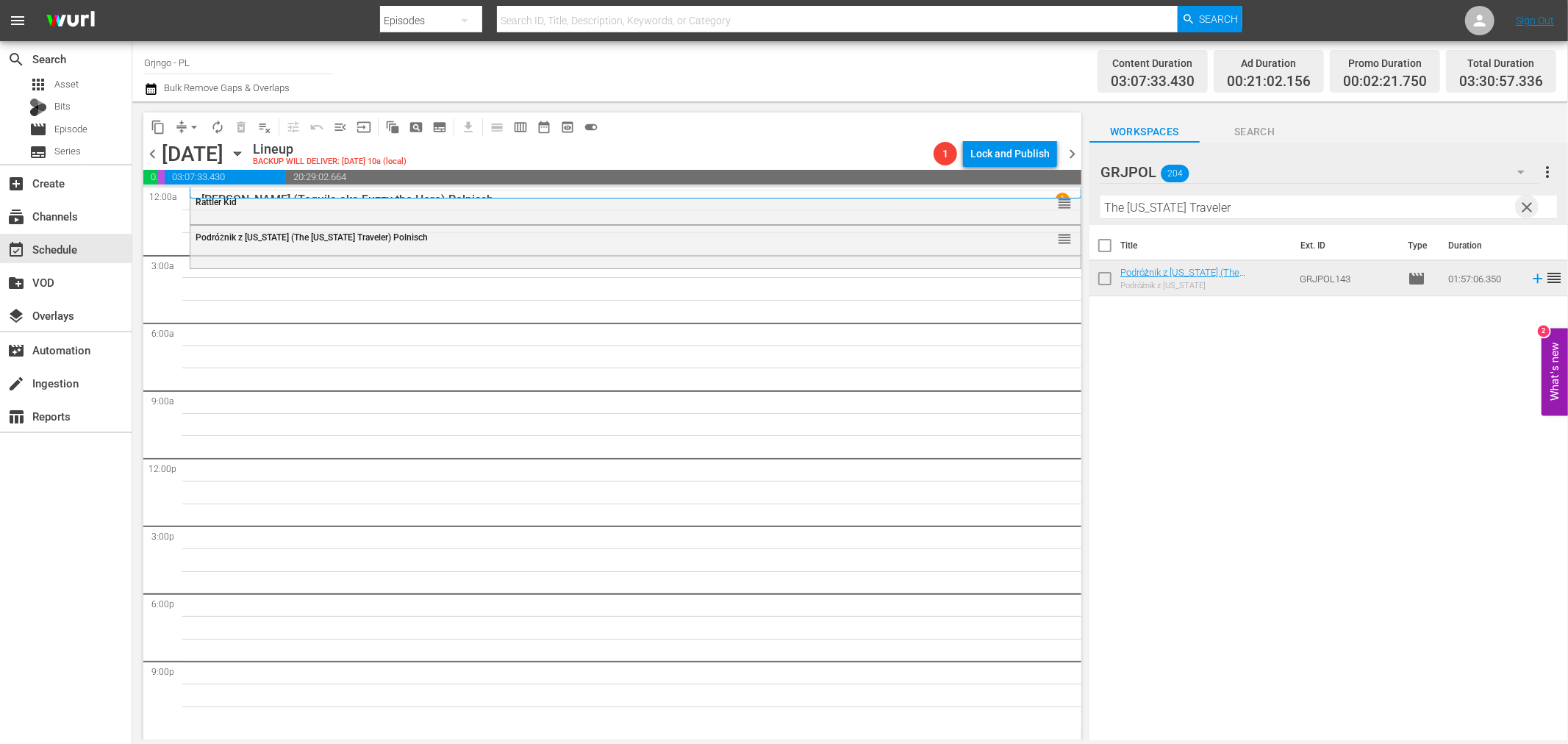
drag, startPoint x: 1527, startPoint y: 200, endPoint x: 1210, endPoint y: 212, distance: 317.2
click at [1526, 201] on span "clear" at bounding box center [1527, 207] width 18 height 18
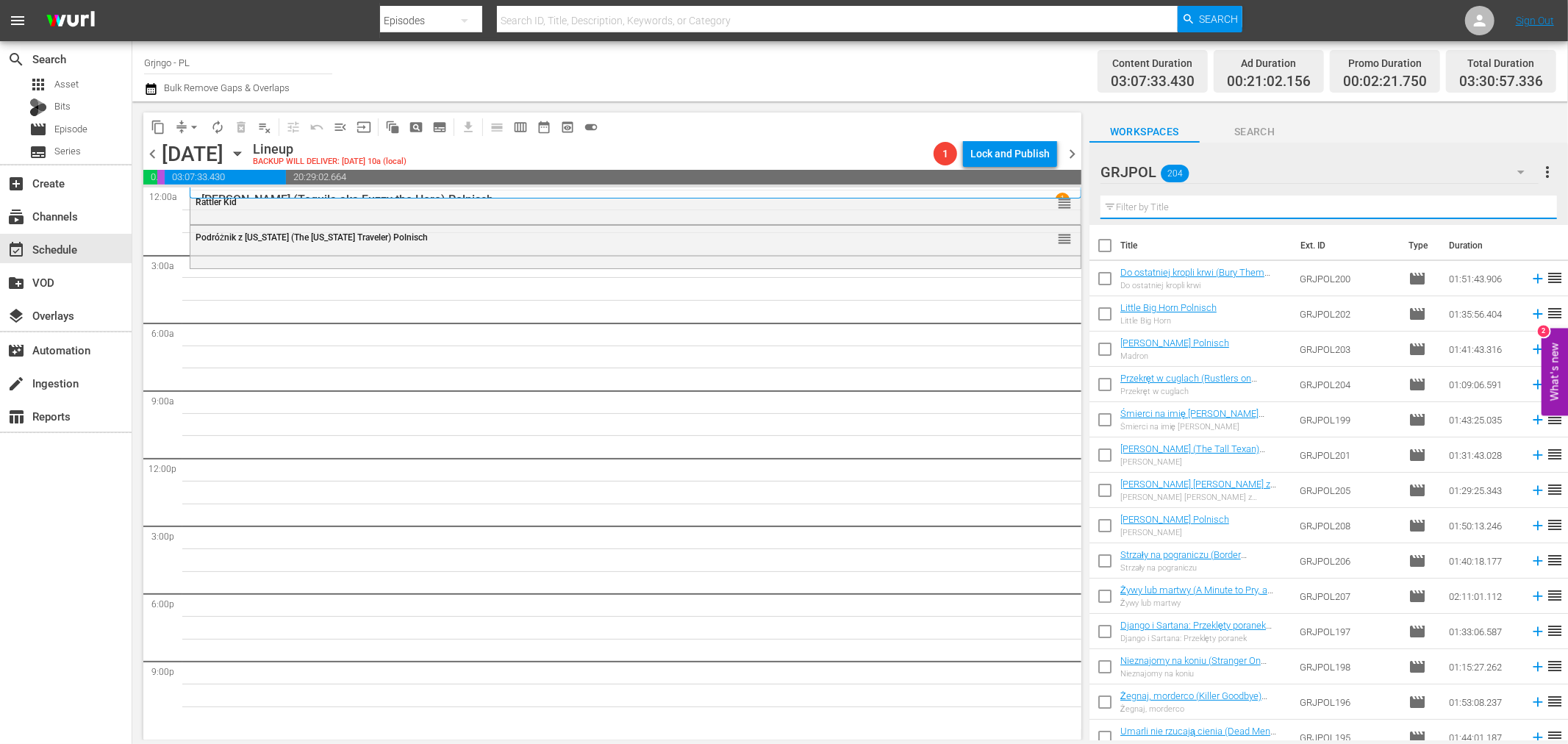
click at [1205, 206] on input "text" at bounding box center [1329, 208] width 456 height 24
paste input "Raise Your Hands, Dead Man"
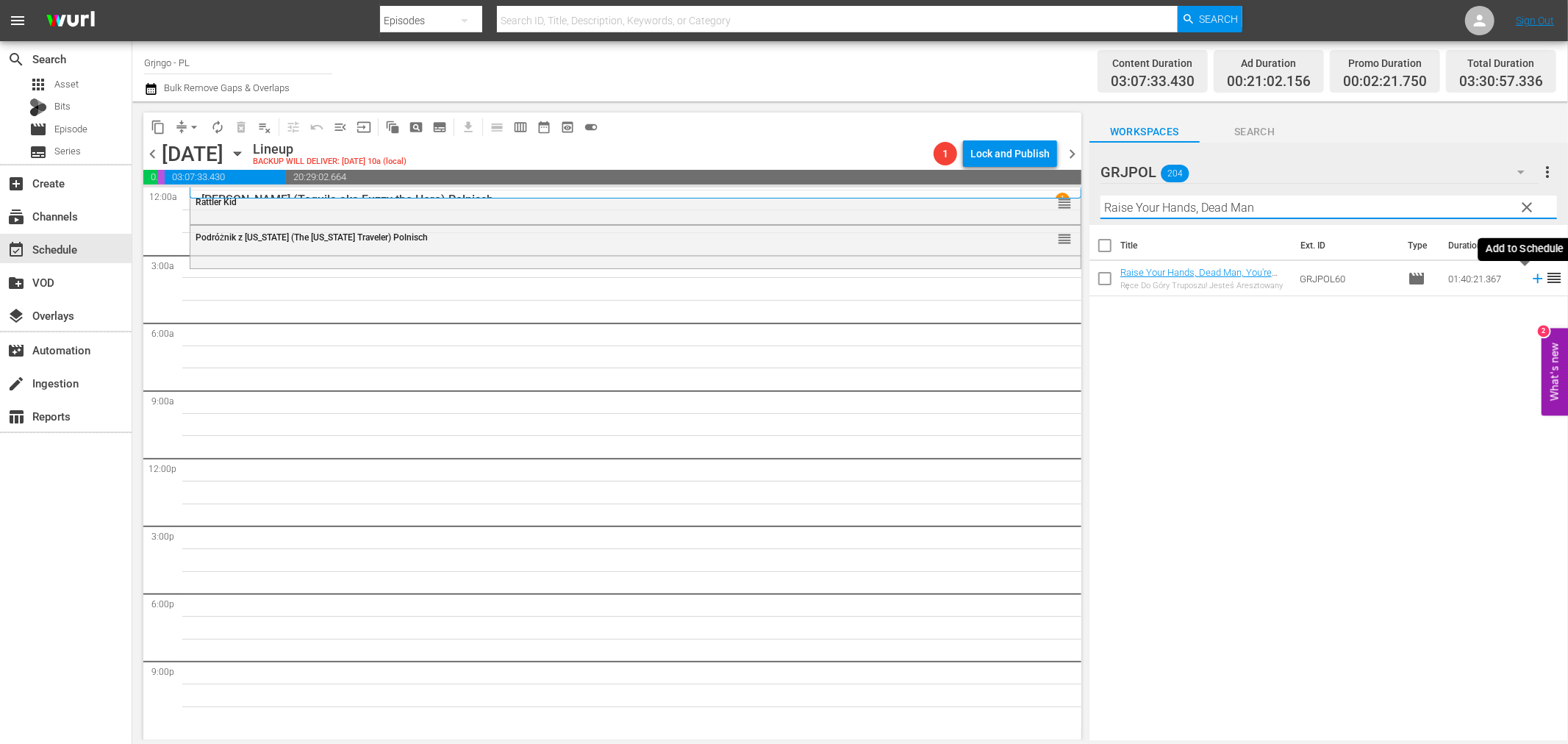
type input "Raise Your Hands, Dead Man"
click at [1530, 277] on icon at bounding box center [1537, 278] width 16 height 16
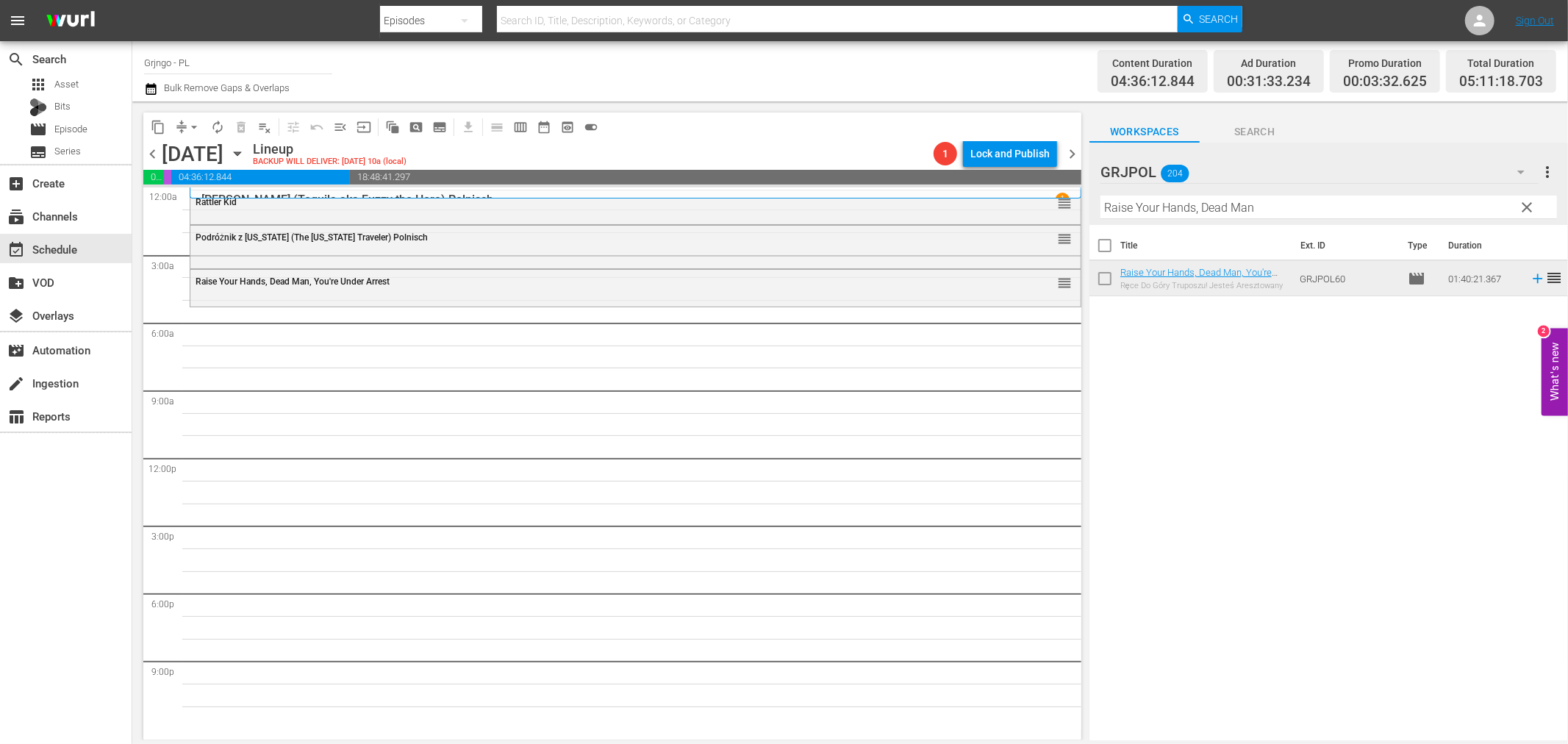
drag, startPoint x: 1527, startPoint y: 203, endPoint x: 1244, endPoint y: 218, distance: 283.4
click at [1527, 203] on span "clear" at bounding box center [1527, 207] width 18 height 18
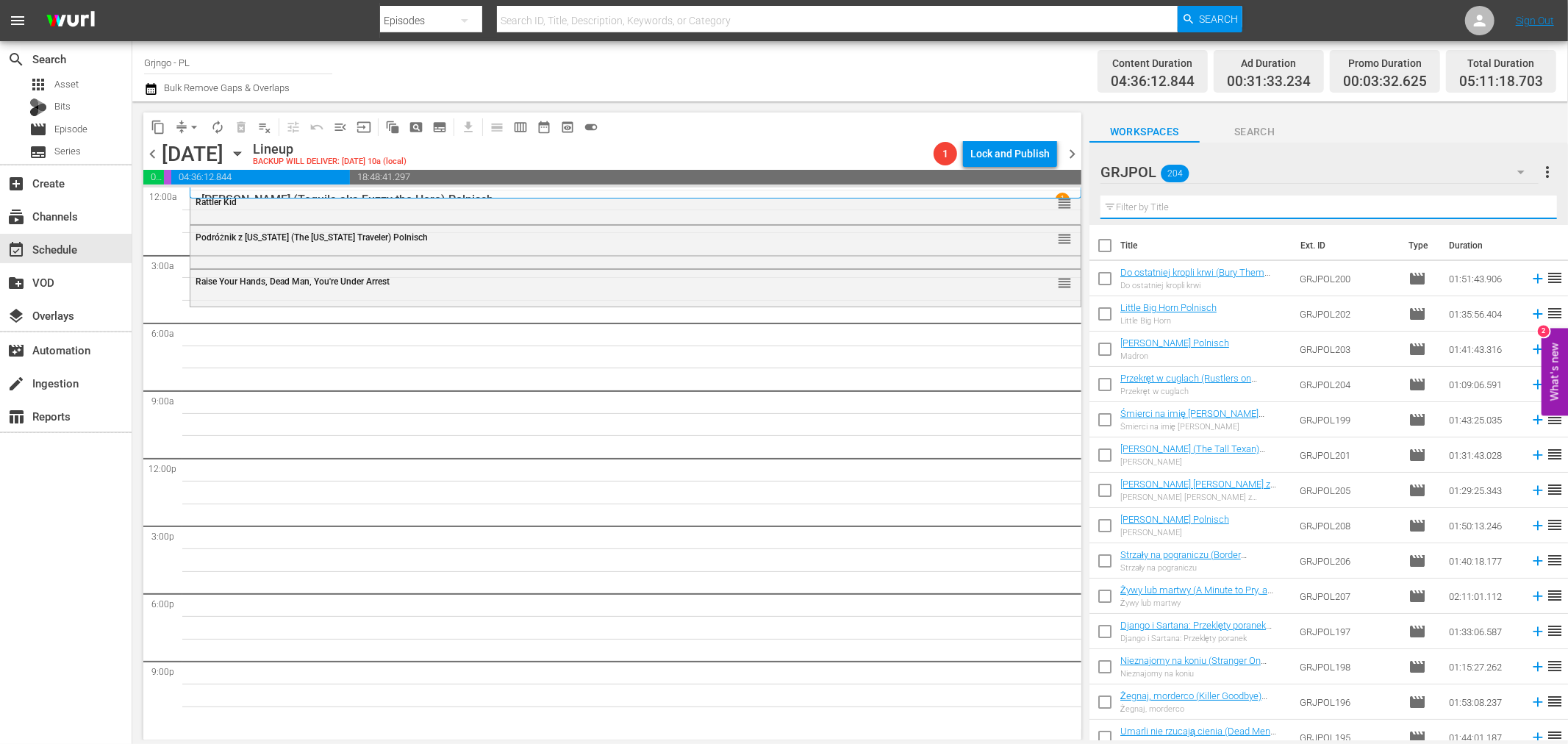
paste input "[US_STATE] [PERSON_NAME]"
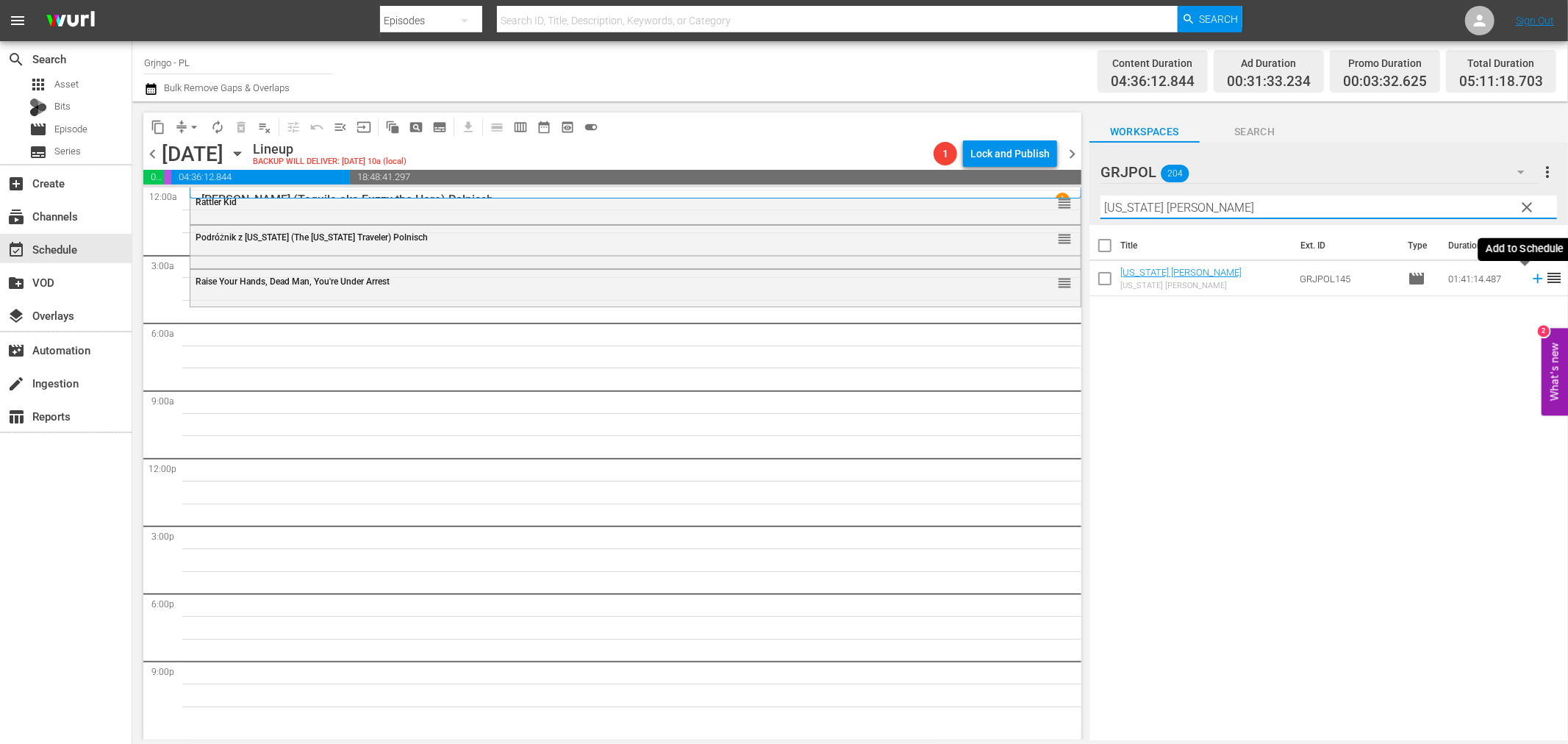
type input "[US_STATE] [PERSON_NAME]"
click at [1530, 276] on icon at bounding box center [1537, 278] width 16 height 16
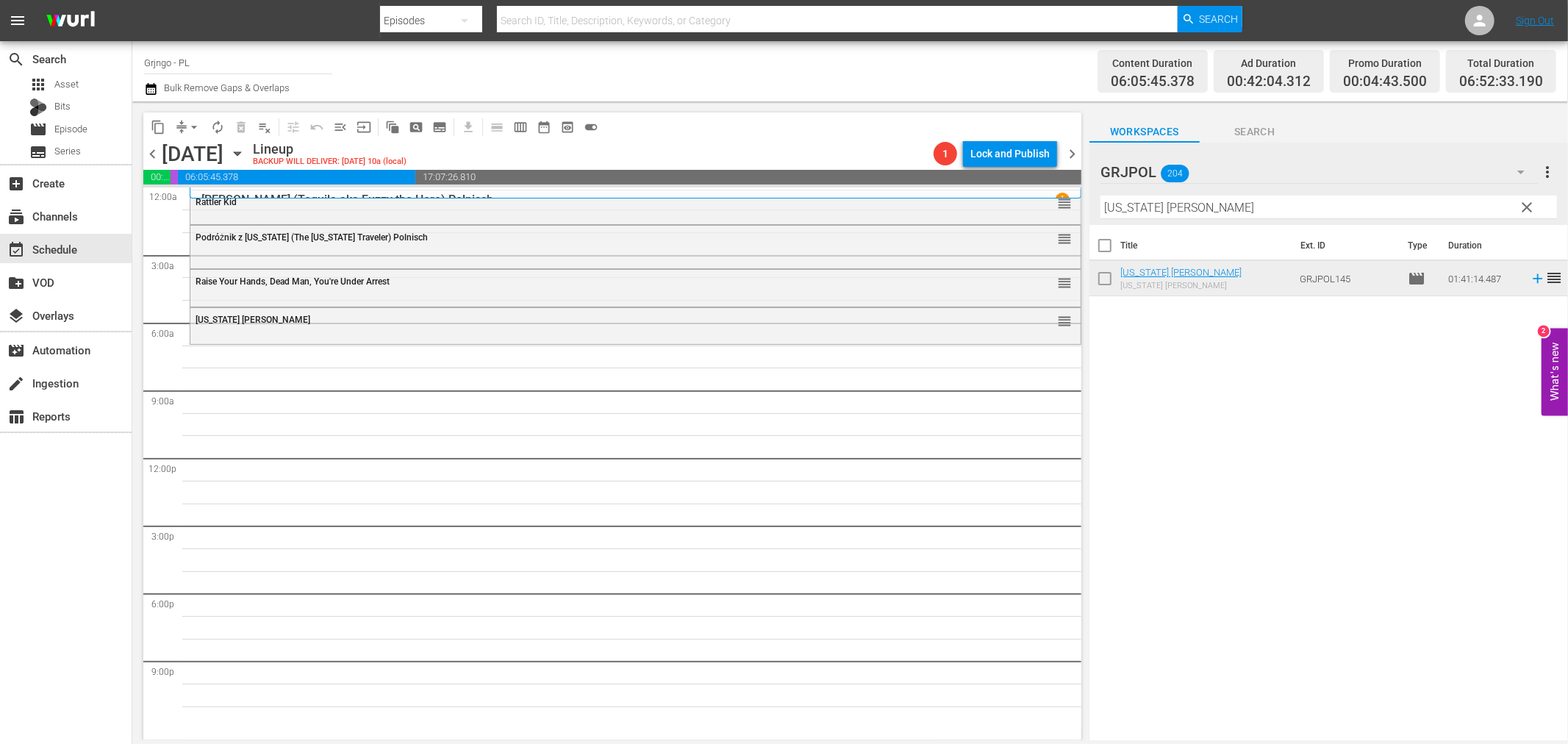
drag, startPoint x: 1525, startPoint y: 206, endPoint x: 1123, endPoint y: 178, distance: 403.0
click at [1525, 206] on span "clear" at bounding box center [1527, 207] width 18 height 18
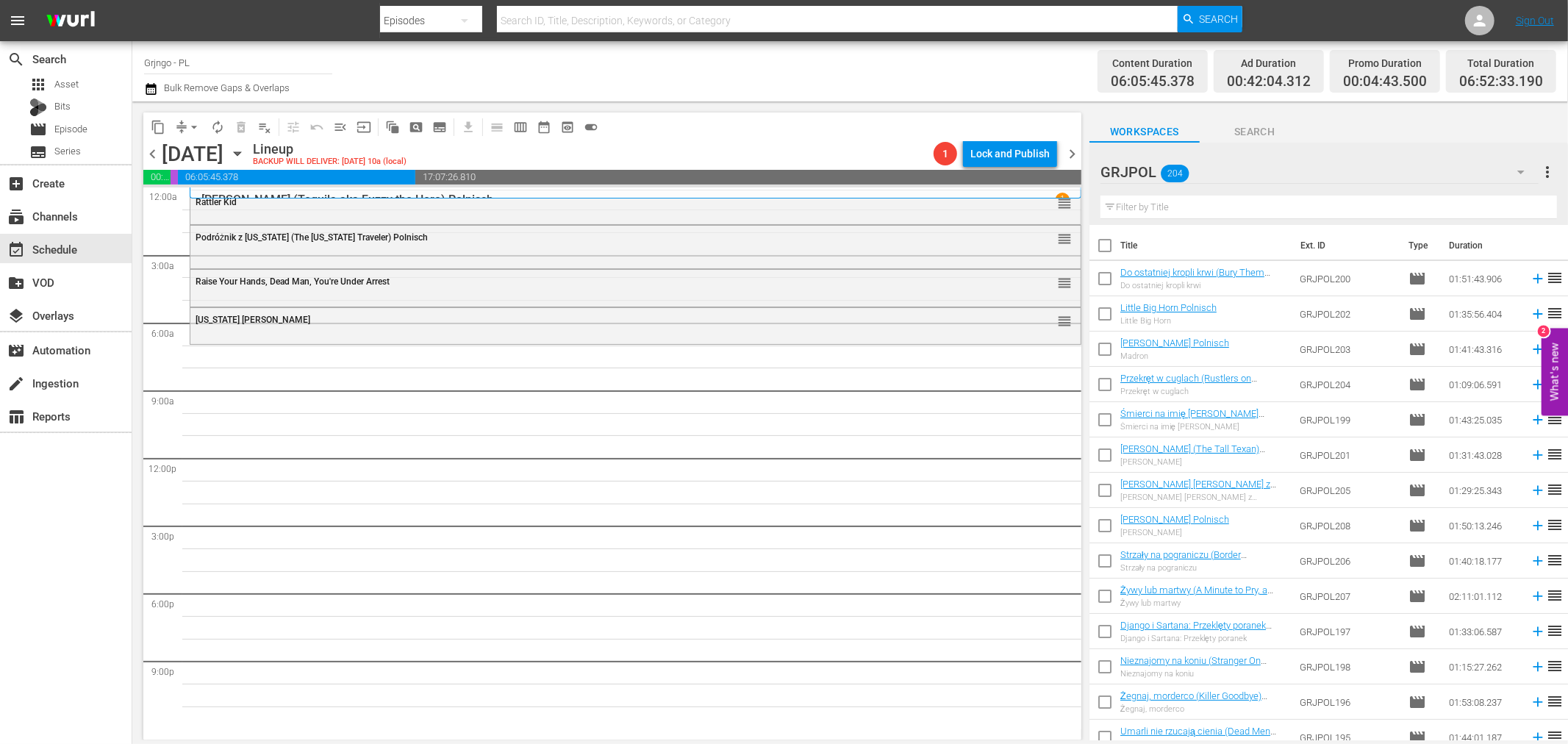
click at [1142, 201] on input "text" at bounding box center [1329, 208] width 456 height 24
paste input "Border [MEDICAL_DATA]"
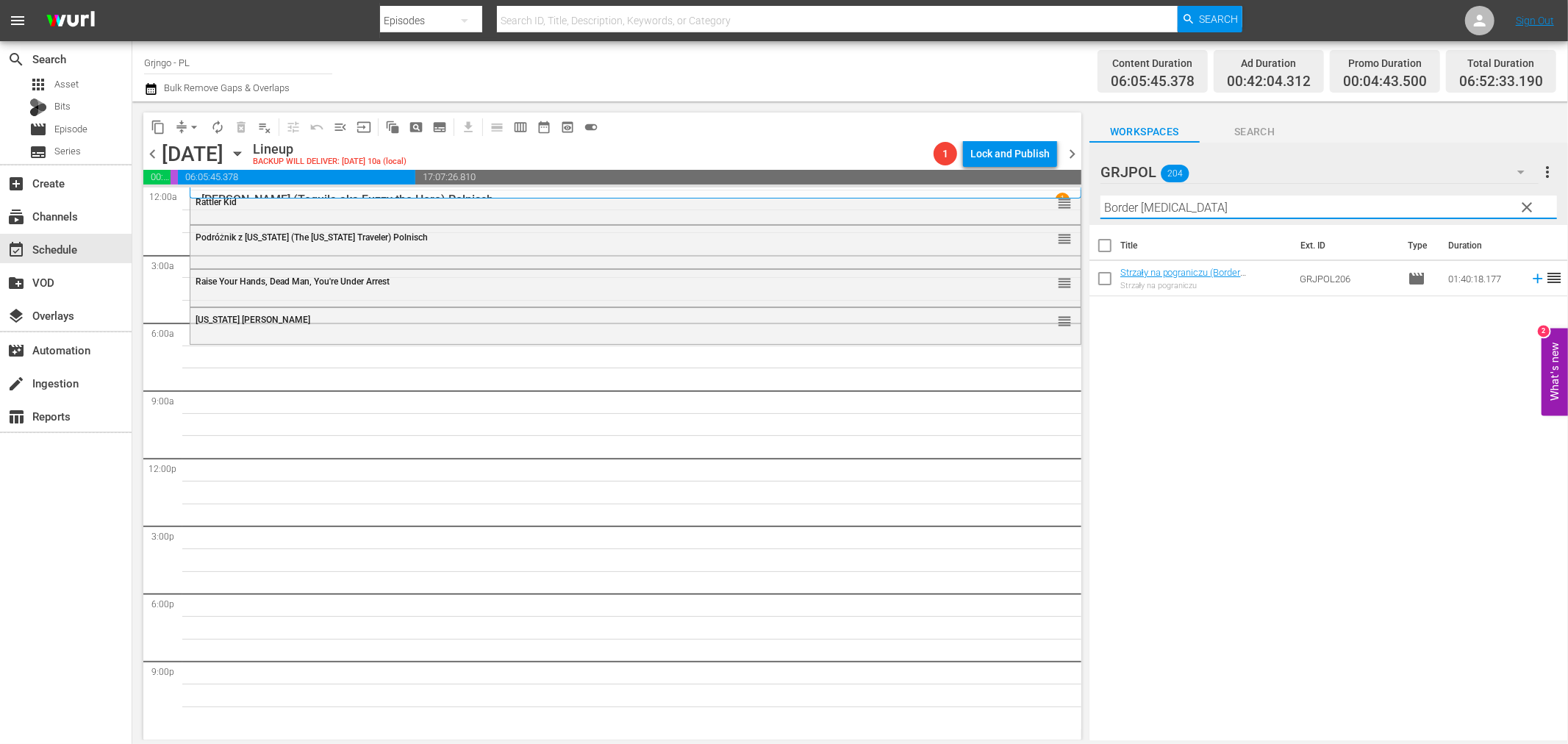
type input "Border [MEDICAL_DATA]"
click at [1530, 277] on icon at bounding box center [1537, 278] width 16 height 16
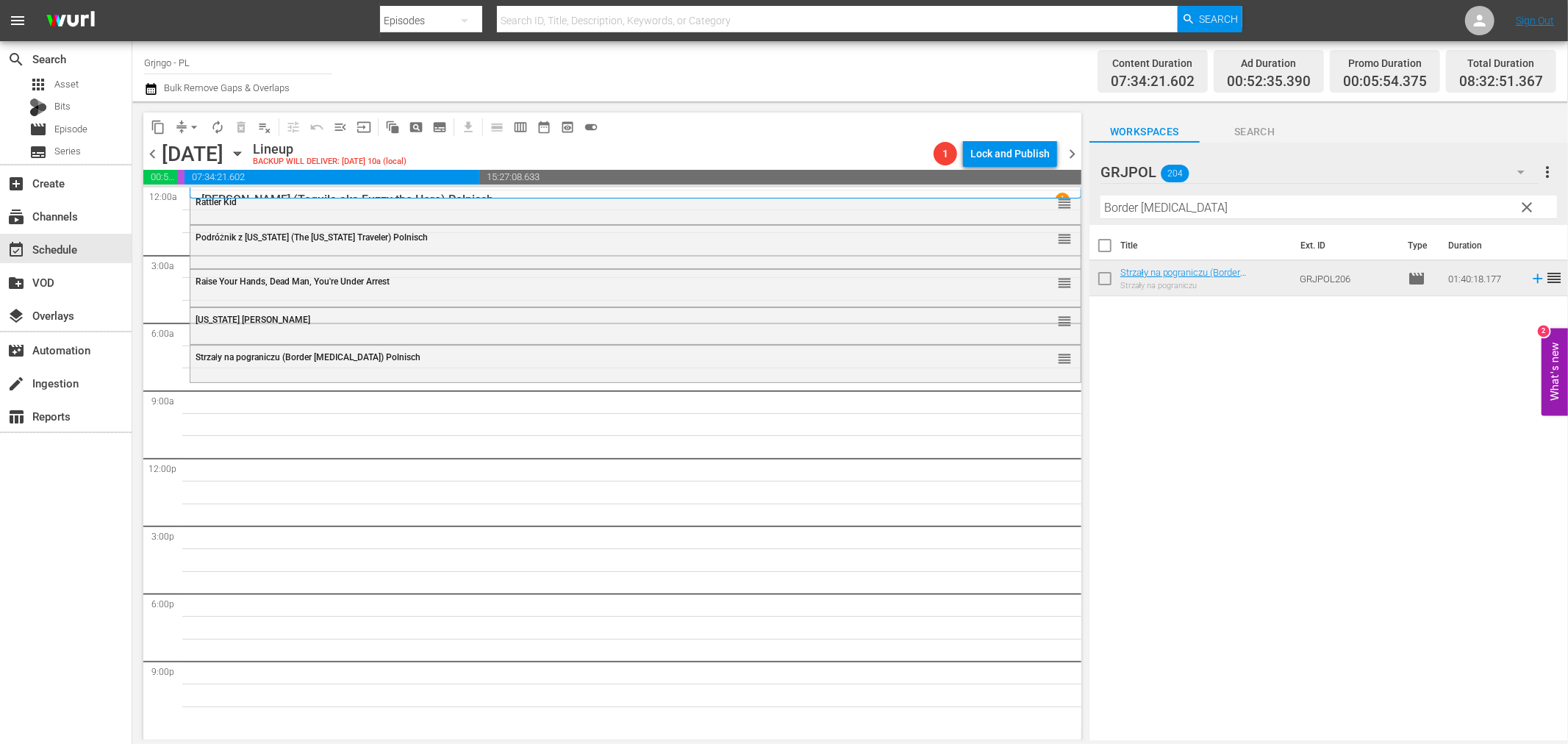
drag, startPoint x: 1527, startPoint y: 207, endPoint x: 1204, endPoint y: 194, distance: 323.3
click at [1527, 207] on span "clear" at bounding box center [1527, 207] width 18 height 18
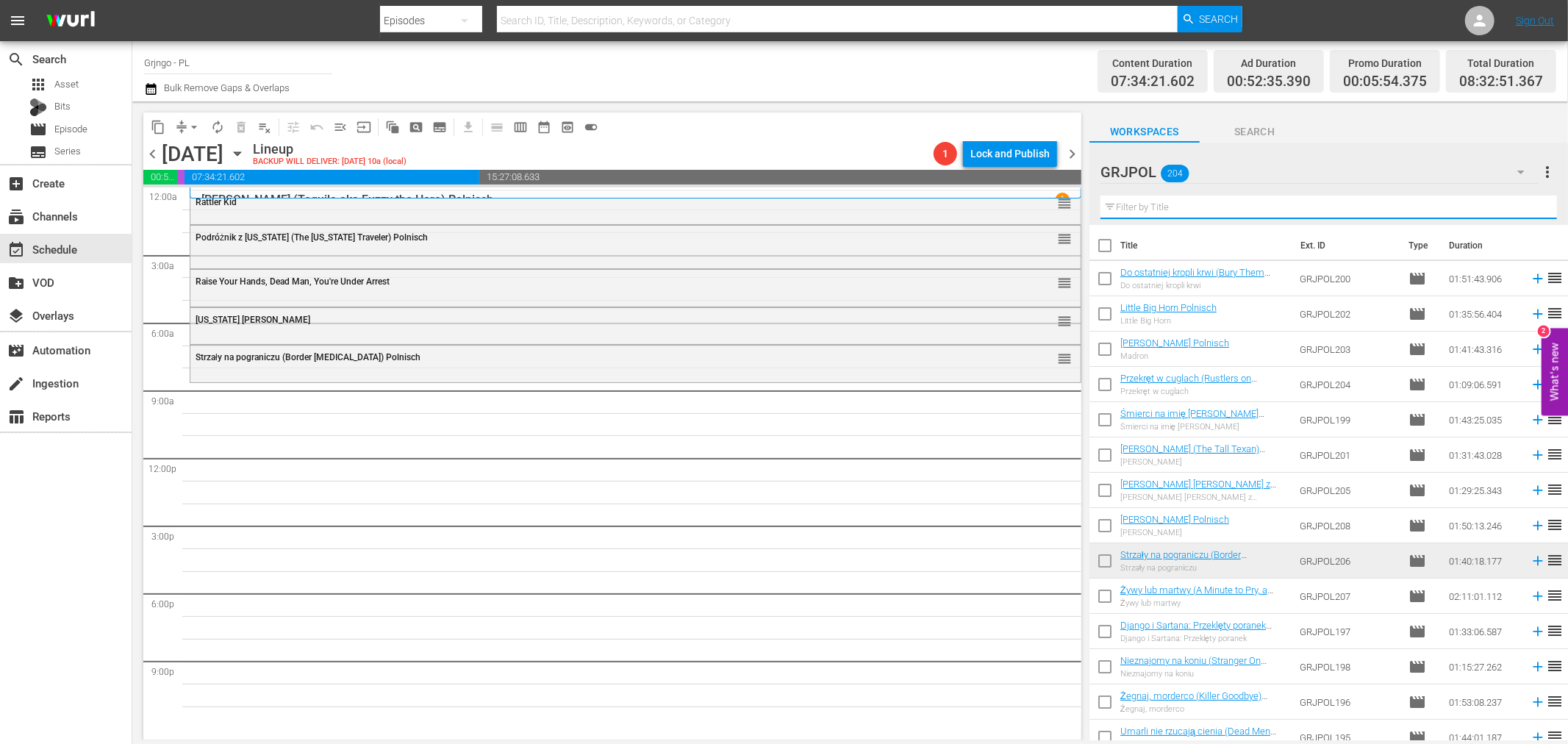
click at [1142, 201] on input "text" at bounding box center [1329, 208] width 456 height 24
paste input "Two Crosses at Danger Pass"
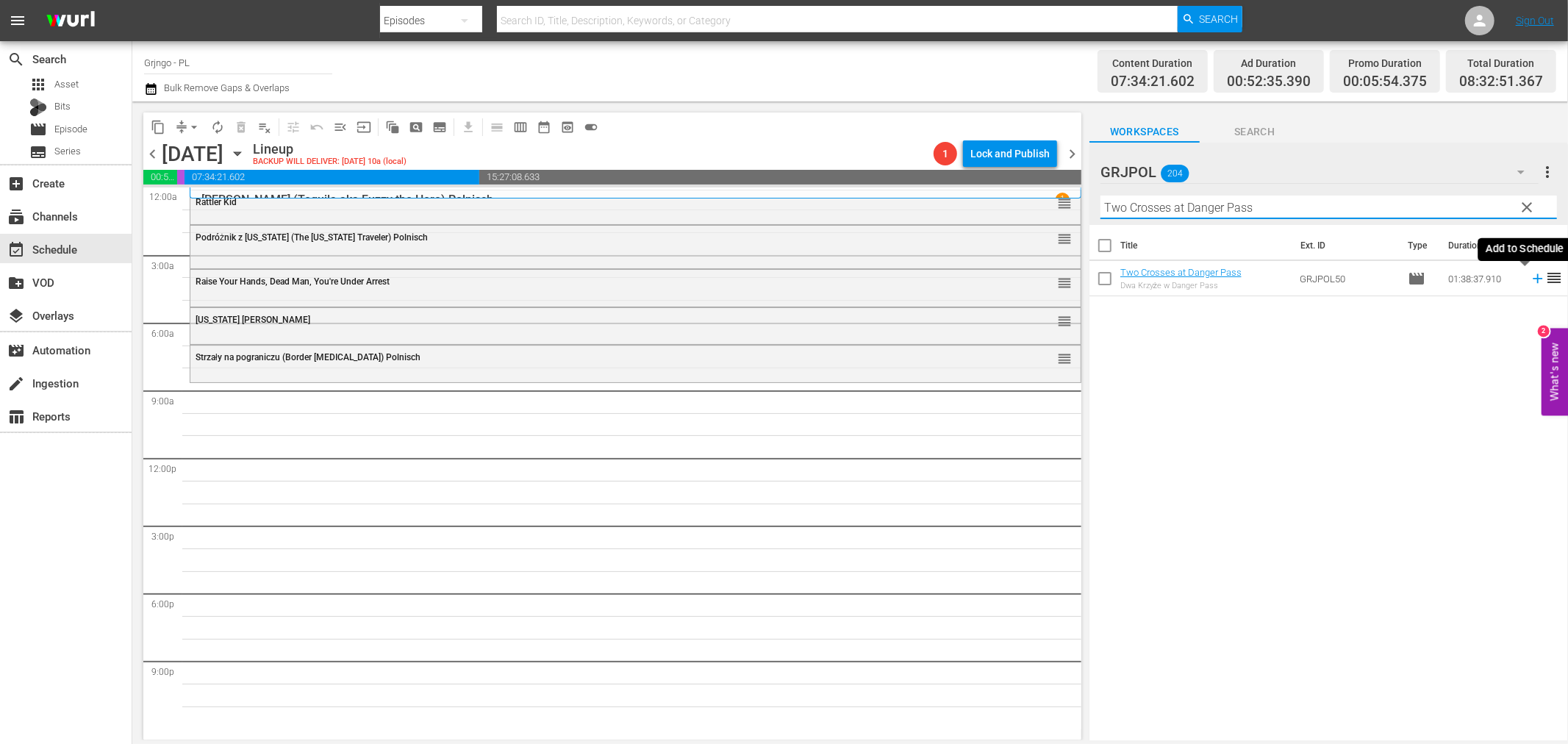
type input "Two Crosses at Danger Pass"
click at [1530, 281] on icon at bounding box center [1537, 278] width 16 height 16
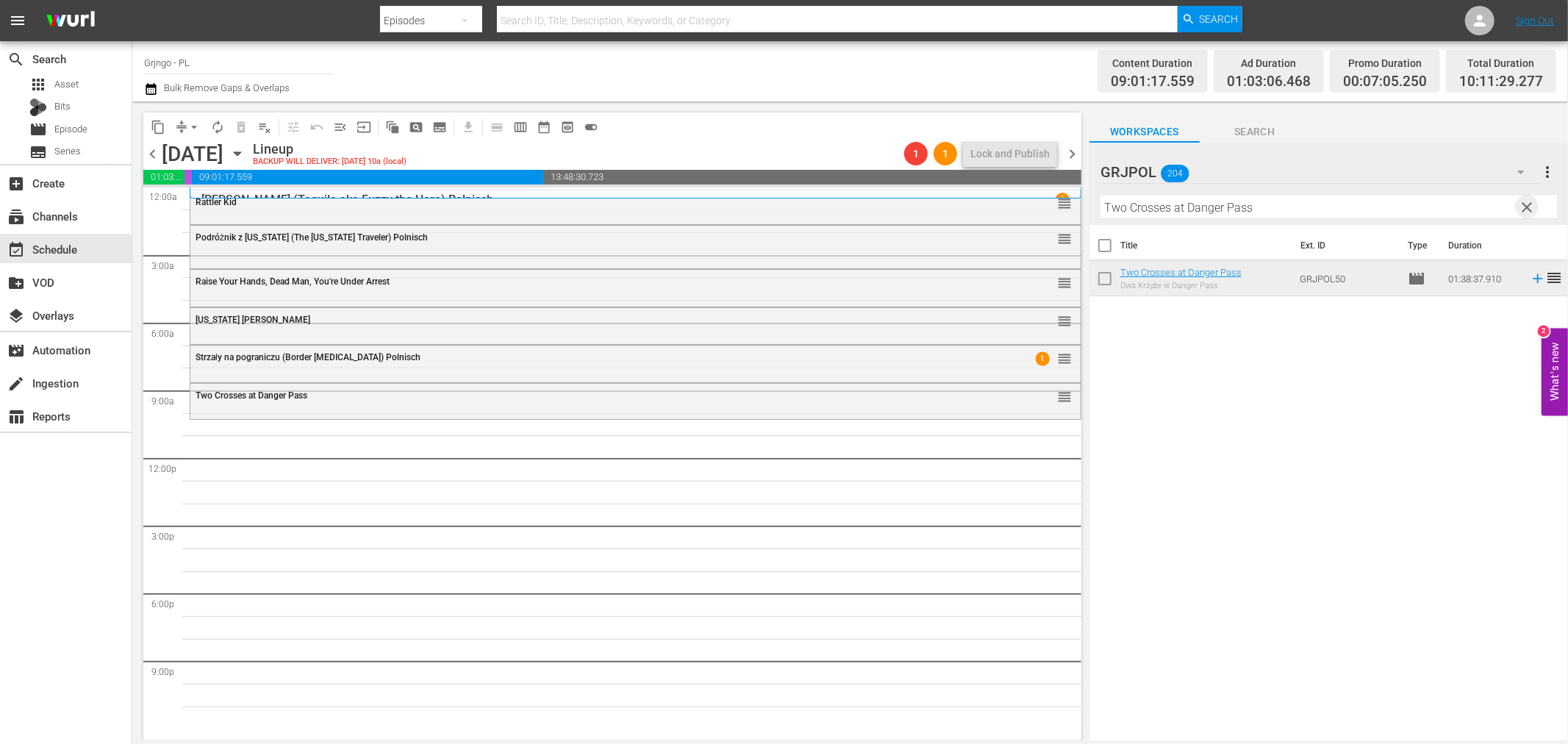
click at [1522, 202] on span "clear" at bounding box center [1527, 207] width 18 height 18
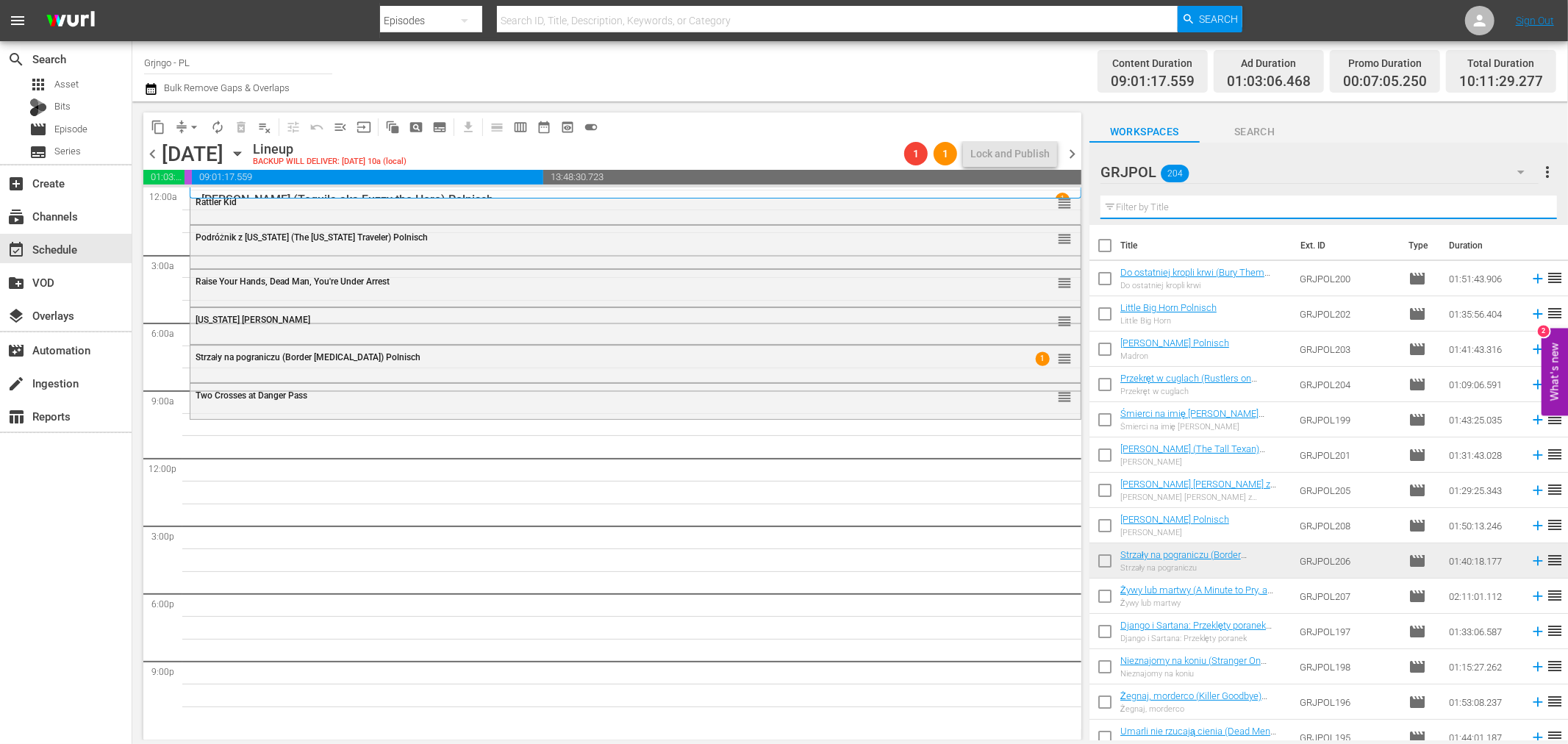
click at [1112, 207] on input "text" at bounding box center [1329, 208] width 456 height 24
paste input "Bonanza Kompilacja - Odcinki 31, 32, 33"
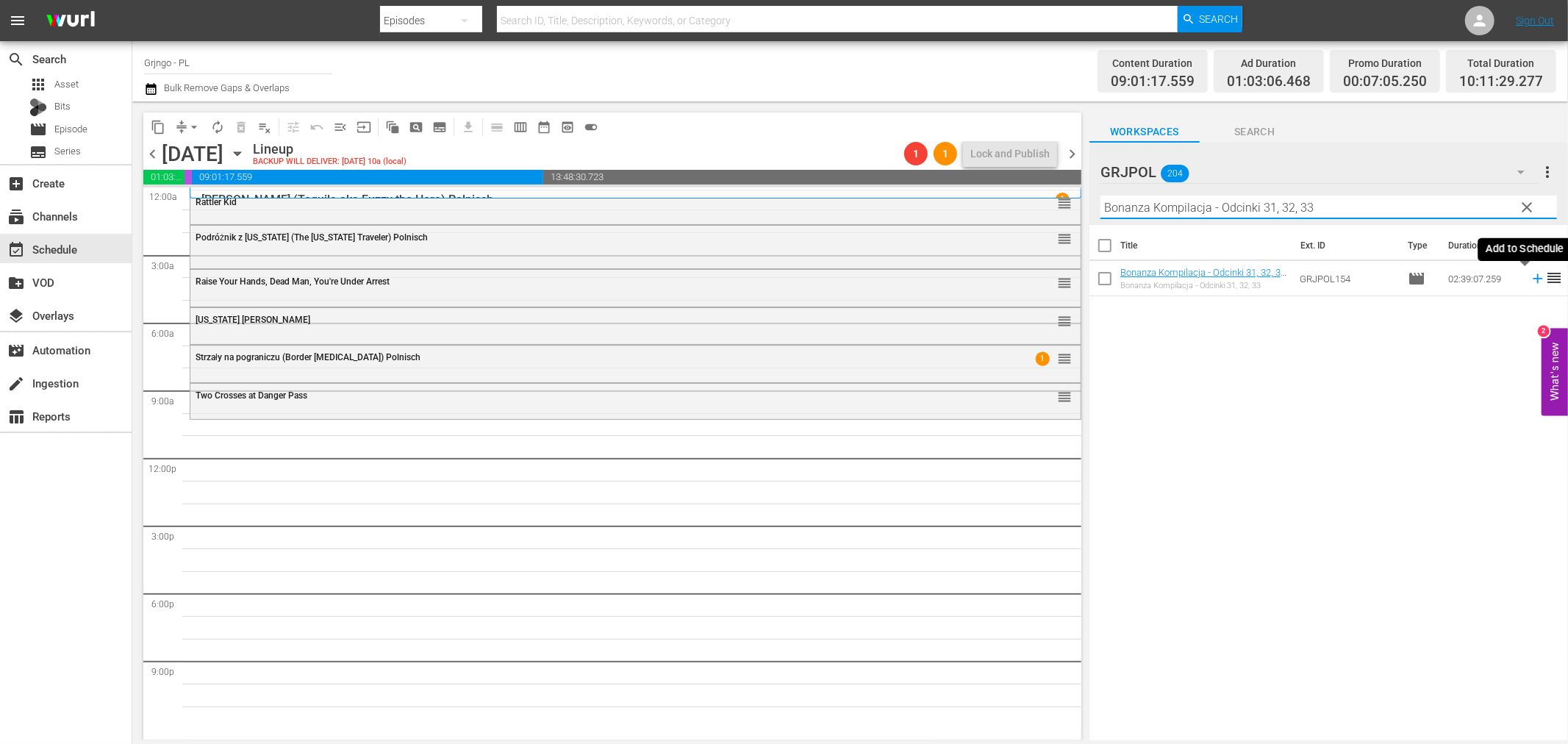
type input "Bonanza Kompilacja - Odcinki 31, 32, 33"
click at [1530, 277] on icon at bounding box center [1537, 278] width 16 height 16
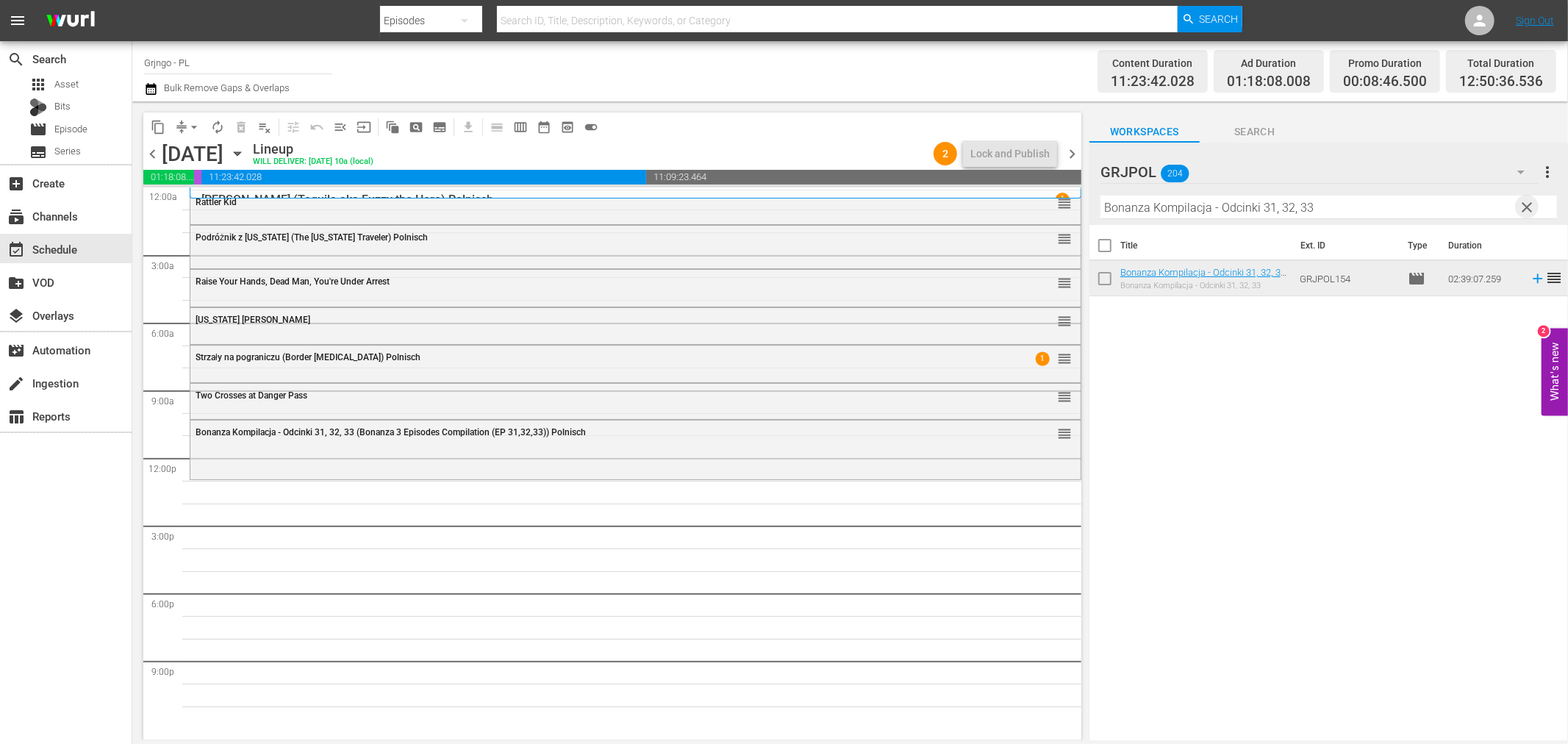
click at [1532, 204] on span "clear" at bounding box center [1527, 207] width 18 height 18
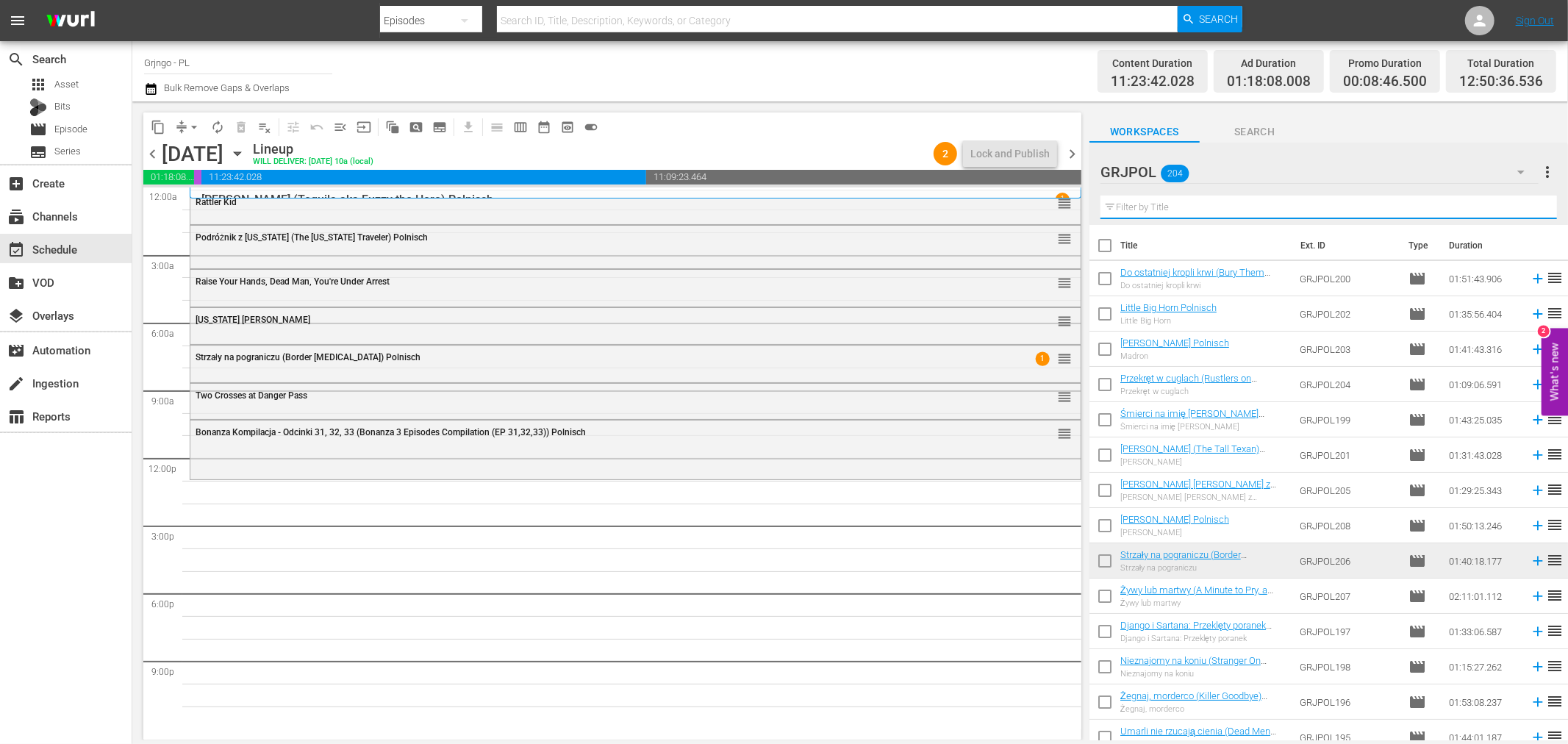
click at [1205, 204] on input "text" at bounding box center [1329, 208] width 456 height 24
paste input "Little Big Horn"
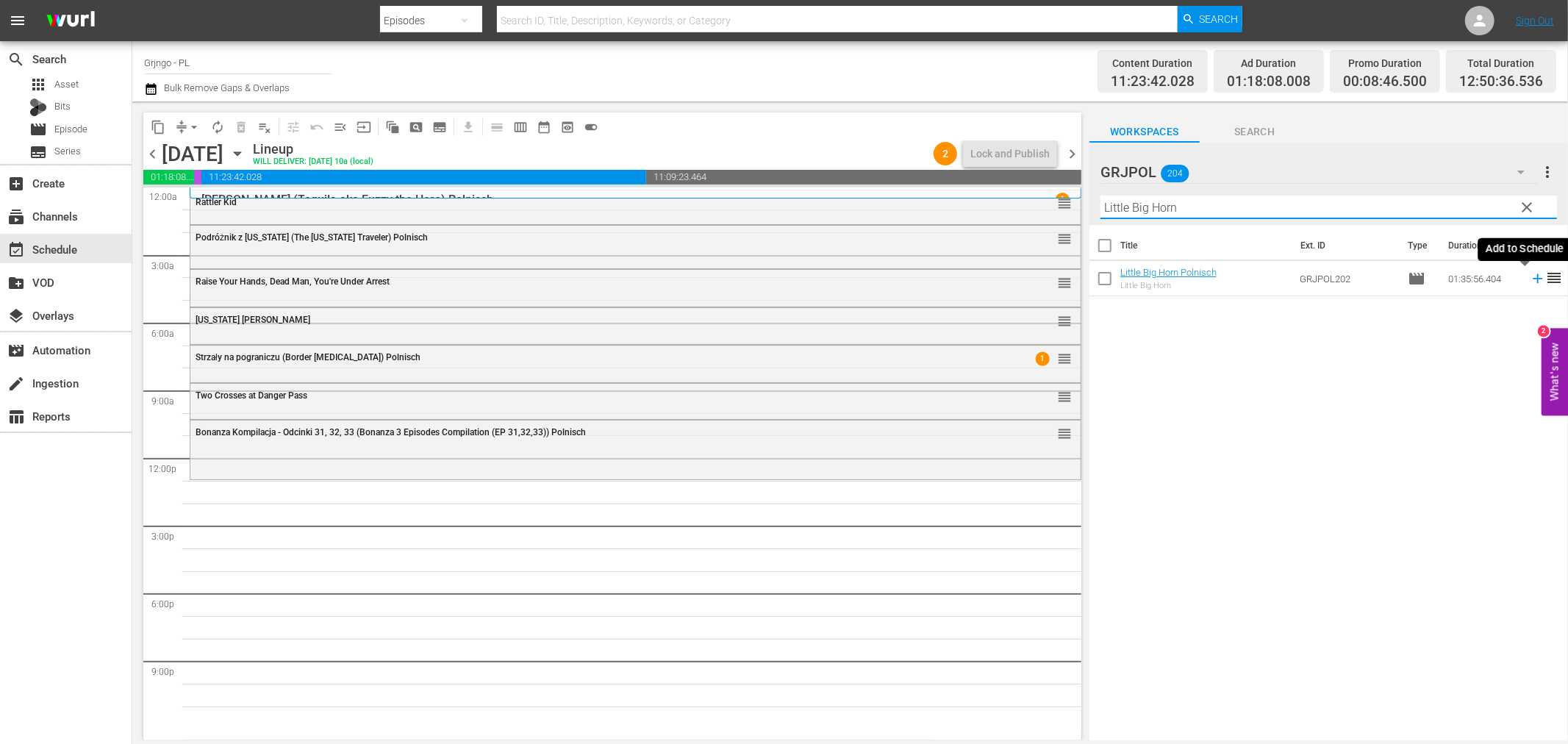
type input "Little Big Horn"
click at [1530, 281] on icon at bounding box center [1537, 278] width 16 height 16
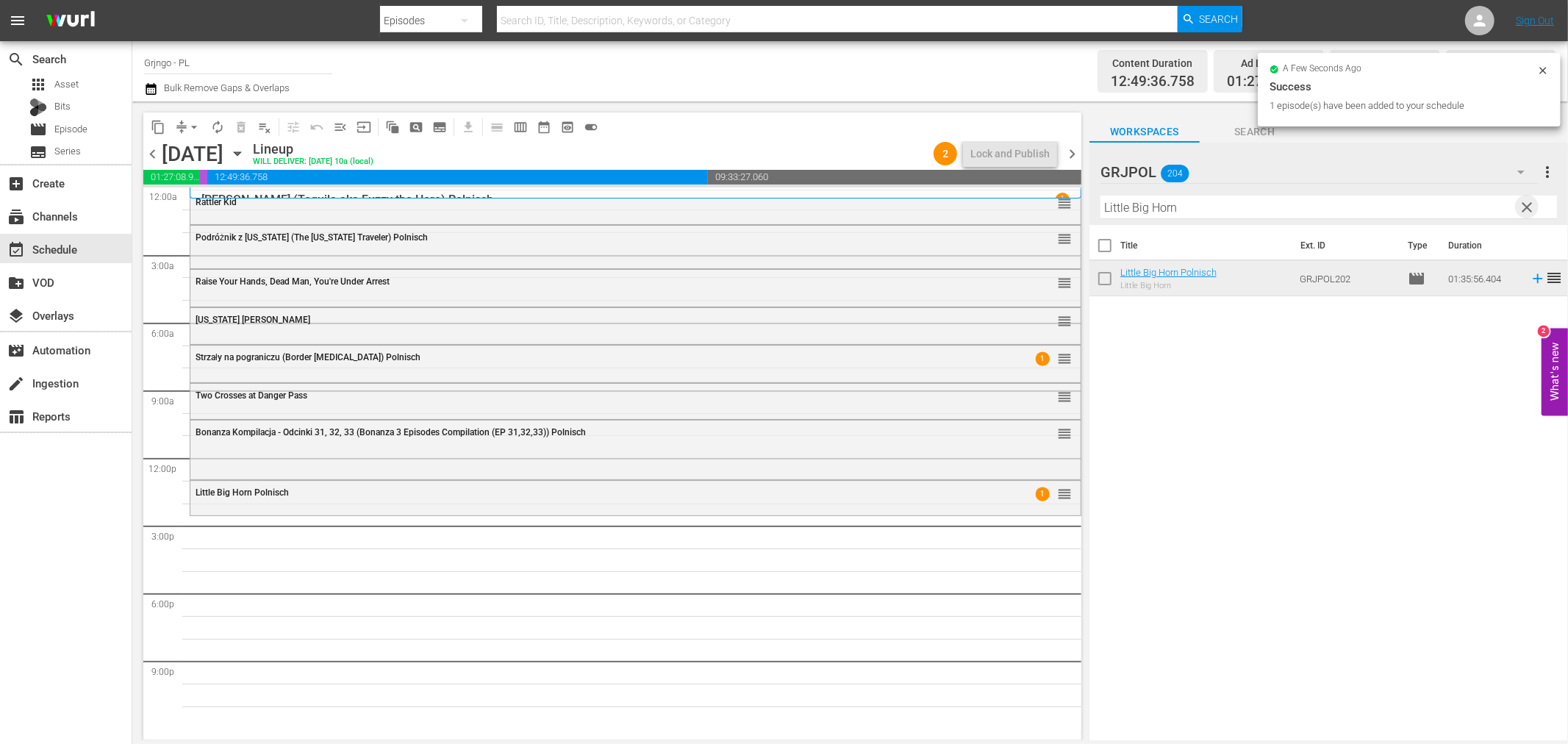
click at [1522, 204] on span "clear" at bounding box center [1527, 207] width 18 height 18
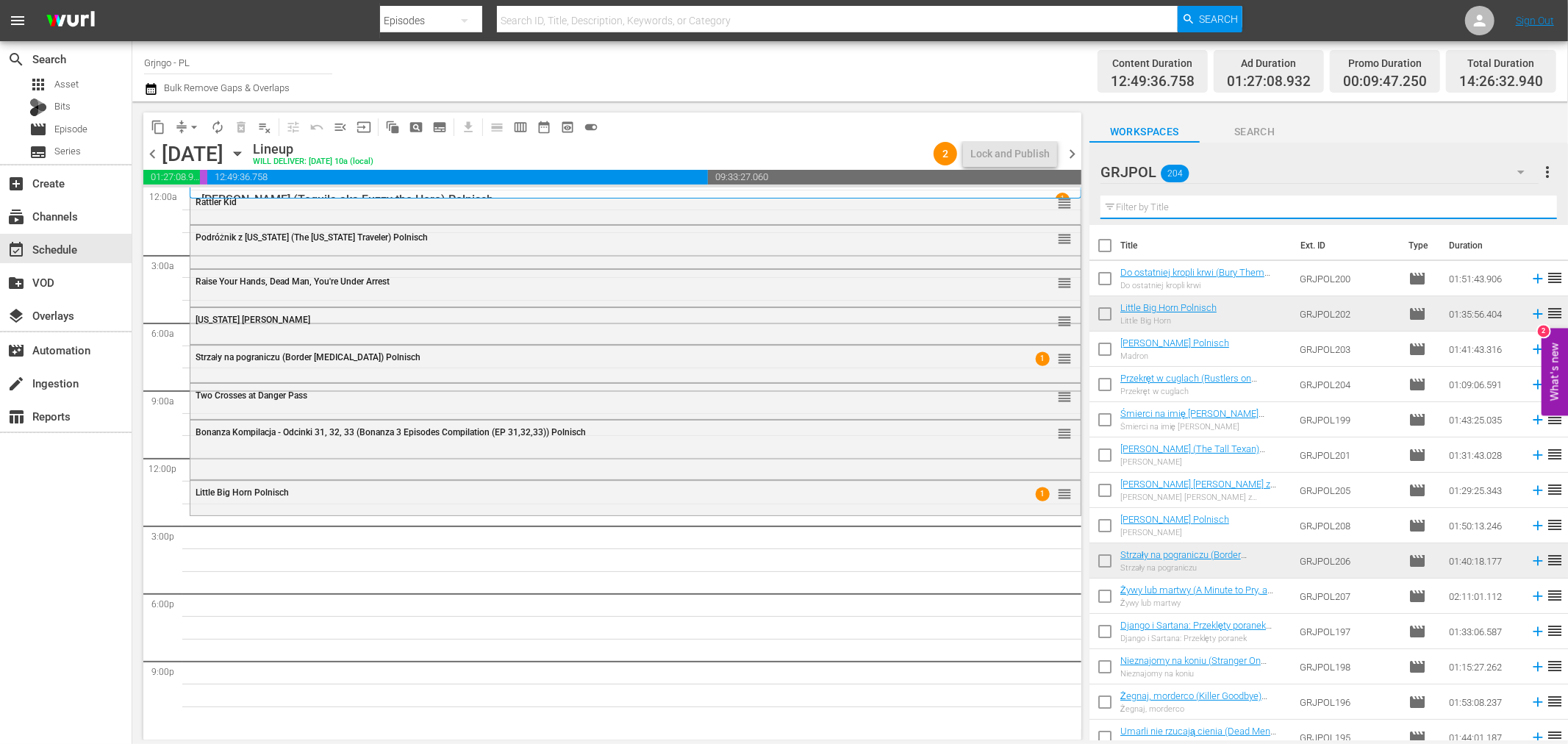
paste input "Kill the Poker Player"
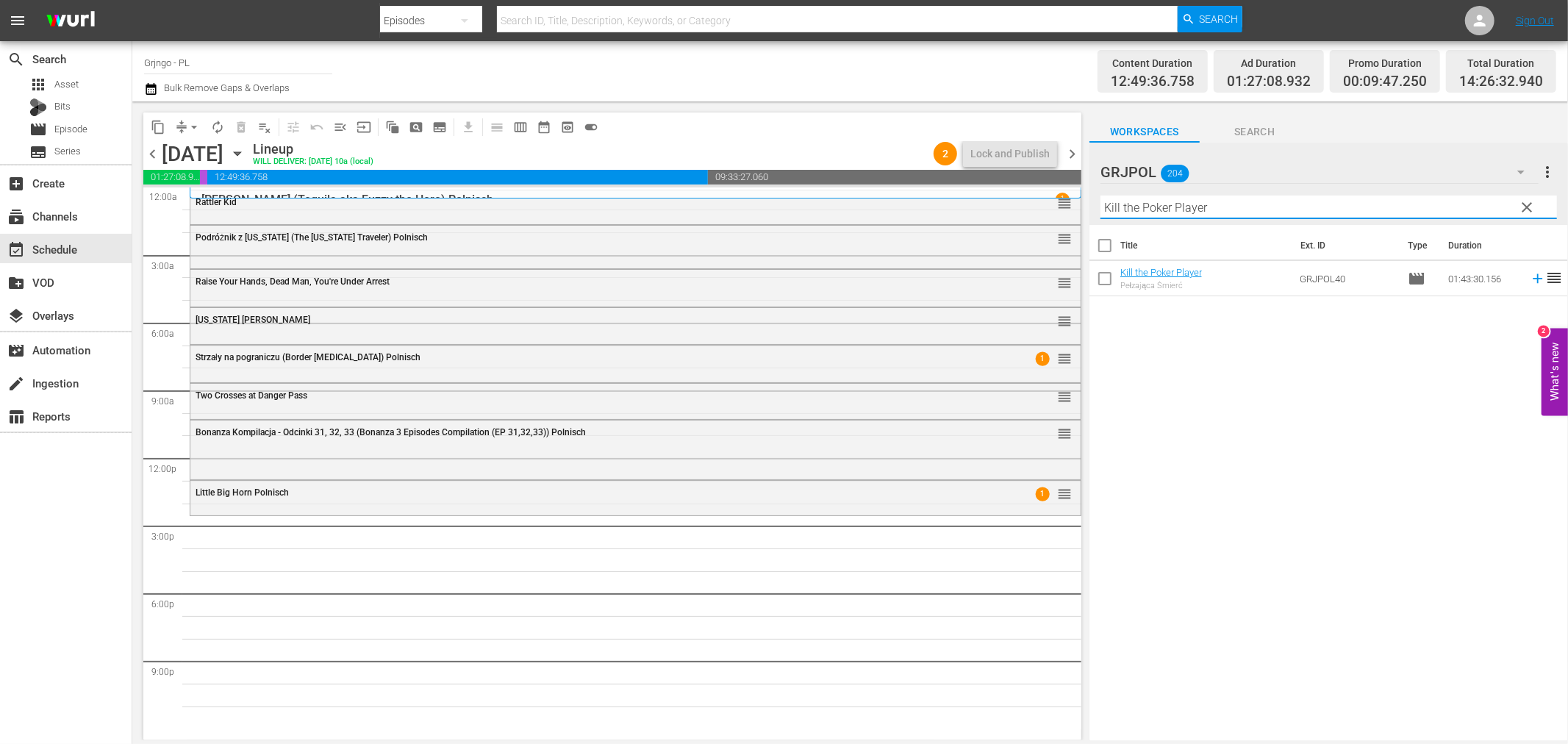
type input "Kill the Poker Player"
click at [1530, 271] on icon at bounding box center [1537, 278] width 16 height 16
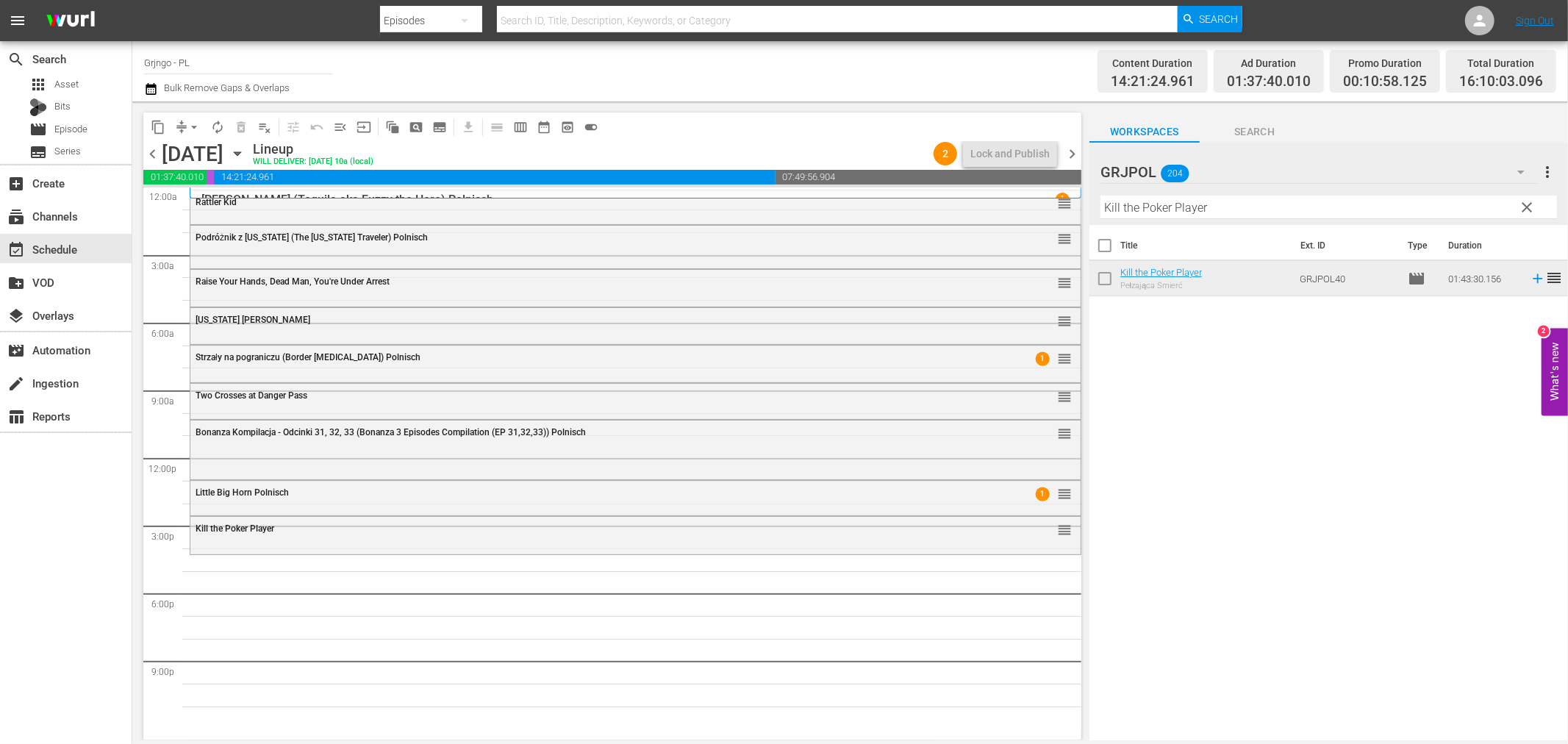
drag, startPoint x: 1530, startPoint y: 203, endPoint x: 1142, endPoint y: 207, distance: 388.0
click at [1530, 203] on span "clear" at bounding box center [1527, 207] width 18 height 18
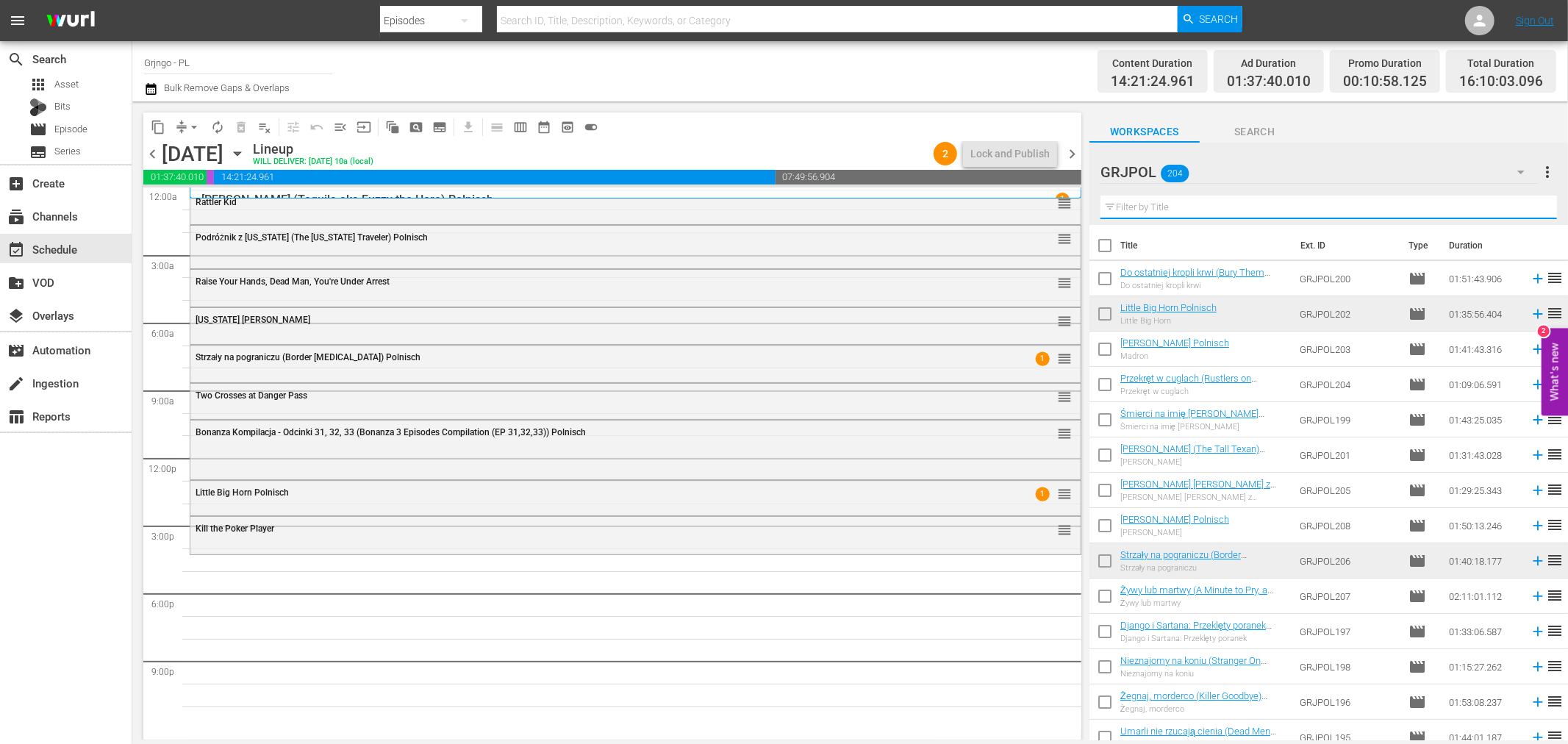
paste input "Bury Them Deep"
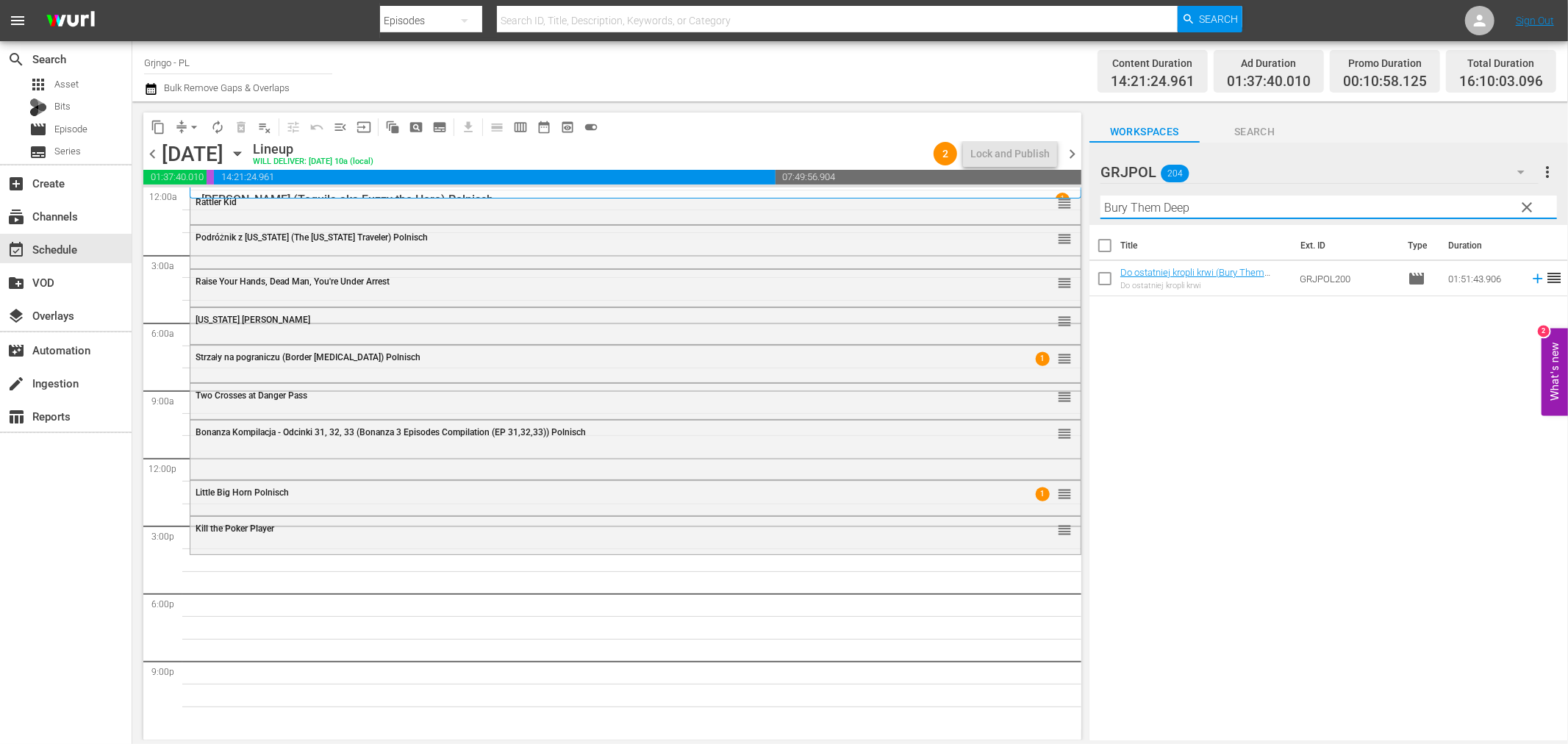
type input "Bury Them Deep"
click at [1533, 277] on icon at bounding box center [1537, 279] width 9 height 9
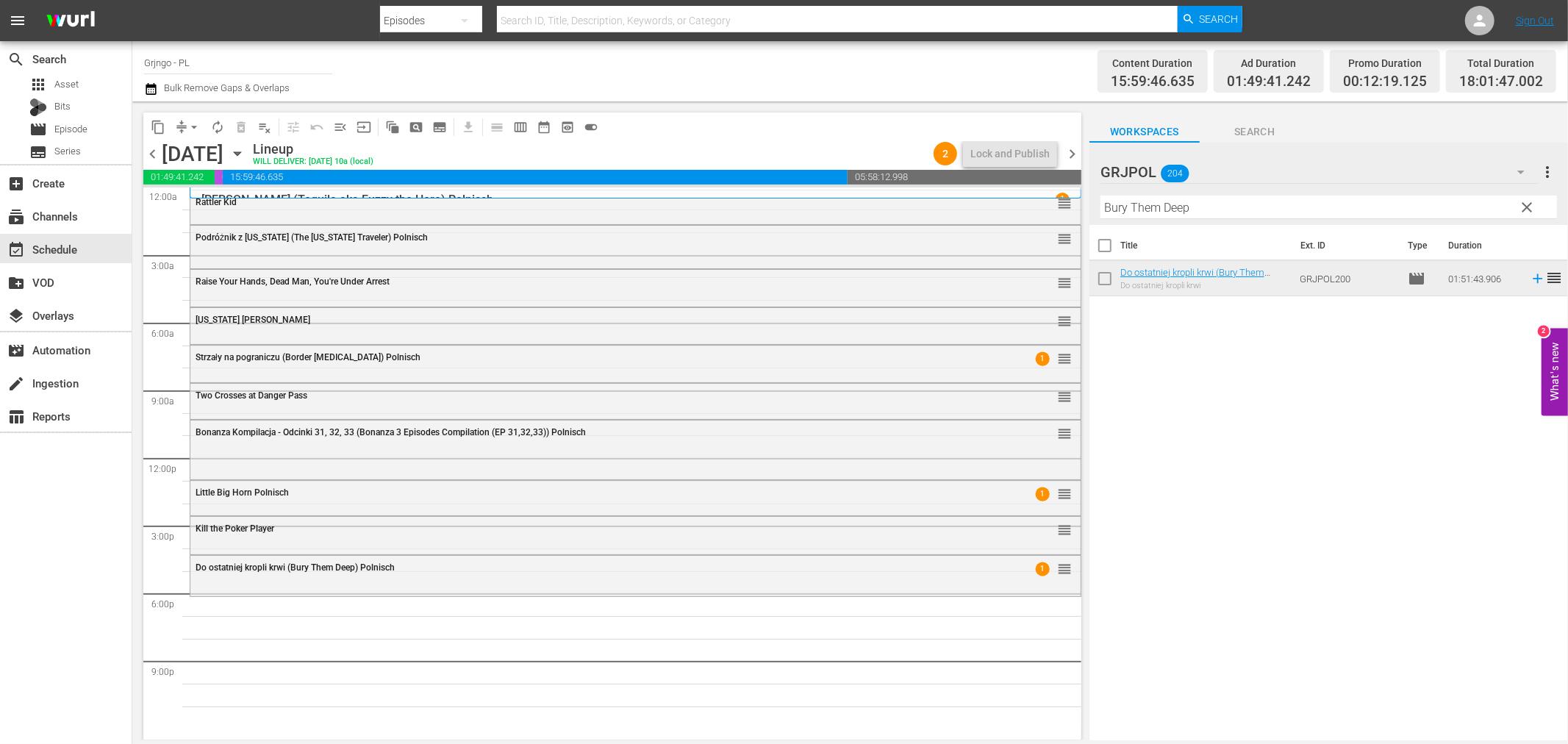
click at [1527, 203] on span "clear" at bounding box center [1527, 207] width 18 height 18
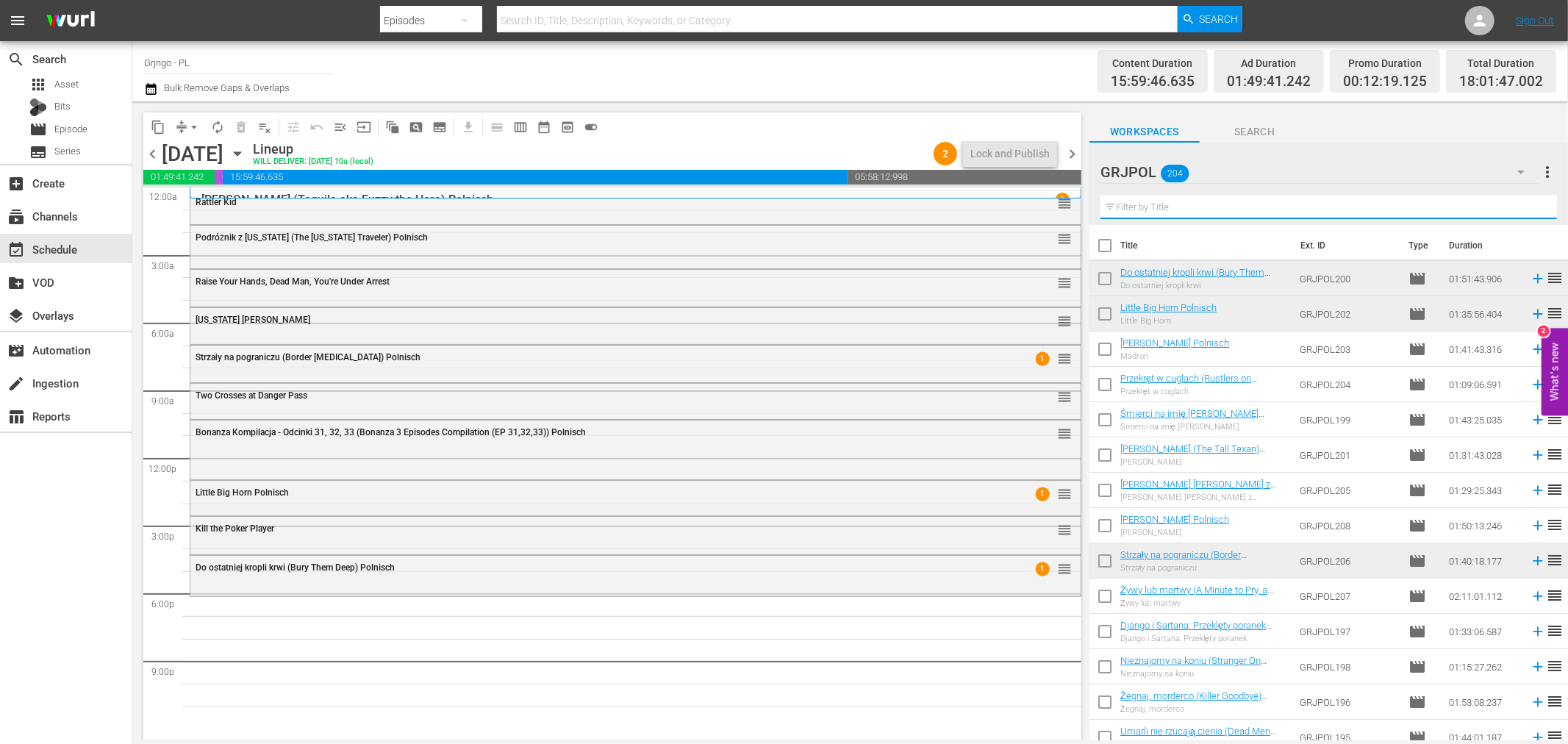
click at [1215, 208] on input "text" at bounding box center [1329, 208] width 456 height 24
paste input "Compañeros!"
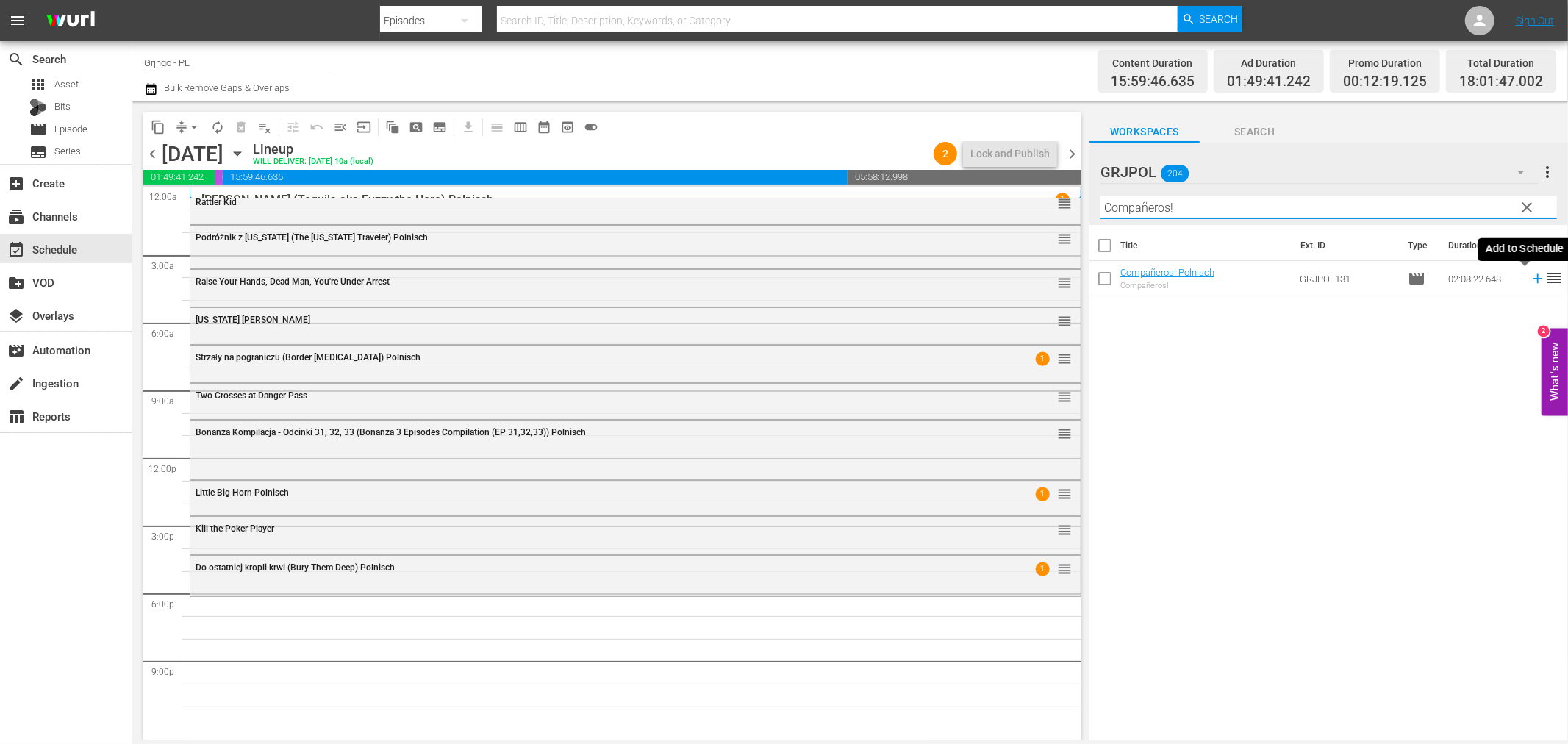
type input "Compañeros!"
click at [1524, 282] on td at bounding box center [1535, 279] width 22 height 35
drag, startPoint x: 1530, startPoint y: 201, endPoint x: 1176, endPoint y: 206, distance: 354.0
click at [1527, 200] on span "clear" at bounding box center [1527, 207] width 18 height 18
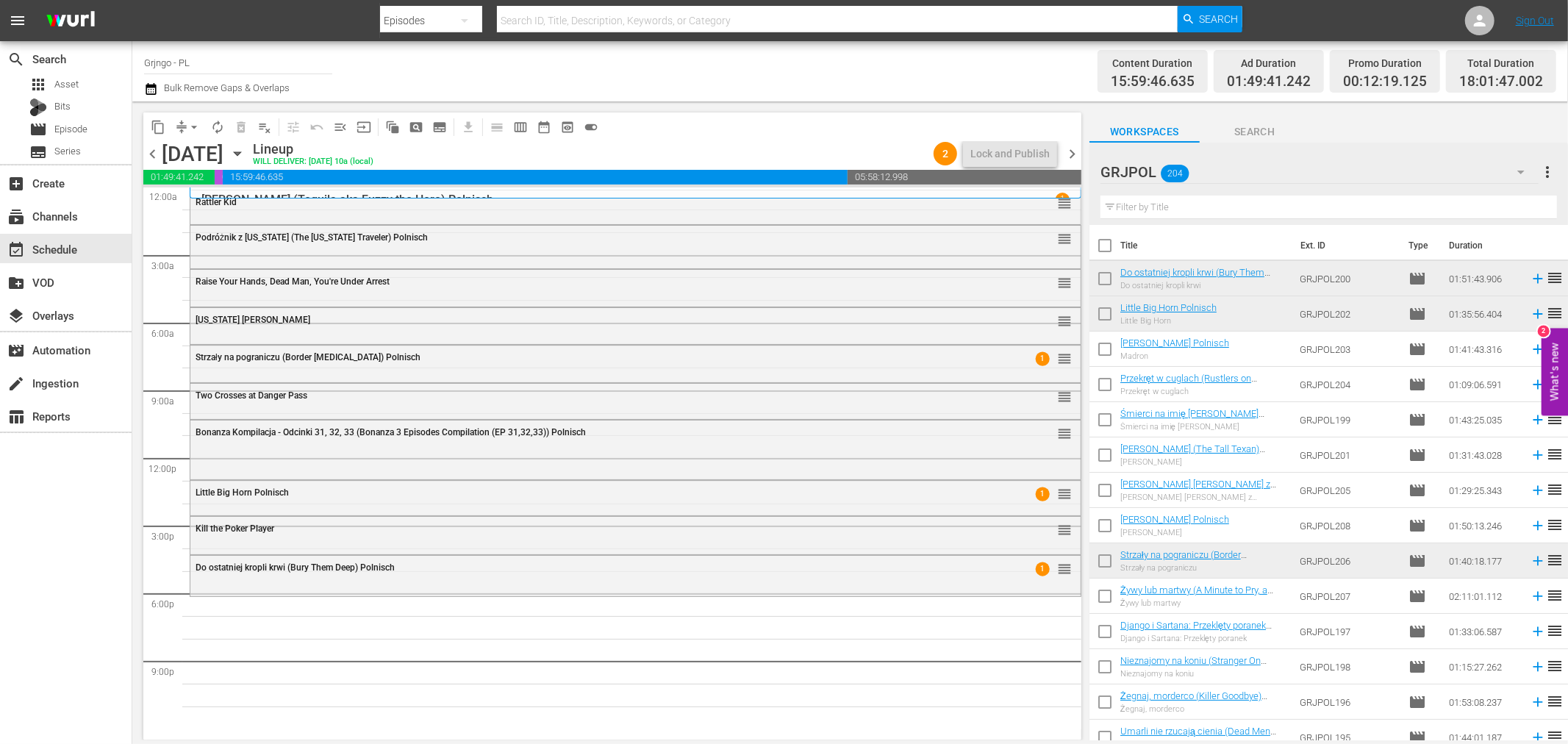
click at [1176, 204] on input "text" at bounding box center [1329, 208] width 456 height 24
paste input "Ein Colt für 100 Särge"
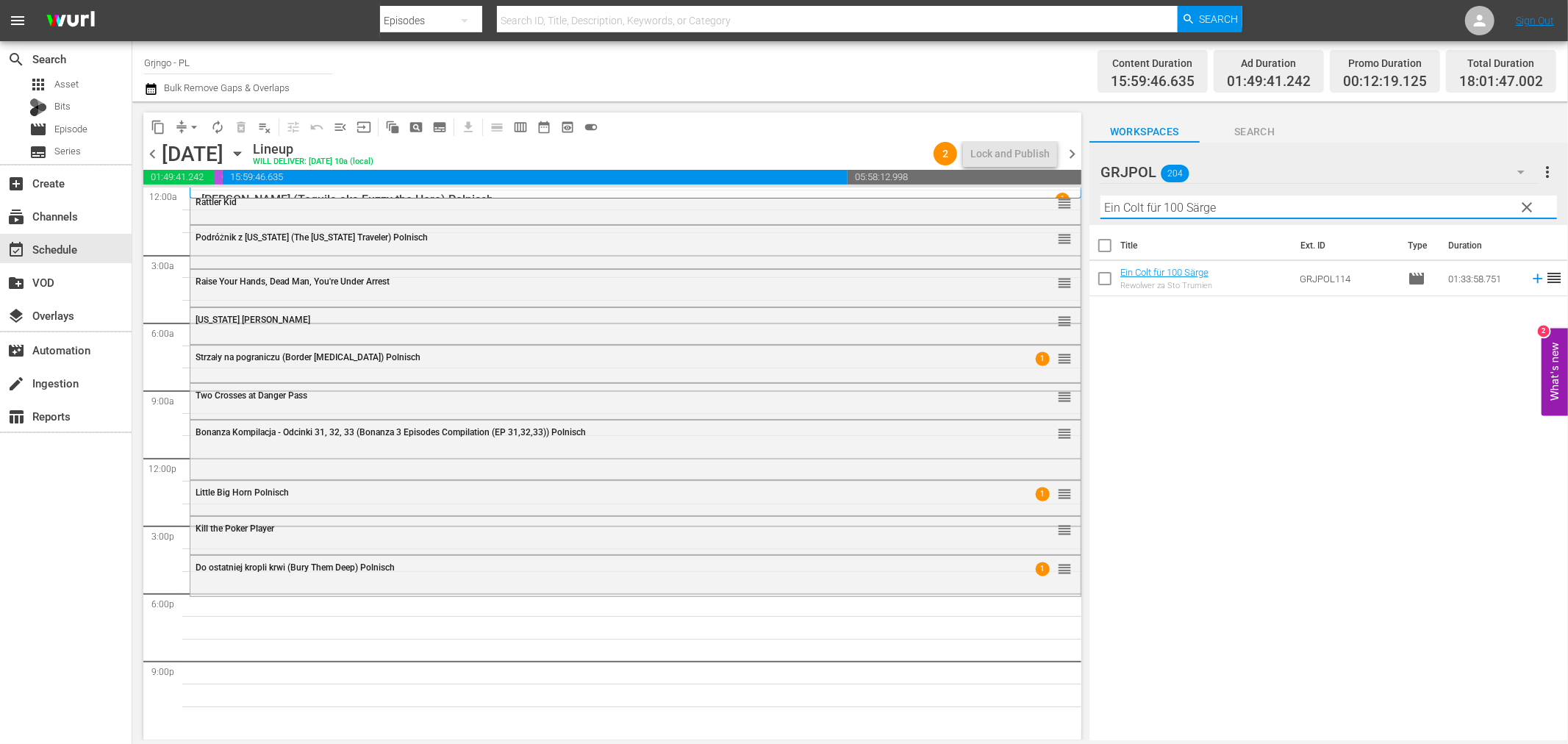
type input "Ein Colt für 100 Särge"
click at [1530, 277] on icon at bounding box center [1537, 278] width 16 height 16
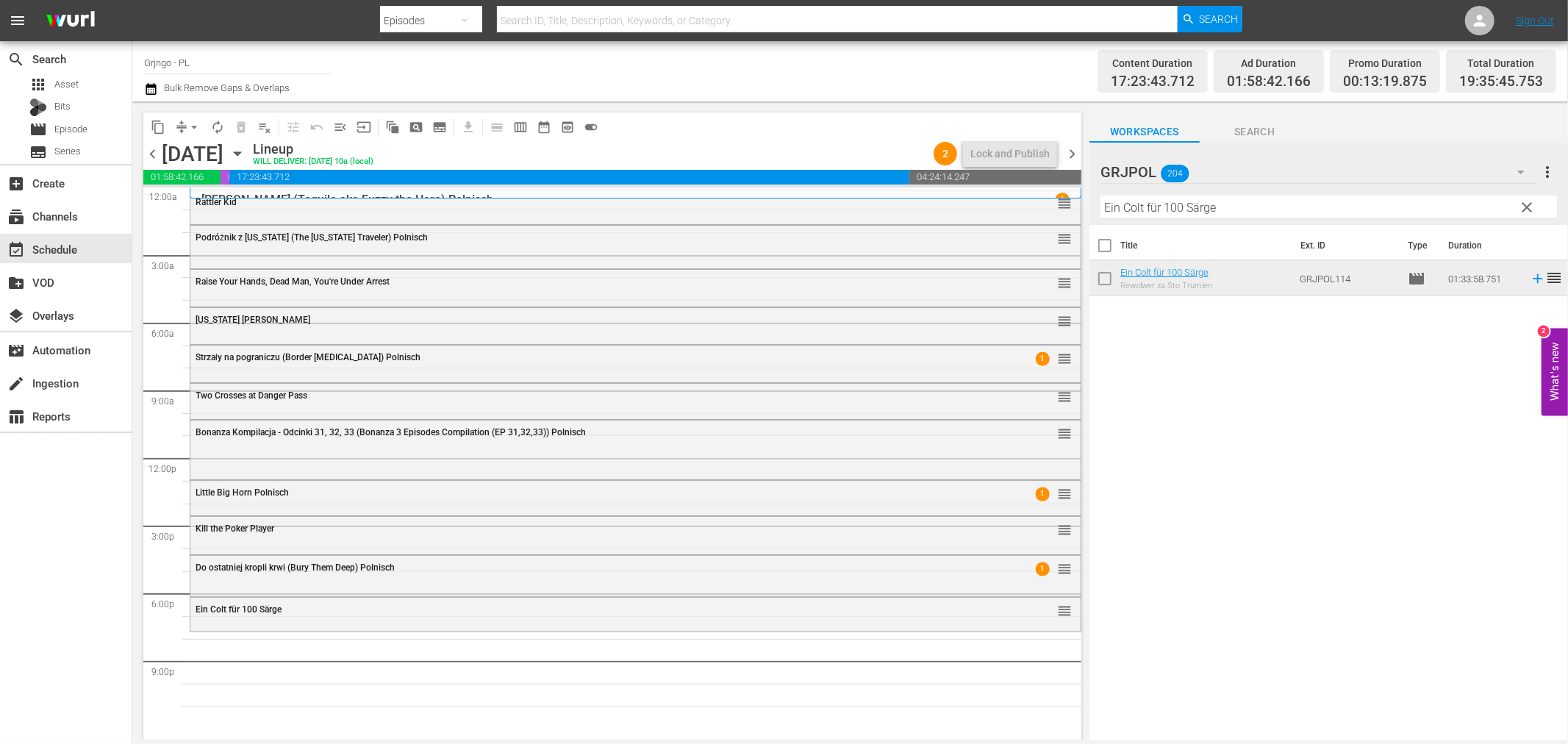
click at [1525, 200] on span "clear" at bounding box center [1527, 207] width 18 height 18
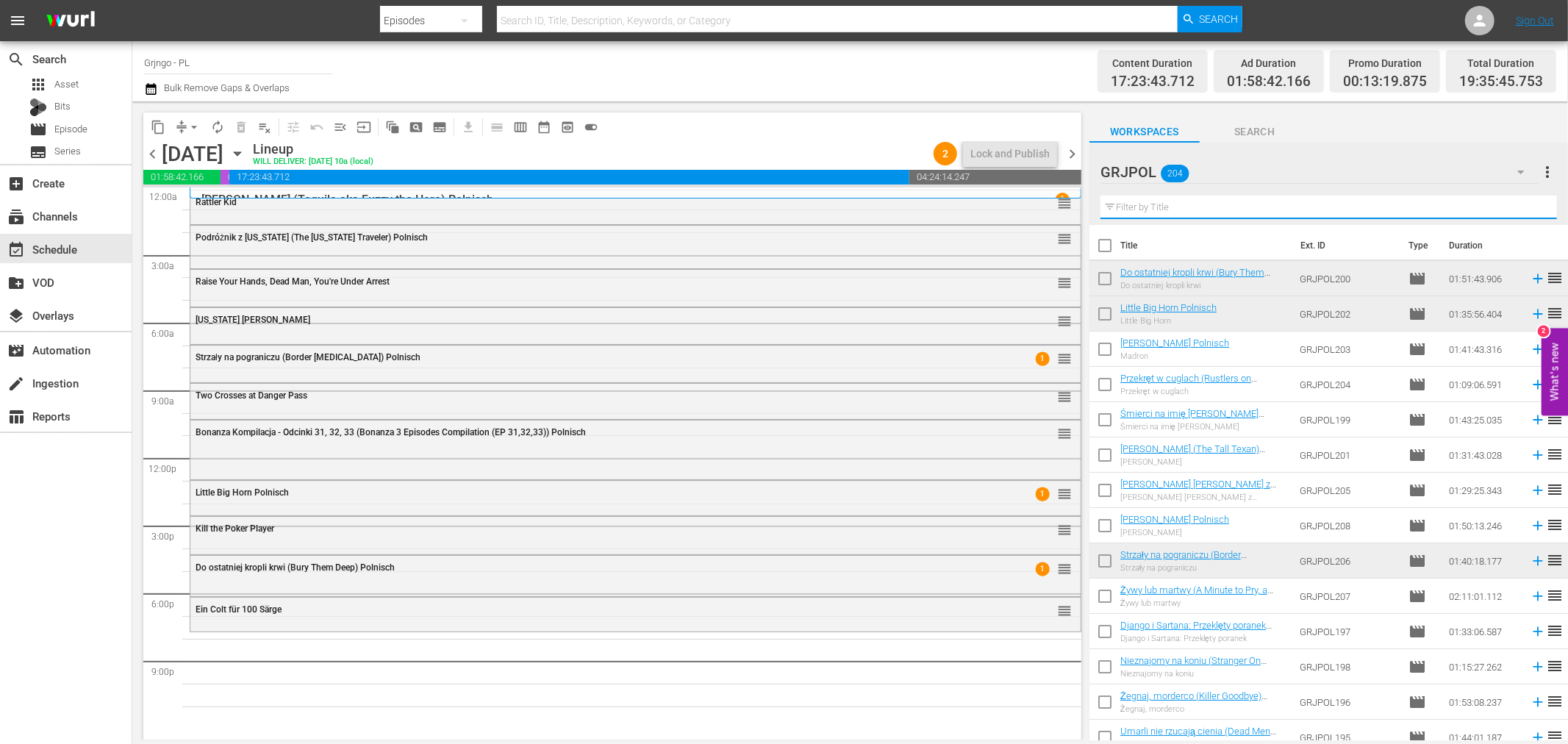
click at [1277, 208] on input "text" at bounding box center [1329, 208] width 456 height 24
paste input "Compañeros!"
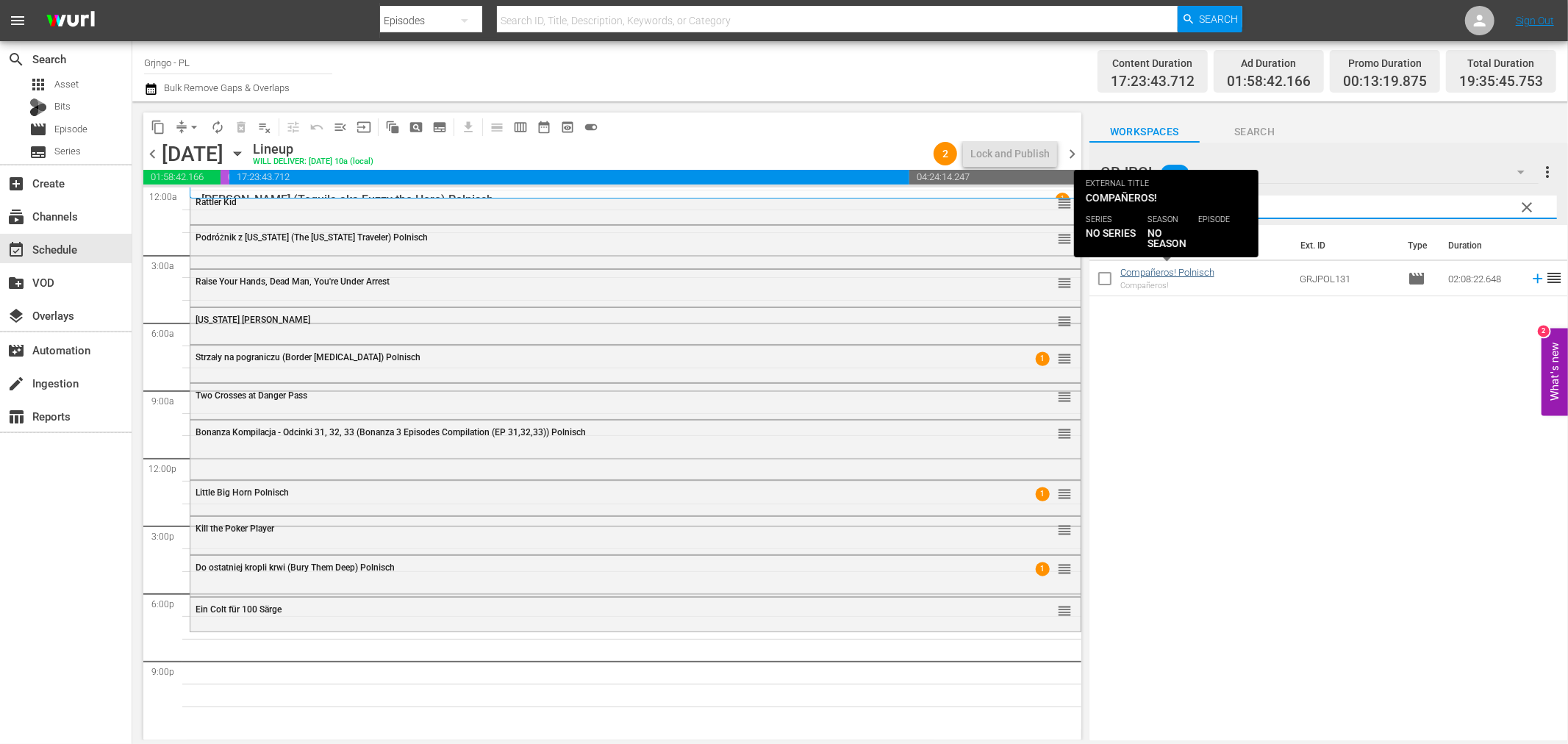
type input "Compañeros!"
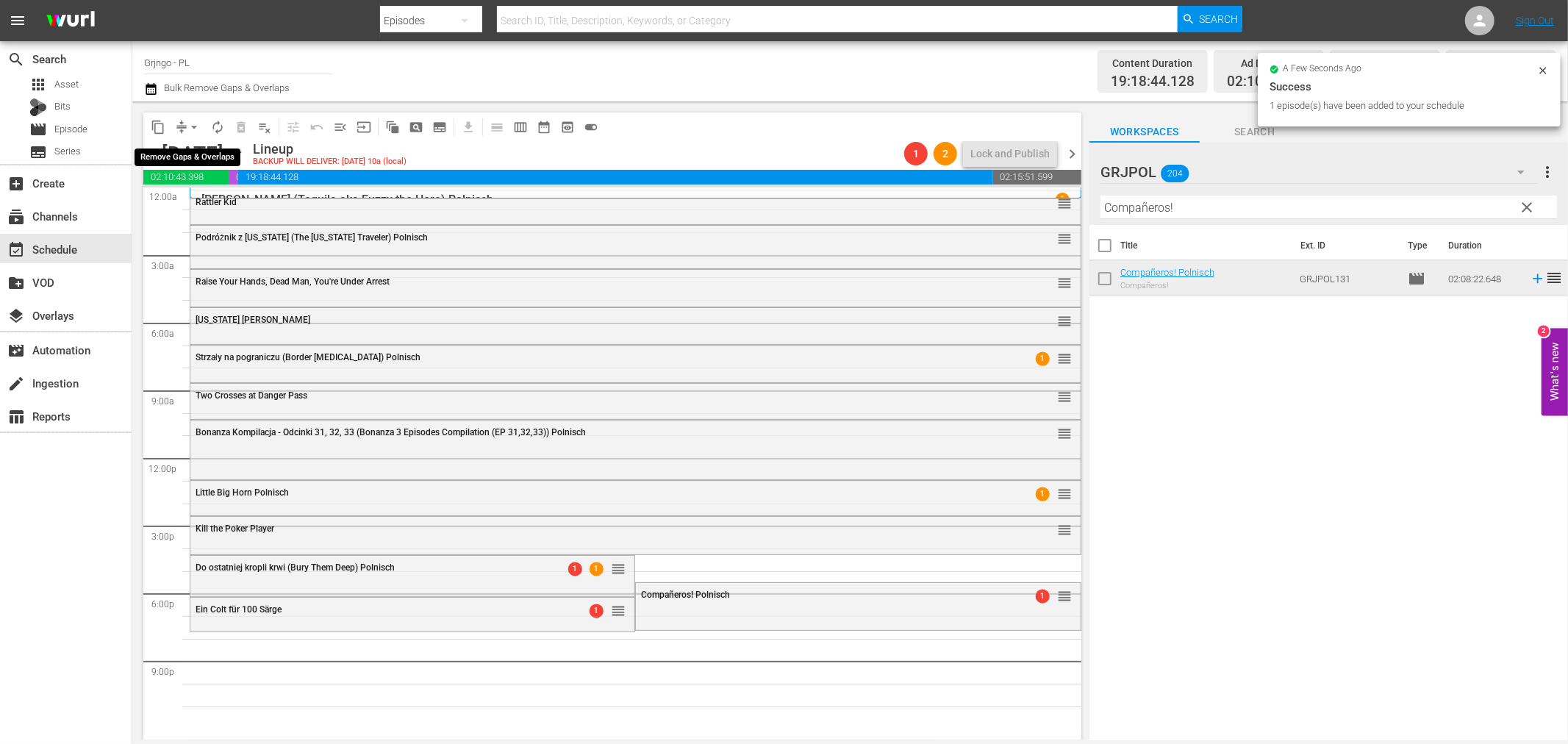
click at [197, 129] on span "arrow_drop_down" at bounding box center [194, 127] width 15 height 15
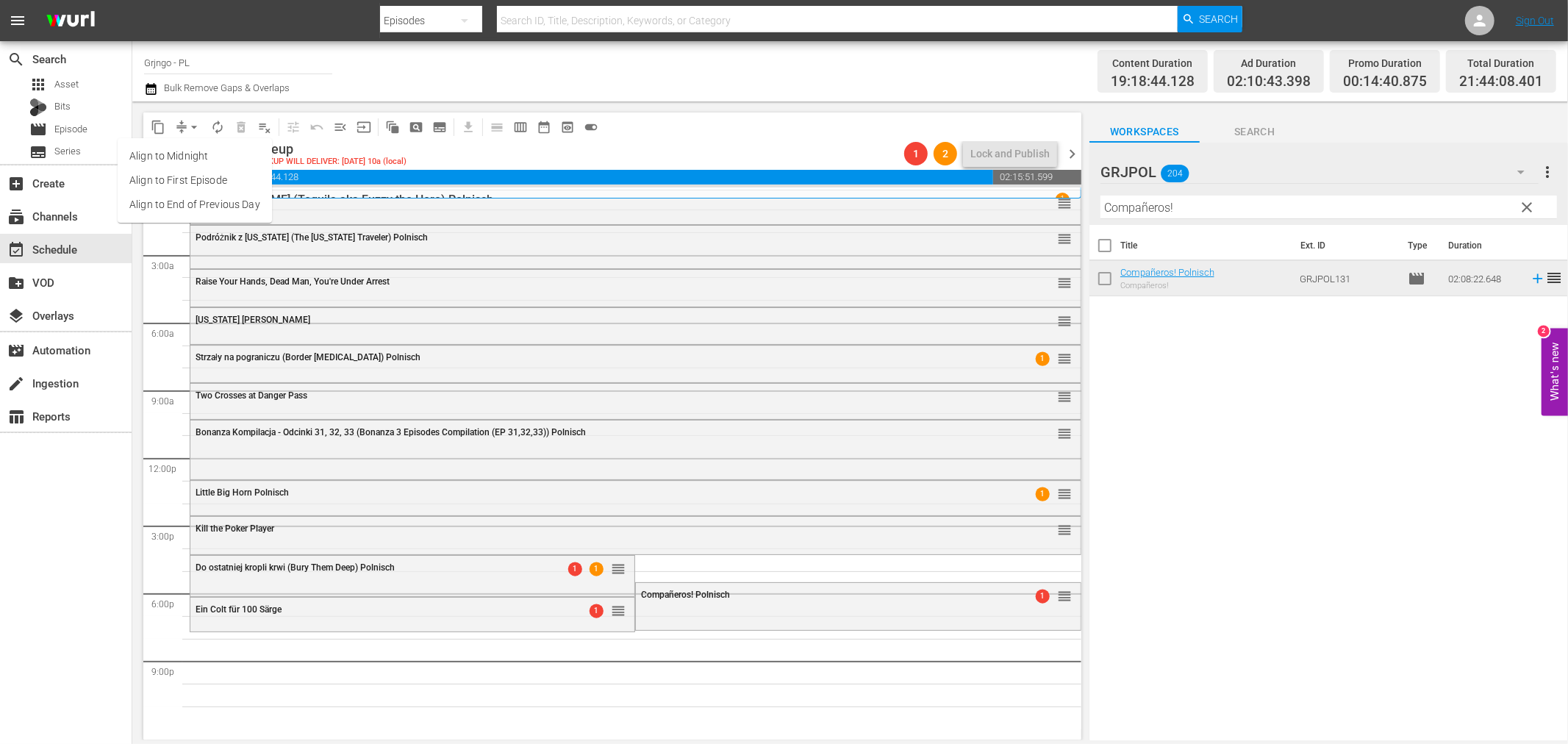
click at [191, 202] on li "Align to End of Previous Day" at bounding box center [194, 205] width 154 height 25
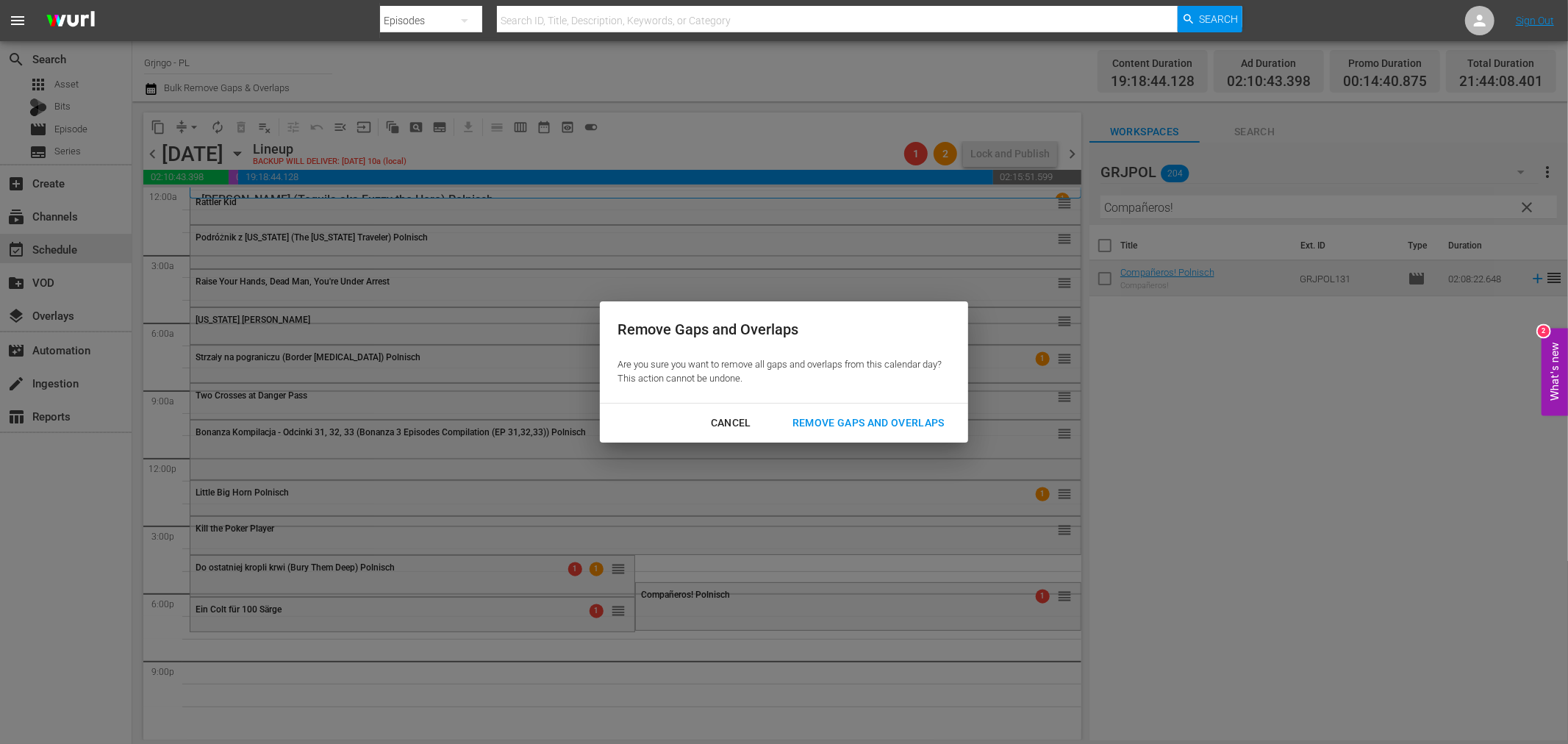
click at [842, 413] on button "Remove Gaps and Overlaps" at bounding box center [869, 423] width 187 height 27
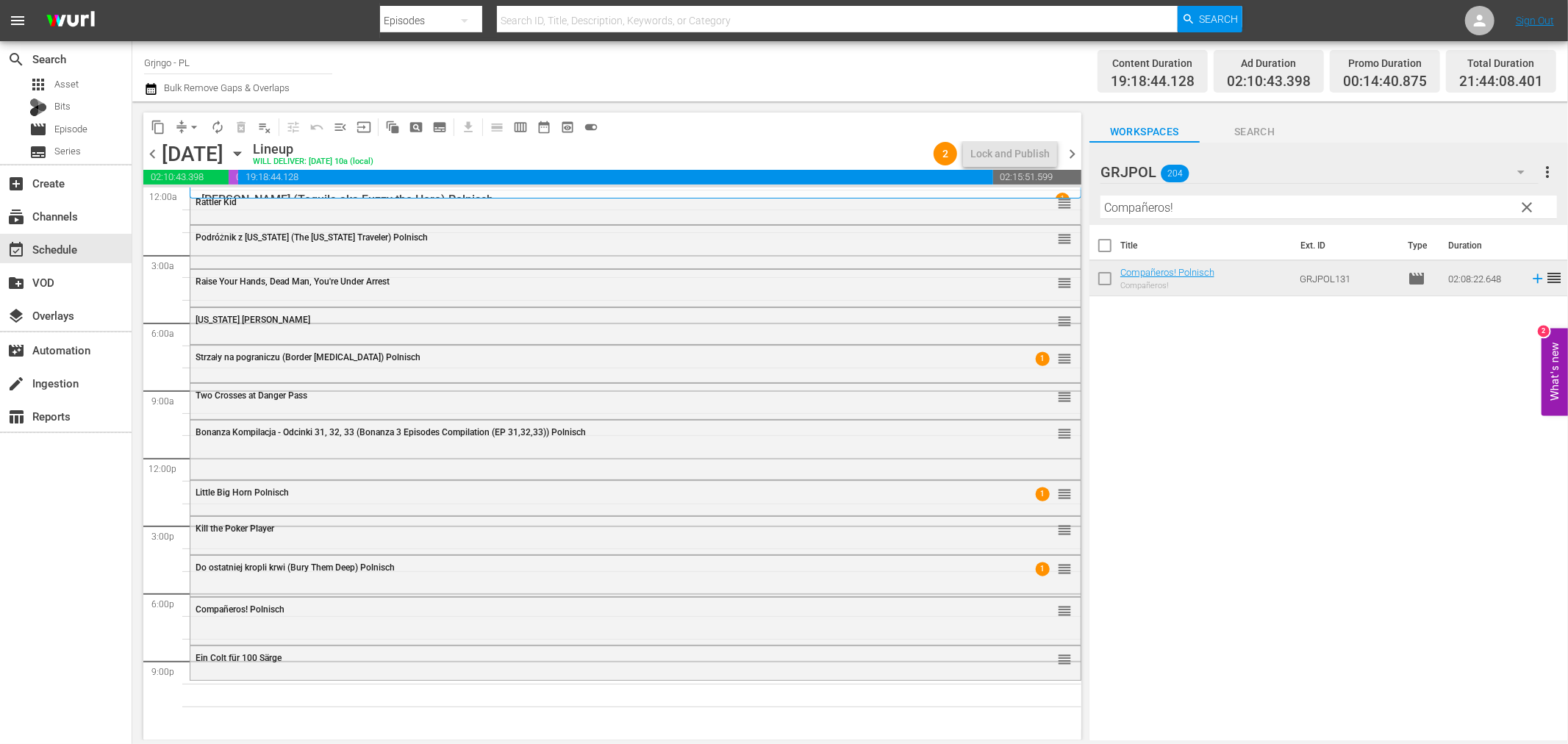
click at [1526, 206] on span "clear" at bounding box center [1527, 207] width 18 height 18
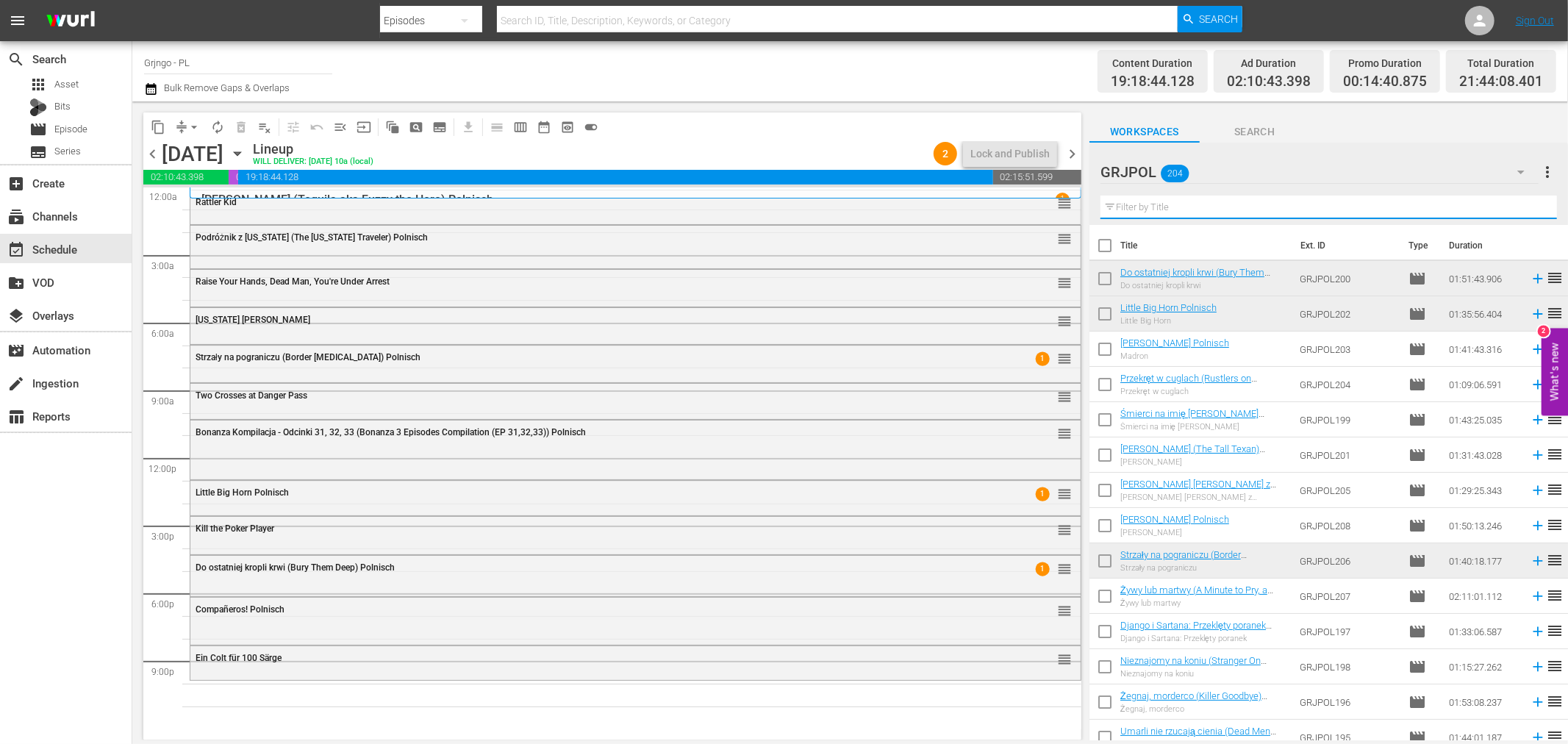
paste input "Killer Kid"
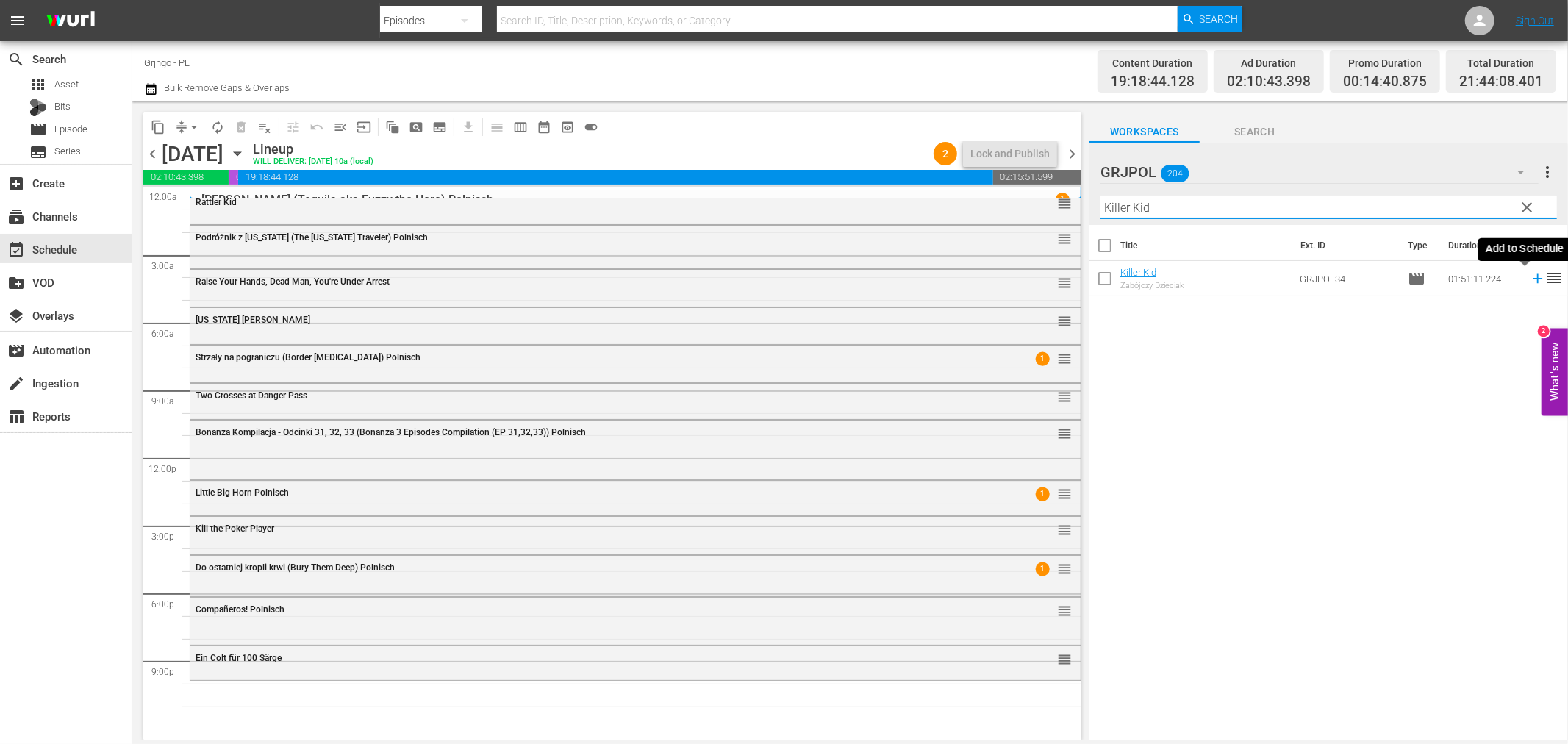
type input "Killer Kid"
click at [1530, 277] on icon at bounding box center [1537, 278] width 16 height 16
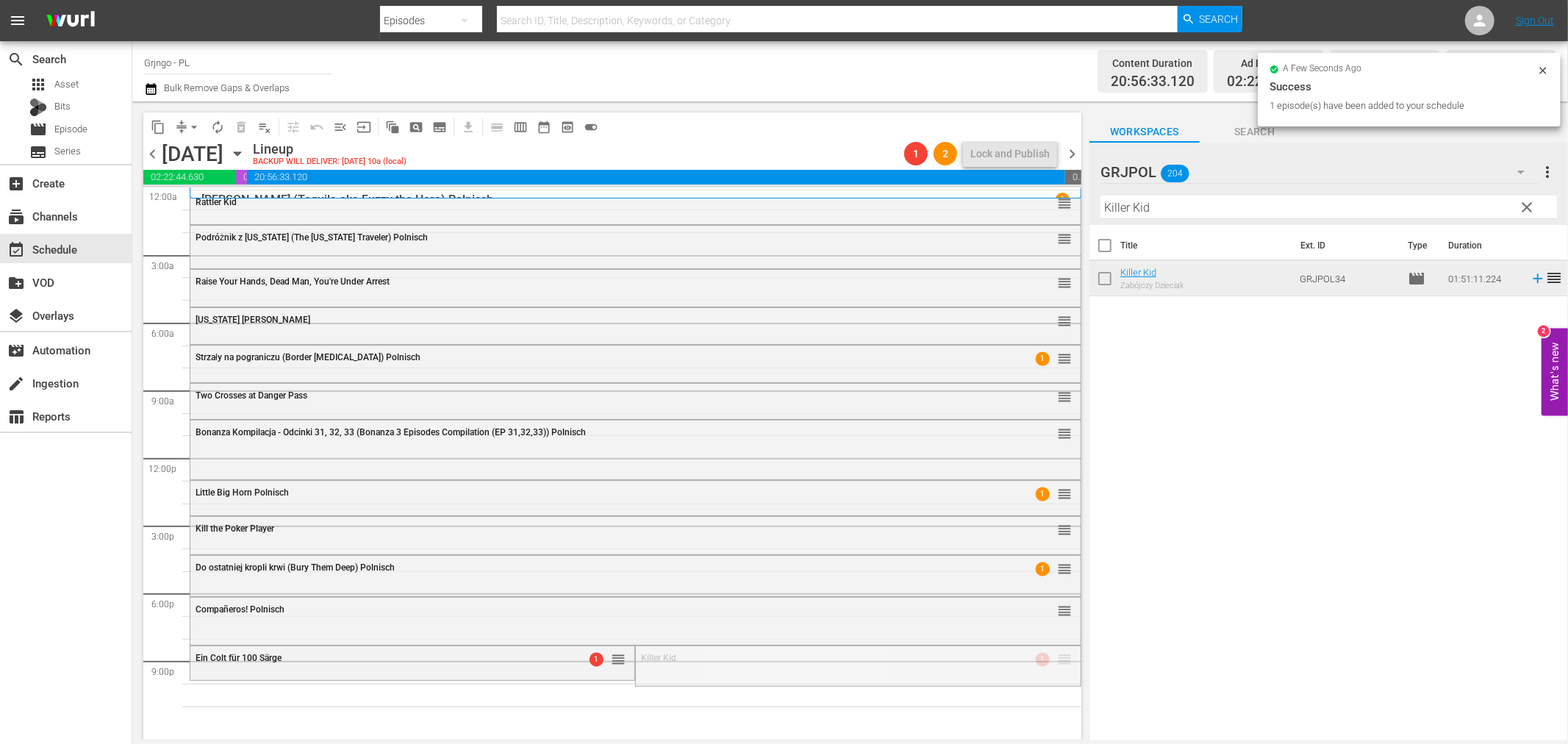
drag, startPoint x: 1051, startPoint y: 653, endPoint x: 1050, endPoint y: 681, distance: 28.0
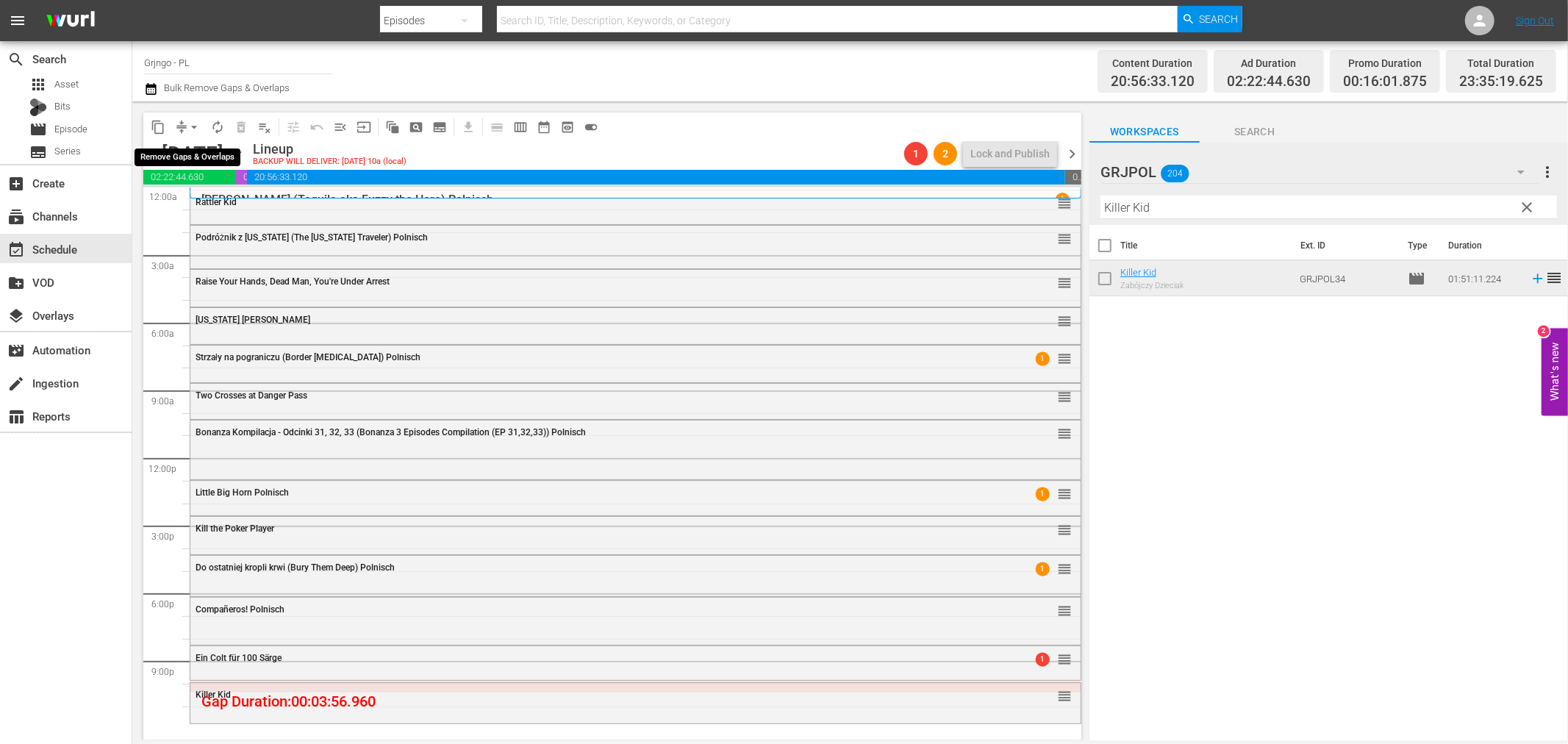
click at [193, 125] on span "arrow_drop_down" at bounding box center [194, 127] width 15 height 15
click at [258, 208] on li "Align to End of Previous Day" at bounding box center [194, 205] width 154 height 25
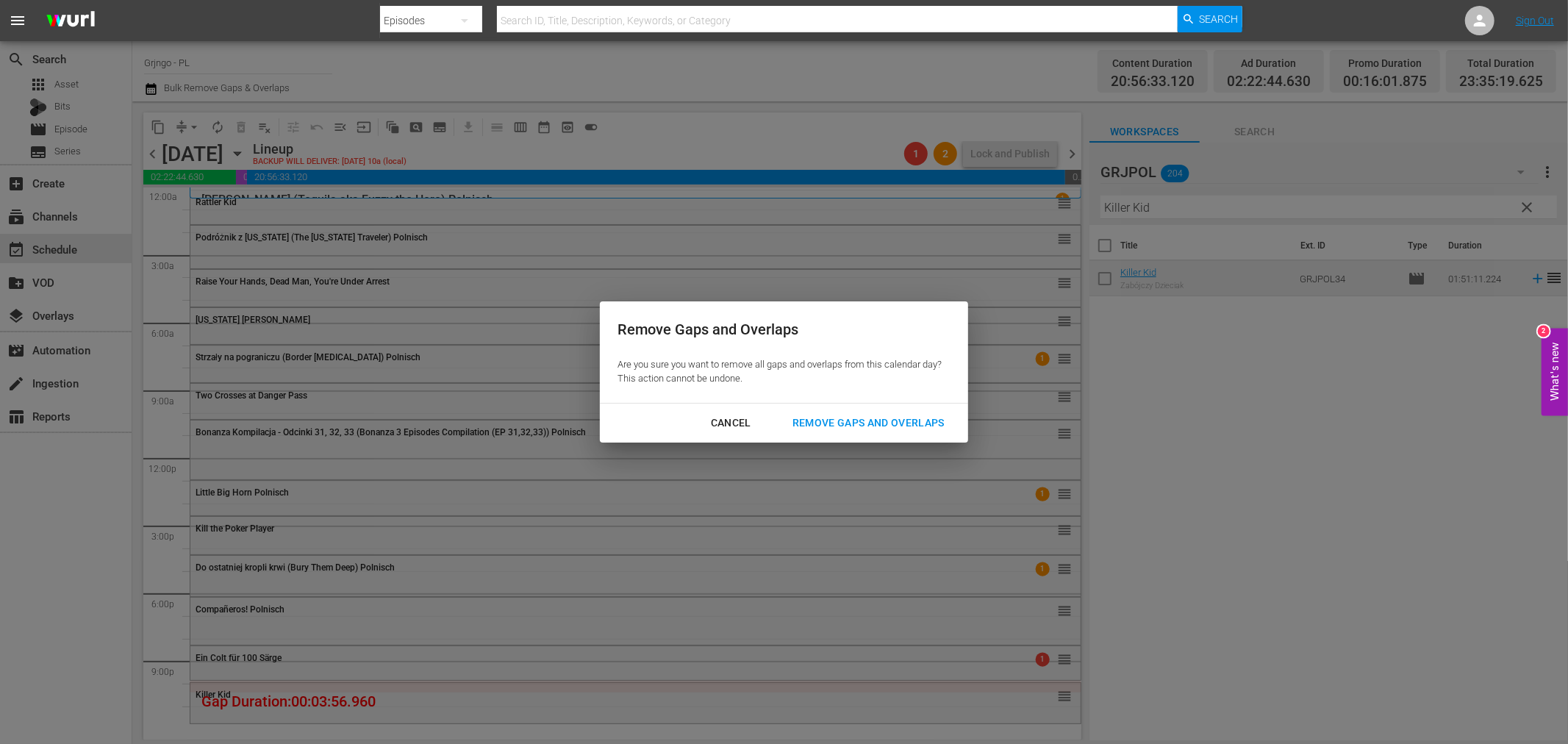
click at [839, 418] on div "Remove Gaps and Overlaps" at bounding box center [868, 423] width 176 height 18
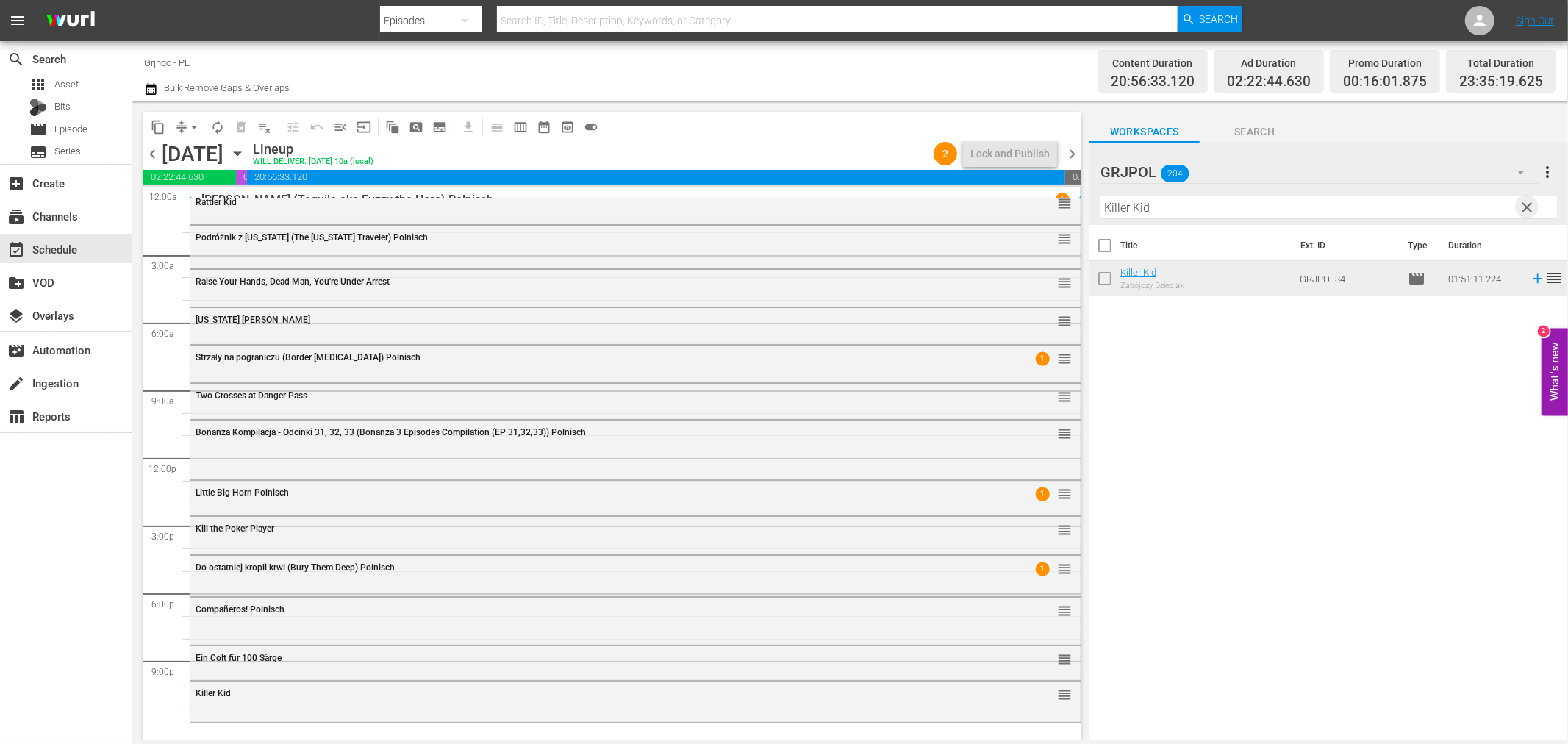
click at [1527, 204] on span "clear" at bounding box center [1527, 207] width 18 height 18
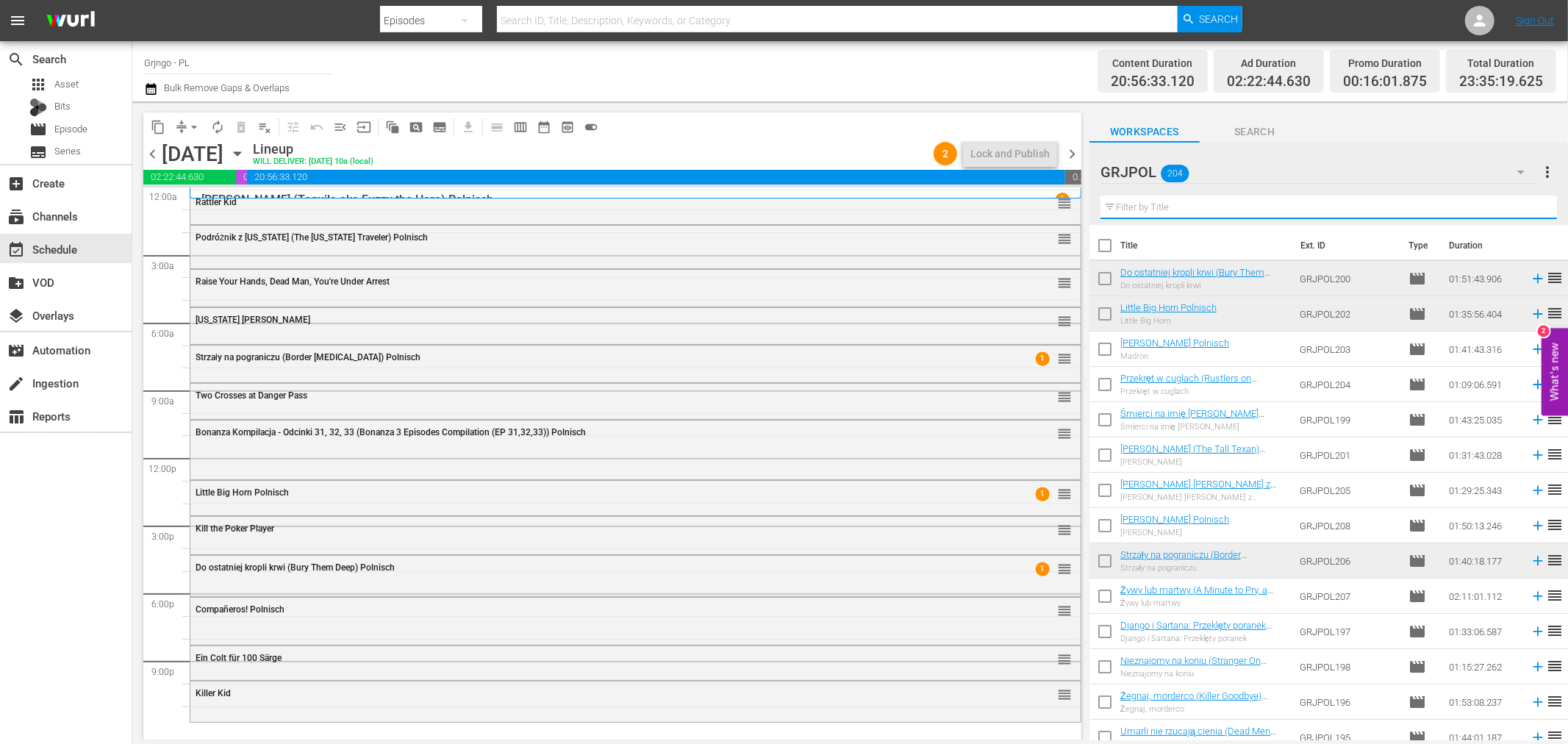
paste input "[US_STATE] Colt"
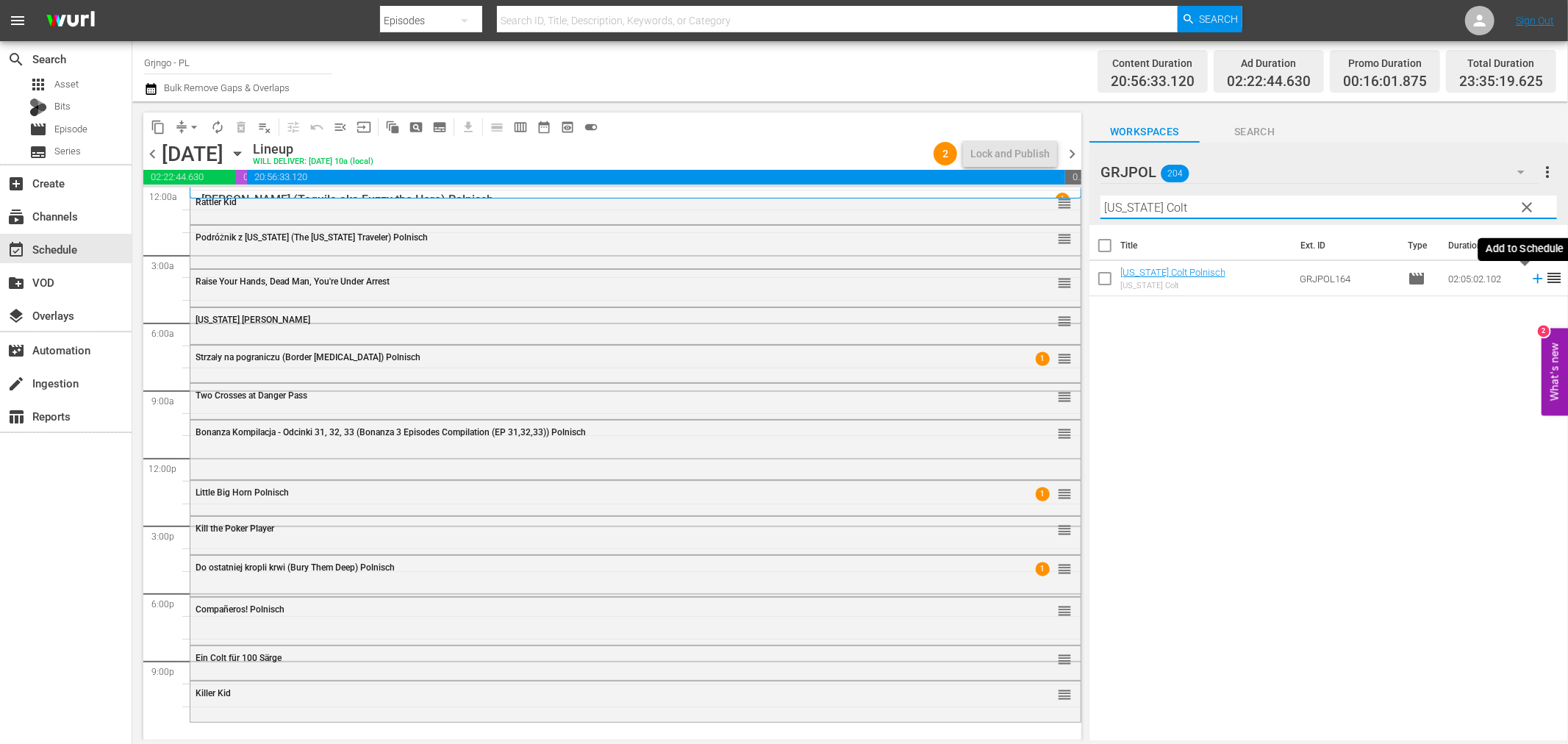
type input "[US_STATE] Colt"
click at [1530, 277] on icon at bounding box center [1537, 278] width 16 height 16
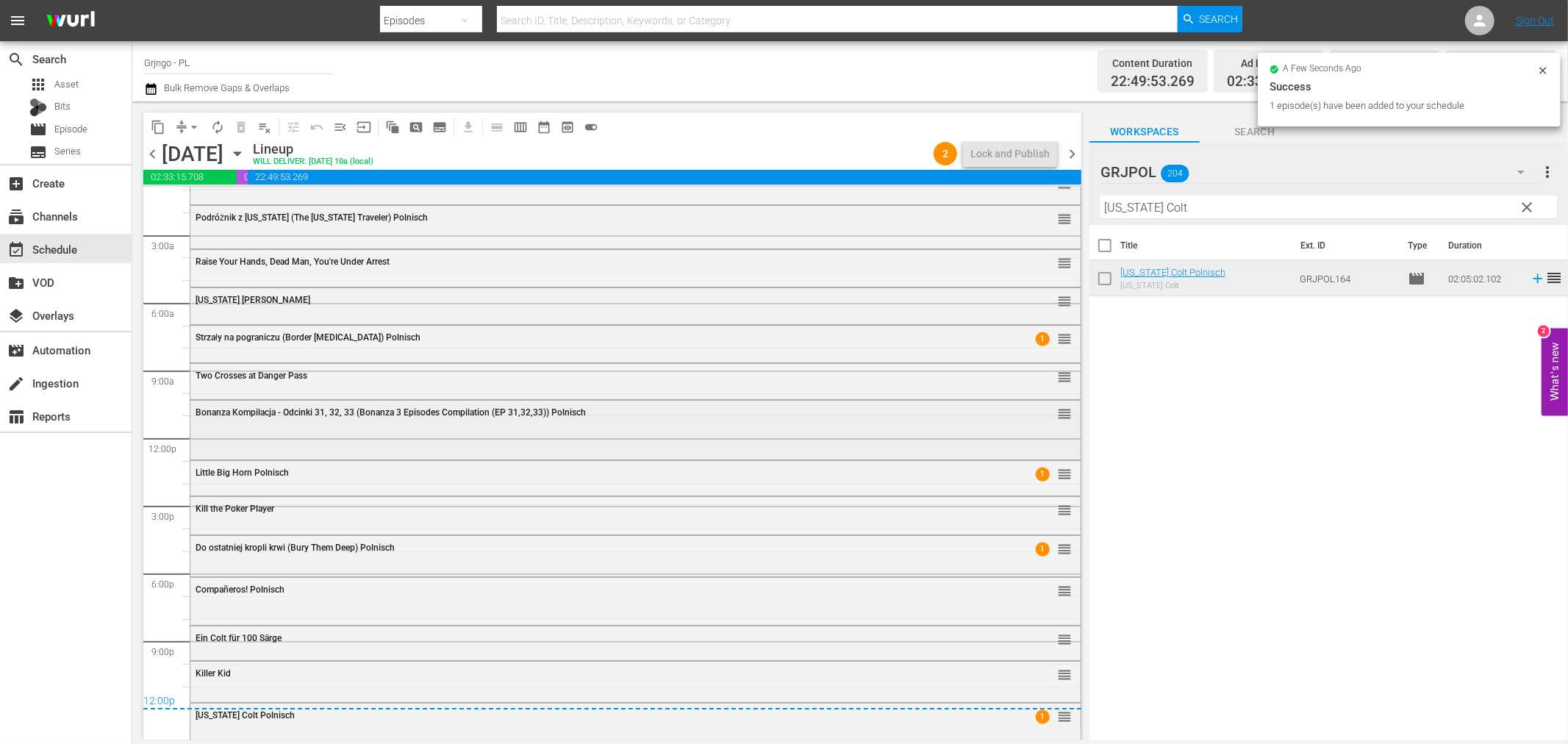
scroll to position [29, 0]
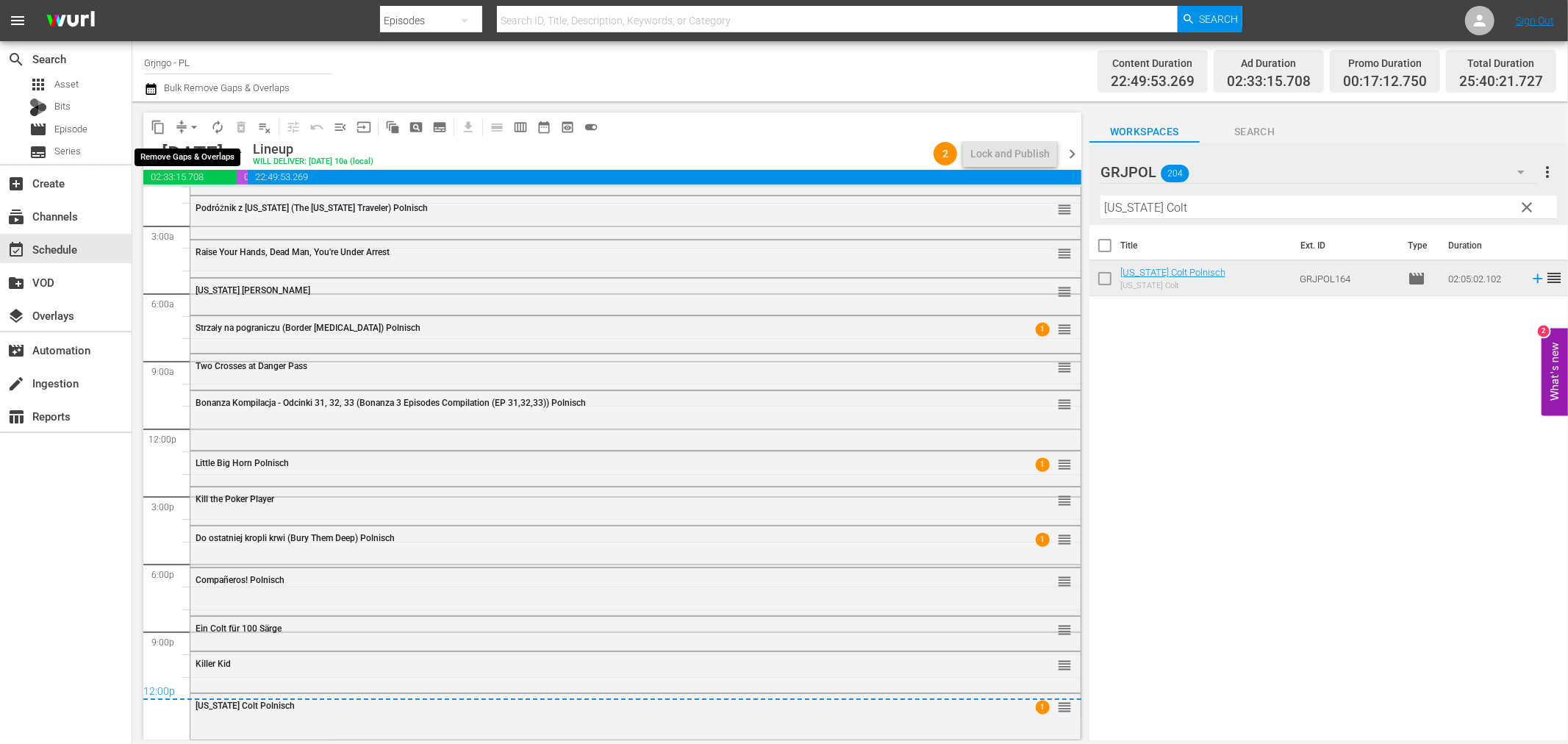
click at [191, 123] on span "arrow_drop_down" at bounding box center [194, 127] width 15 height 15
click at [209, 206] on li "Align to End of Previous Day" at bounding box center [194, 205] width 154 height 25
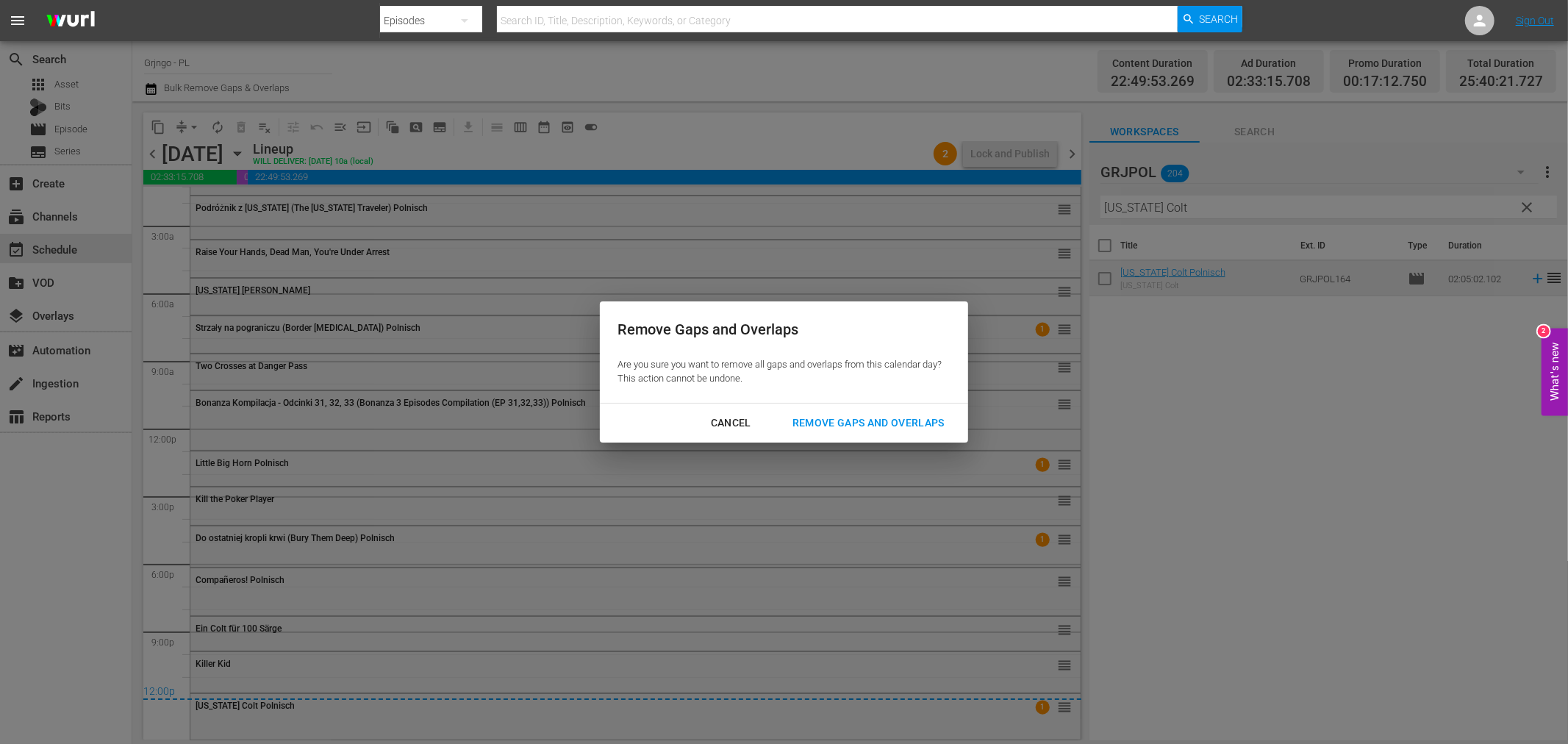
drag, startPoint x: 894, startPoint y: 422, endPoint x: 935, endPoint y: 420, distance: 41.0
click at [905, 421] on div "Remove Gaps and Overlaps" at bounding box center [868, 423] width 176 height 18
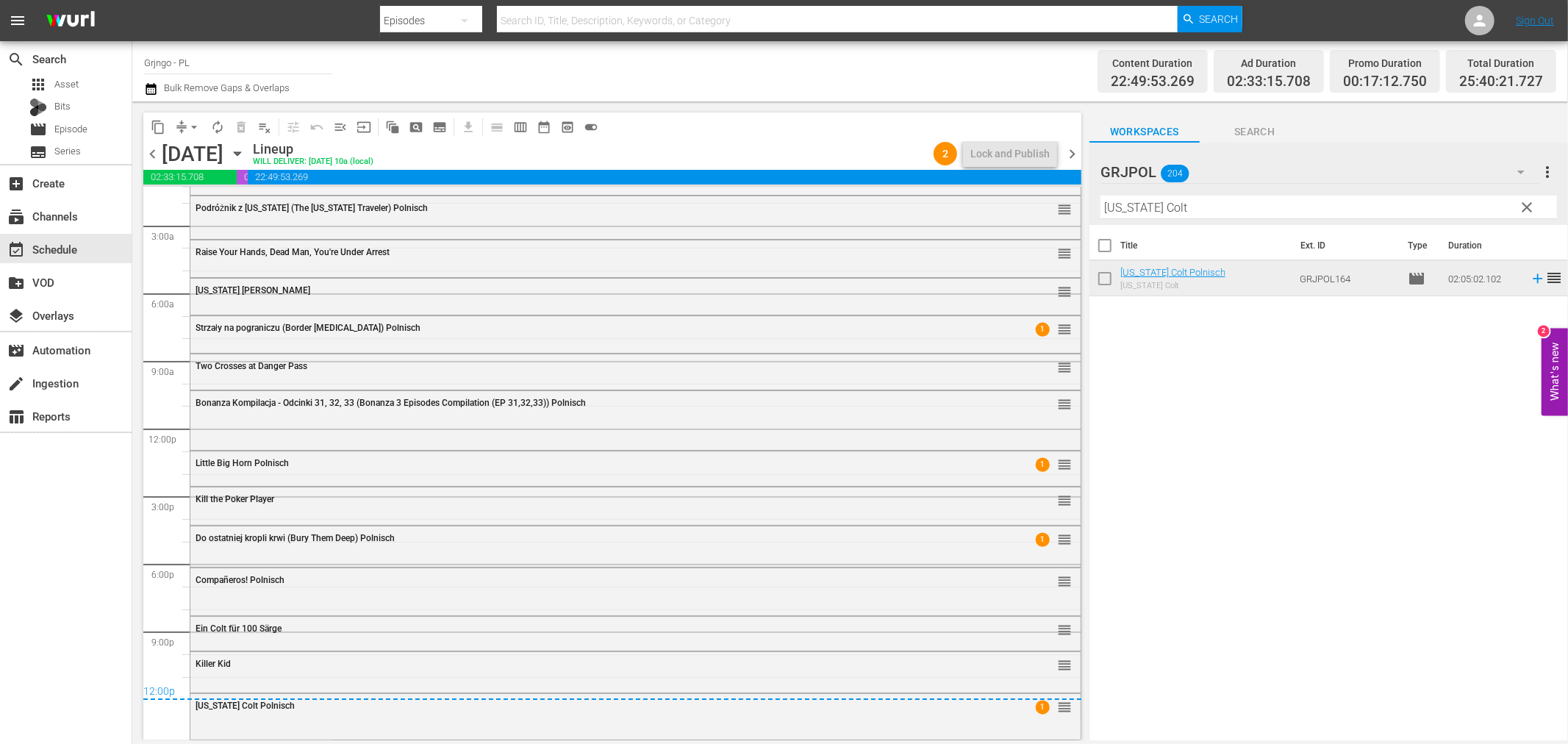
click at [1069, 149] on span "chevron_right" at bounding box center [1072, 154] width 18 height 18
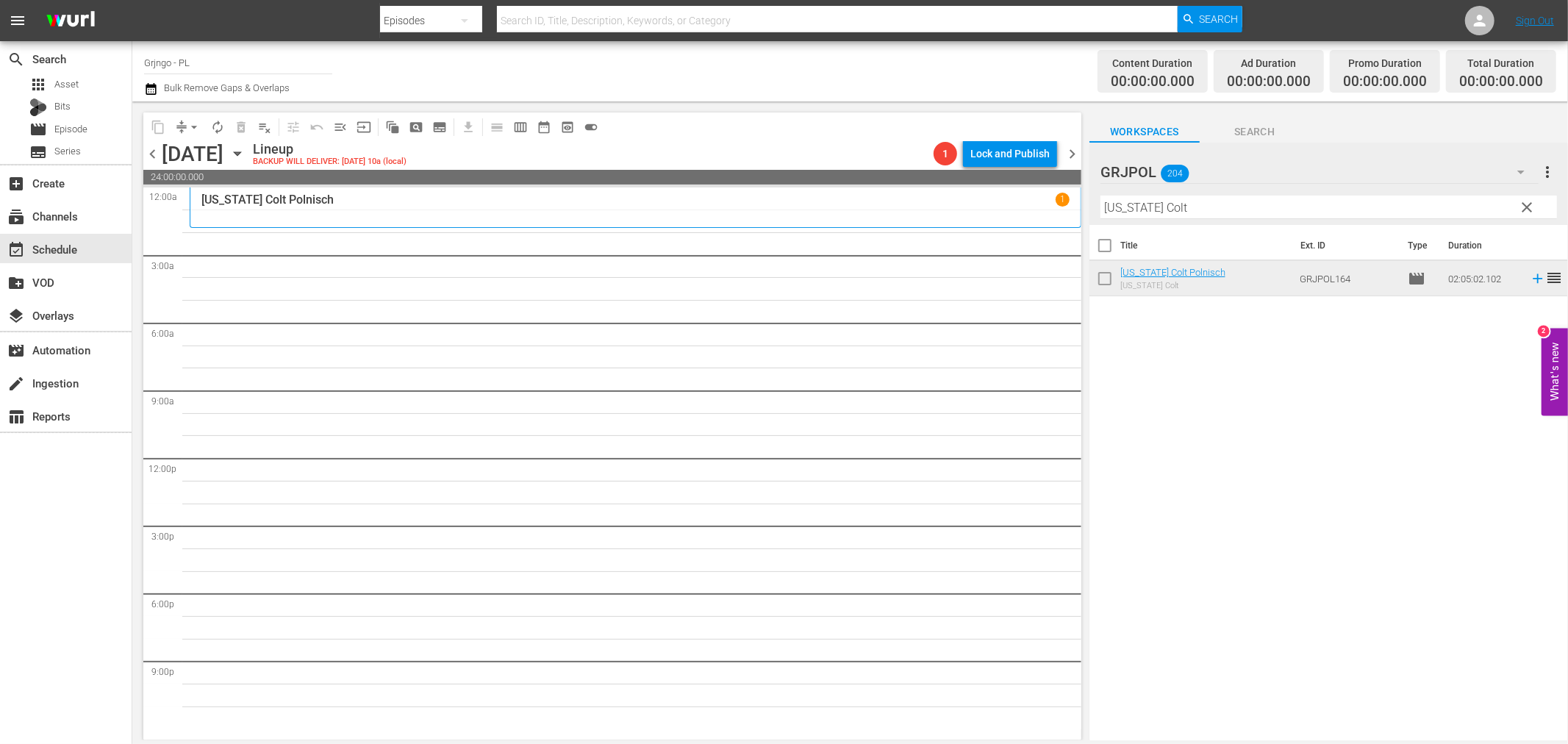
click at [1523, 201] on span "clear" at bounding box center [1527, 207] width 18 height 18
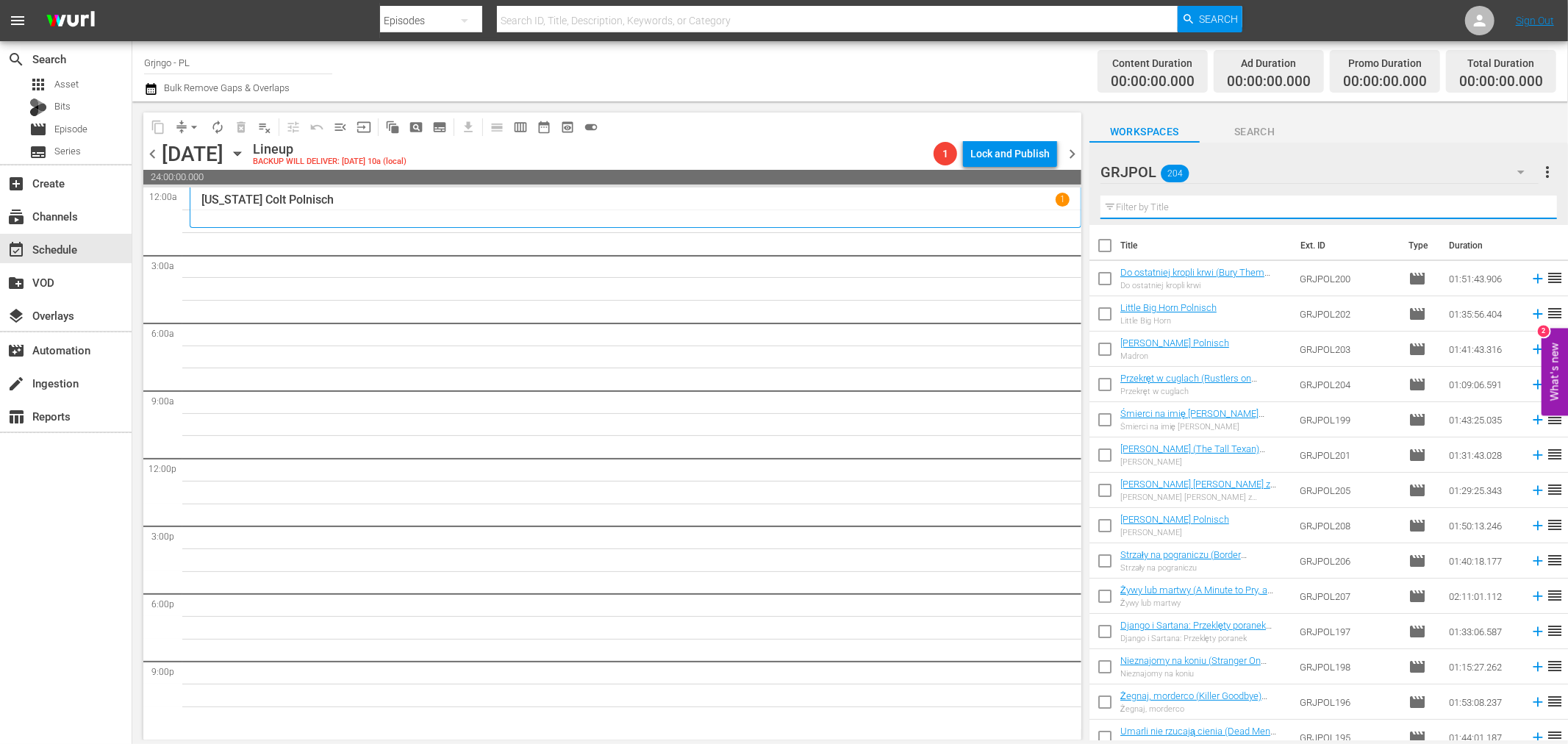
paste input "The Magnificent Texan"
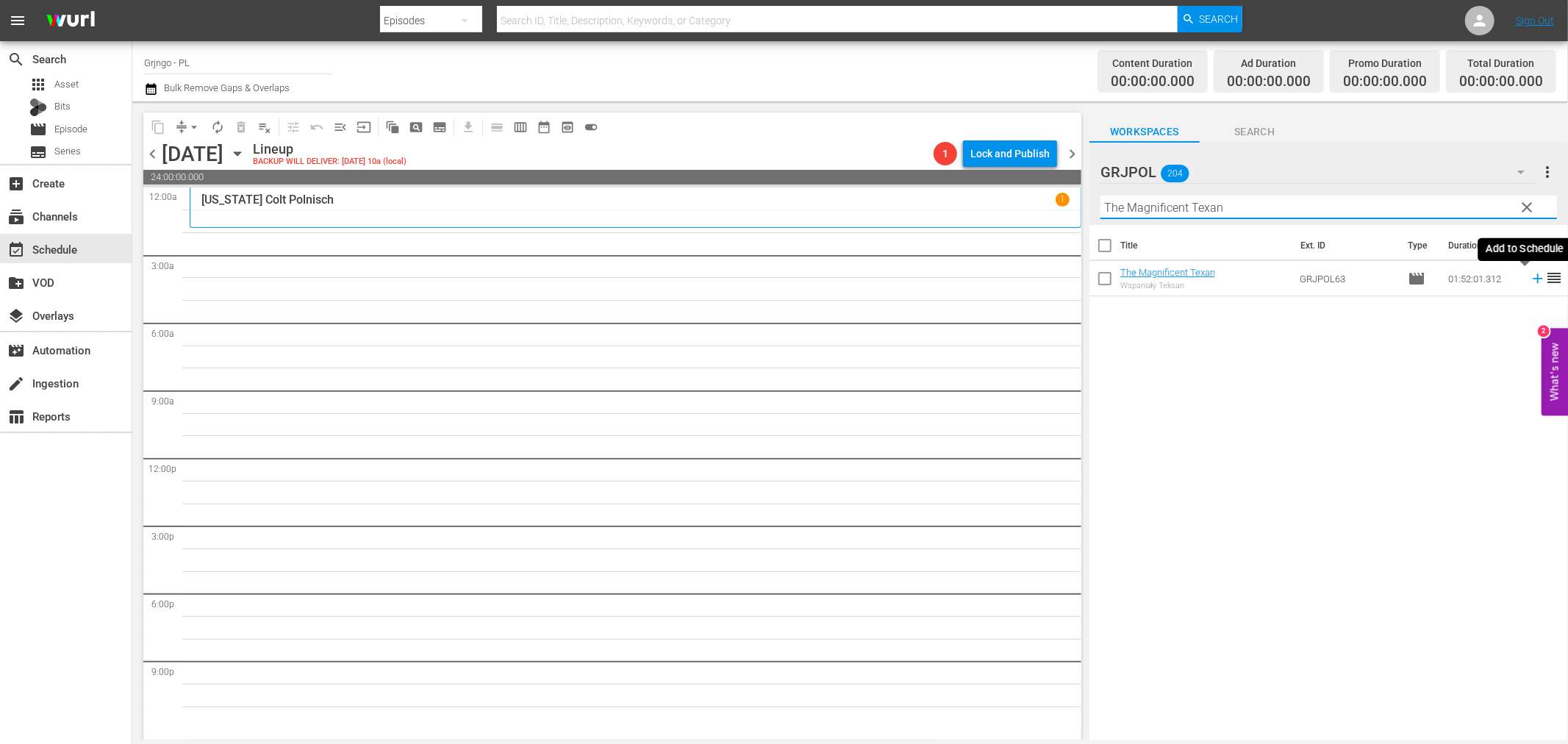
type input "The Magnificent Texan"
click at [1531, 274] on icon at bounding box center [1537, 278] width 16 height 16
